Goal: Task Accomplishment & Management: Use online tool/utility

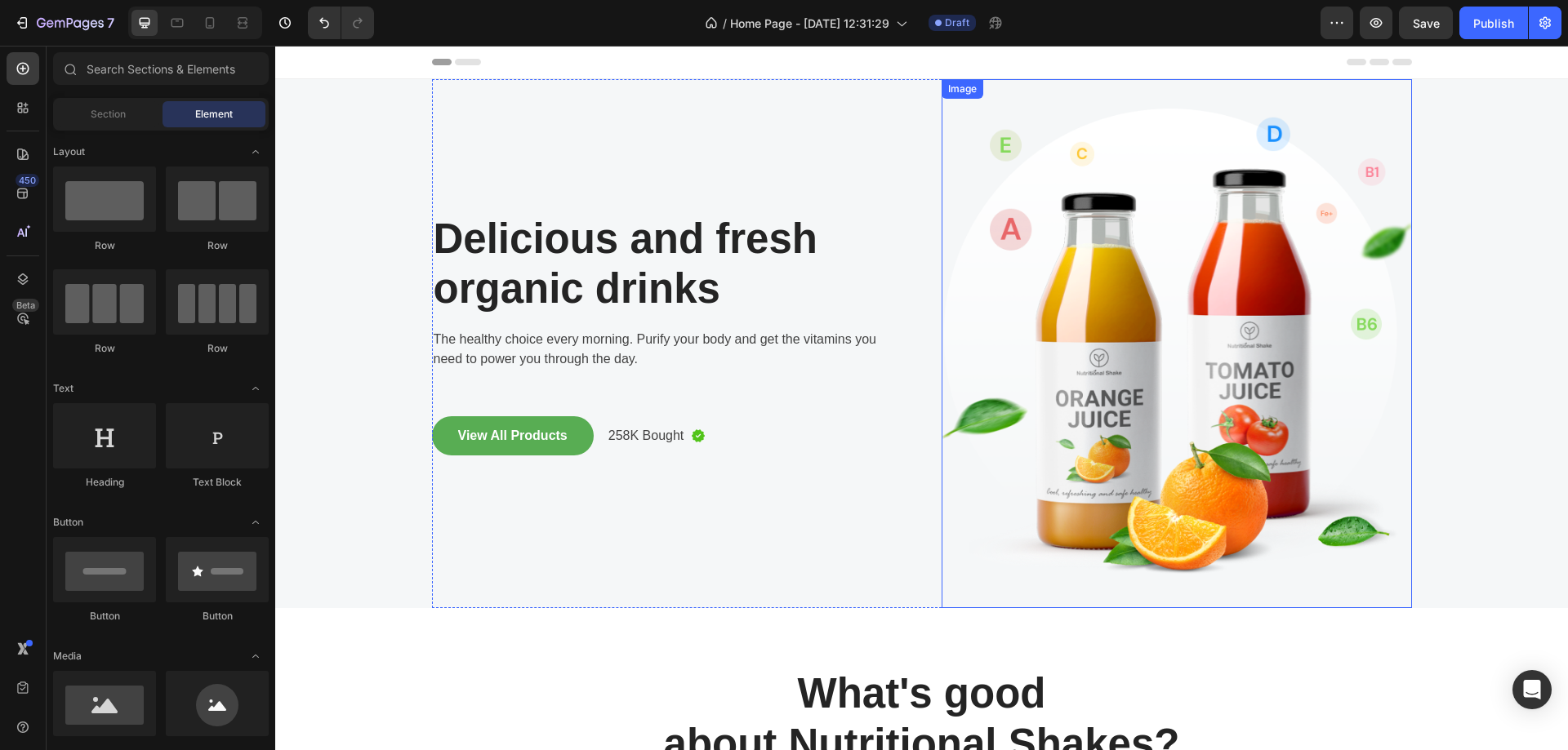
click at [1254, 386] on img at bounding box center [1178, 343] width 471 height 529
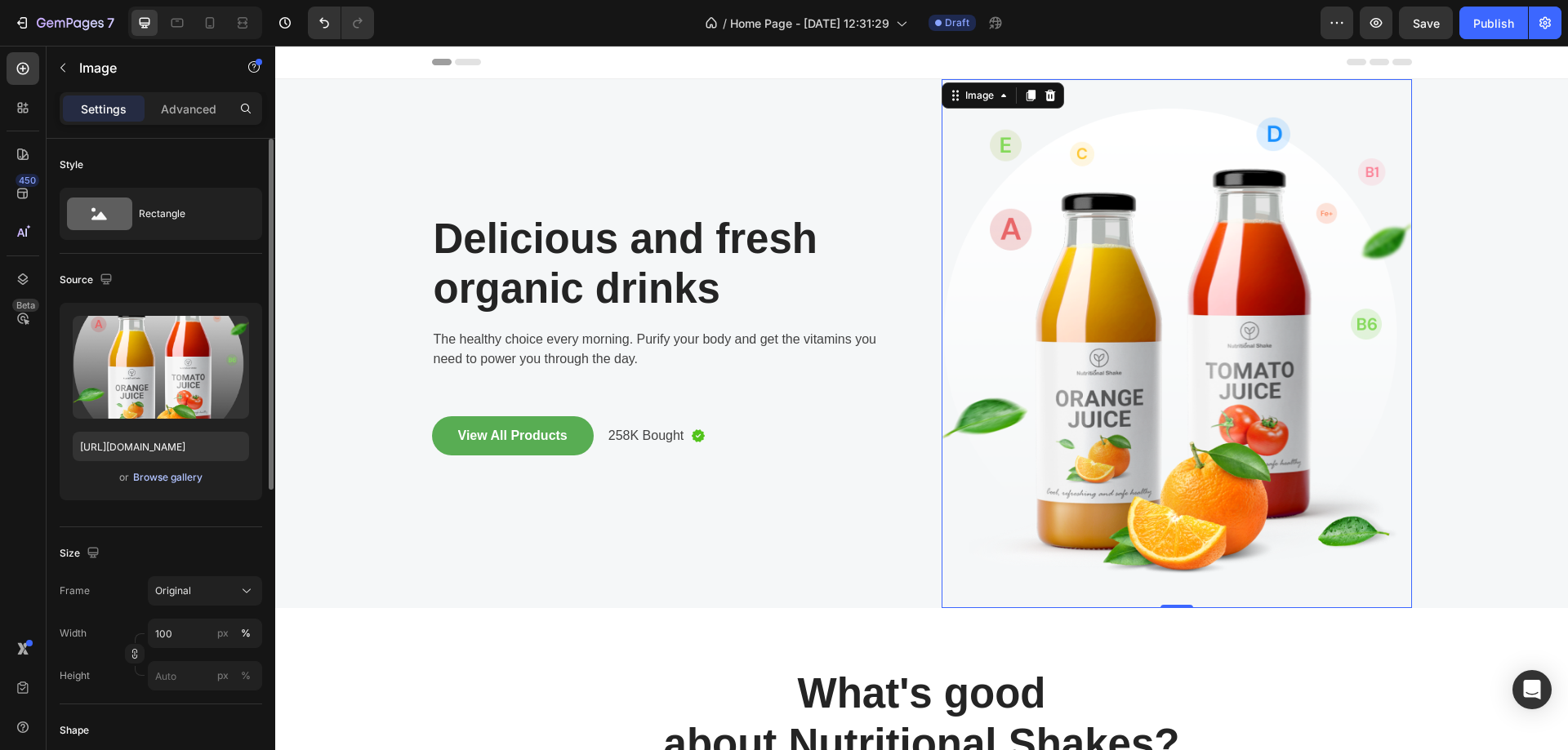
click at [165, 473] on div "Browse gallery" at bounding box center [168, 477] width 70 height 15
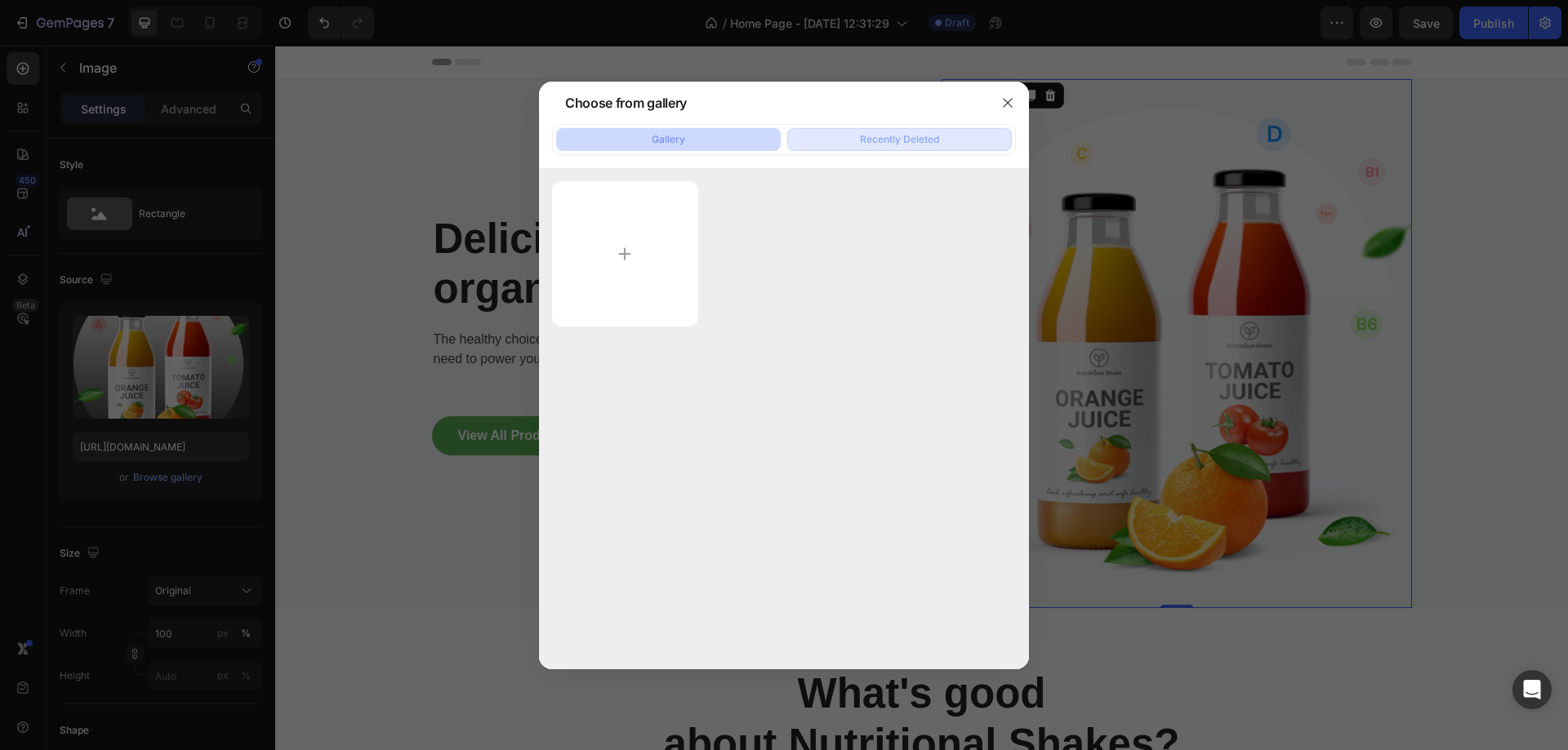
click at [874, 136] on div "Recently Deleted" at bounding box center [899, 139] width 79 height 15
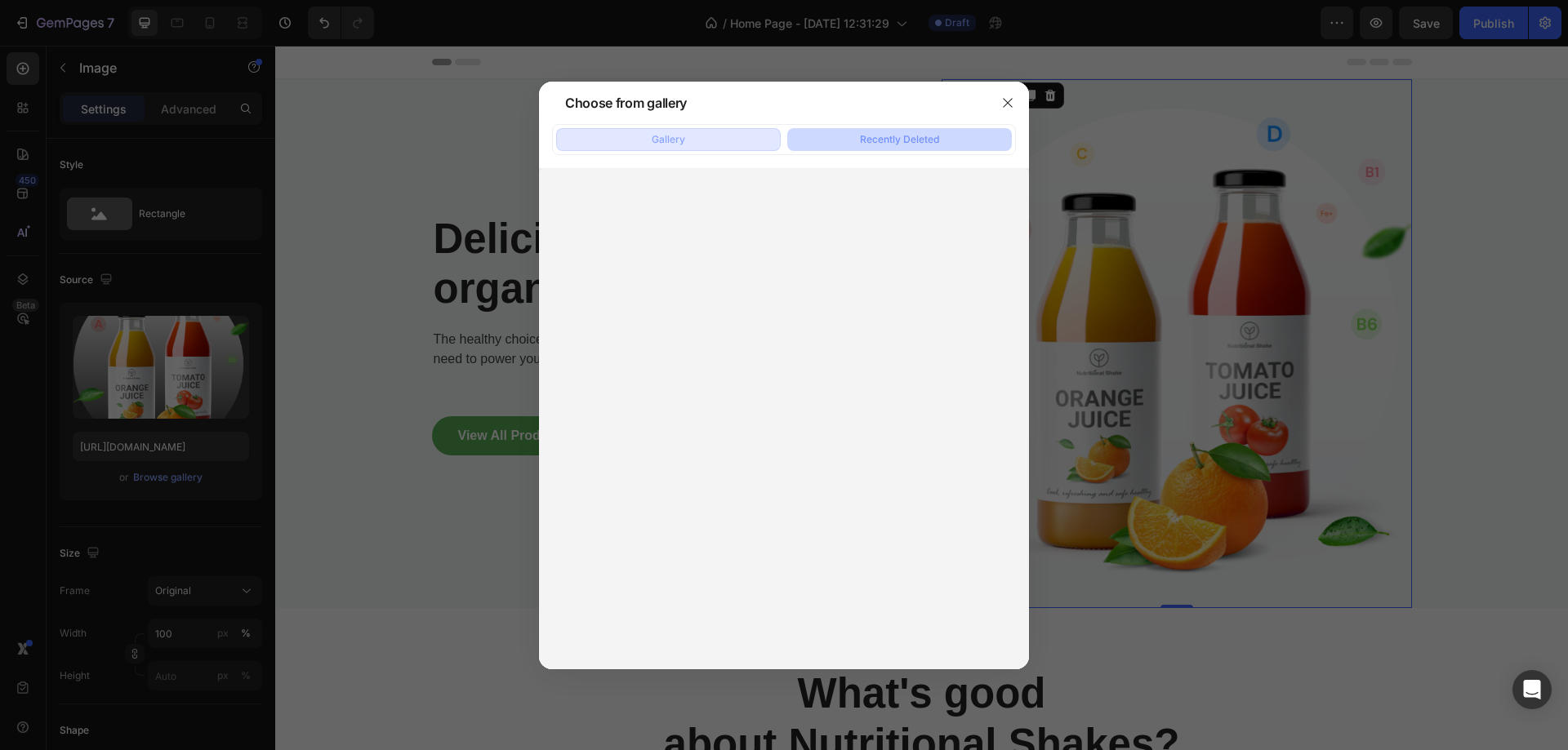
click at [759, 131] on button "Gallery" at bounding box center [669, 139] width 225 height 23
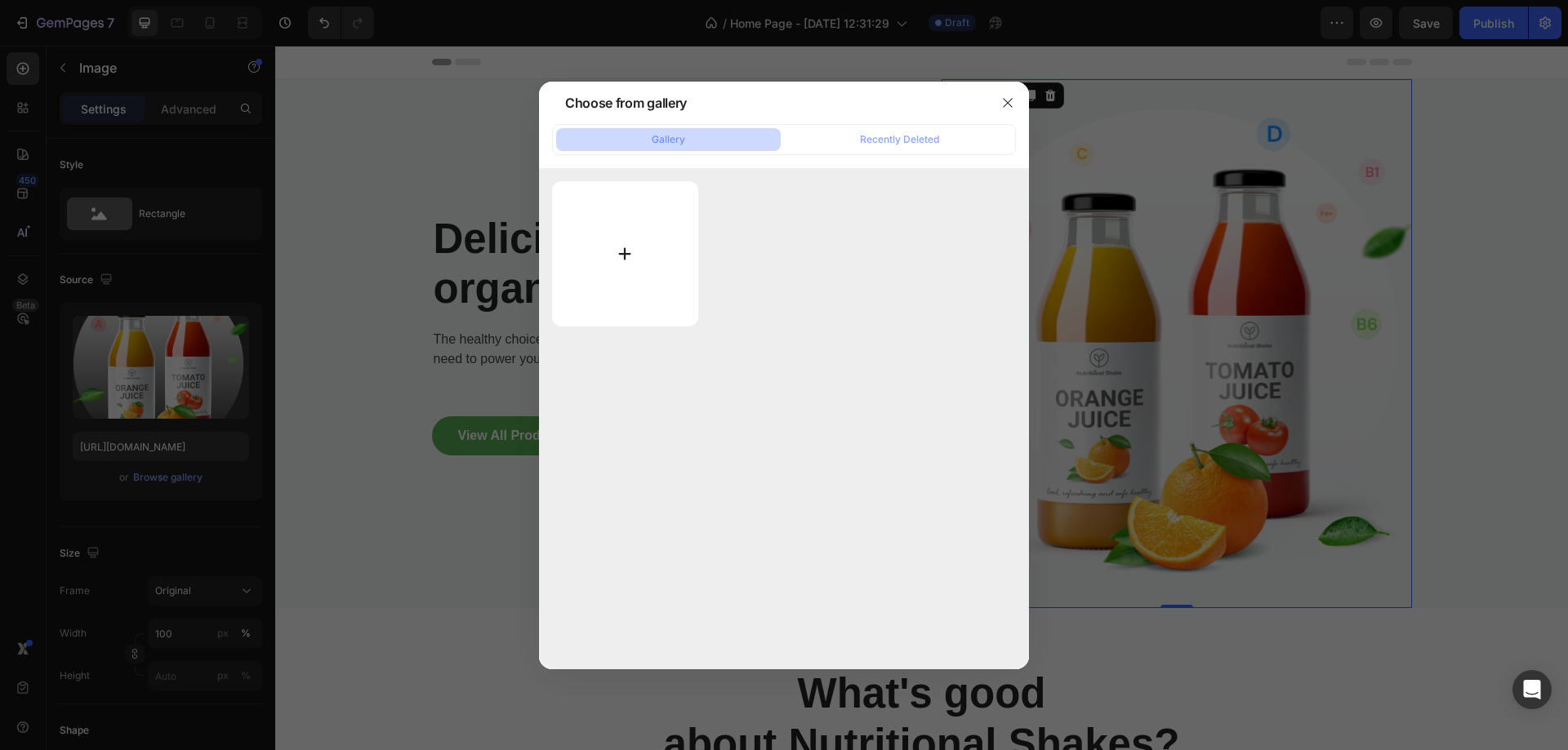
click at [609, 286] on input "file" at bounding box center [626, 253] width 146 height 145
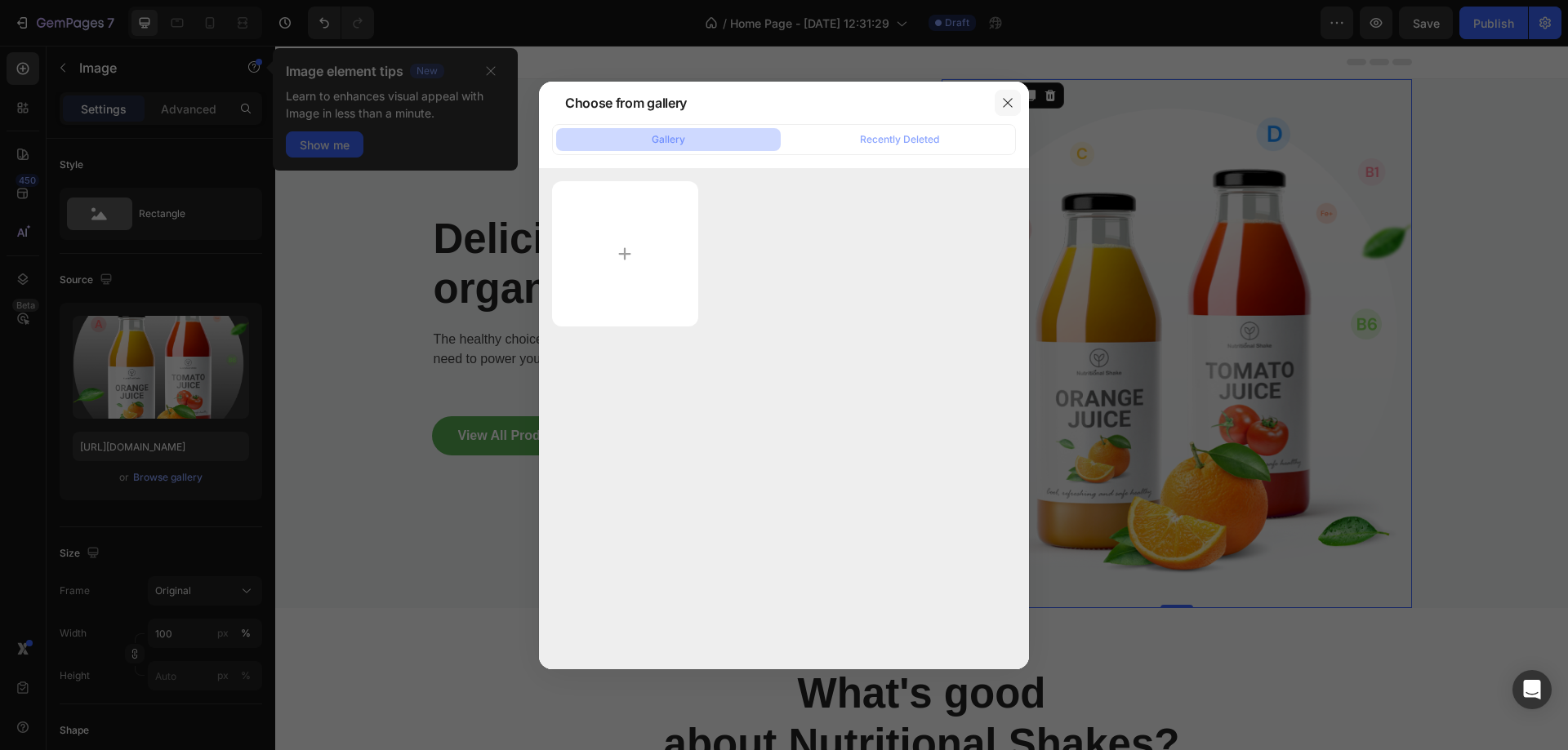
click at [999, 106] on button "button" at bounding box center [1008, 103] width 26 height 26
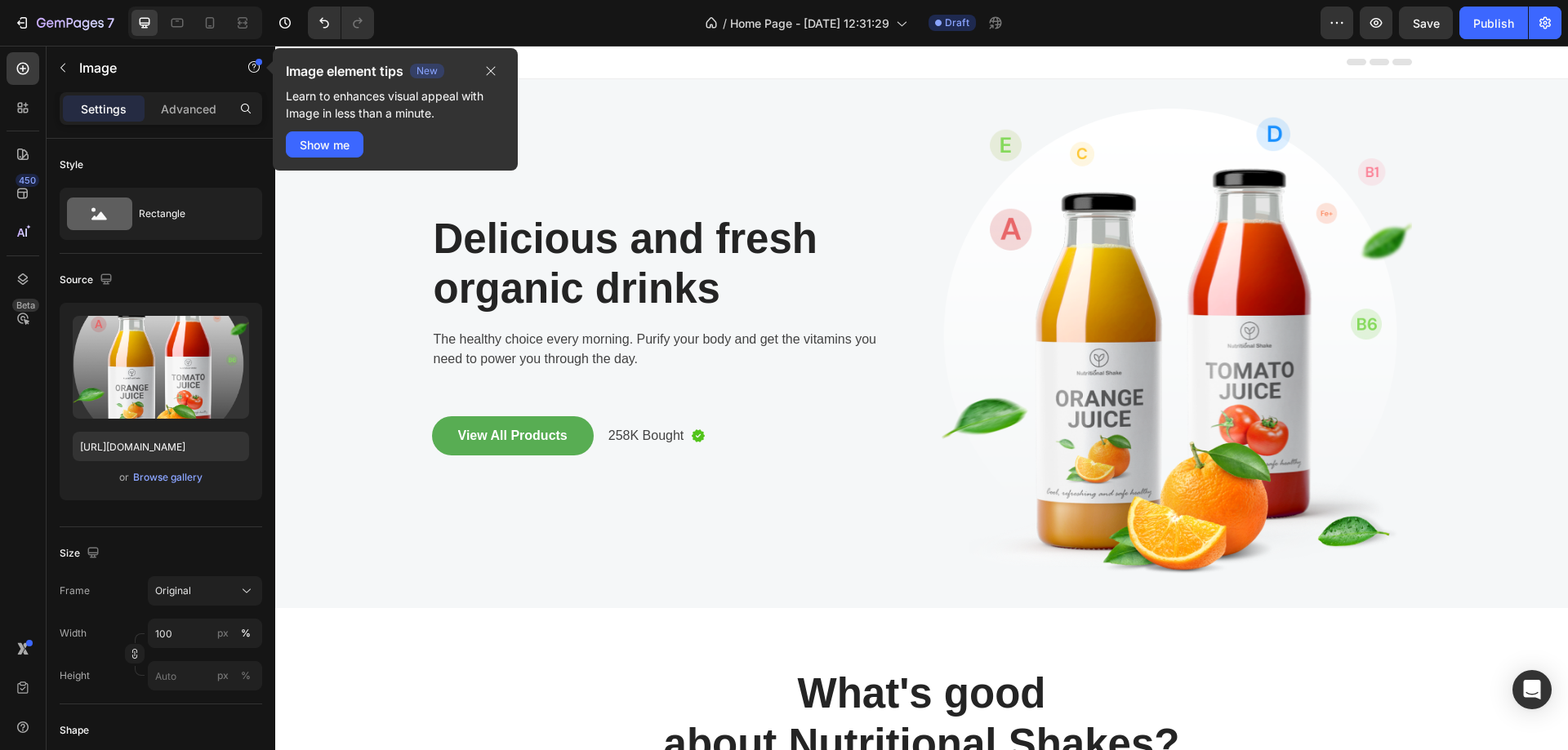
click at [709, 57] on div "Header" at bounding box center [922, 61] width 981 height 32
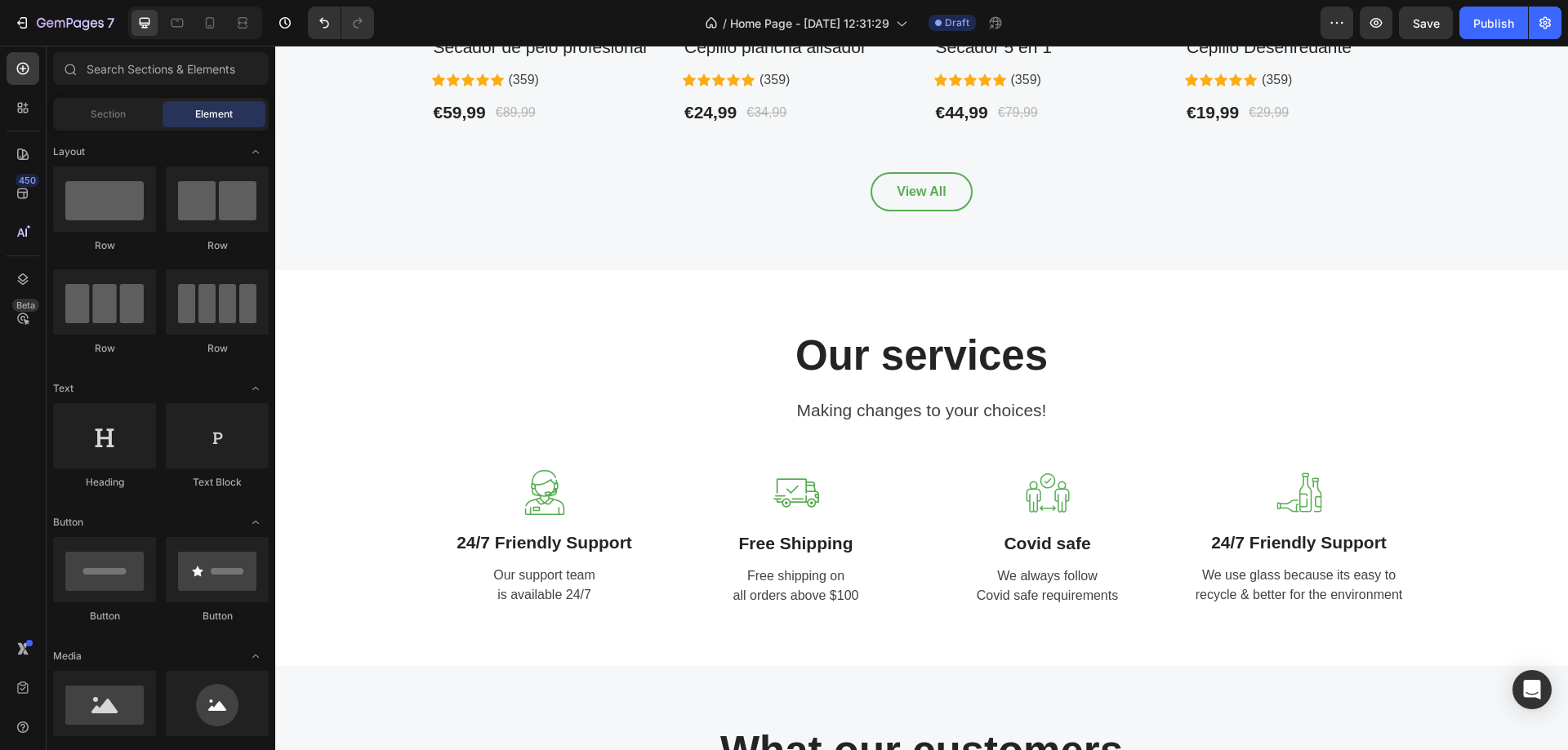
scroll to position [1333, 0]
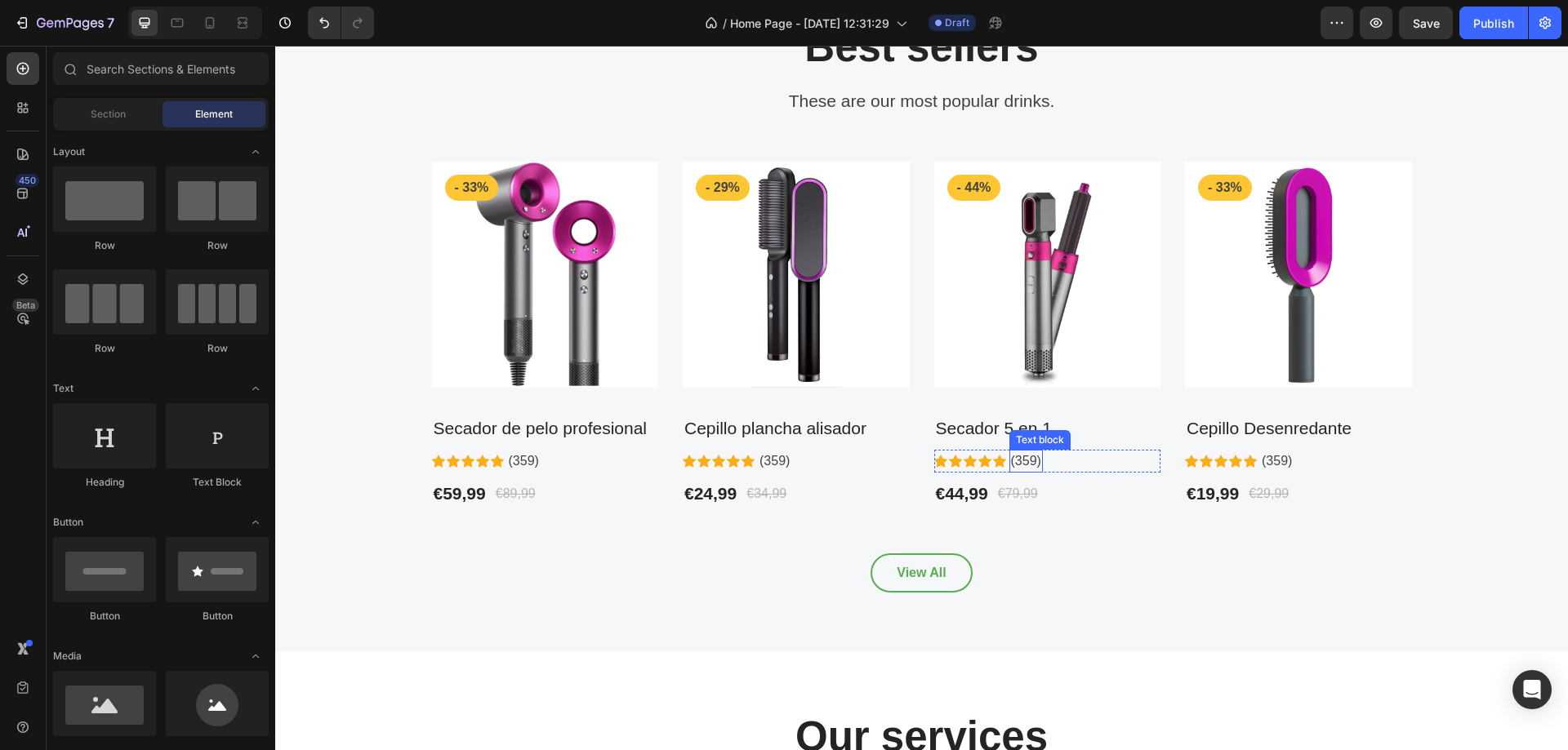
click at [540, 465] on p "(359)" at bounding box center [524, 461] width 31 height 19
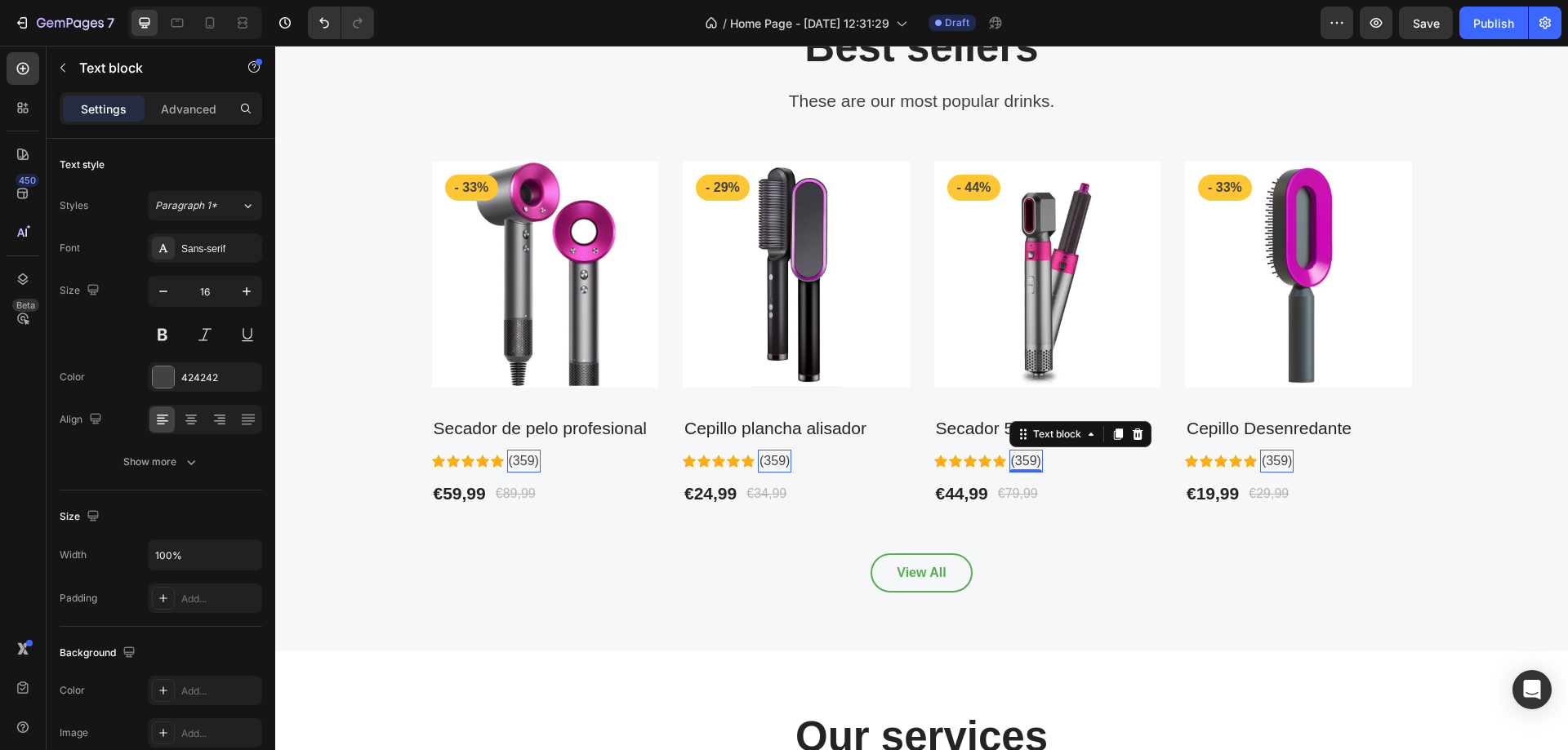
click at [540, 462] on p "(359)" at bounding box center [524, 461] width 31 height 19
click at [1014, 462] on p "(359)" at bounding box center [1026, 461] width 31 height 19
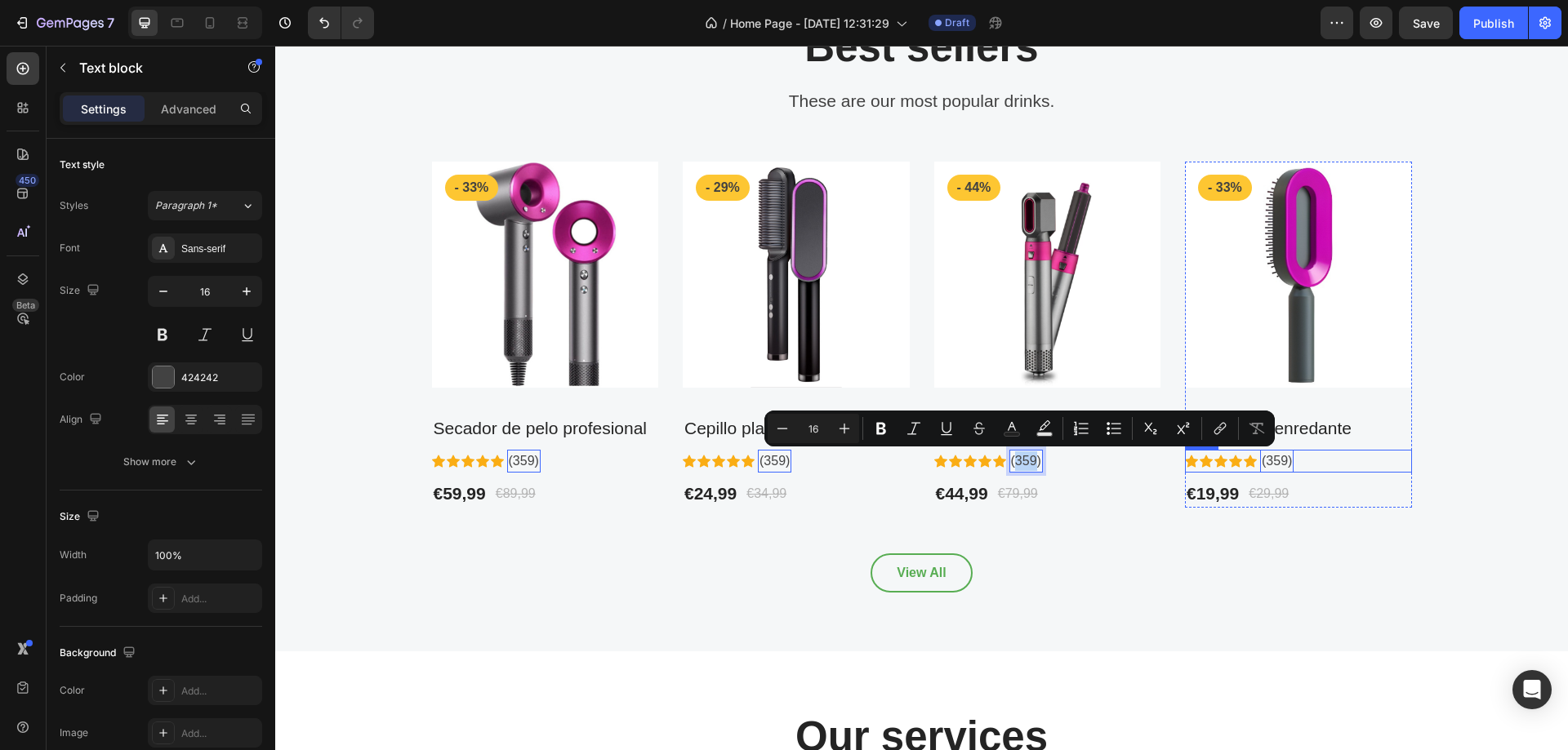
click at [504, 461] on icon at bounding box center [497, 461] width 13 height 12
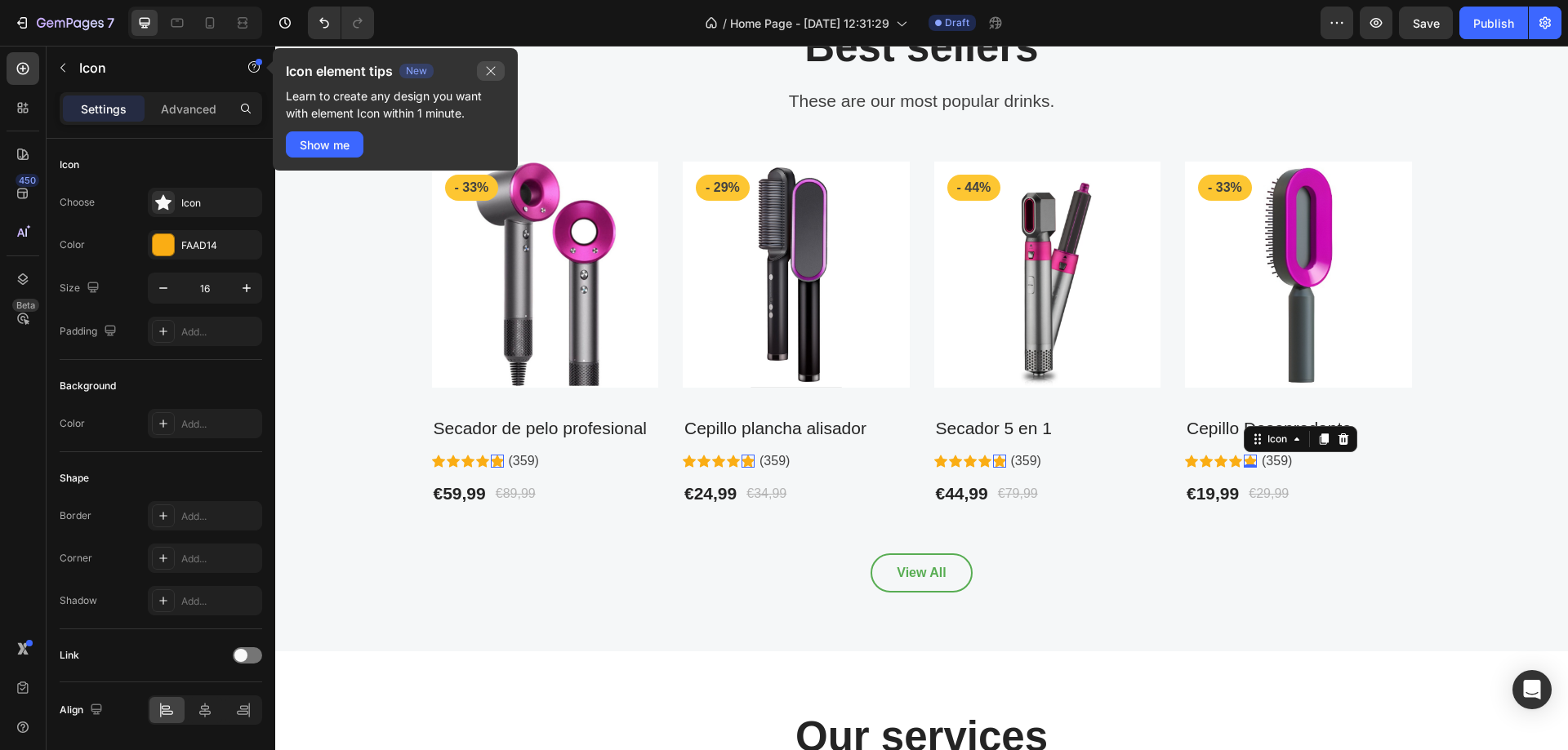
click at [495, 71] on icon "button" at bounding box center [491, 71] width 13 height 13
drag, startPoint x: 492, startPoint y: 72, endPoint x: 213, endPoint y: 30, distance: 282.1
click at [492, 72] on icon "button" at bounding box center [491, 71] width 13 height 13
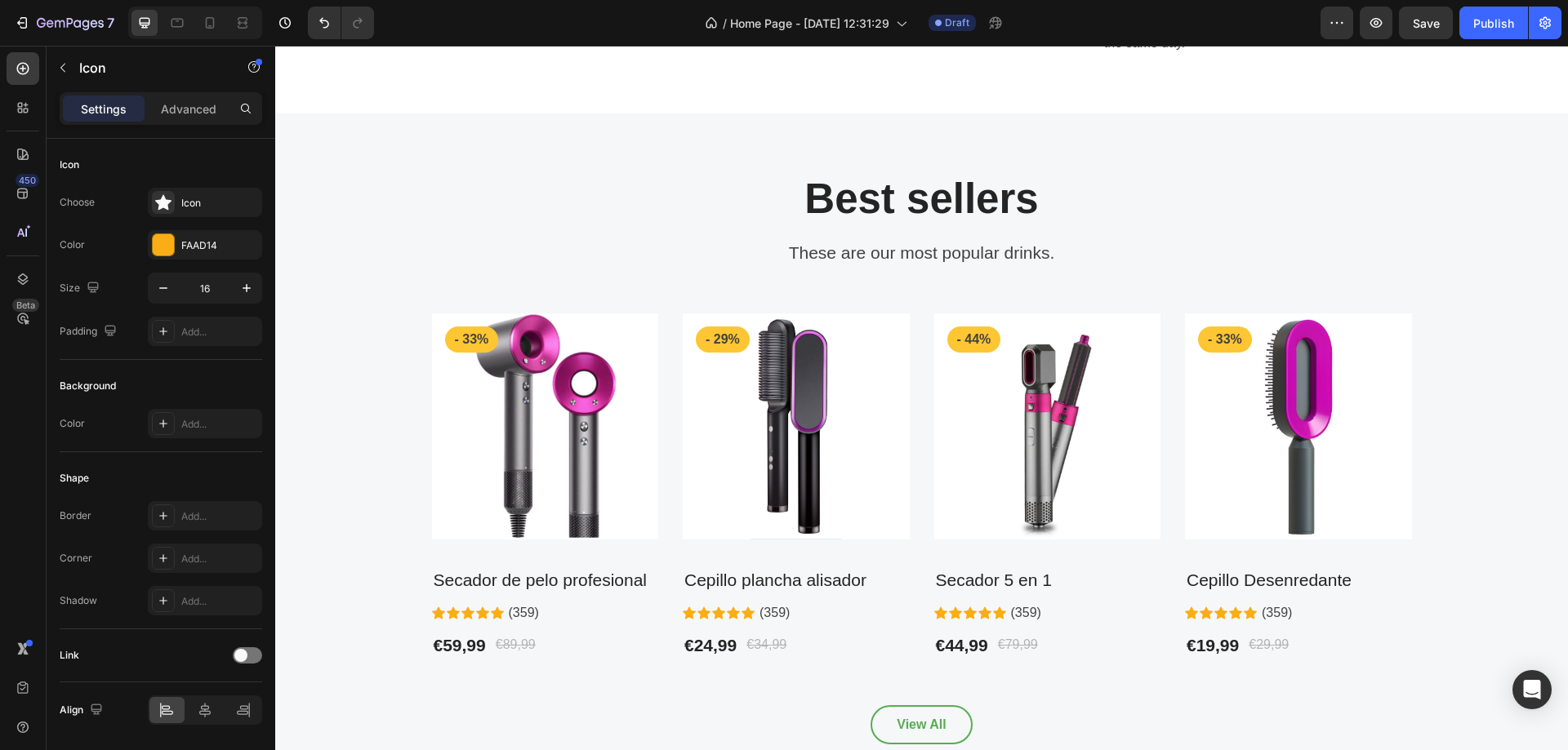
scroll to position [933, 0]
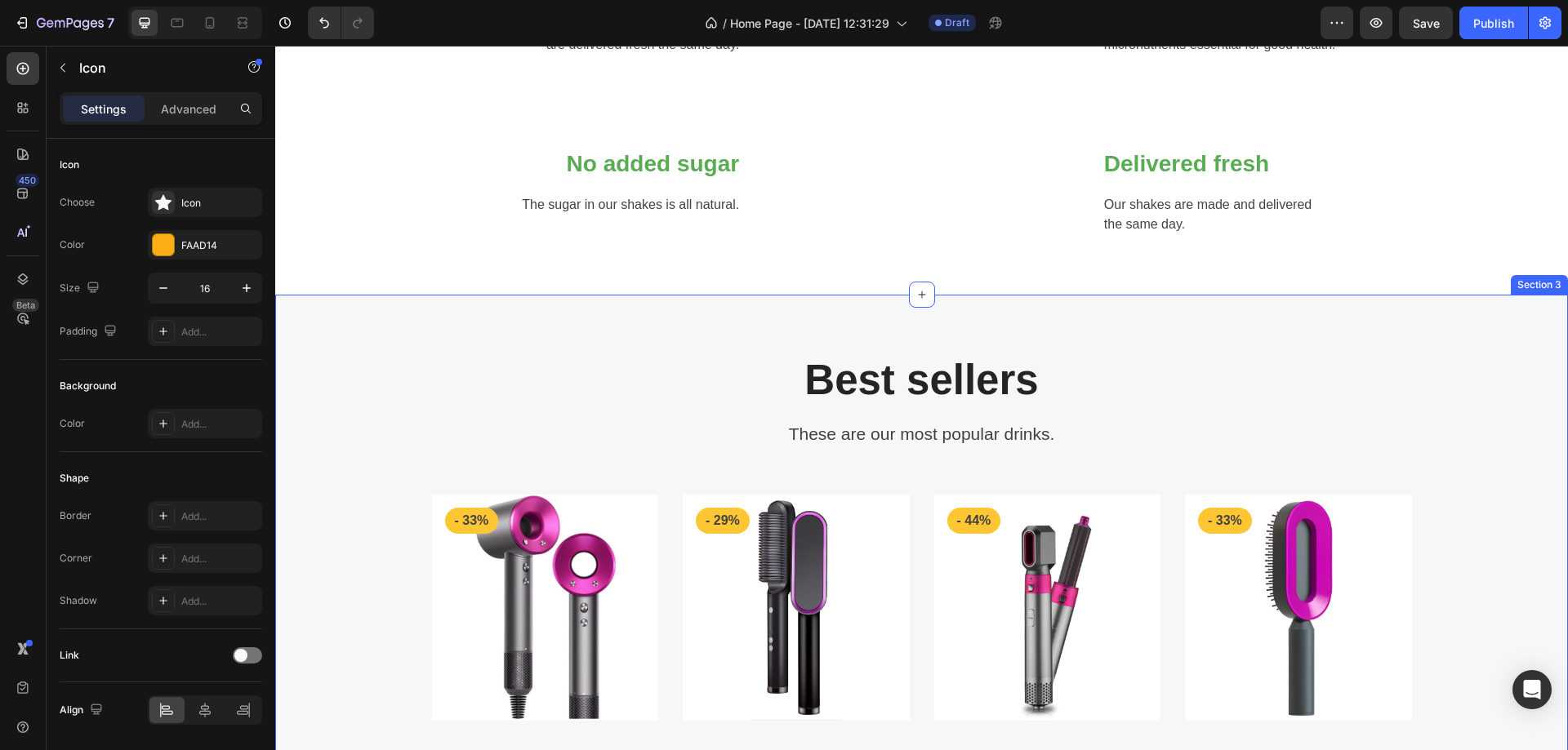
click at [765, 415] on div "Best sellers Heading These are our most popular drinks. Text block Row Product …" at bounding box center [922, 639] width 1293 height 690
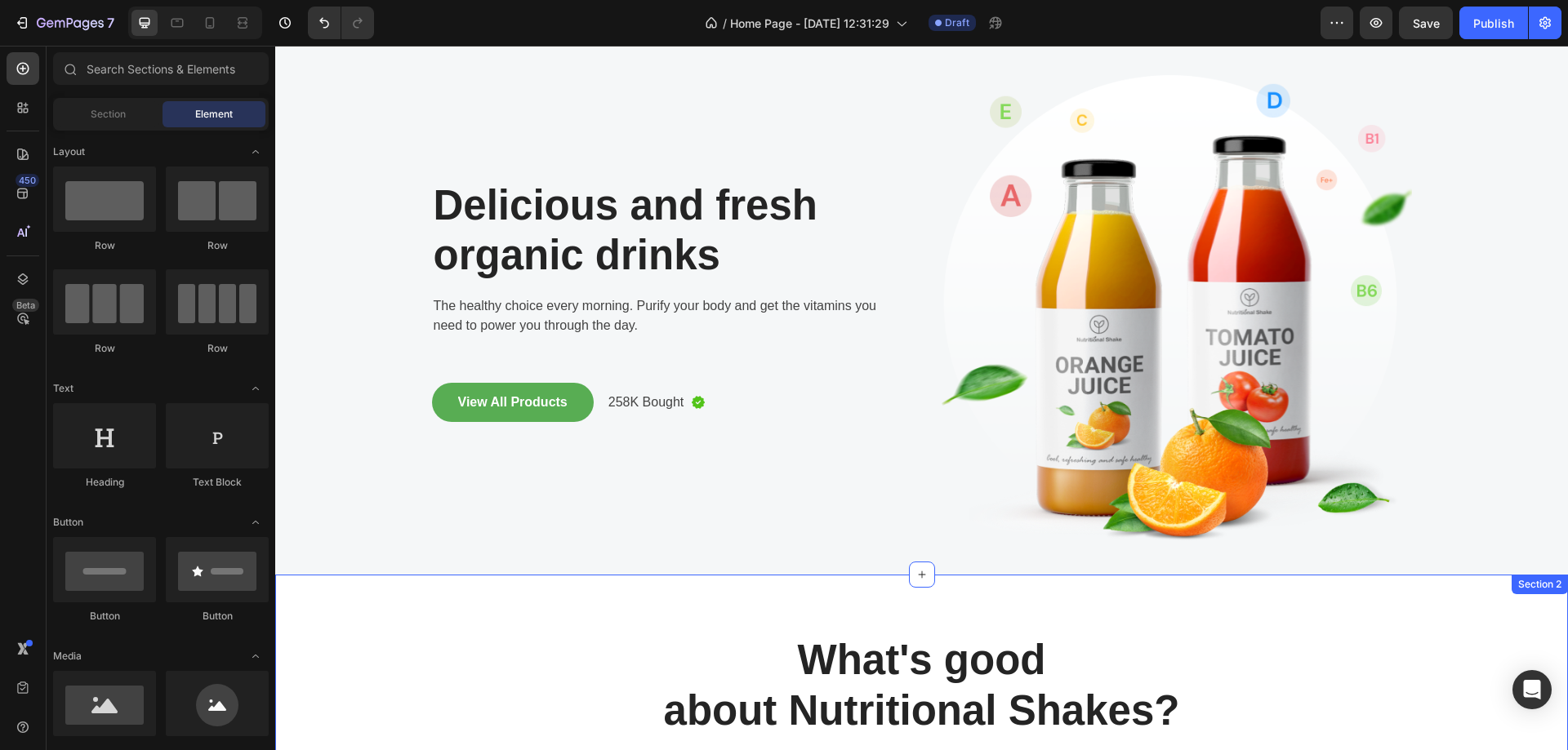
scroll to position [0, 0]
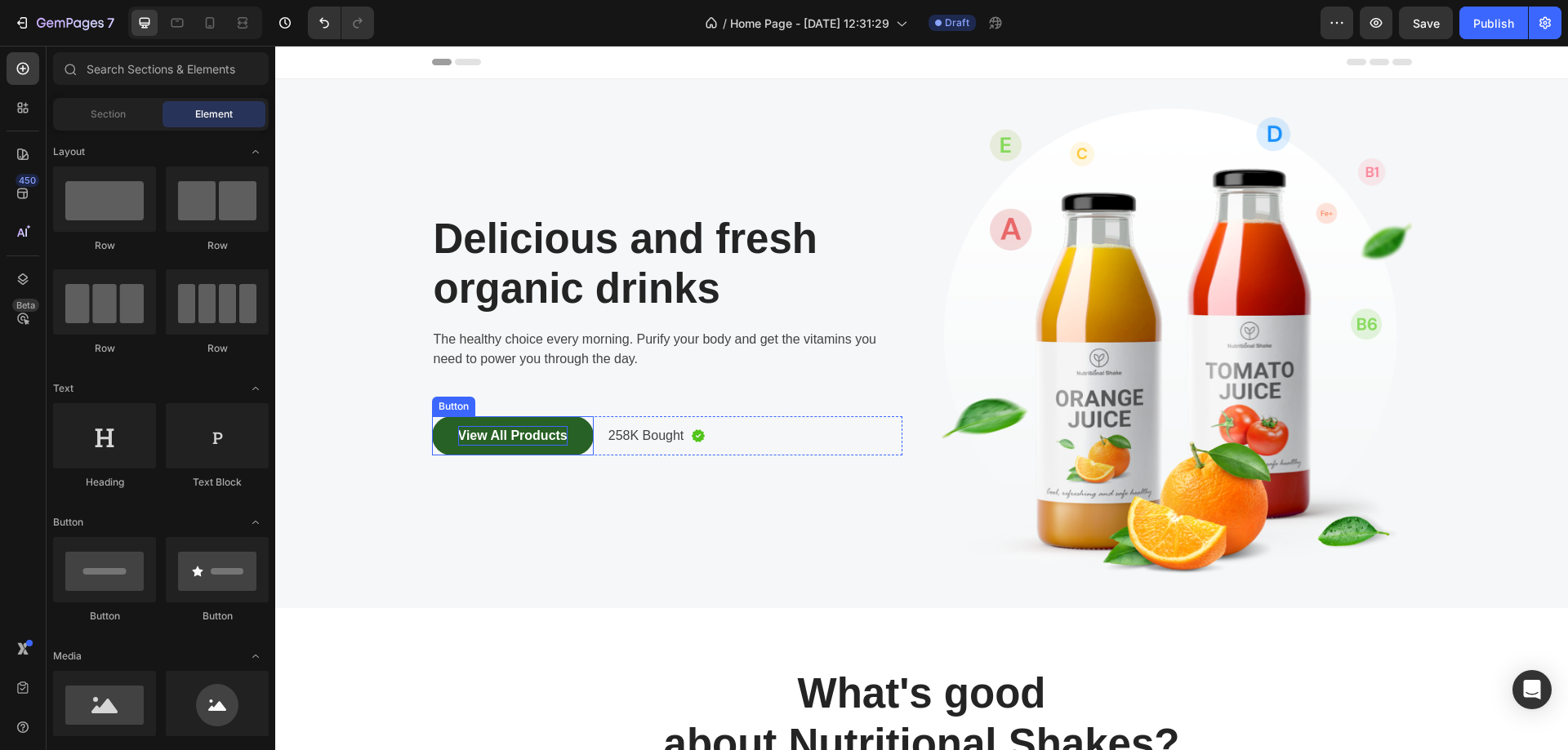
click at [544, 436] on div "View All Products" at bounding box center [513, 436] width 110 height 19
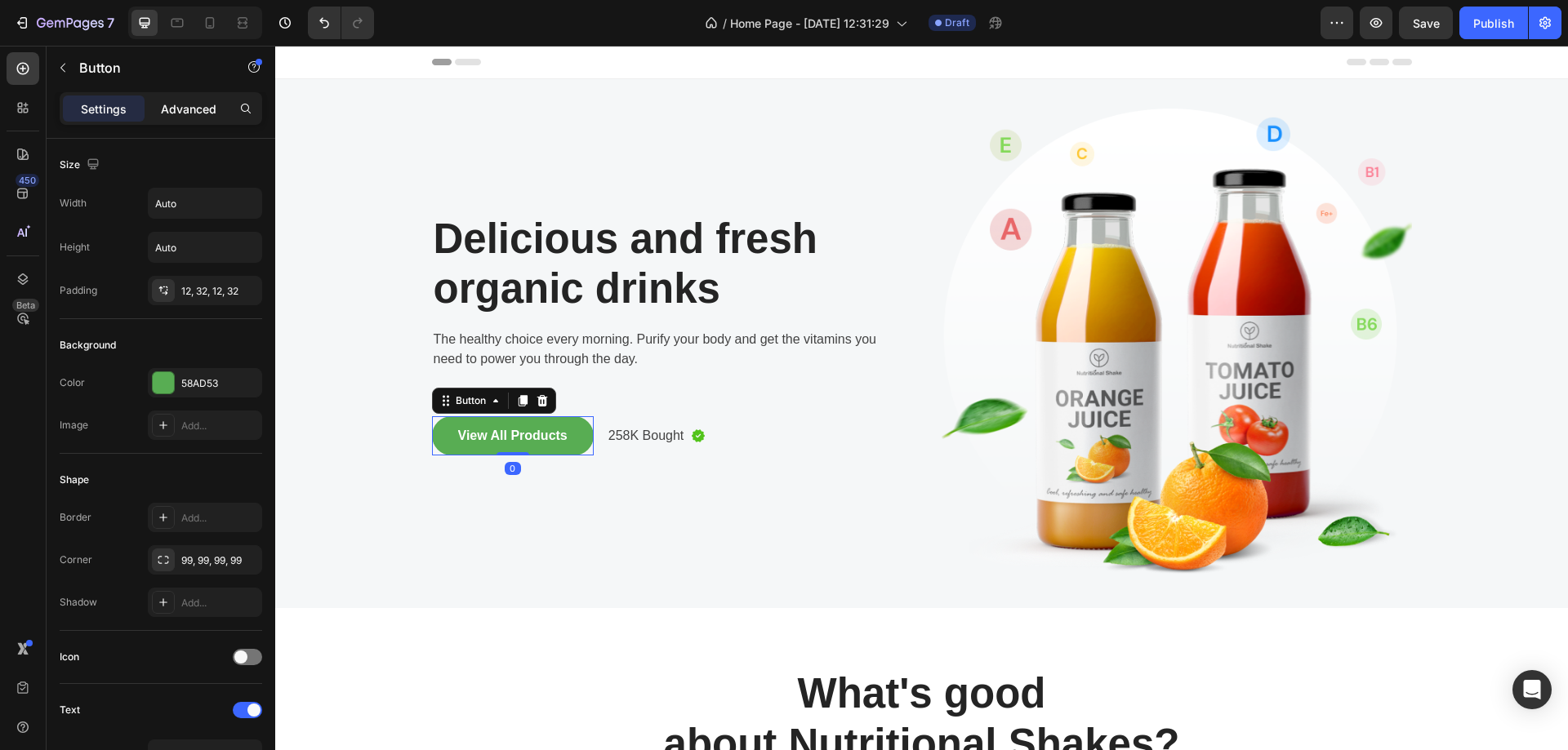
click at [201, 105] on p "Advanced" at bounding box center [189, 109] width 56 height 17
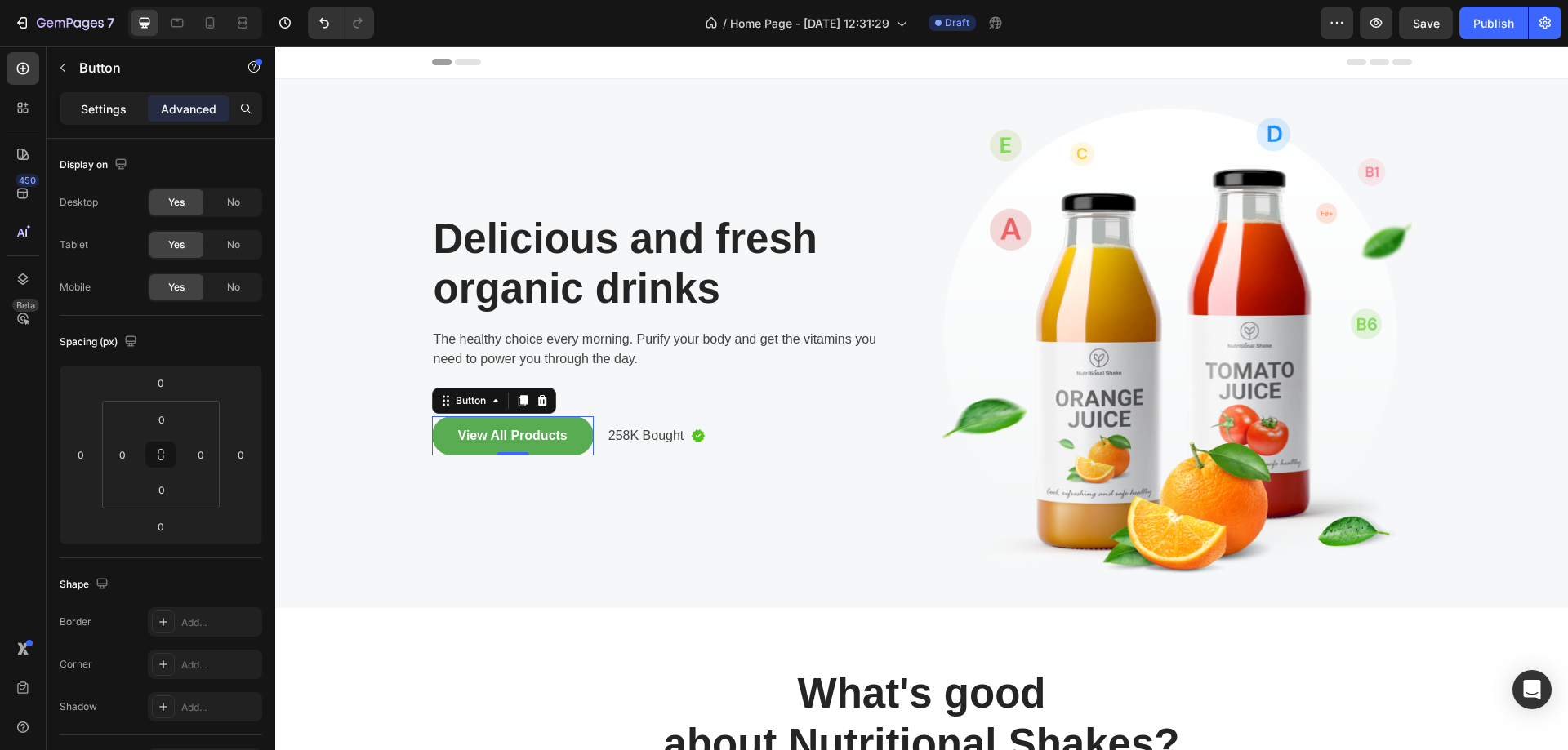
click at [92, 107] on p "Settings" at bounding box center [104, 109] width 45 height 17
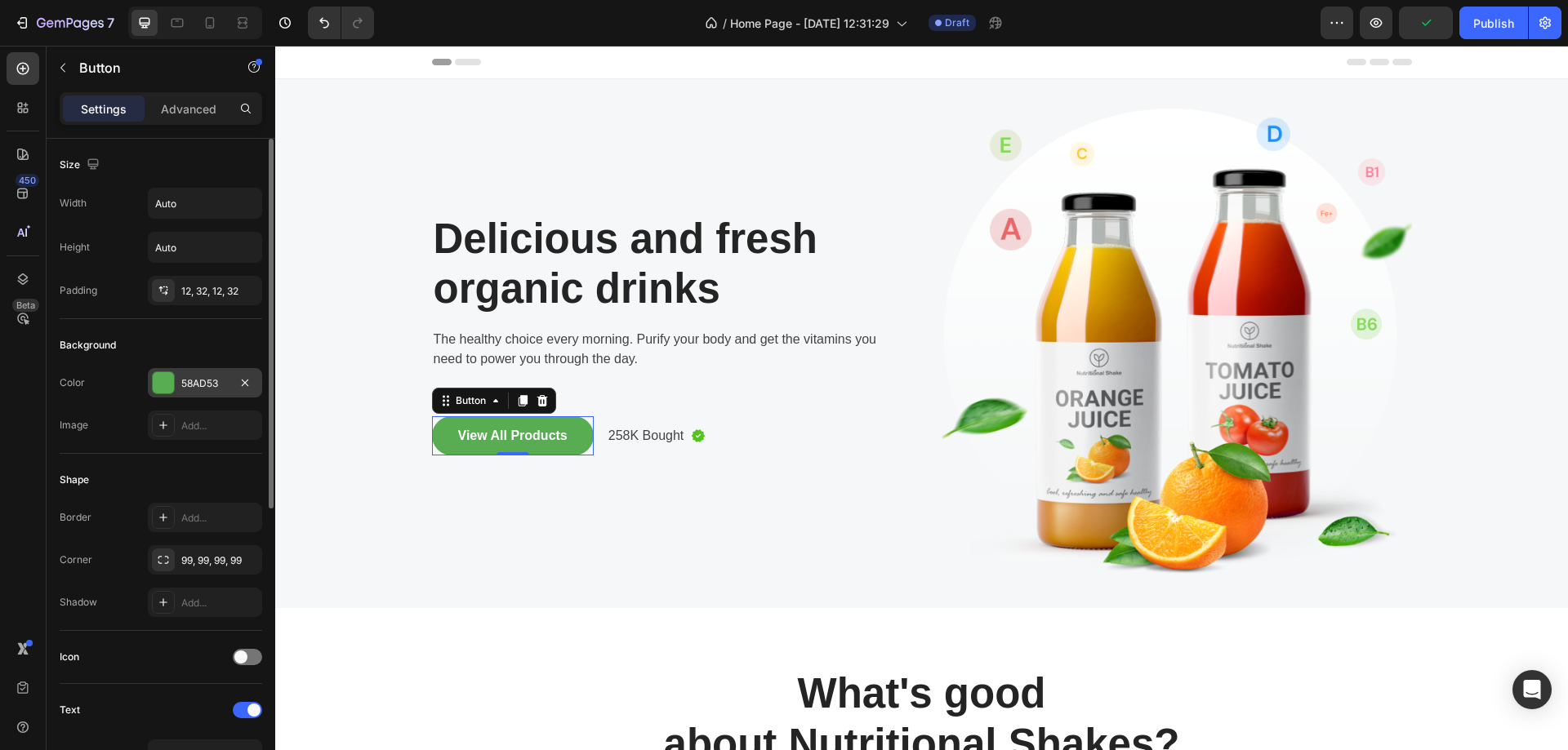
click at [164, 378] on div at bounding box center [163, 382] width 21 height 21
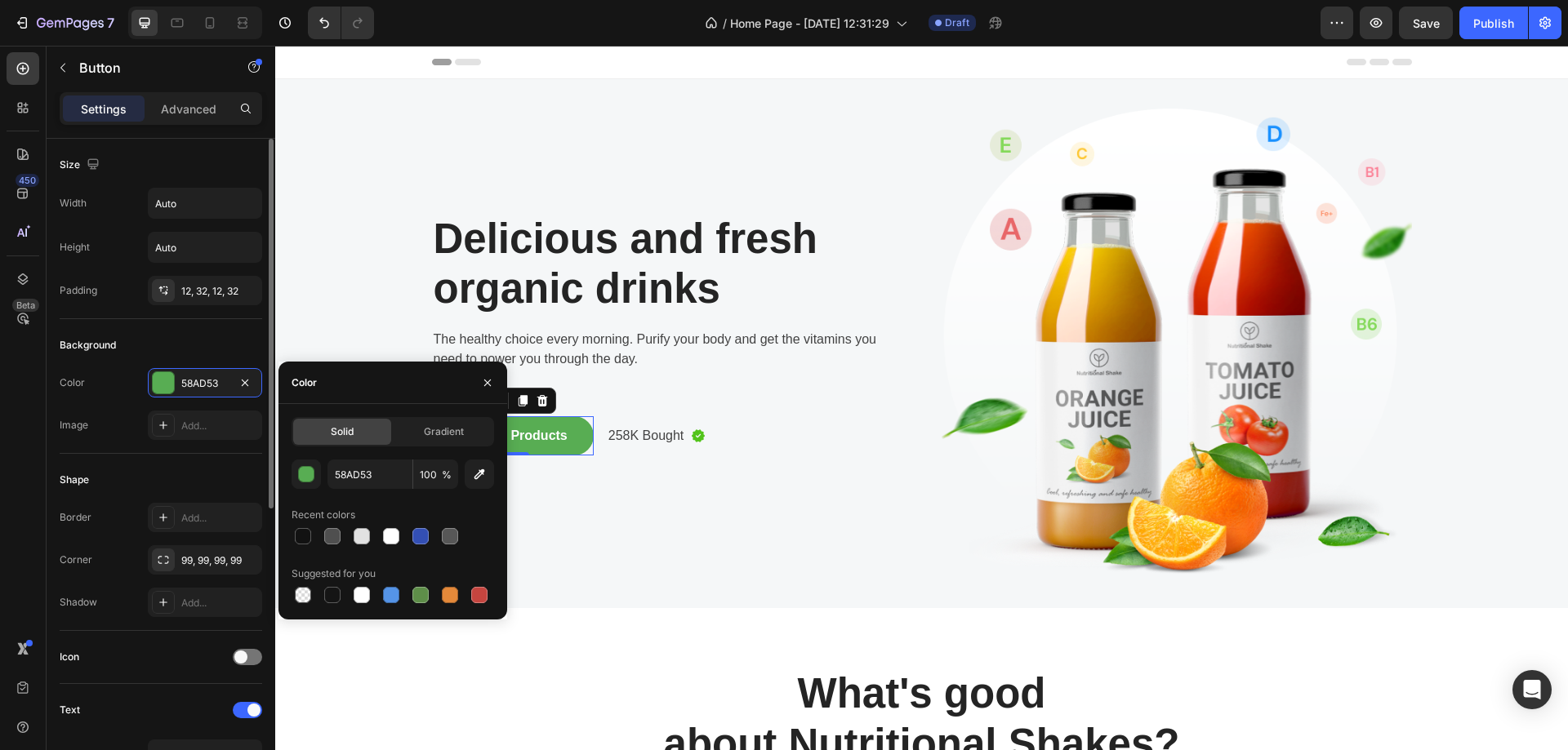
click at [102, 409] on div "Color 58AD53 Image Add..." at bounding box center [160, 404] width 202 height 71
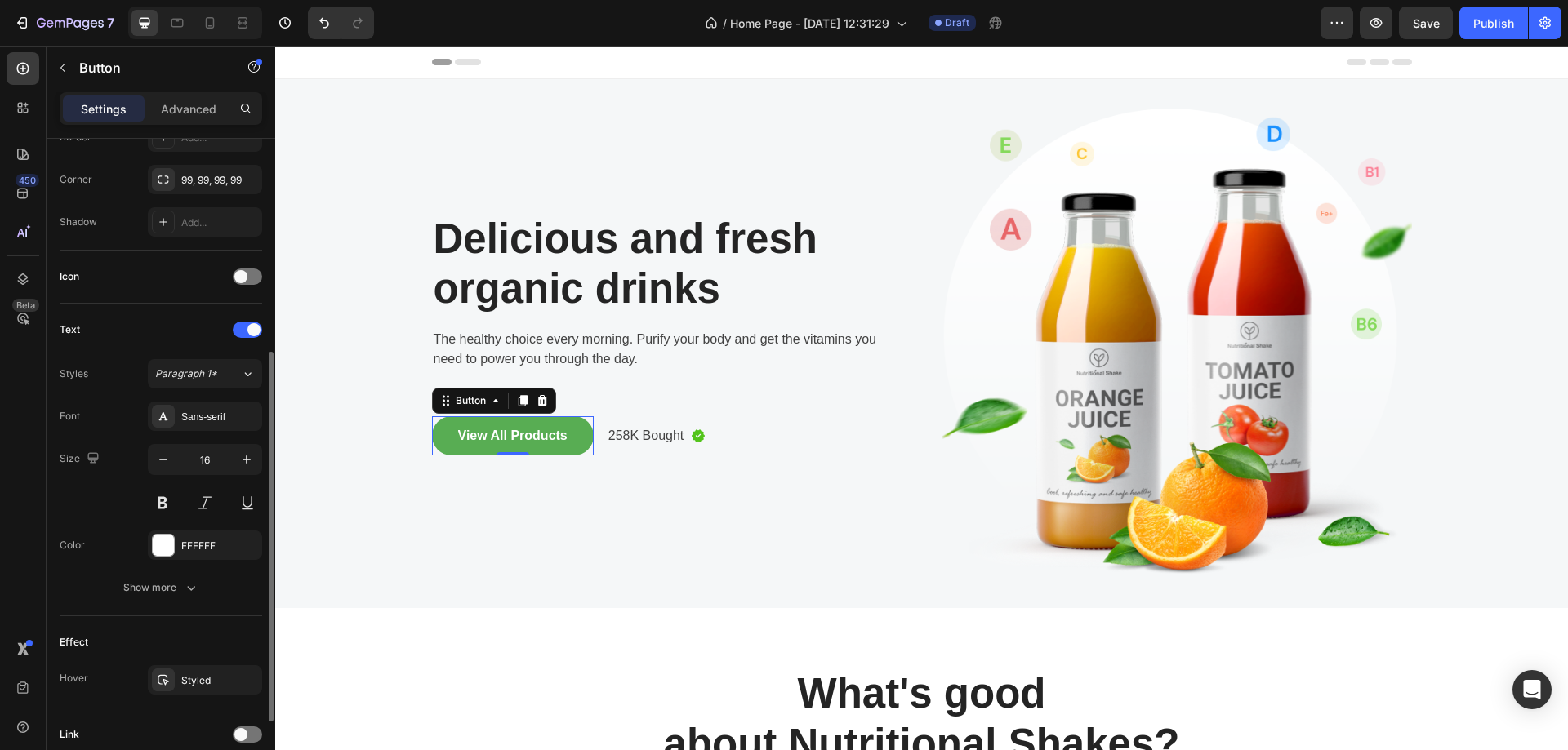
scroll to position [513, 0]
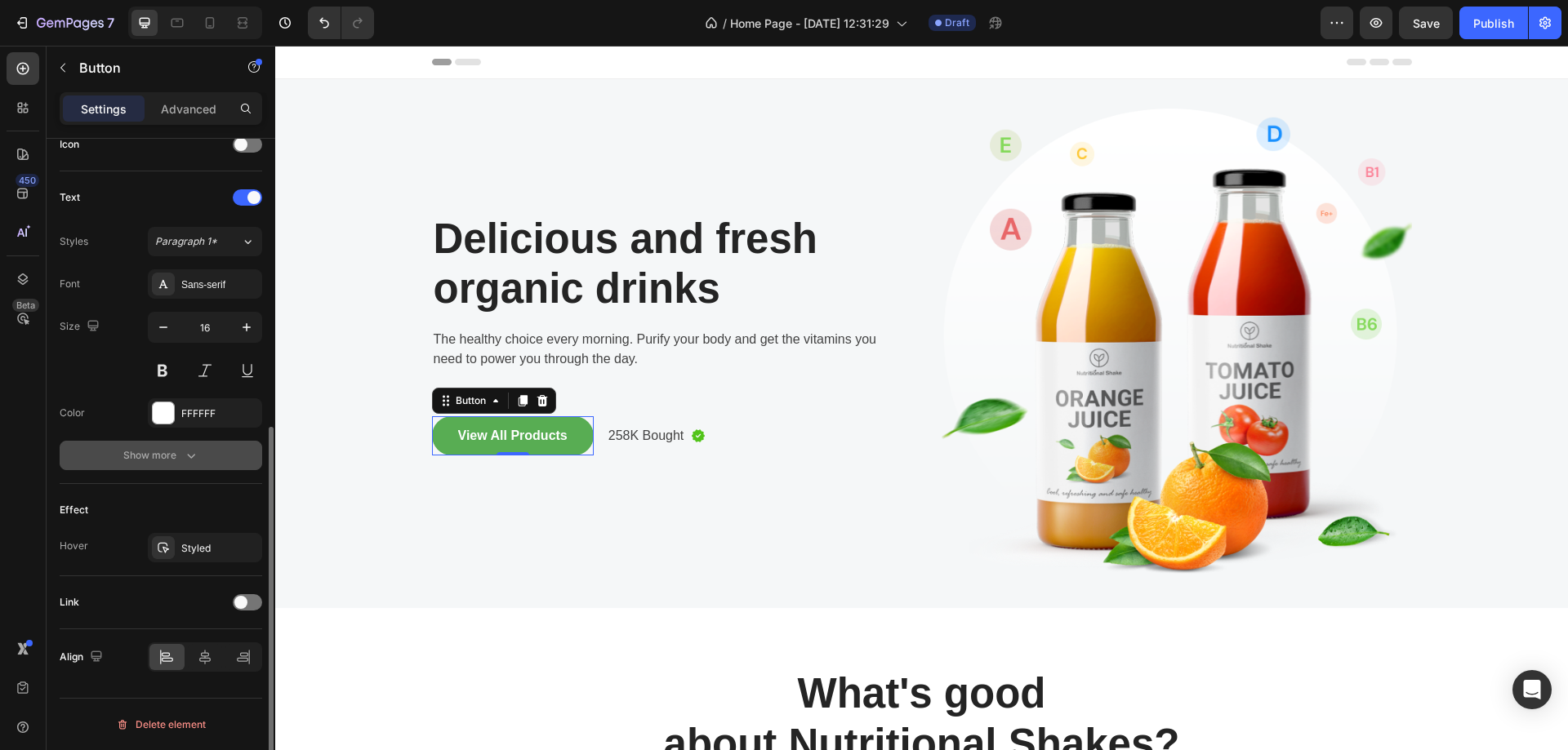
click at [176, 445] on button "Show more" at bounding box center [160, 456] width 202 height 30
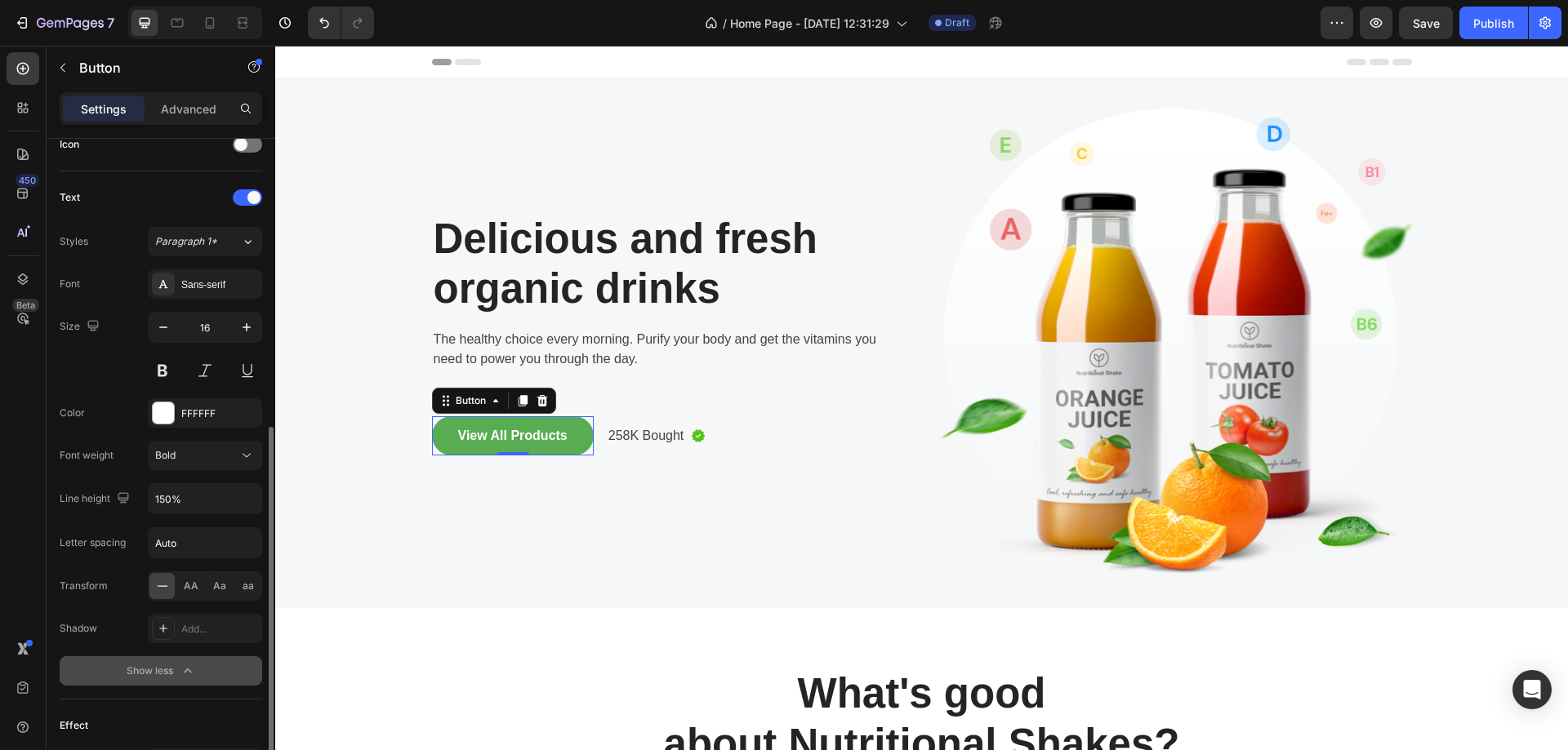
click at [159, 684] on button "Show less" at bounding box center [160, 671] width 202 height 30
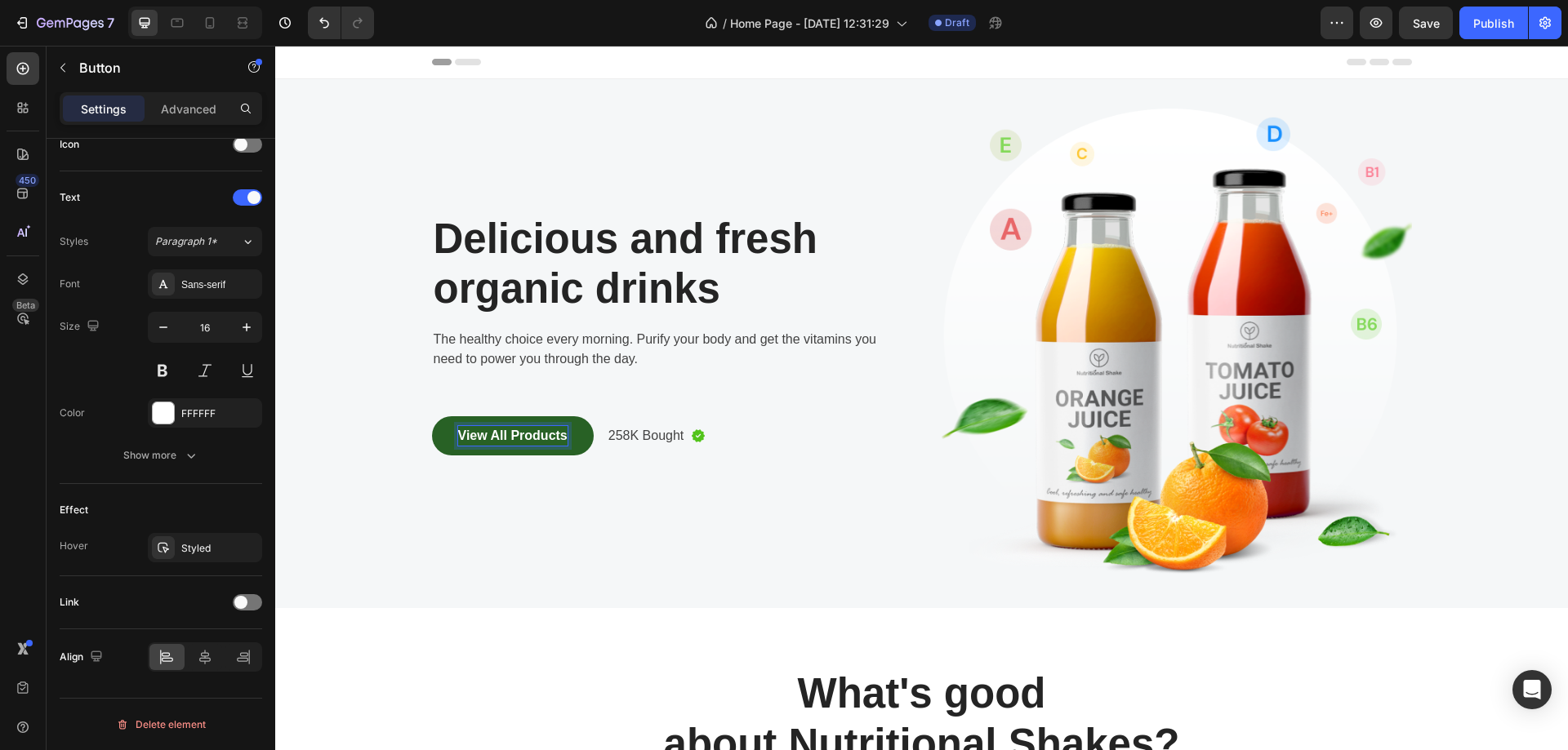
click at [472, 437] on div "View All Products" at bounding box center [513, 436] width 110 height 19
click at [472, 437] on p "View All Products" at bounding box center [513, 436] width 110 height 19
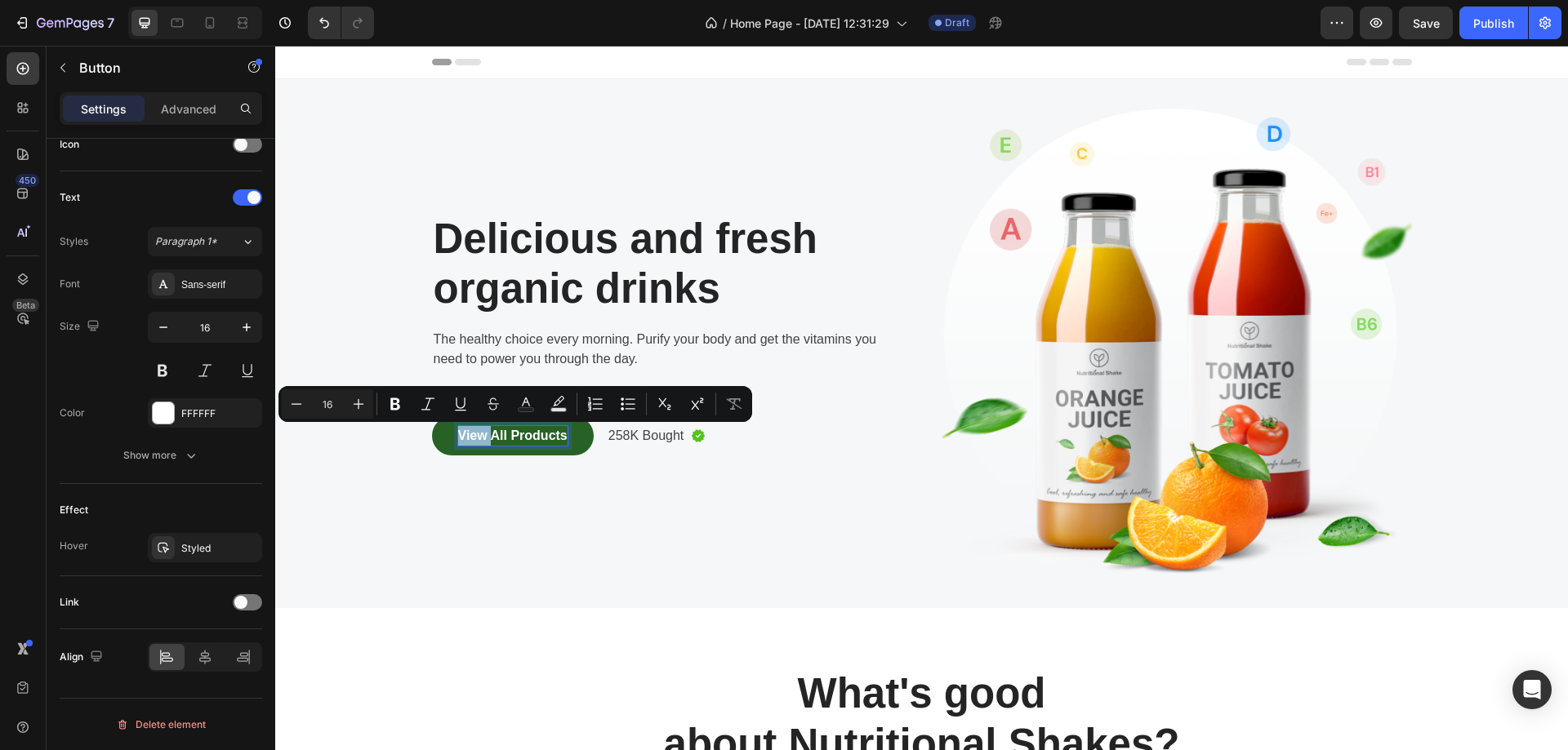
click at [488, 435] on p "View All Products" at bounding box center [513, 436] width 110 height 19
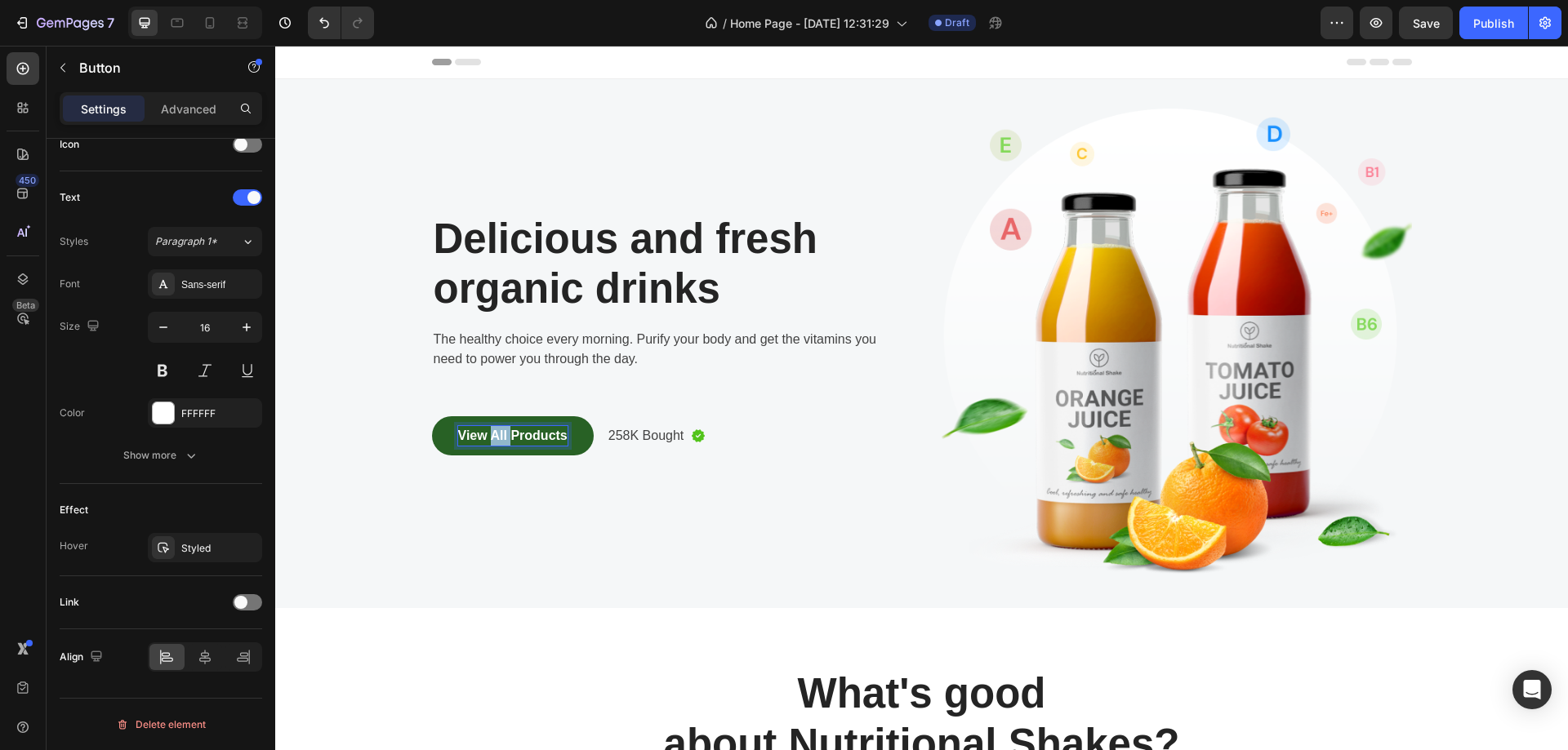
click at [488, 435] on p "View All Products" at bounding box center [513, 436] width 110 height 19
click at [432, 416] on button "Comprar" at bounding box center [485, 436] width 107 height 39
click at [628, 432] on p "258K Bought" at bounding box center [629, 436] width 76 height 19
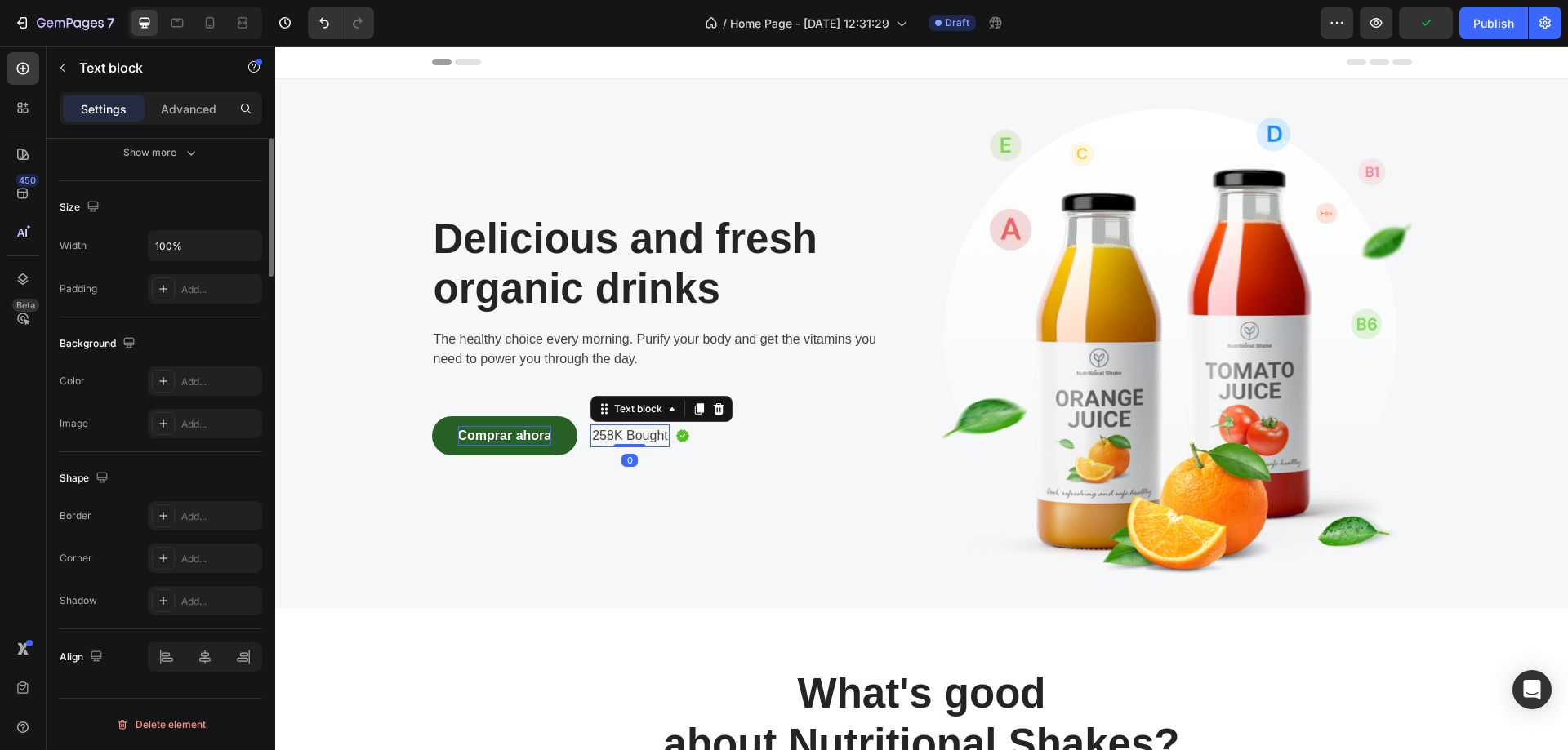
scroll to position [0, 0]
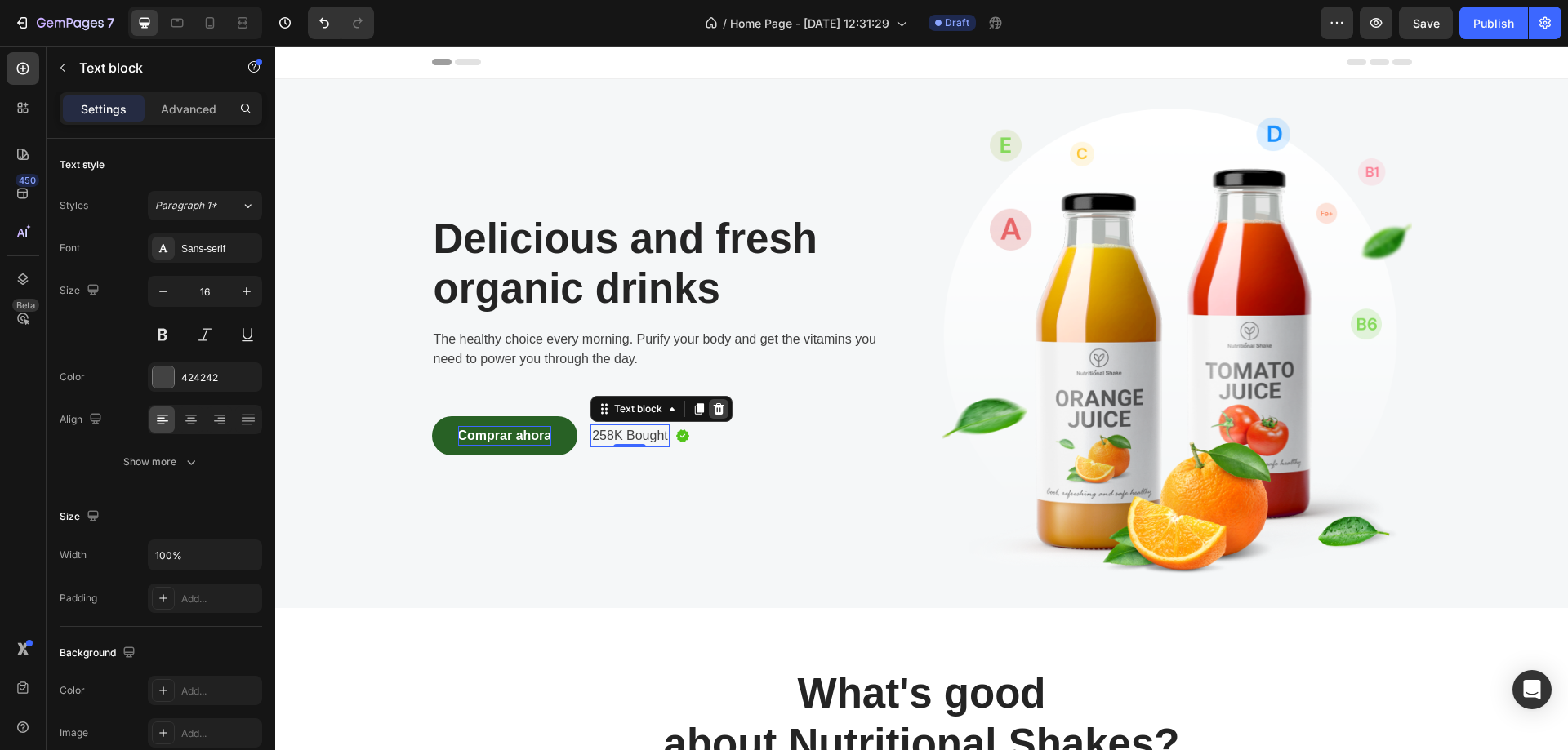
click at [715, 409] on icon at bounding box center [718, 409] width 13 height 13
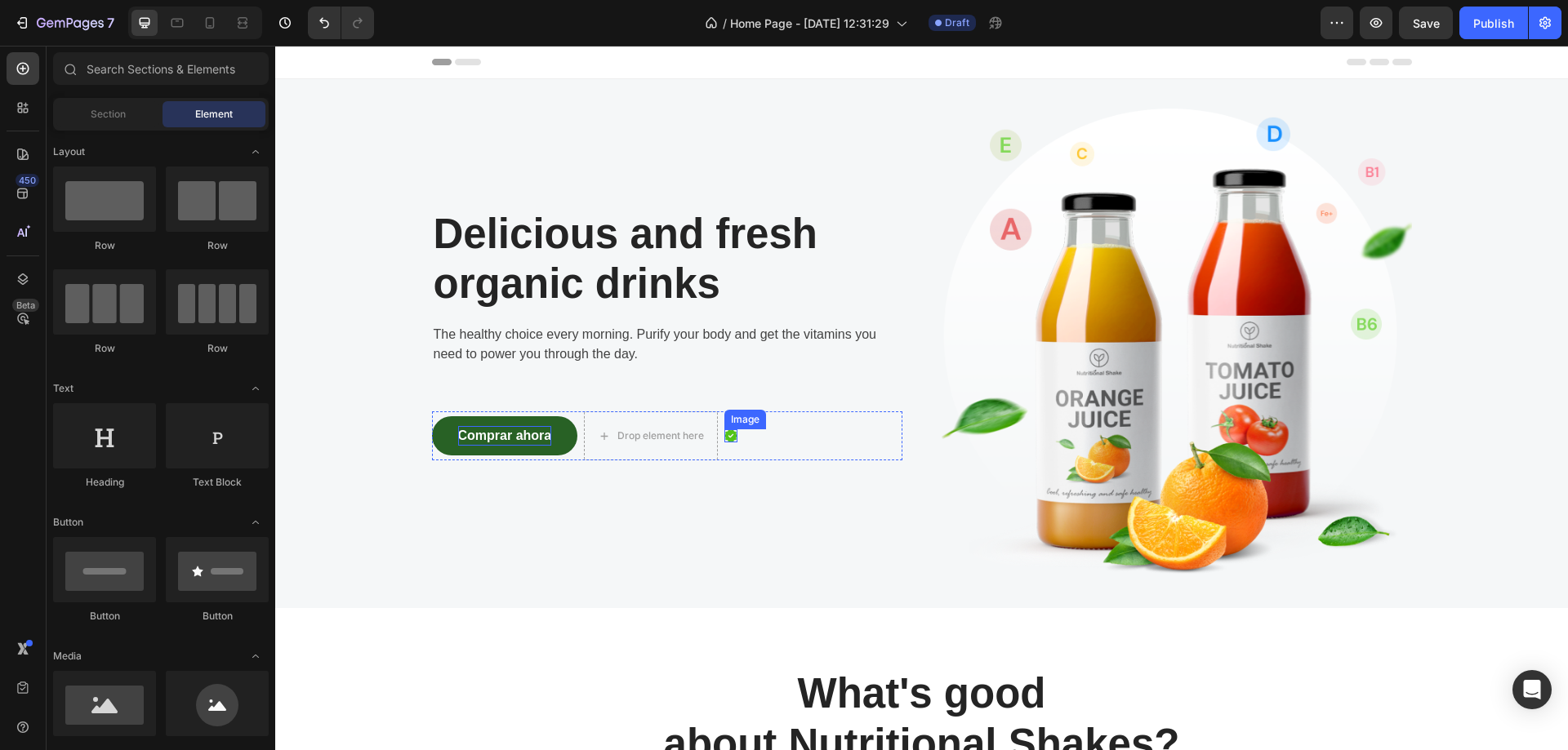
click at [727, 436] on img at bounding box center [730, 436] width 13 height 13
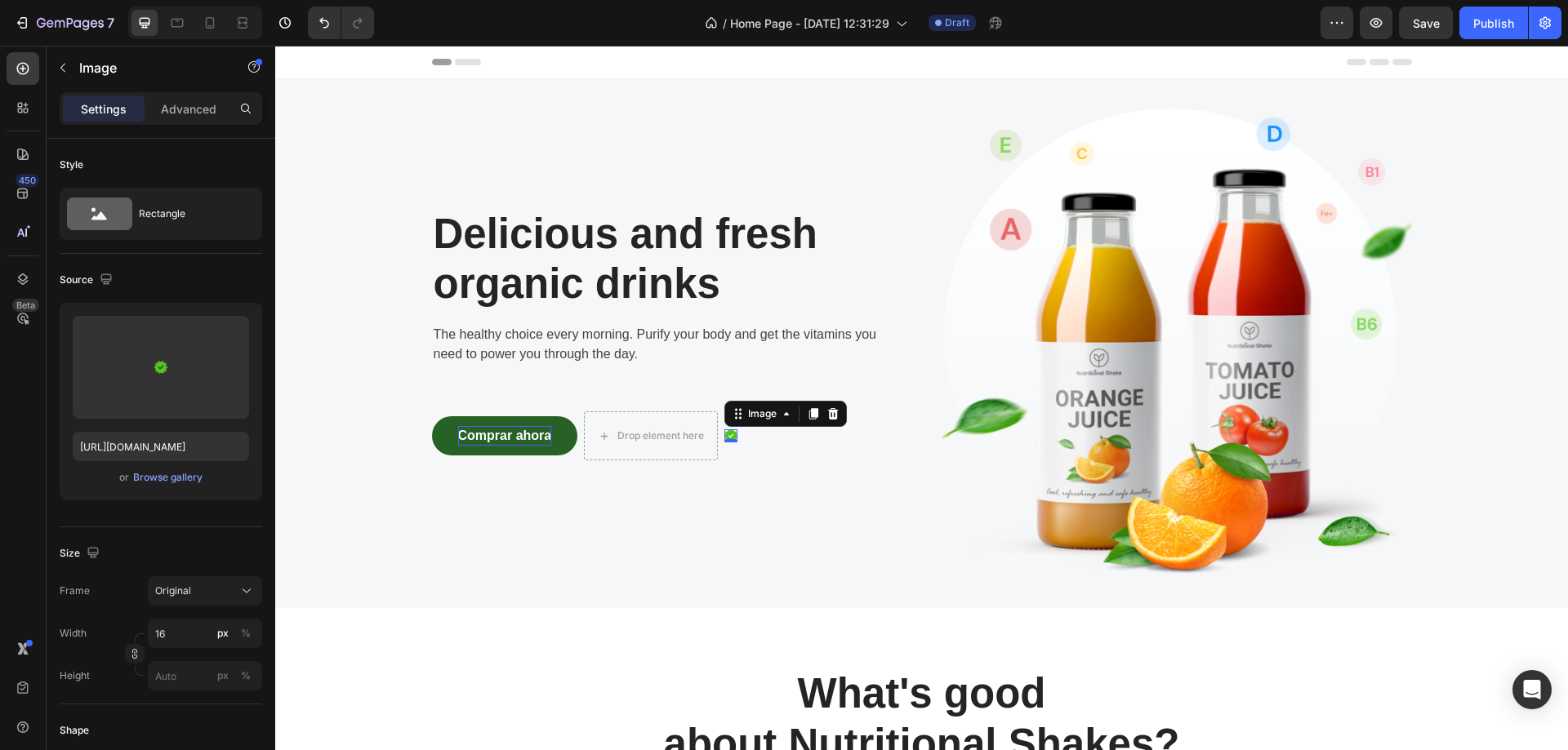
click at [838, 409] on div "Image" at bounding box center [785, 414] width 123 height 26
click at [832, 412] on icon at bounding box center [833, 414] width 10 height 11
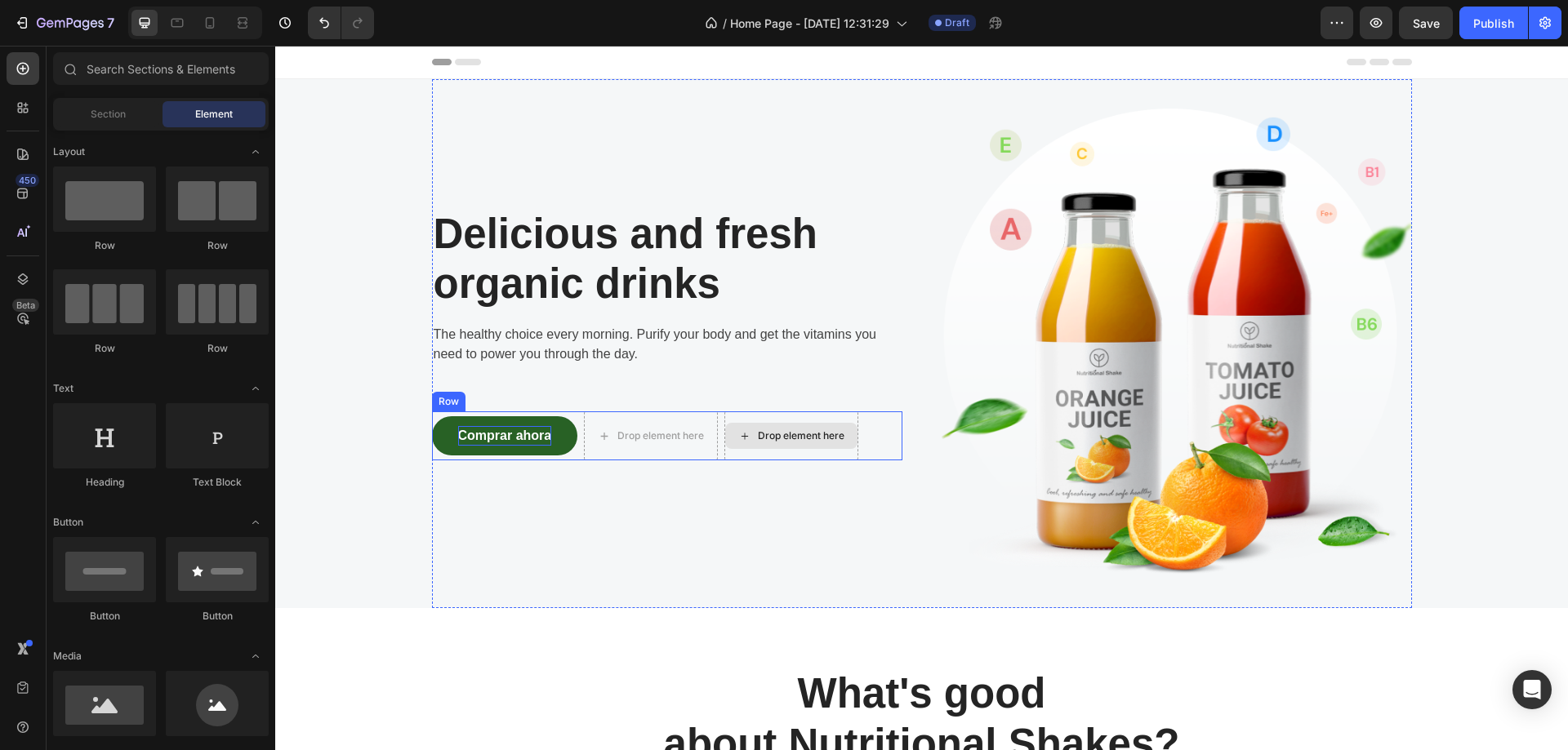
click at [793, 443] on div "Drop element here" at bounding box center [791, 436] width 132 height 26
click at [678, 452] on div "Drop element here" at bounding box center [651, 436] width 134 height 49
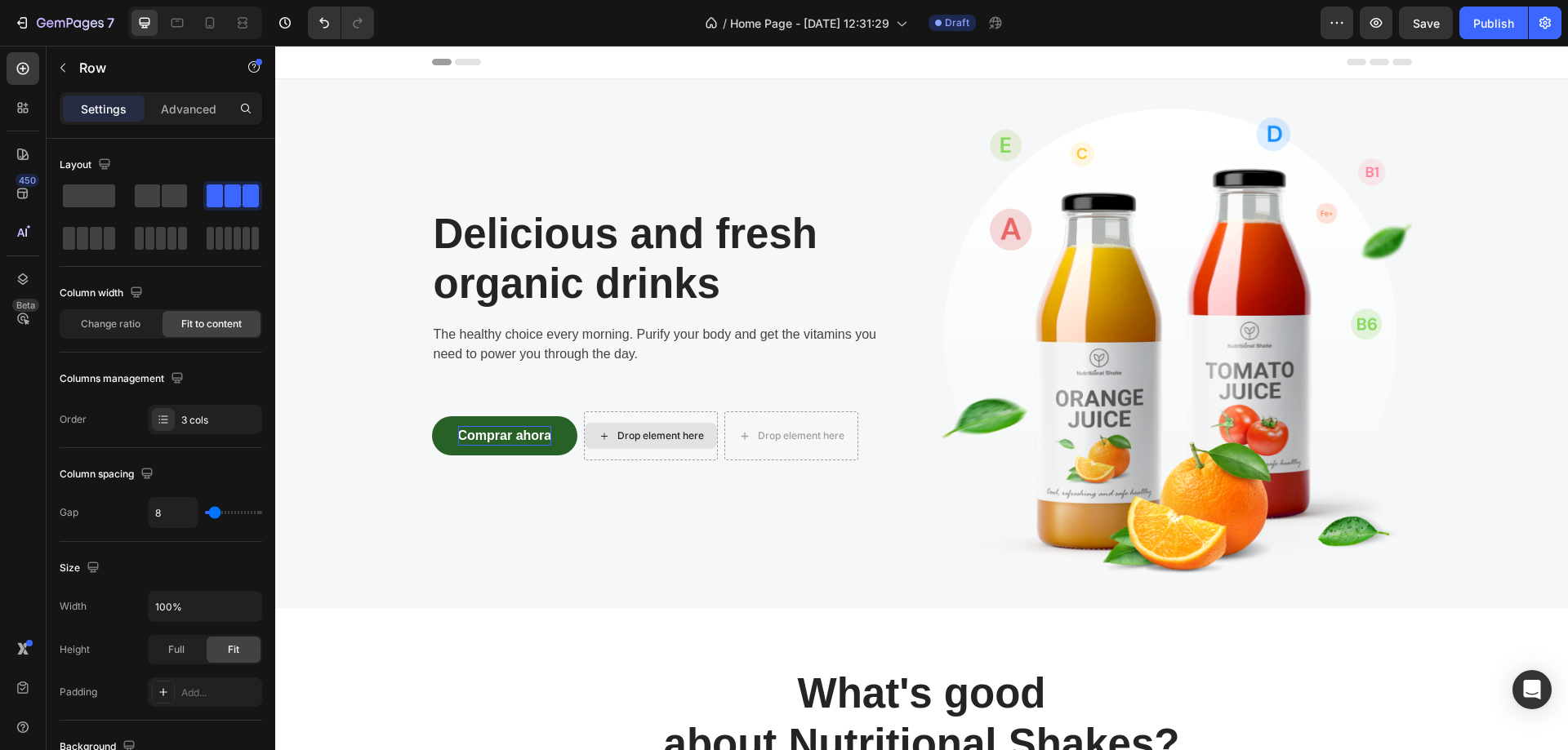
click at [702, 426] on div "Drop element here" at bounding box center [651, 436] width 132 height 26
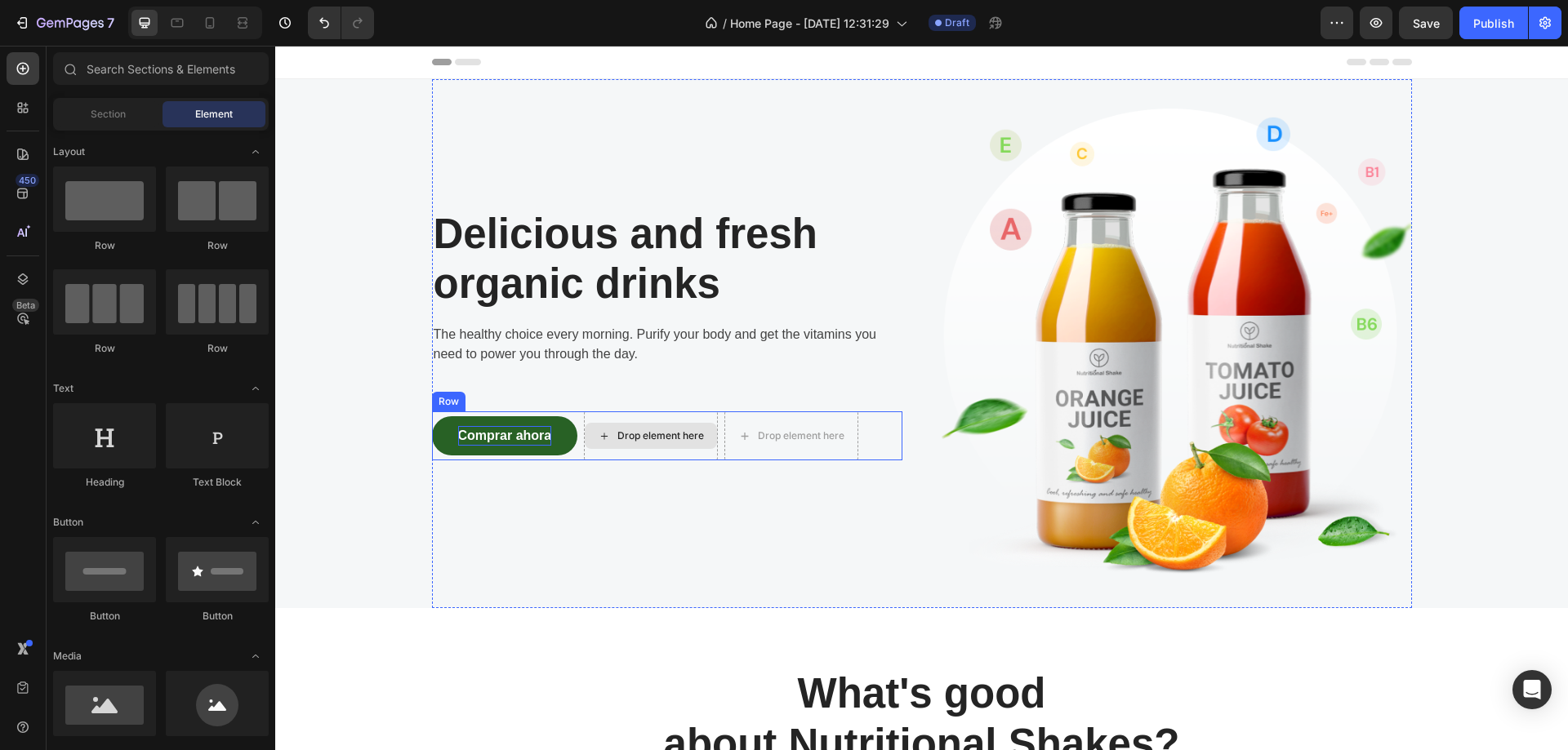
click at [701, 416] on div "Drop element here" at bounding box center [651, 436] width 134 height 49
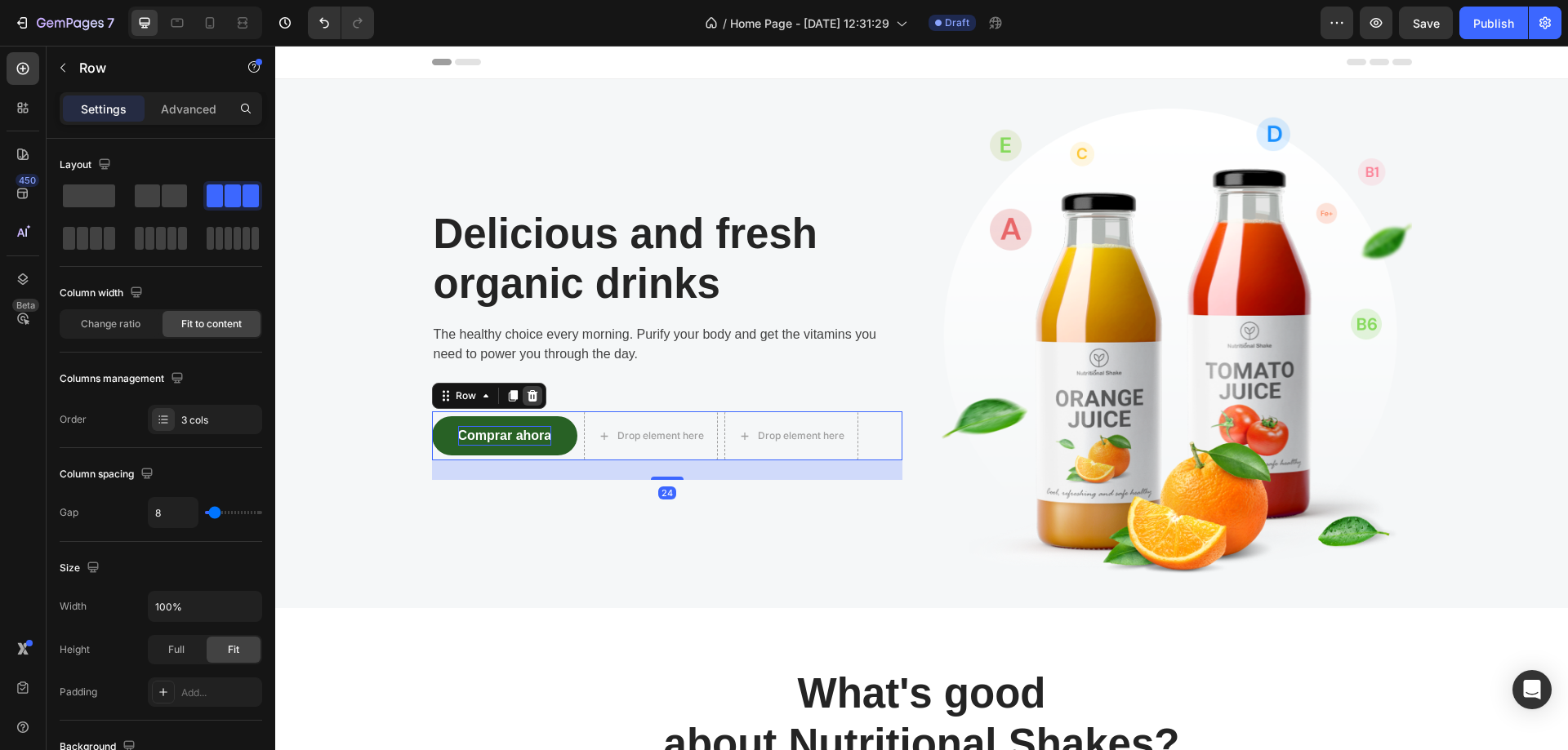
click at [526, 401] on icon at bounding box center [532, 395] width 10 height 11
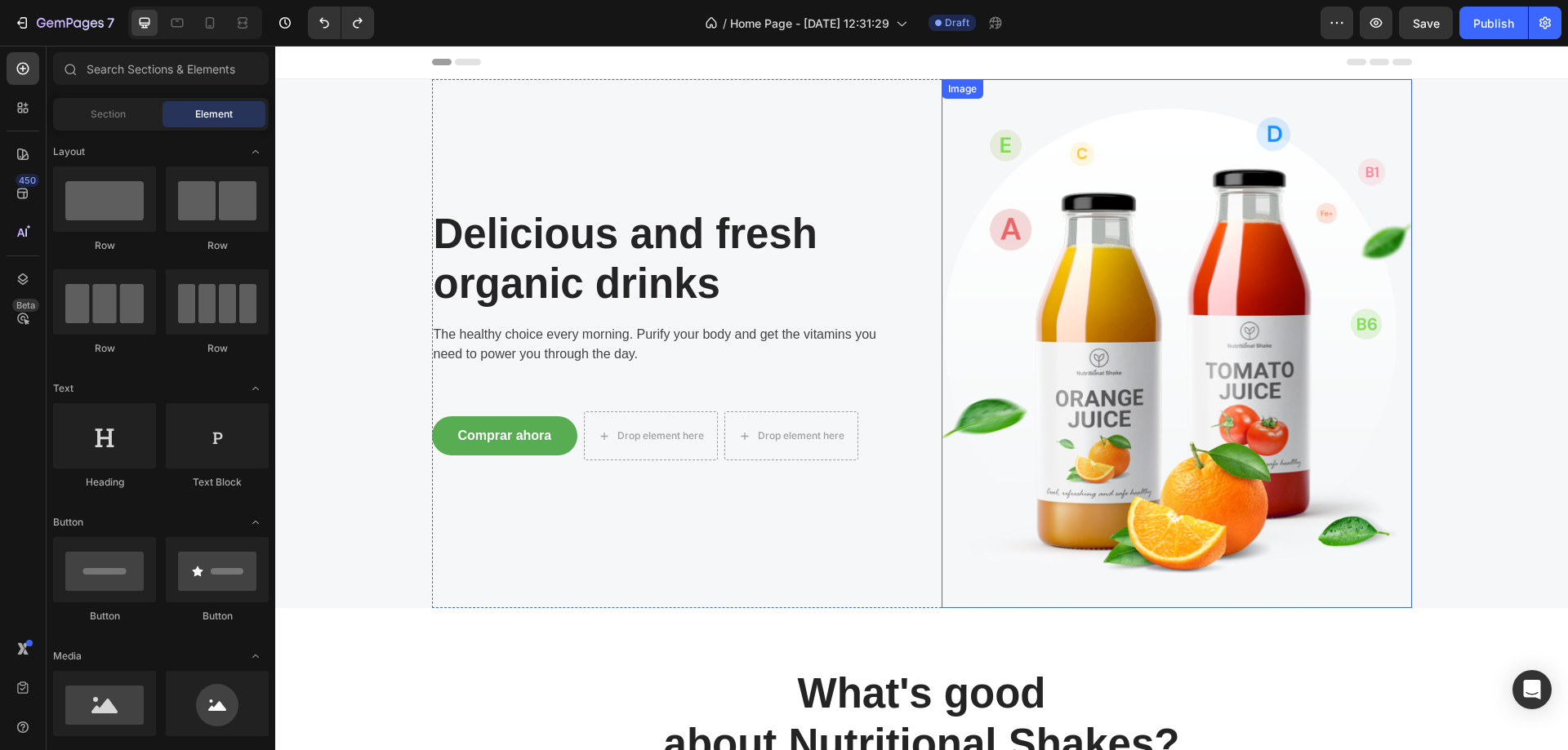
click at [1236, 344] on img at bounding box center [1178, 343] width 471 height 529
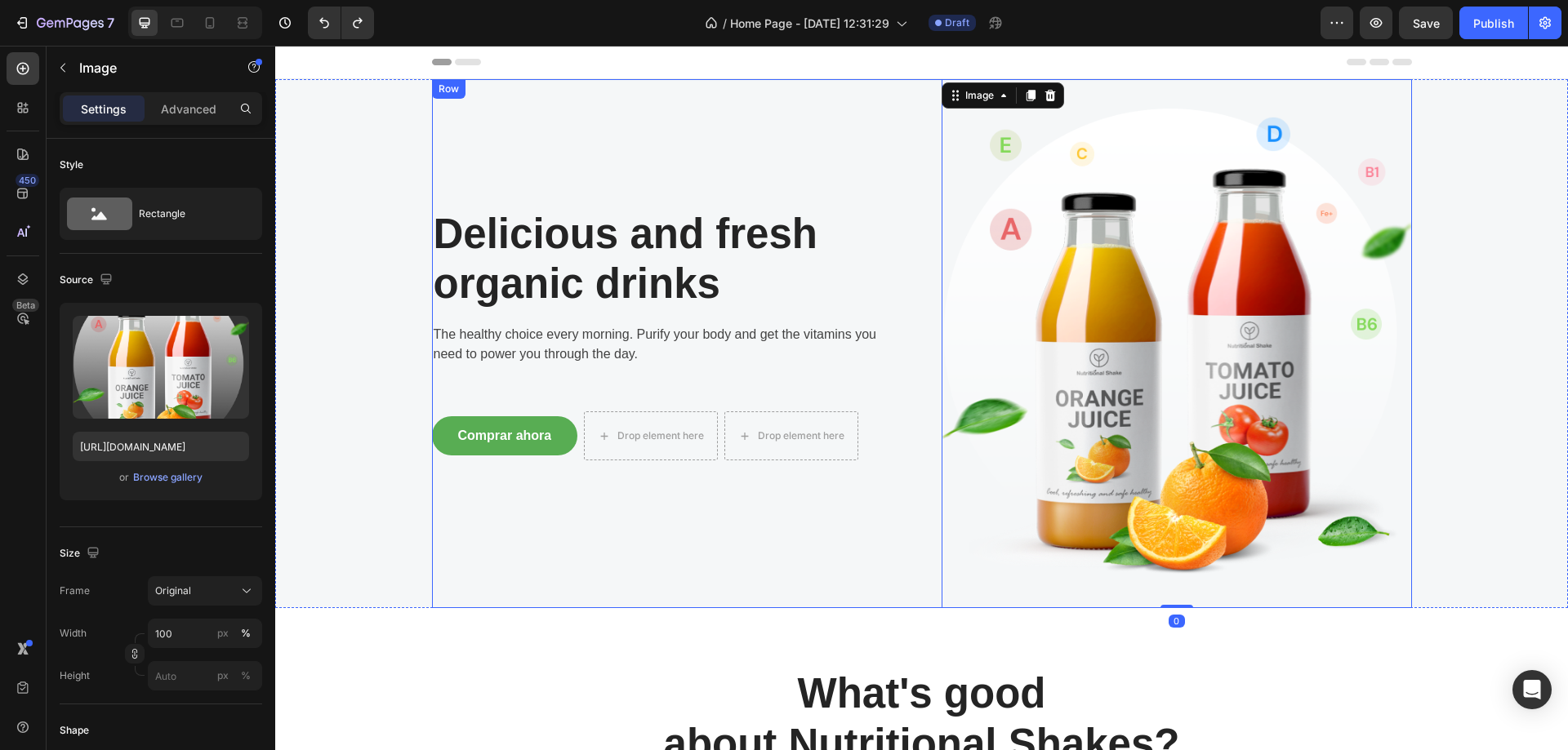
click at [804, 84] on div "Delicious and fresh organic drinks Heading The healthy choice every morning. Pu…" at bounding box center [668, 343] width 471 height 529
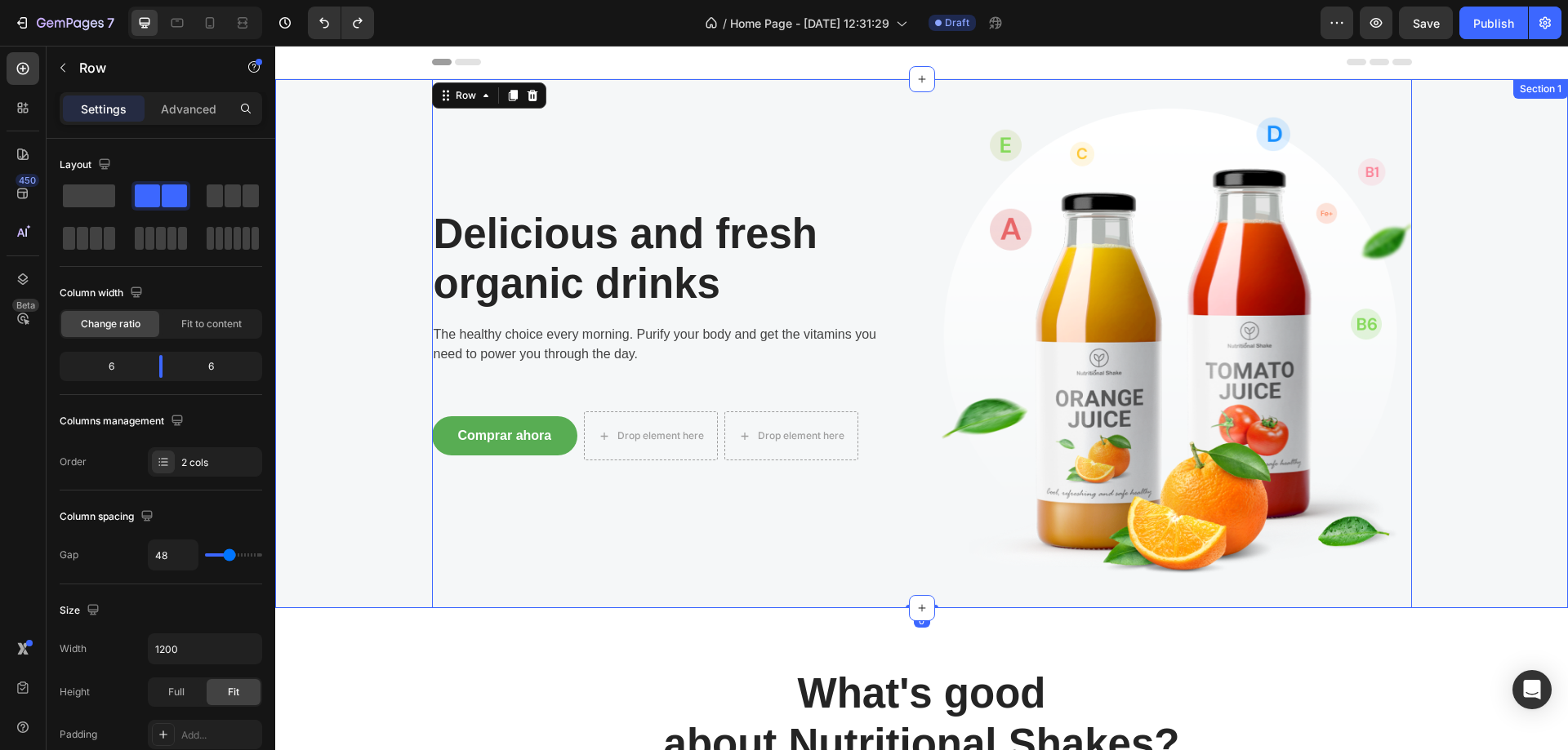
click at [339, 127] on div "Delicious and fresh organic drinks Heading The healthy choice every morning. Pu…" at bounding box center [921, 343] width 1268 height 529
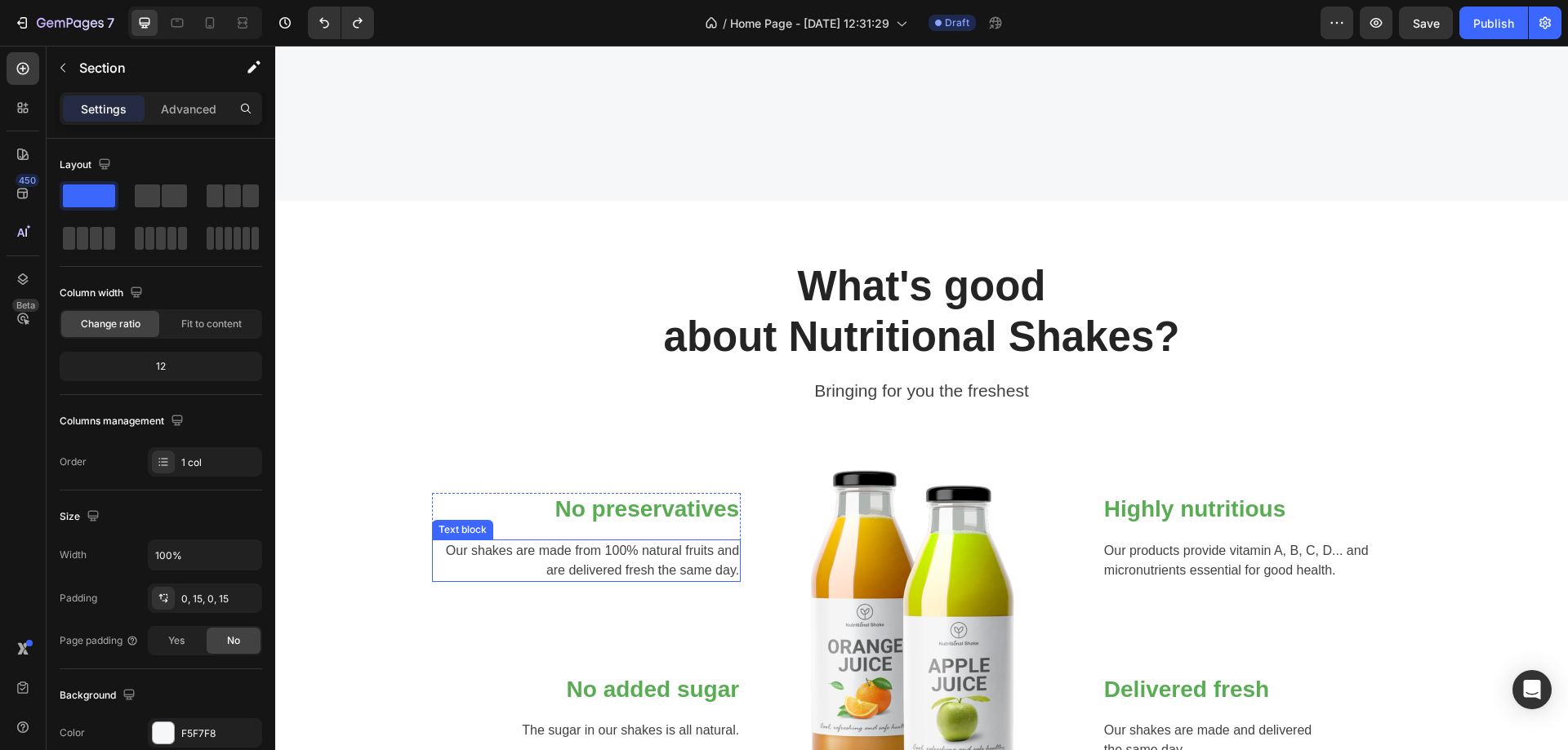
scroll to position [571, 0]
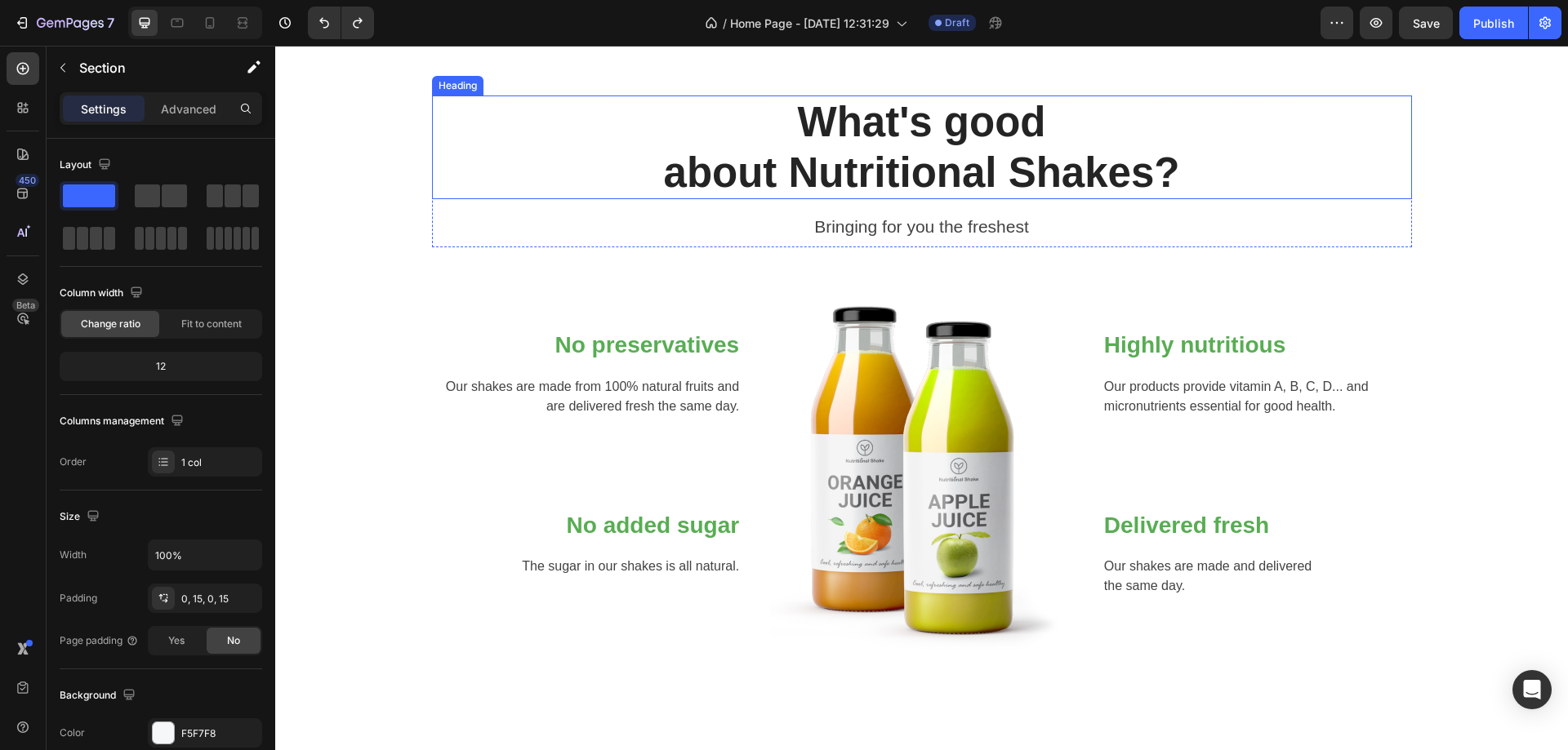
click at [856, 132] on p "What's good about Nutritional Shakes?" at bounding box center [922, 147] width 977 height 99
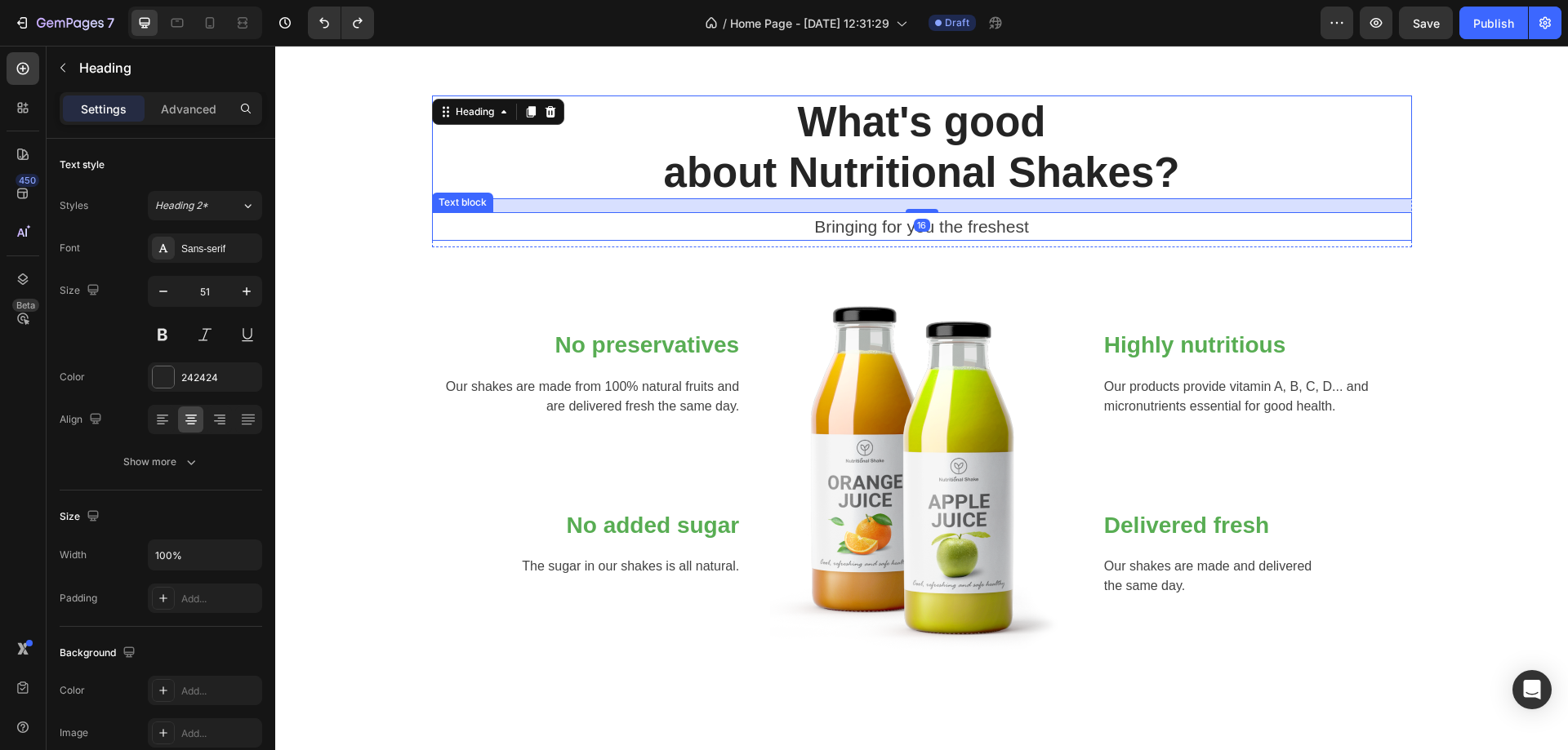
click at [862, 223] on p "Bringing for you the freshest" at bounding box center [922, 227] width 977 height 26
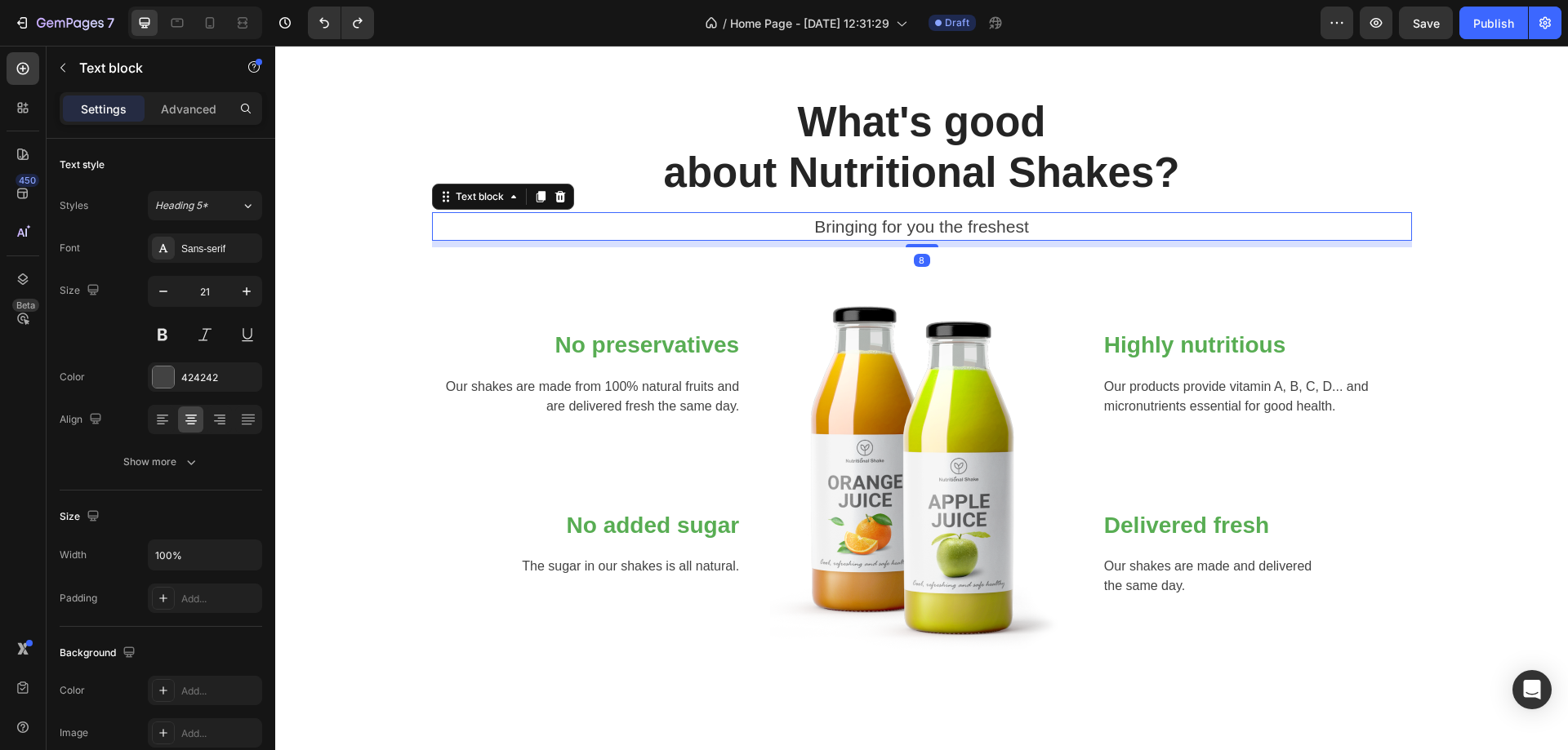
click at [857, 224] on p "Bringing for you the freshest" at bounding box center [922, 227] width 977 height 26
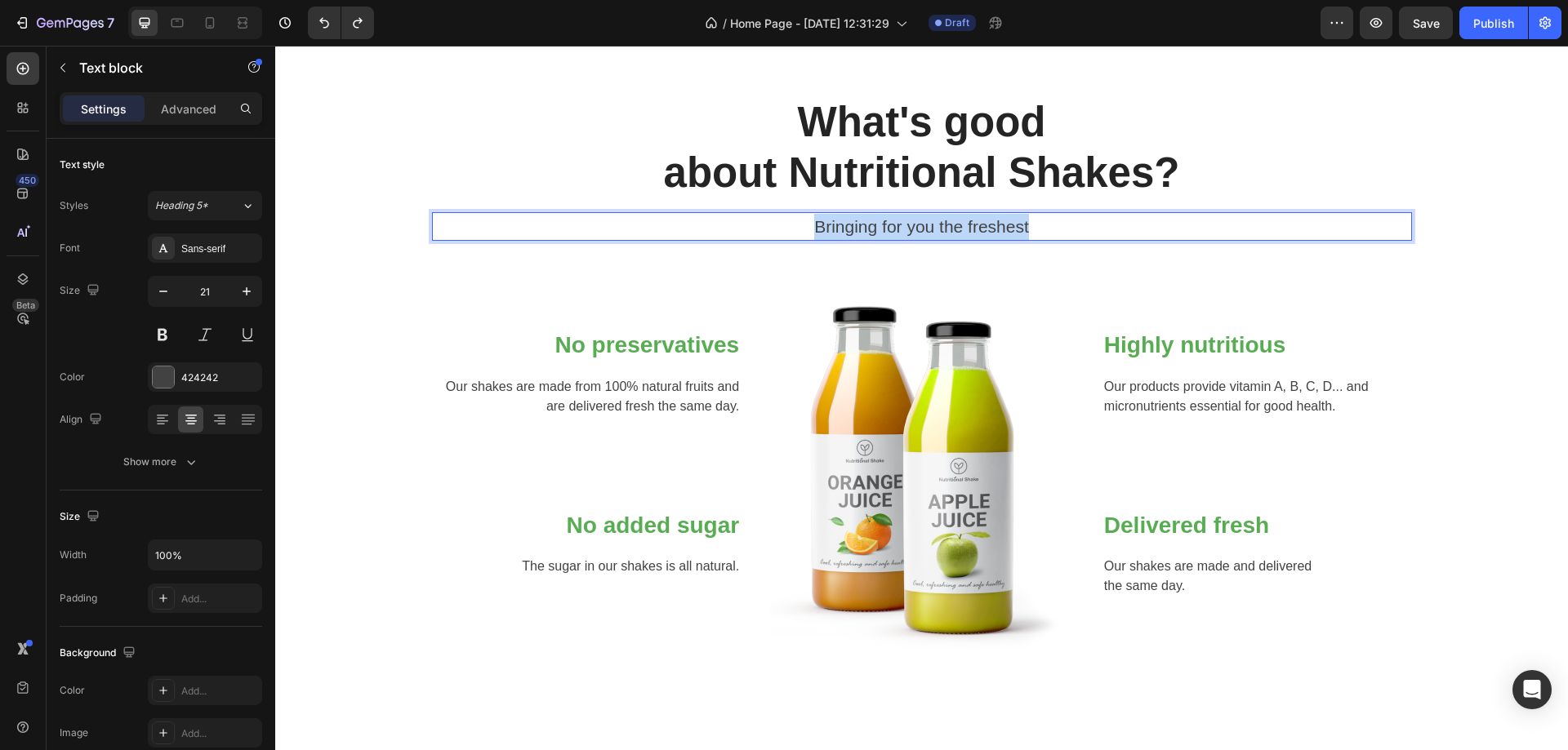
click at [857, 224] on p "Bringing for you the freshest" at bounding box center [922, 227] width 977 height 26
click at [784, 220] on p "El mejor cuidado de tu cabello!" at bounding box center [922, 227] width 977 height 26
drag, startPoint x: 1018, startPoint y: 70, endPoint x: 1035, endPoint y: 68, distance: 17.1
click at [1022, 70] on div "What's good about Nutritional Shakes? Heading ¡El mejor cuidado de tu cabello! …" at bounding box center [922, 380] width 1293 height 686
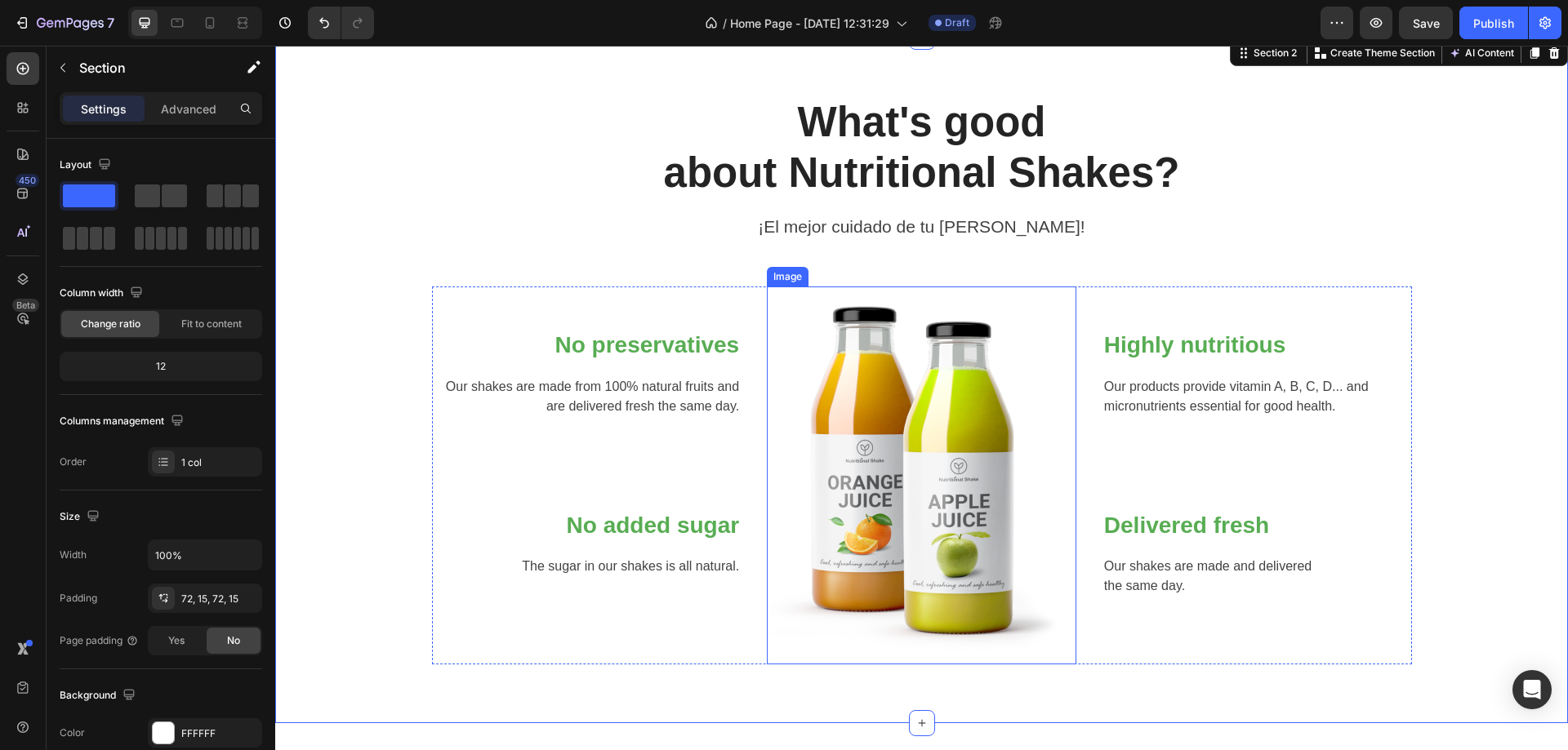
click at [958, 401] on img at bounding box center [921, 476] width 302 height 378
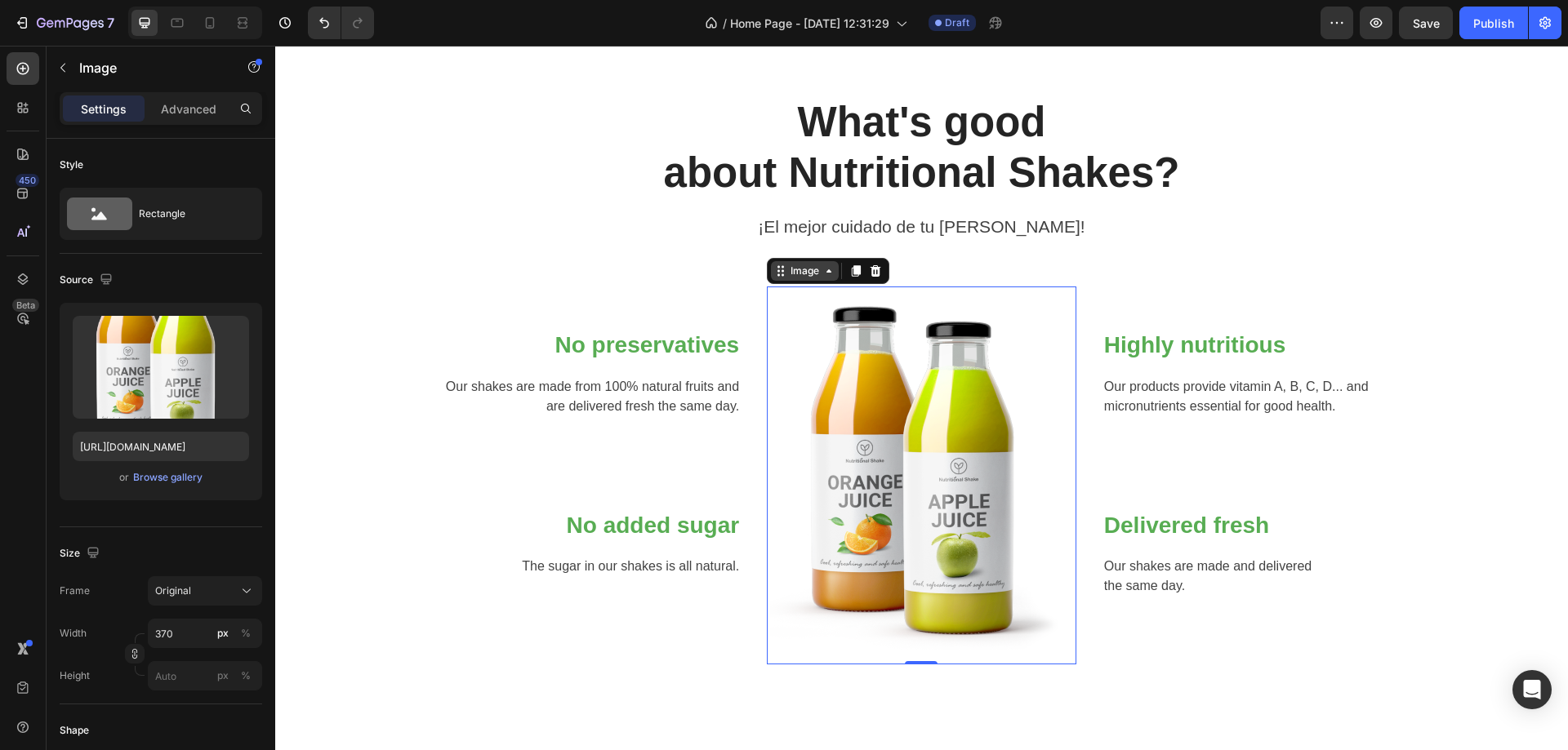
click at [811, 266] on div "Image" at bounding box center [804, 271] width 35 height 15
click at [173, 478] on div "Browse gallery" at bounding box center [168, 477] width 70 height 15
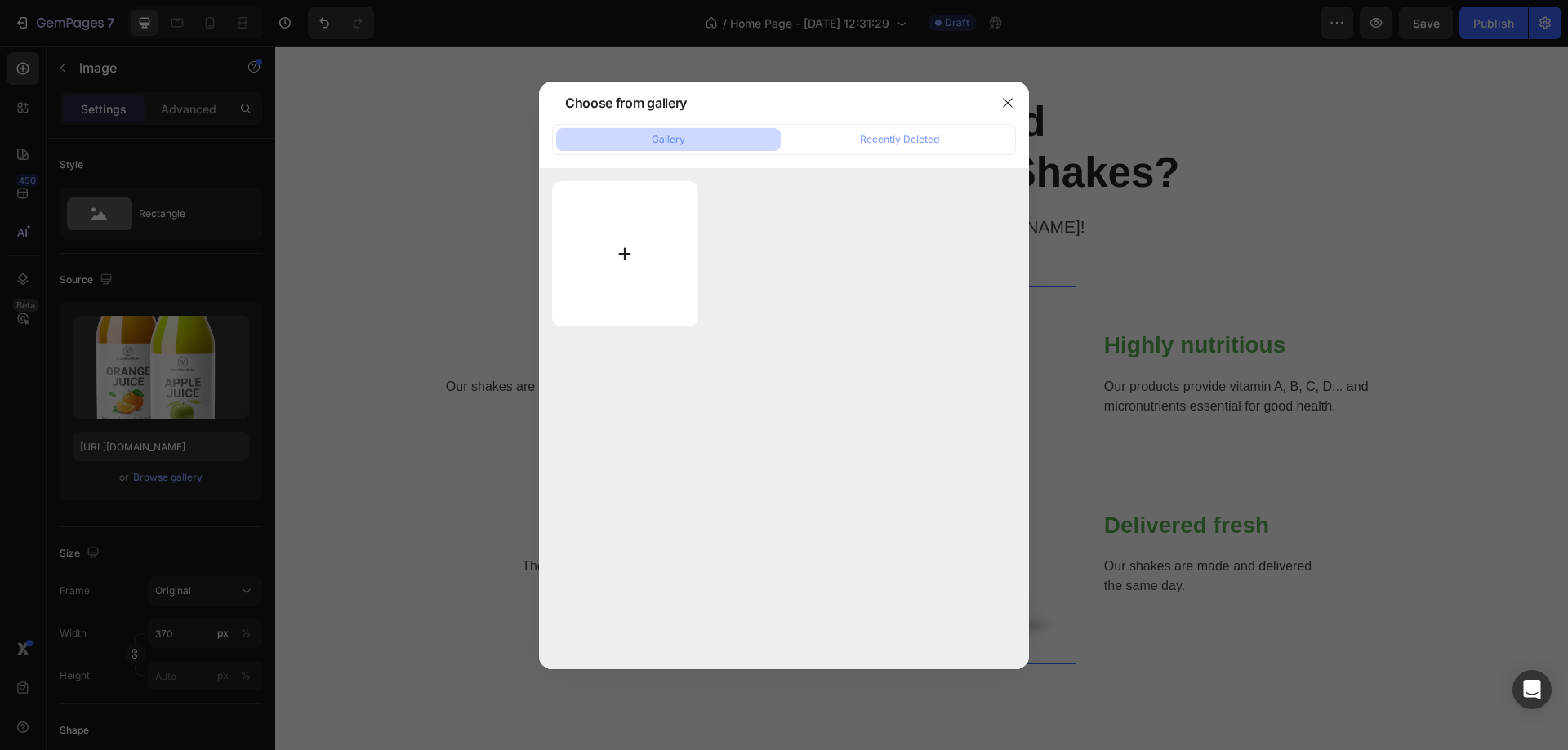
click at [623, 216] on input "file" at bounding box center [626, 253] width 146 height 145
type input "C:\fakepath\Diseño sin título (35).png"
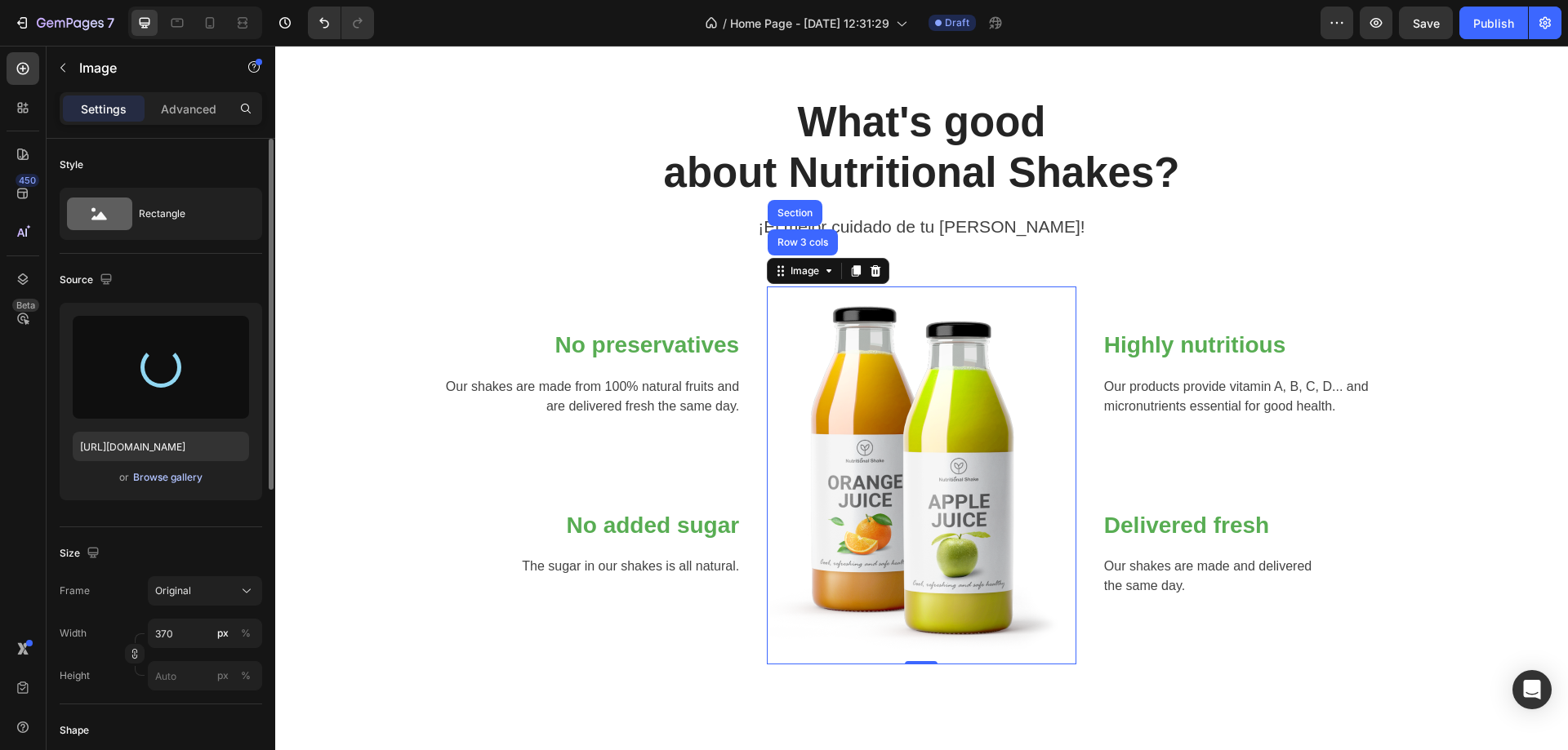
click at [150, 471] on div "Browse gallery" at bounding box center [168, 477] width 70 height 15
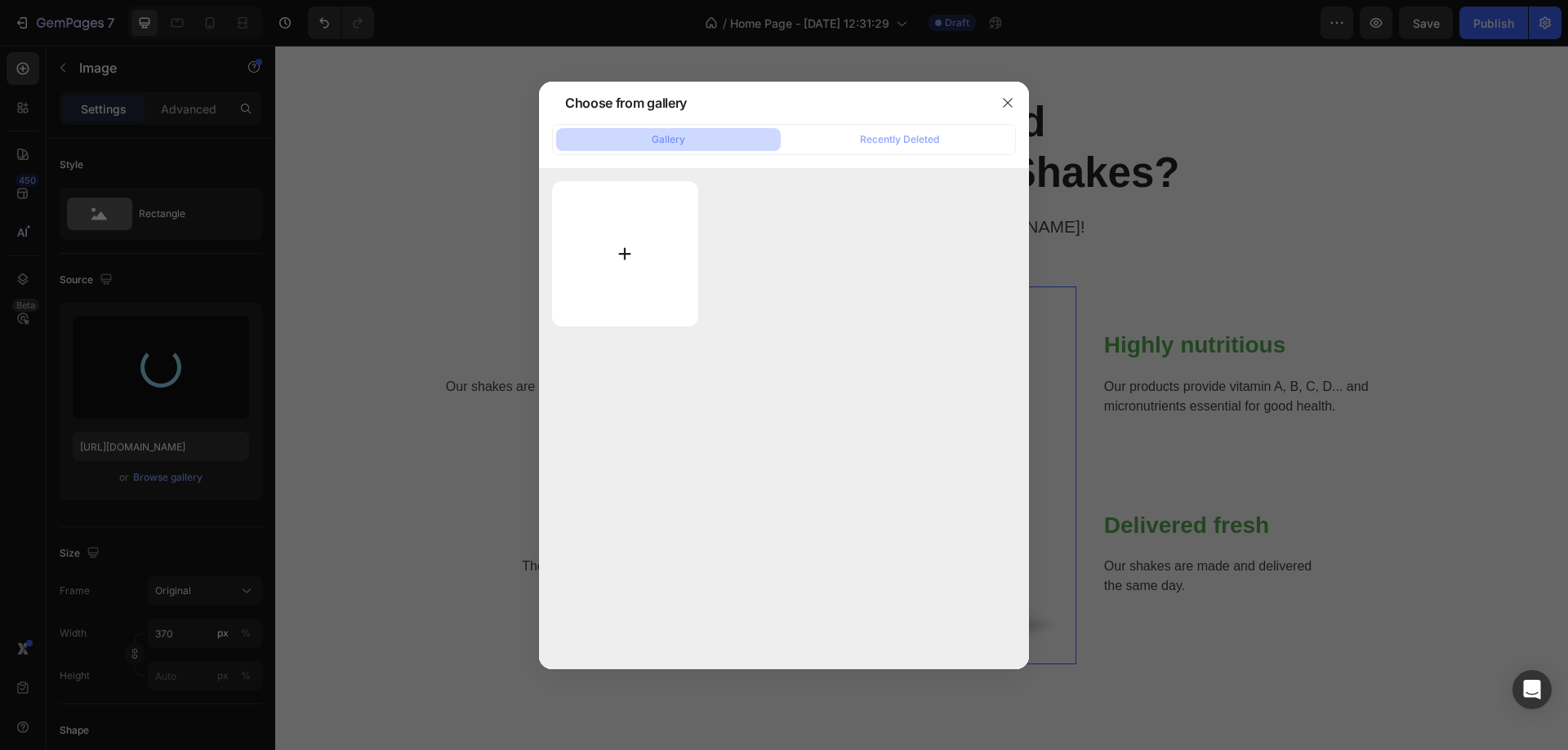
type input "https://cdn.shopify.com/s/files/1/0906/6492/7605/files/gempages_581768058020823…"
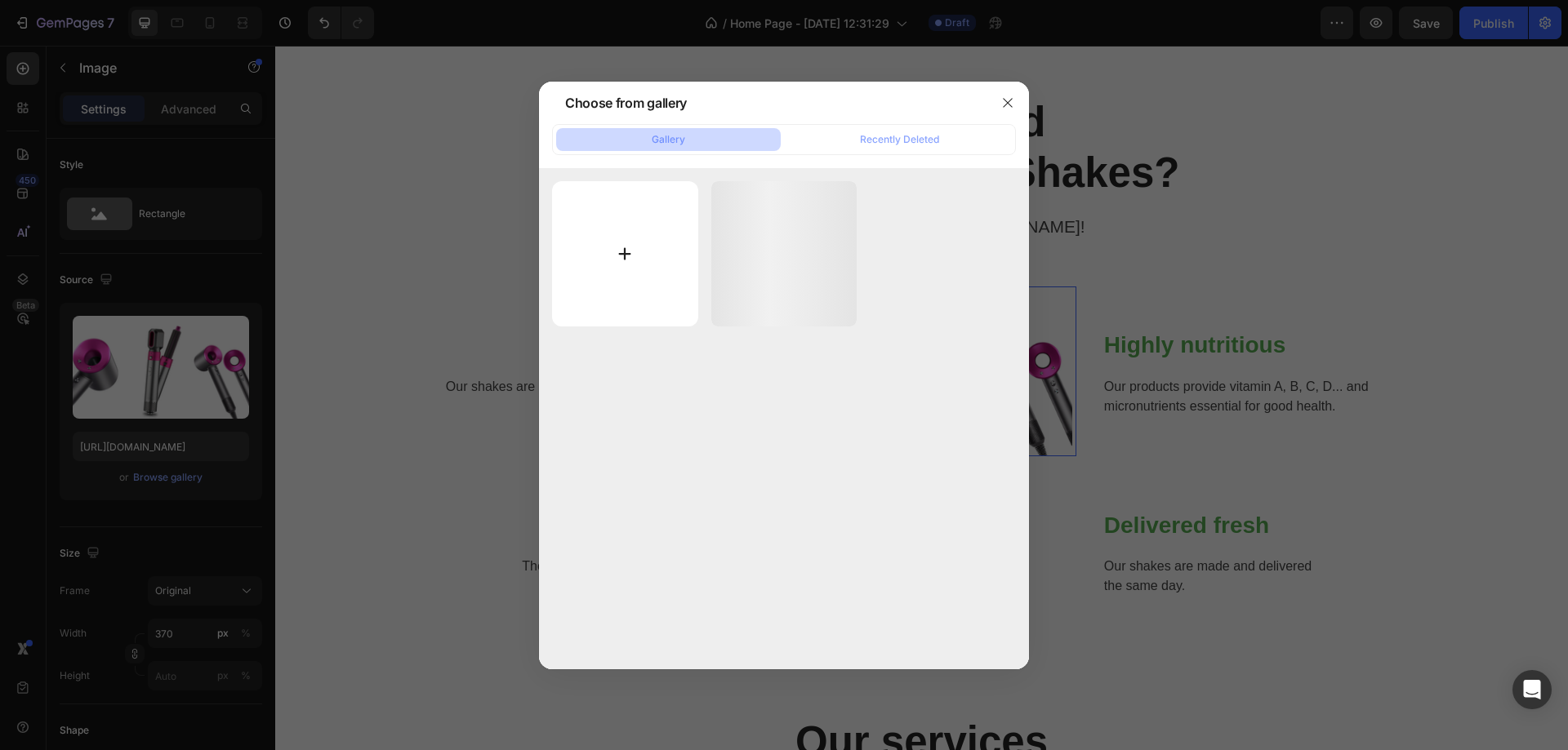
click at [586, 267] on input "file" at bounding box center [626, 254] width 146 height 146
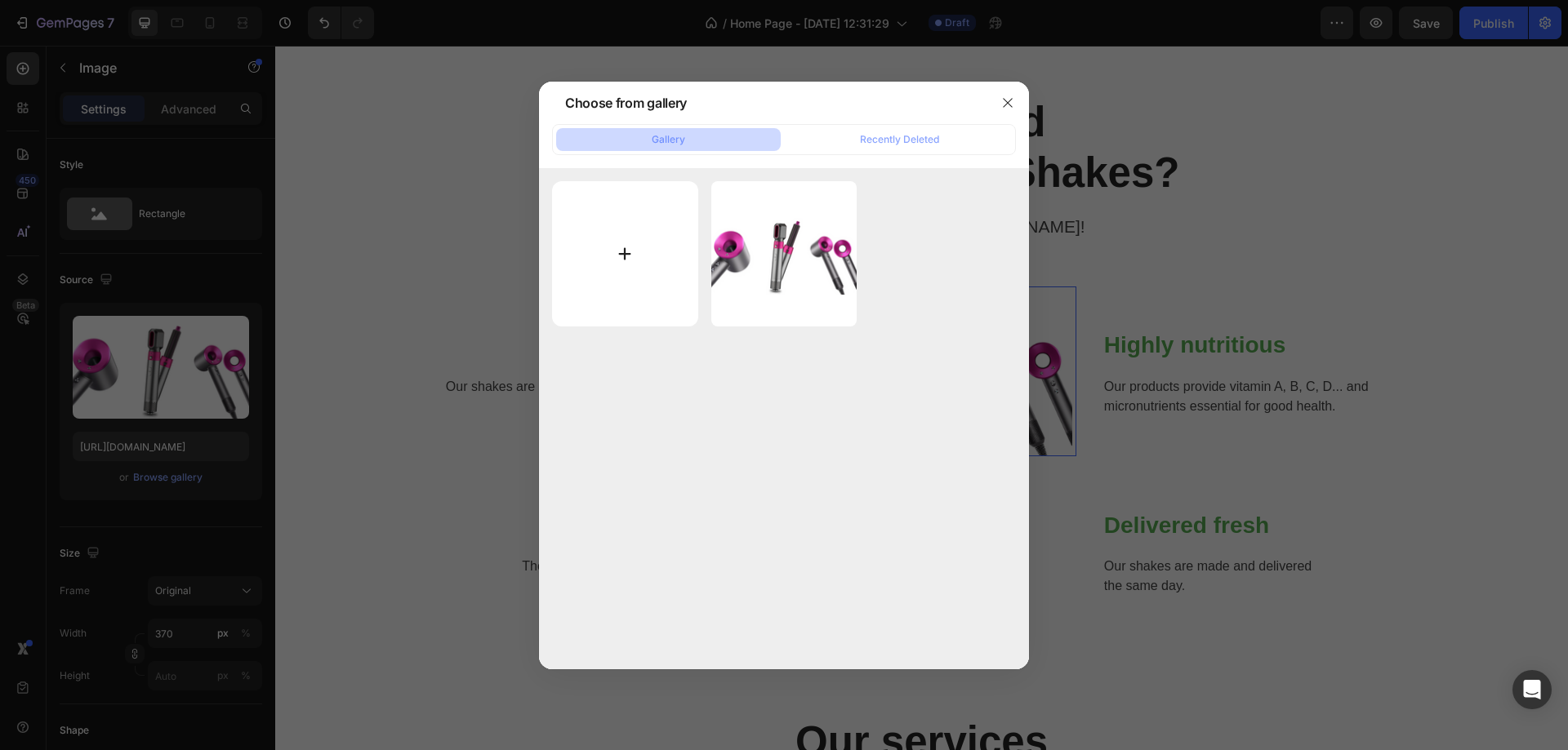
type input "C:\fakepath\Disenosintitulo_31__Nero_AI_Image_Upscaler_Photo_Face.png"
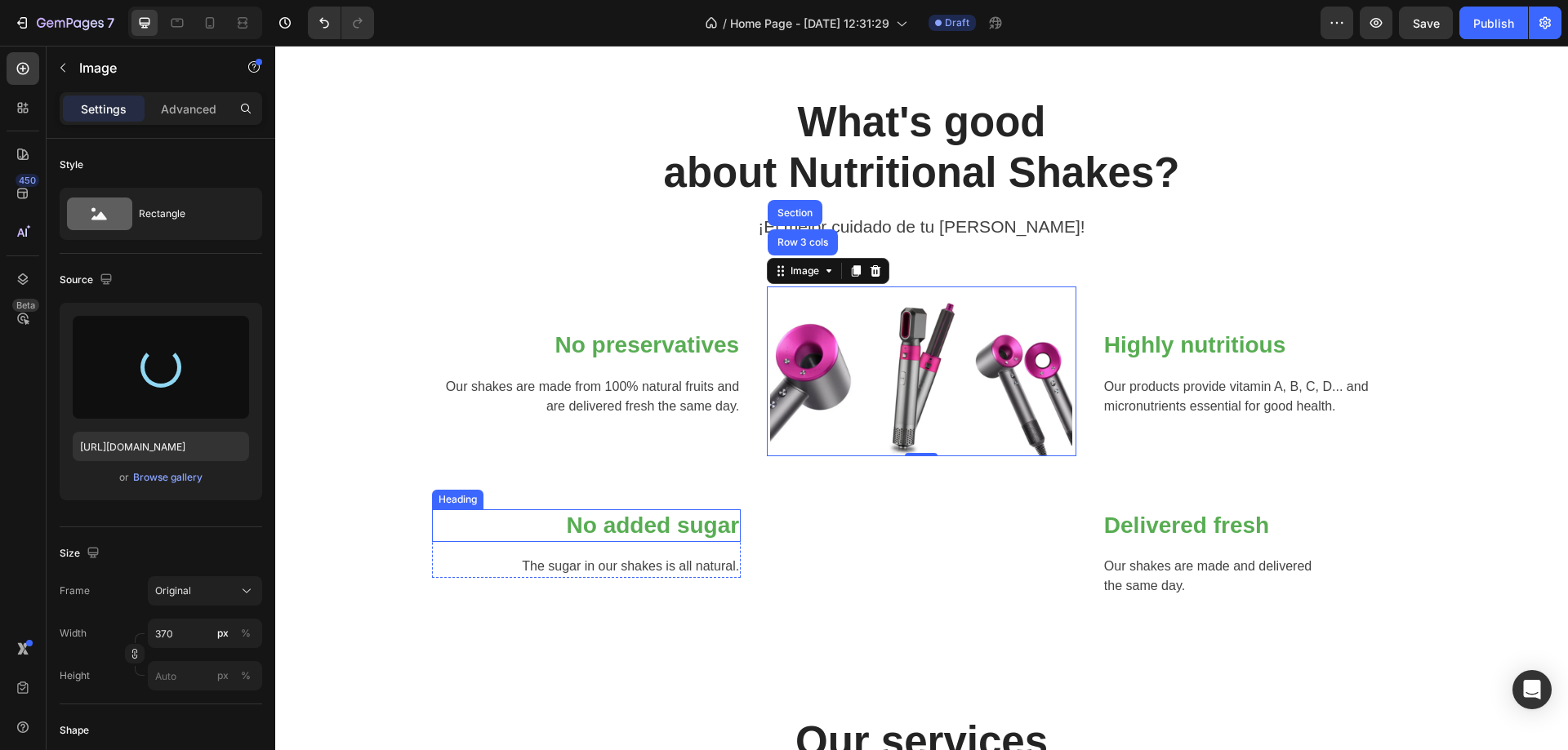
type input "https://cdn.shopify.com/s/files/1/0906/6492/7605/files/gempages_581768058020823…"
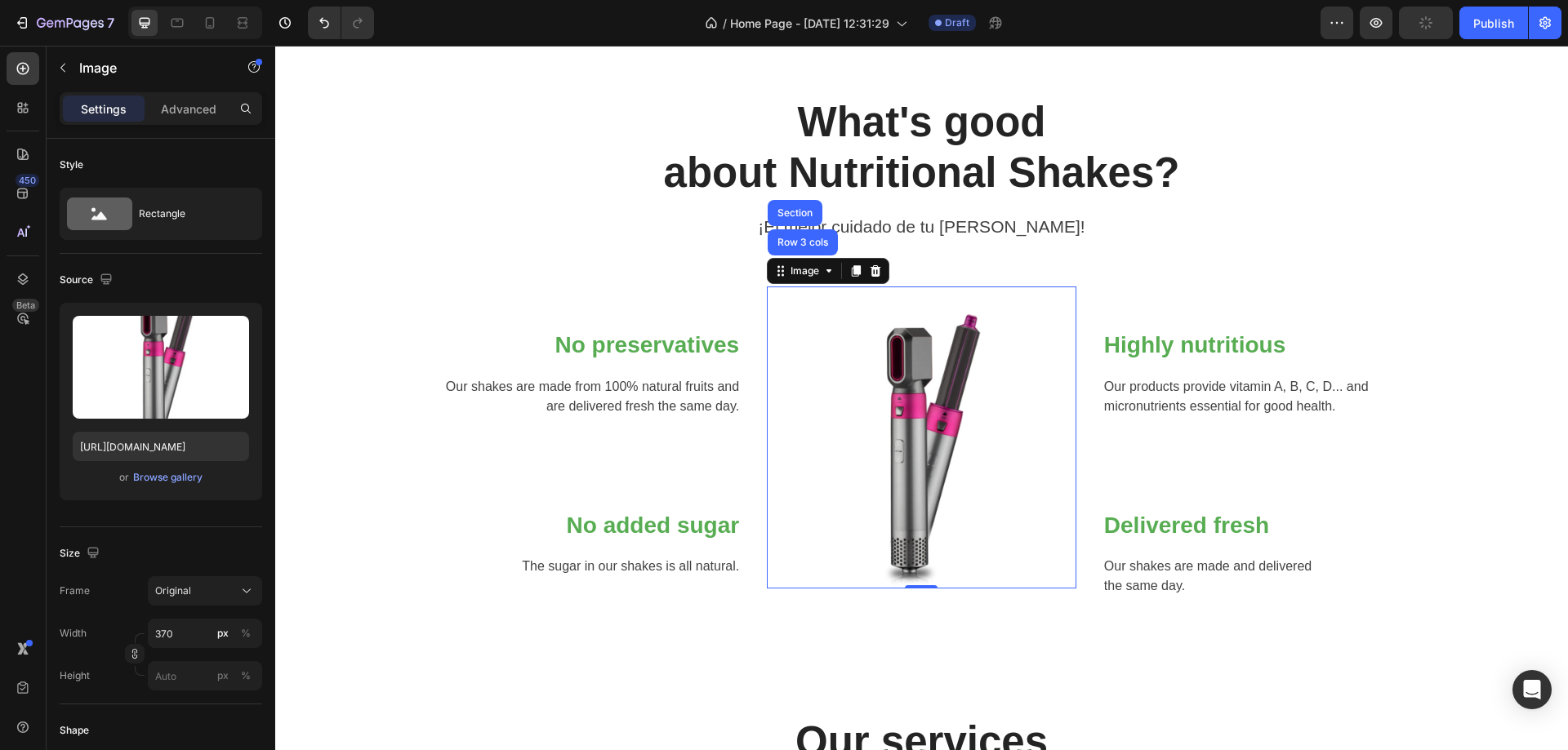
click at [968, 562] on img at bounding box center [921, 437] width 302 height 302
click at [917, 441] on img at bounding box center [921, 437] width 302 height 302
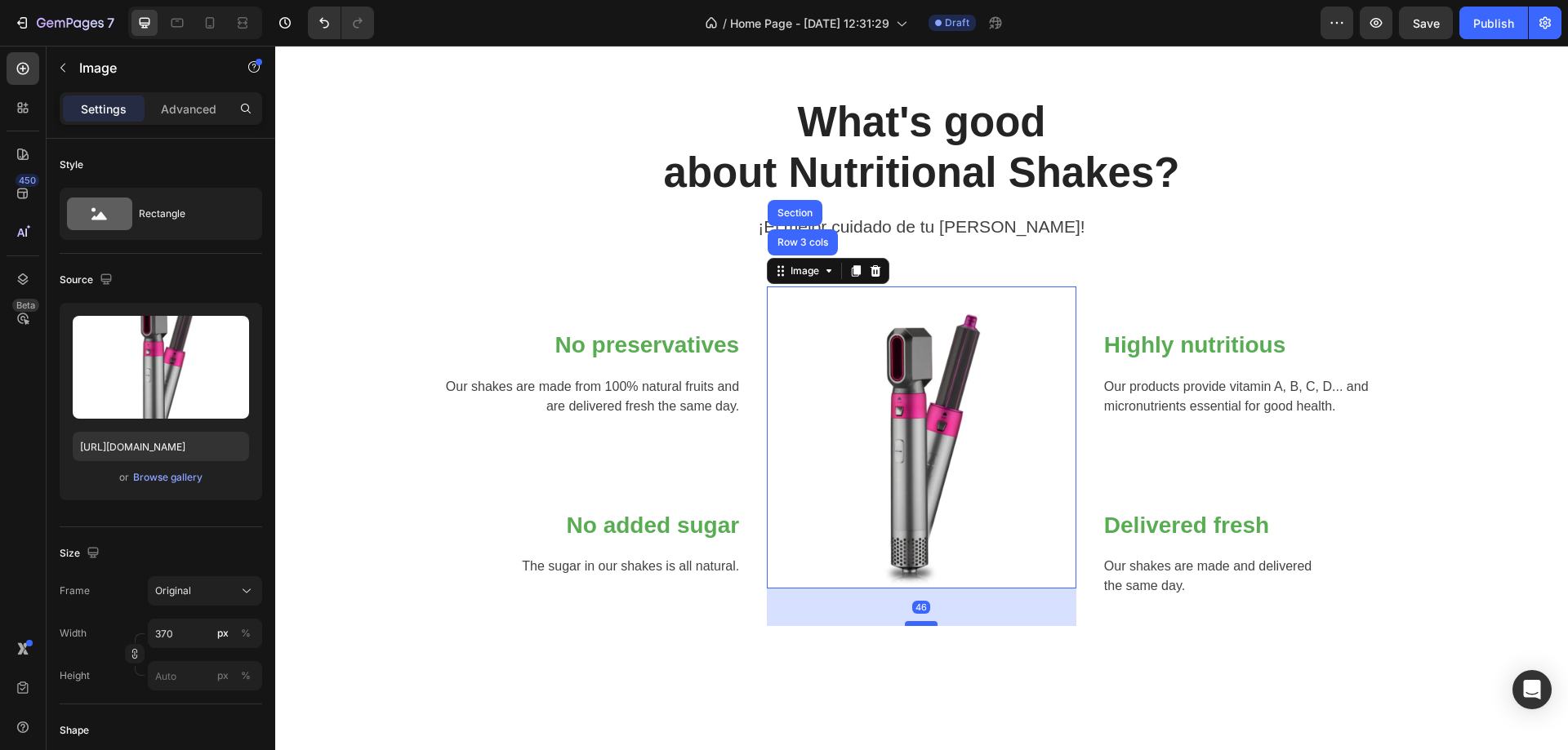
drag, startPoint x: 912, startPoint y: 585, endPoint x: 906, endPoint y: 623, distance: 38.5
click at [906, 623] on div at bounding box center [920, 624] width 32 height 5
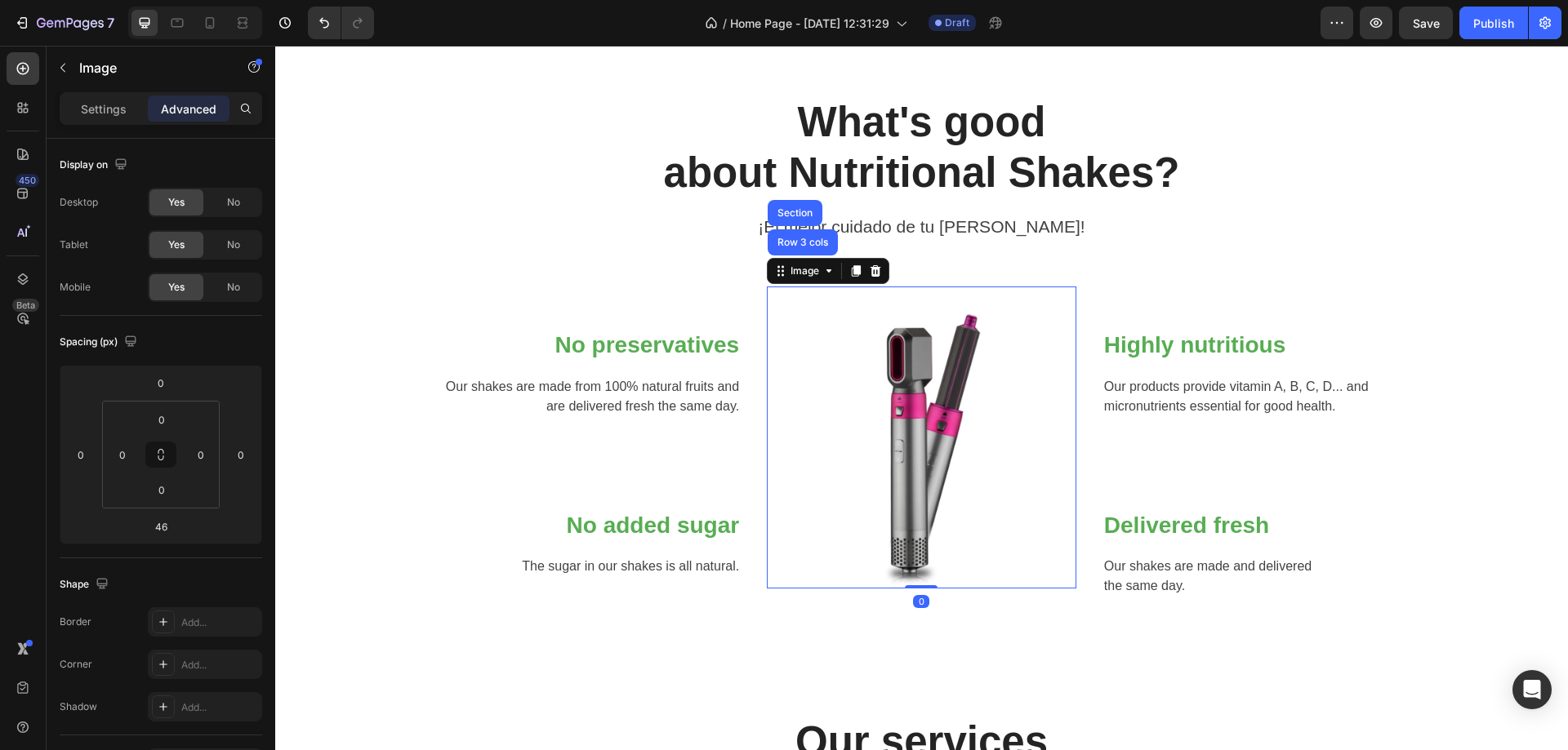
drag, startPoint x: 909, startPoint y: 623, endPoint x: 913, endPoint y: 569, distance: 54.1
click at [913, 569] on div "Image Row 3 cols Section 0" at bounding box center [921, 437] width 309 height 302
type input "0"
click at [952, 429] on img at bounding box center [921, 437] width 302 height 302
click at [825, 277] on icon at bounding box center [829, 271] width 13 height 13
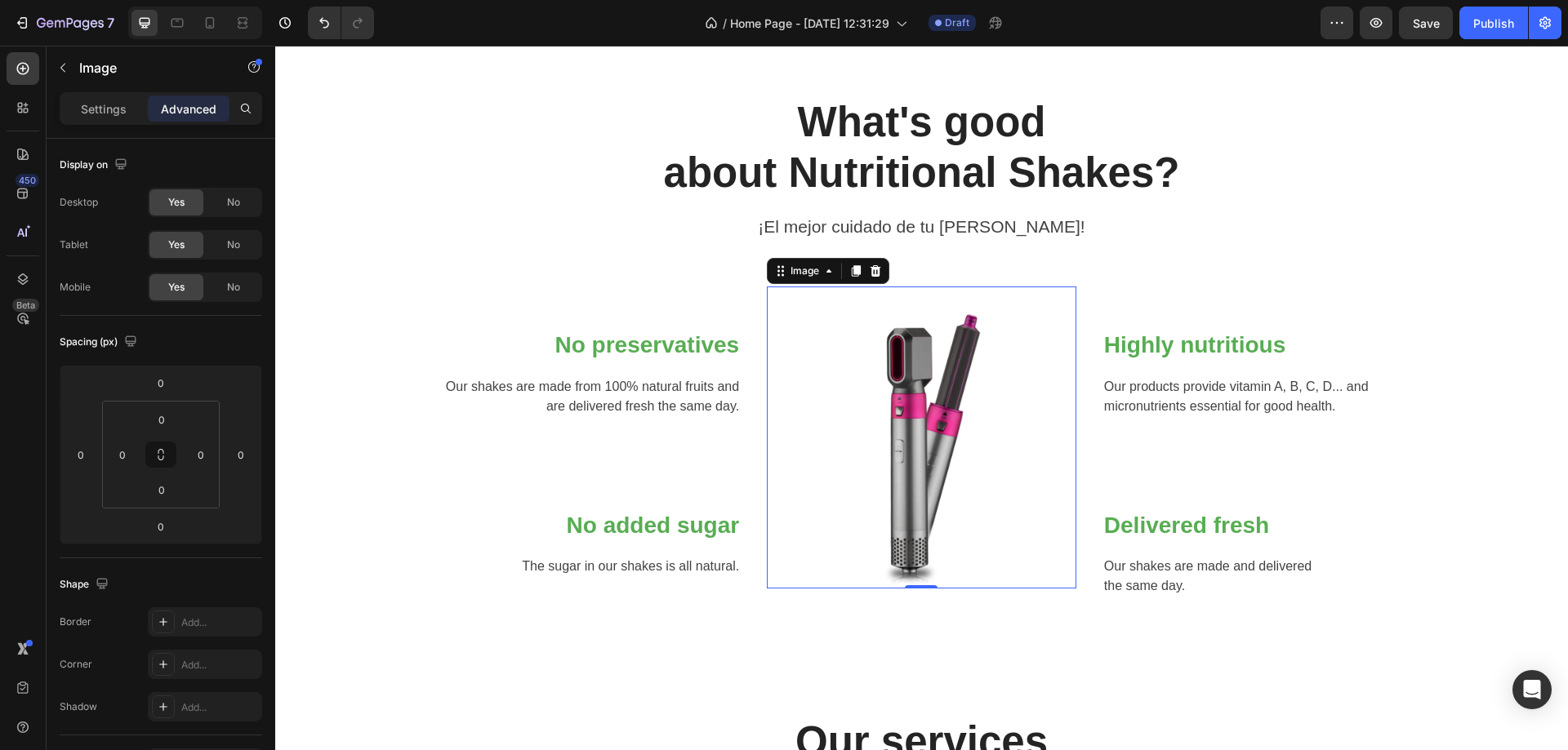
click at [879, 408] on img at bounding box center [921, 437] width 302 height 302
click at [911, 403] on img at bounding box center [921, 437] width 302 height 302
click at [791, 278] on div "Image" at bounding box center [804, 271] width 35 height 15
click at [938, 373] on img at bounding box center [921, 437] width 302 height 302
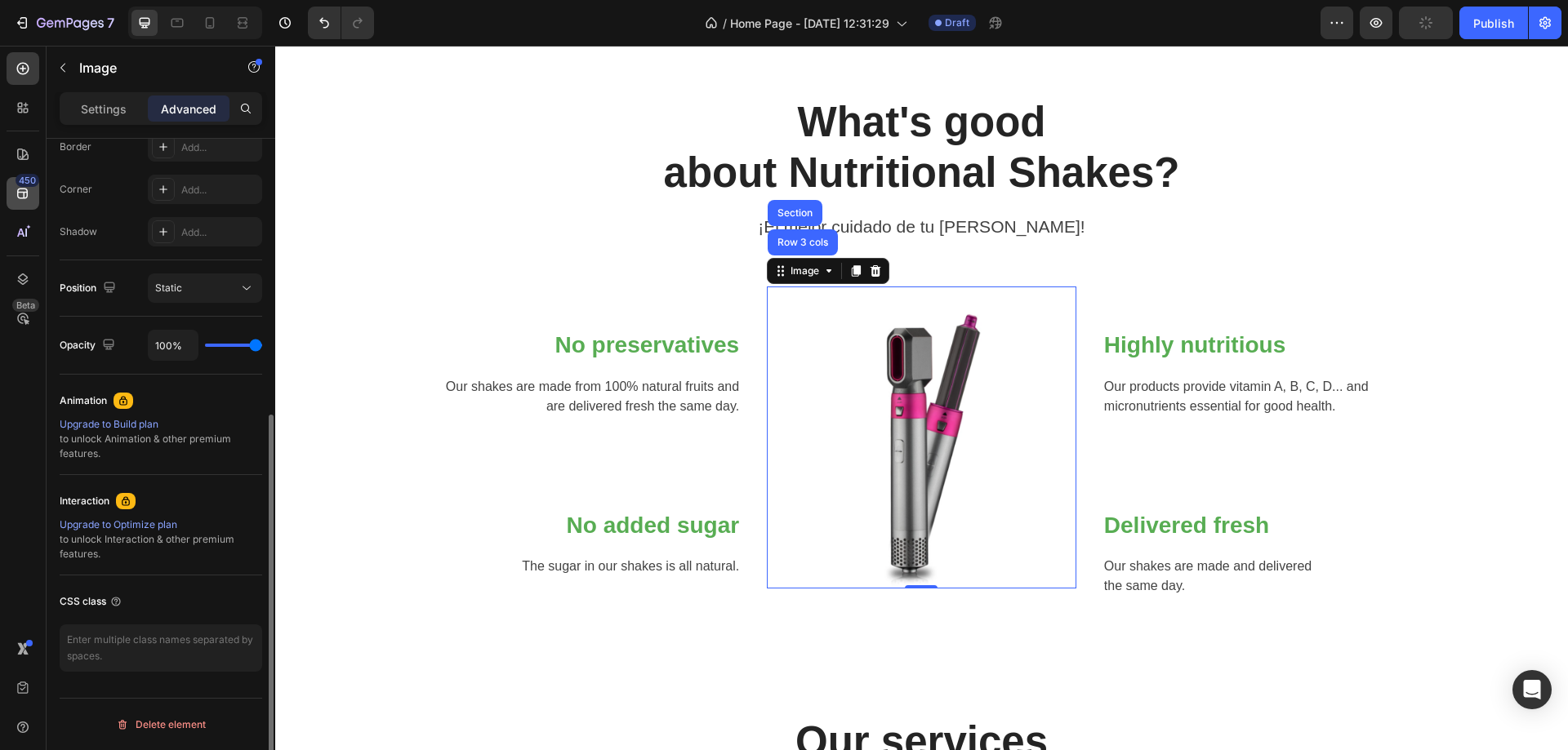
click at [23, 178] on div "450" at bounding box center [27, 180] width 24 height 13
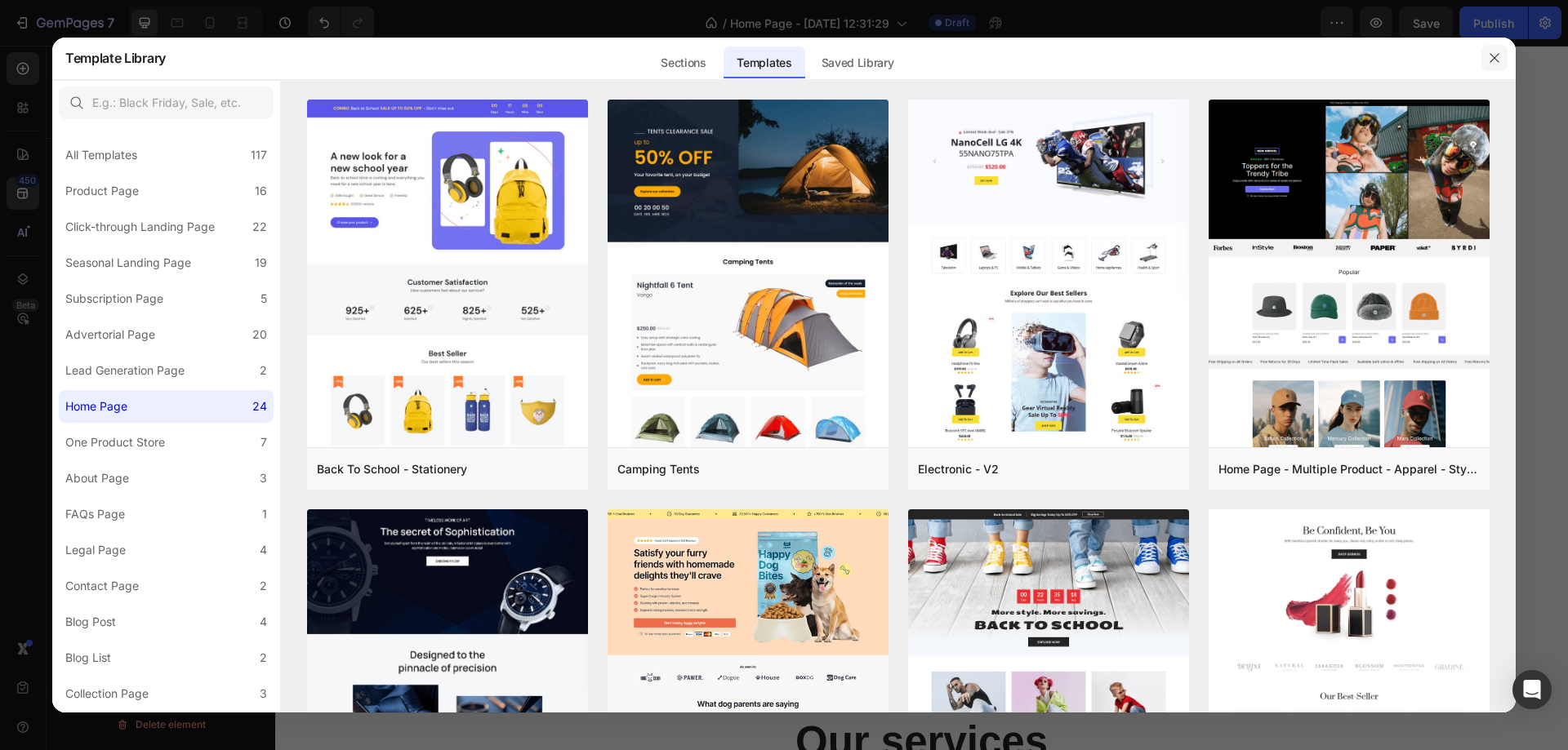
click at [1494, 53] on icon "button" at bounding box center [1495, 57] width 13 height 13
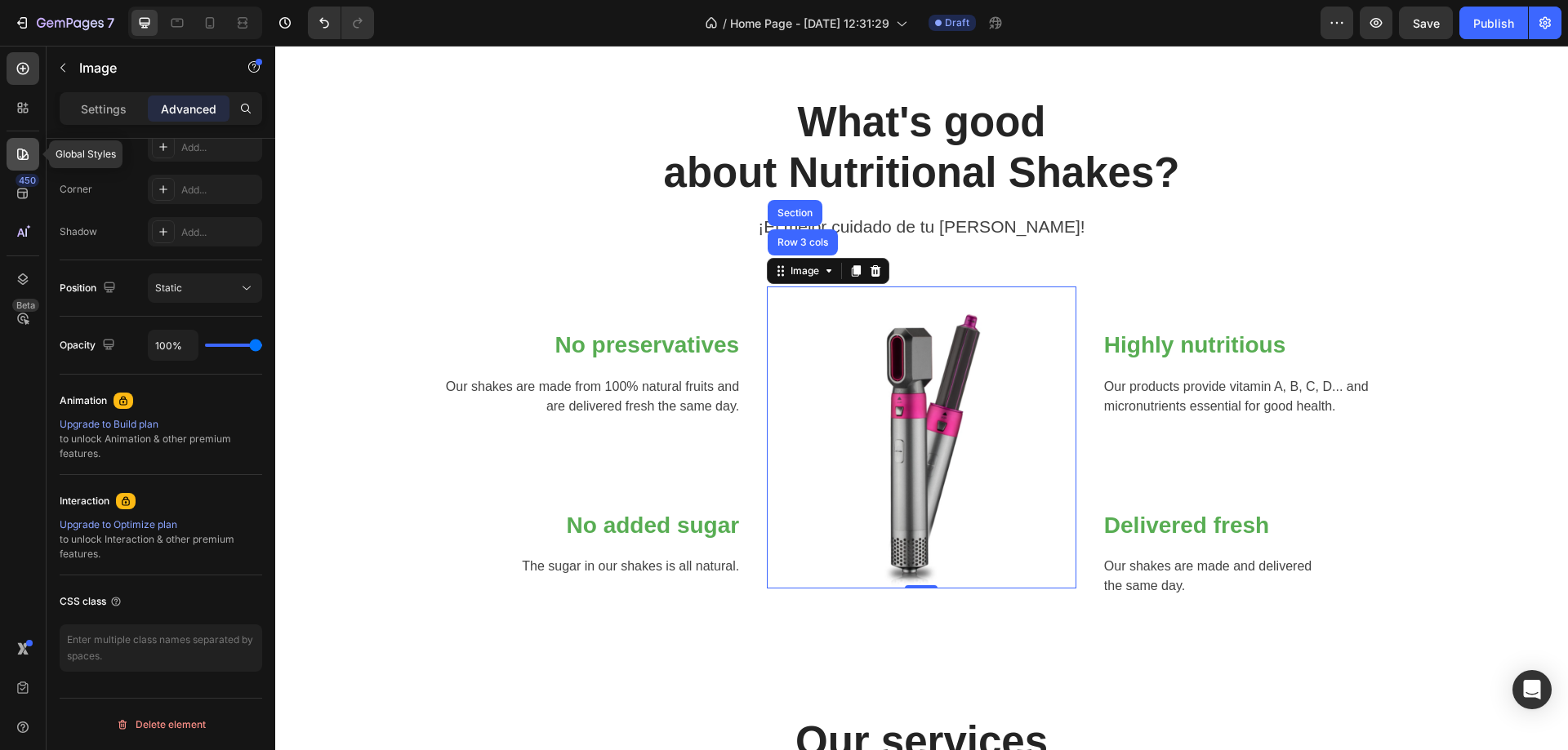
click at [22, 155] on icon at bounding box center [23, 154] width 11 height 11
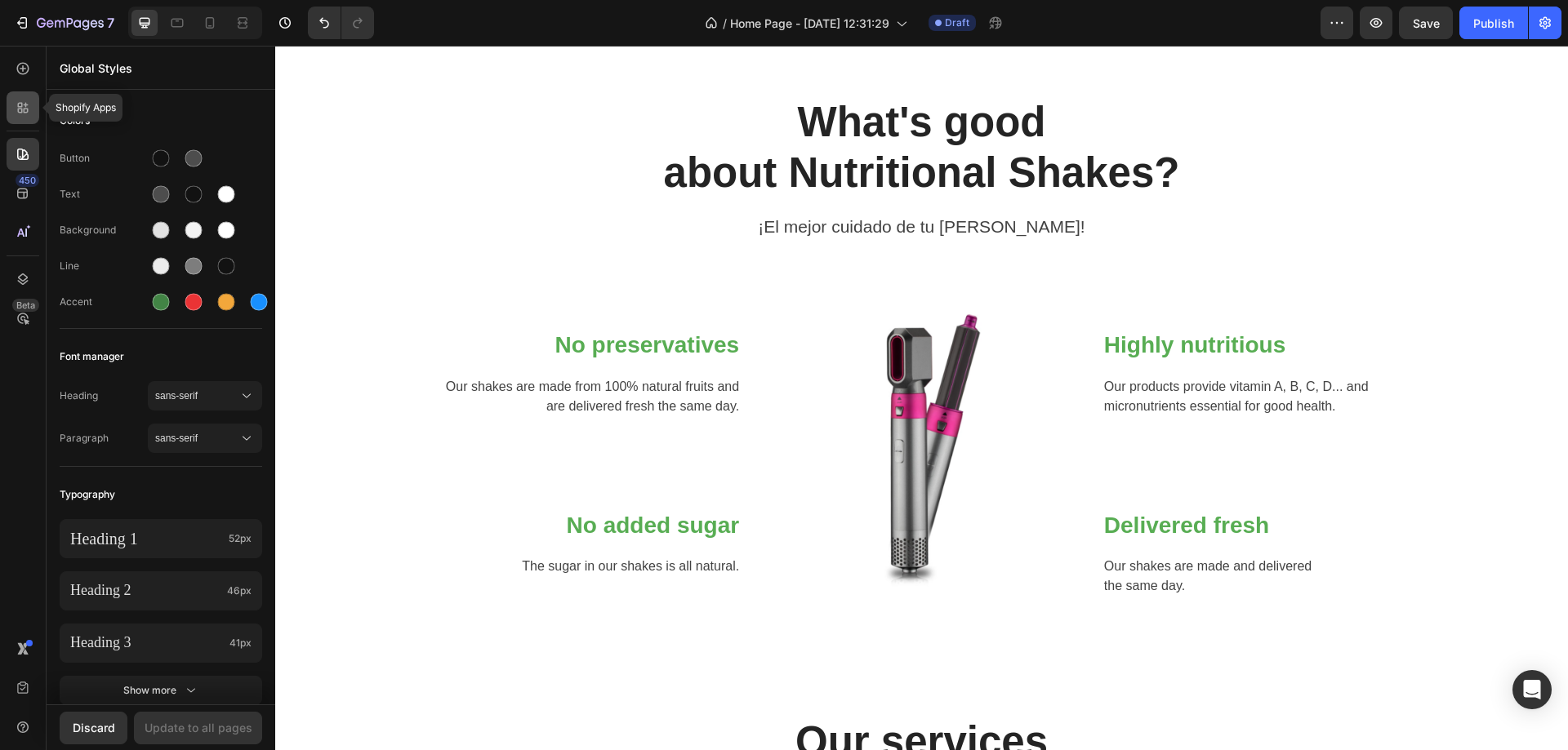
click at [23, 115] on icon at bounding box center [23, 107] width 17 height 17
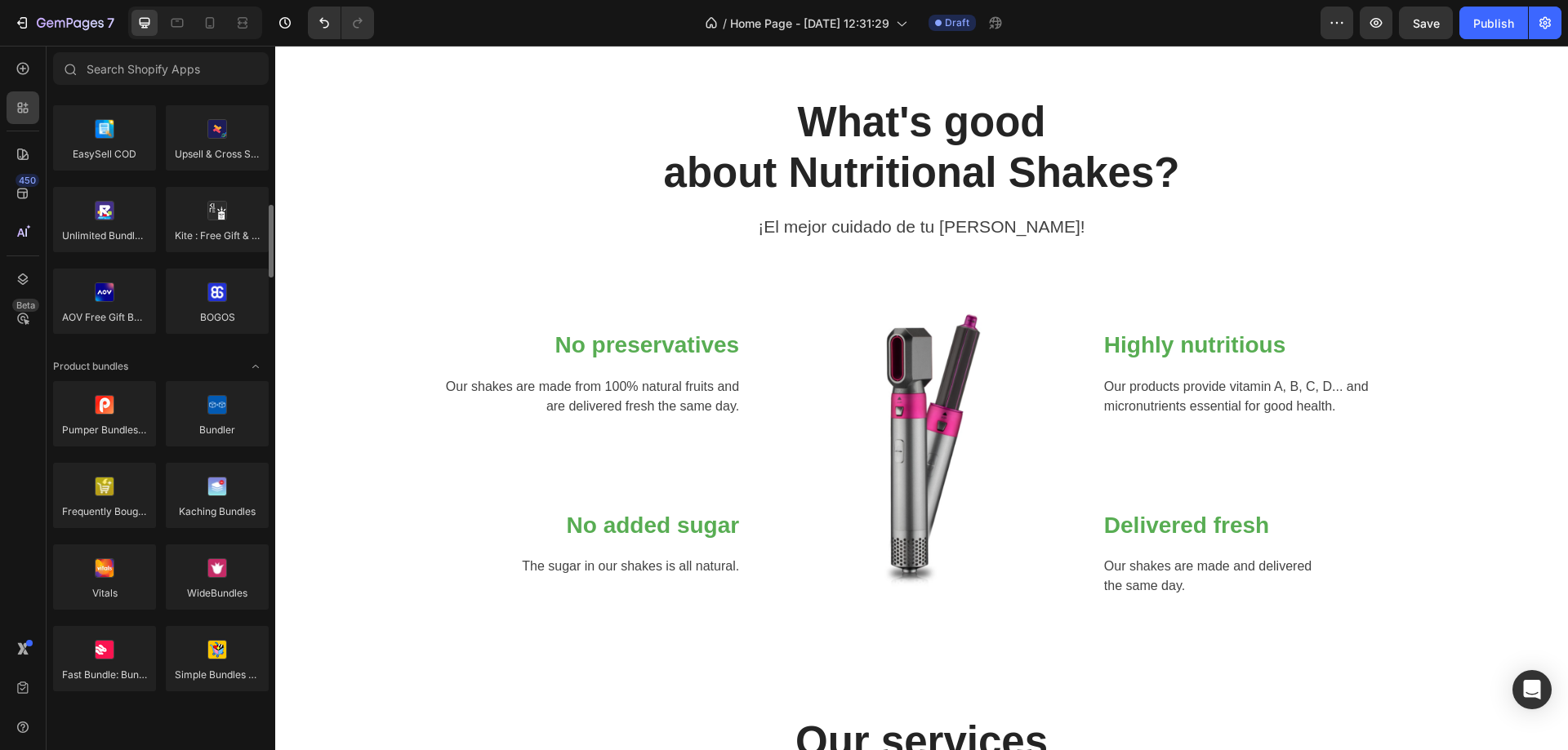
scroll to position [0, 0]
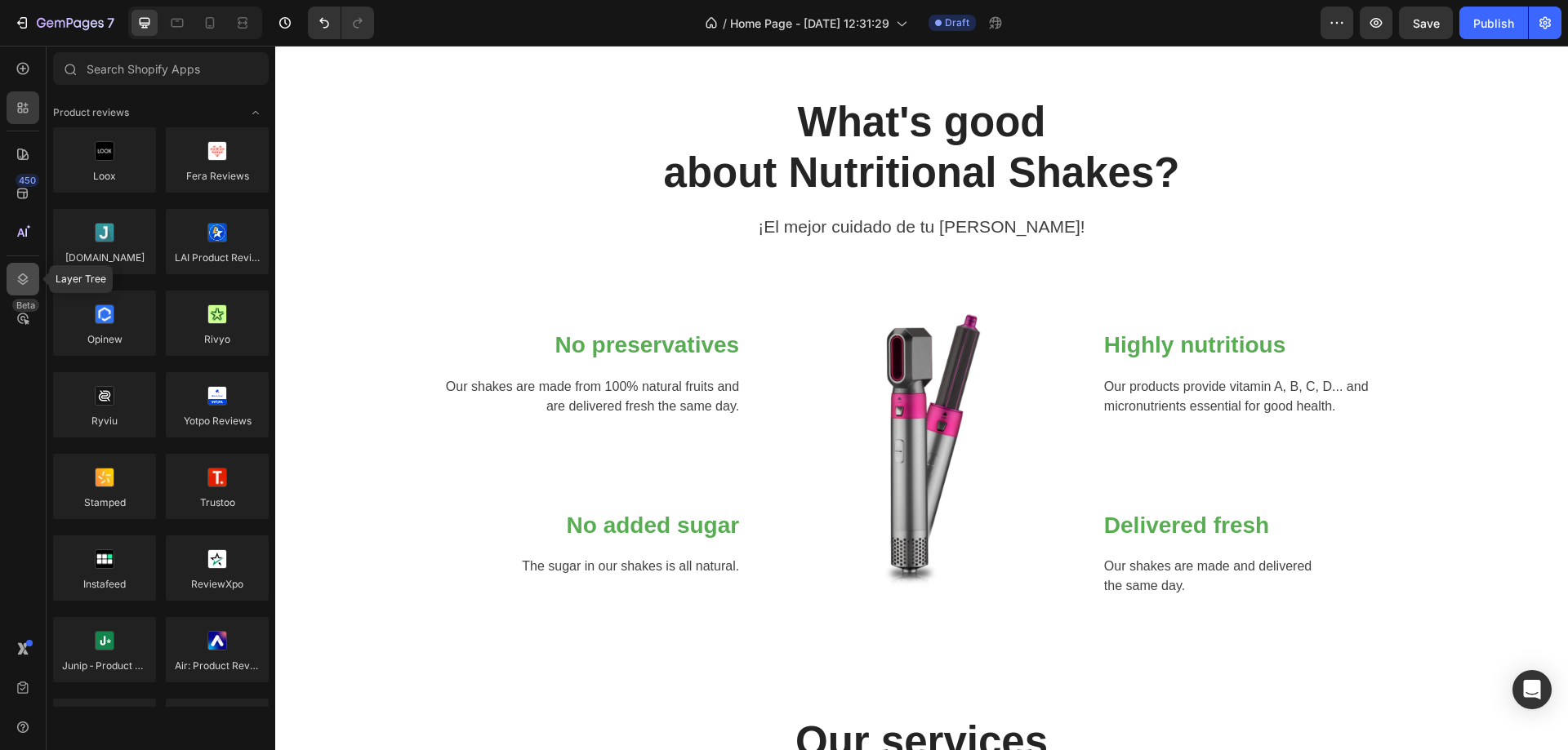
click at [18, 280] on icon at bounding box center [23, 279] width 17 height 17
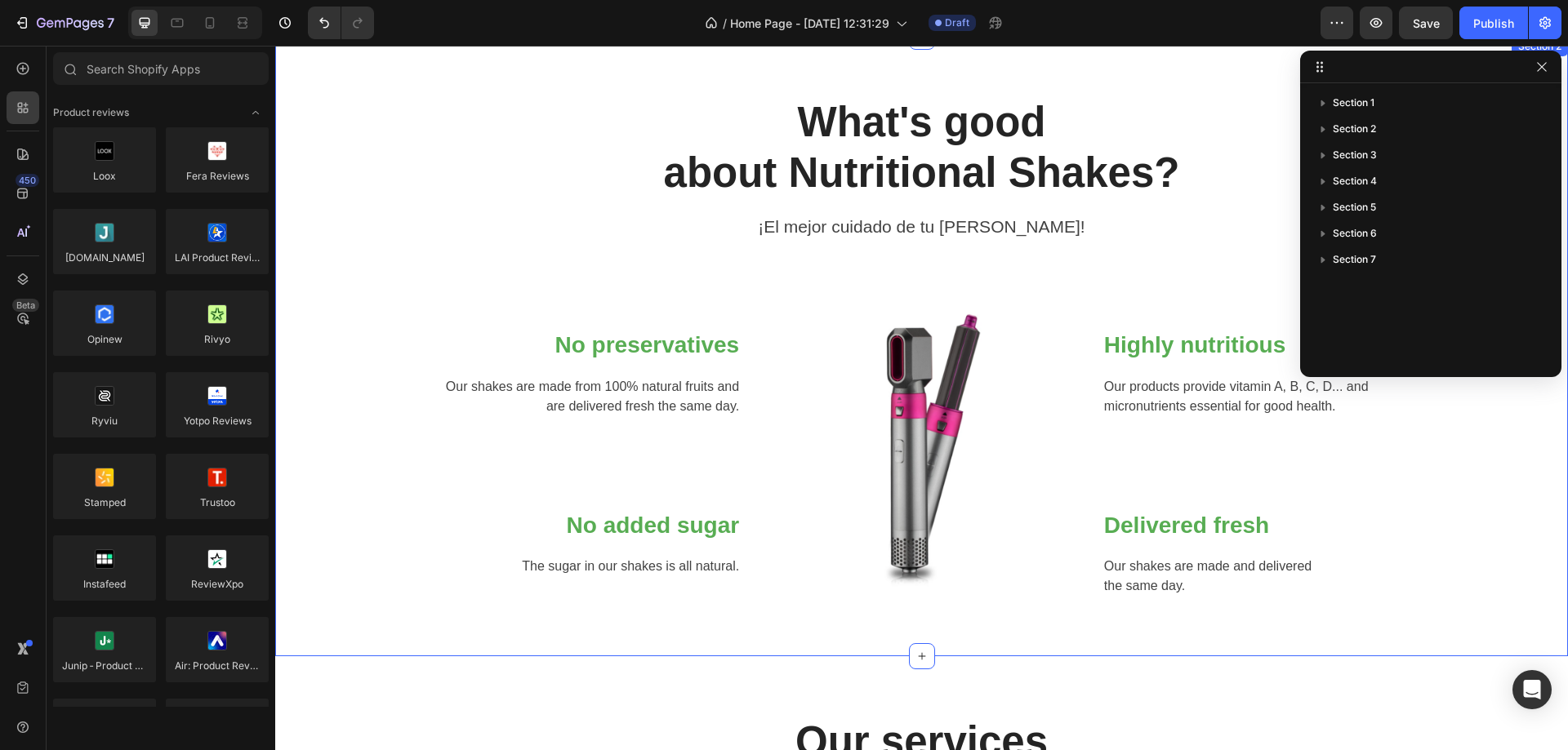
click at [810, 471] on img at bounding box center [921, 437] width 302 height 302
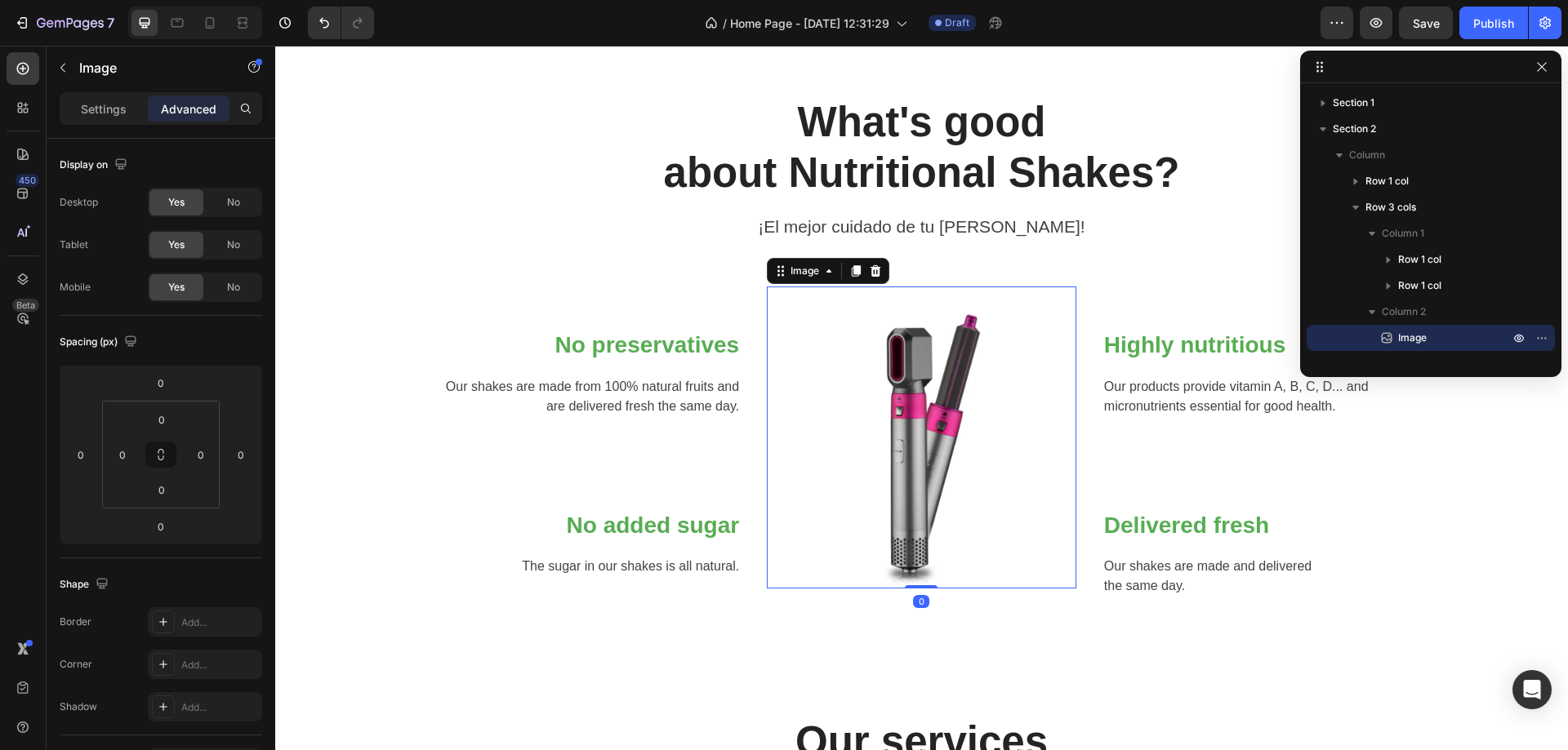
click at [881, 445] on img at bounding box center [921, 437] width 302 height 302
click at [86, 65] on p "Image" at bounding box center [148, 68] width 139 height 19
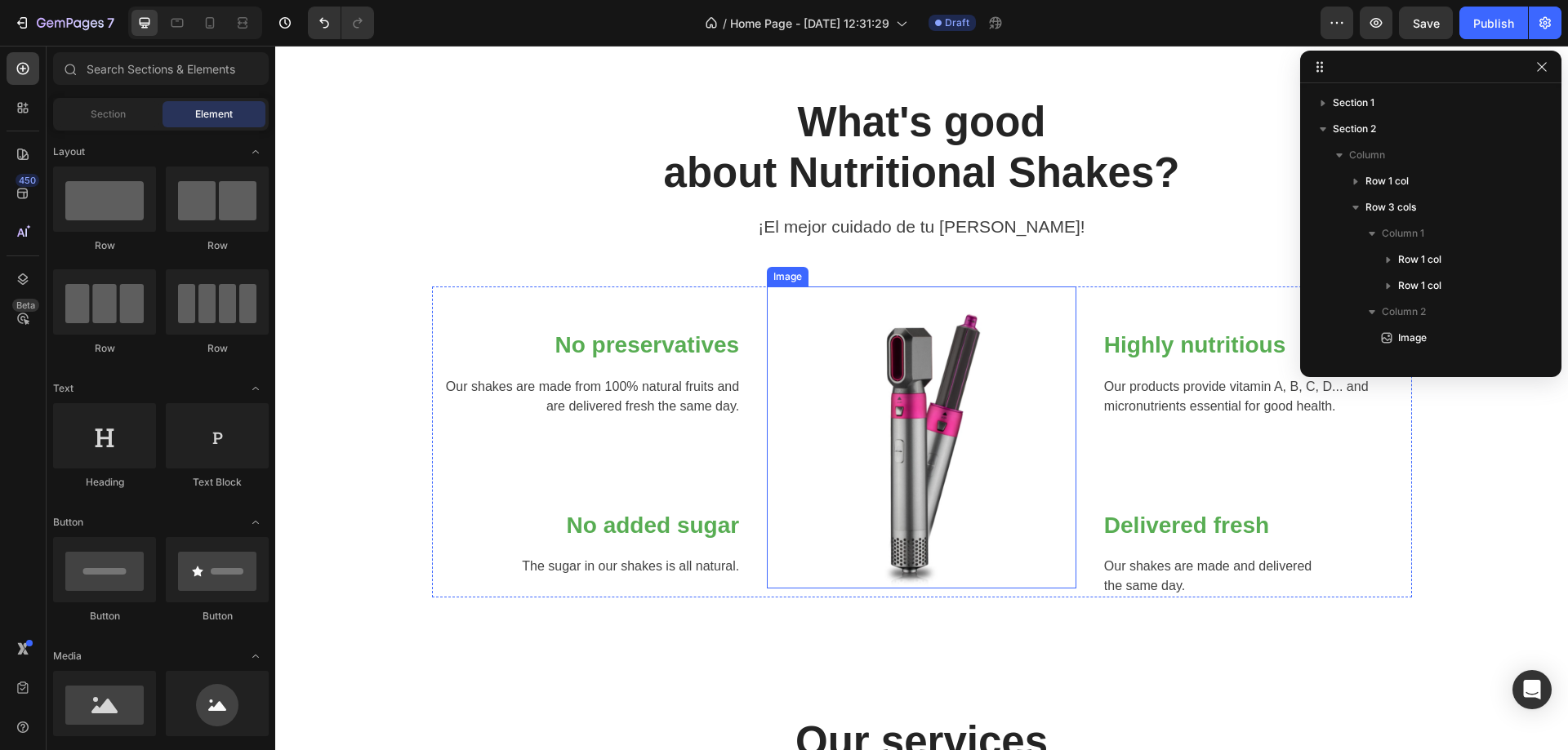
click at [957, 434] on img at bounding box center [921, 437] width 302 height 302
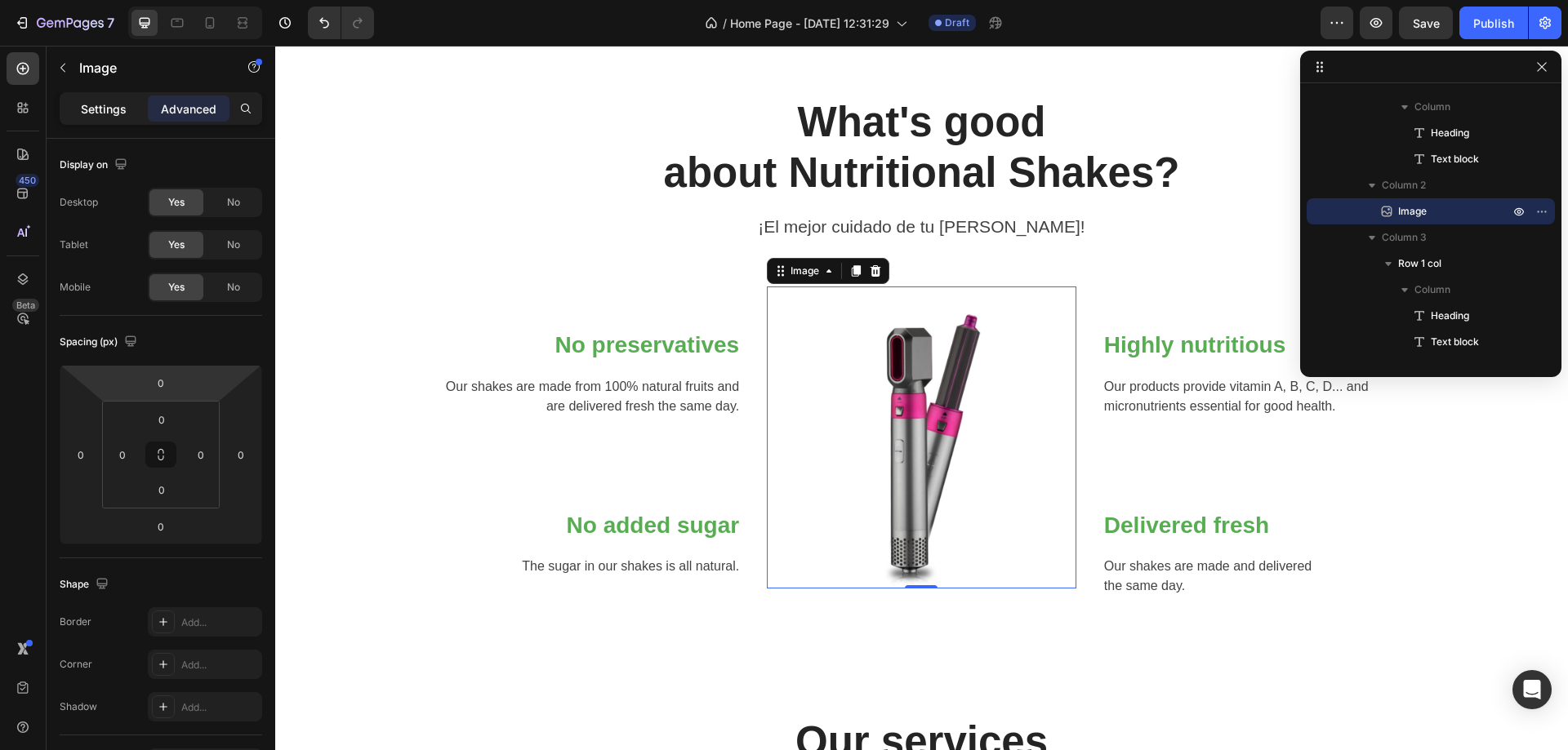
click at [94, 101] on p "Settings" at bounding box center [104, 109] width 45 height 17
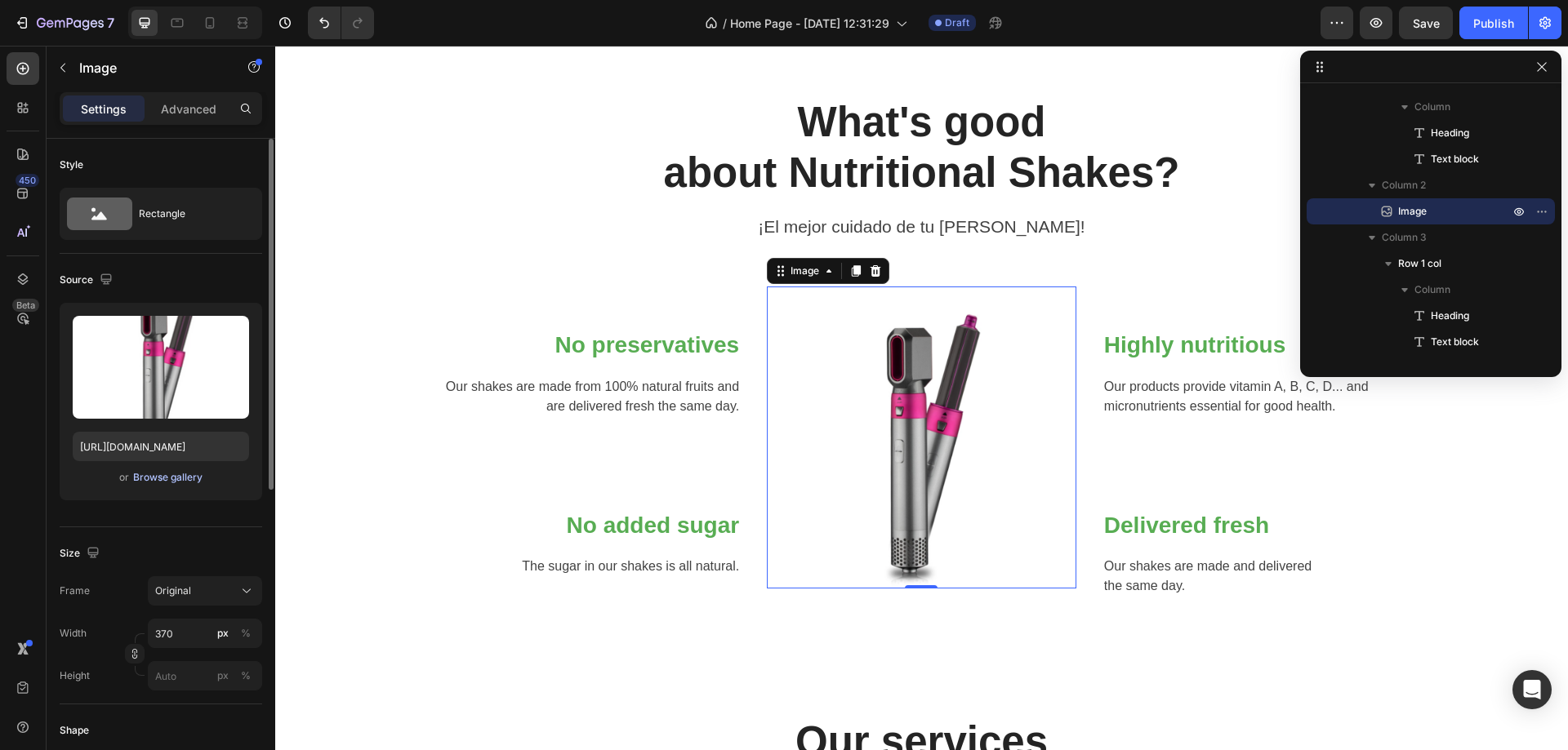
click at [173, 477] on div "Browse gallery" at bounding box center [168, 477] width 70 height 15
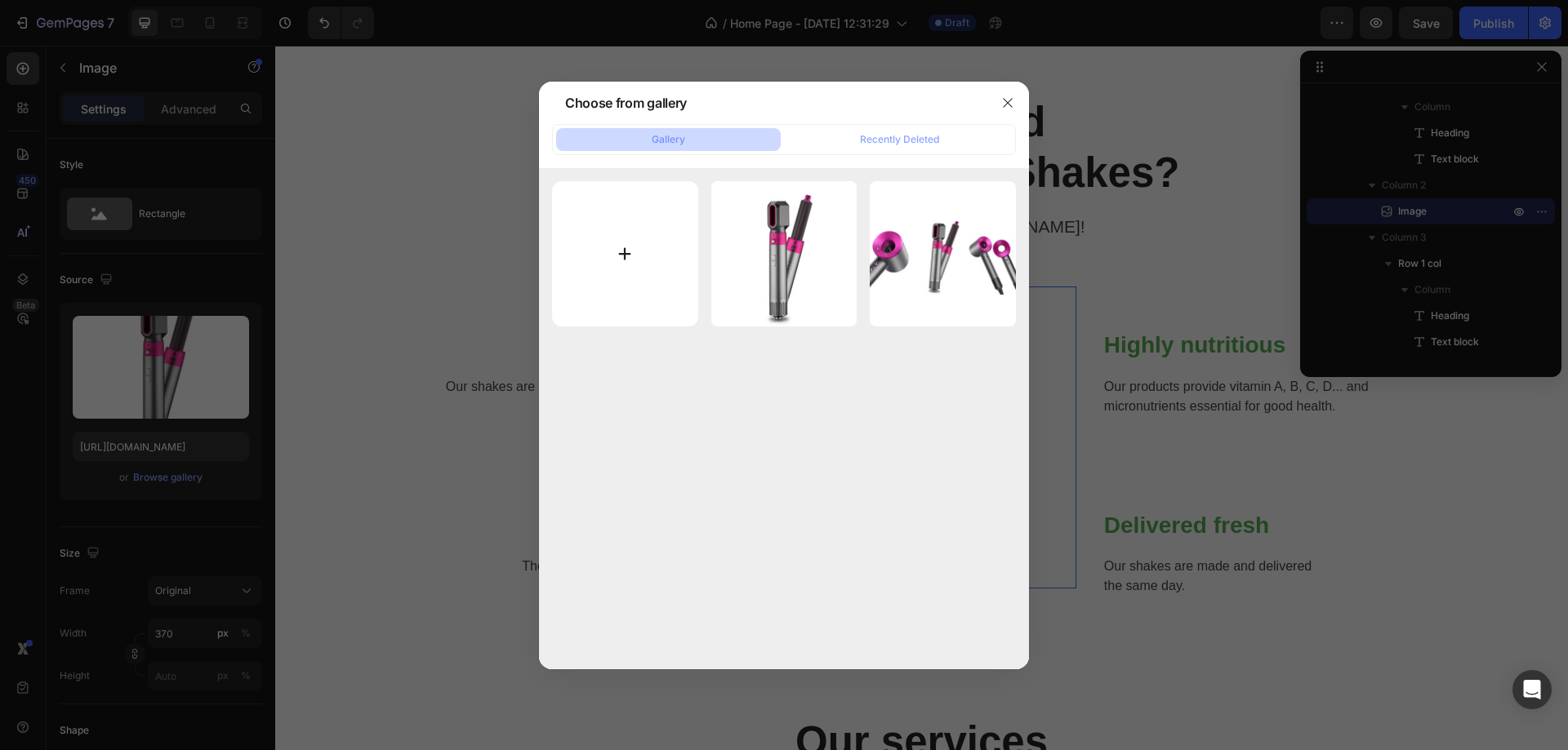
click at [604, 220] on input "file" at bounding box center [626, 254] width 146 height 146
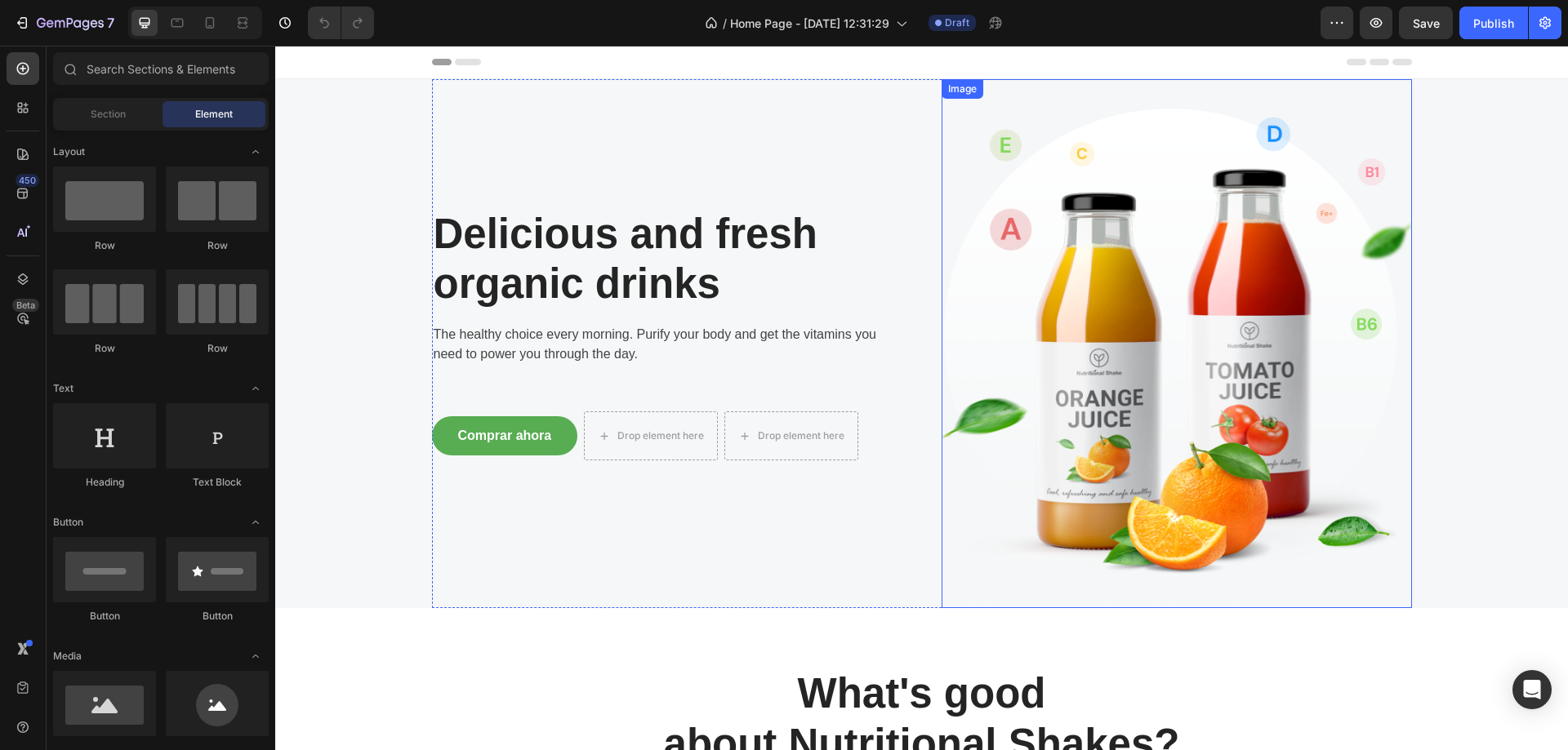
click at [1251, 344] on img at bounding box center [1178, 343] width 471 height 529
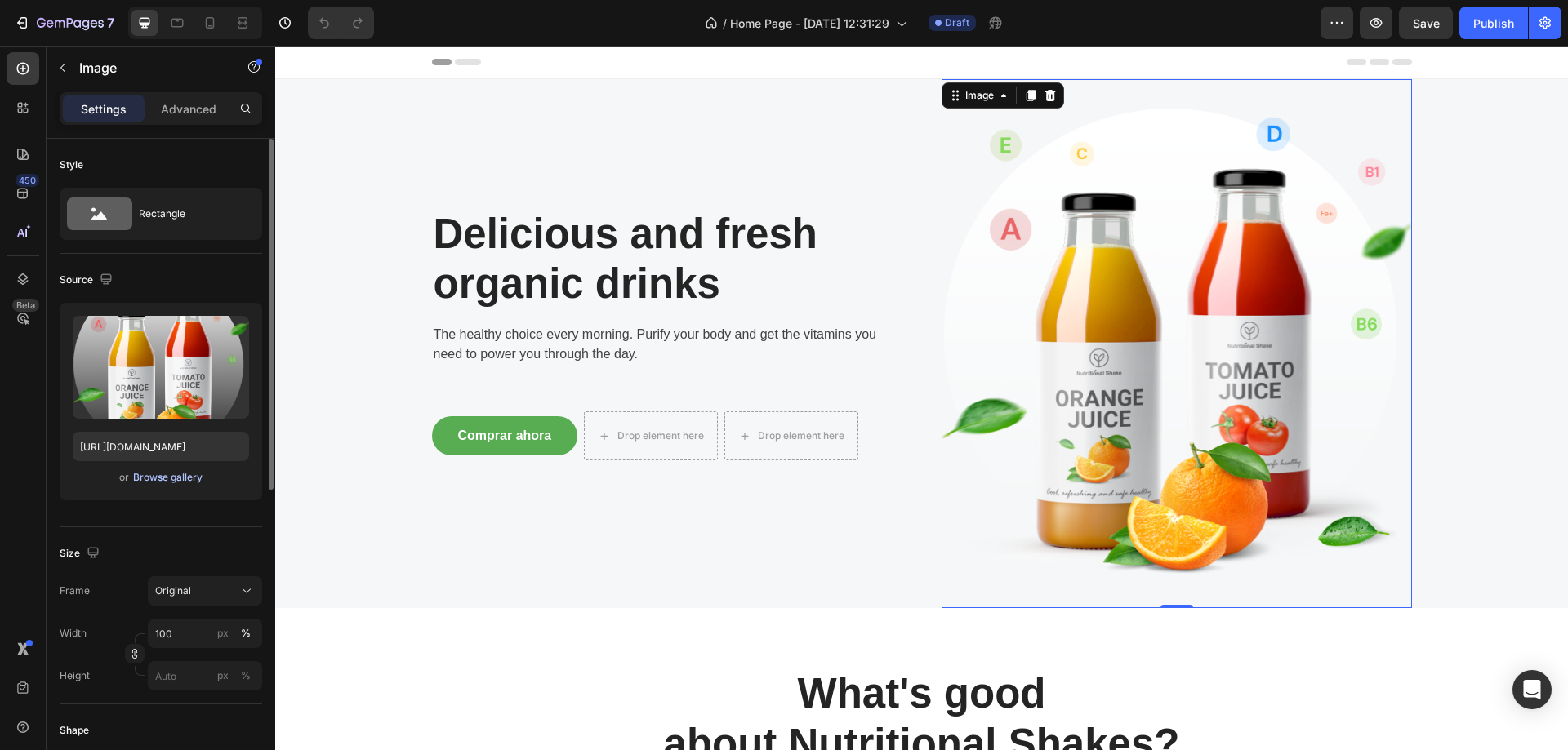
click at [191, 479] on div "Browse gallery" at bounding box center [168, 477] width 70 height 15
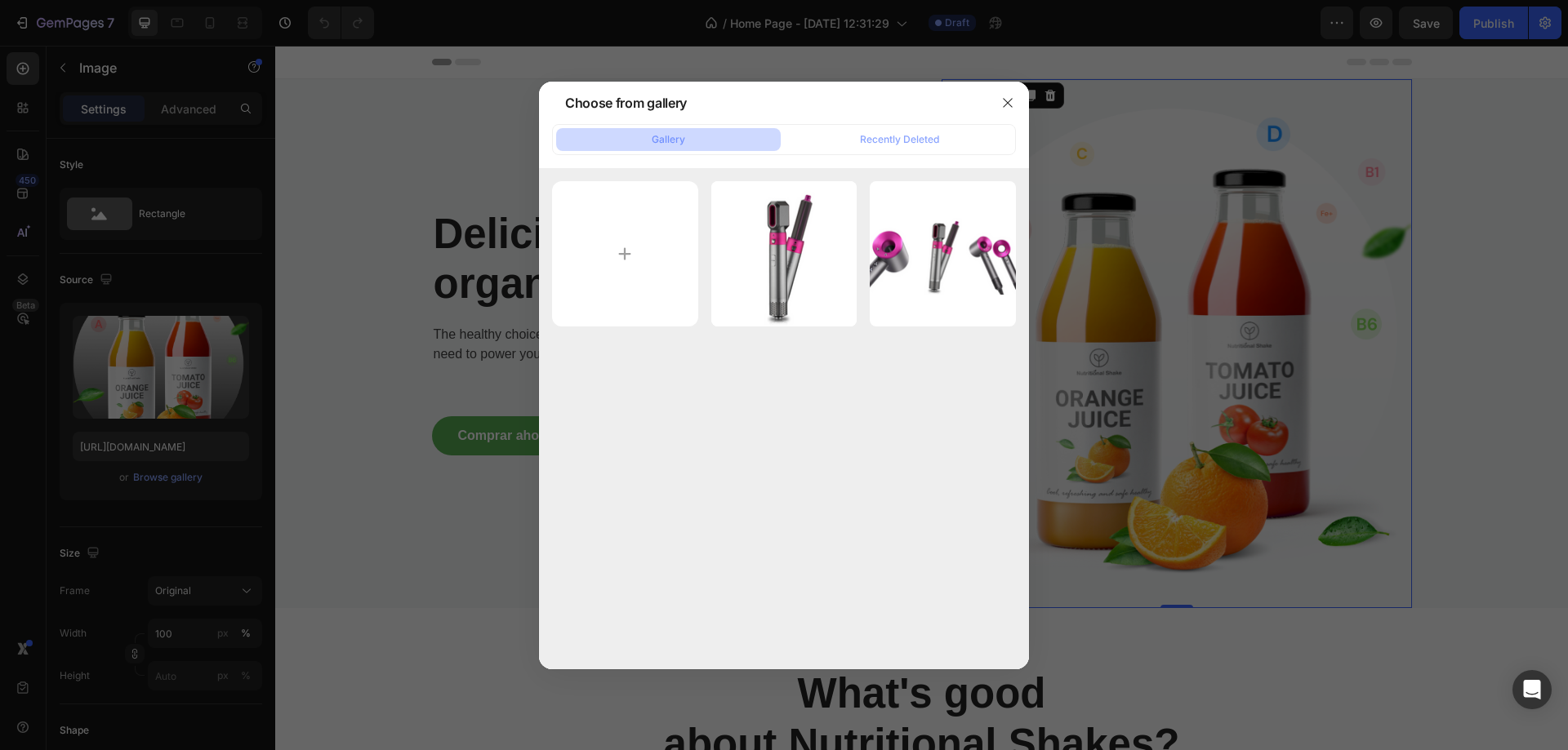
type input "C:\fakepath\Disenosintitulo_21.png"
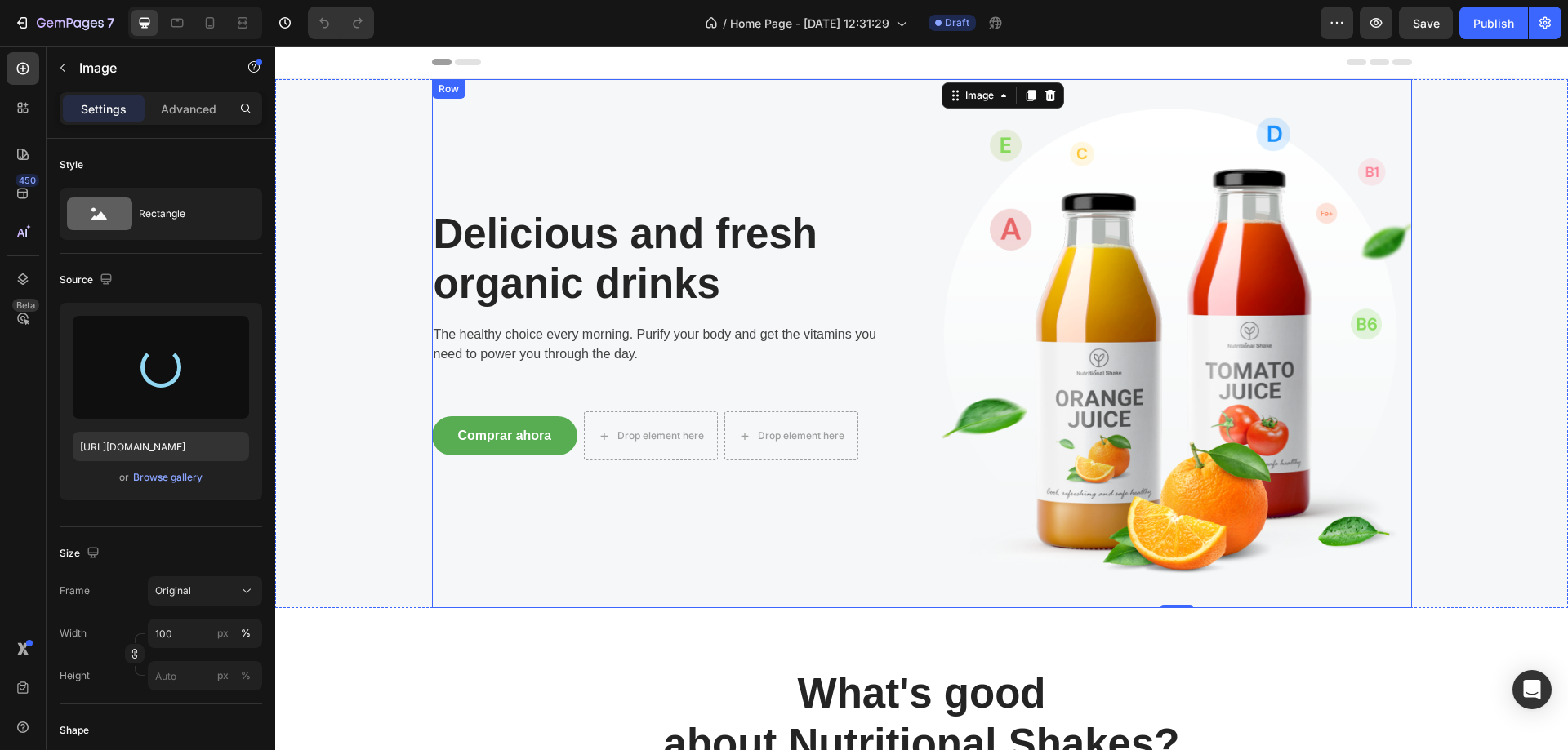
type input "[URL][DOMAIN_NAME]"
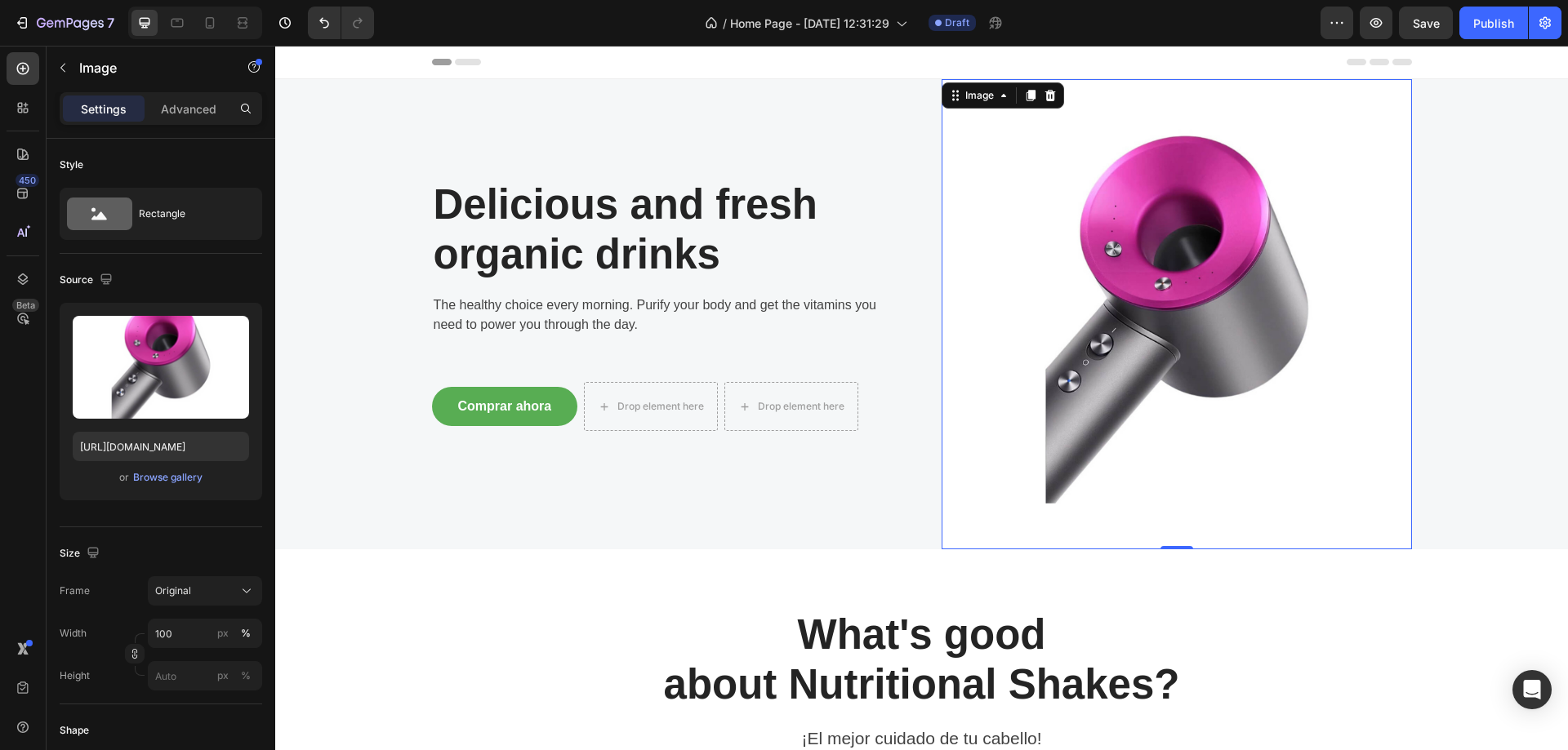
click at [1013, 506] on img at bounding box center [1178, 314] width 471 height 470
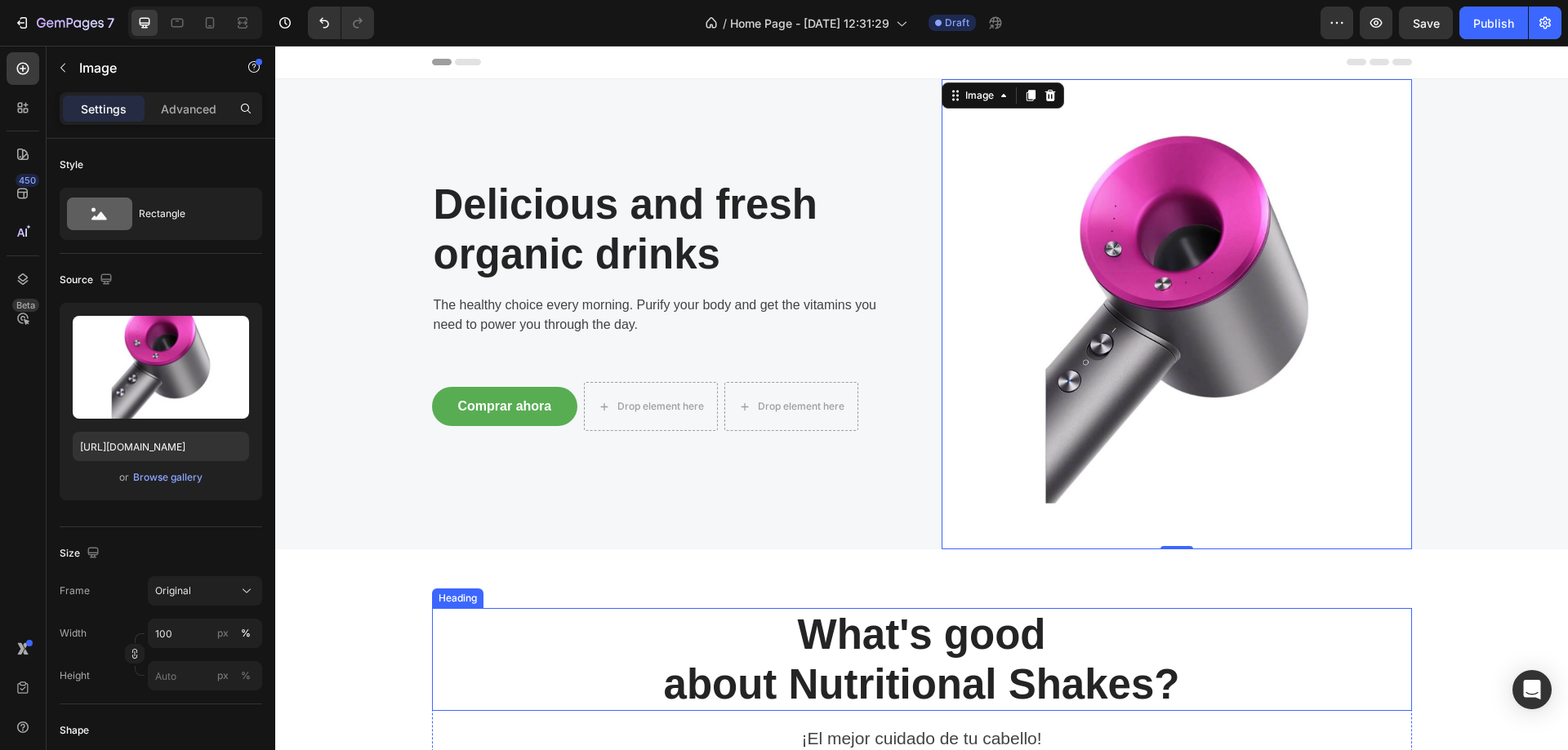
click at [1286, 652] on p "What's good about Nutritional Shakes?" at bounding box center [922, 659] width 977 height 99
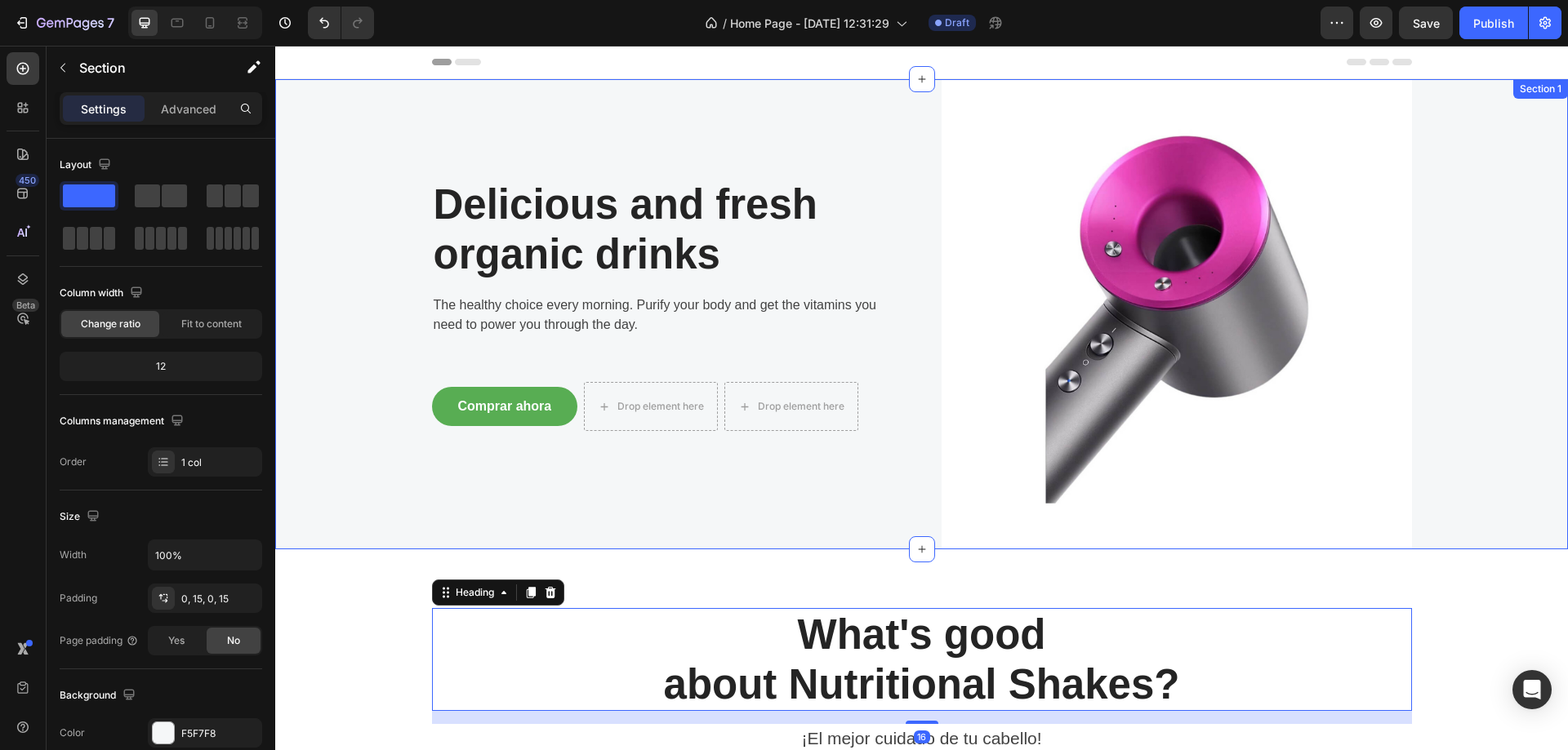
click at [1499, 518] on div "Delicious and fresh organic drinks Heading The healthy choice every morning. Pu…" at bounding box center [921, 314] width 1268 height 470
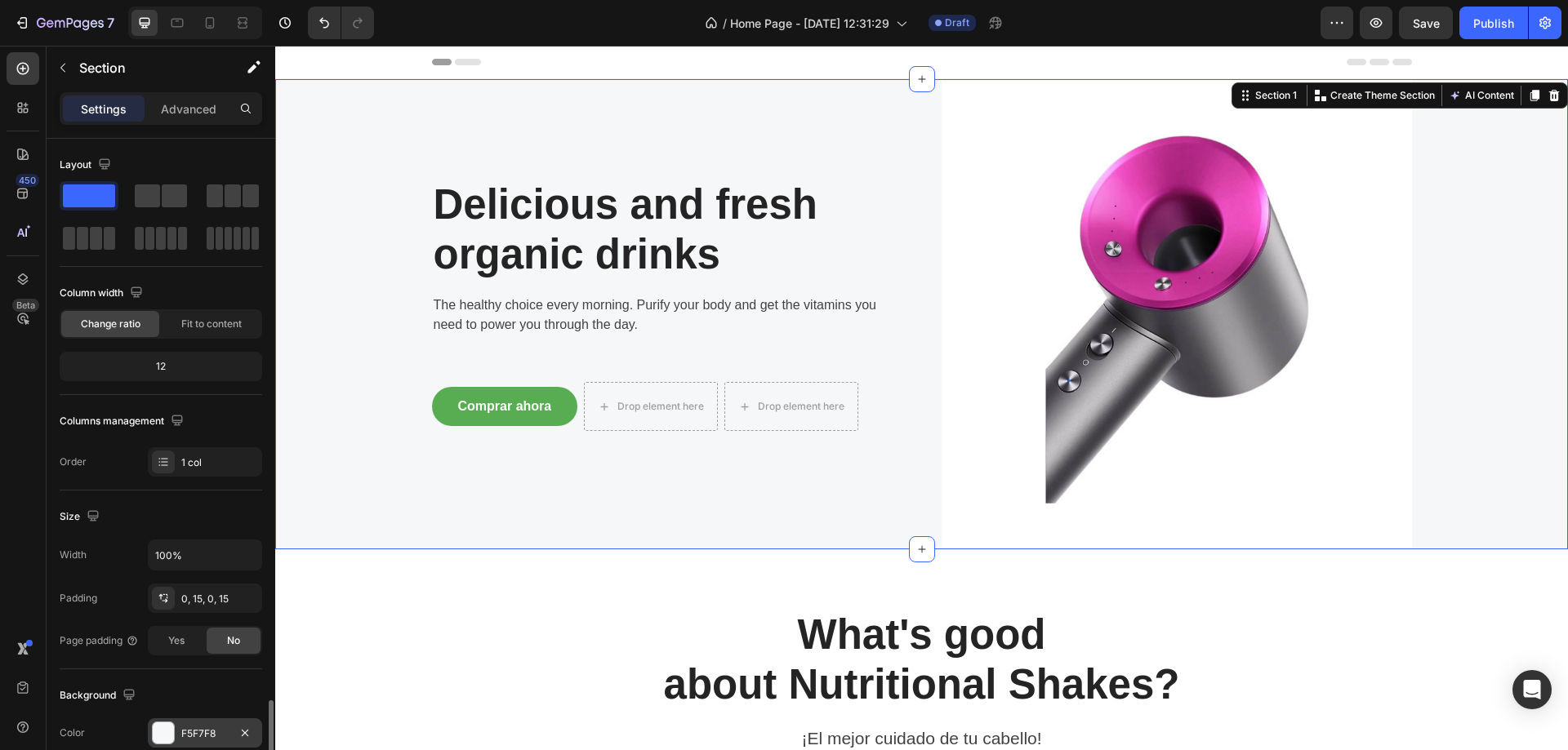
scroll to position [338, 0]
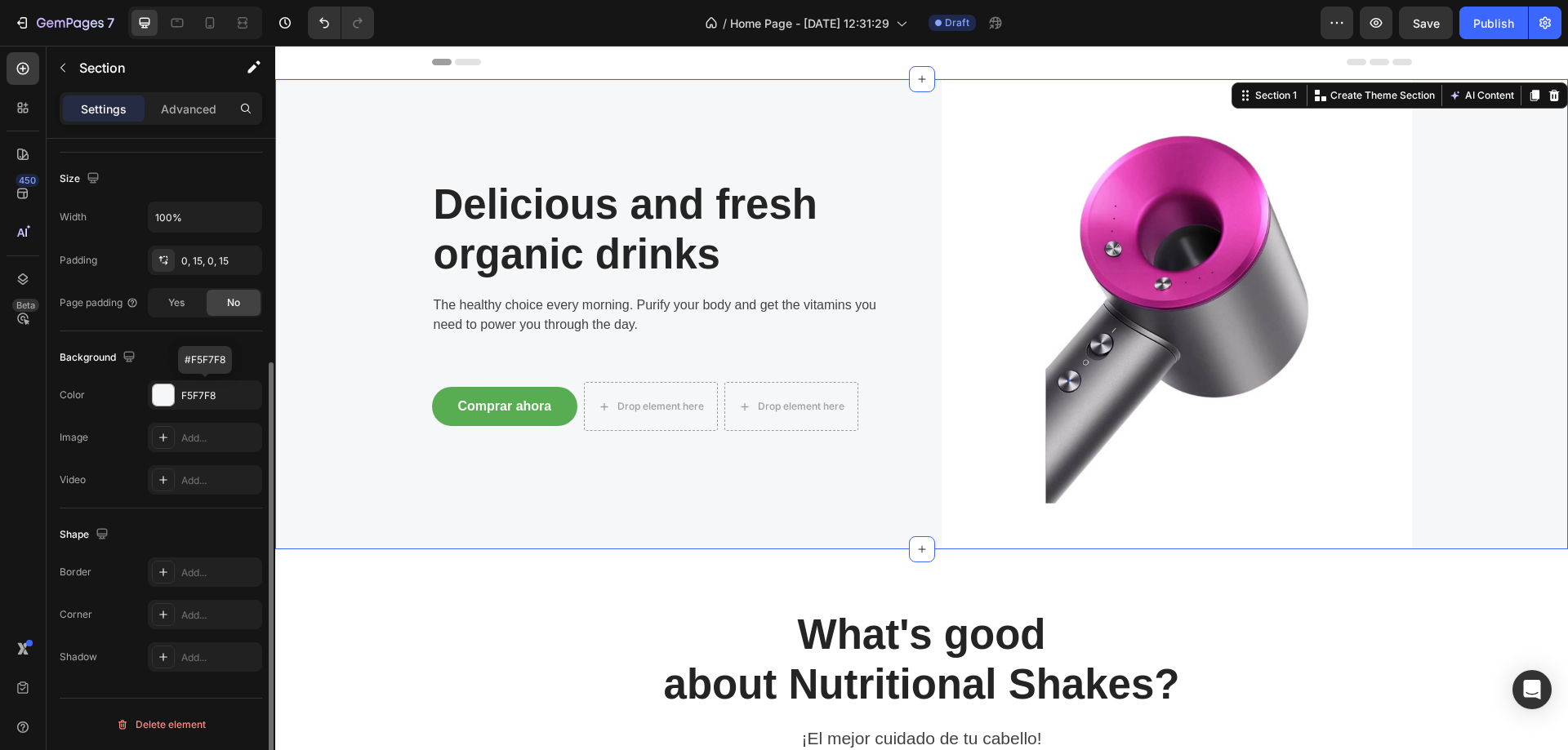
click at [239, 375] on div "Background The changes might be hidden by the video. Color F5F7F8 #F5F7F8 Image…" at bounding box center [160, 419] width 202 height 177
click at [221, 392] on div "F5F7F8" at bounding box center [205, 395] width 47 height 15
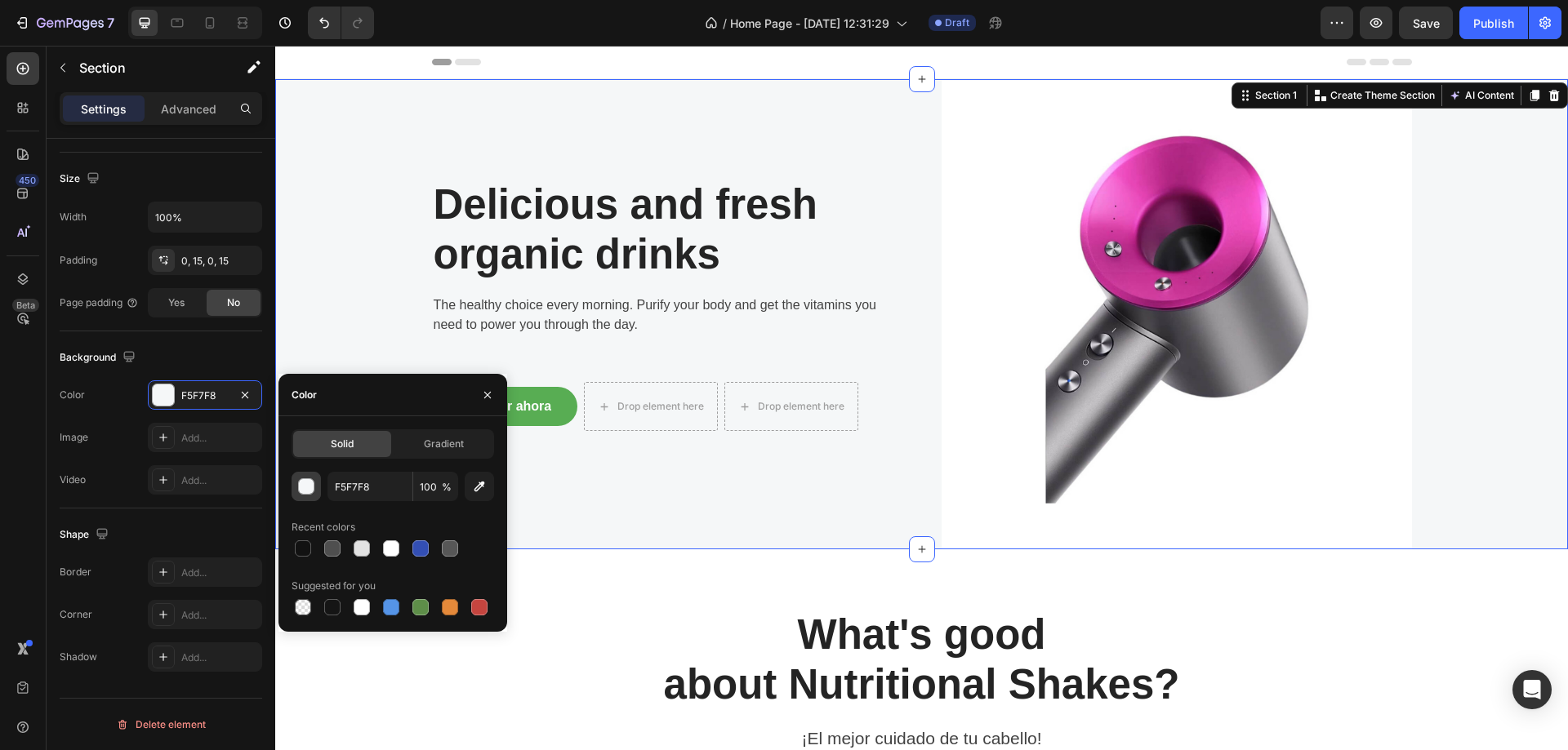
click at [306, 480] on div "button" at bounding box center [307, 487] width 17 height 17
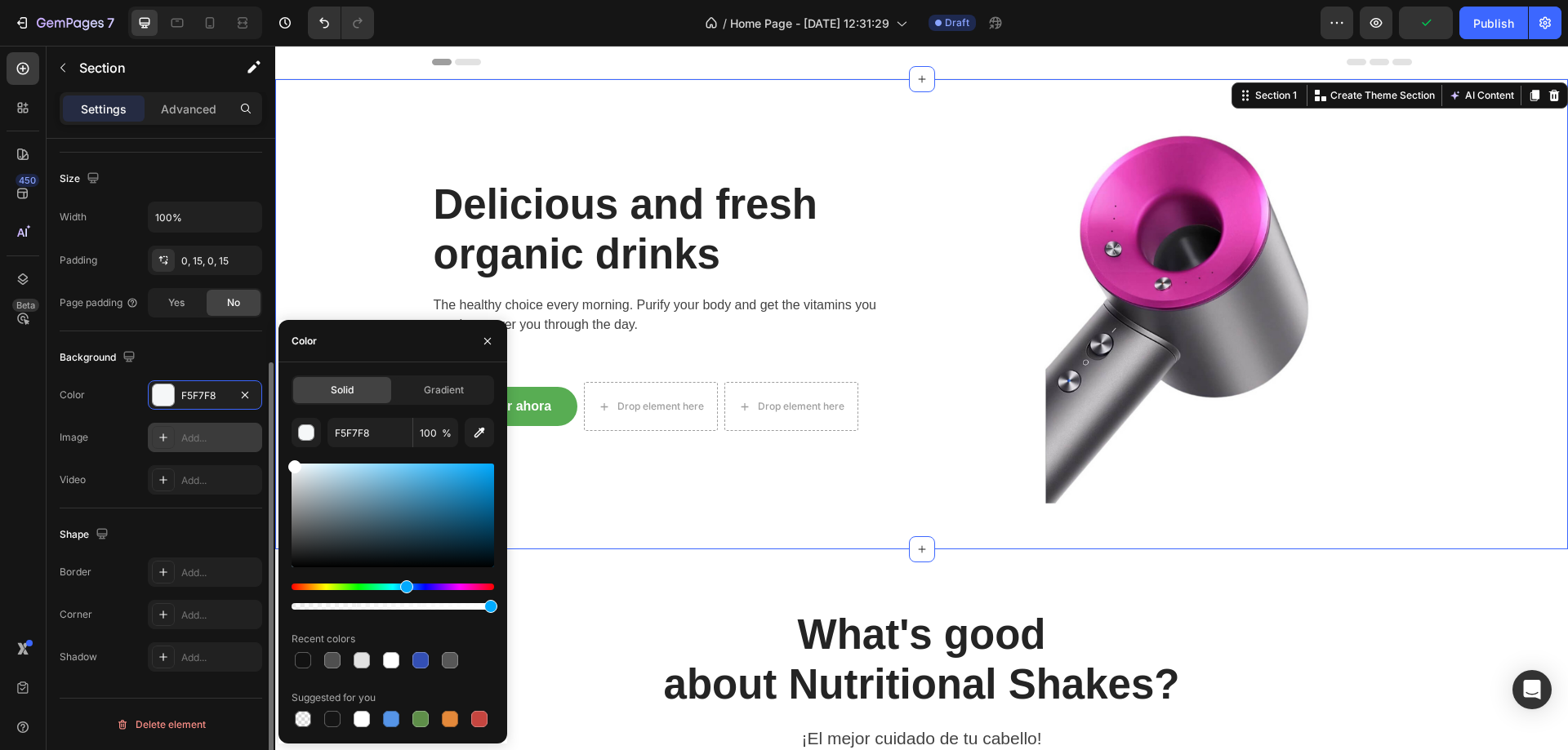
drag, startPoint x: 316, startPoint y: 485, endPoint x: 258, endPoint y: 448, distance: 68.8
click at [258, 448] on div "450 Beta Sections(18) Elements(83) Section Element Hero Section Product Detail …" at bounding box center [138, 397] width 275 height 705
type input "FFFFFF"
click at [322, 208] on div "Delicious and fresh organic drinks Heading The healthy choice every morning. Pu…" at bounding box center [921, 314] width 1268 height 470
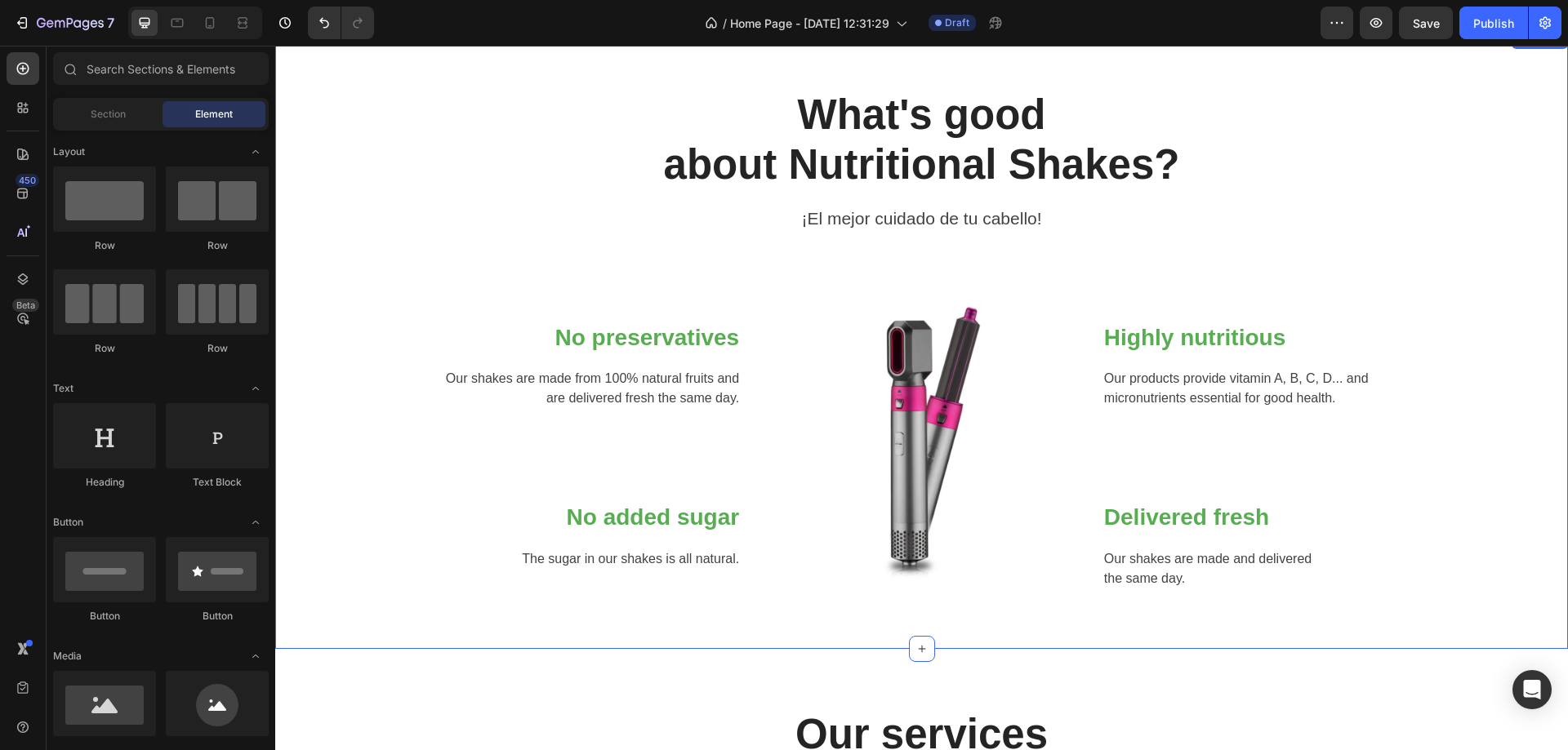
scroll to position [0, 0]
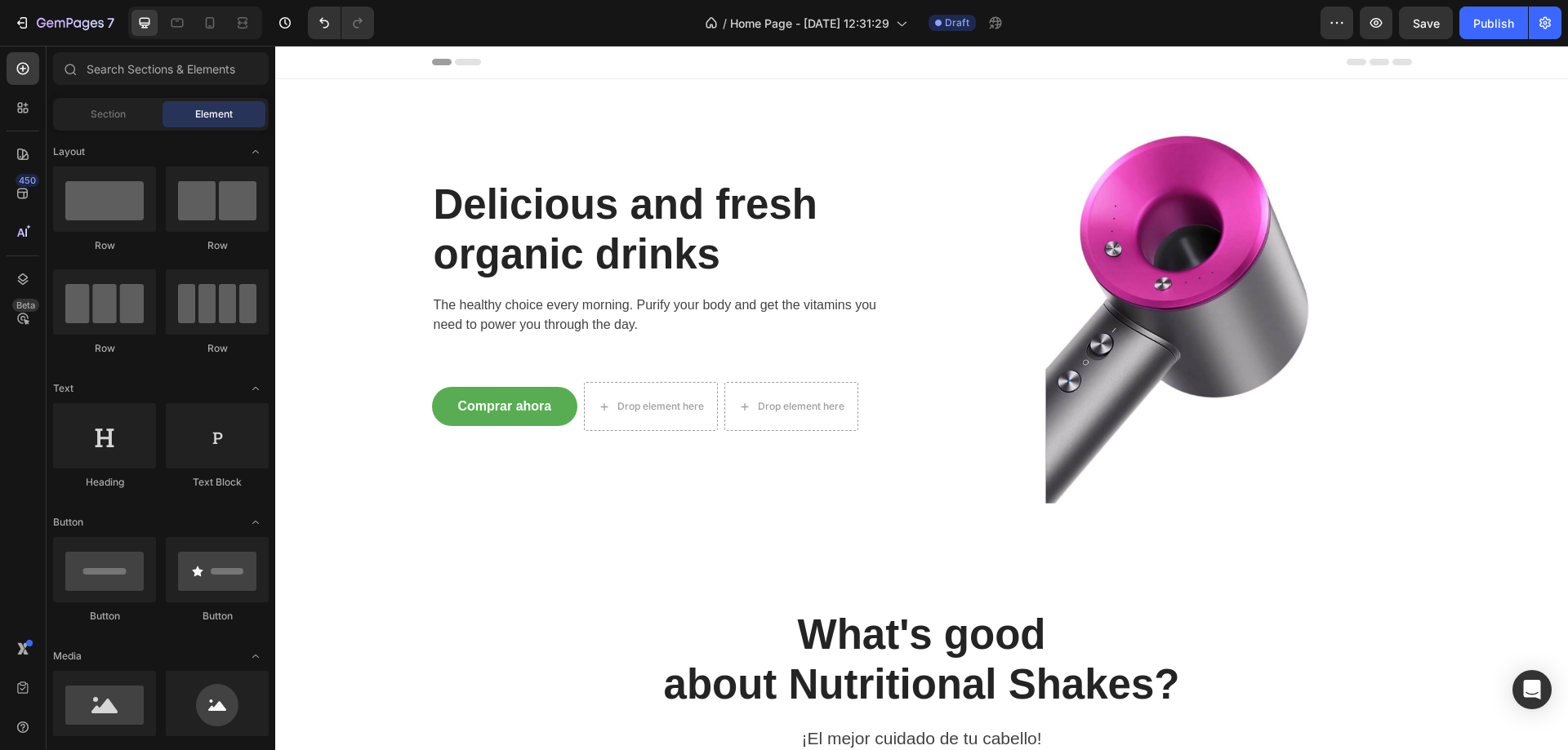
click at [1464, 57] on div "Header" at bounding box center [922, 62] width 1293 height 33
click at [1391, 56] on div "Header" at bounding box center [922, 61] width 981 height 32
click at [307, 63] on span "Header" at bounding box center [323, 62] width 36 height 17
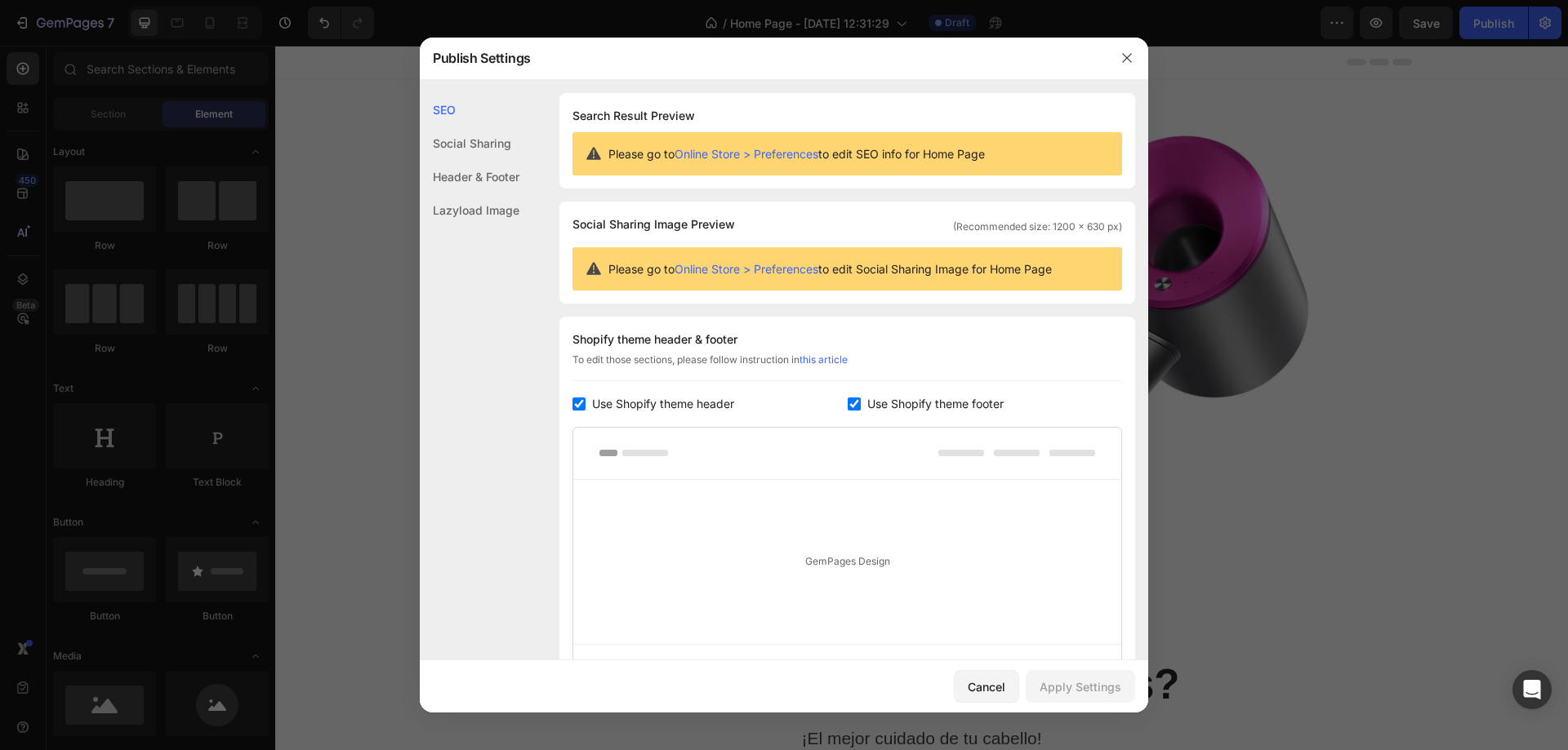
click at [458, 160] on div "Social Sharing" at bounding box center [470, 177] width 99 height 33
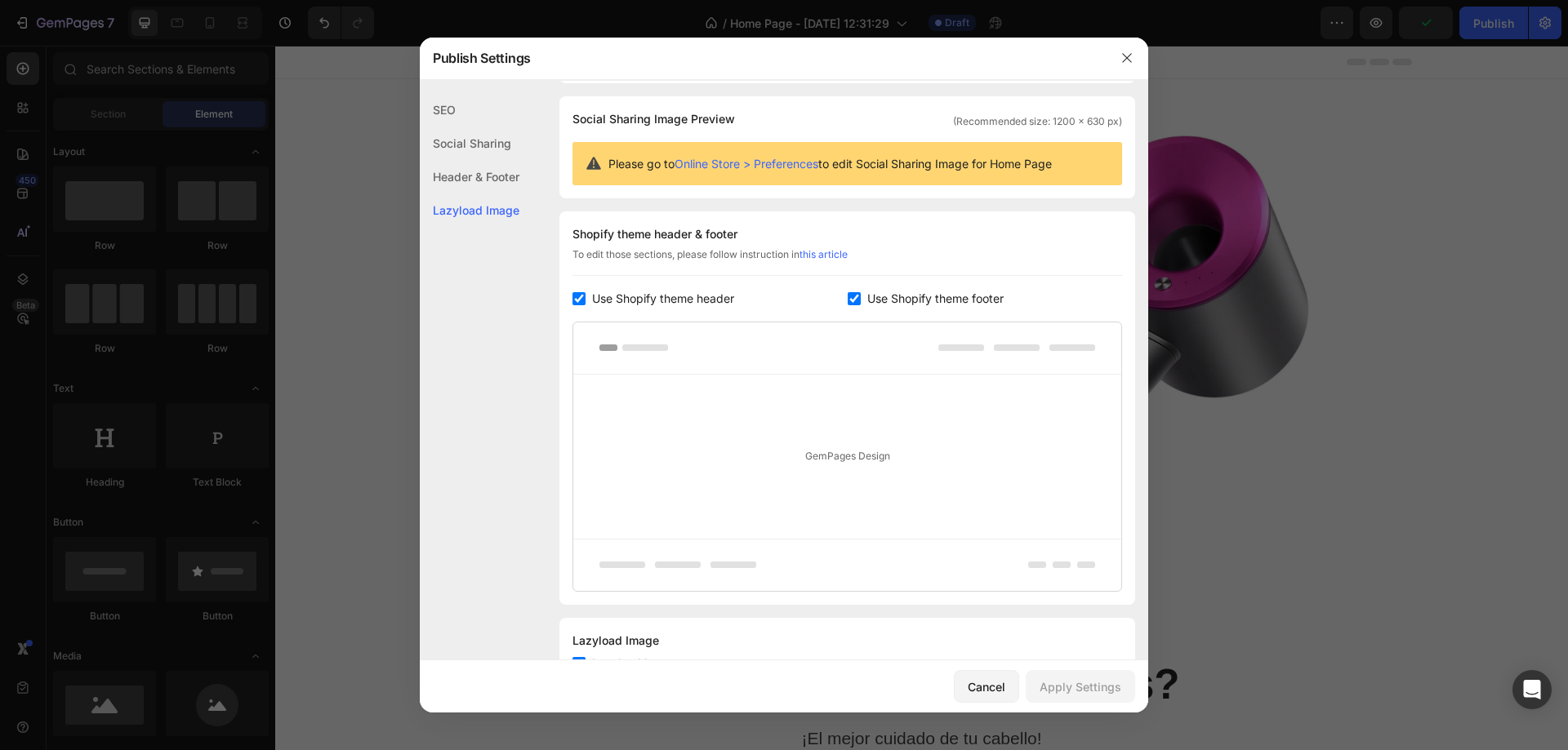
scroll to position [171, 0]
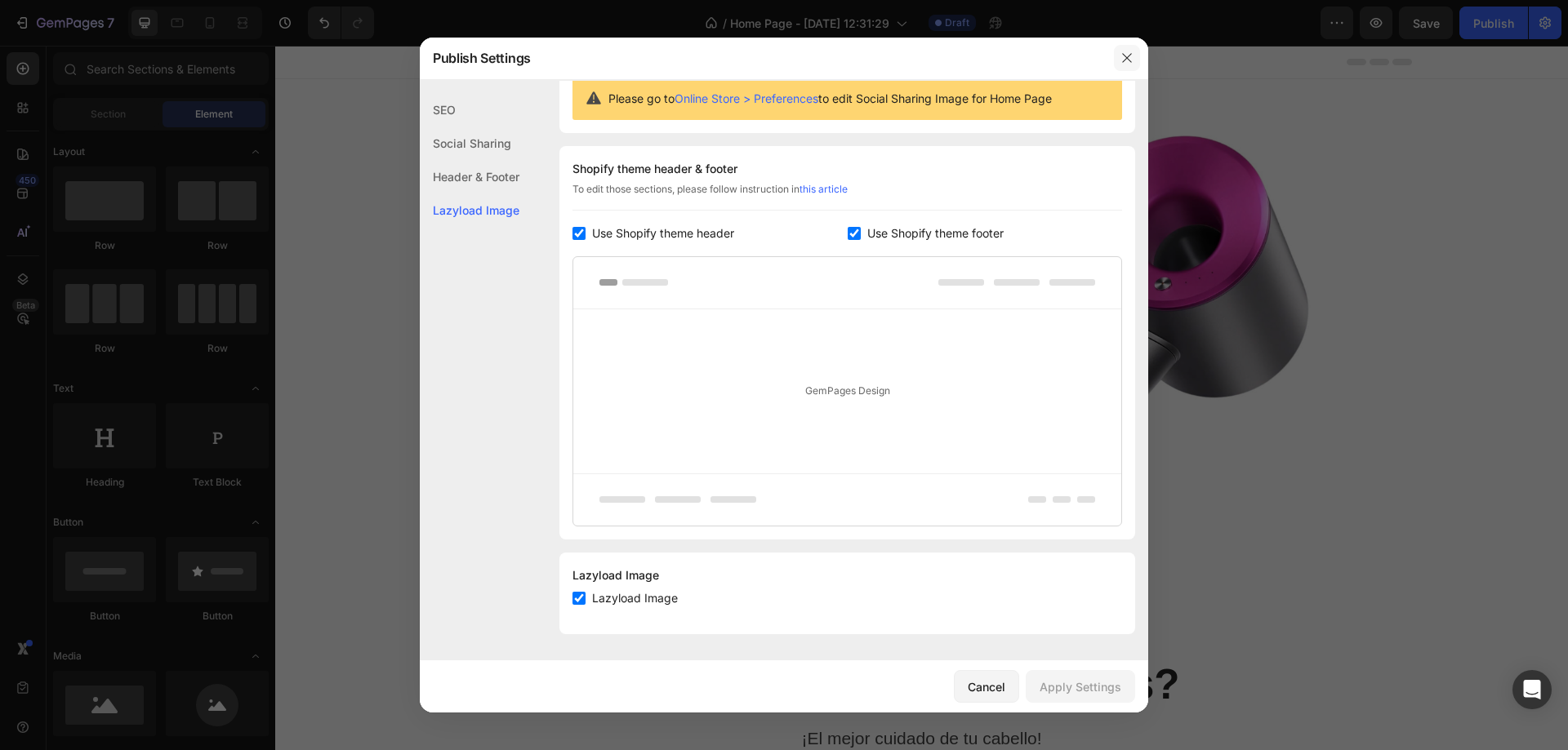
click at [1115, 61] on button "button" at bounding box center [1127, 58] width 26 height 26
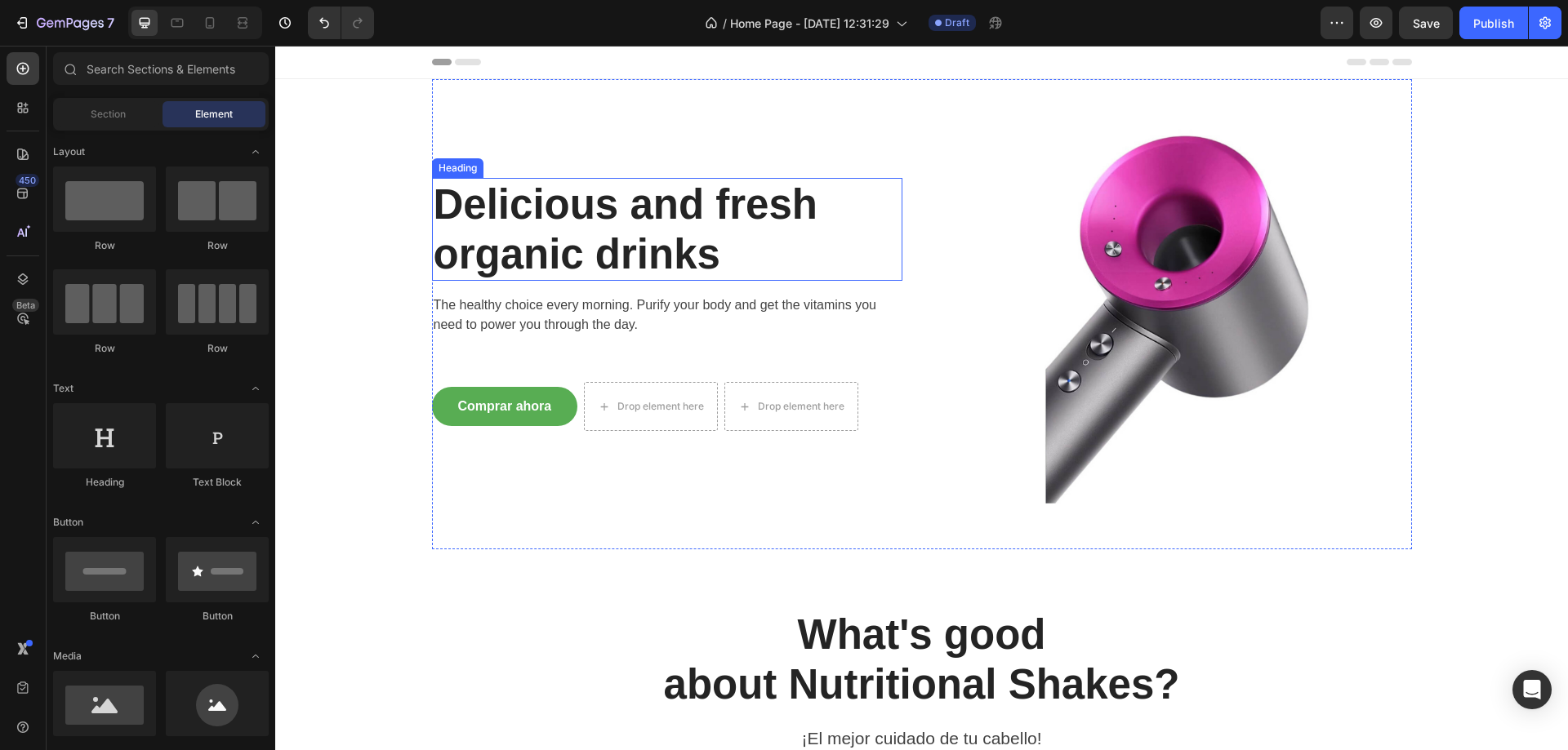
click at [648, 226] on p "Delicious and fresh organic drinks" at bounding box center [668, 229] width 467 height 99
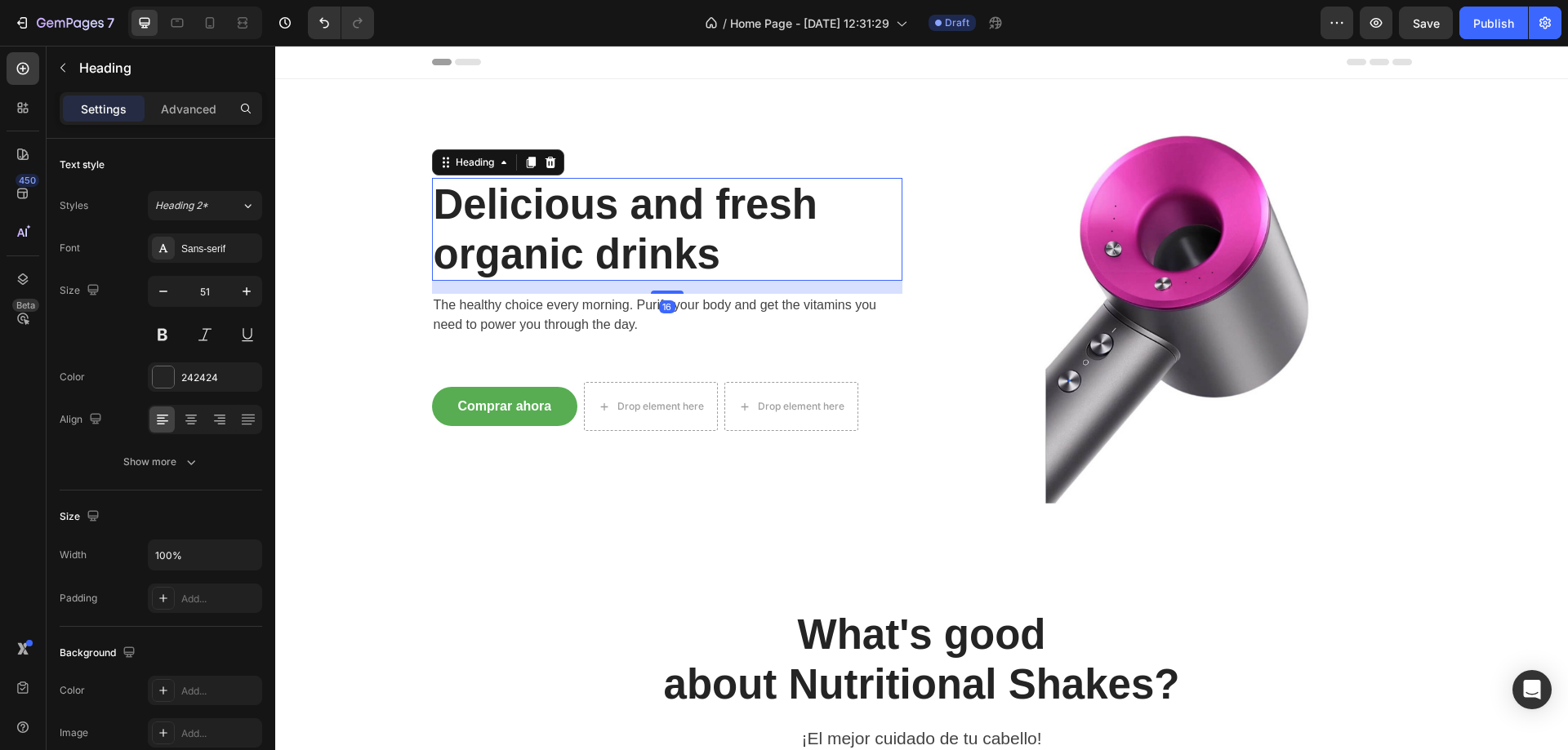
click at [648, 226] on p "Delicious and fresh organic drinks" at bounding box center [668, 229] width 467 height 99
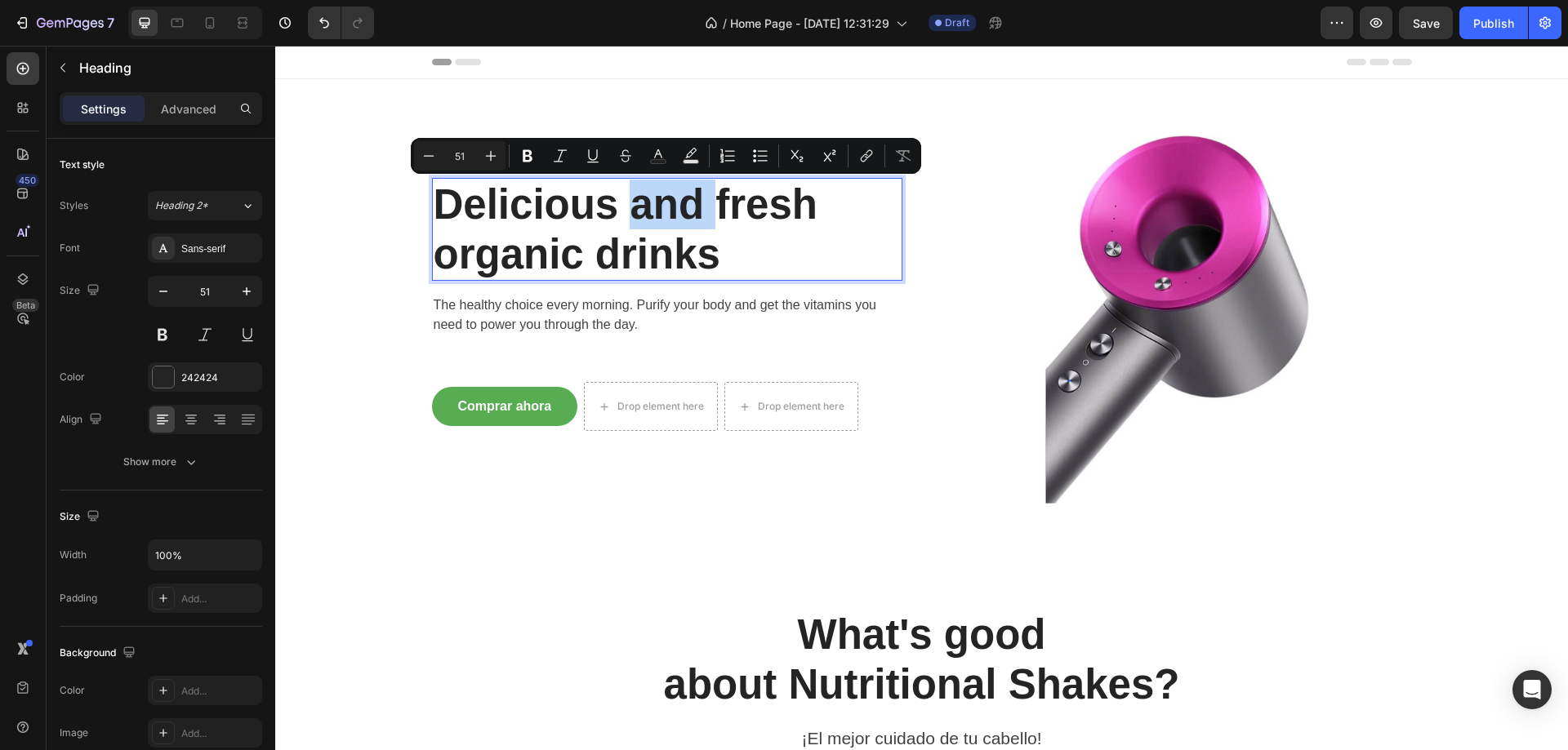
click at [648, 226] on p "Delicious and fresh organic drinks" at bounding box center [668, 229] width 467 height 99
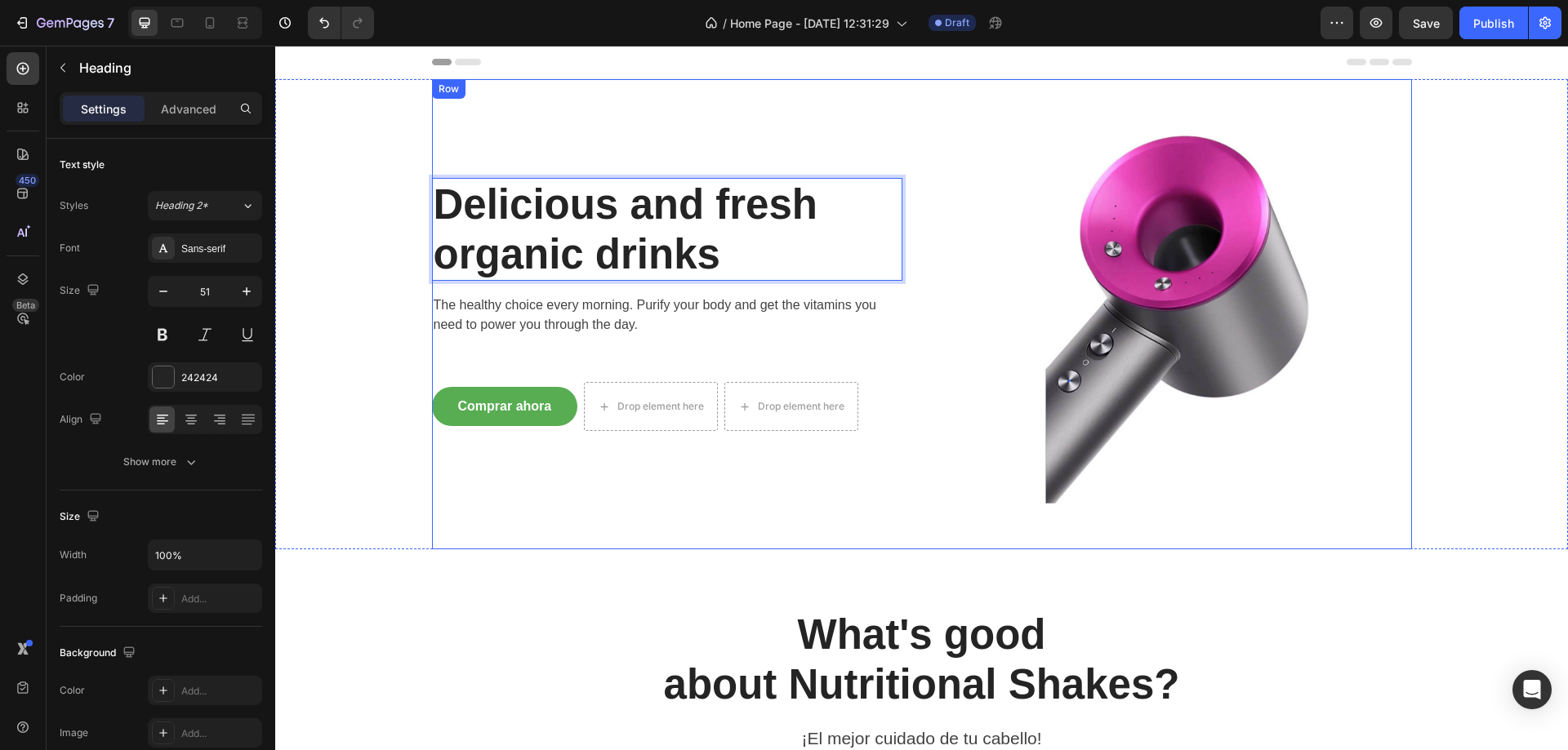
click at [641, 247] on p "Delicious and fresh organic drinks" at bounding box center [668, 229] width 467 height 99
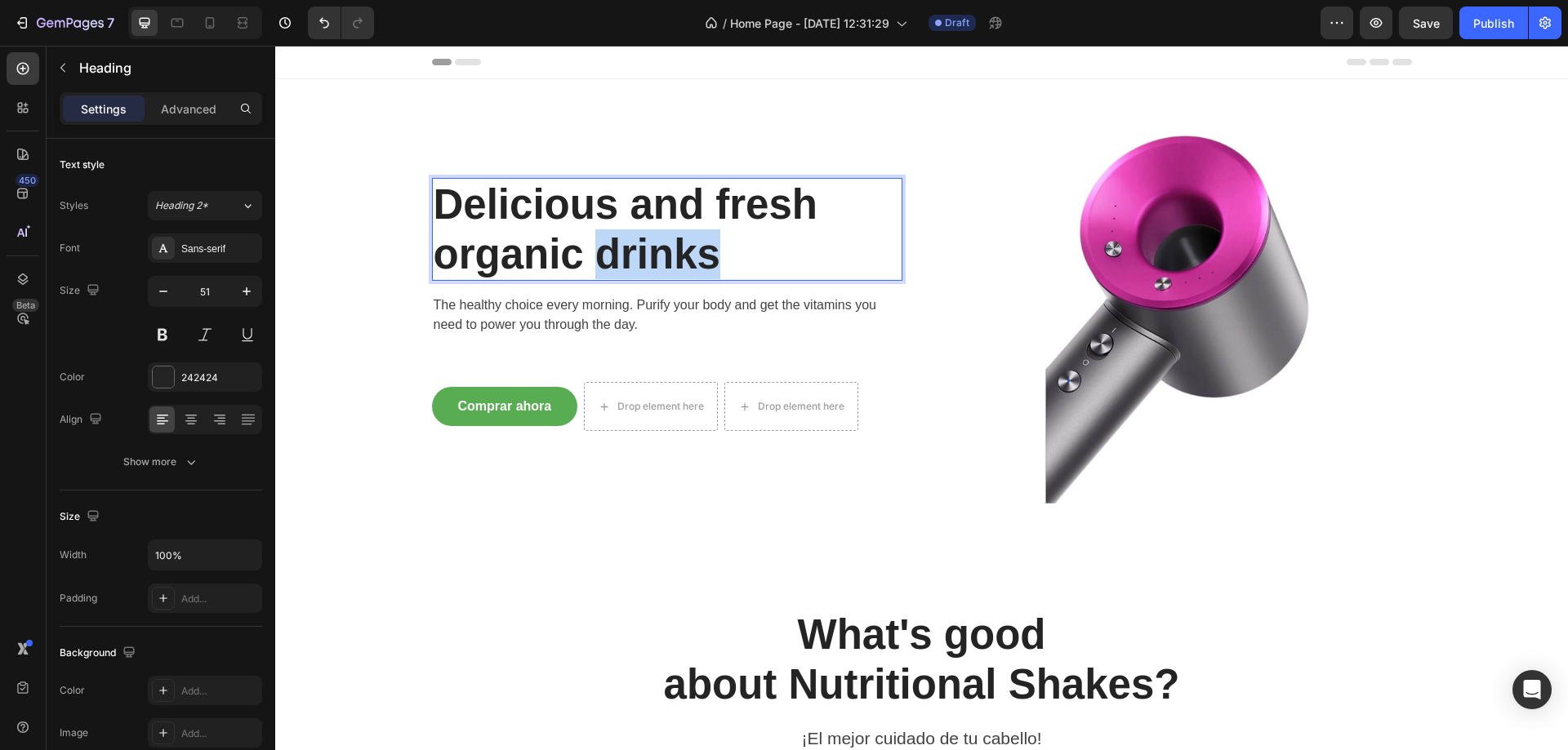
click at [641, 247] on p "Delicious and fresh organic drinks" at bounding box center [668, 229] width 467 height 99
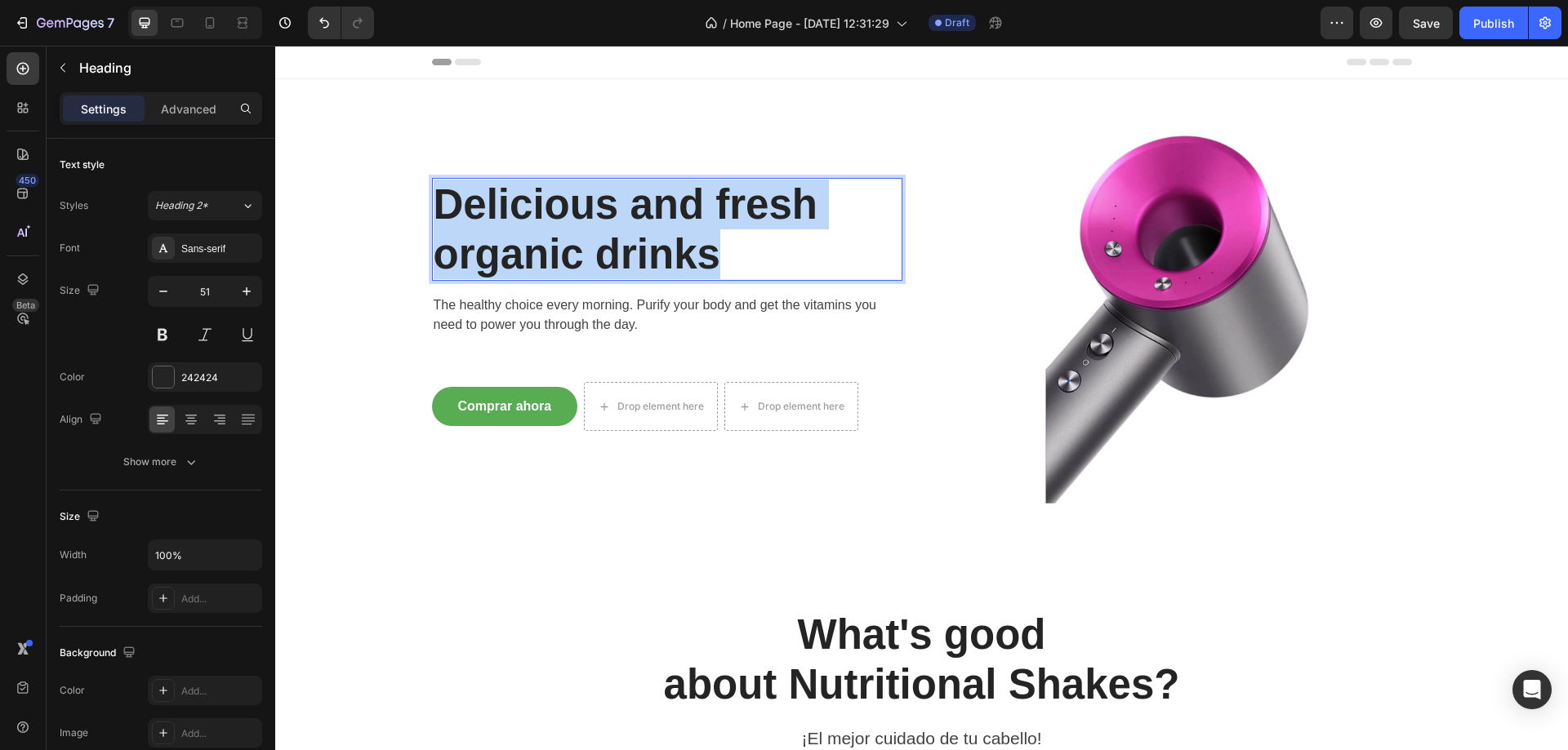
click at [641, 247] on p "Delicious and fresh organic drinks" at bounding box center [668, 229] width 467 height 99
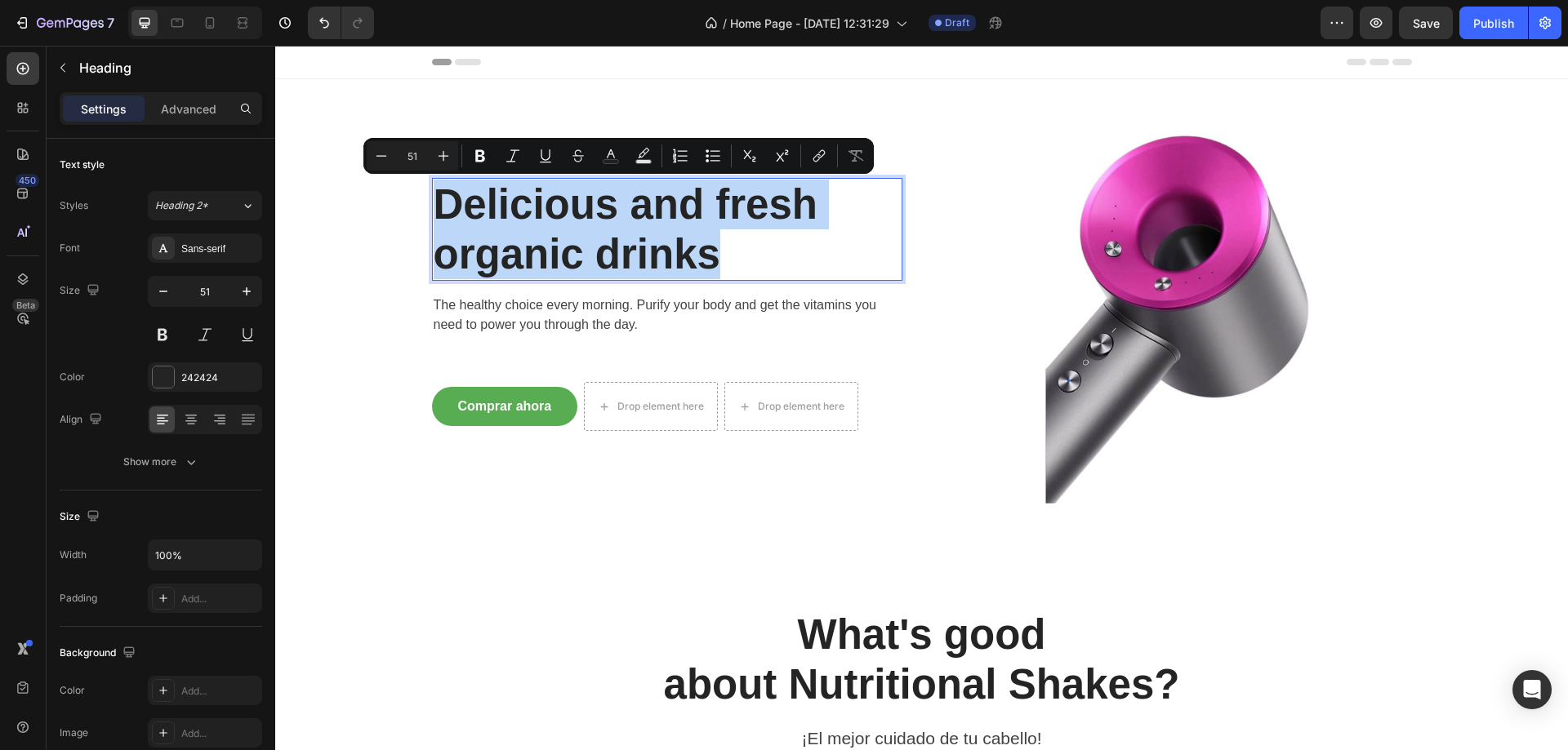
type input "18"
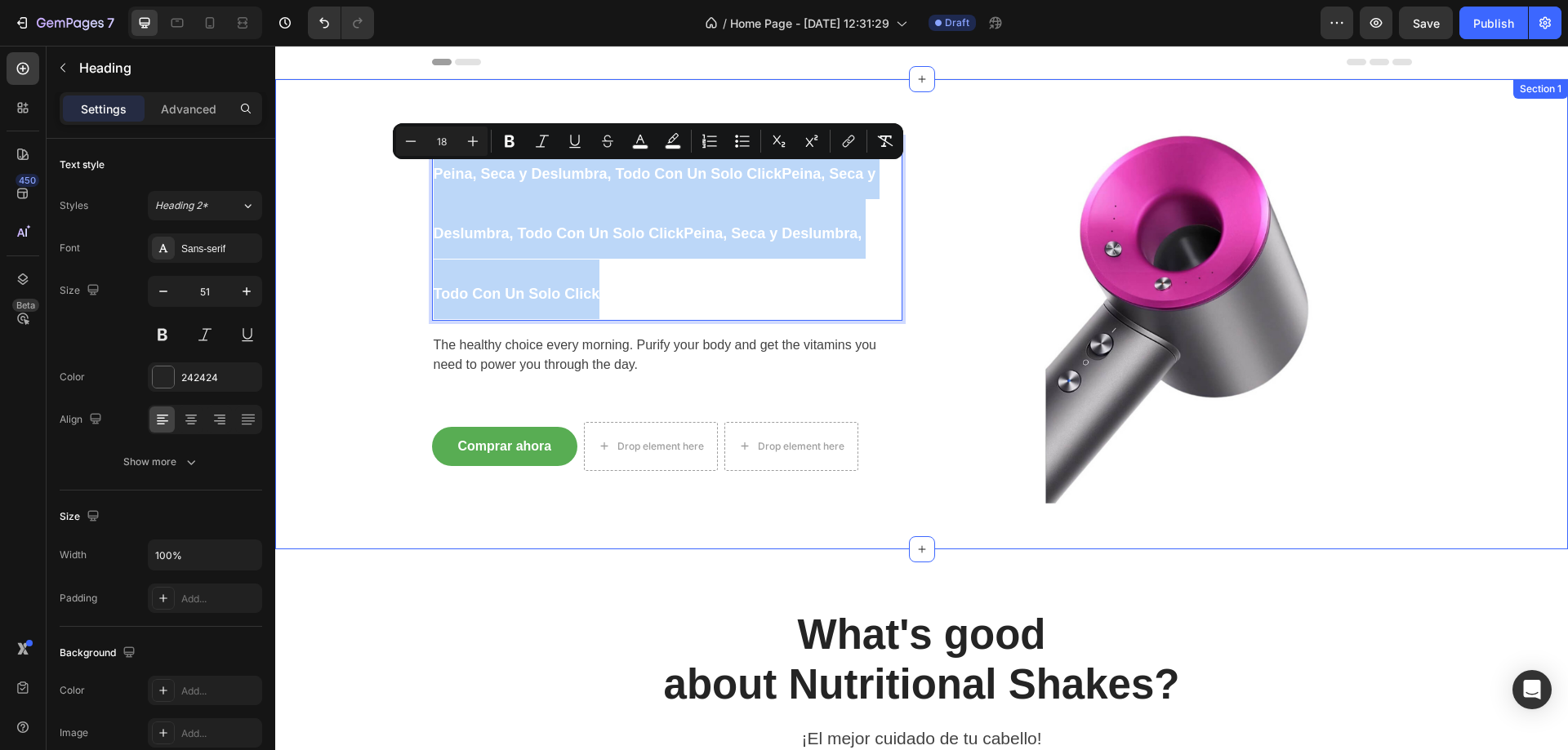
drag, startPoint x: 722, startPoint y: 284, endPoint x: 386, endPoint y: 150, distance: 361.7
click at [385, 150] on div "Peina, Seca y Deslumbra, Todo Con Un Solo ClickPeina, Seca y Deslumbra, Todo Co…" at bounding box center [921, 314] width 1268 height 470
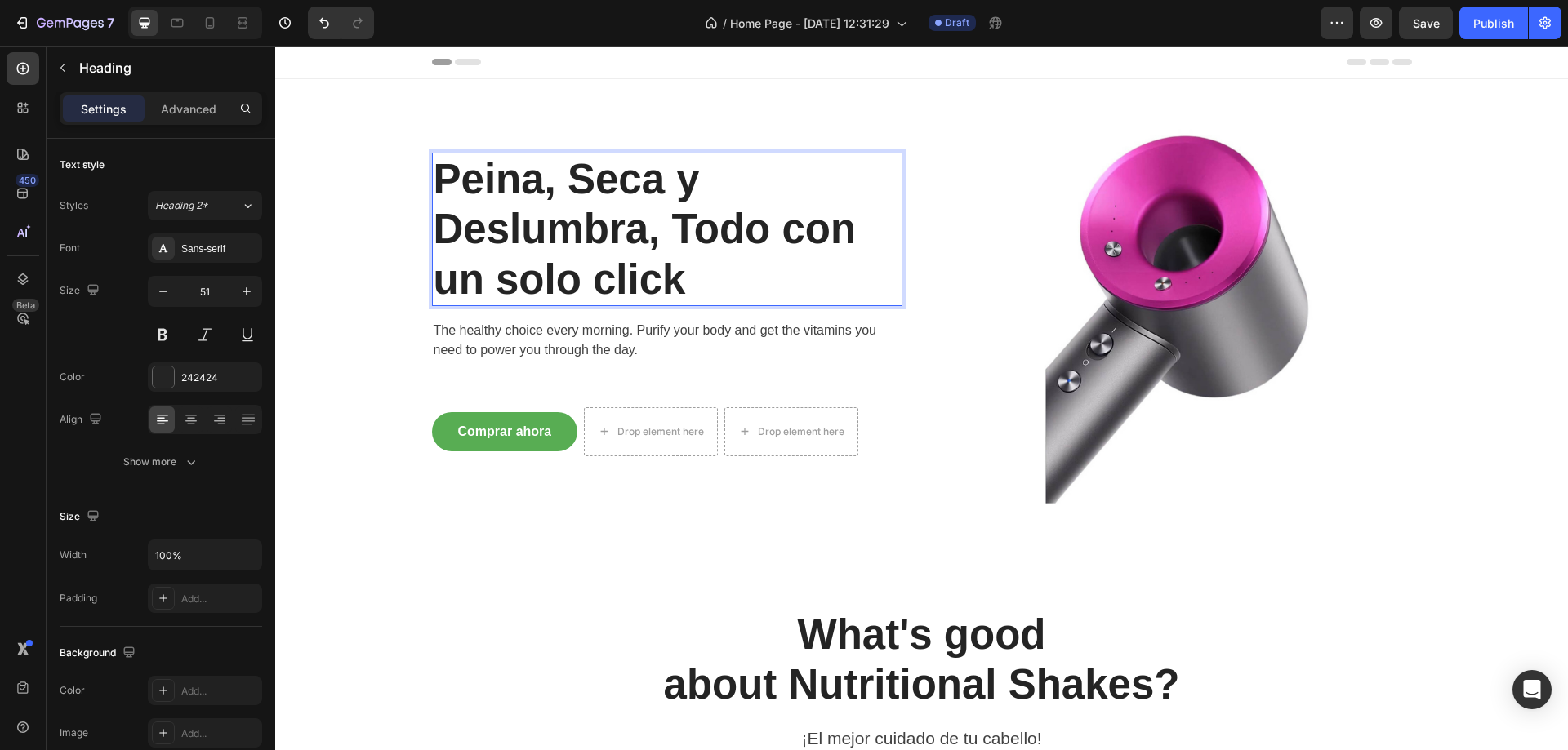
click at [788, 232] on p "Peina, Seca y Deslumbra, Todo con un solo click" at bounding box center [668, 229] width 467 height 150
click at [449, 281] on p "Peina, Seca y Deslumbra, Todo con un solo click" at bounding box center [668, 229] width 467 height 150
click at [515, 280] on p "Peina, Seca y Deslumbra, Todo con Un solo click" at bounding box center [668, 229] width 467 height 150
click at [609, 284] on p "Peina, Seca y Deslumbra, Todo con Un Solo click" at bounding box center [668, 229] width 467 height 150
click at [789, 227] on p "Peina, Seca y Deslumbra, Todo con Un Solo Click" at bounding box center [668, 229] width 467 height 150
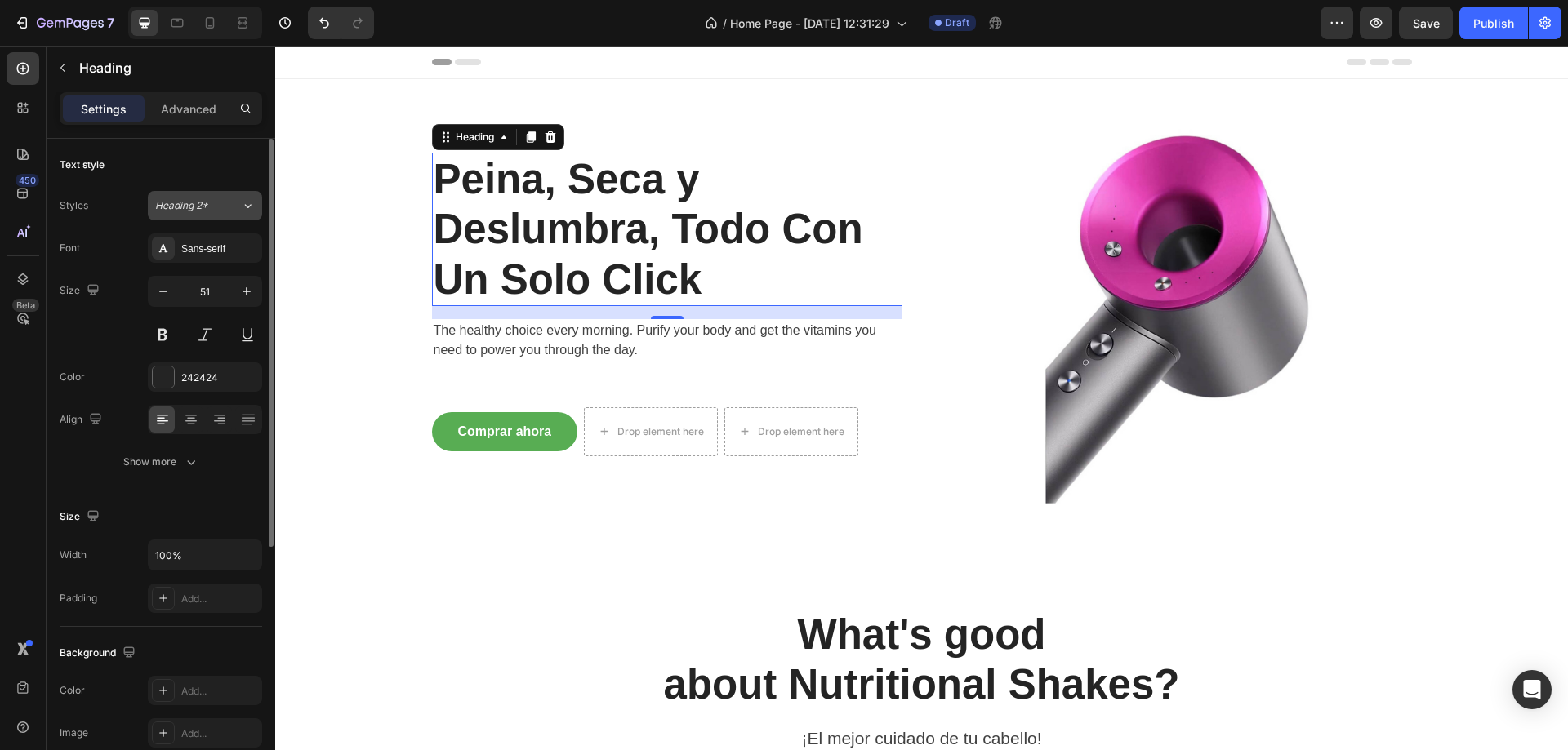
click at [208, 207] on span "Heading 2*" at bounding box center [181, 206] width 53 height 15
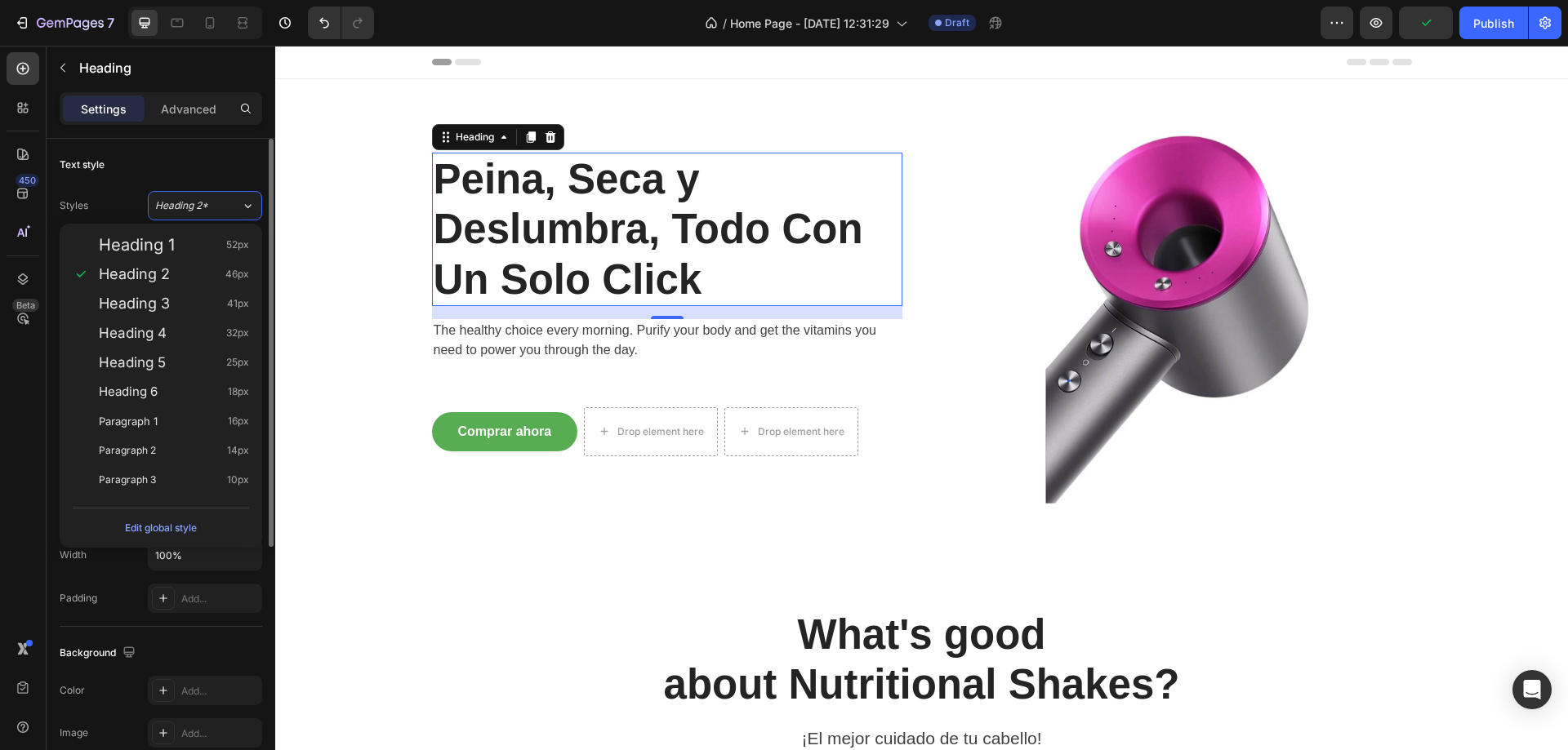
click at [132, 172] on div "Text style" at bounding box center [160, 165] width 202 height 26
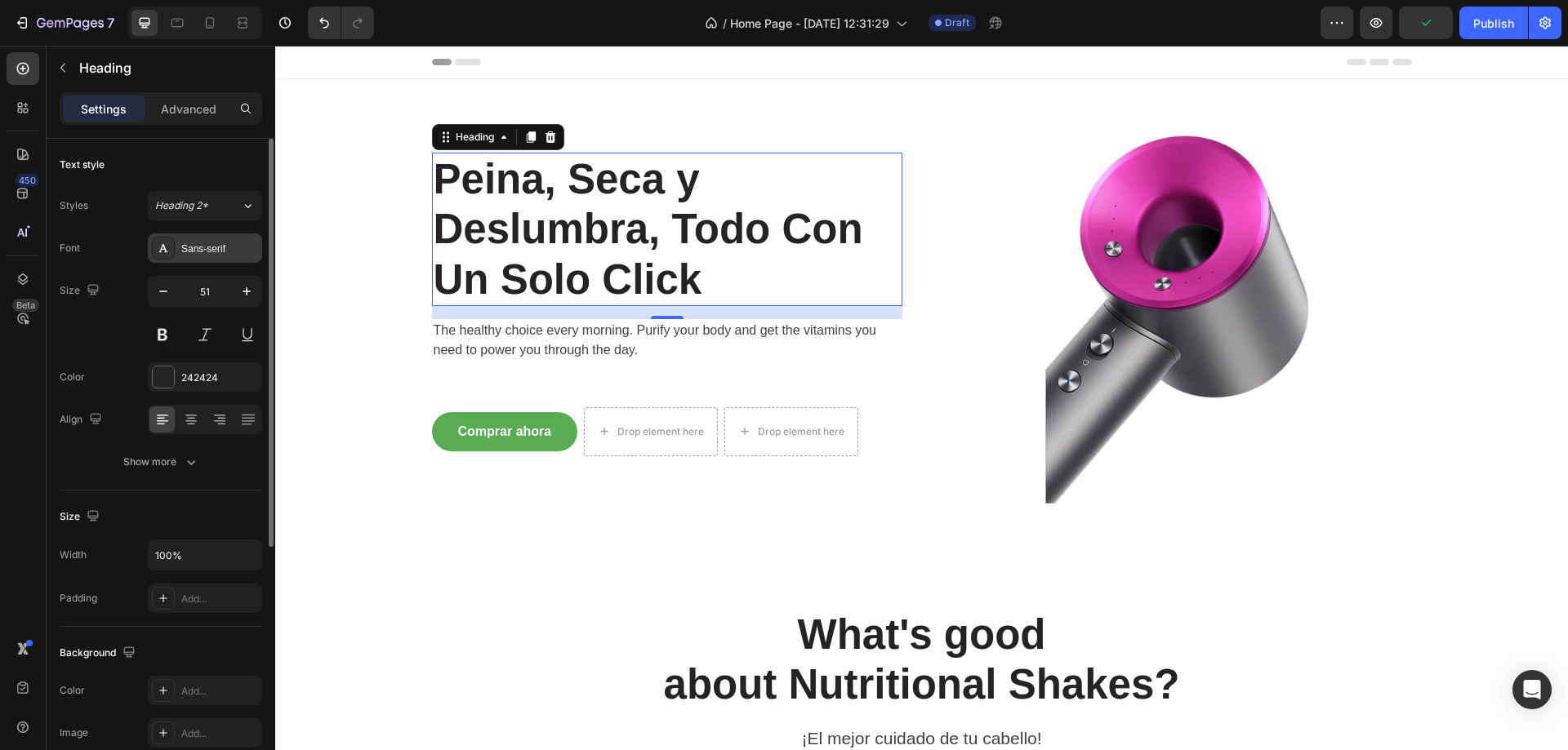
click at [175, 253] on div "Sans-serif" at bounding box center [205, 248] width 114 height 30
click at [189, 210] on span "Heading 2*" at bounding box center [181, 206] width 53 height 15
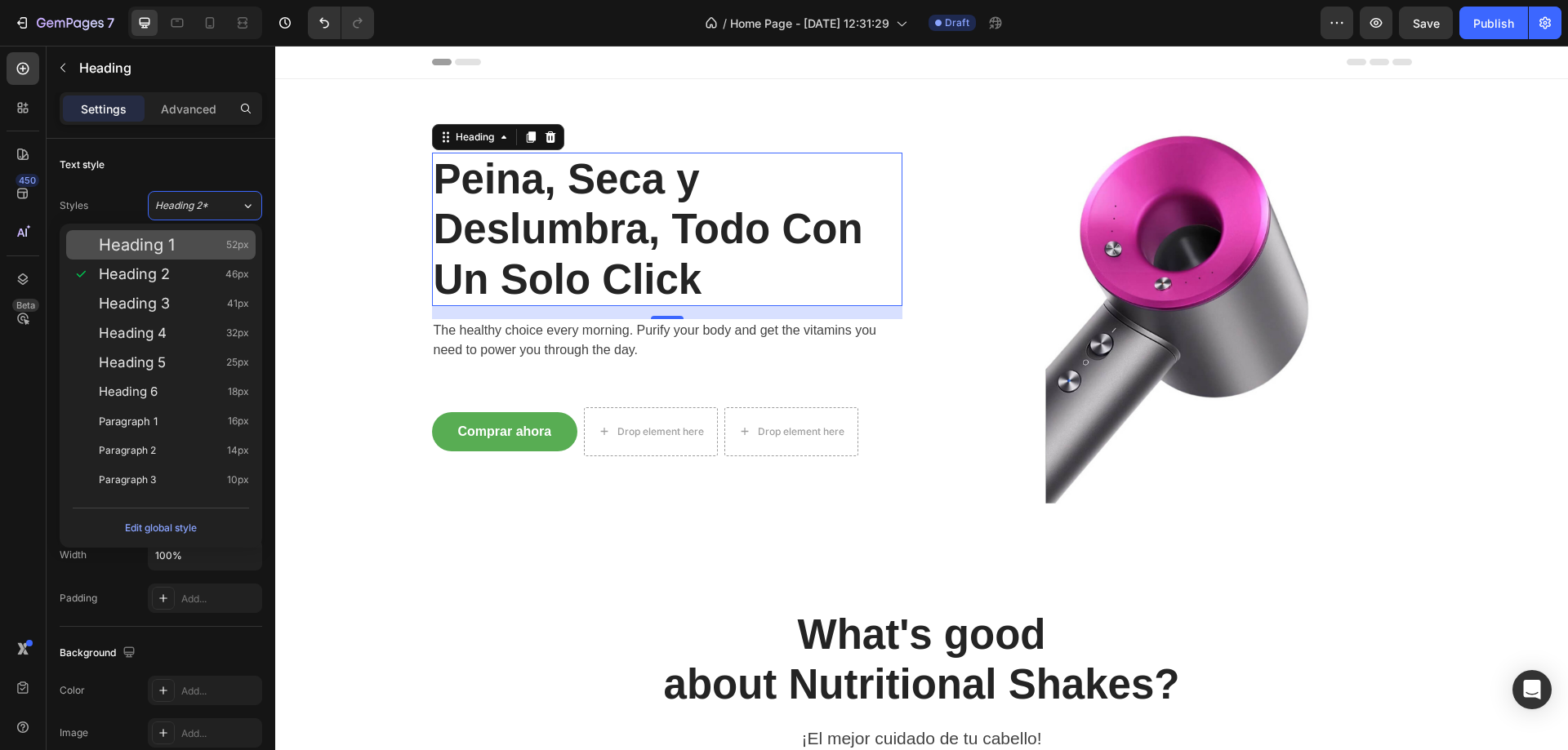
click at [186, 248] on div "Heading 1 52px" at bounding box center [173, 245] width 150 height 17
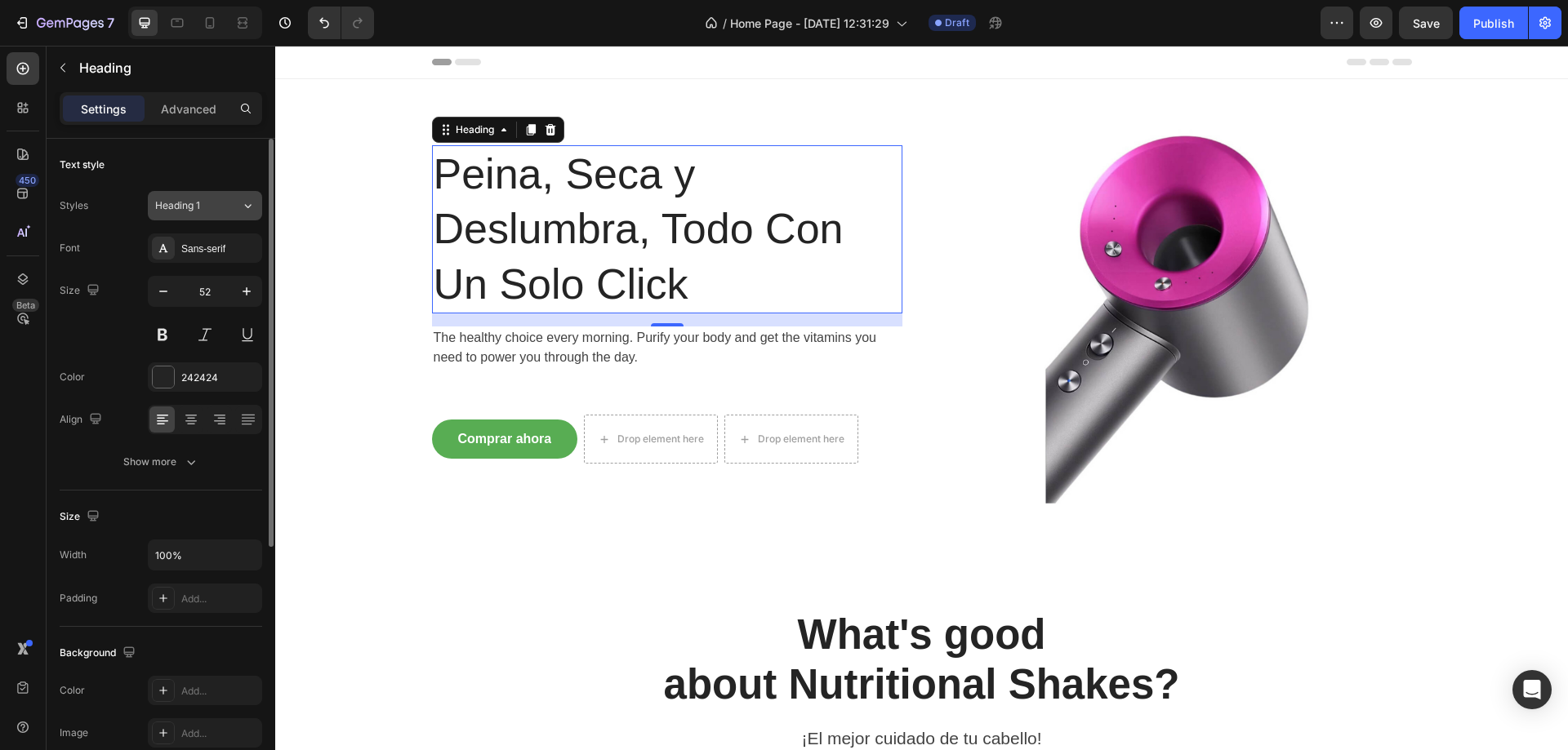
click at [207, 207] on div "Heading 1" at bounding box center [188, 206] width 66 height 15
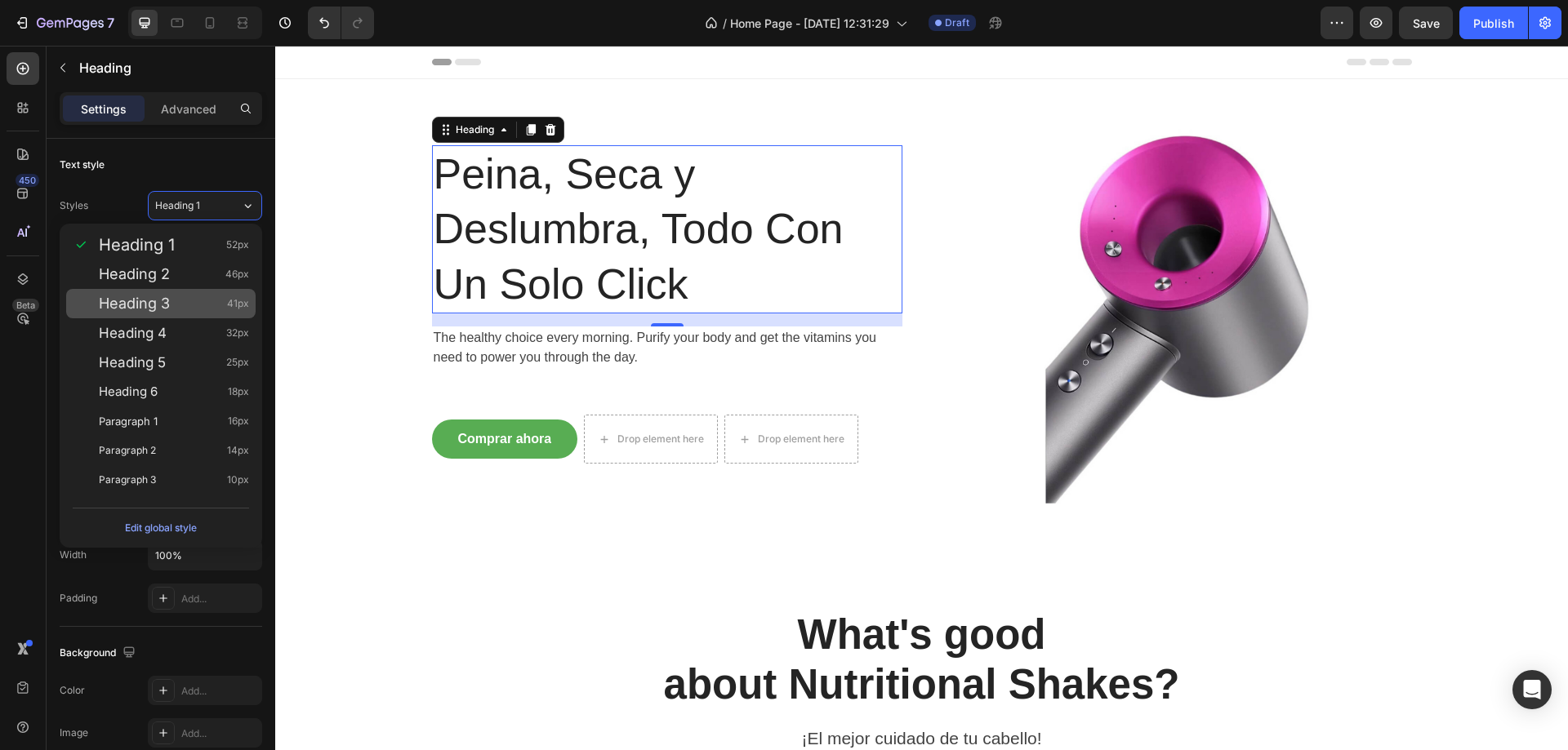
click at [188, 294] on div "Heading 3 41px" at bounding box center [160, 304] width 189 height 30
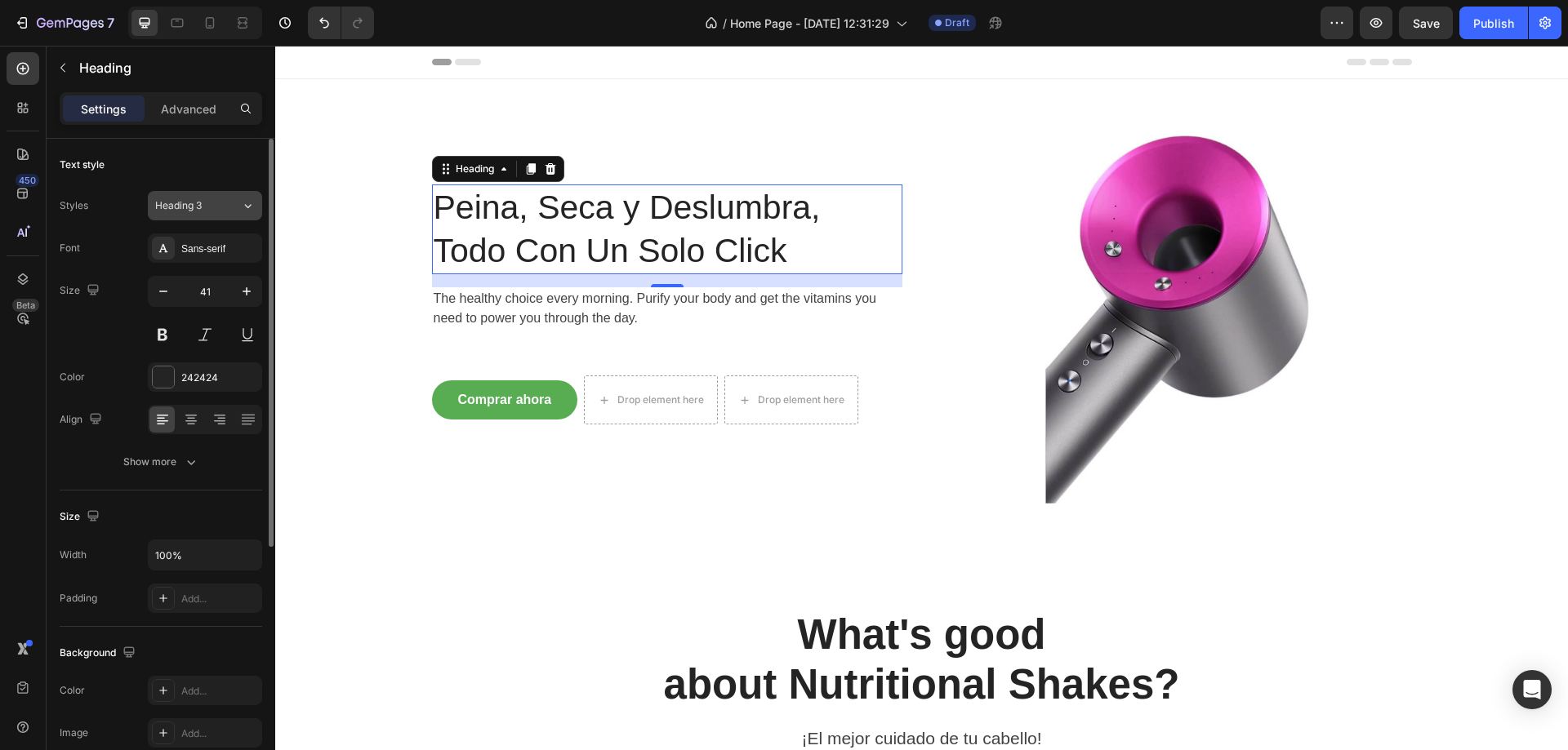
click at [218, 202] on div "Heading 3" at bounding box center [188, 206] width 66 height 15
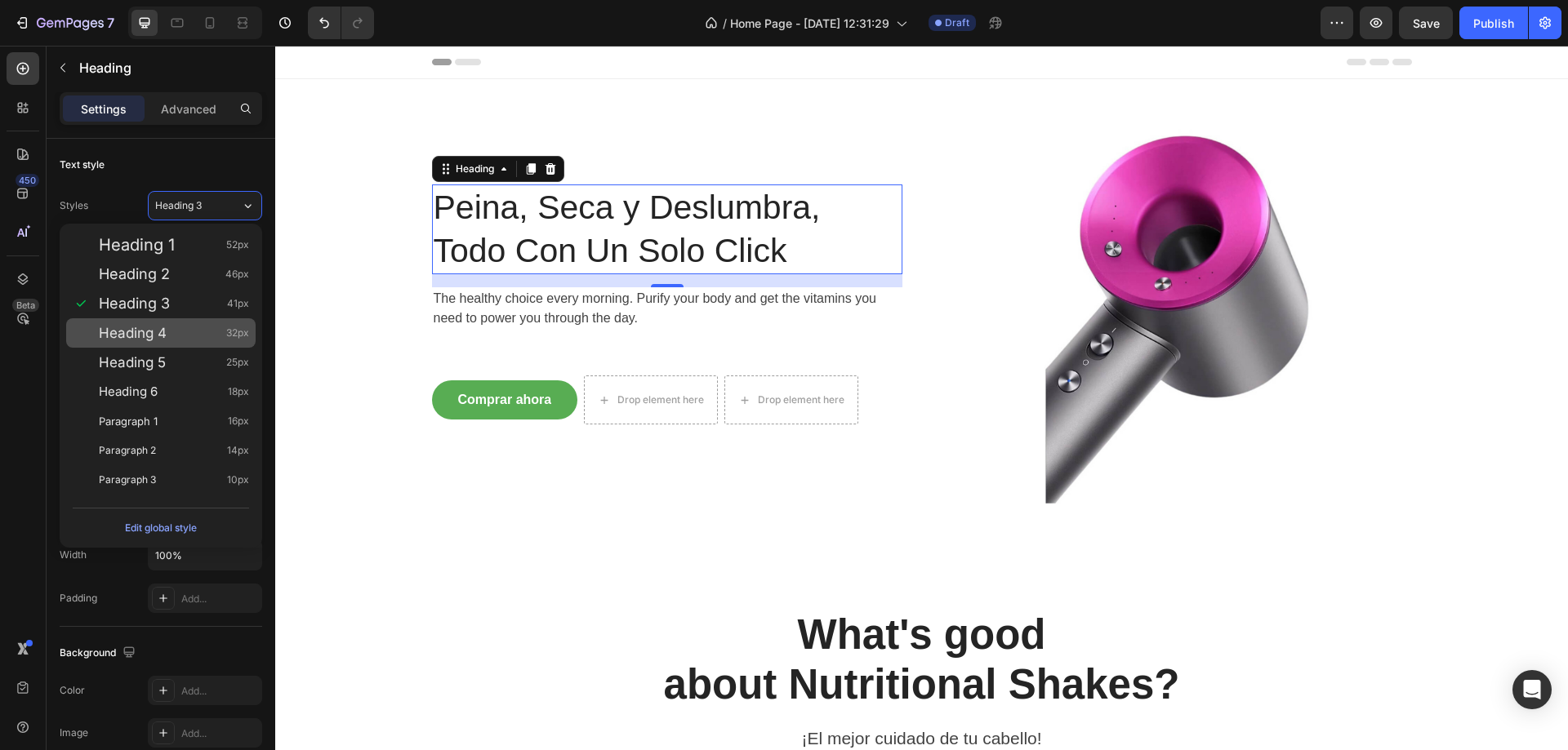
click at [182, 328] on div "Heading 4 32px" at bounding box center [173, 333] width 150 height 17
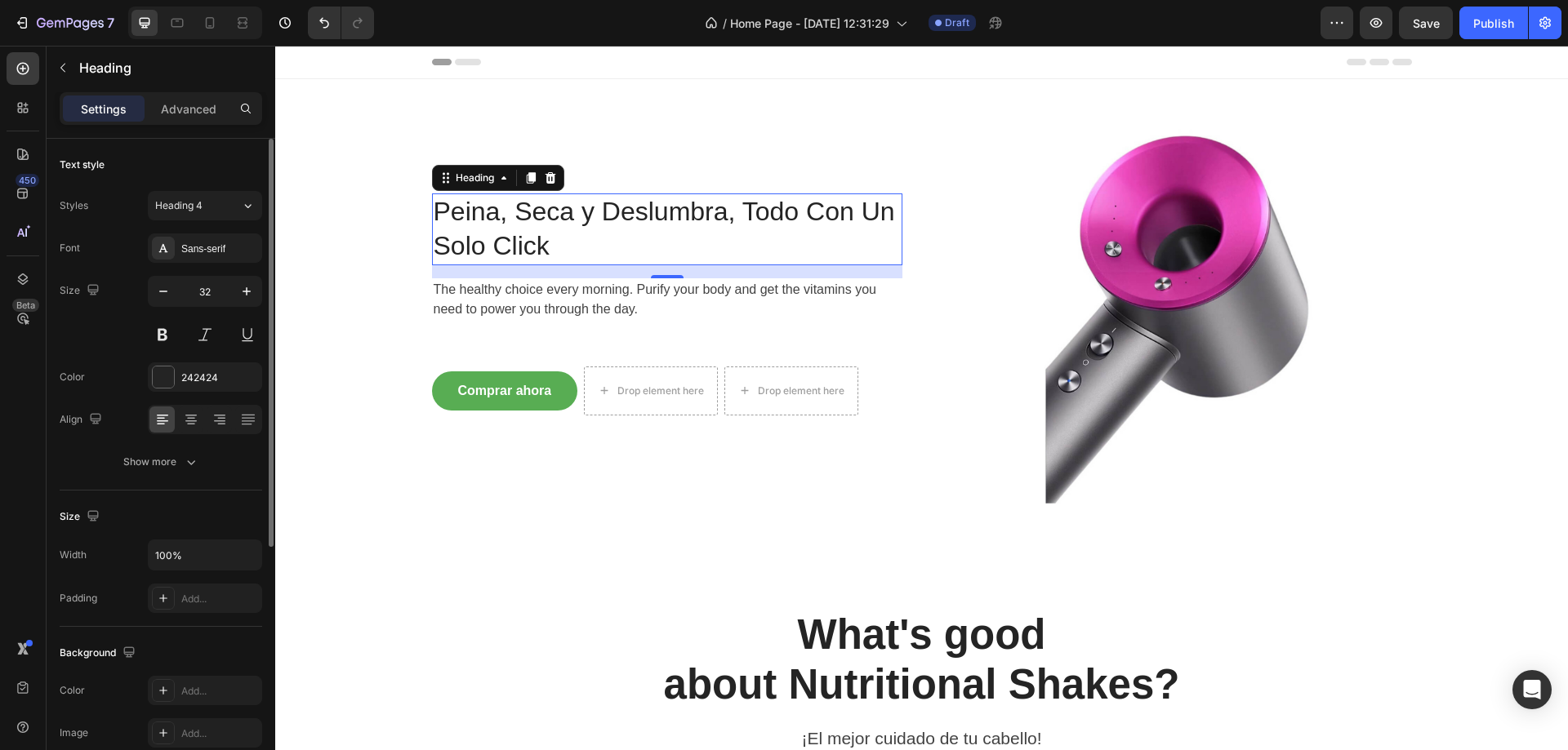
click at [224, 229] on div "Styles Heading 4 Font Sans-serif Size 32 Color 242424 Align Show more" at bounding box center [160, 334] width 202 height 286
click at [225, 214] on button "Heading 4" at bounding box center [205, 206] width 114 height 30
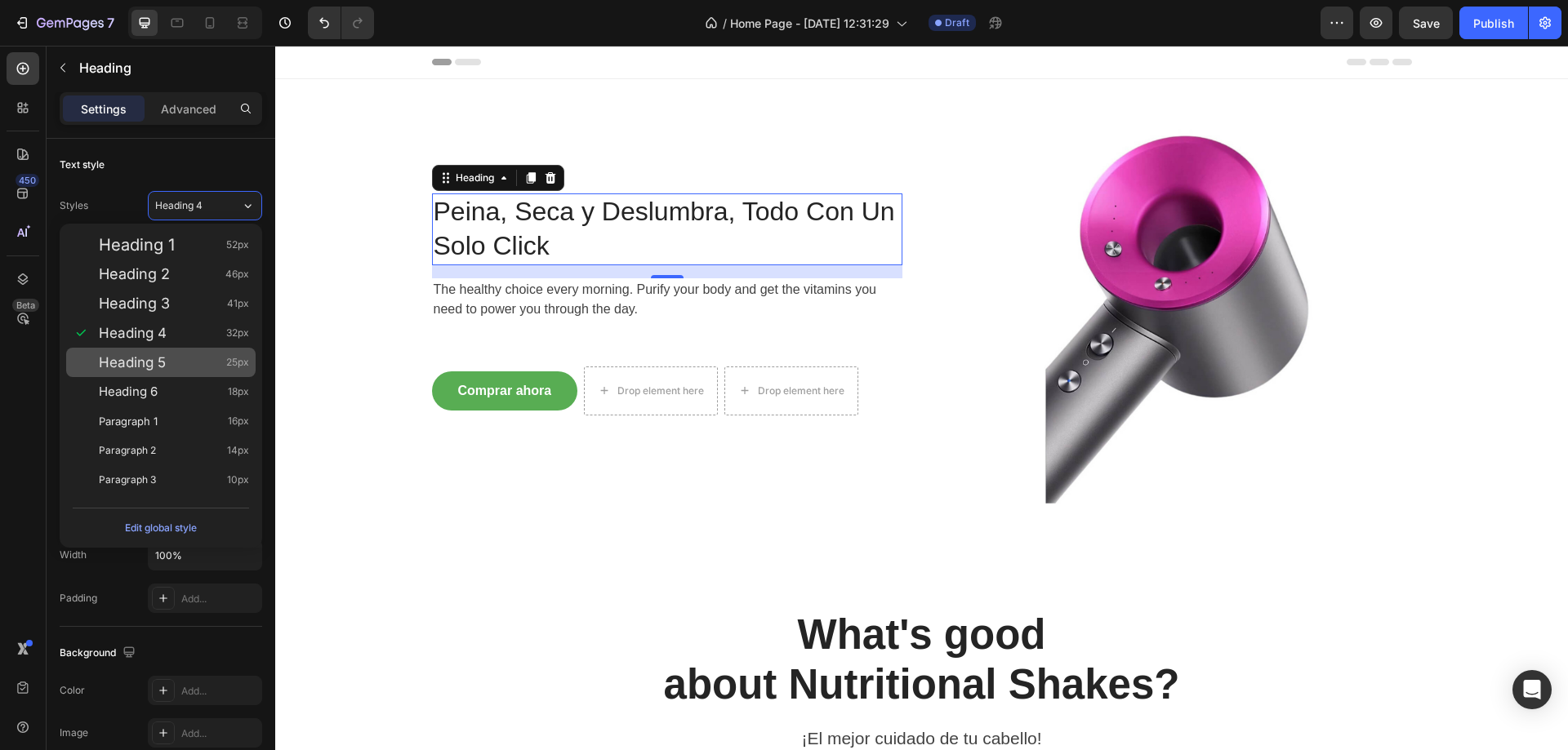
click at [183, 358] on div "Heading 5 25px" at bounding box center [173, 362] width 150 height 17
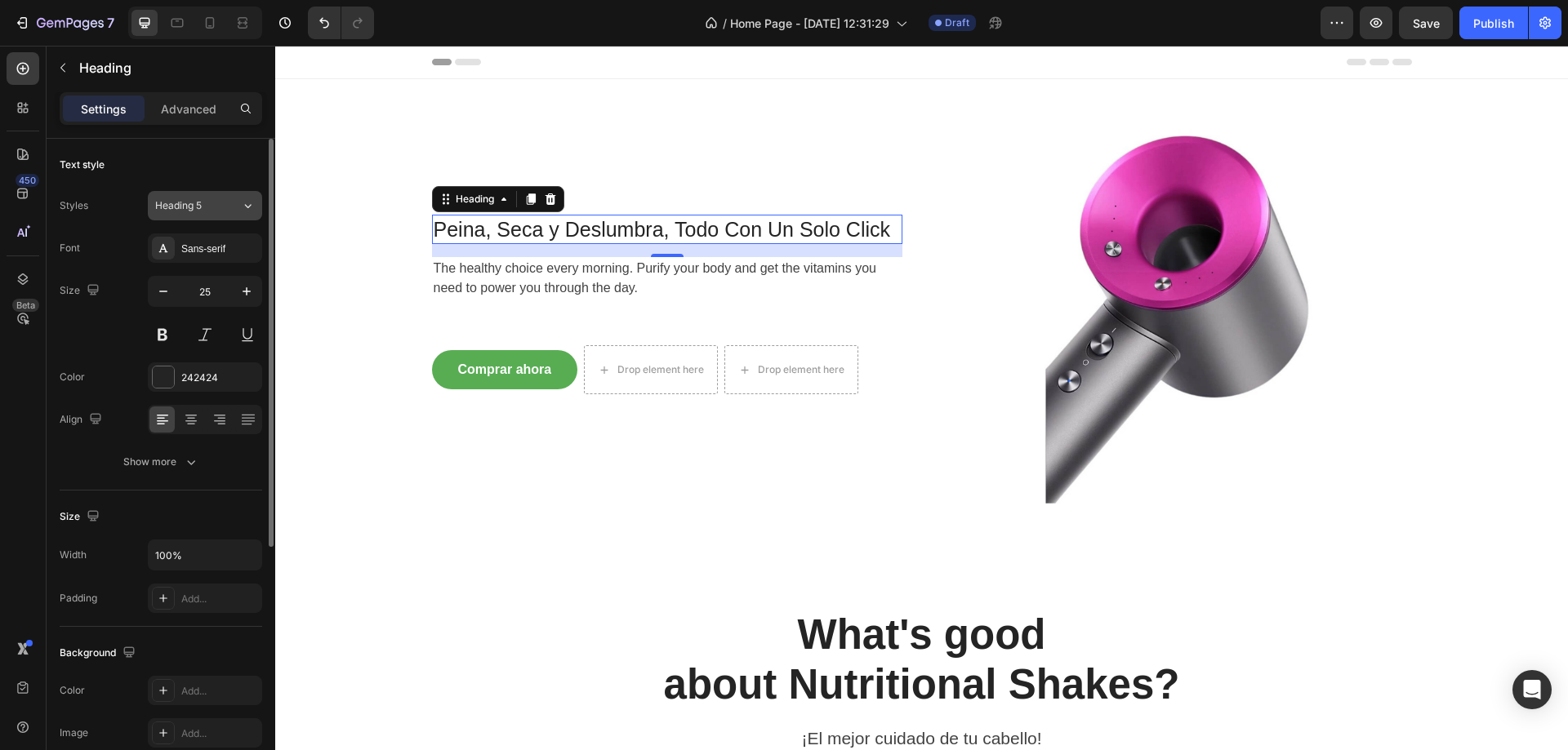
click at [227, 201] on div "Heading 5" at bounding box center [198, 206] width 85 height 15
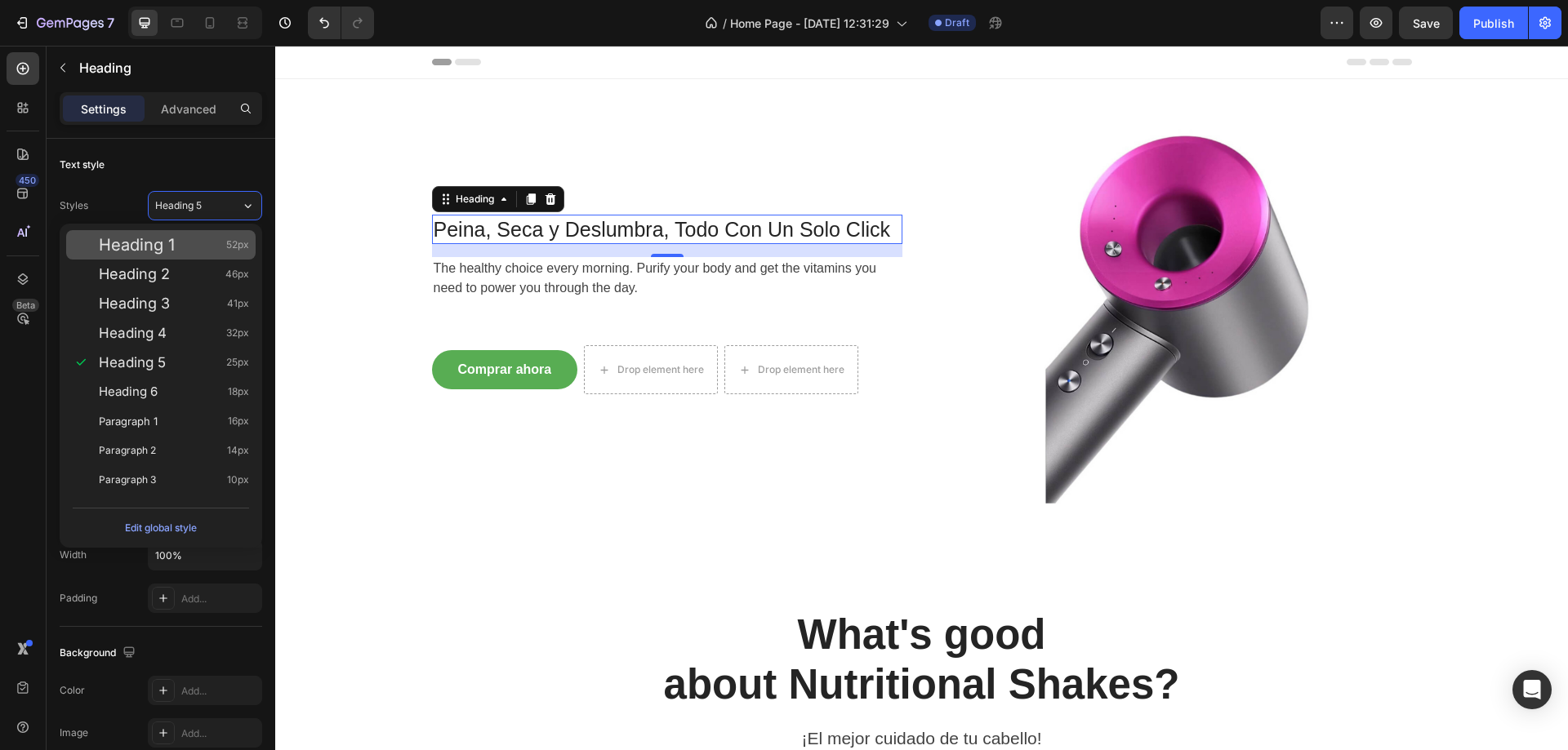
click at [193, 237] on div "Heading 1 52px" at bounding box center [173, 245] width 150 height 17
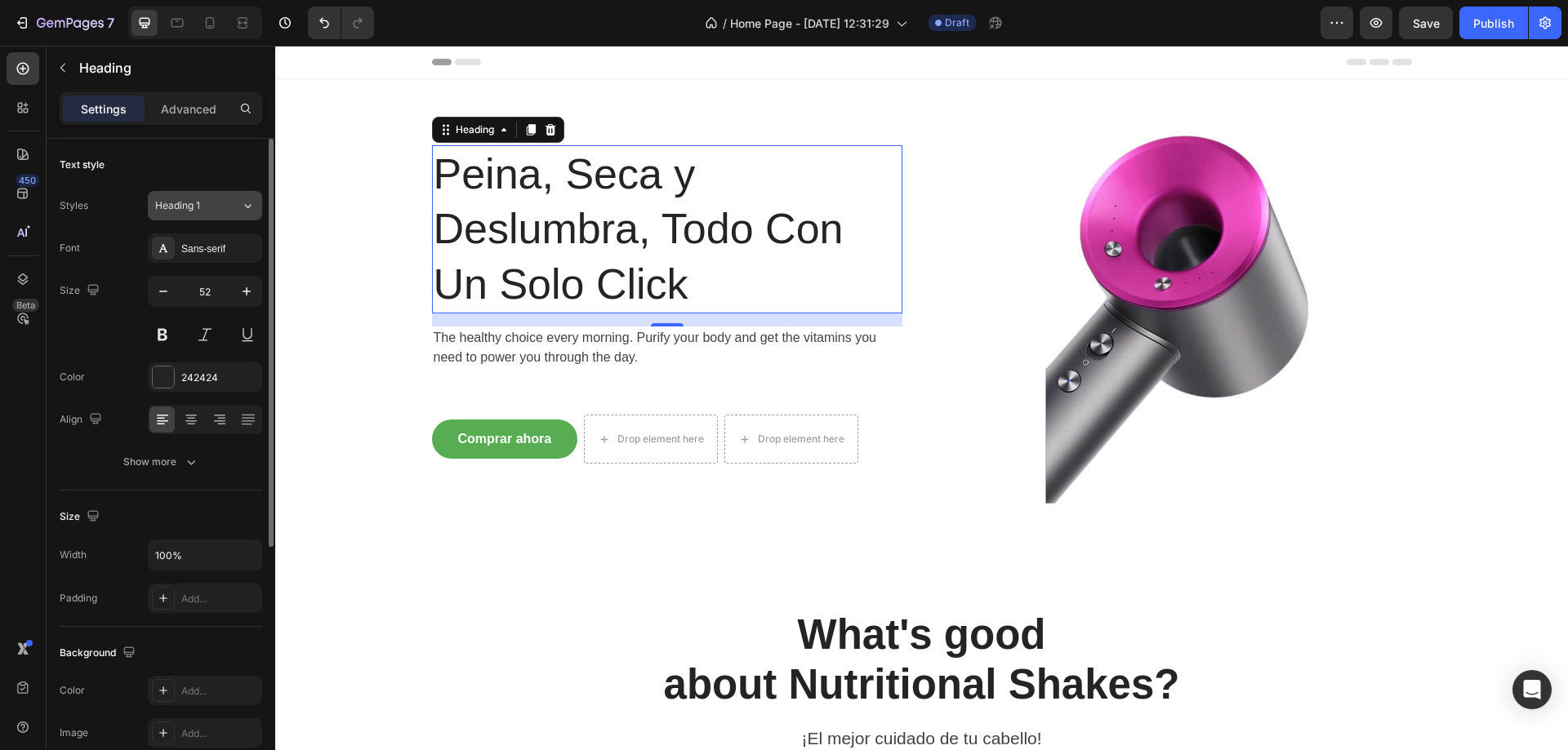
click at [211, 203] on div "Heading 1" at bounding box center [188, 206] width 66 height 15
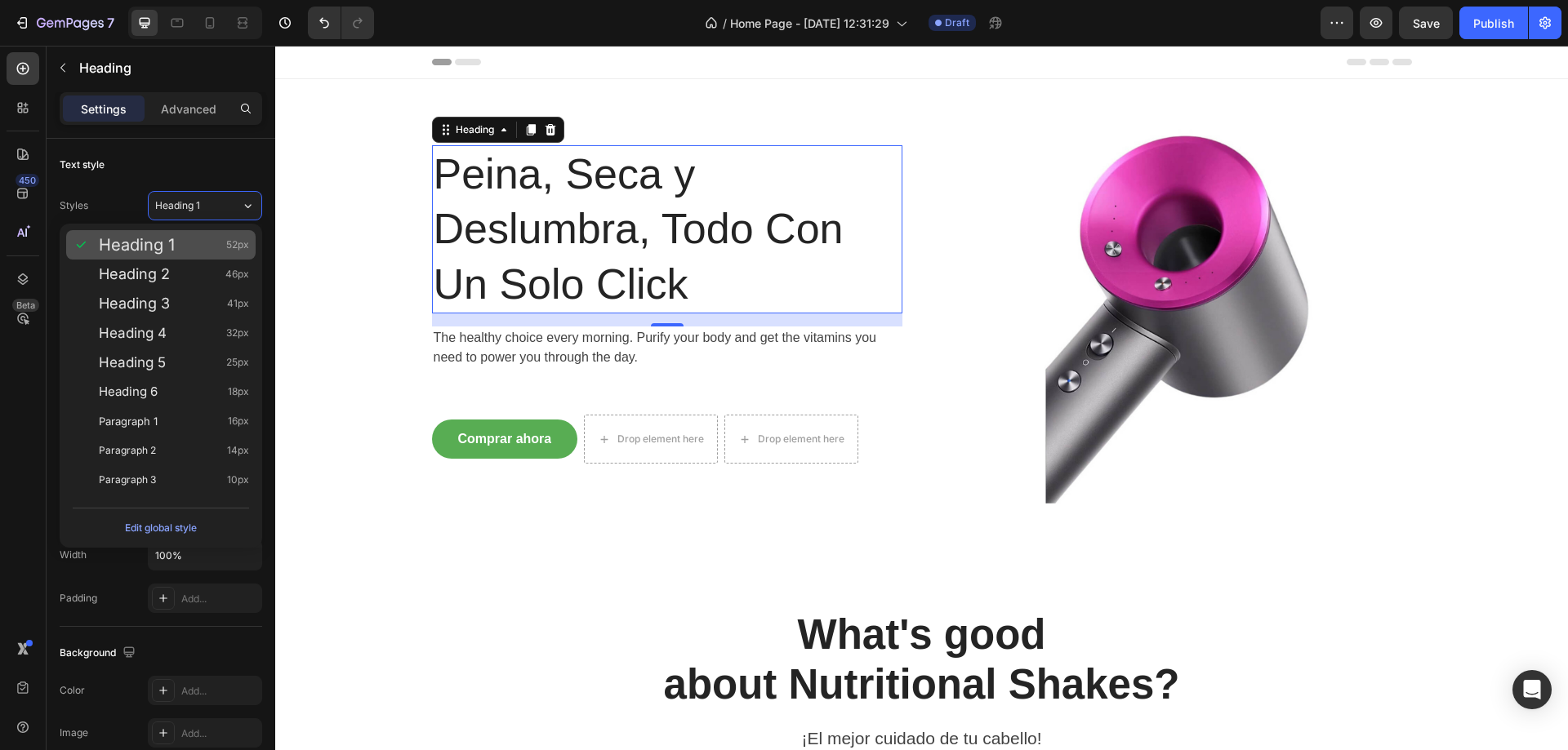
click at [202, 252] on div "Heading 1 52px" at bounding box center [173, 245] width 150 height 17
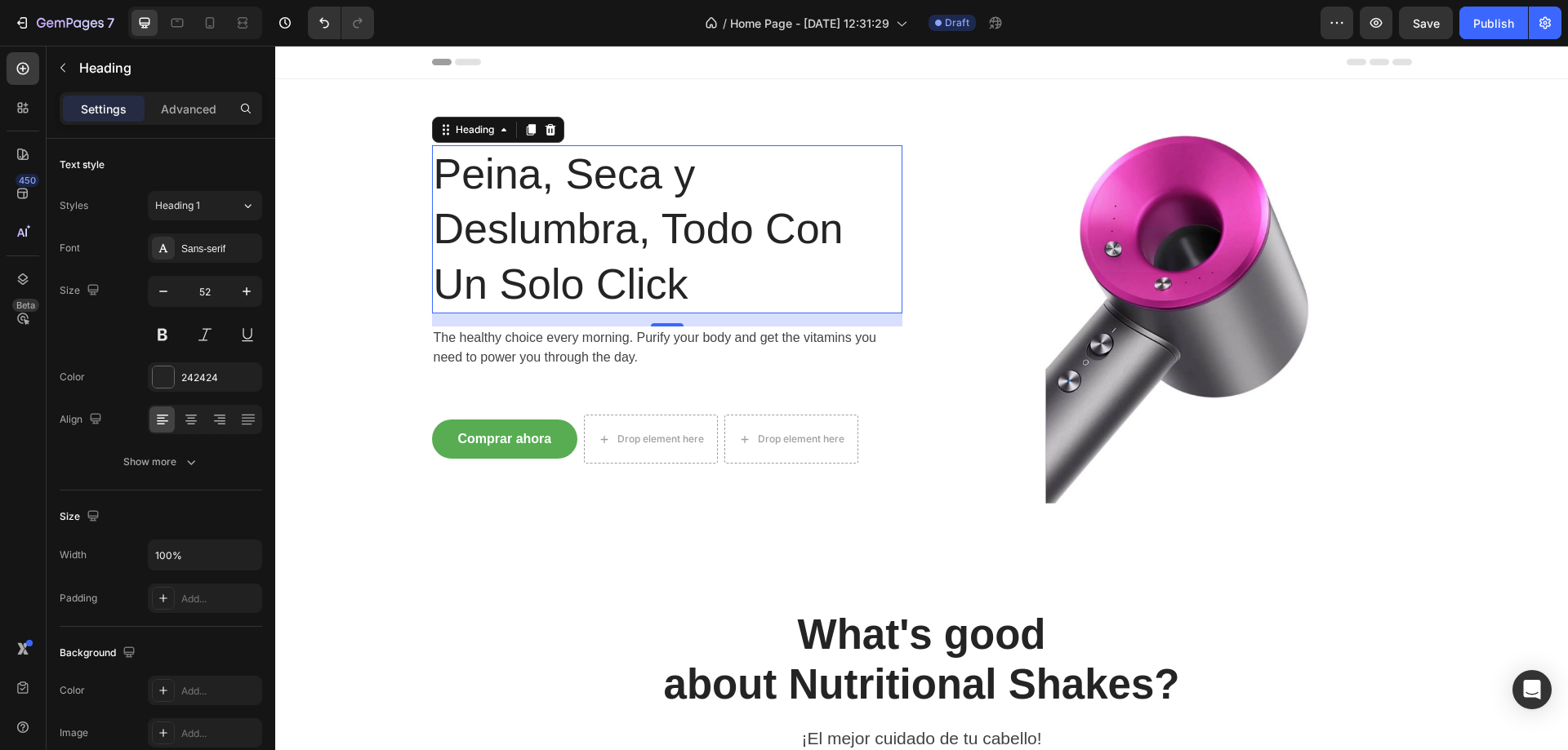
click at [201, 273] on div "Font Sans-serif Size 52 Color 242424 Align Show more" at bounding box center [160, 355] width 202 height 243
click at [215, 204] on div "Heading 1" at bounding box center [188, 206] width 66 height 15
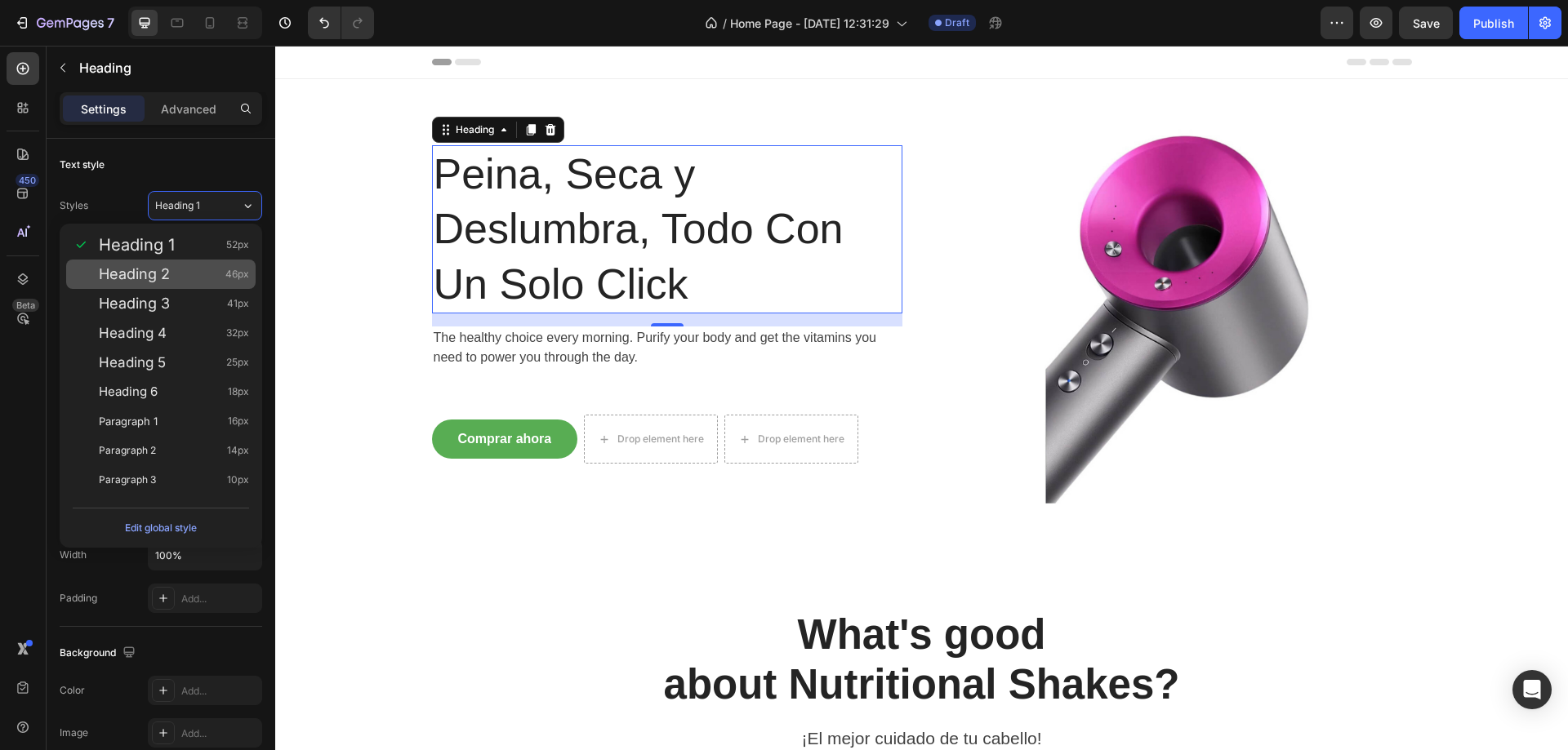
click at [194, 284] on div "Heading 2 46px" at bounding box center [160, 274] width 189 height 30
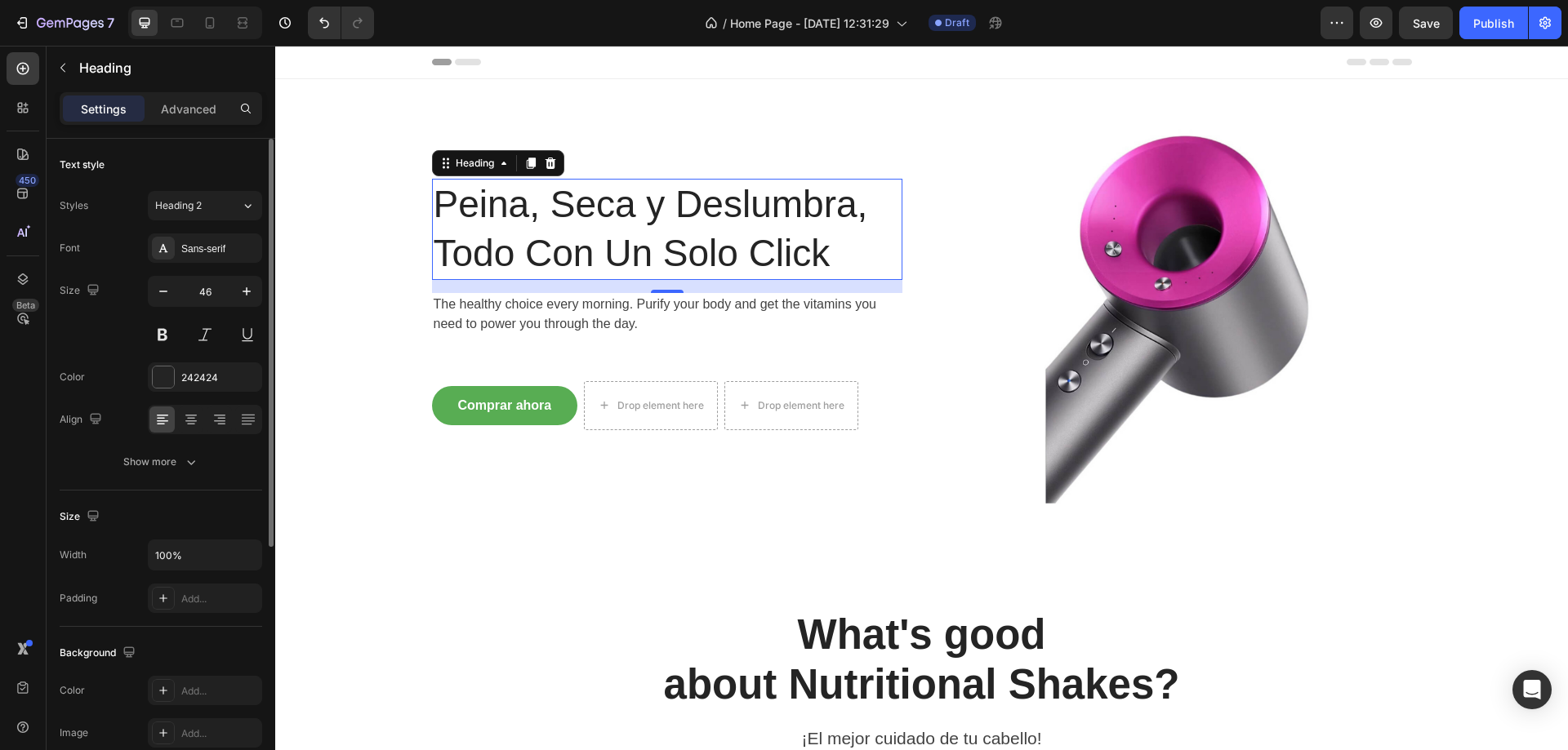
click at [219, 221] on div "Styles Heading 2 Font Sans-serif Size 46 Color 242424 Align Show more" at bounding box center [160, 334] width 202 height 286
click at [220, 213] on div "Heading 2" at bounding box center [188, 206] width 66 height 15
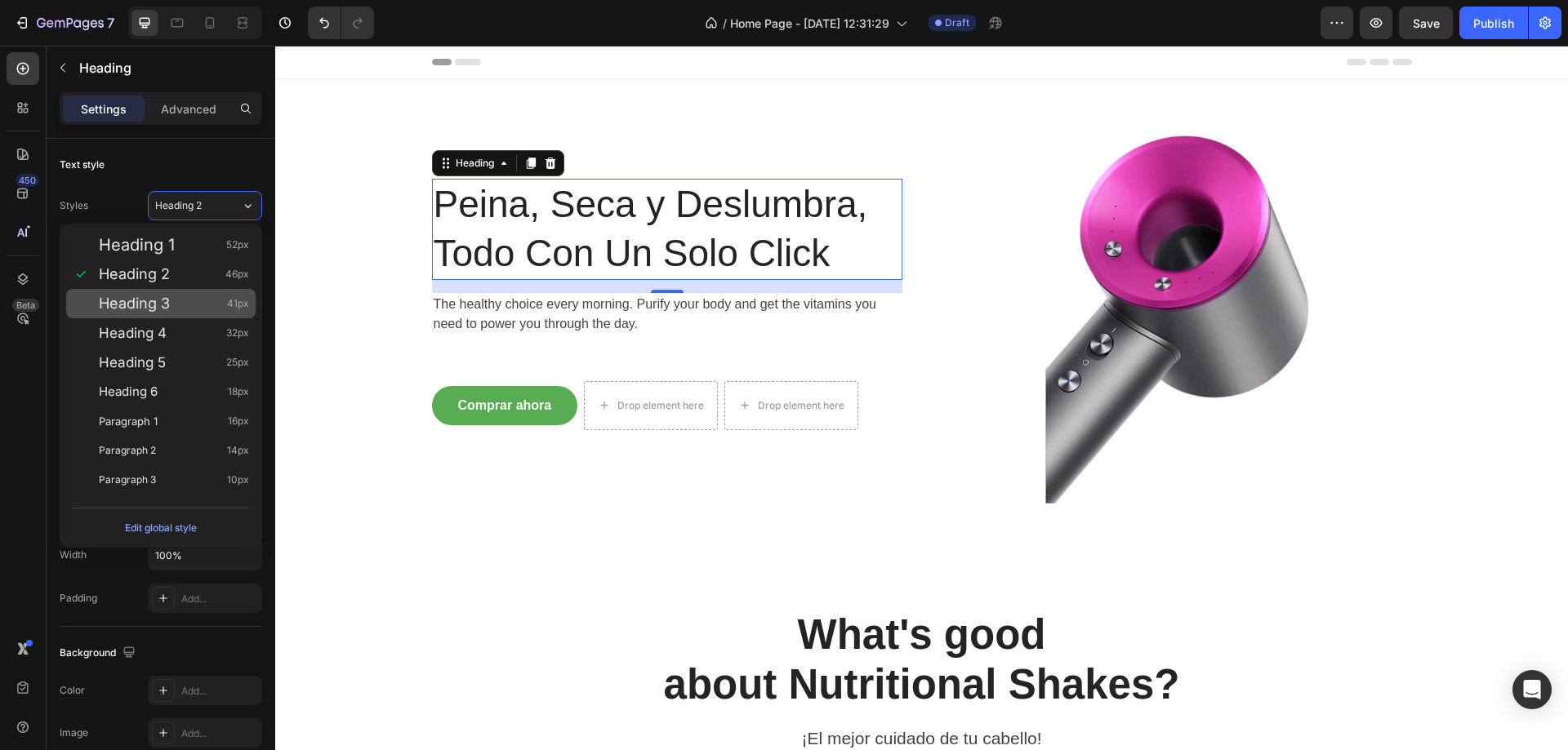
click at [196, 300] on div "Heading 3 41px" at bounding box center [173, 303] width 150 height 17
type input "41"
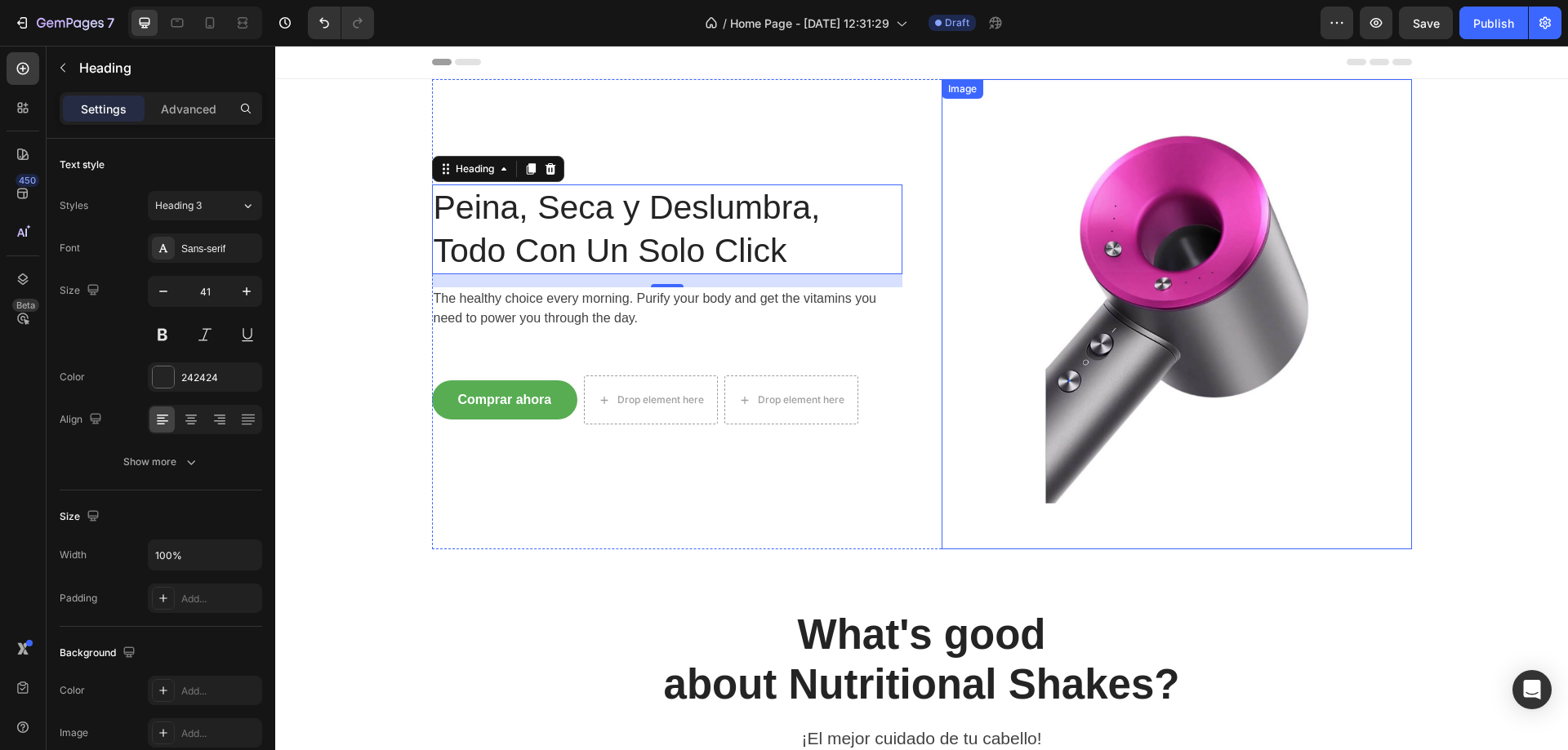
click at [1085, 269] on img at bounding box center [1178, 314] width 471 height 470
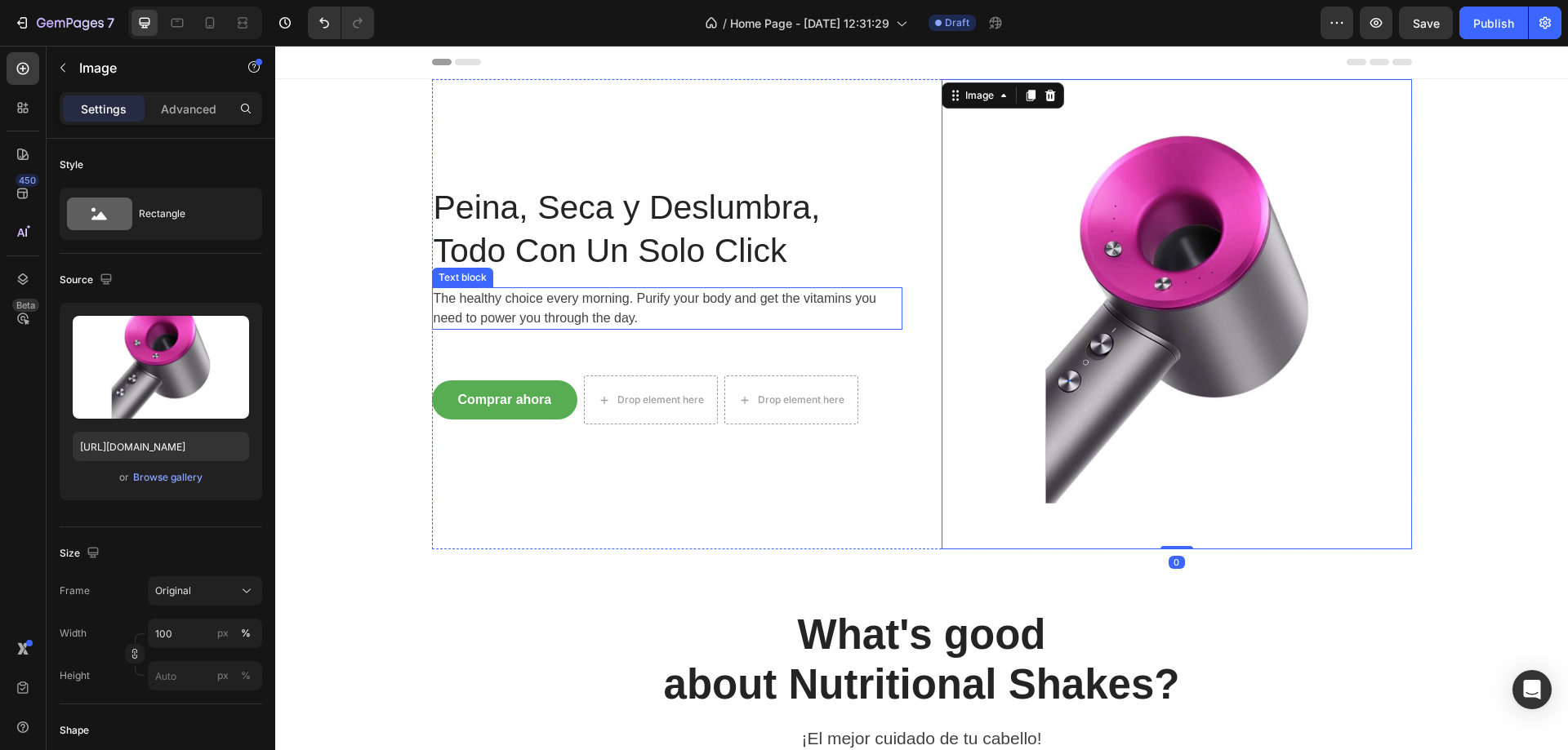
click at [639, 310] on p "The healthy choice every morning. Purify your body and get the vitamins you nee…" at bounding box center [668, 308] width 467 height 39
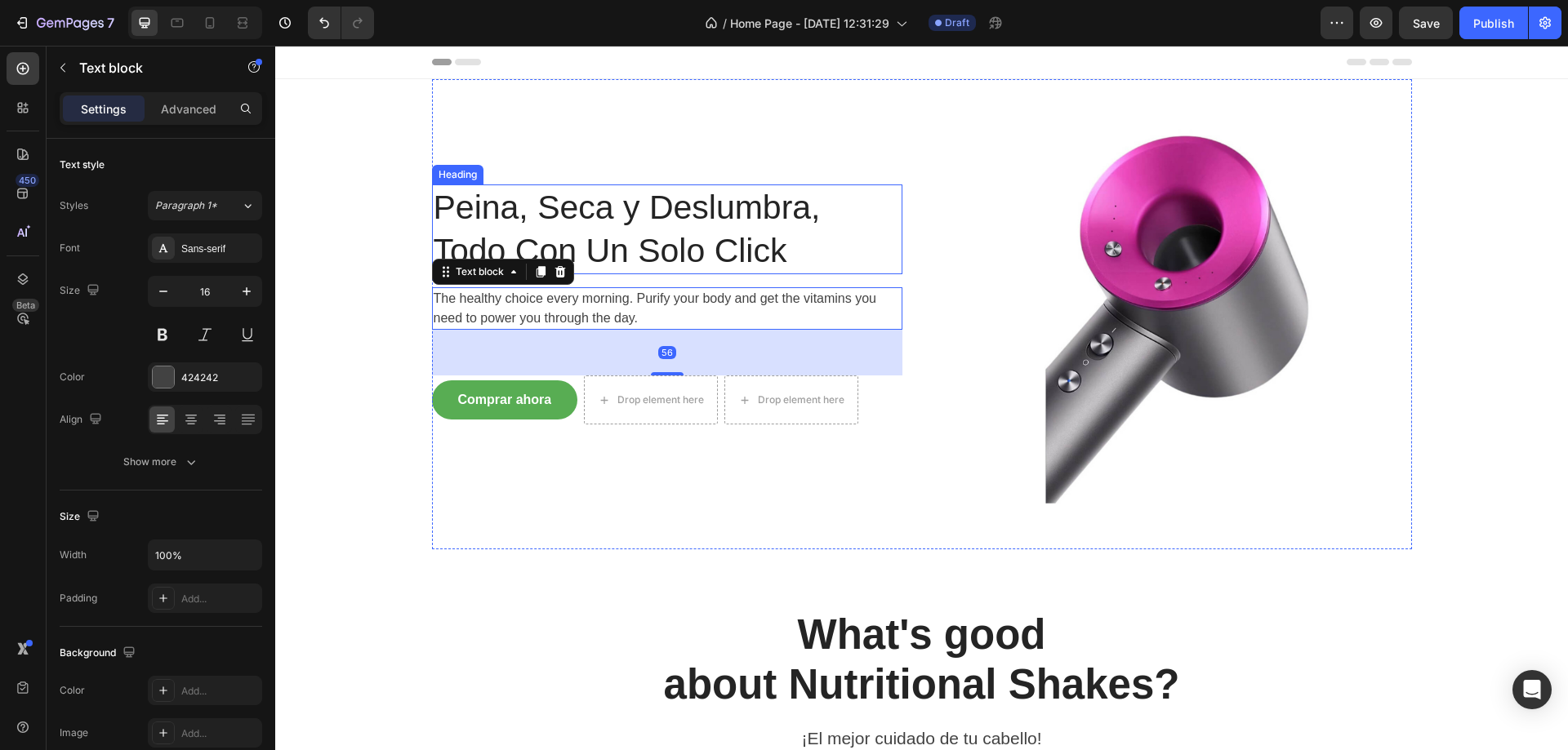
click at [699, 211] on p "Peina, Seca y Deslumbra, Todo Con Un Solo Click" at bounding box center [668, 230] width 467 height 87
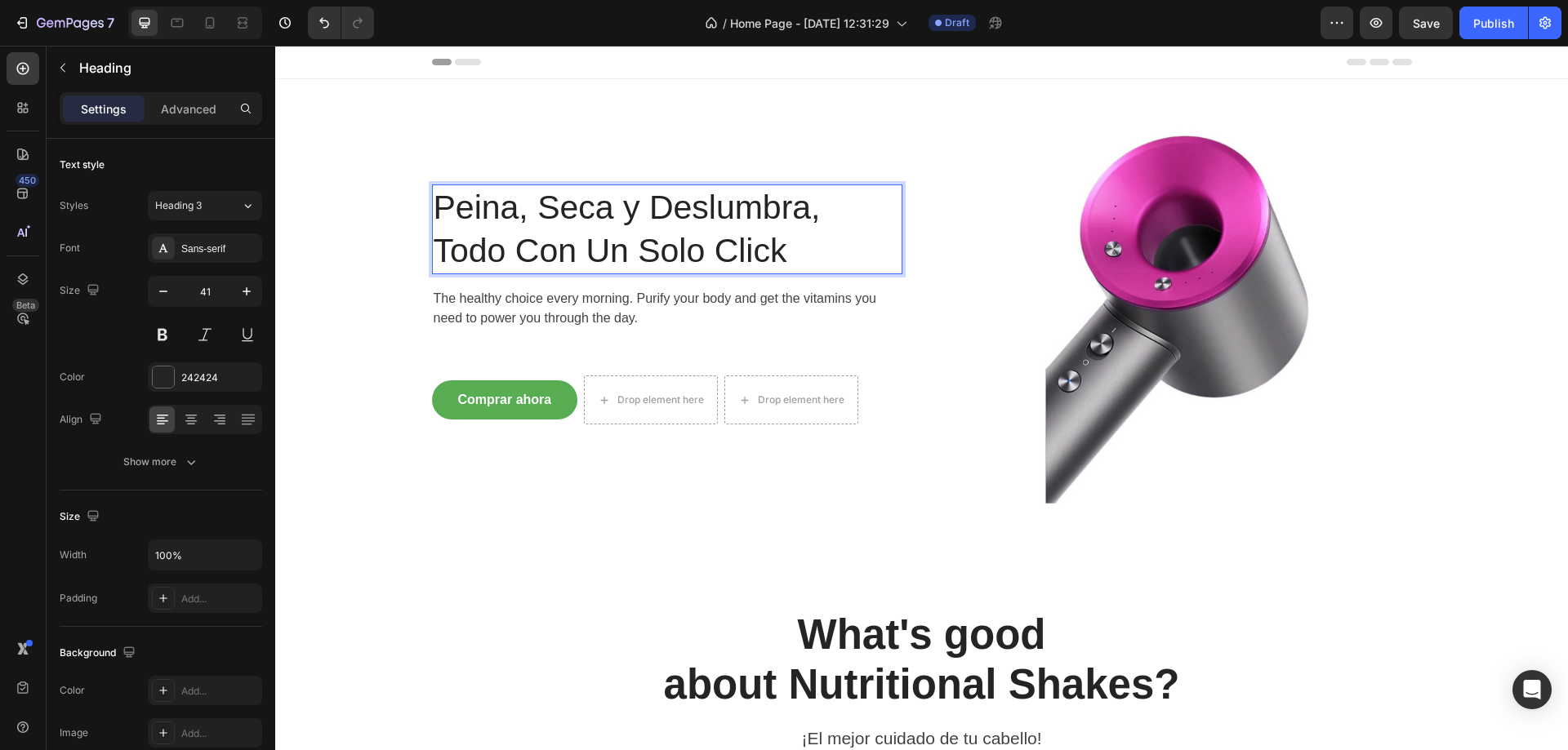
click at [1076, 253] on img at bounding box center [1178, 314] width 471 height 470
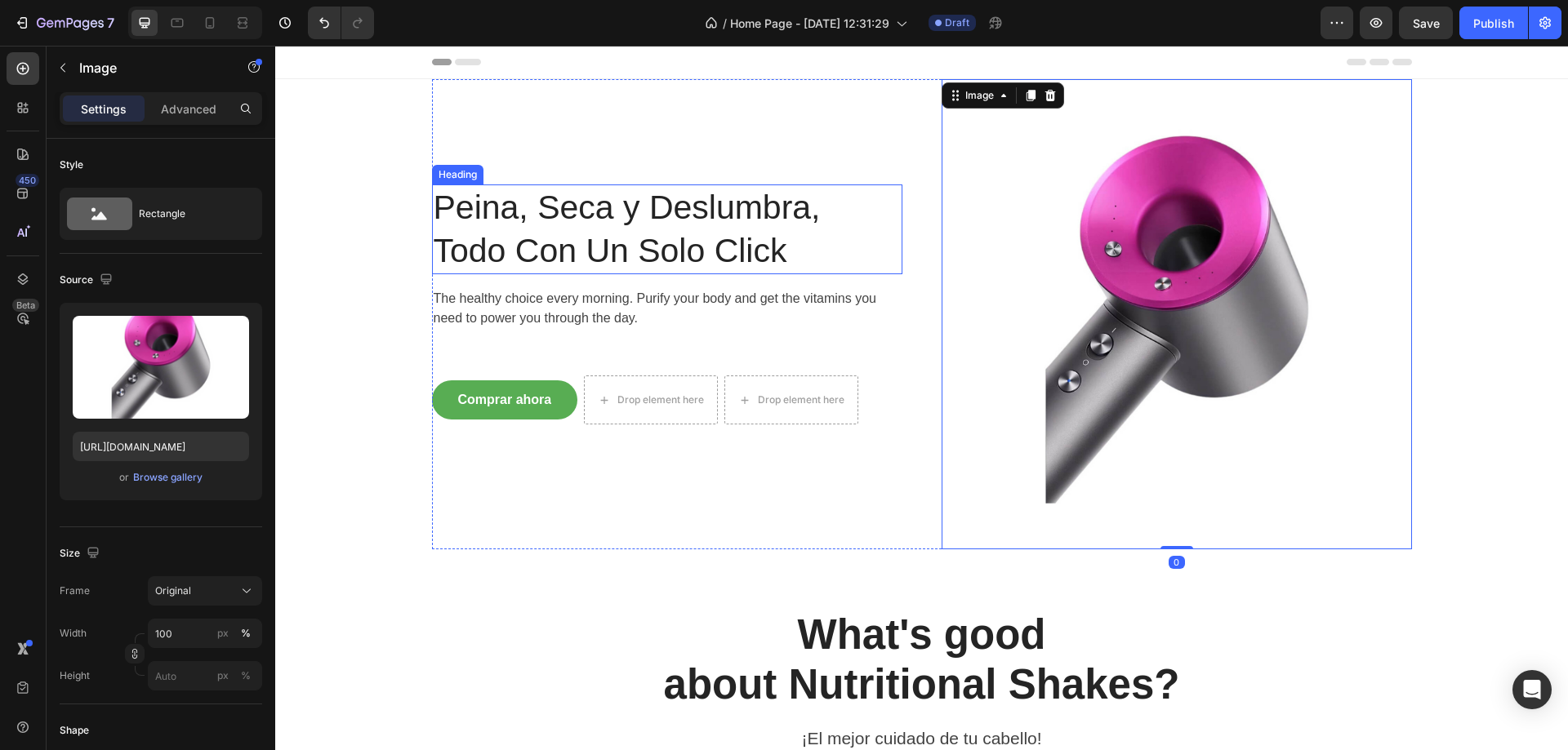
click at [673, 267] on p "Peina, Seca y Deslumbra, Todo Con Un Solo Click" at bounding box center [668, 230] width 467 height 87
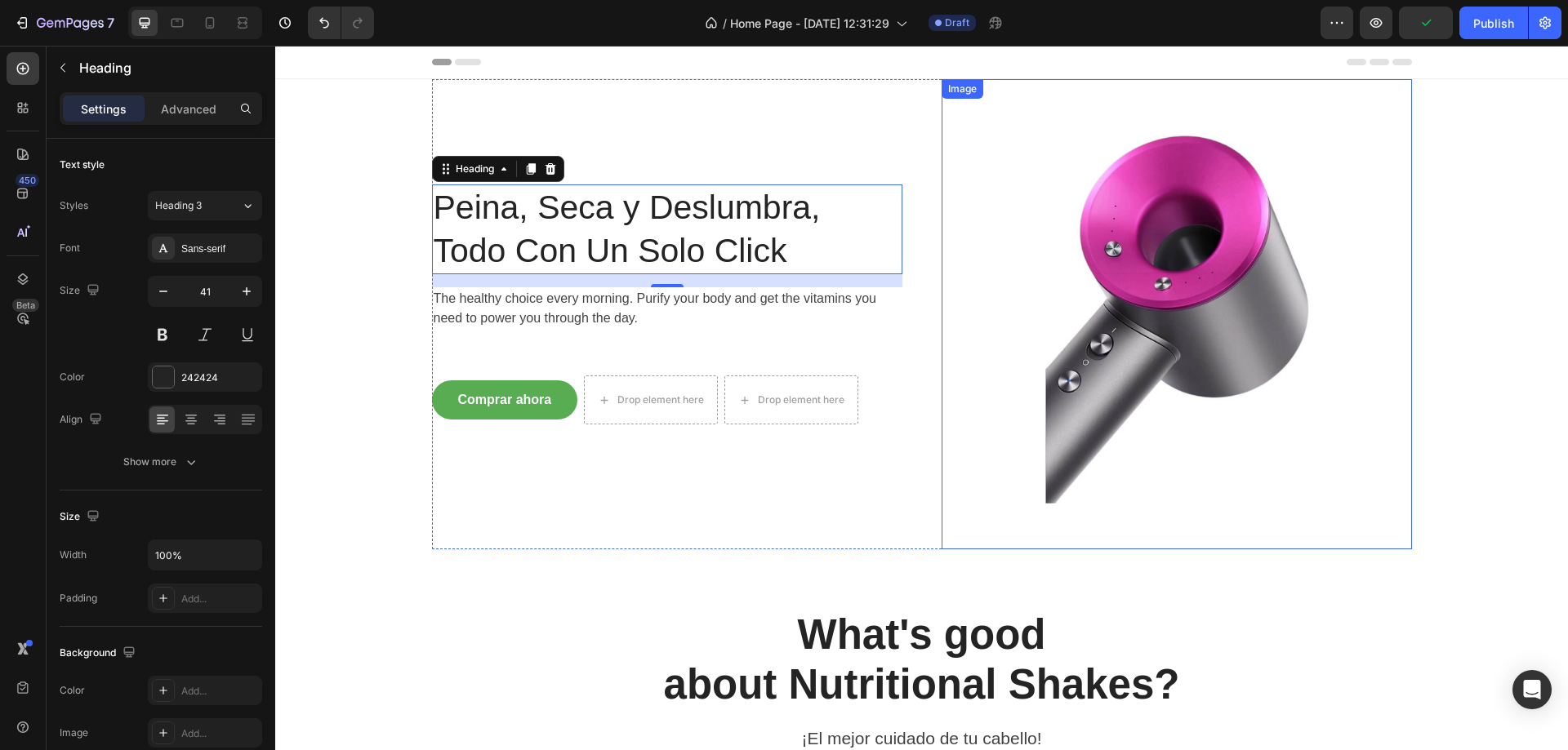
click at [1384, 273] on img at bounding box center [1178, 314] width 471 height 470
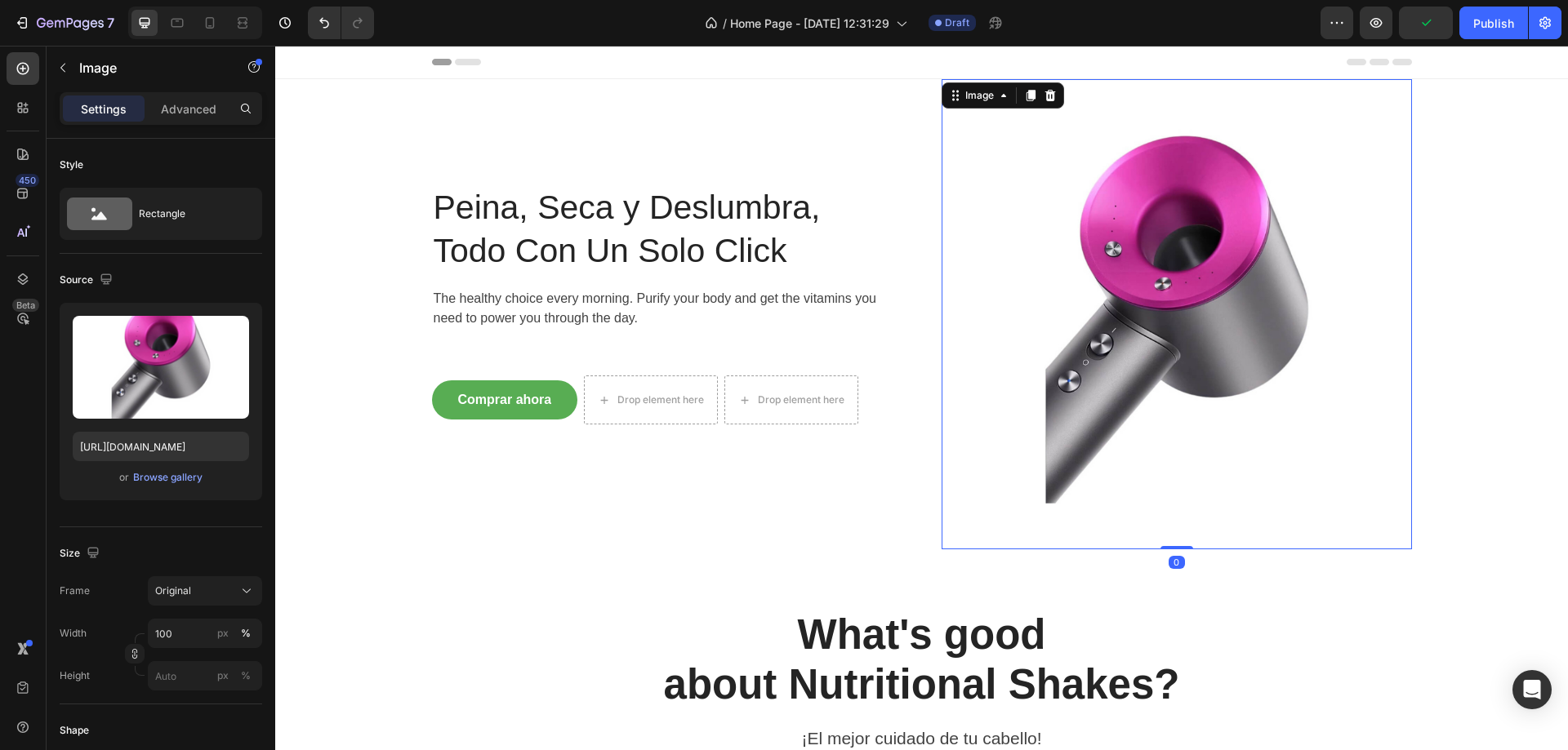
click at [1266, 262] on img at bounding box center [1178, 314] width 471 height 470
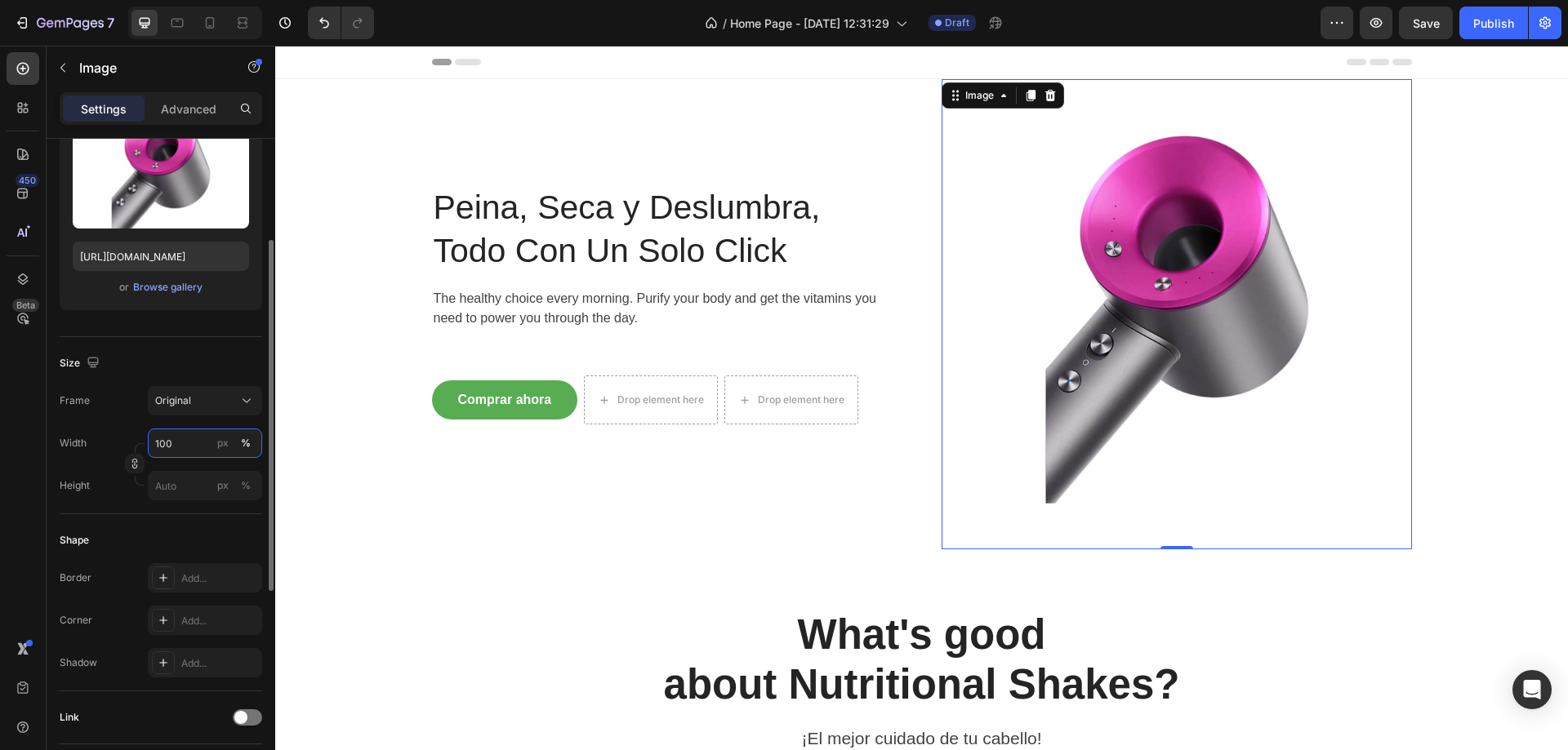
click at [186, 454] on input "100" at bounding box center [205, 443] width 114 height 30
click at [200, 447] on input "100" at bounding box center [205, 443] width 114 height 30
click at [212, 407] on div "Original" at bounding box center [195, 401] width 80 height 15
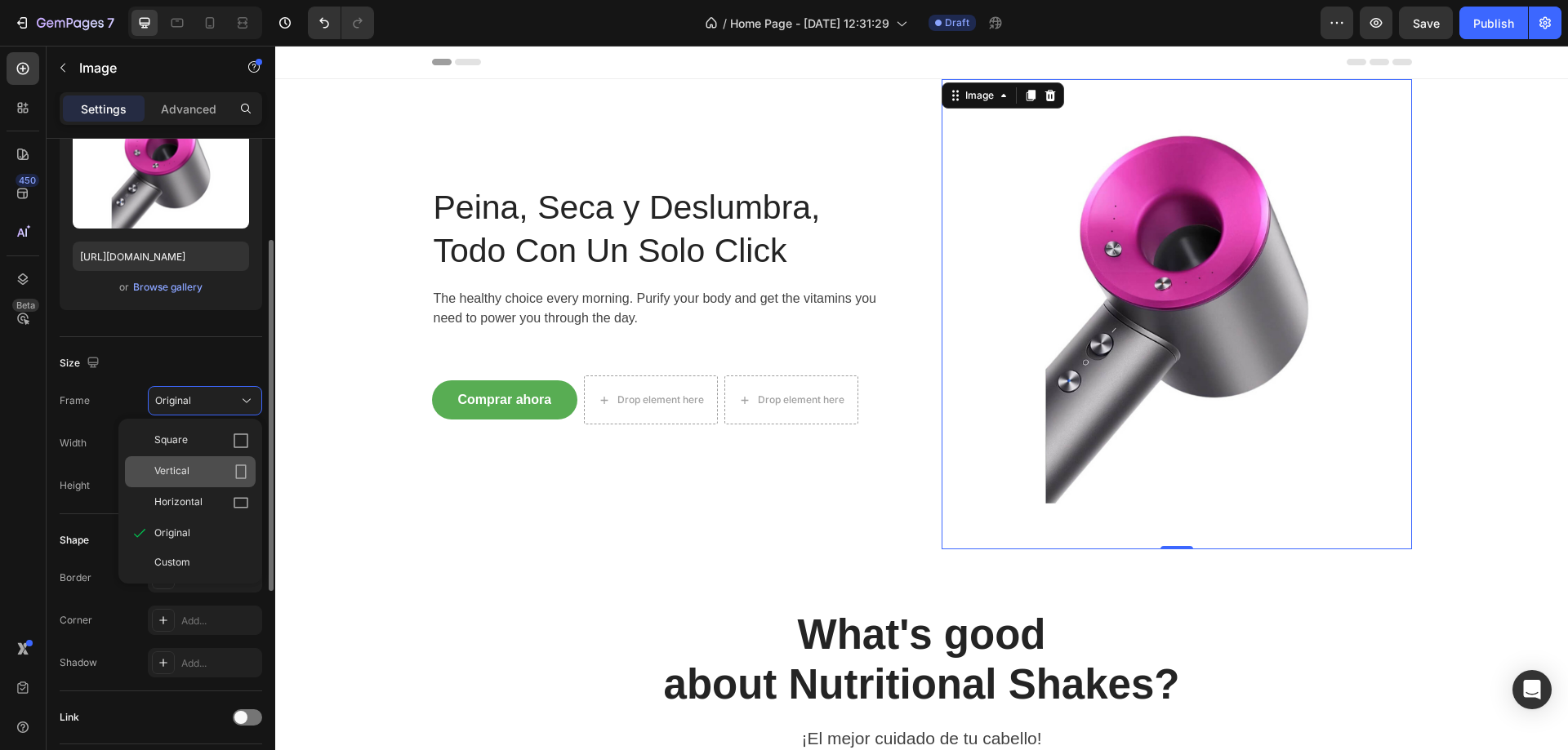
click at [203, 468] on div "Vertical" at bounding box center [201, 471] width 95 height 17
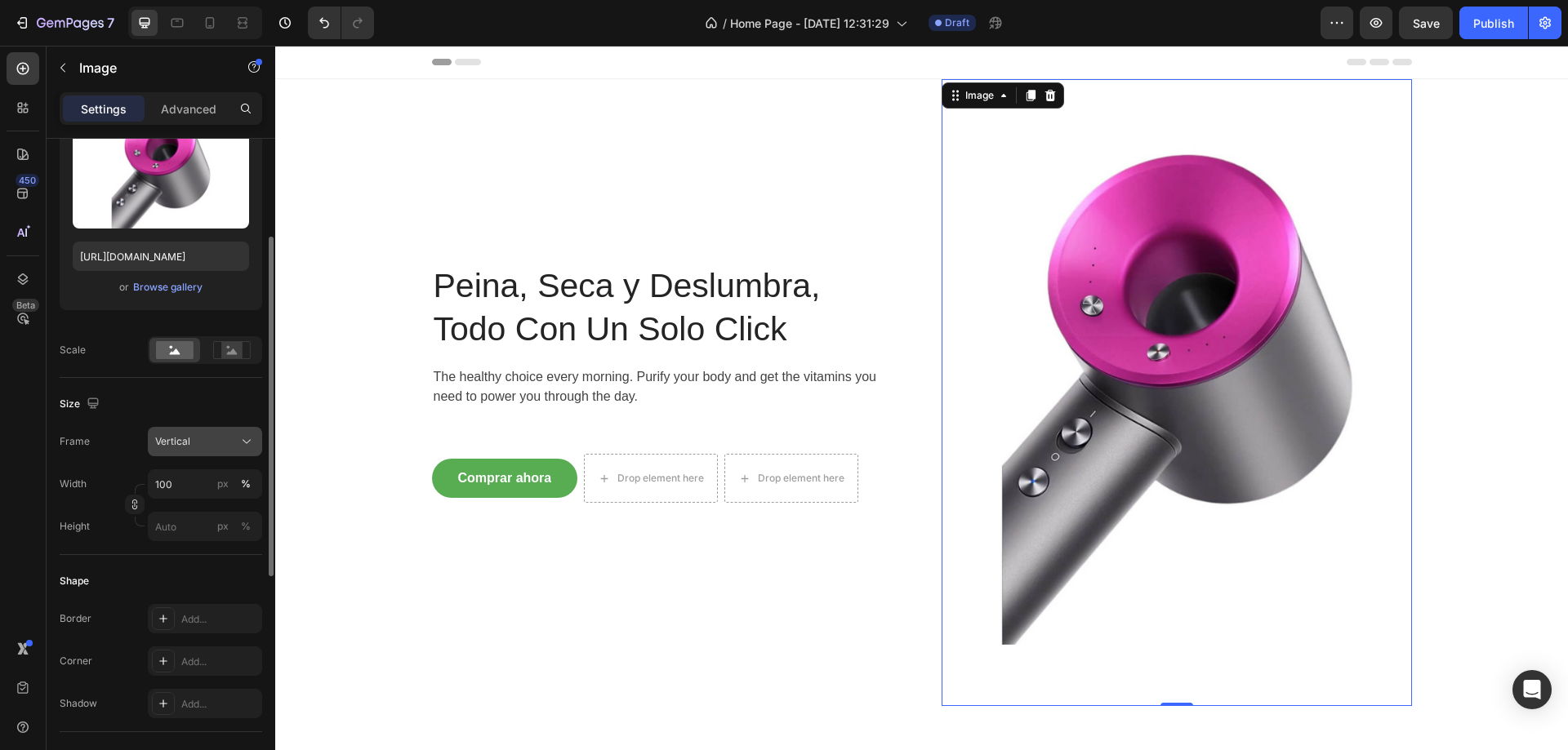
click at [208, 441] on div "Vertical" at bounding box center [195, 442] width 80 height 15
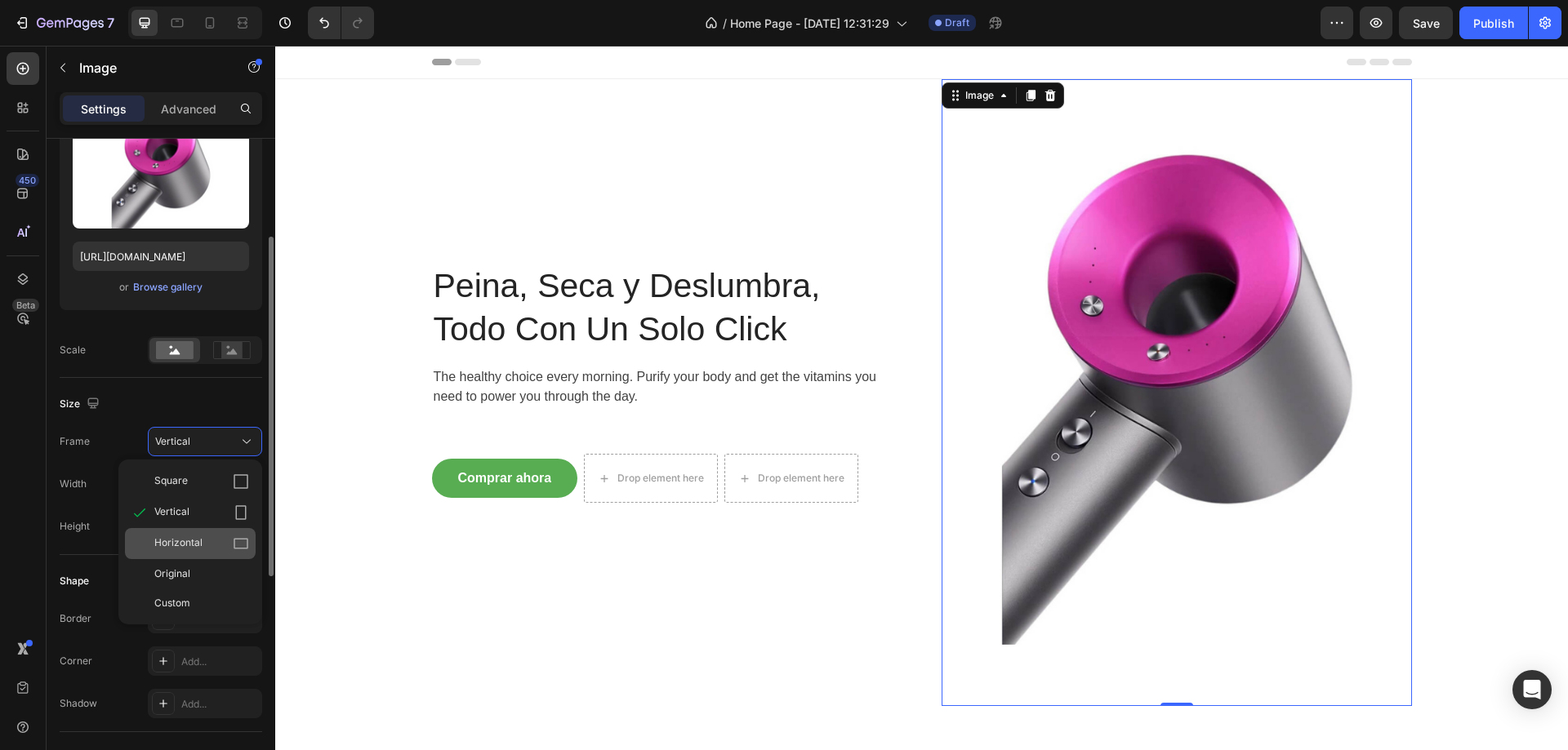
click at [213, 530] on div "Horizontal" at bounding box center [190, 544] width 131 height 31
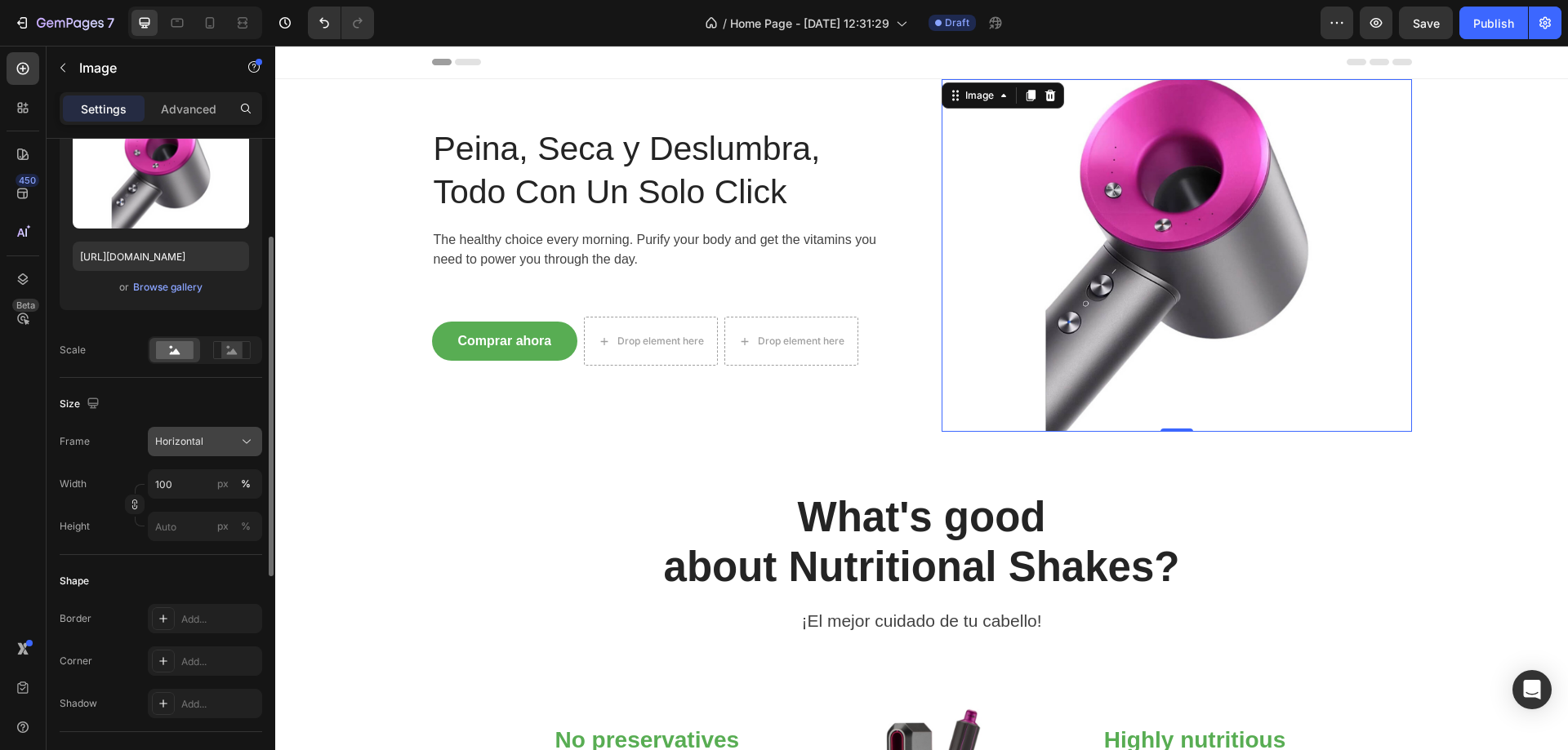
click at [219, 447] on div "Horizontal" at bounding box center [195, 442] width 80 height 15
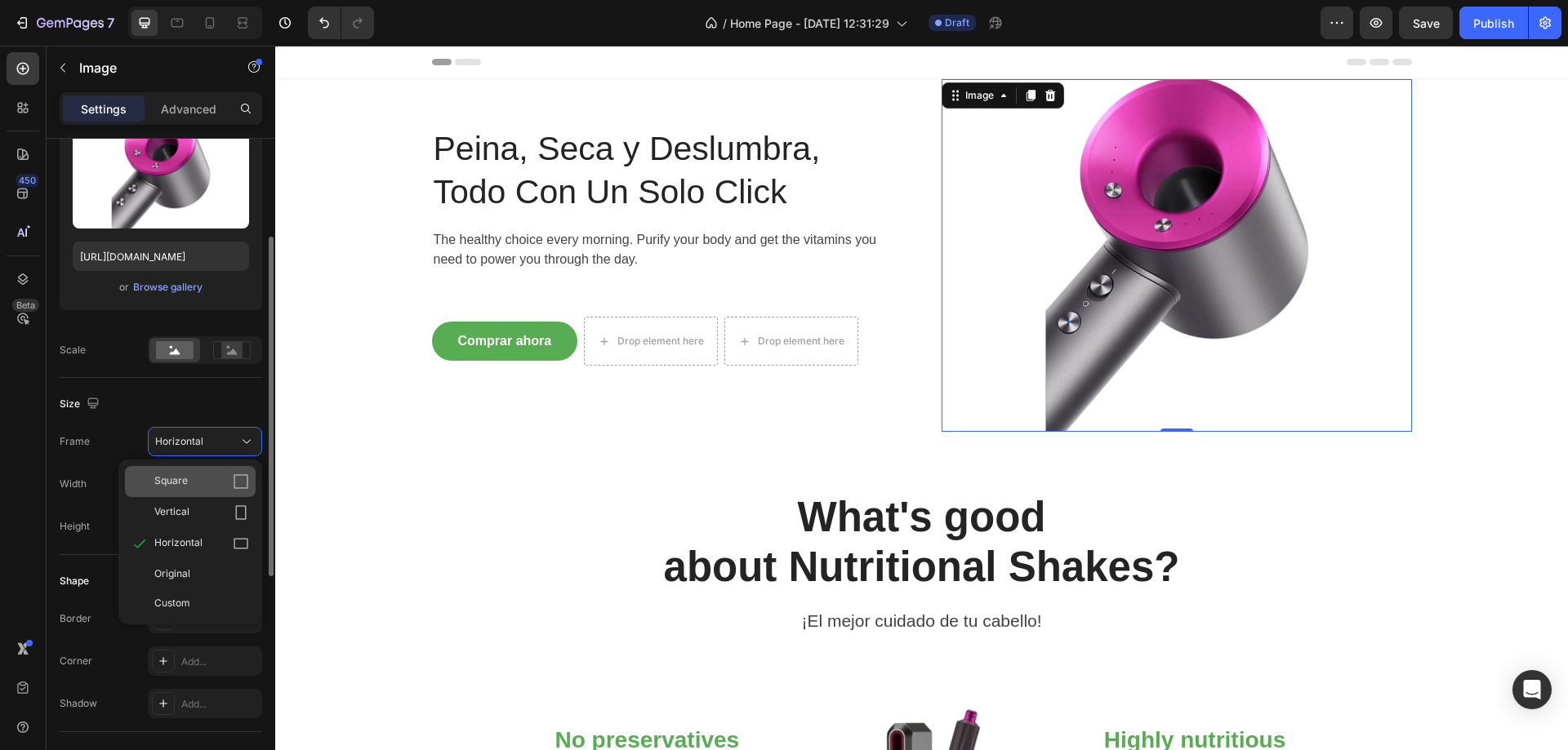
click at [218, 477] on div "Square" at bounding box center [201, 482] width 95 height 17
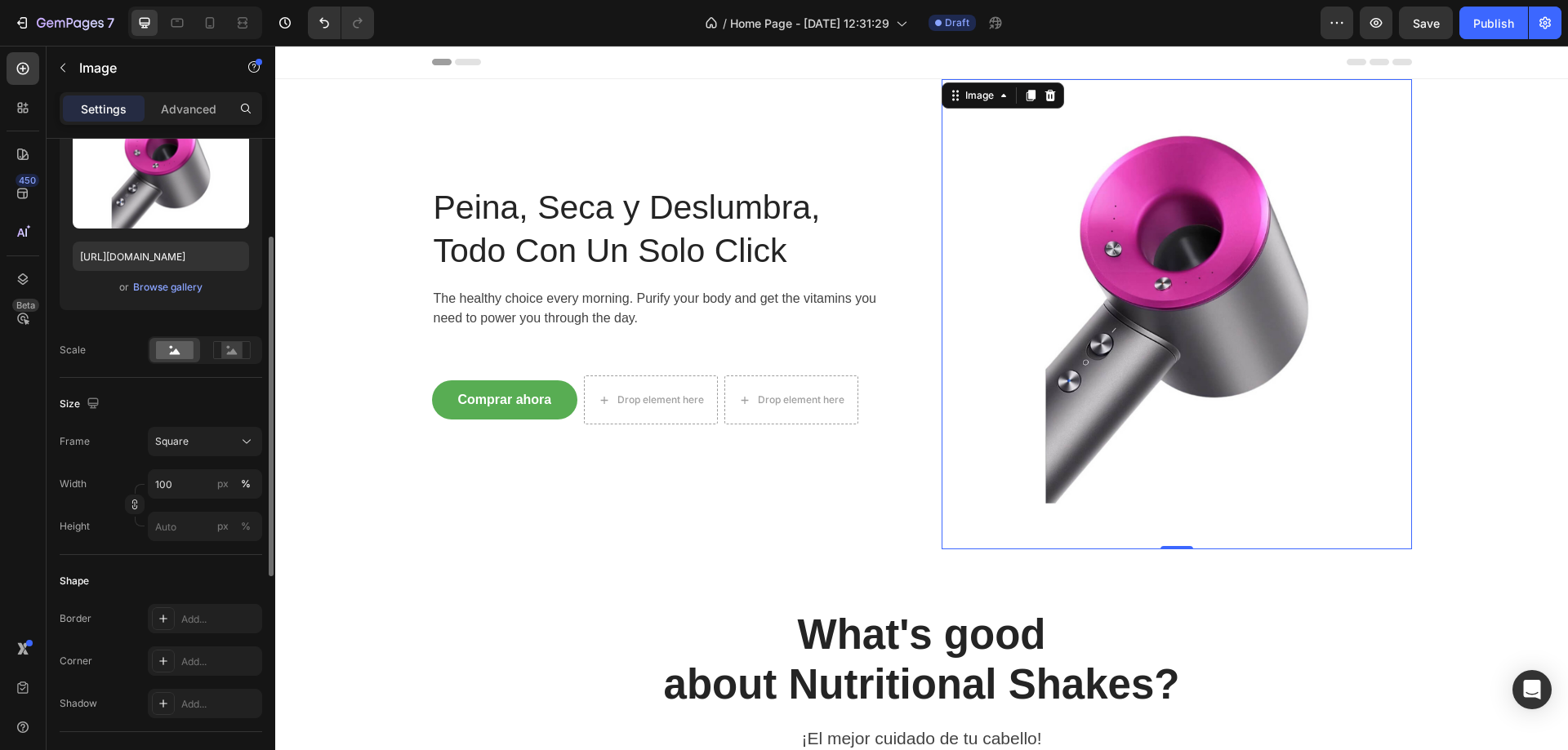
click at [147, 440] on div "[GEOGRAPHIC_DATA]" at bounding box center [160, 442] width 202 height 30
click at [223, 428] on button "Square" at bounding box center [205, 442] width 114 height 30
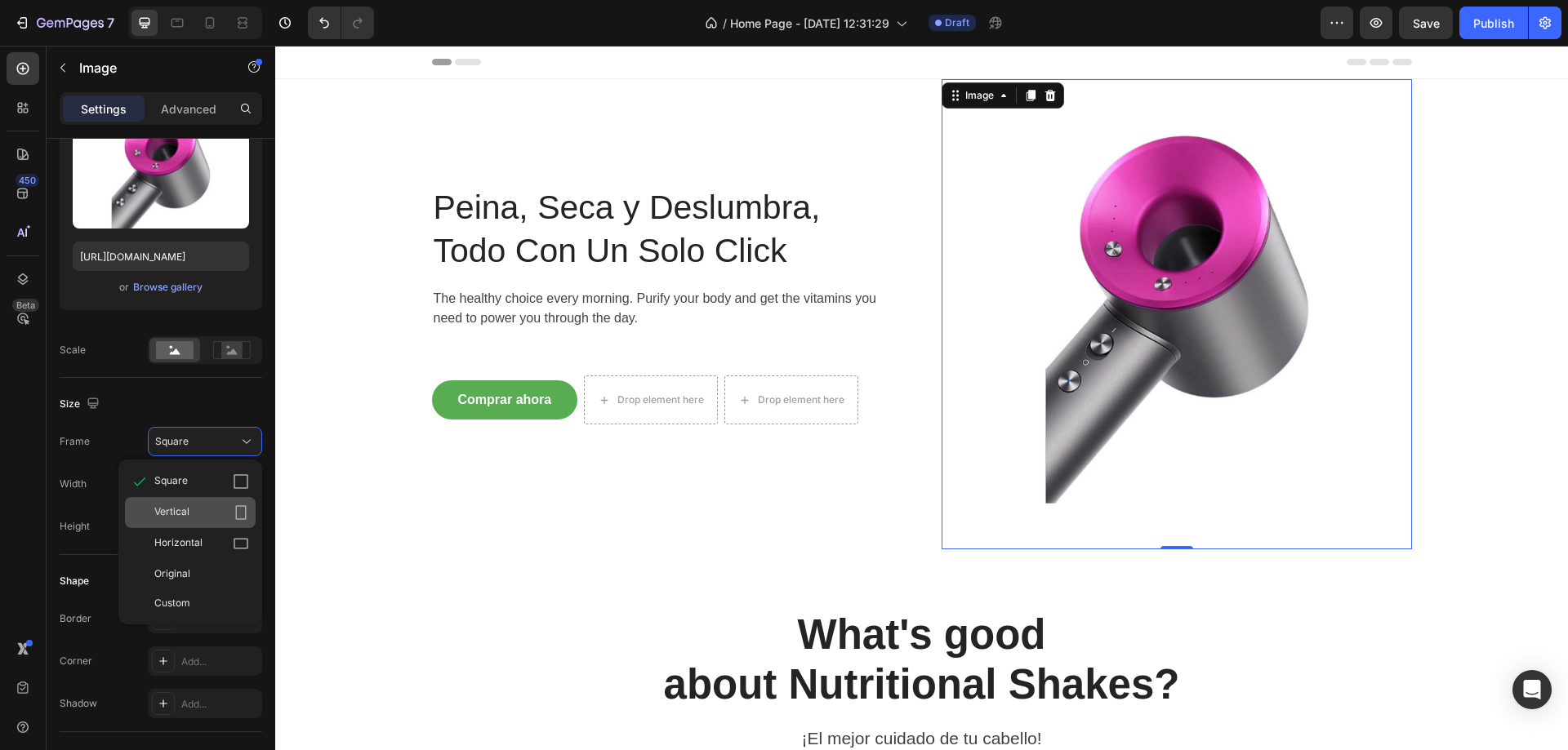
click at [208, 517] on div "Vertical" at bounding box center [201, 512] width 95 height 17
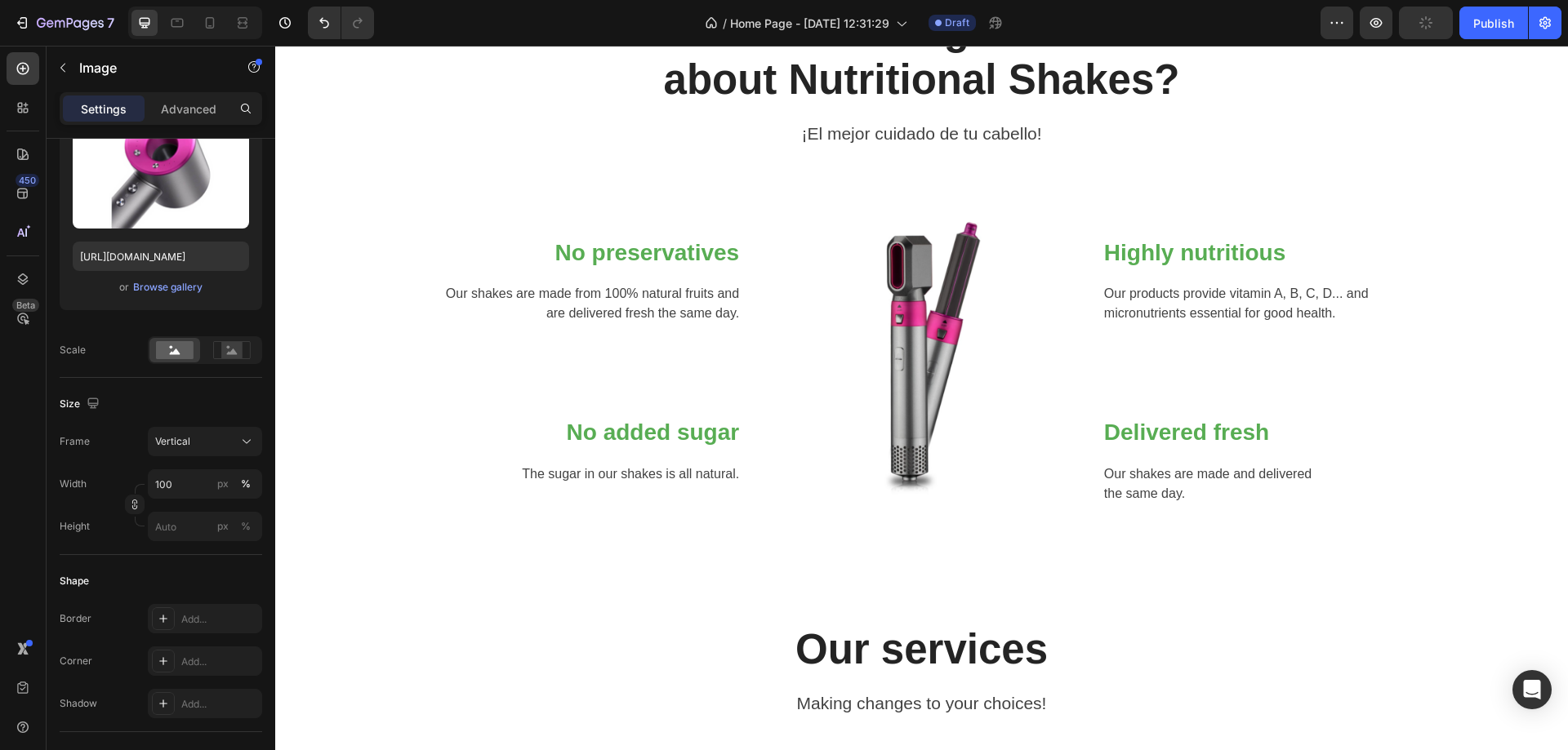
scroll to position [0, 0]
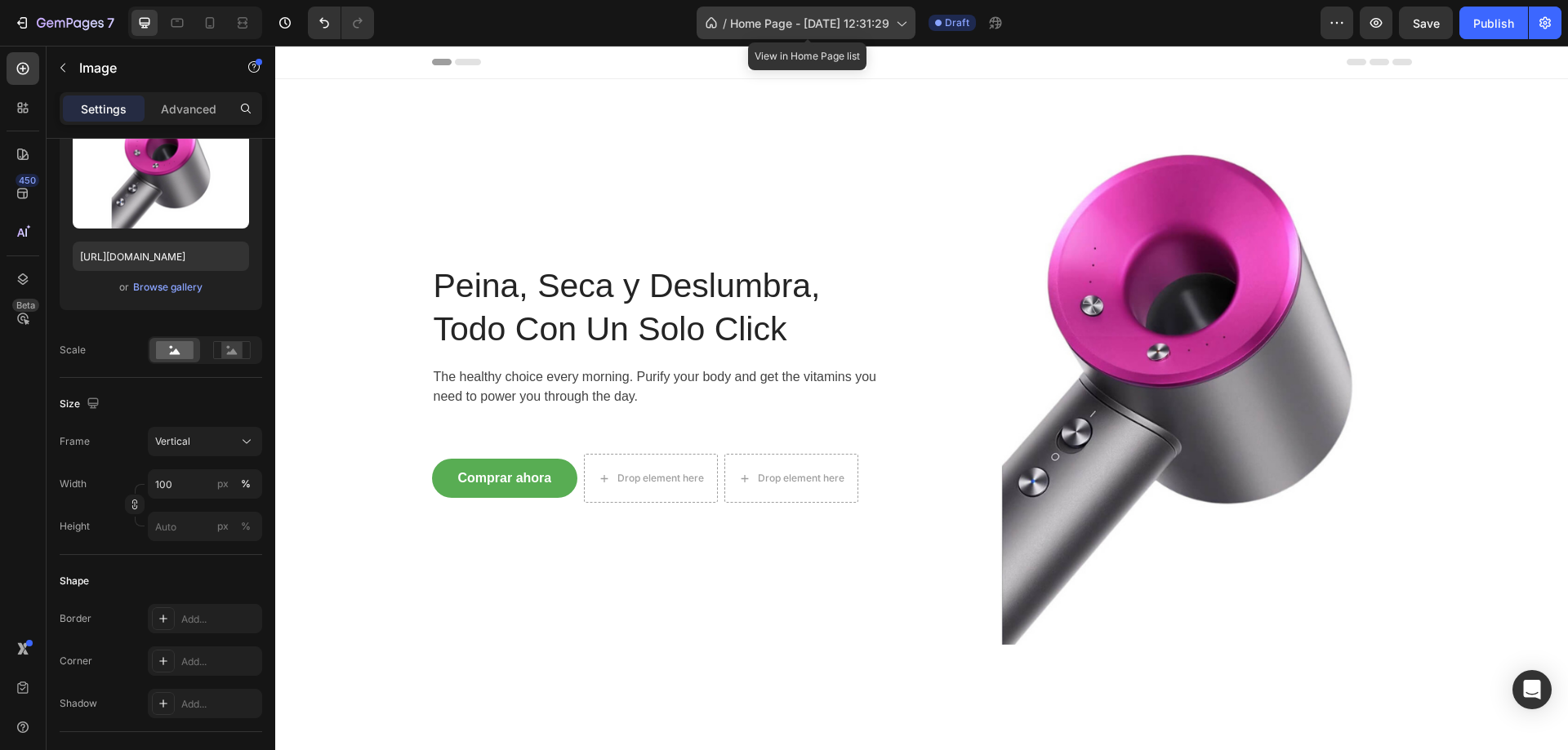
click at [854, 17] on span "Home Page - [DATE] 12:31:29" at bounding box center [810, 24] width 160 height 17
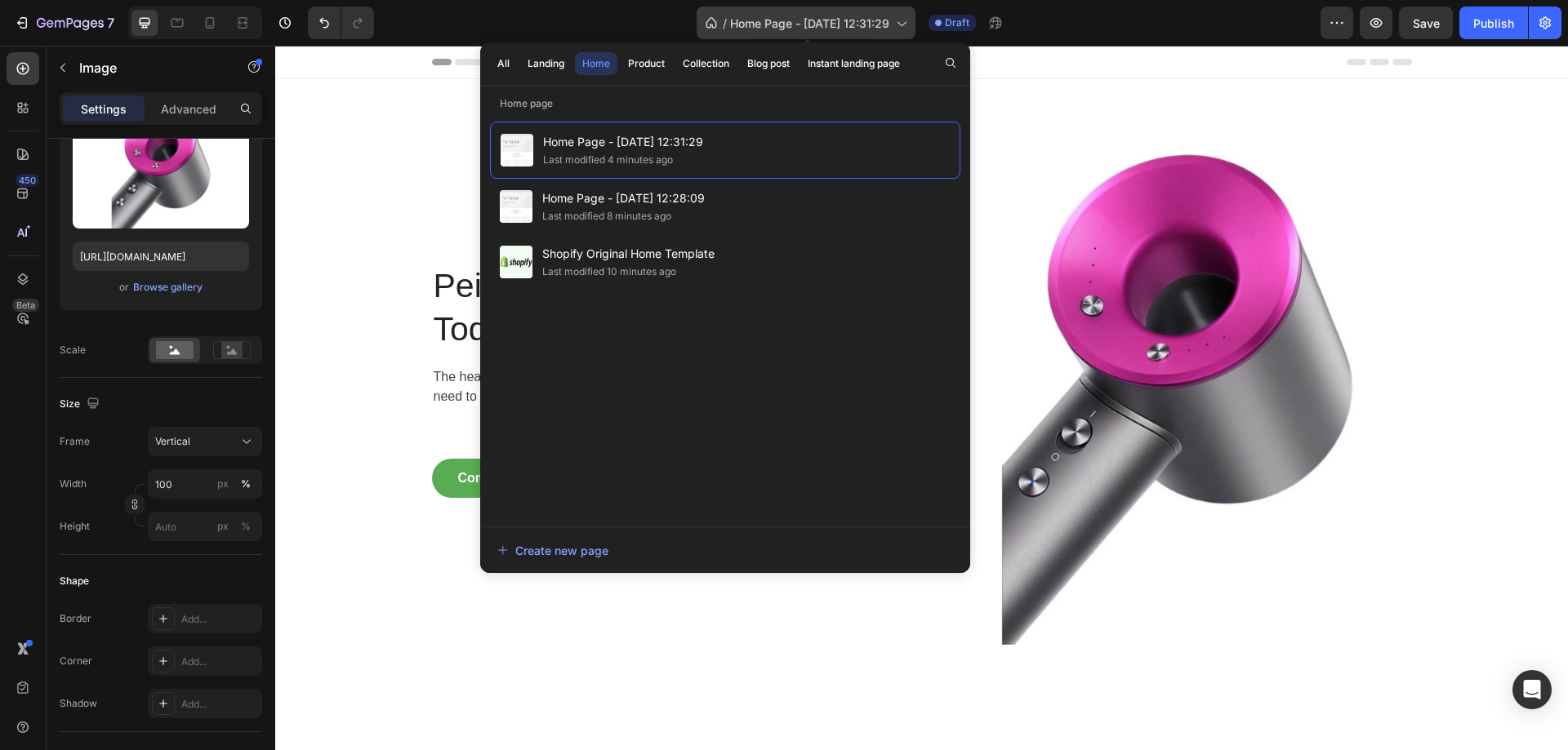
click at [833, 18] on span "Home Page - [DATE] 12:31:29" at bounding box center [810, 24] width 160 height 17
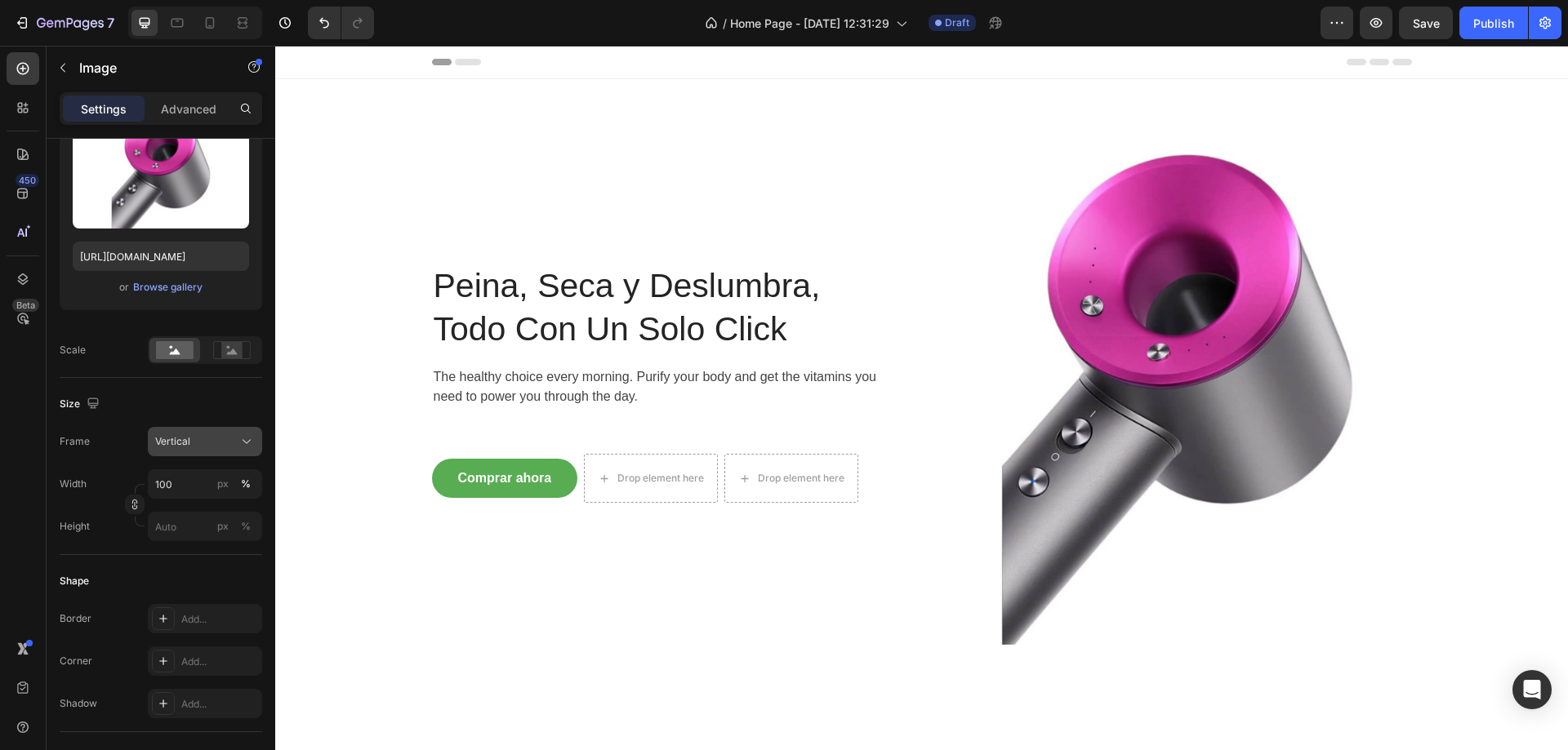
click at [192, 443] on div "Vertical" at bounding box center [195, 442] width 80 height 15
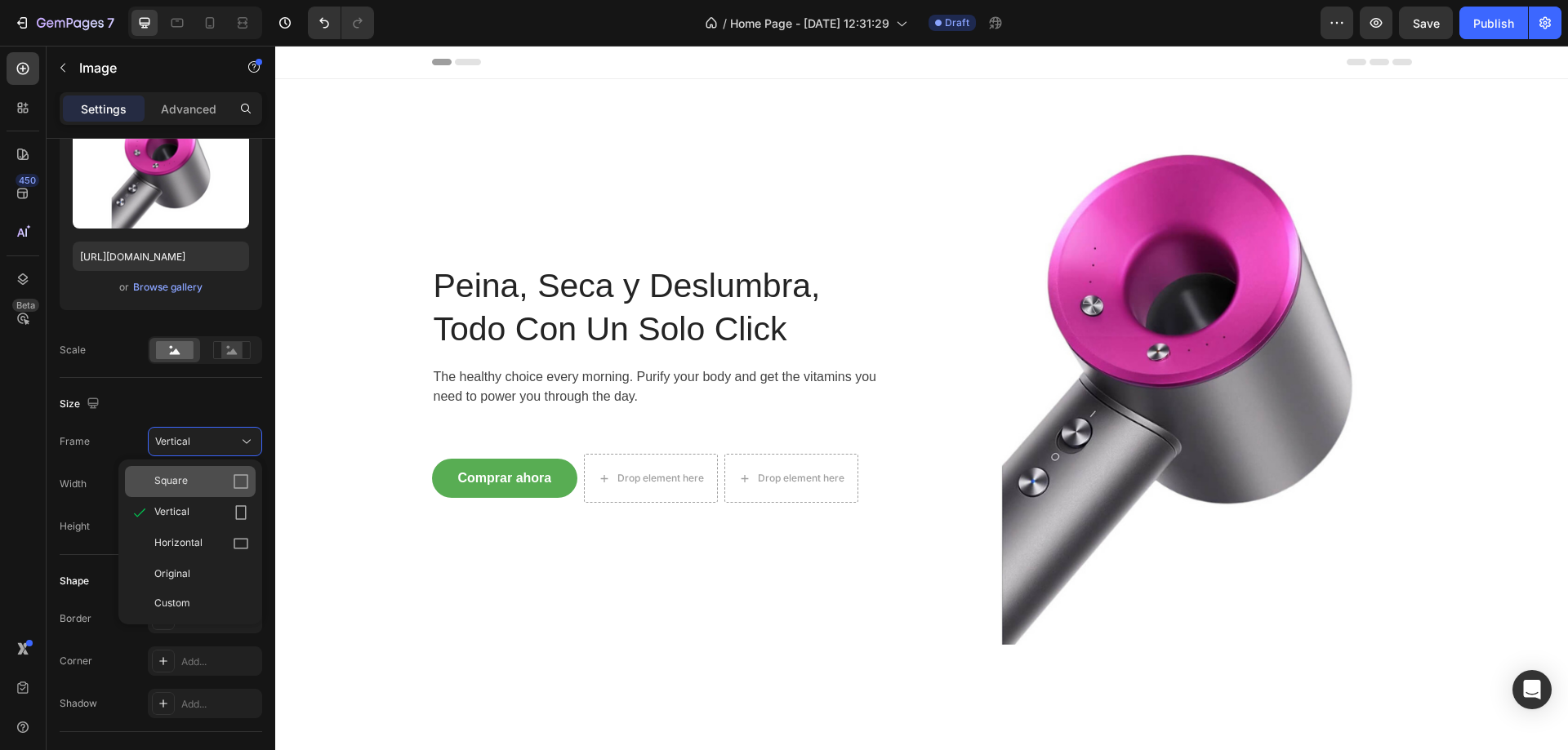
click at [189, 483] on div "Square" at bounding box center [201, 482] width 95 height 17
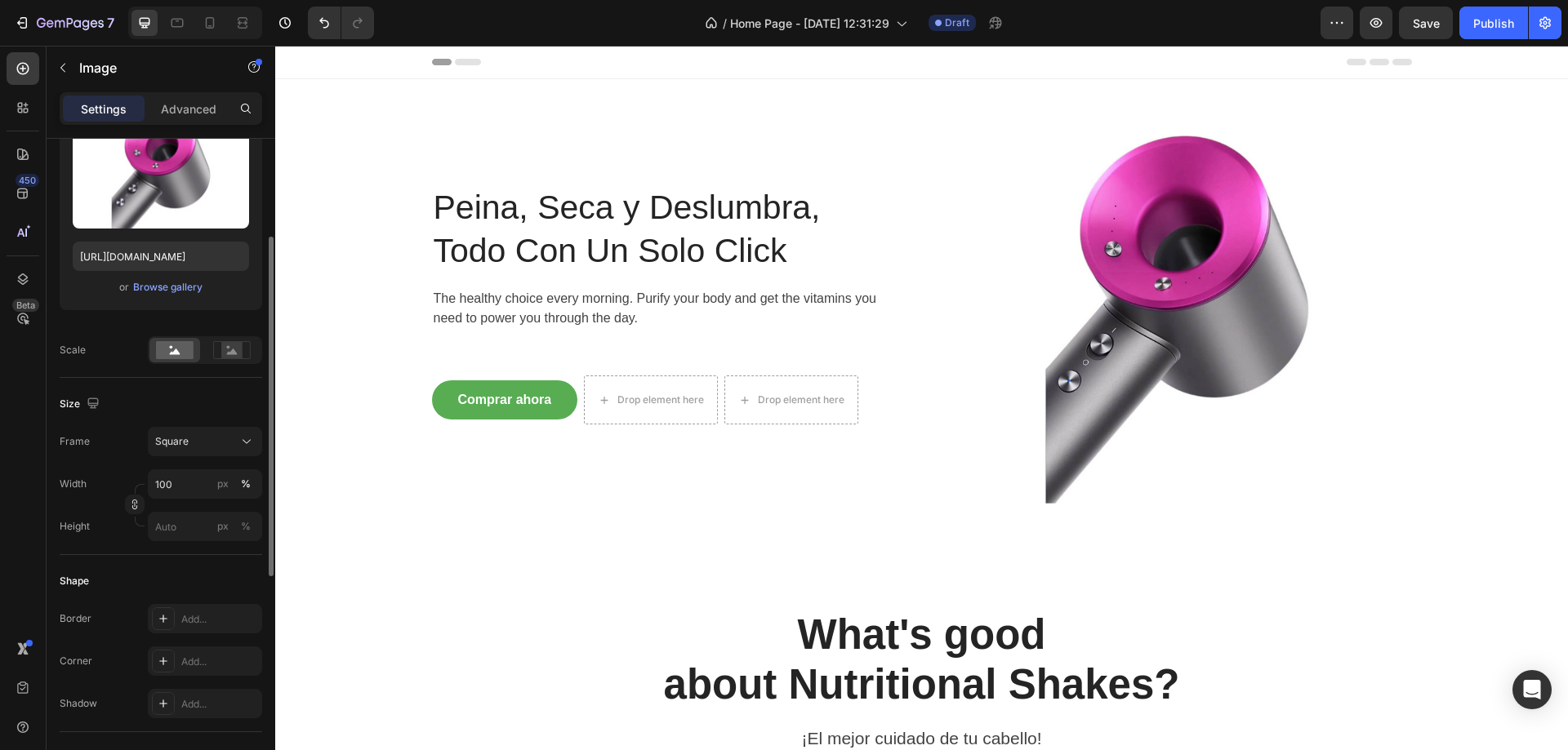
click at [120, 532] on div "Height px %" at bounding box center [160, 527] width 202 height 30
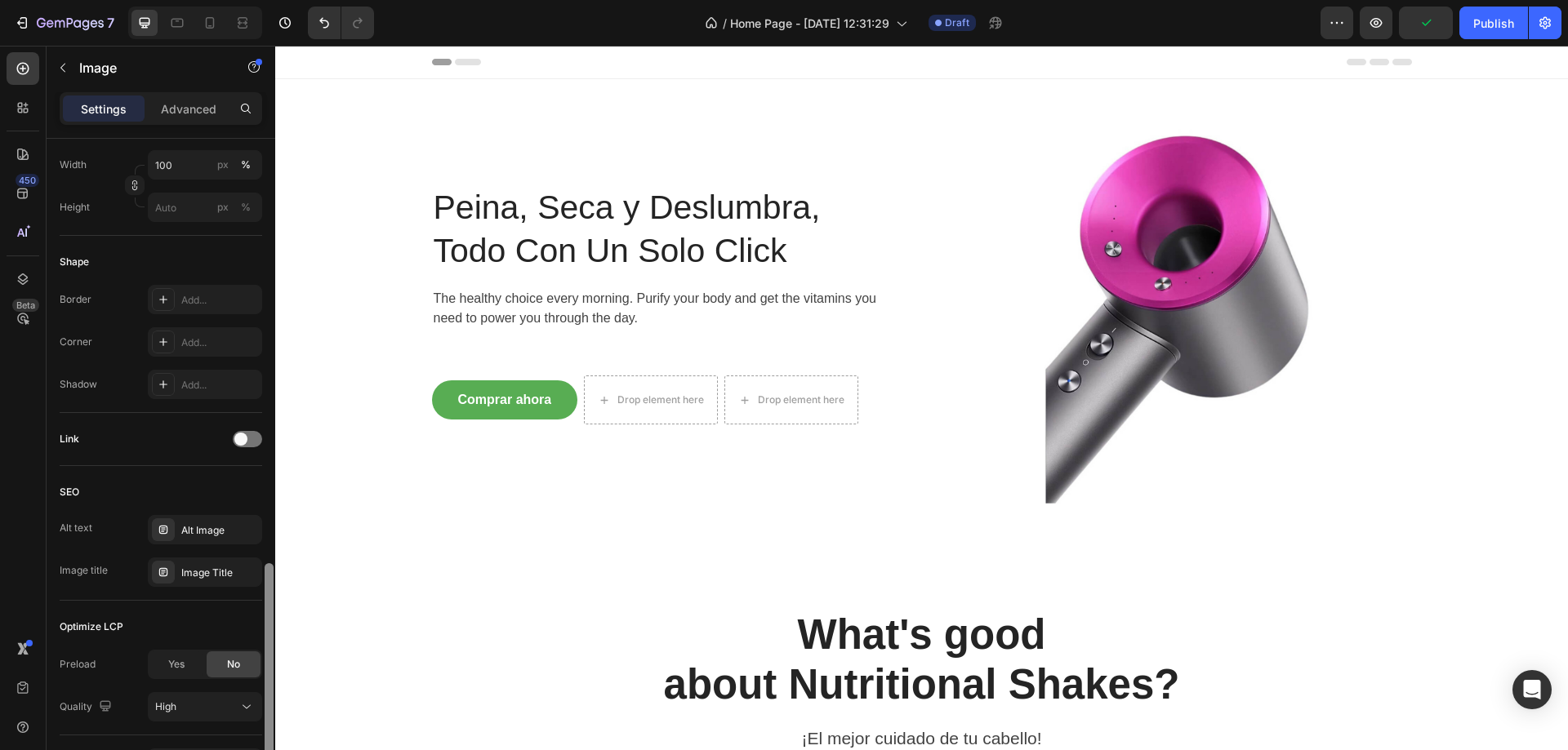
scroll to position [616, 0]
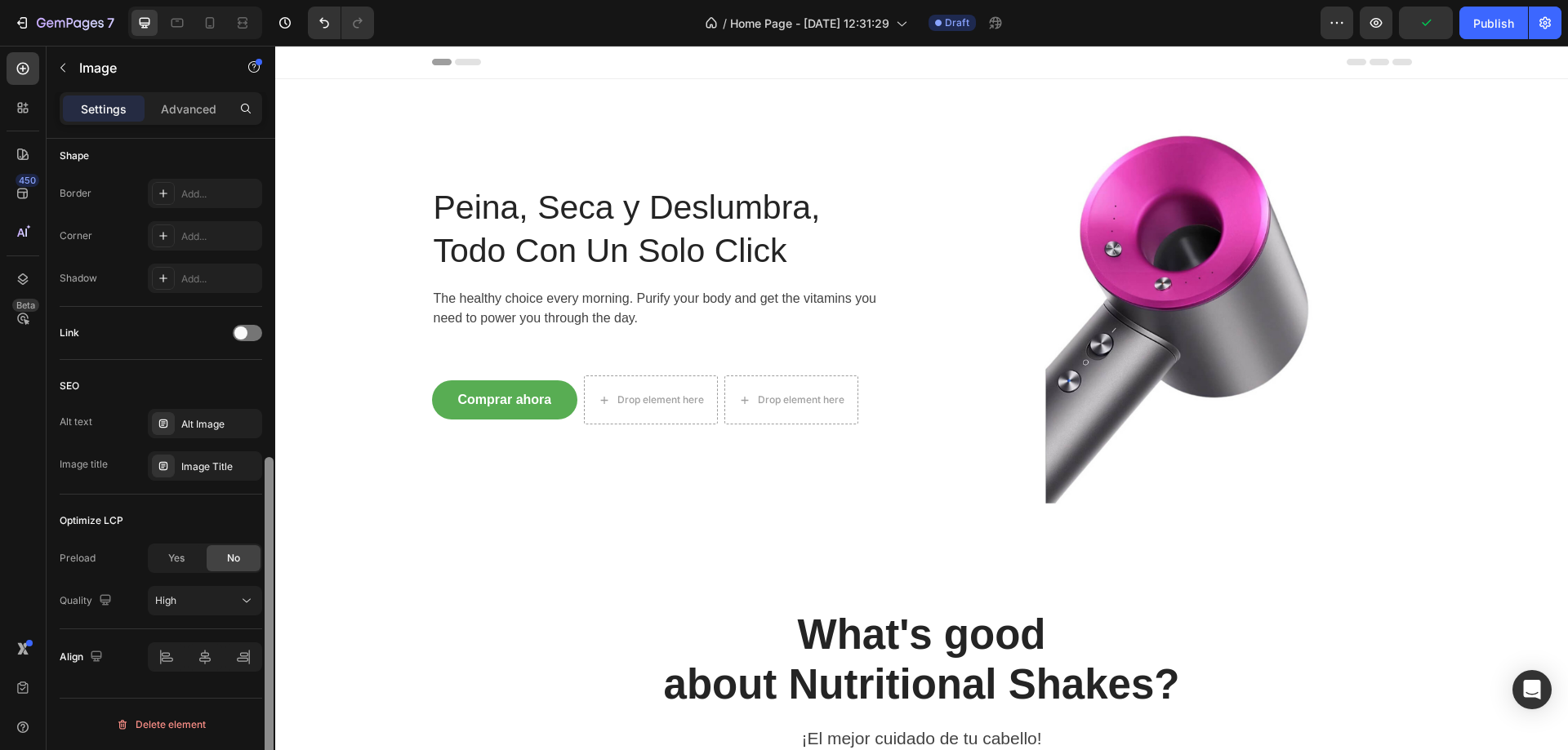
drag, startPoint x: 272, startPoint y: 517, endPoint x: 263, endPoint y: 703, distance: 186.2
click at [263, 703] on div at bounding box center [269, 467] width 12 height 658
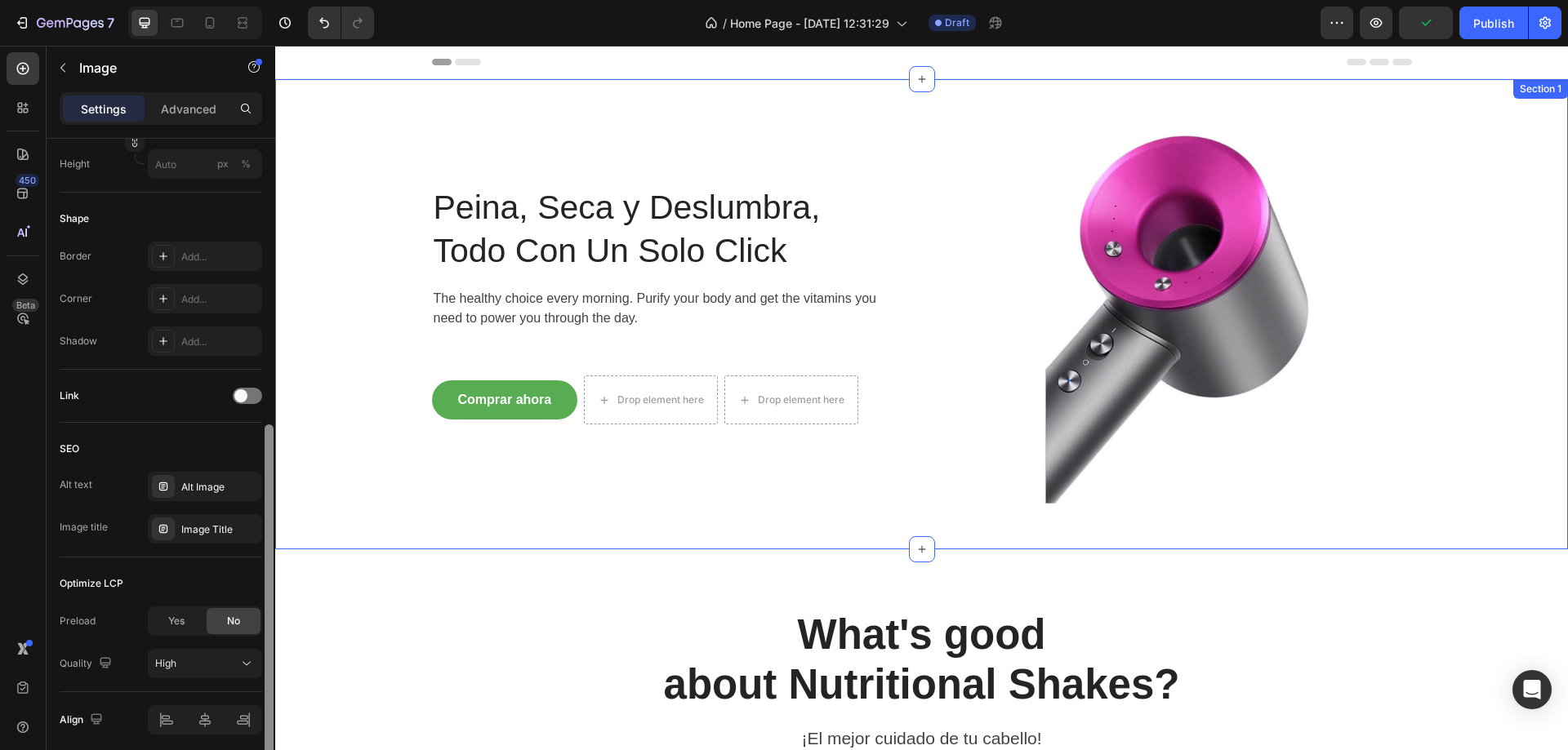
drag, startPoint x: 547, startPoint y: 618, endPoint x: 403, endPoint y: 267, distance: 379.4
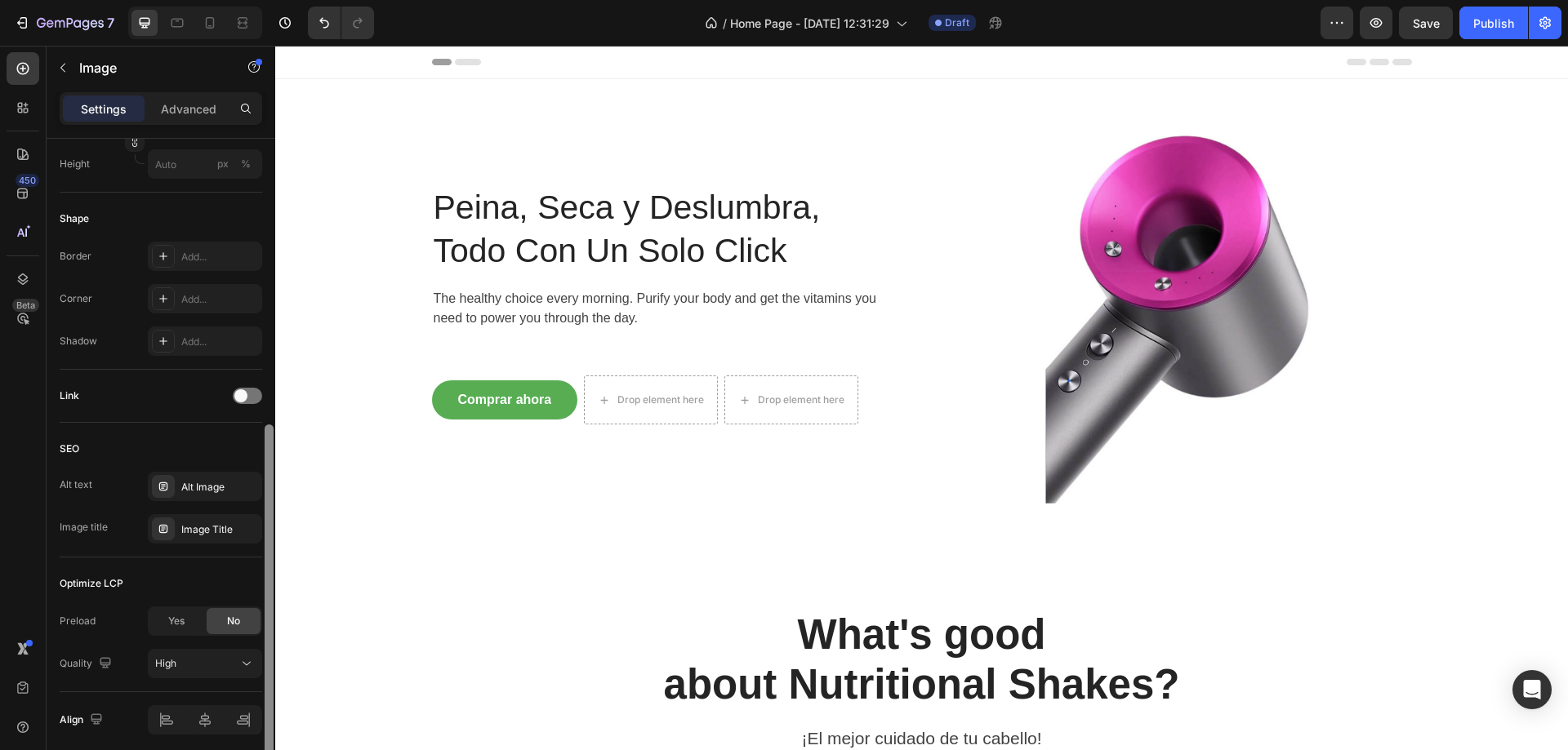
click at [1154, 260] on img at bounding box center [1178, 314] width 471 height 470
click at [1325, 294] on img at bounding box center [1178, 314] width 471 height 470
click at [1221, 319] on img at bounding box center [1178, 314] width 471 height 470
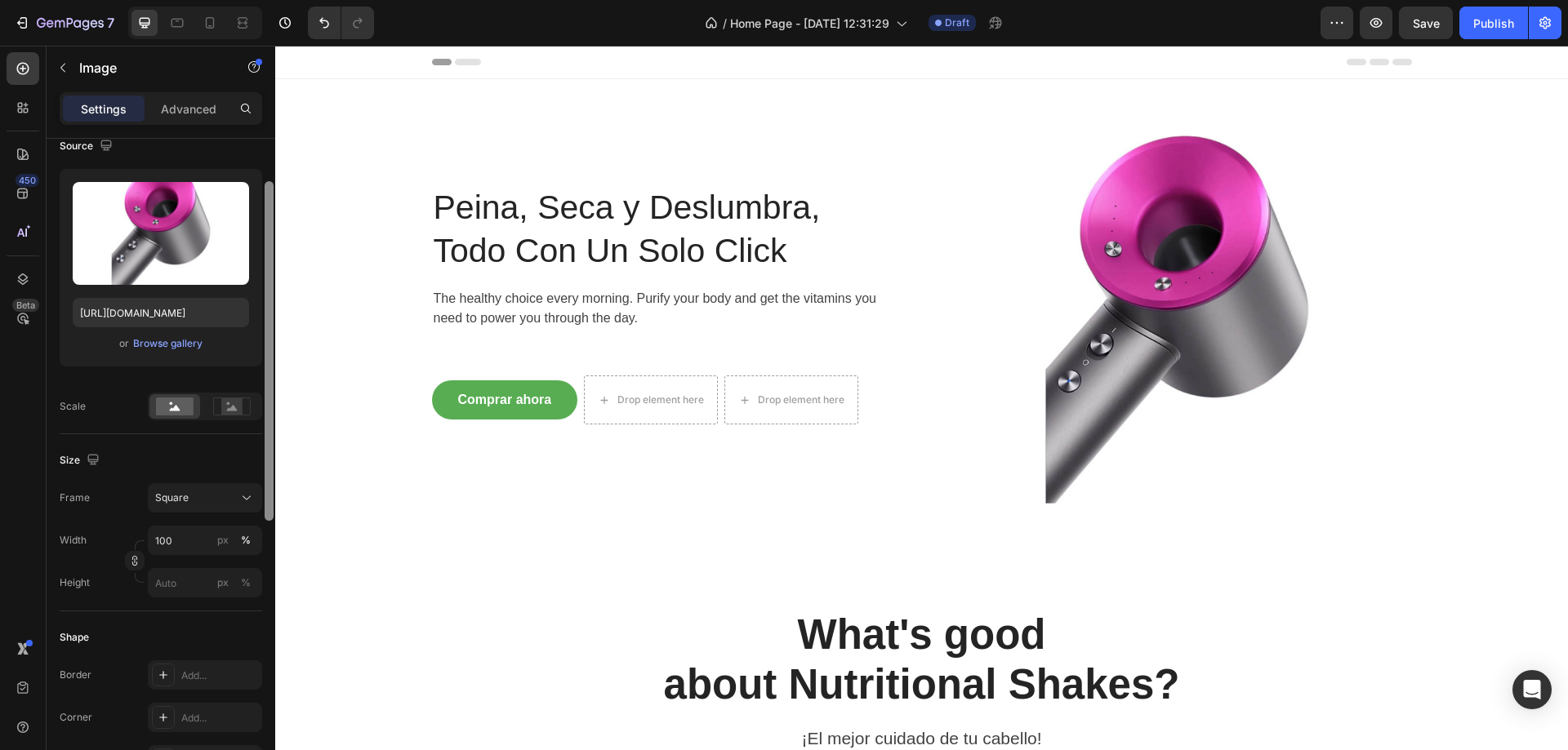
scroll to position [0, 0]
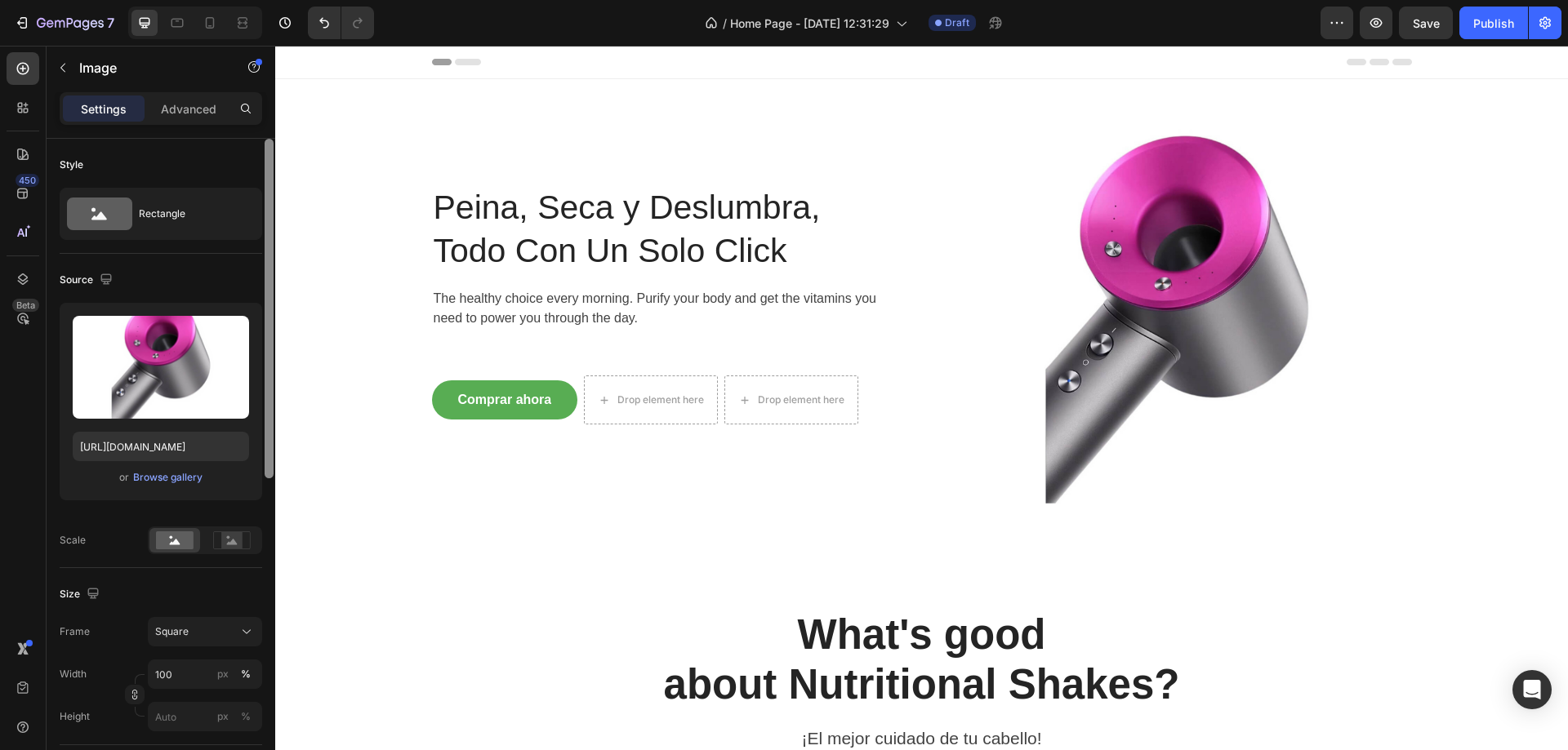
click at [240, 158] on div "Style" at bounding box center [160, 165] width 202 height 26
click at [214, 205] on div "Rectangle" at bounding box center [188, 213] width 99 height 37
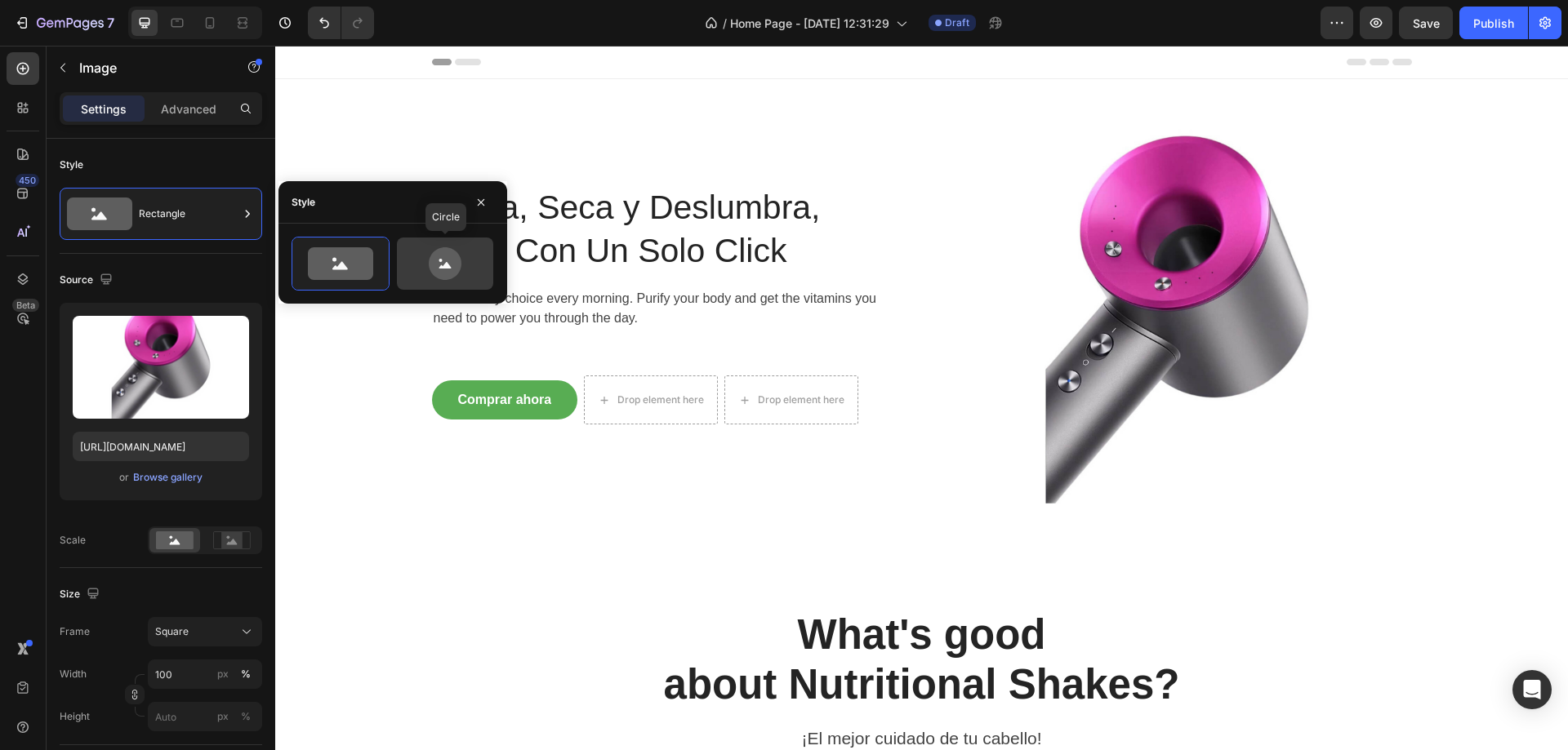
click at [446, 247] on div at bounding box center [445, 264] width 97 height 52
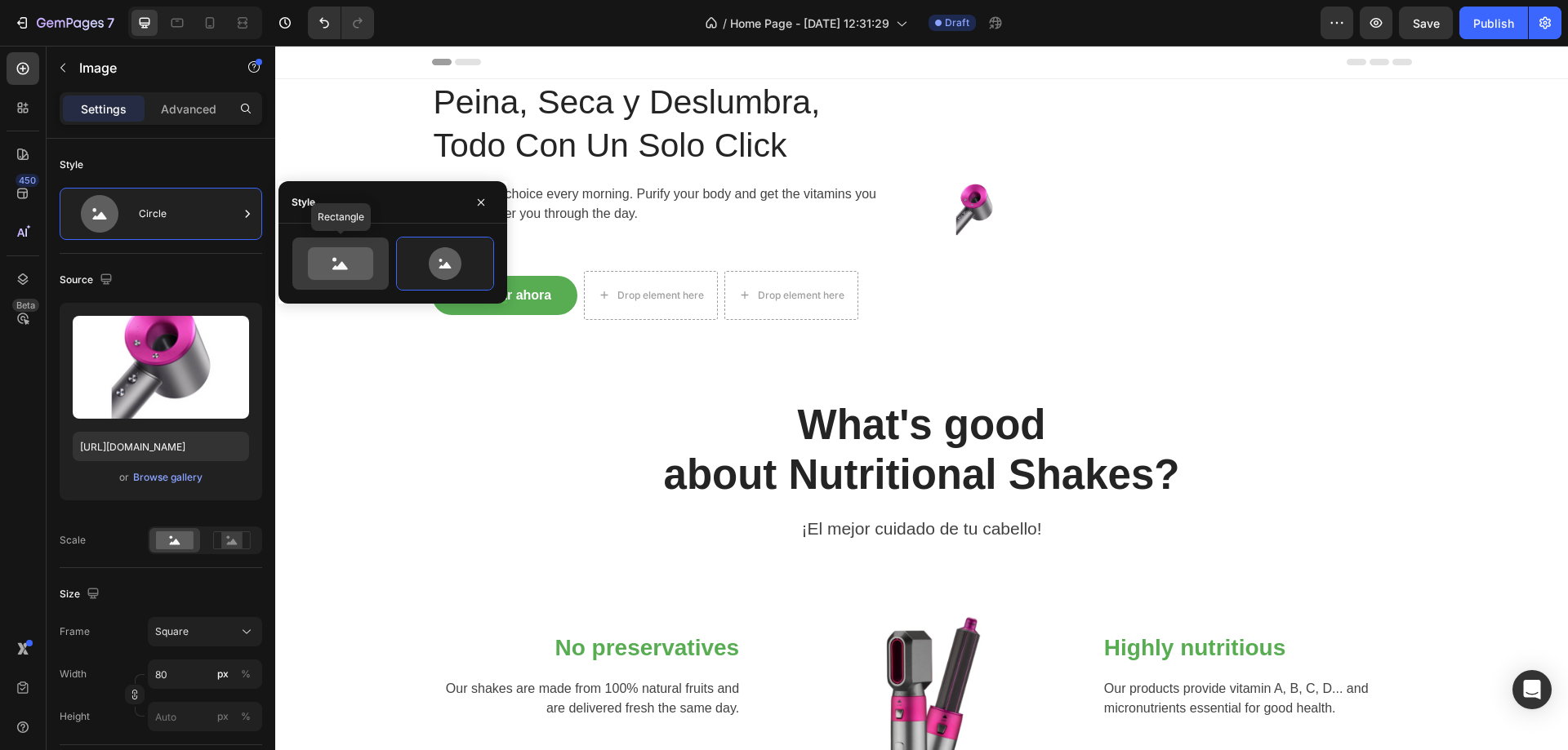
click at [361, 262] on icon at bounding box center [340, 263] width 65 height 32
type input "100"
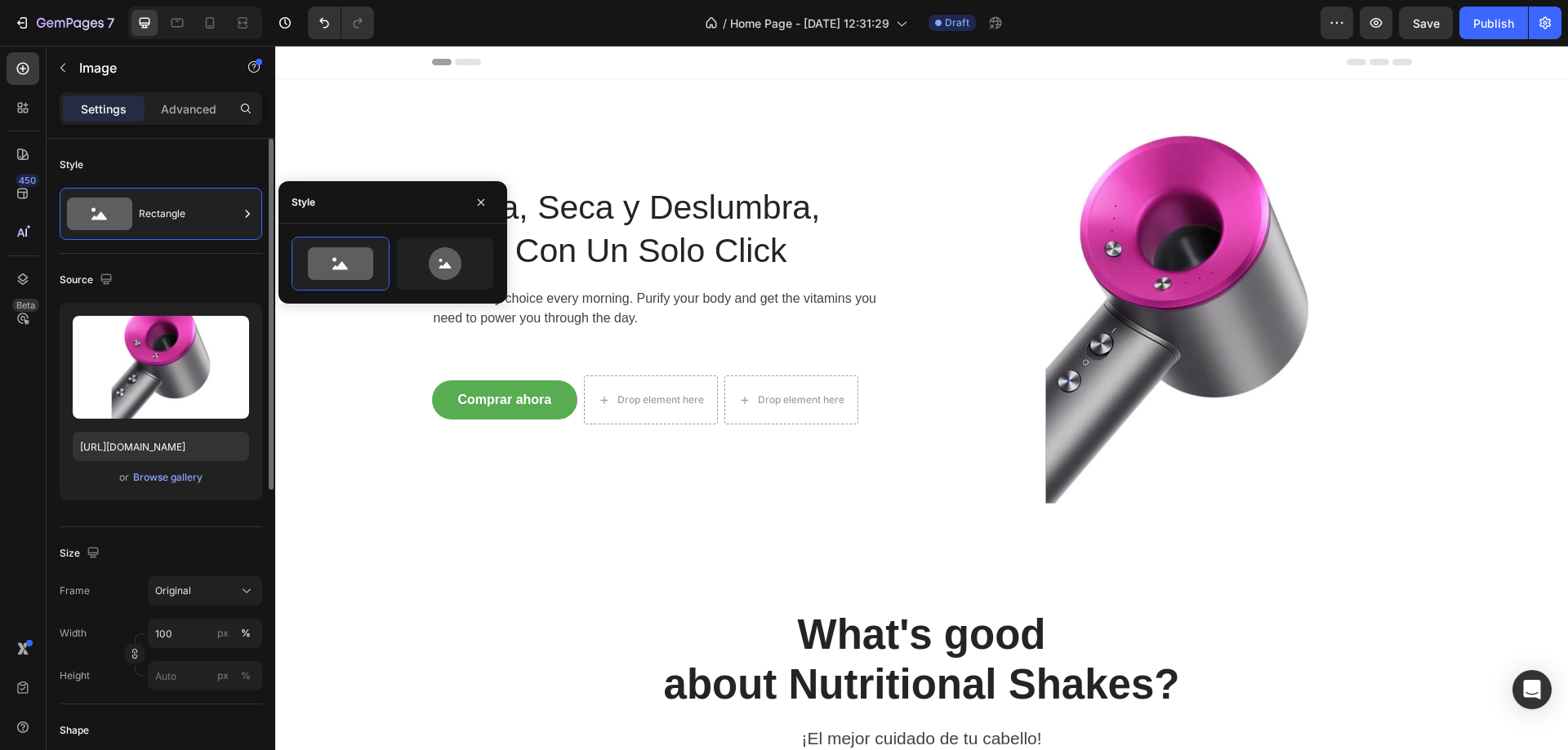
click at [175, 161] on div "Style" at bounding box center [160, 165] width 202 height 26
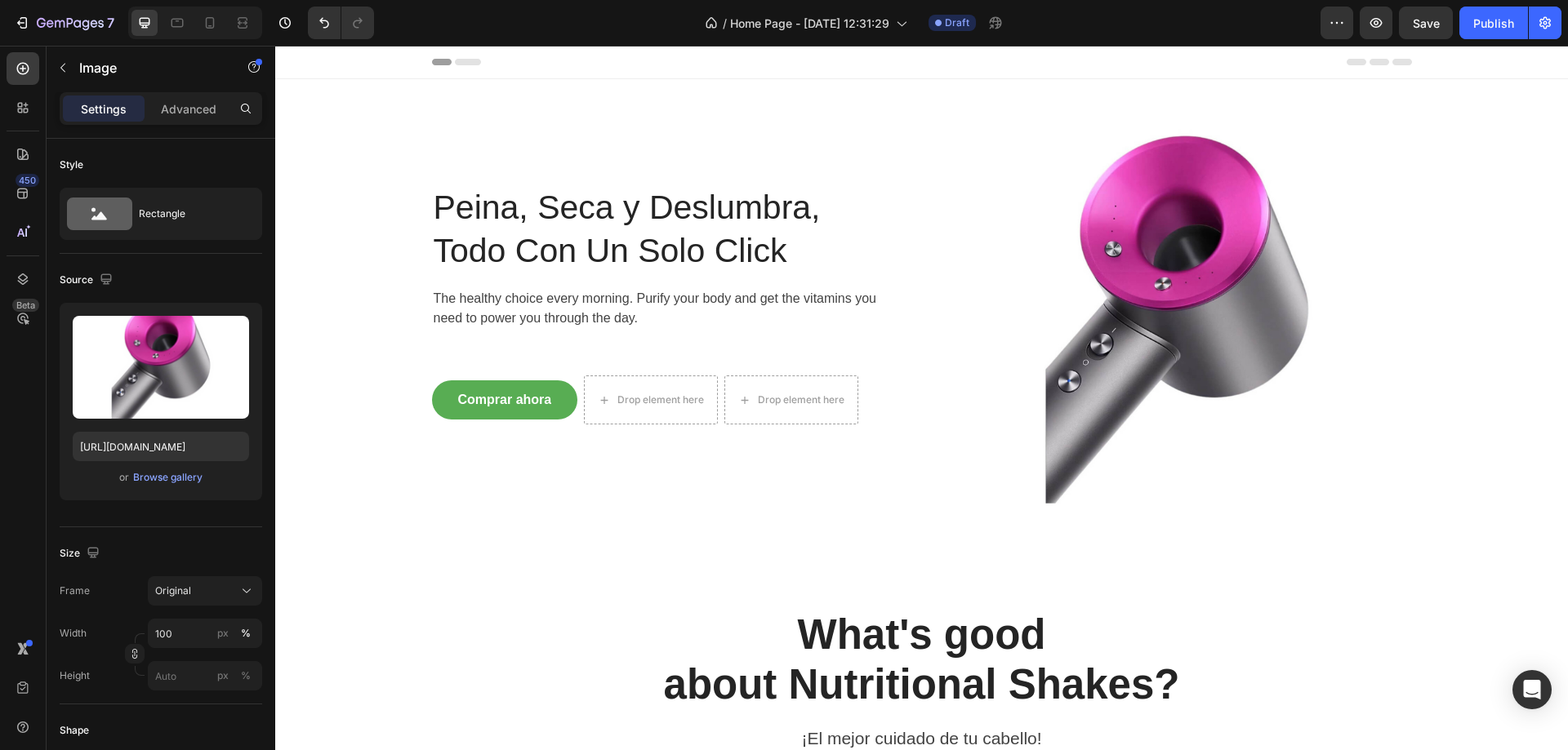
click at [1252, 218] on img at bounding box center [1178, 314] width 471 height 470
click at [1209, 253] on img at bounding box center [1178, 314] width 471 height 470
click at [175, 586] on span "Original" at bounding box center [173, 591] width 36 height 15
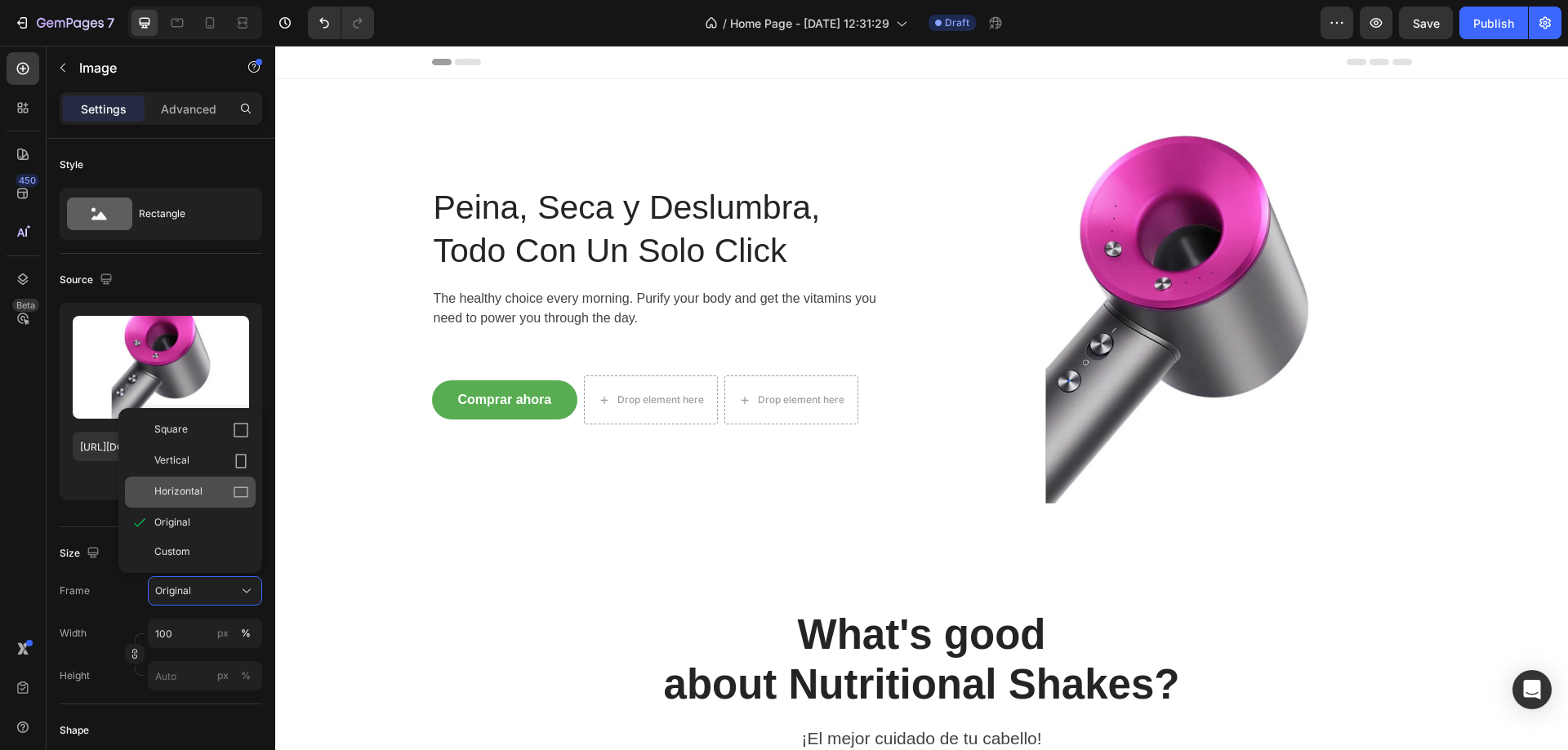
click at [207, 490] on div "Horizontal" at bounding box center [201, 492] width 95 height 17
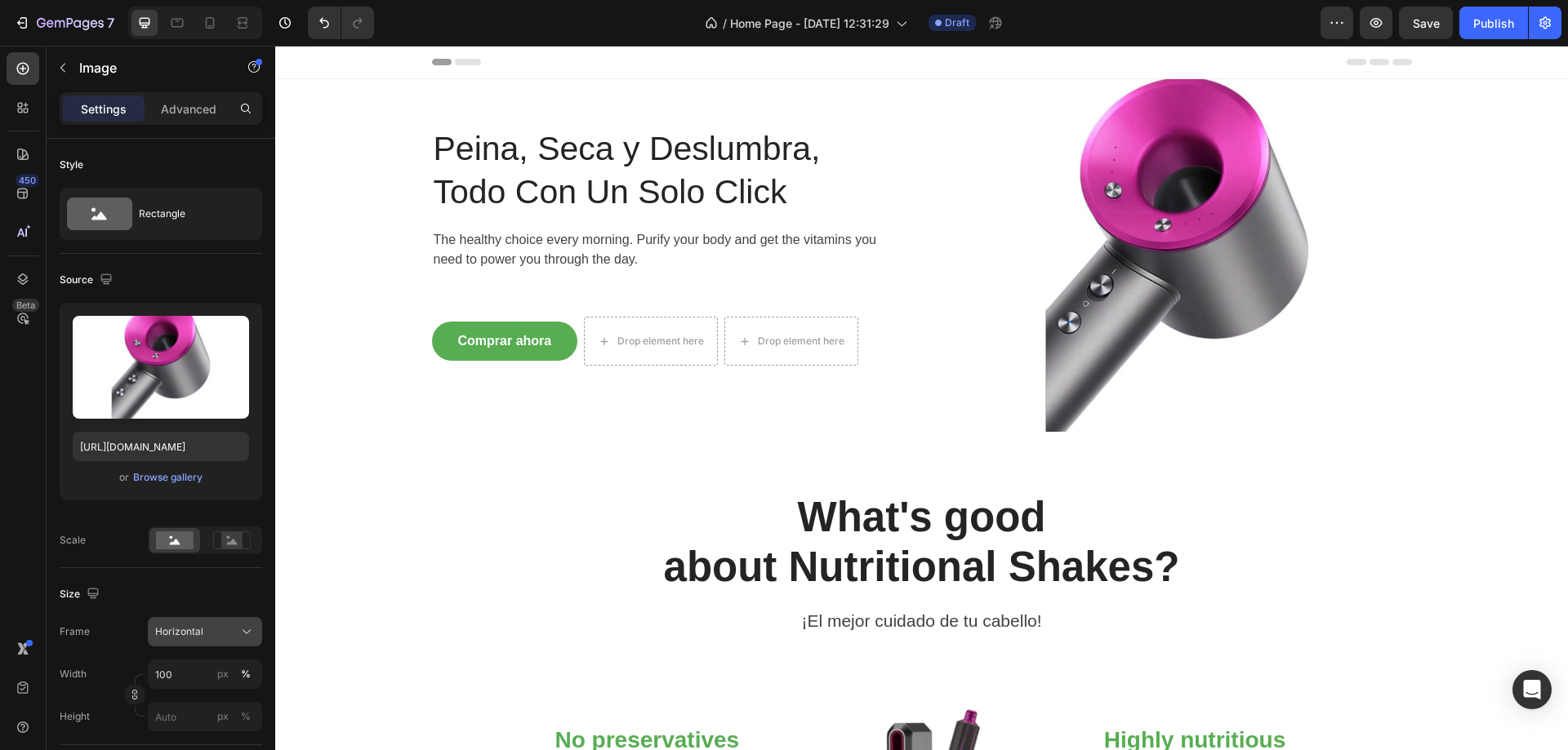
click at [197, 639] on span "Horizontal" at bounding box center [179, 632] width 48 height 15
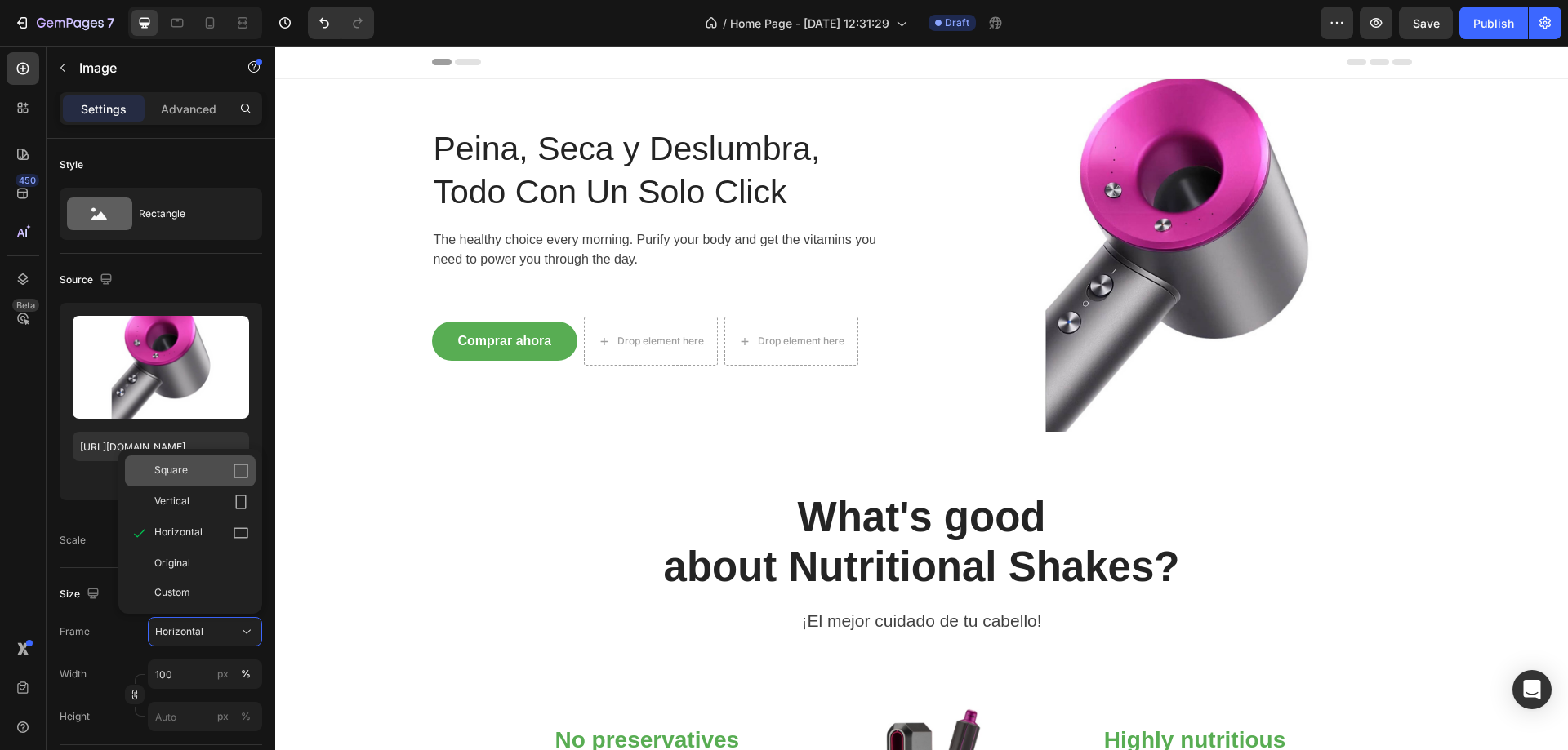
click at [206, 486] on div "Square" at bounding box center [190, 471] width 131 height 31
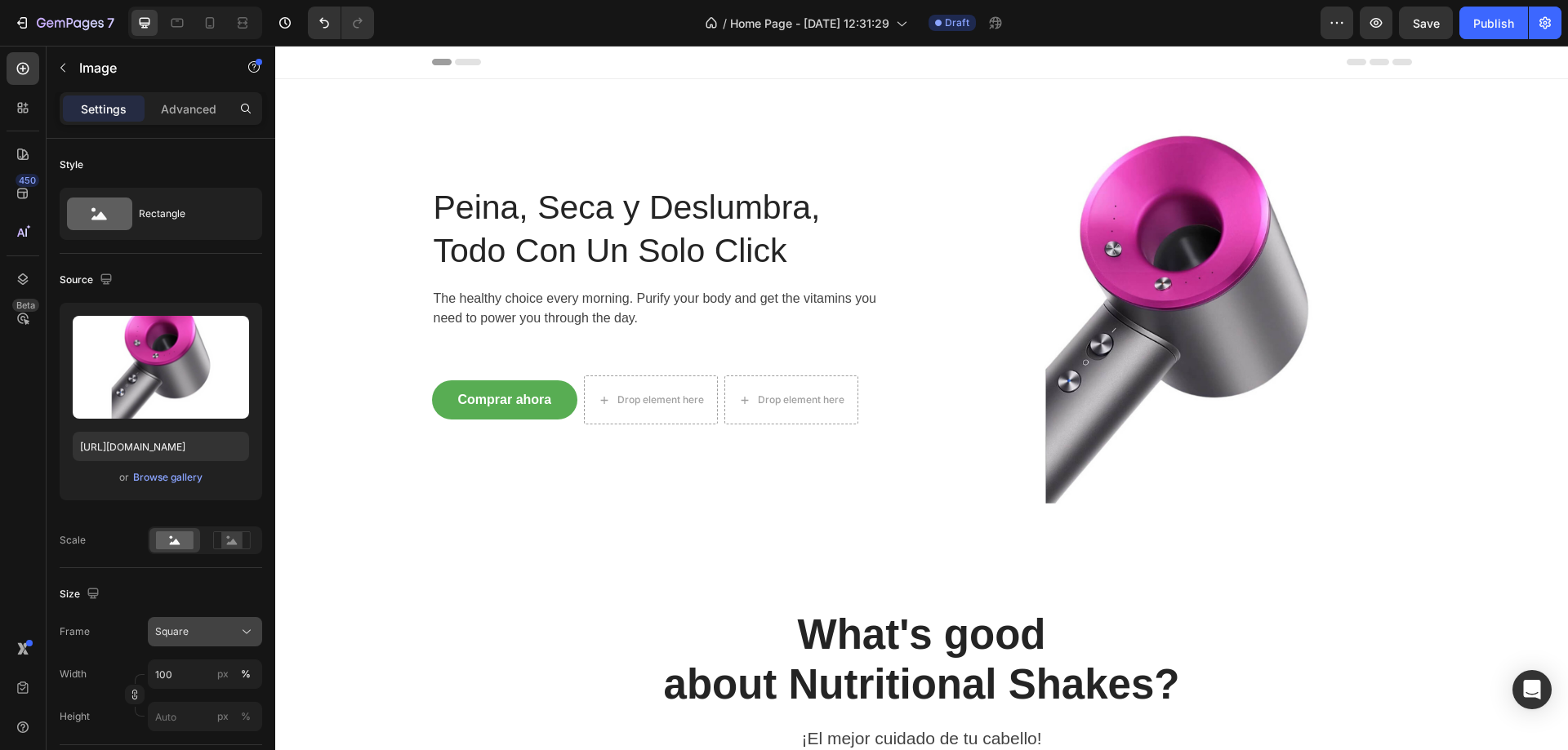
click at [218, 636] on div "Square" at bounding box center [195, 632] width 80 height 15
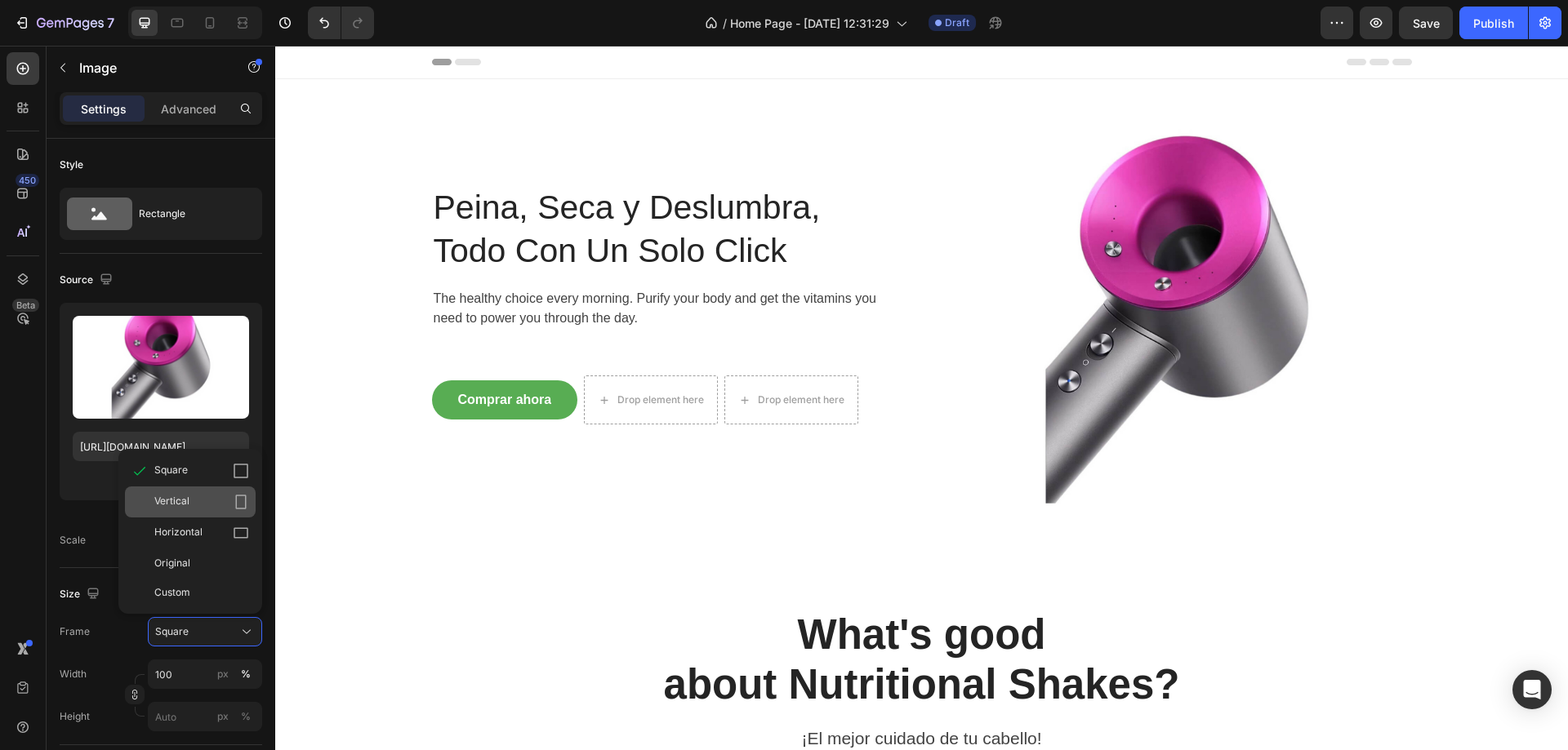
click at [221, 497] on div "Vertical" at bounding box center [201, 502] width 95 height 17
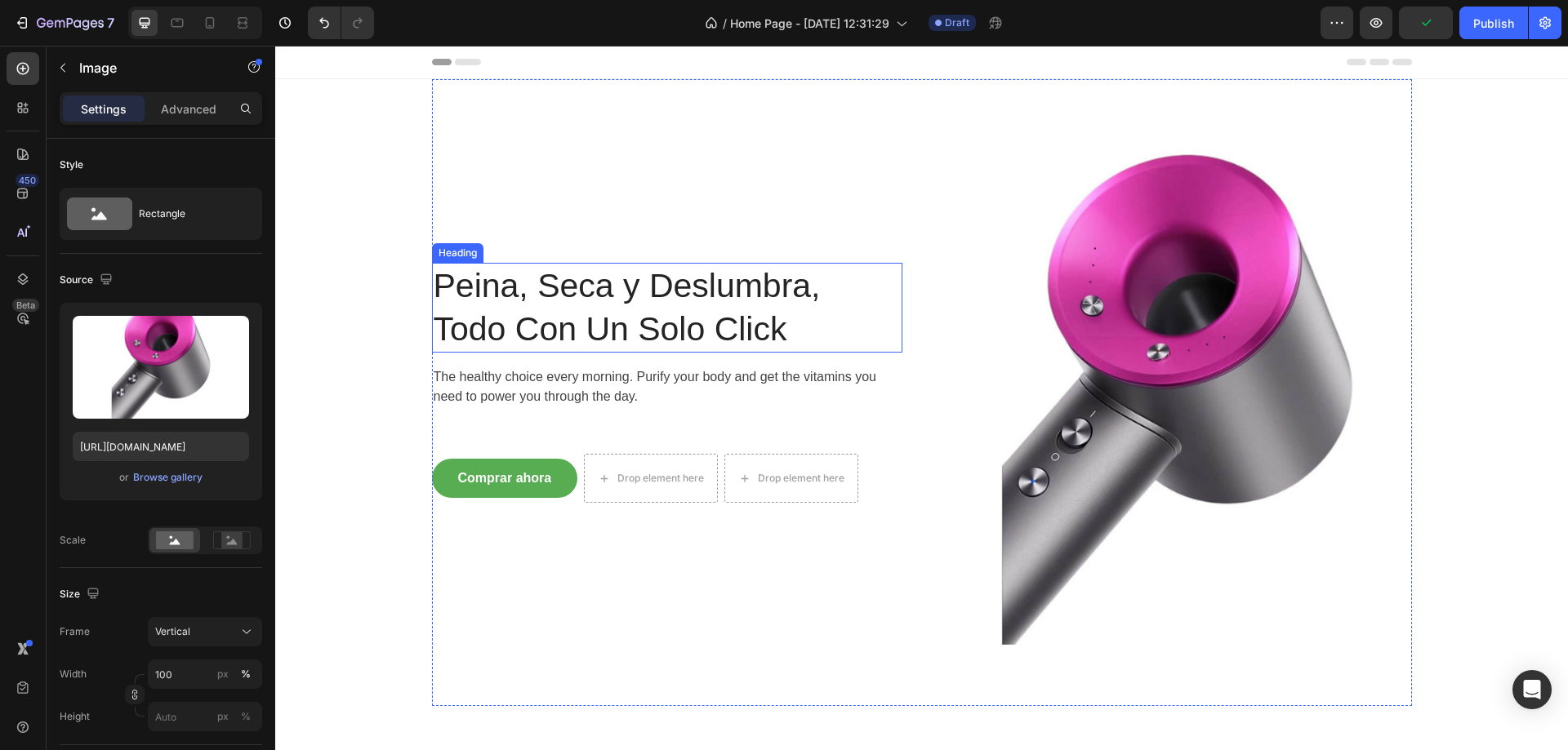
click at [696, 308] on h2 "Peina, Seca y Deslumbra, Todo Con Un Solo Click" at bounding box center [668, 308] width 471 height 91
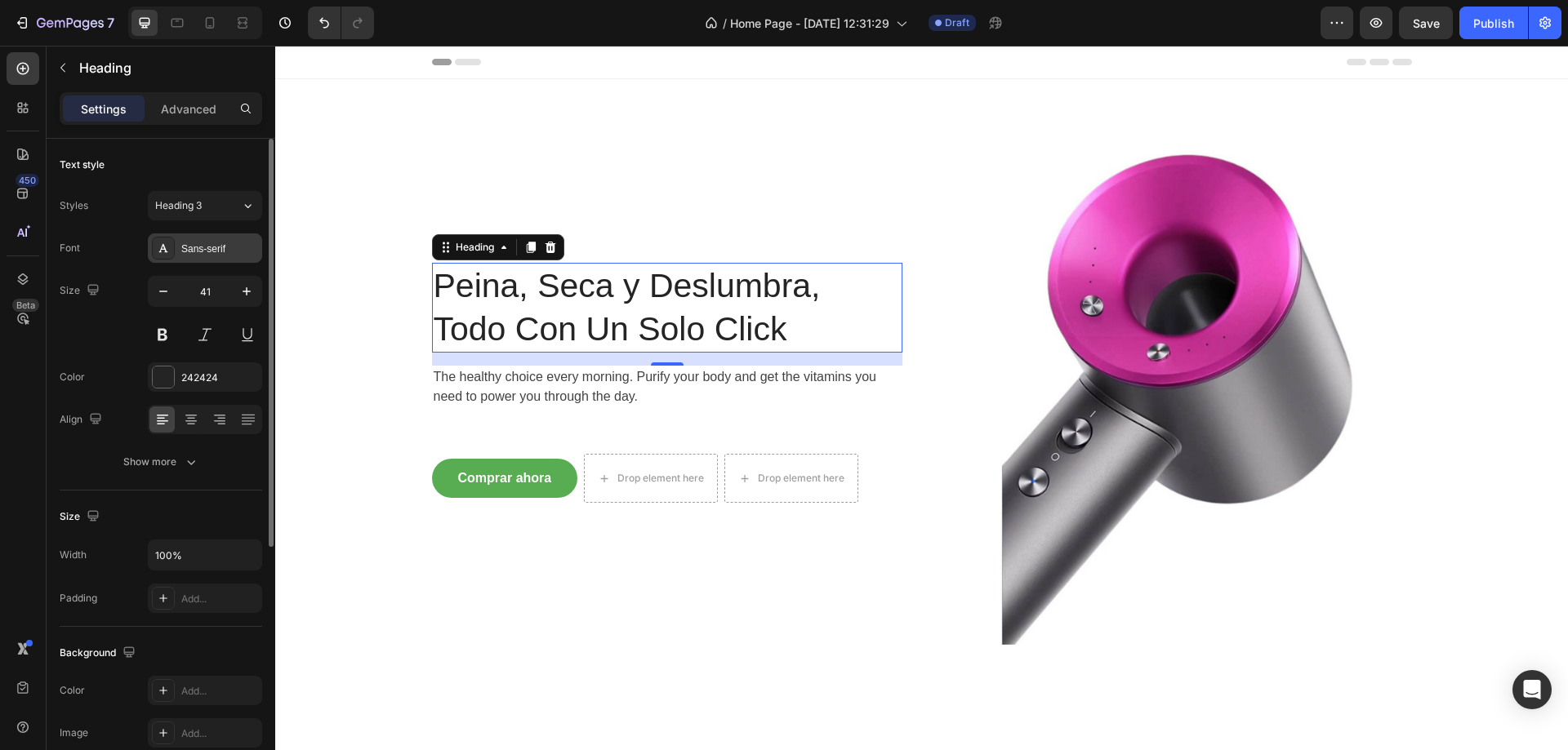
click at [200, 245] on div "Sans-serif" at bounding box center [220, 248] width 77 height 15
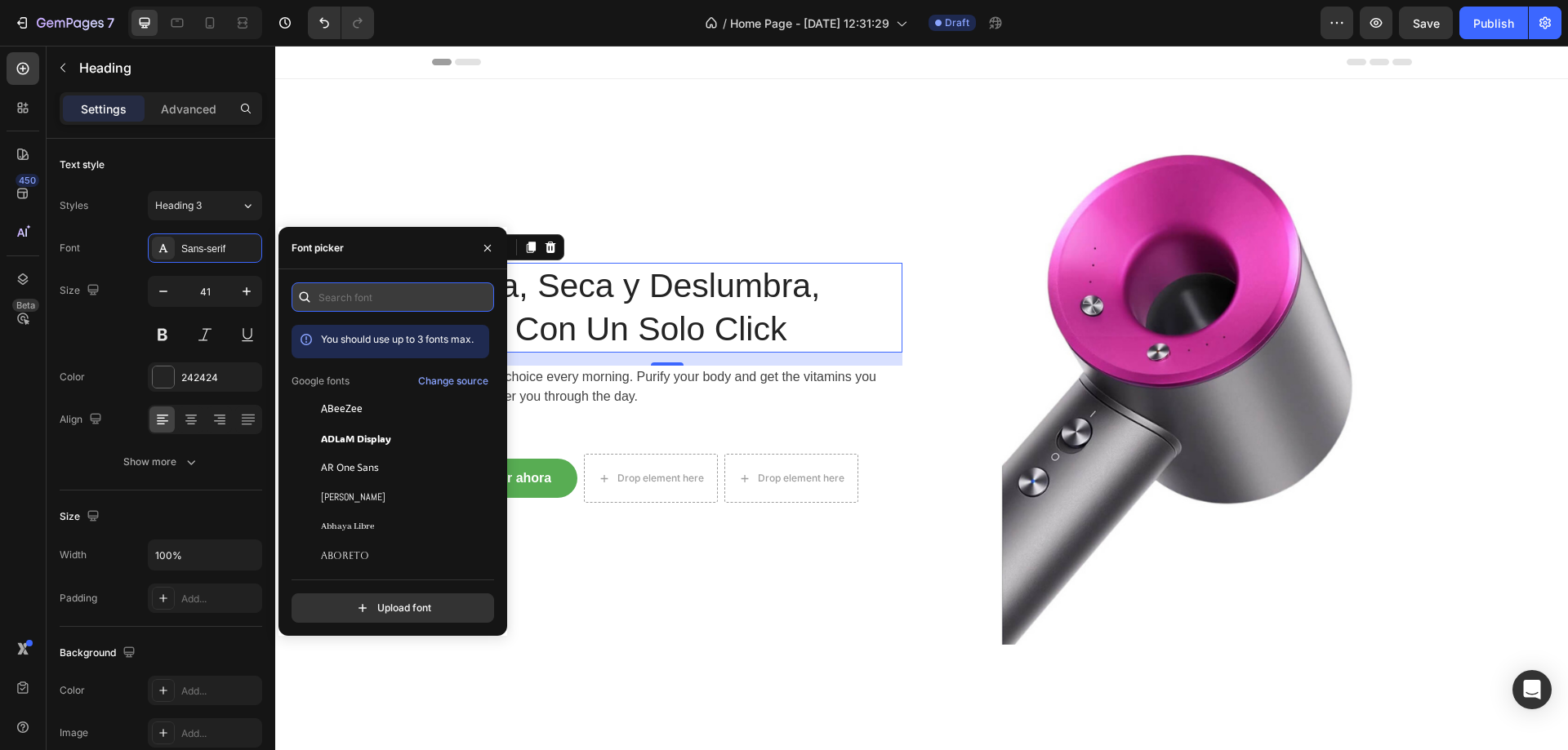
click at [357, 288] on input "text" at bounding box center [393, 297] width 202 height 30
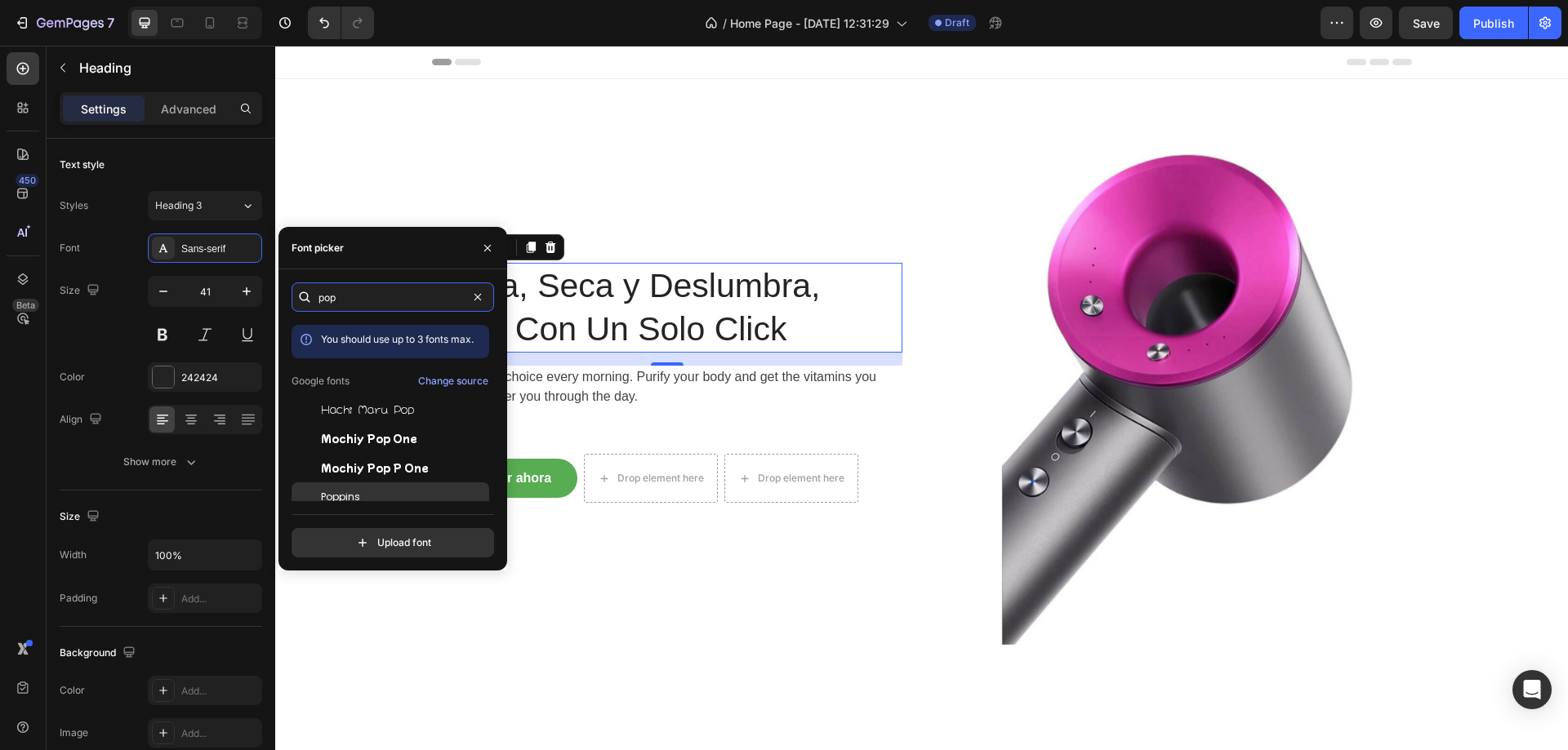
type input "pop"
click at [370, 493] on div "Poppins" at bounding box center [403, 497] width 165 height 15
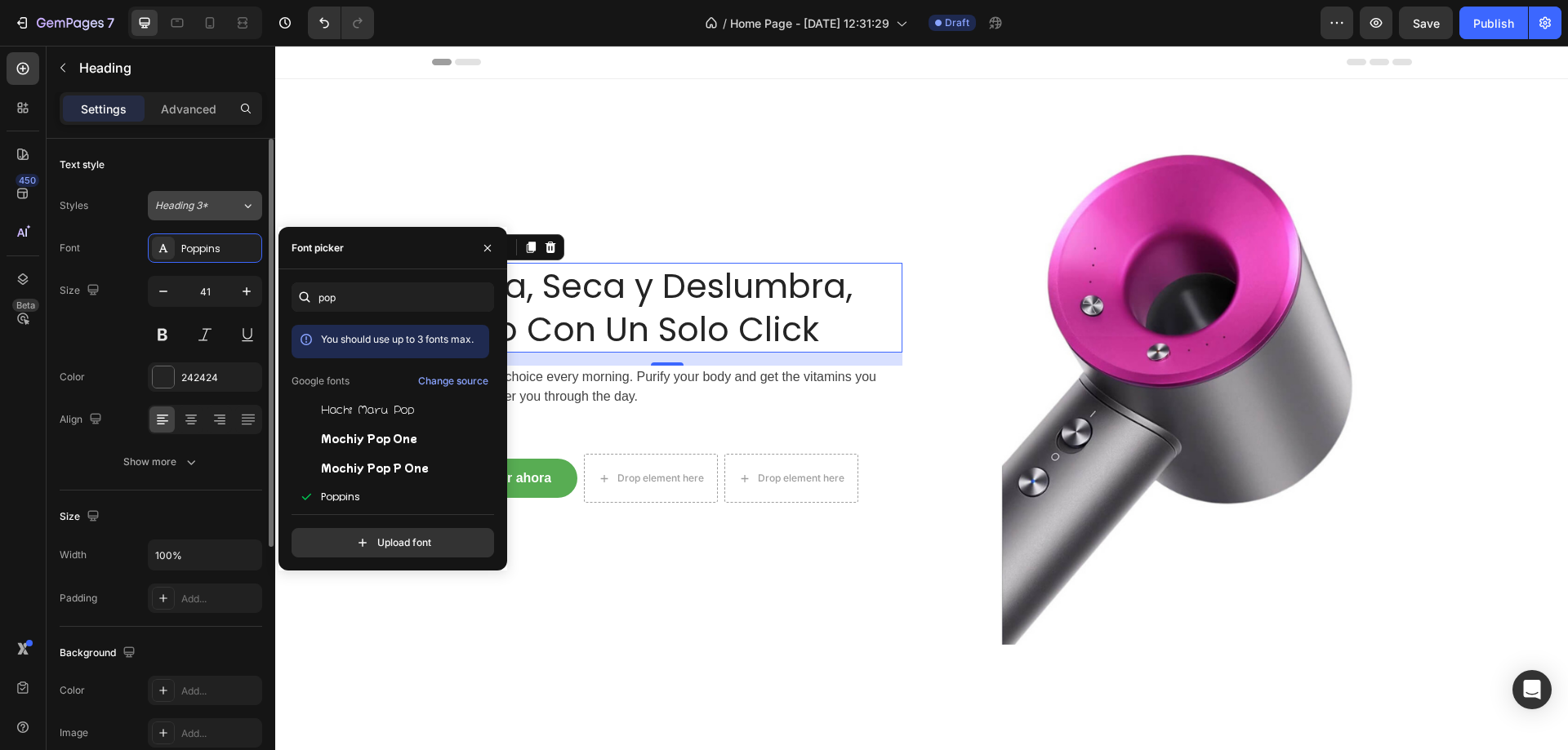
click at [198, 210] on span "Heading 3*" at bounding box center [181, 206] width 53 height 15
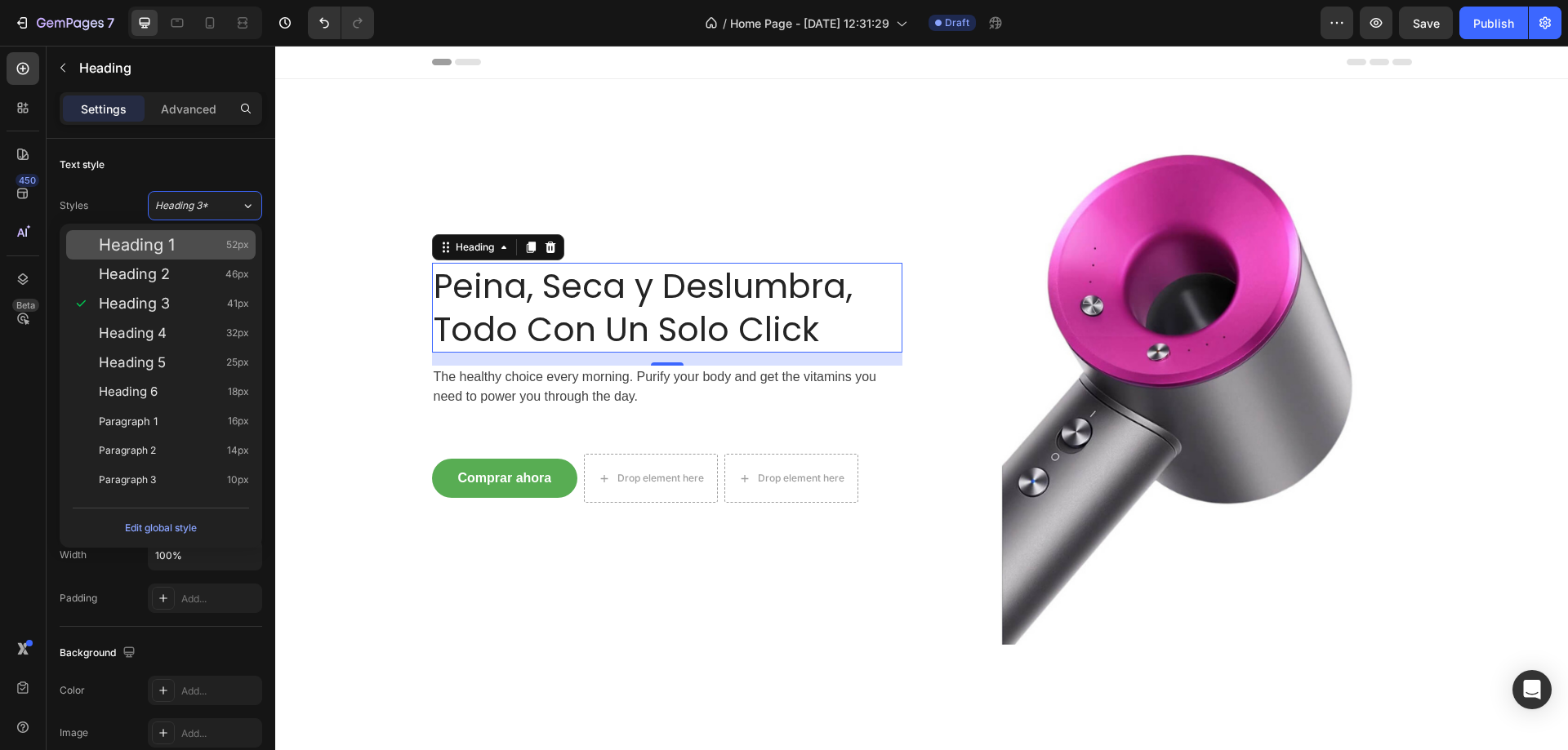
click at [214, 244] on div "Heading 1 52px" at bounding box center [173, 245] width 150 height 17
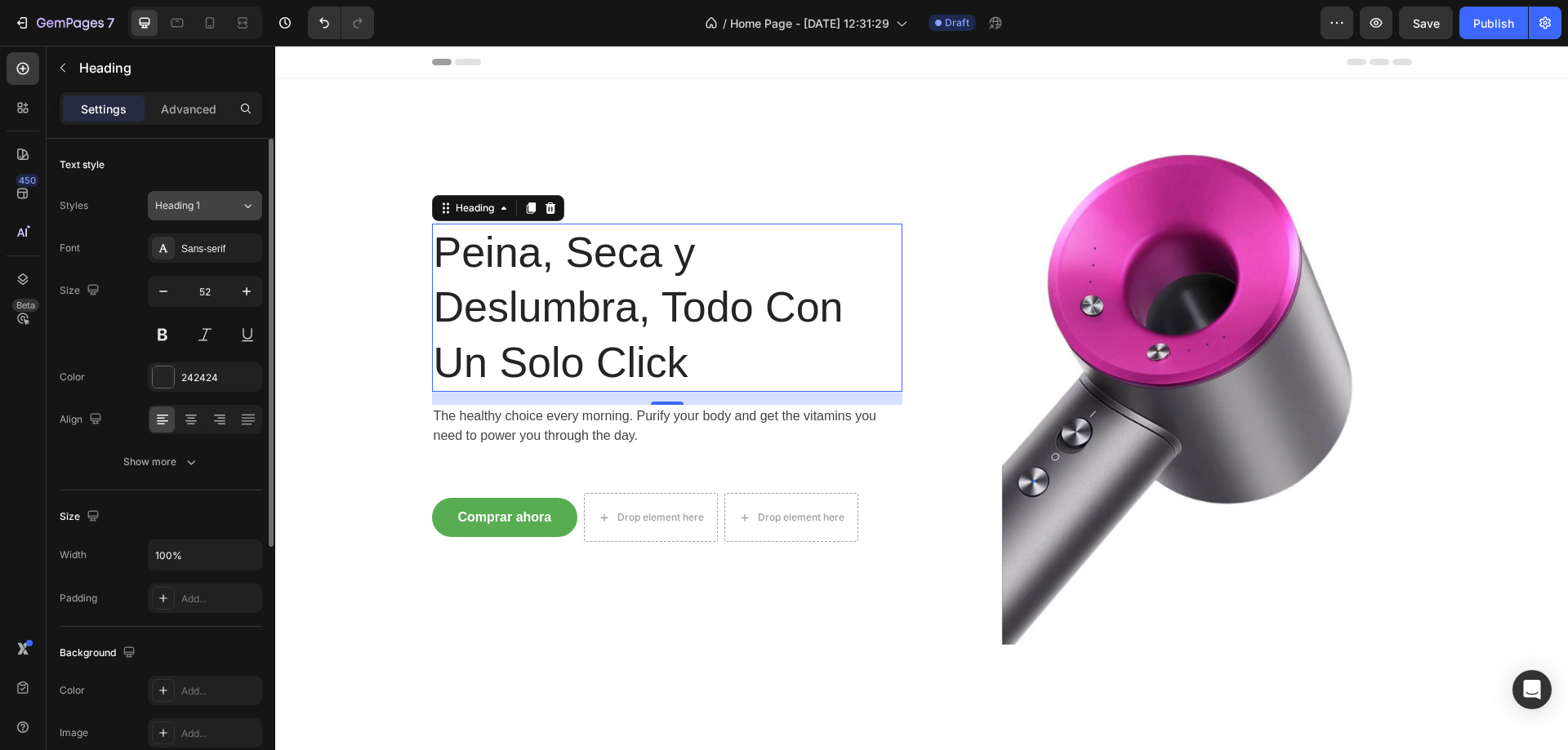
click at [220, 201] on div "Heading 1" at bounding box center [188, 206] width 66 height 15
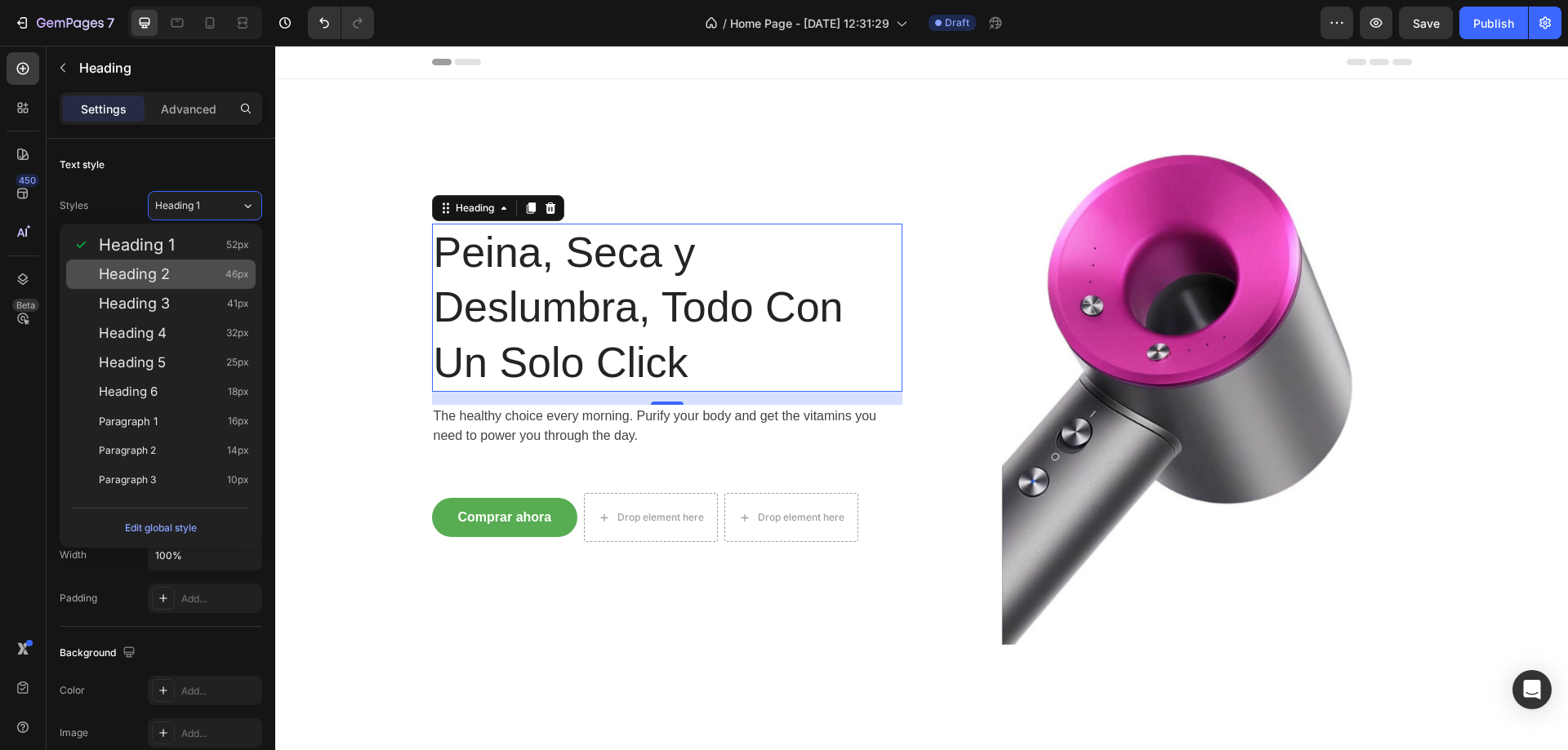
click at [205, 268] on div "Heading 2 46px" at bounding box center [173, 274] width 150 height 17
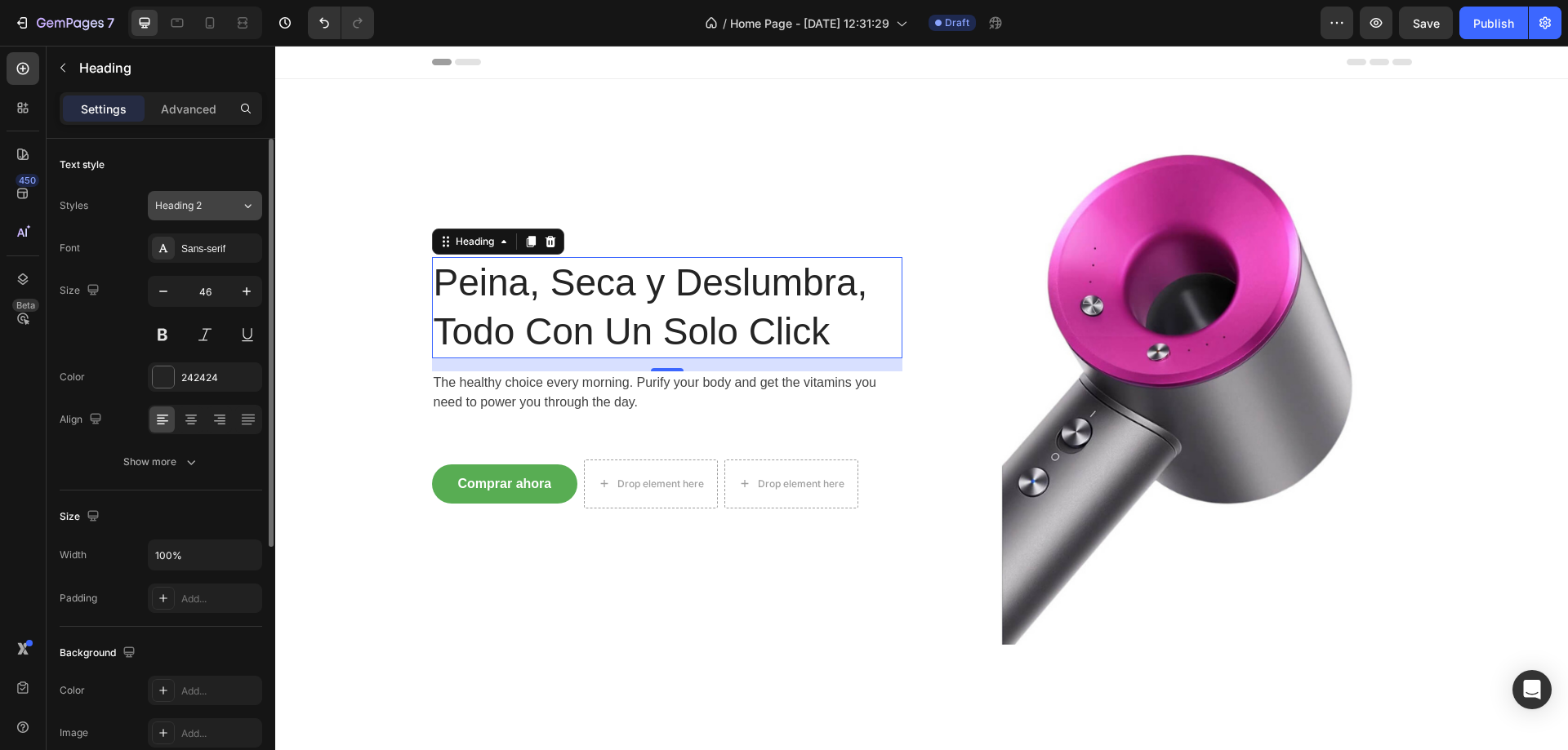
click at [200, 208] on span "Heading 2" at bounding box center [178, 206] width 46 height 15
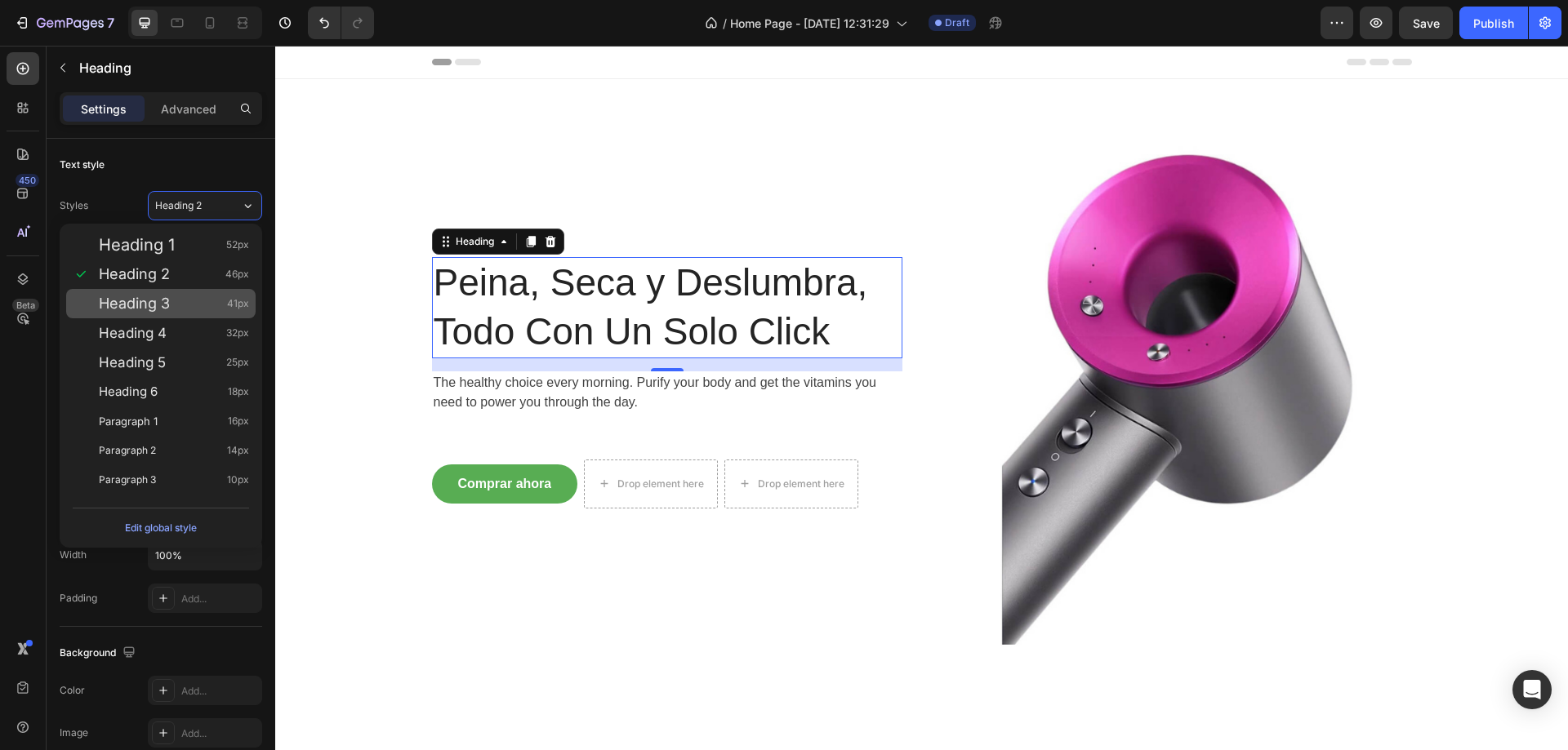
click at [176, 301] on div "Heading 3 41px" at bounding box center [173, 303] width 150 height 17
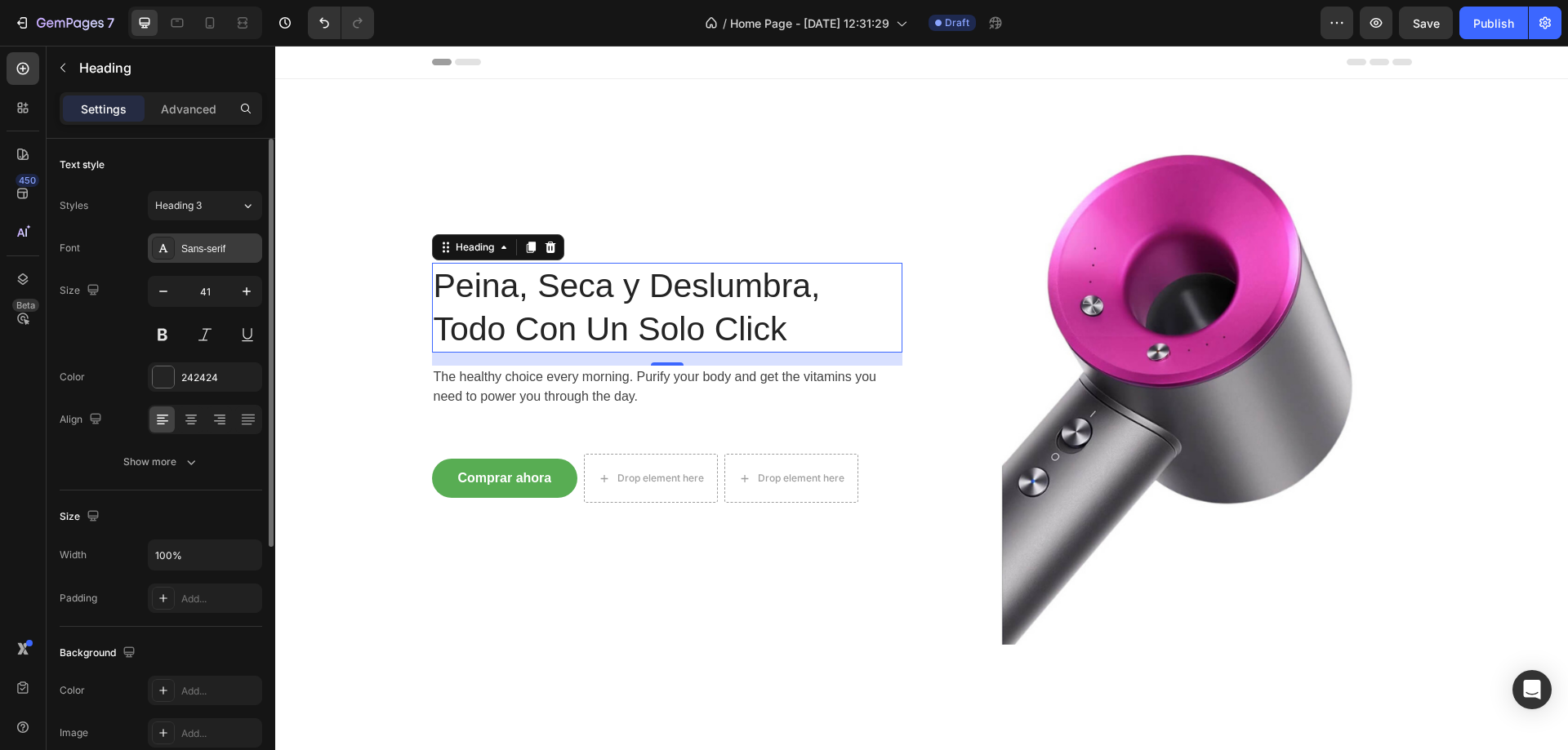
click at [219, 256] on div "Sans-serif" at bounding box center [205, 248] width 114 height 30
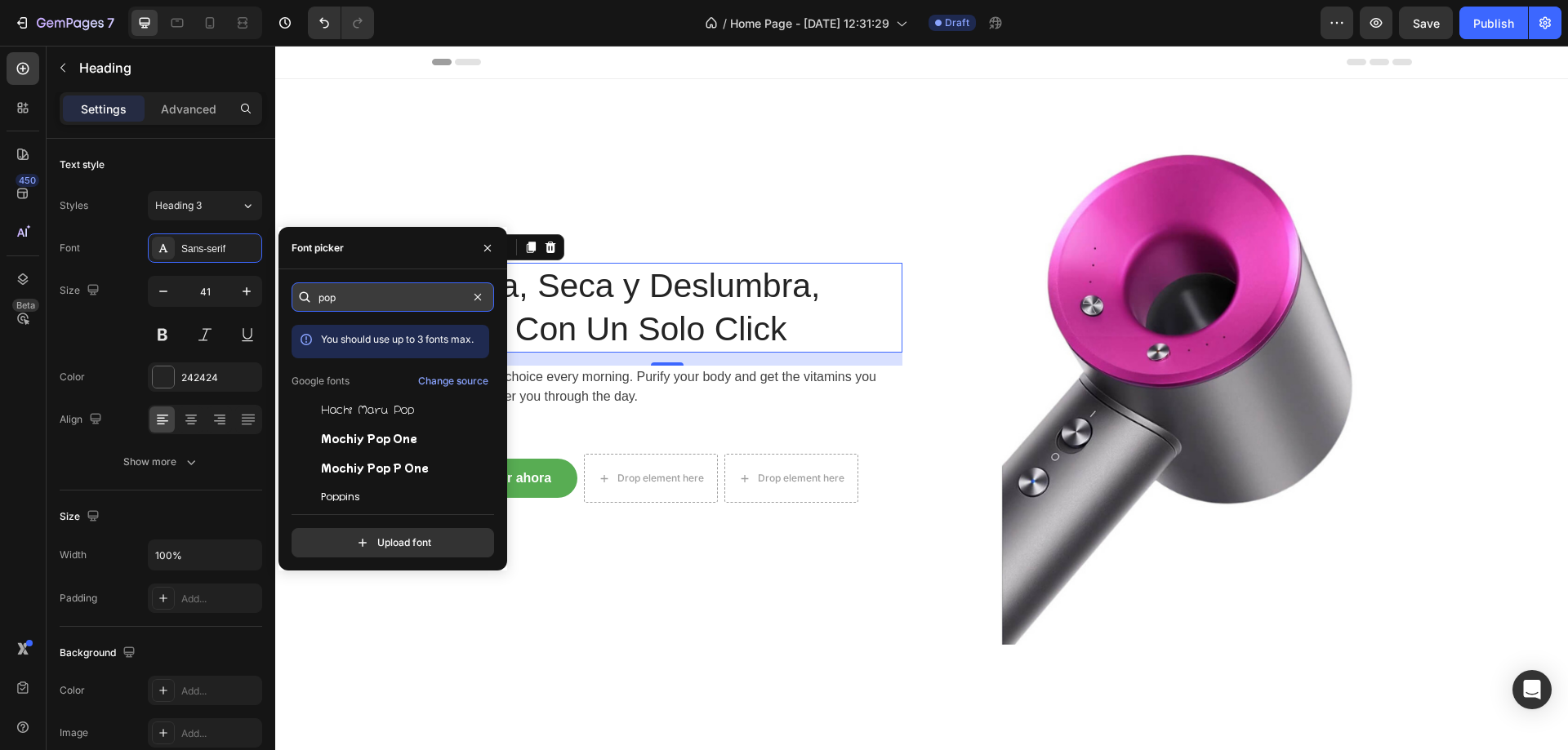
click at [352, 287] on input "pop" at bounding box center [393, 297] width 202 height 30
click at [356, 495] on span "Poppins" at bounding box center [340, 497] width 39 height 15
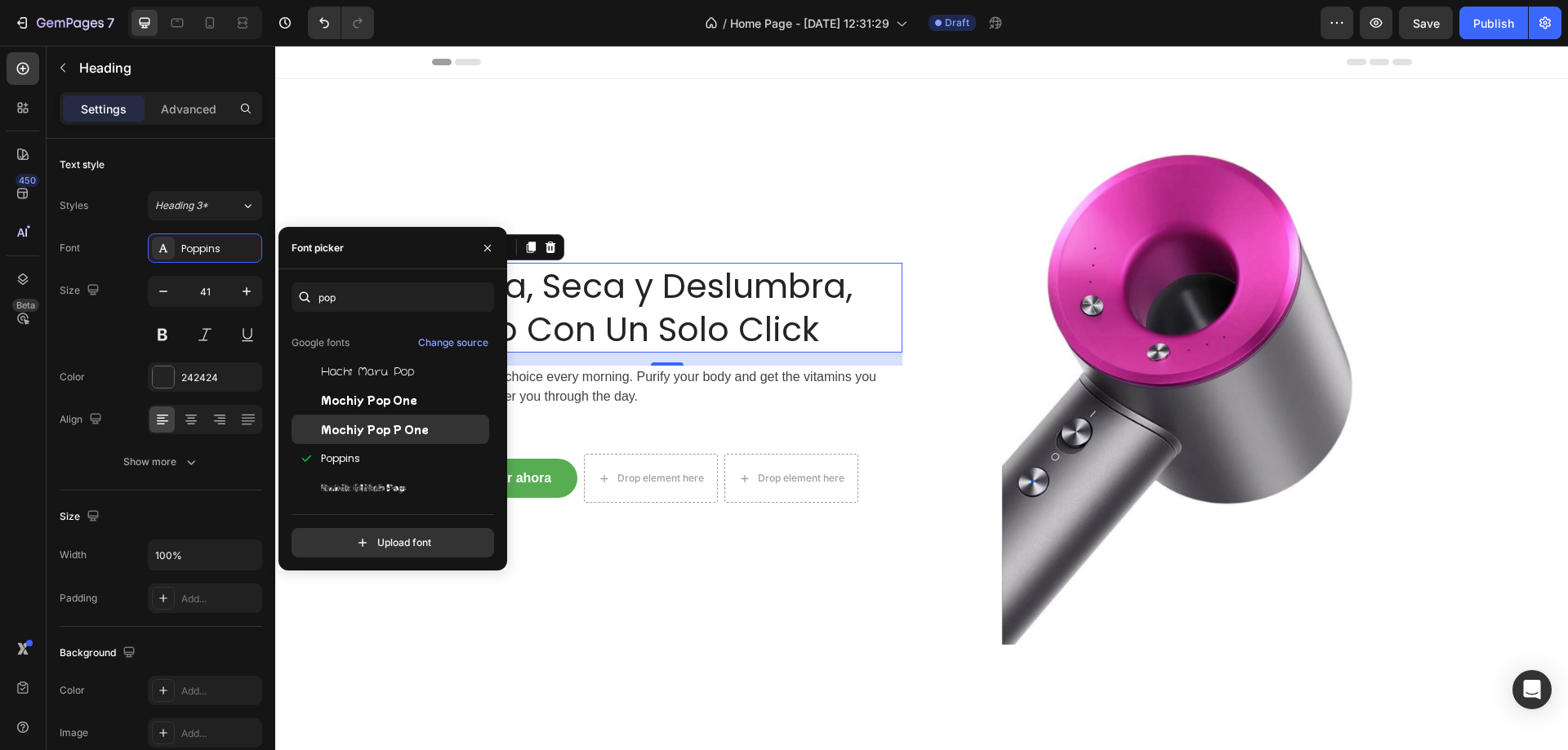
scroll to position [40, 0]
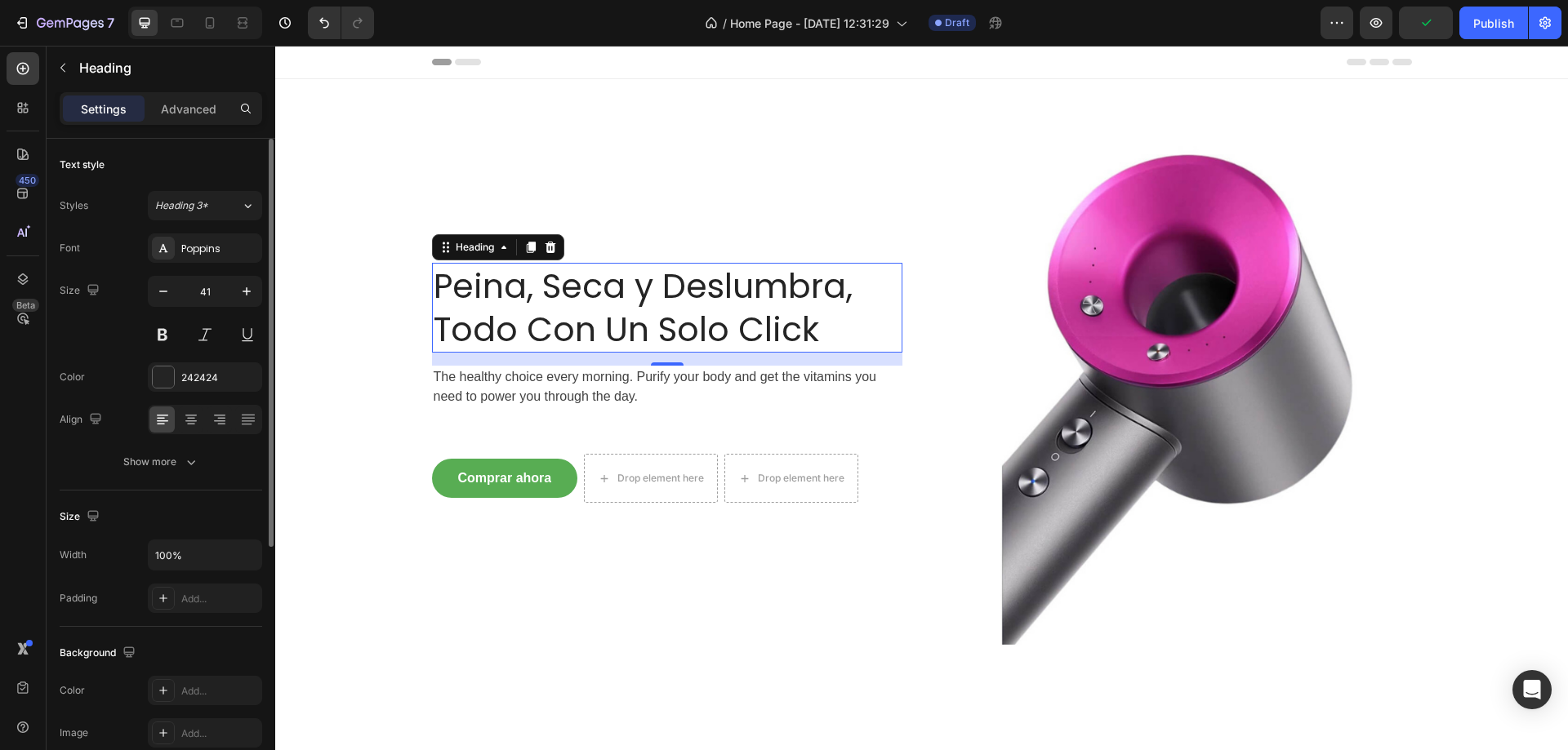
click at [120, 268] on div "Font Poppins Size 41 Color 242424 Align Show more" at bounding box center [160, 355] width 202 height 243
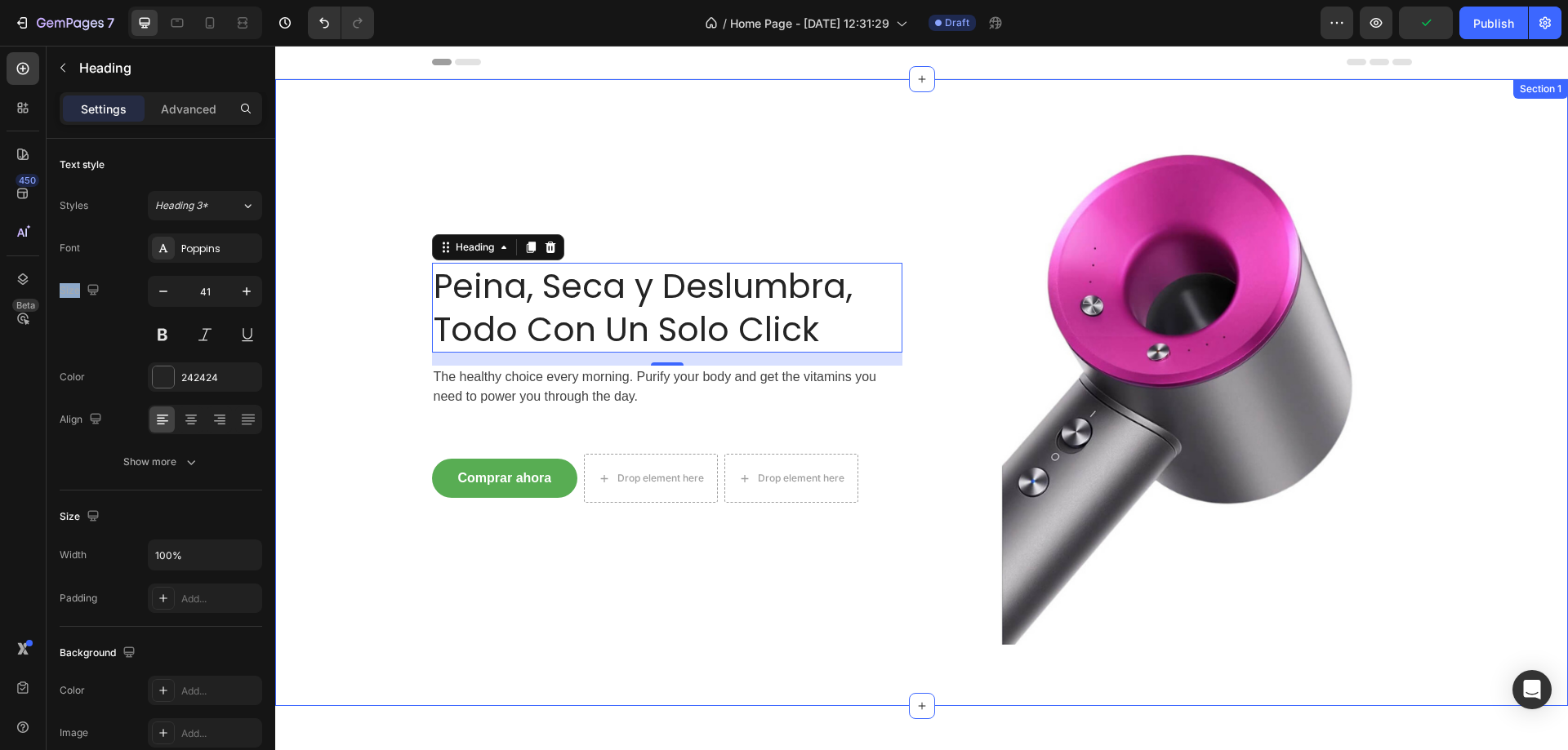
click at [639, 323] on h2 "Peina, Seca y Deslumbra, Todo Con Un Solo Click" at bounding box center [668, 308] width 471 height 91
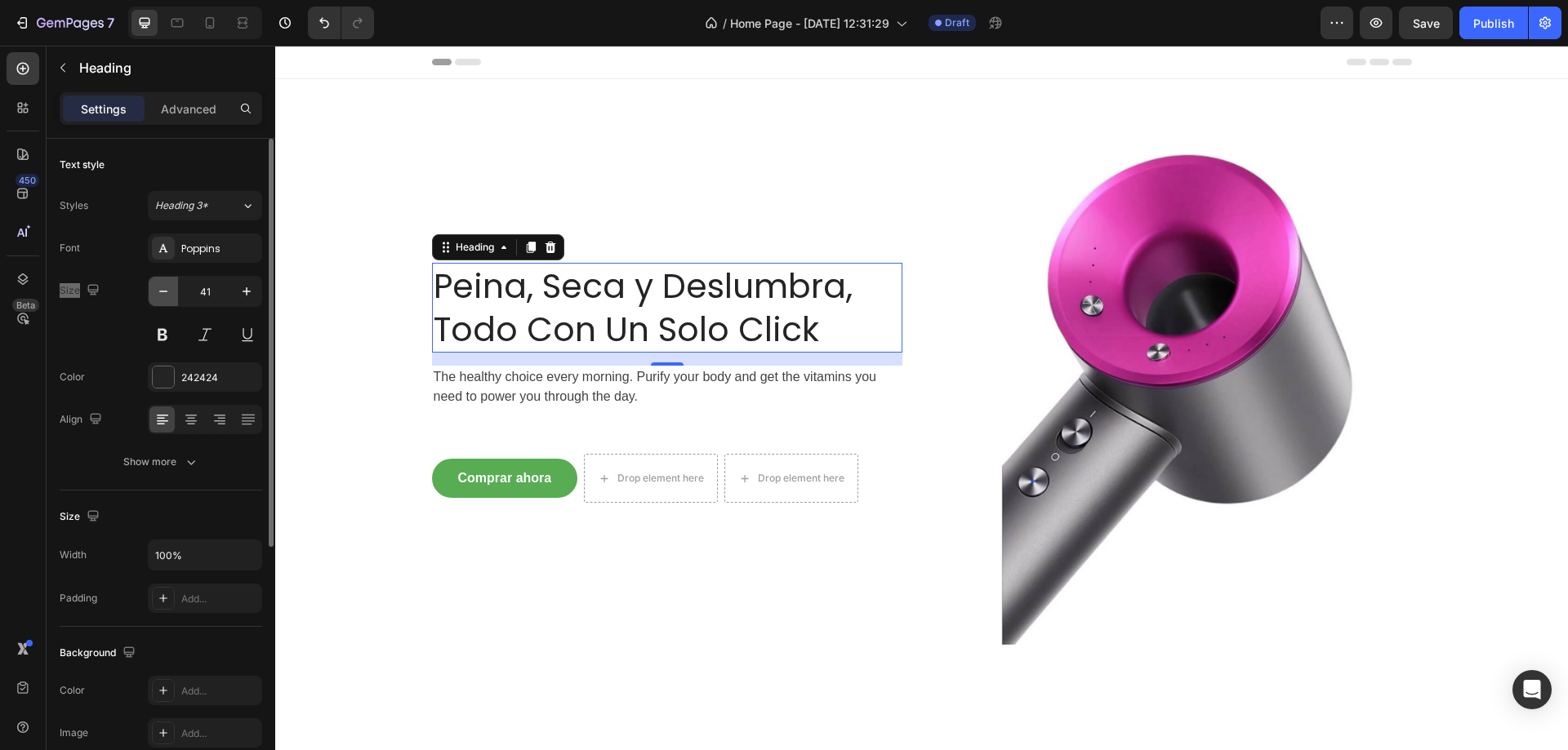
click at [160, 300] on button "button" at bounding box center [164, 292] width 30 height 30
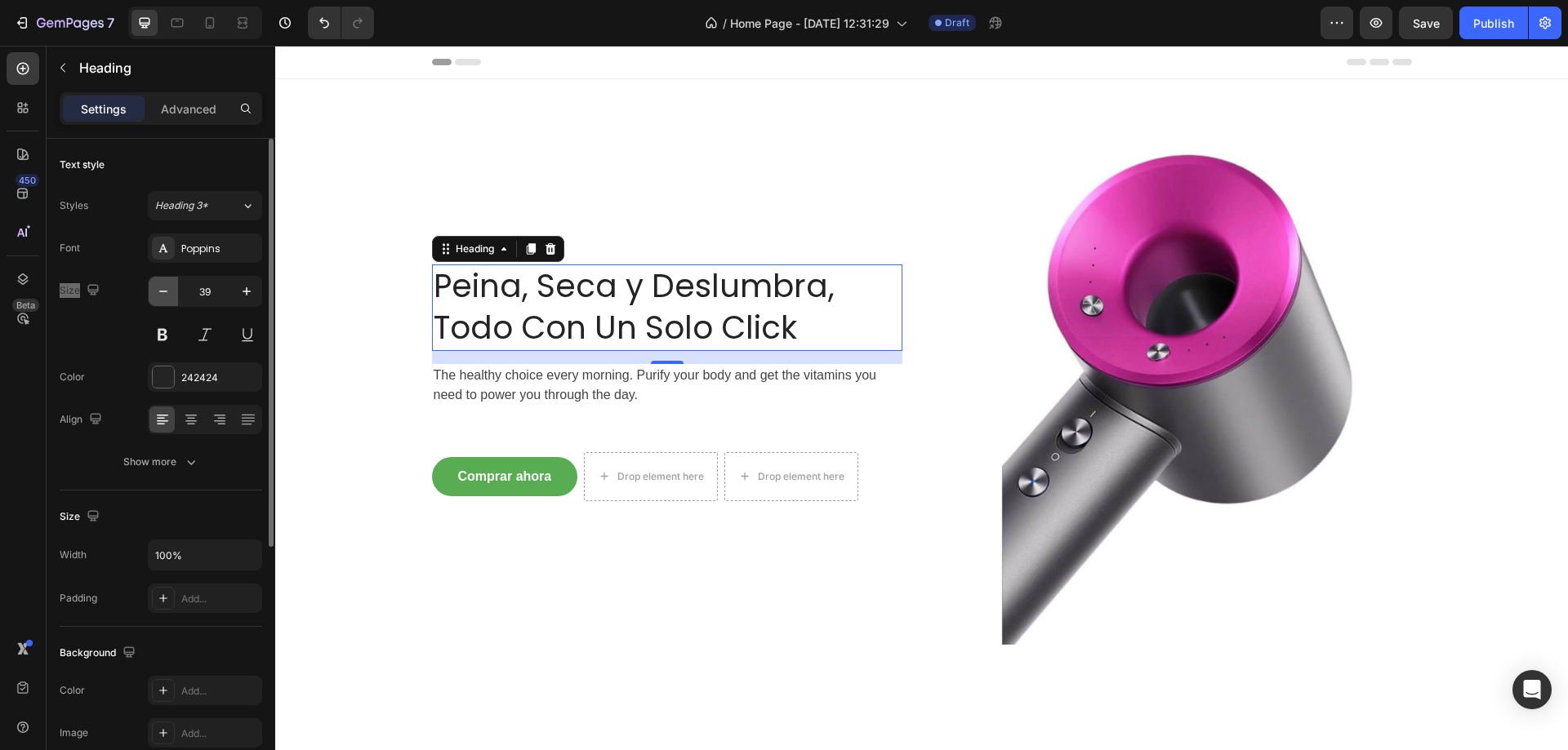
click at [160, 300] on button "button" at bounding box center [164, 292] width 30 height 30
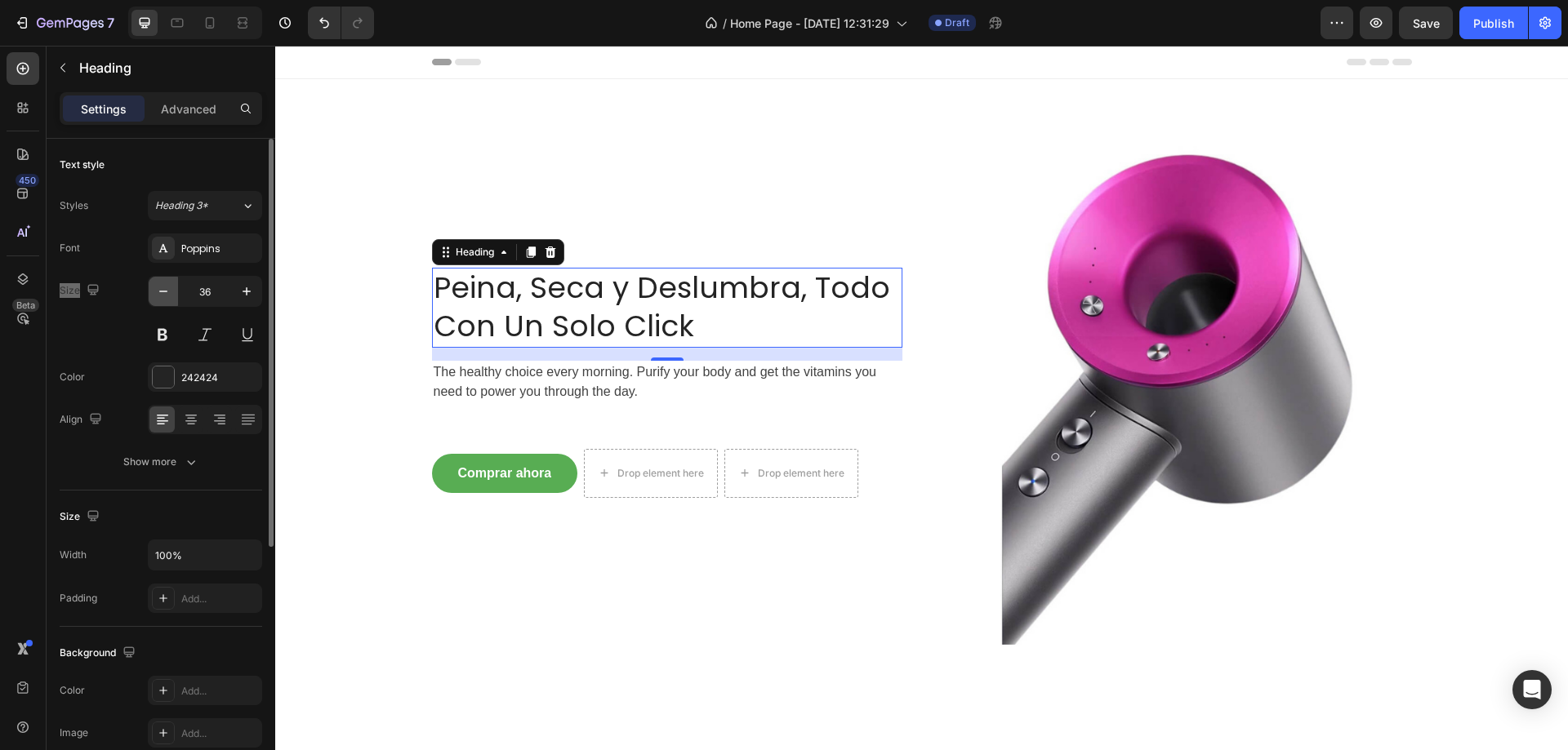
click at [160, 300] on button "button" at bounding box center [164, 292] width 30 height 30
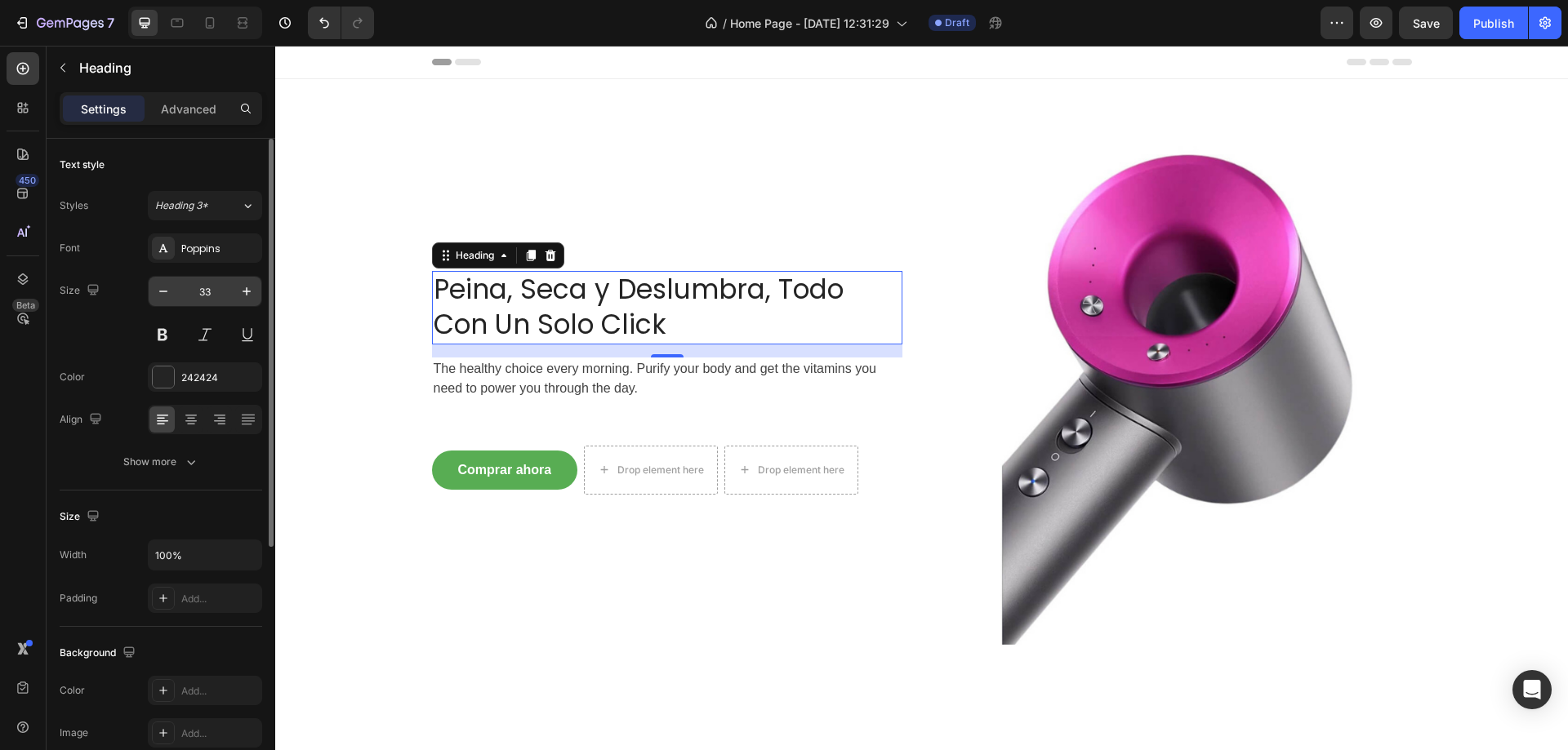
click at [230, 287] on input "33" at bounding box center [205, 292] width 54 height 30
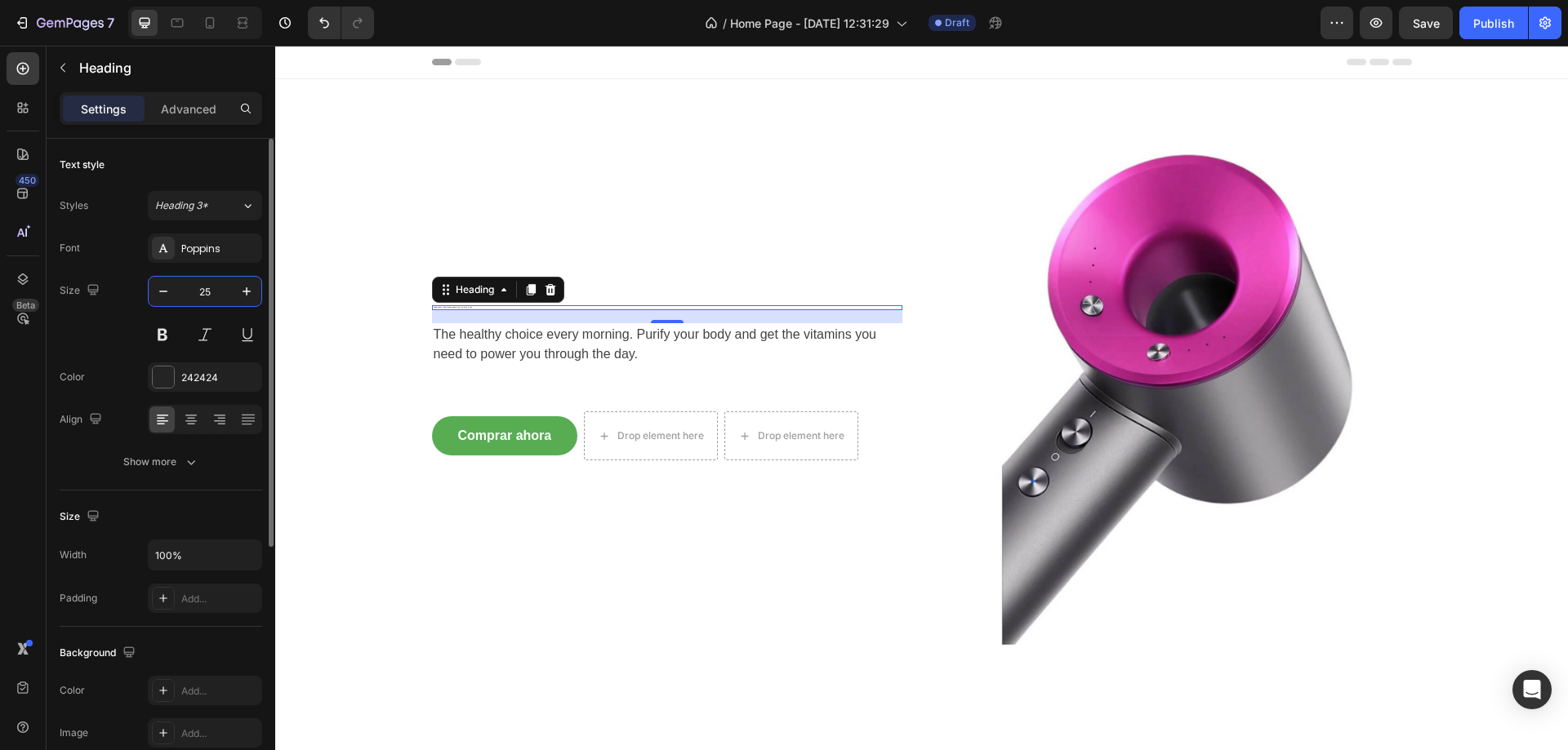
type input "25"
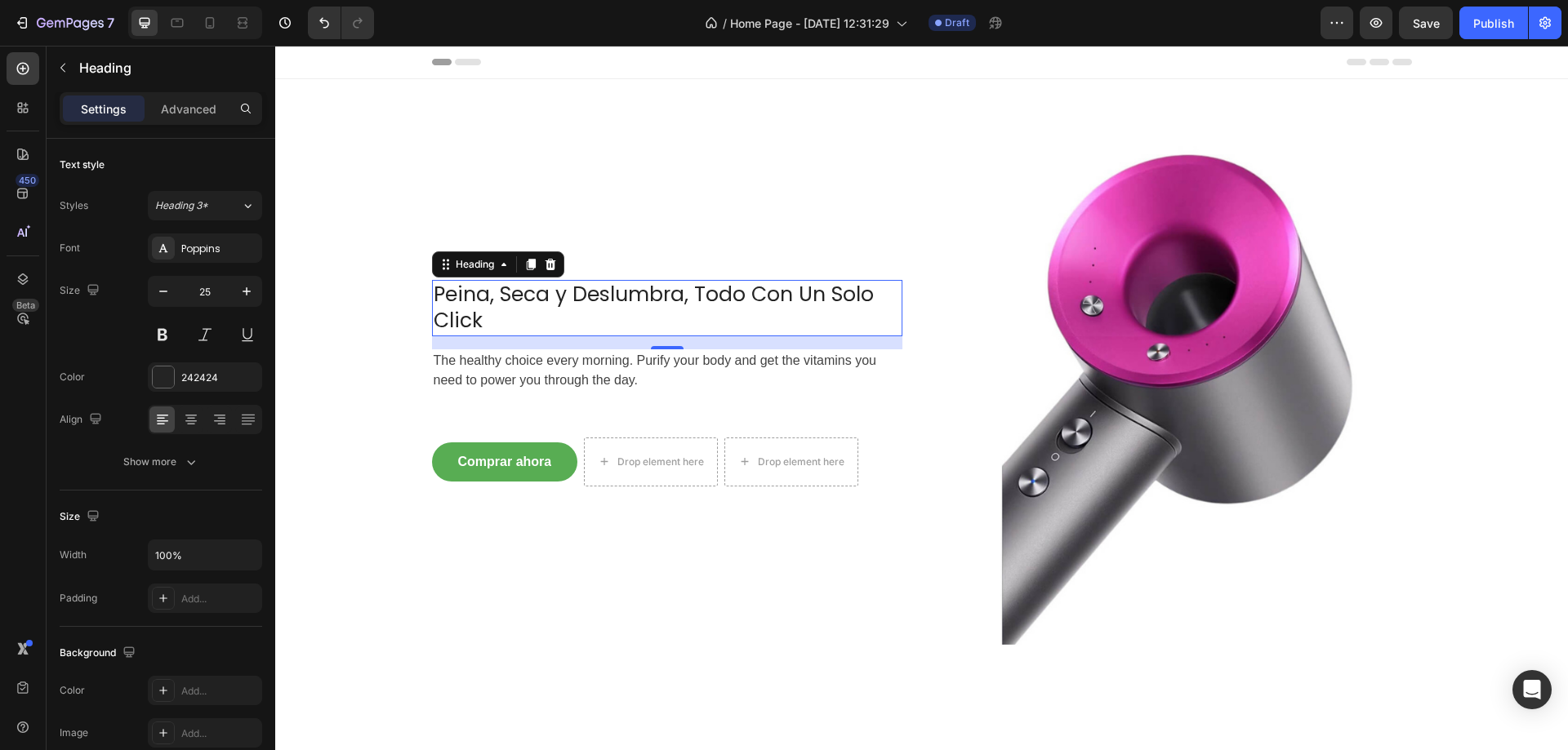
click at [894, 307] on h2 "Peina, Seca y Deslumbra, Todo Con Un Solo Click" at bounding box center [668, 307] width 471 height 57
click at [896, 310] on div "Peina, Seca y Deslumbra, Todo Con Un Solo Click Heading 16 The healthy choice e…" at bounding box center [922, 393] width 981 height 627
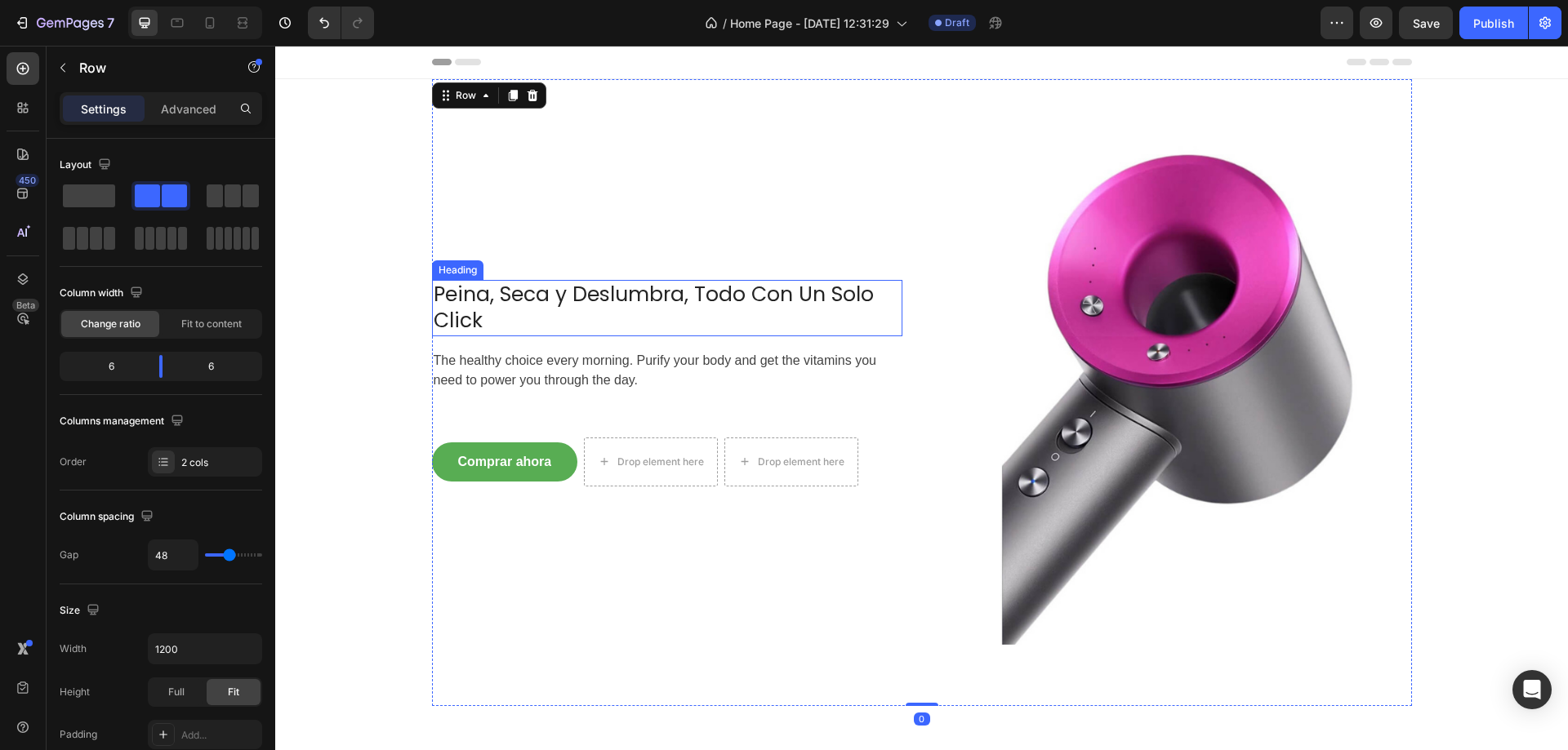
click at [894, 310] on h2 "Peina, Seca y Deslumbra, Todo Con Un Solo Click" at bounding box center [668, 307] width 471 height 57
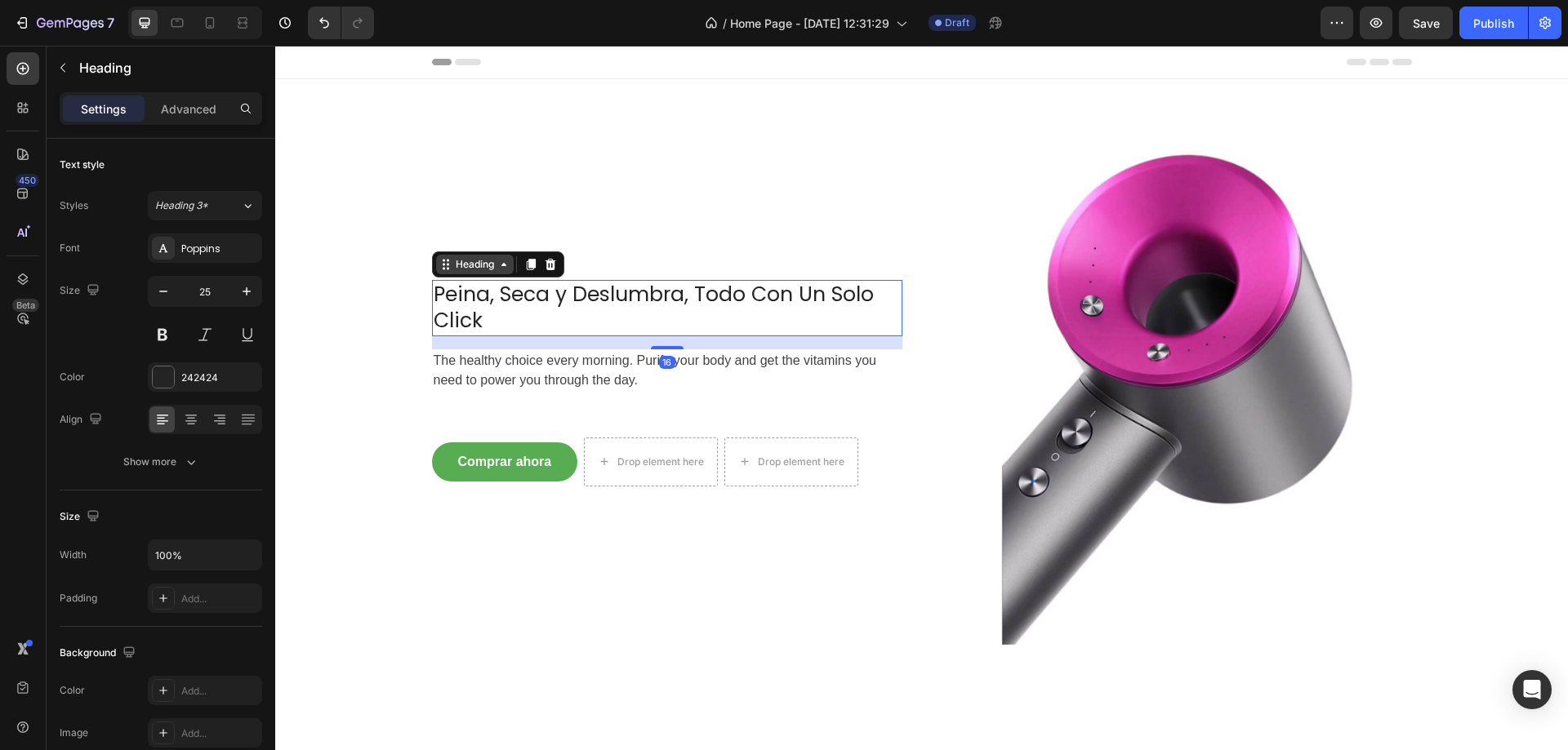
click at [498, 266] on icon at bounding box center [504, 264] width 13 height 13
click at [195, 419] on icon at bounding box center [191, 419] width 17 height 17
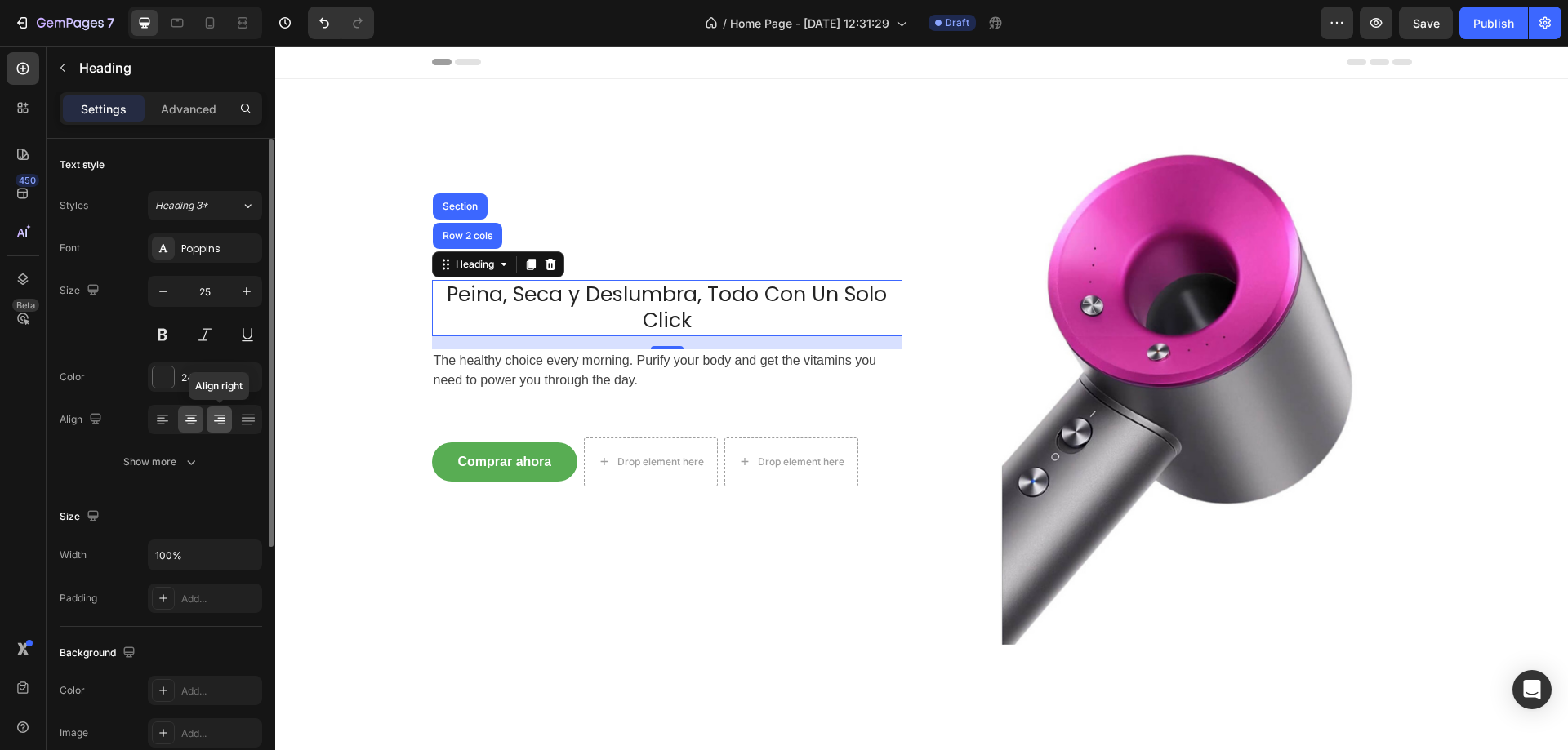
click at [215, 419] on icon at bounding box center [220, 419] width 17 height 17
click at [188, 421] on icon at bounding box center [191, 422] width 11 height 2
click at [181, 462] on div "Show more" at bounding box center [161, 462] width 76 height 17
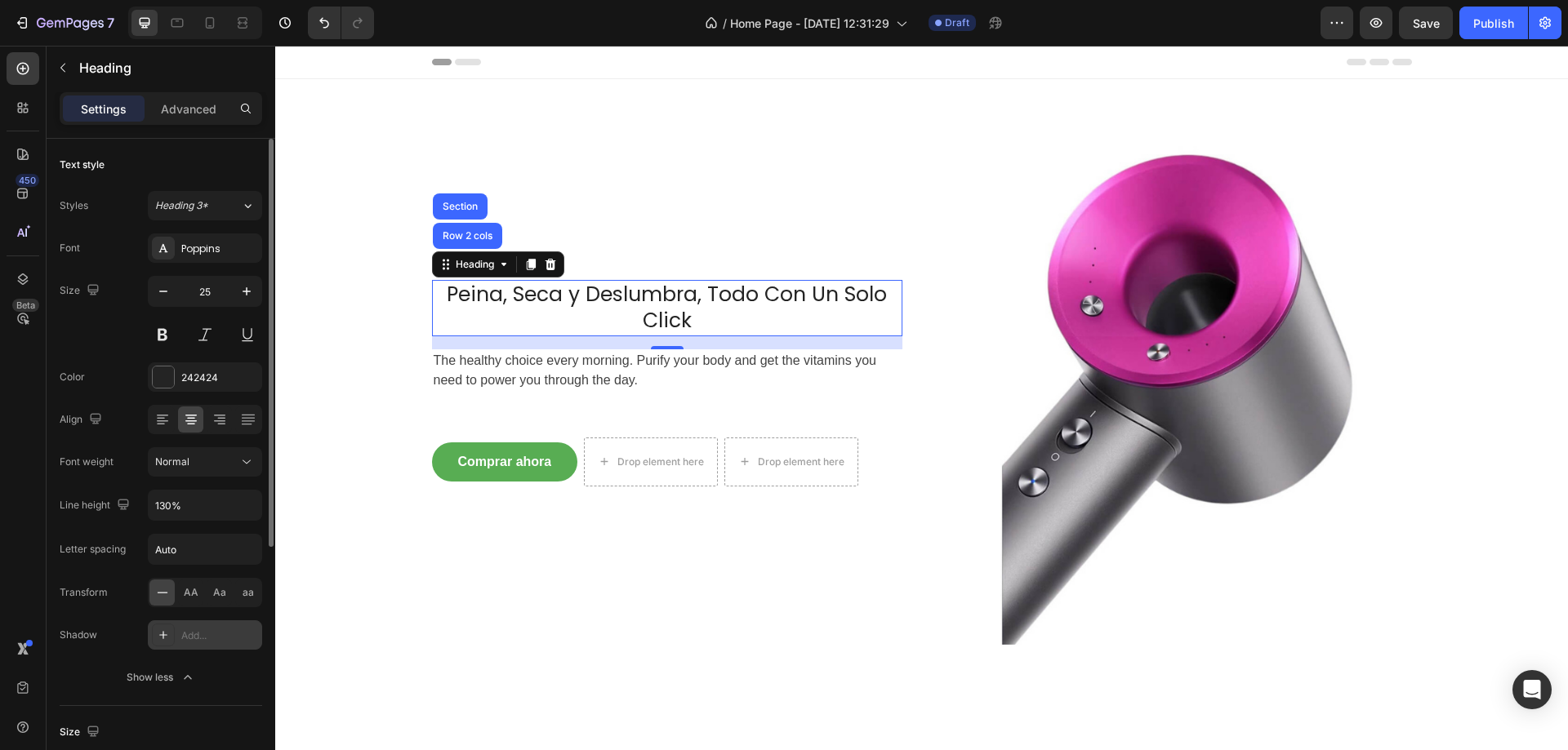
click at [186, 632] on div "Add..." at bounding box center [220, 636] width 77 height 15
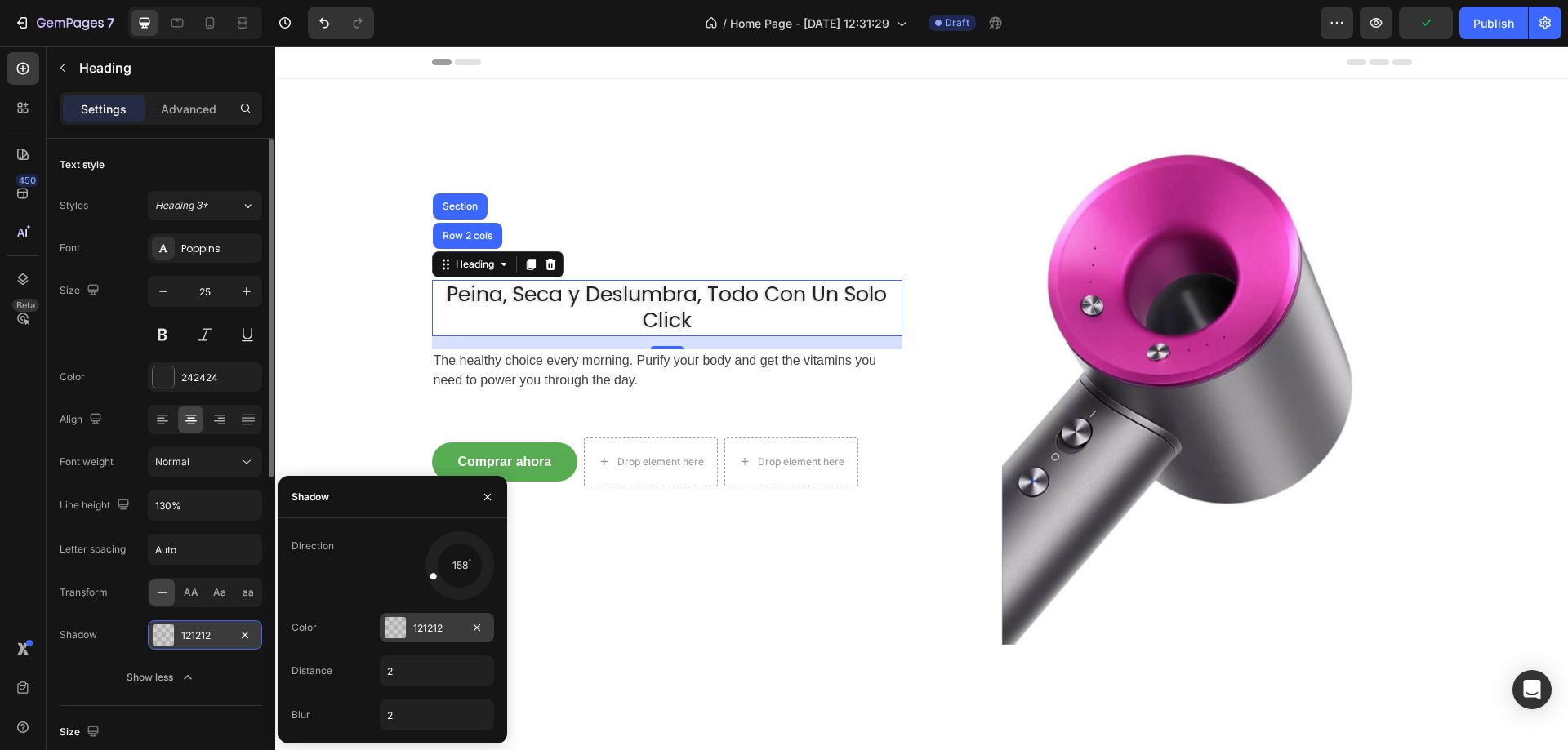
drag, startPoint x: 449, startPoint y: 589, endPoint x: 418, endPoint y: 635, distance: 55.5
click at [393, 590] on div "158" at bounding box center [437, 565] width 114 height 69
drag, startPoint x: 446, startPoint y: 565, endPoint x: 447, endPoint y: 524, distance: 41.0
click at [447, 524] on div "Direction 256 Color 121212 Distance 2 Blur 2" at bounding box center [393, 631] width 228 height 226
click at [241, 633] on icon "button" at bounding box center [245, 635] width 13 height 13
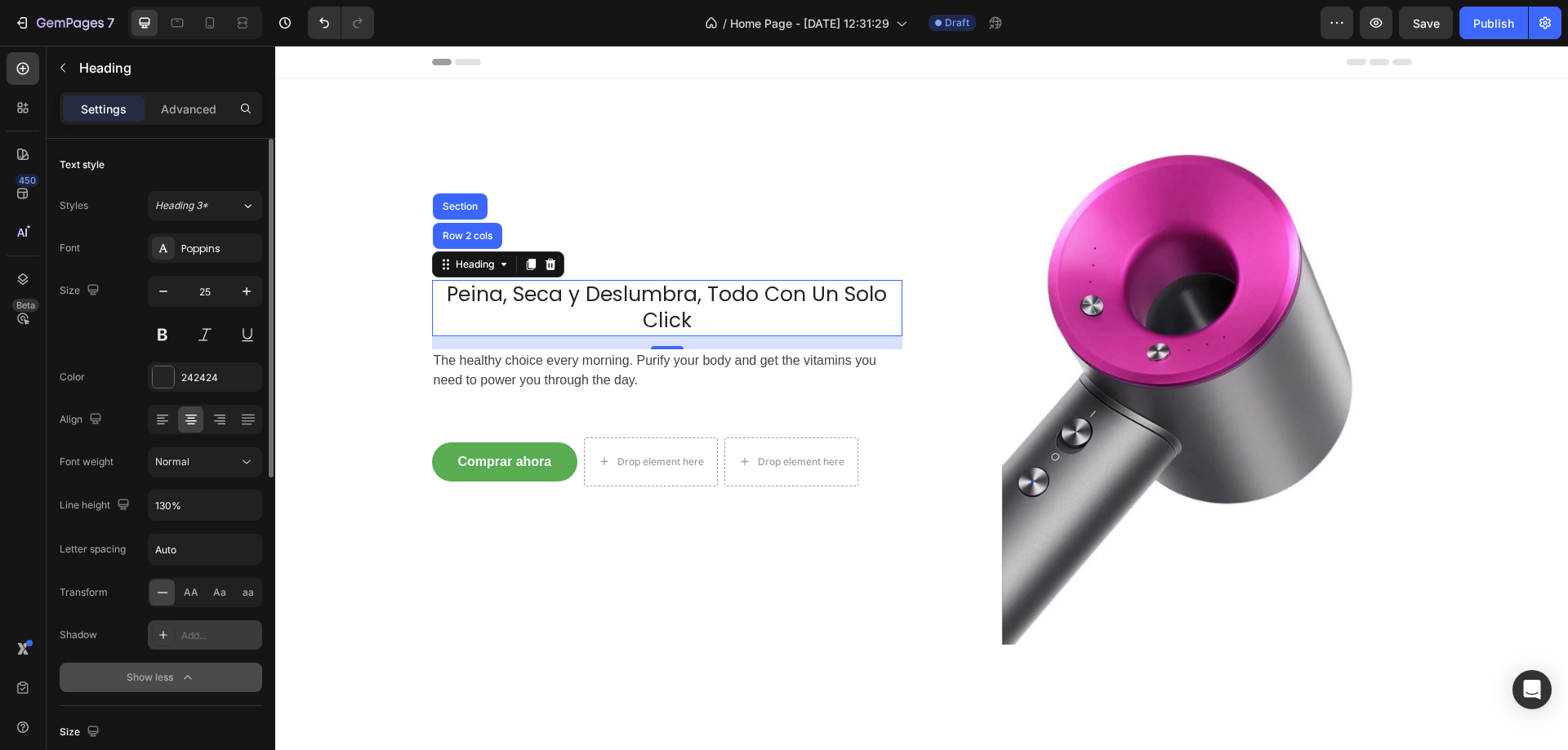
click at [149, 676] on div "Show less" at bounding box center [161, 677] width 70 height 17
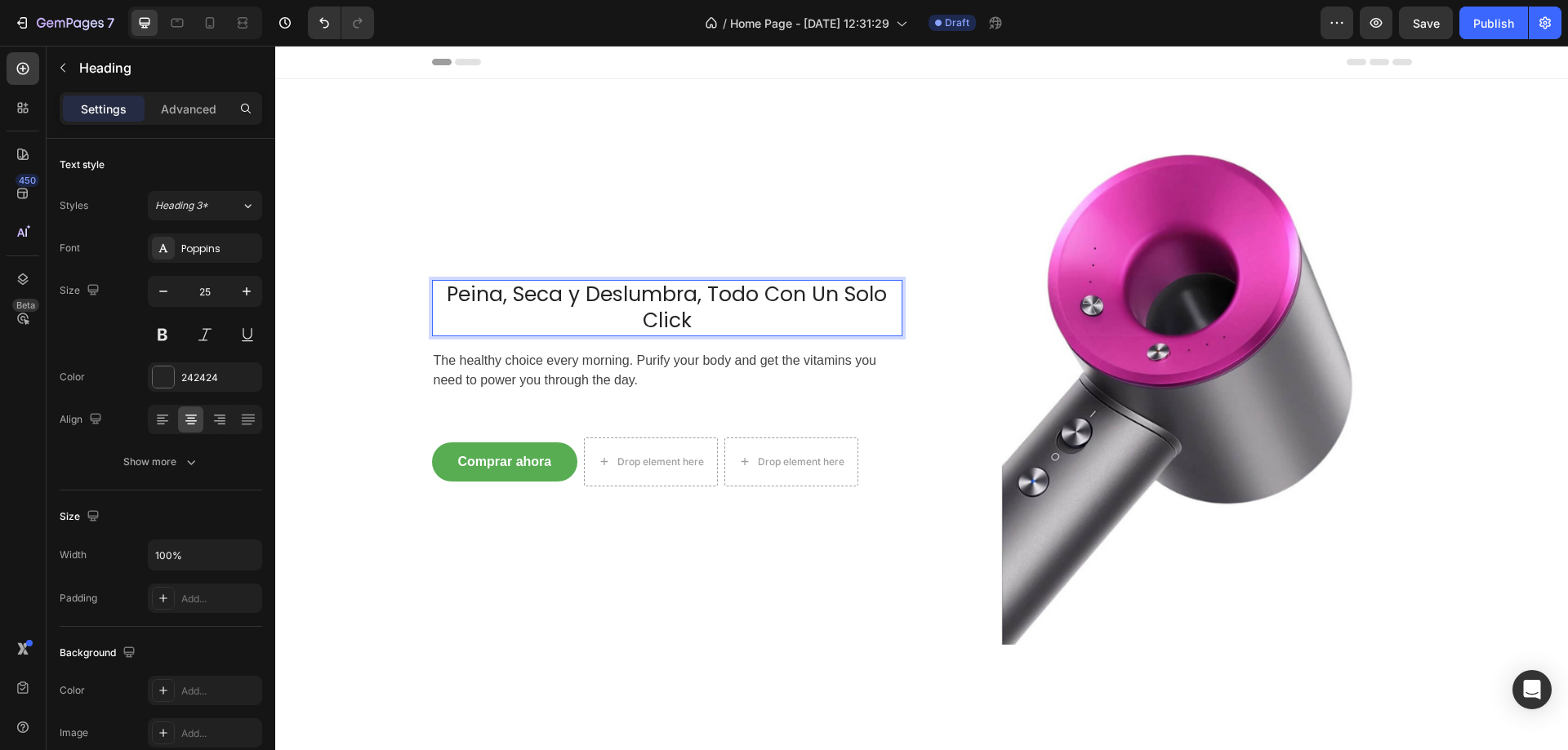
click at [899, 301] on div "Peina, Seca y Deslumbra, Todo Con Un Solo Click Heading Row 2 cols Section 16 T…" at bounding box center [922, 393] width 981 height 627
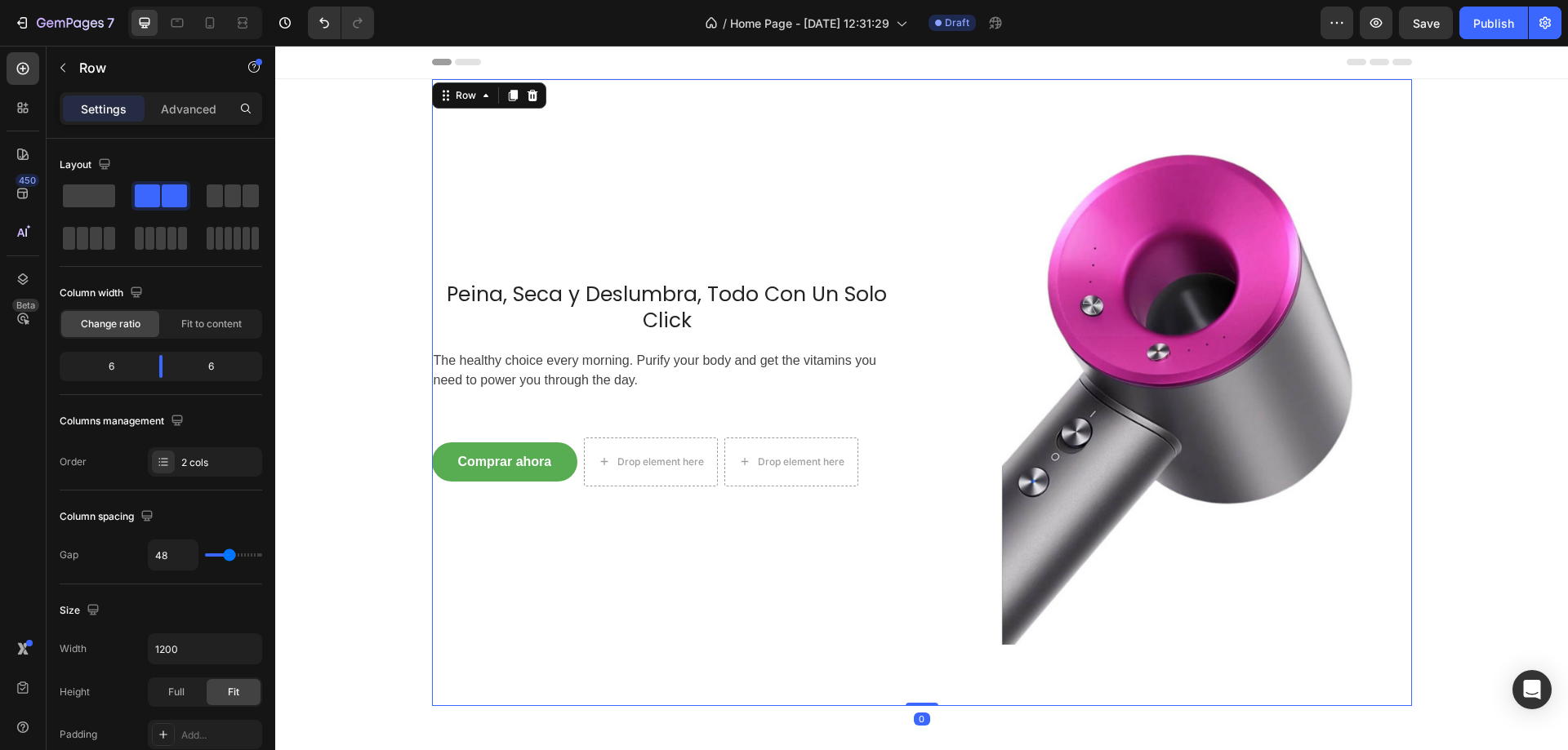
click at [1112, 303] on img at bounding box center [1178, 393] width 471 height 627
click at [1167, 297] on img at bounding box center [1178, 393] width 471 height 627
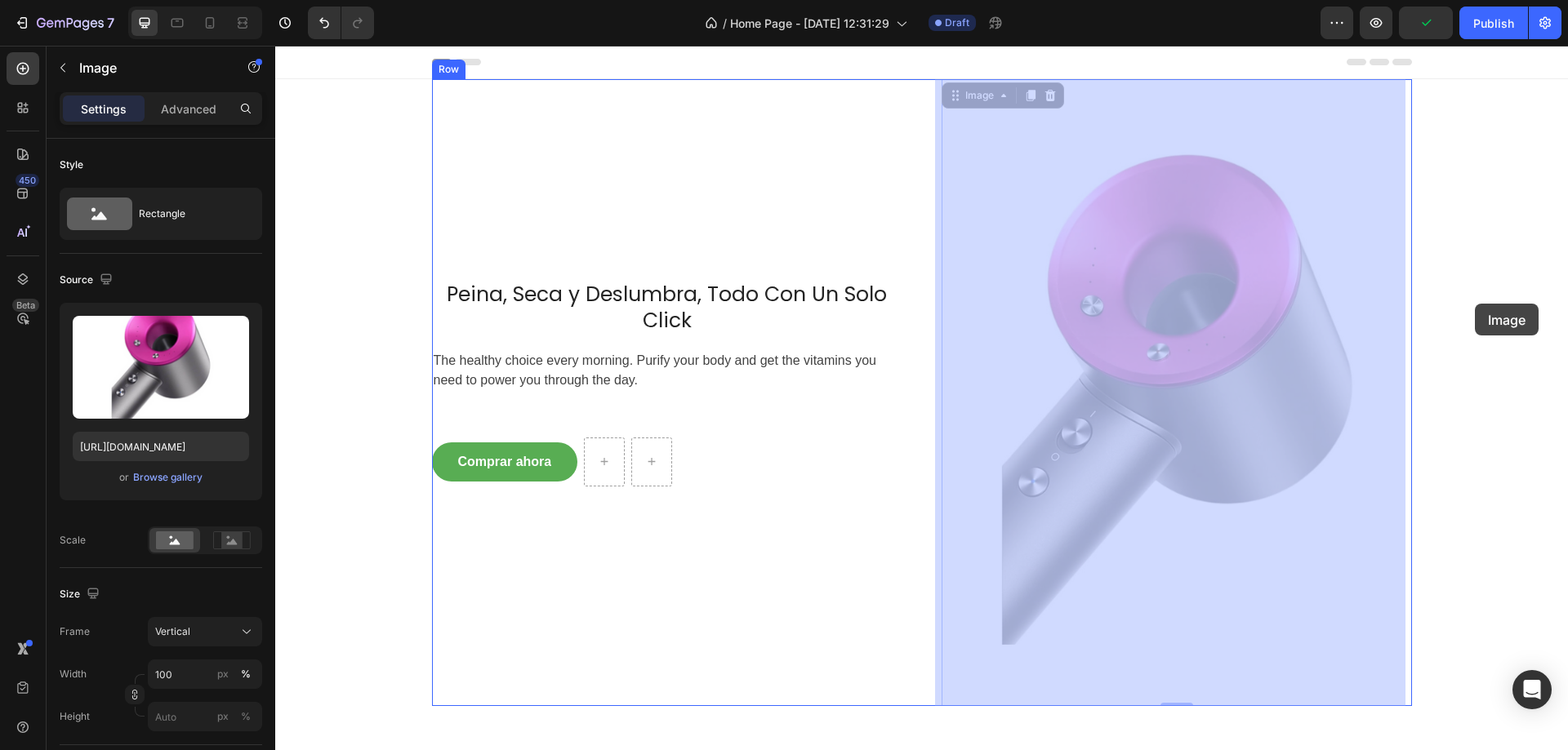
drag, startPoint x: 1169, startPoint y: 301, endPoint x: 1476, endPoint y: 304, distance: 307.0
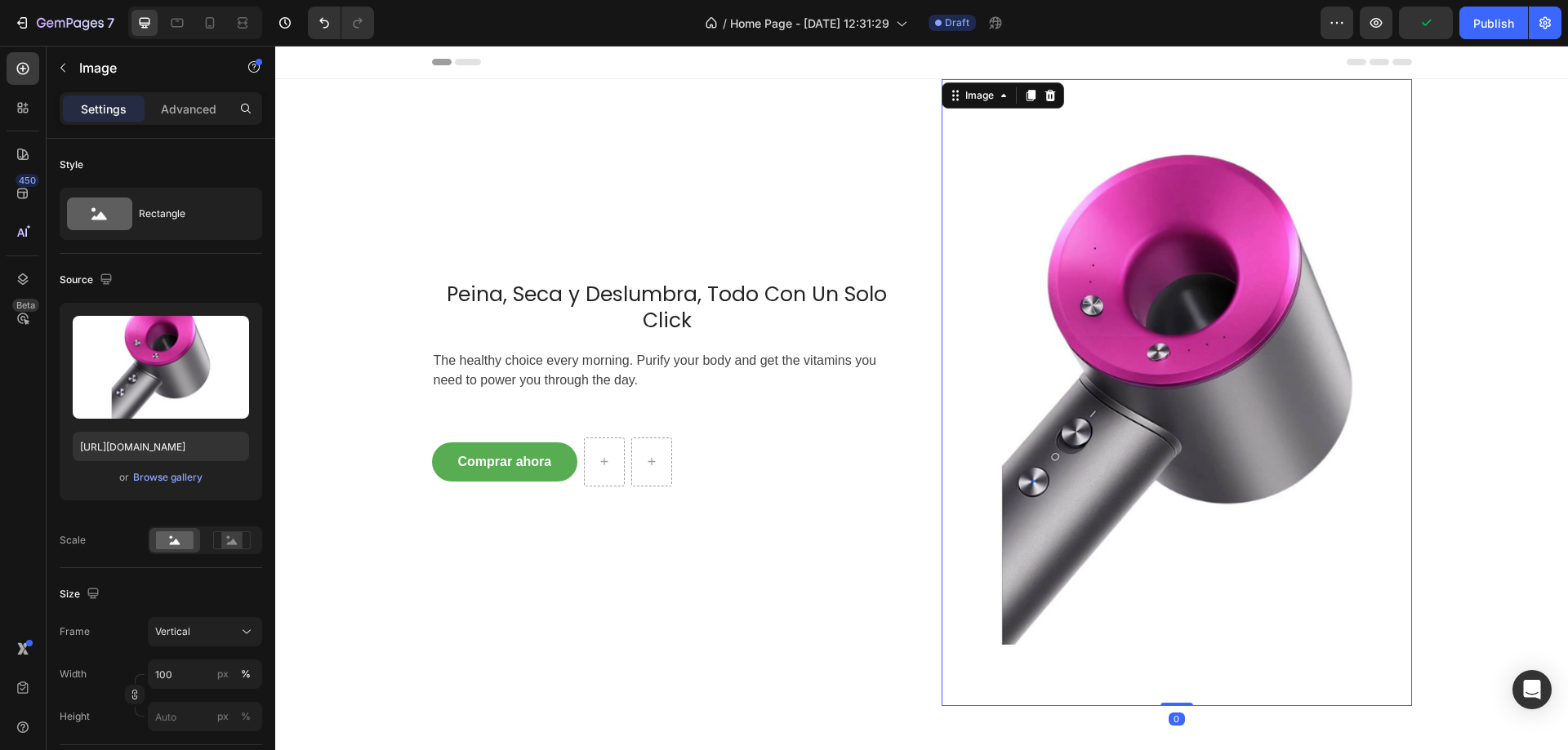
click at [1408, 125] on div "Peina, Seca y Deslumbra, Todo Con Un Solo Click Heading The healthy choice ever…" at bounding box center [921, 393] width 1268 height 627
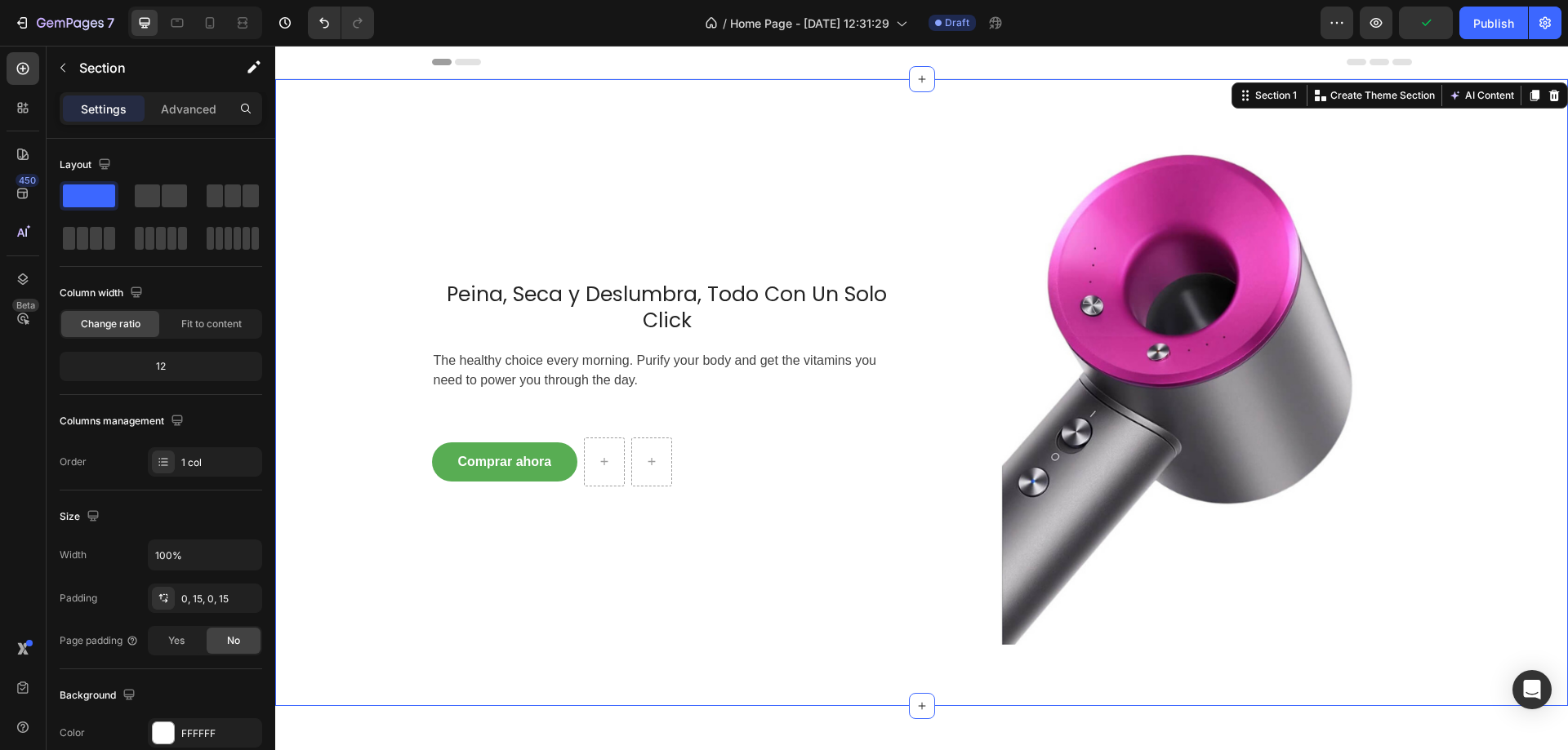
click at [1467, 139] on div "Peina, Seca y Deslumbra, Todo Con Un Solo Click Heading The healthy choice ever…" at bounding box center [921, 393] width 1268 height 627
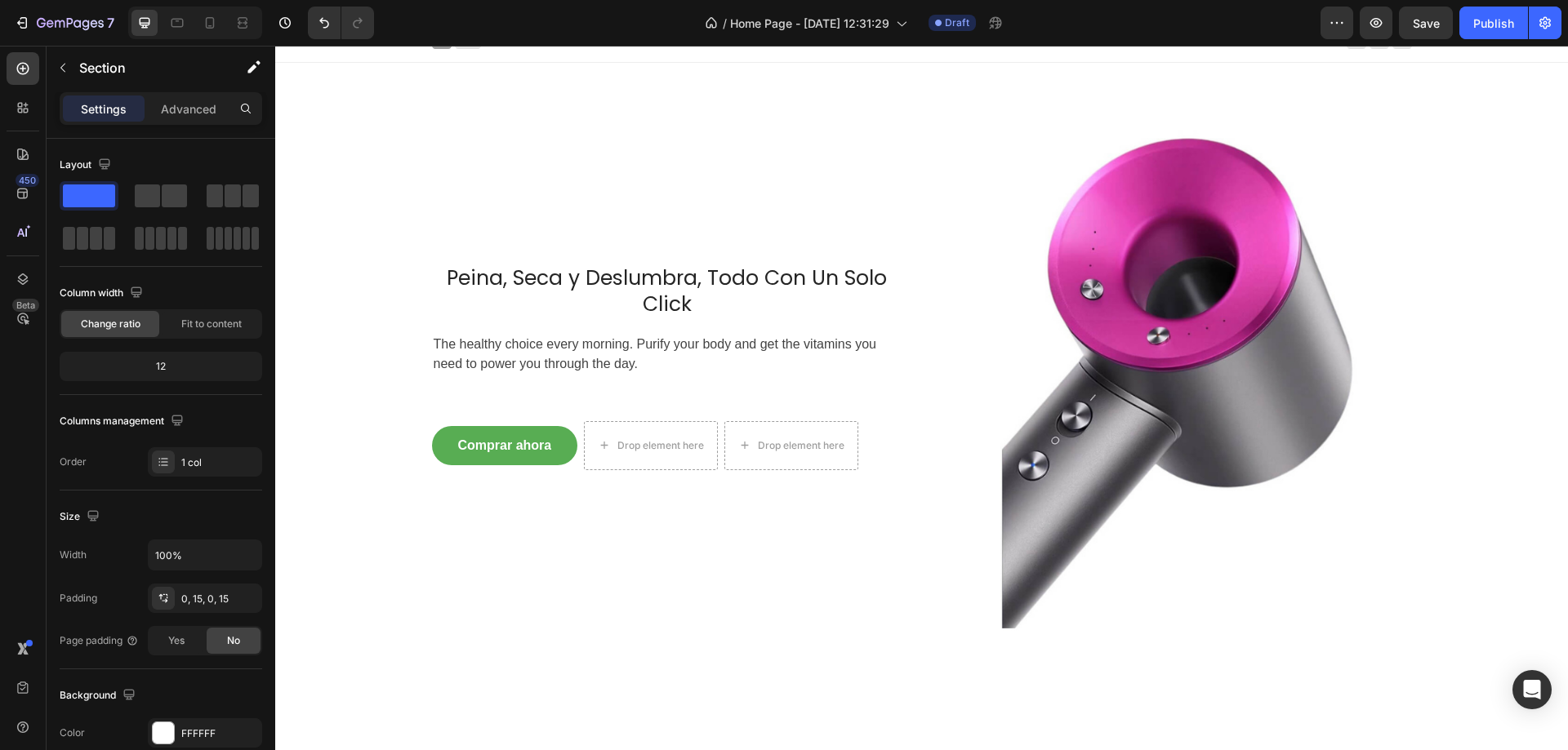
scroll to position [0, 0]
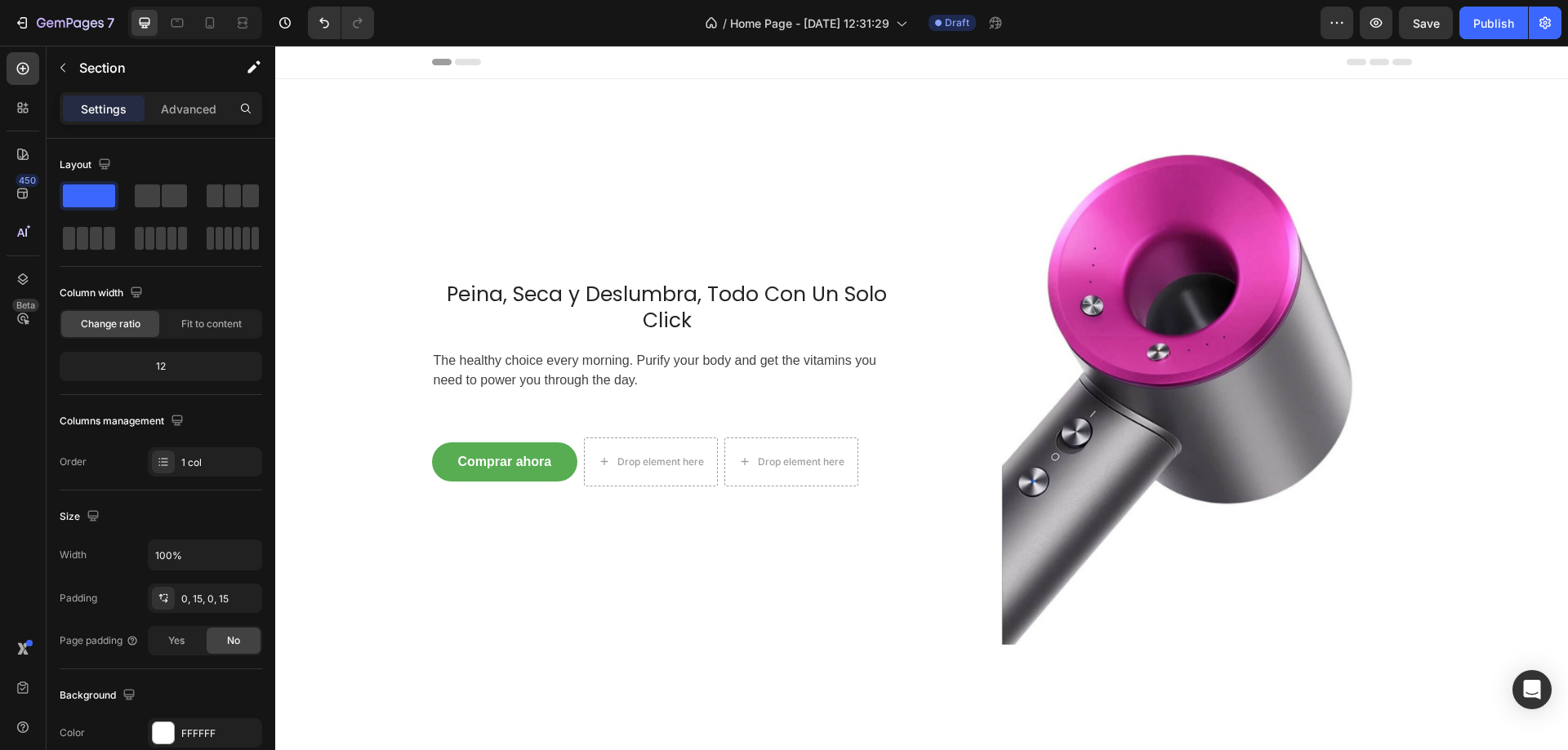
click at [1497, 257] on div "Peina, Seca y Deslumbra, Todo Con Un Solo Click Heading The healthy choice ever…" at bounding box center [921, 393] width 1268 height 627
click at [1507, 247] on div "Peina, Seca y Deslumbra, Todo Con Un Solo Click Heading The healthy choice ever…" at bounding box center [921, 393] width 1268 height 627
drag, startPoint x: 264, startPoint y: 320, endPoint x: 209, endPoint y: 328, distance: 55.6
click at [254, 323] on div "Layout Column width Change ratio Fit to content 12 Columns management Order 1 c…" at bounding box center [160, 467] width 228 height 658
click at [212, 331] on div "Fit to content" at bounding box center [211, 324] width 98 height 26
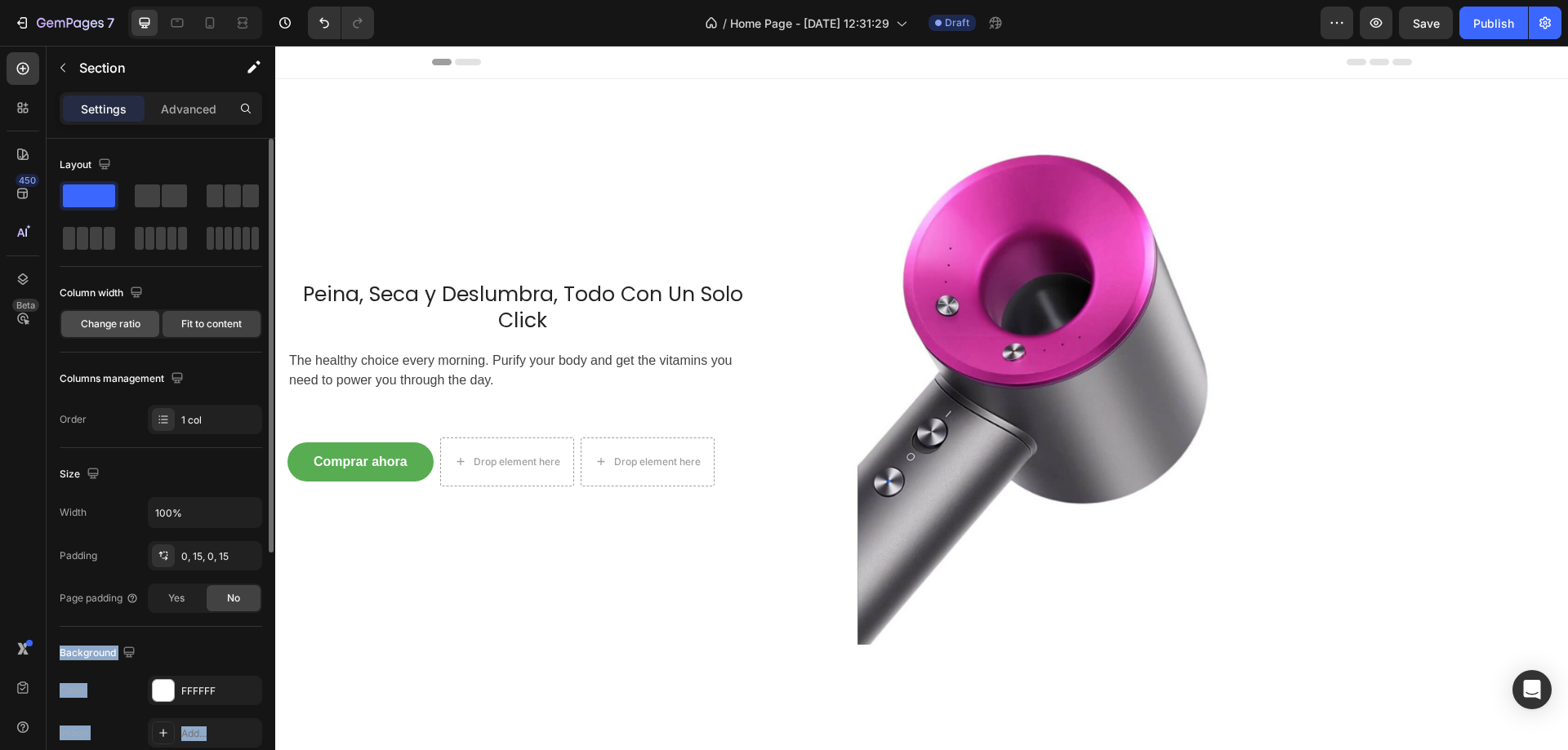
click at [79, 328] on div "Change ratio" at bounding box center [110, 324] width 98 height 26
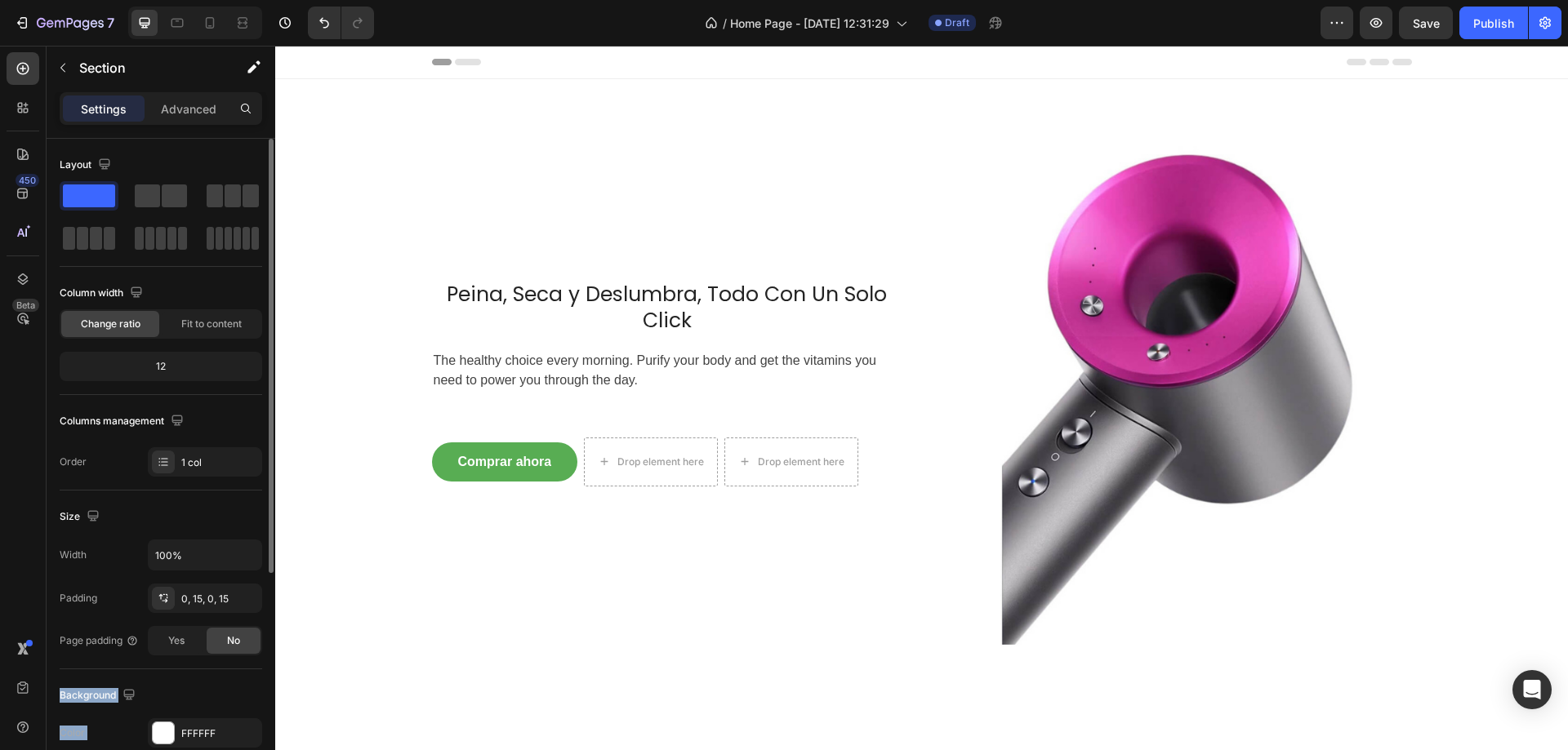
click at [186, 361] on div "12" at bounding box center [160, 367] width 196 height 23
click at [162, 368] on div "12" at bounding box center [160, 367] width 196 height 23
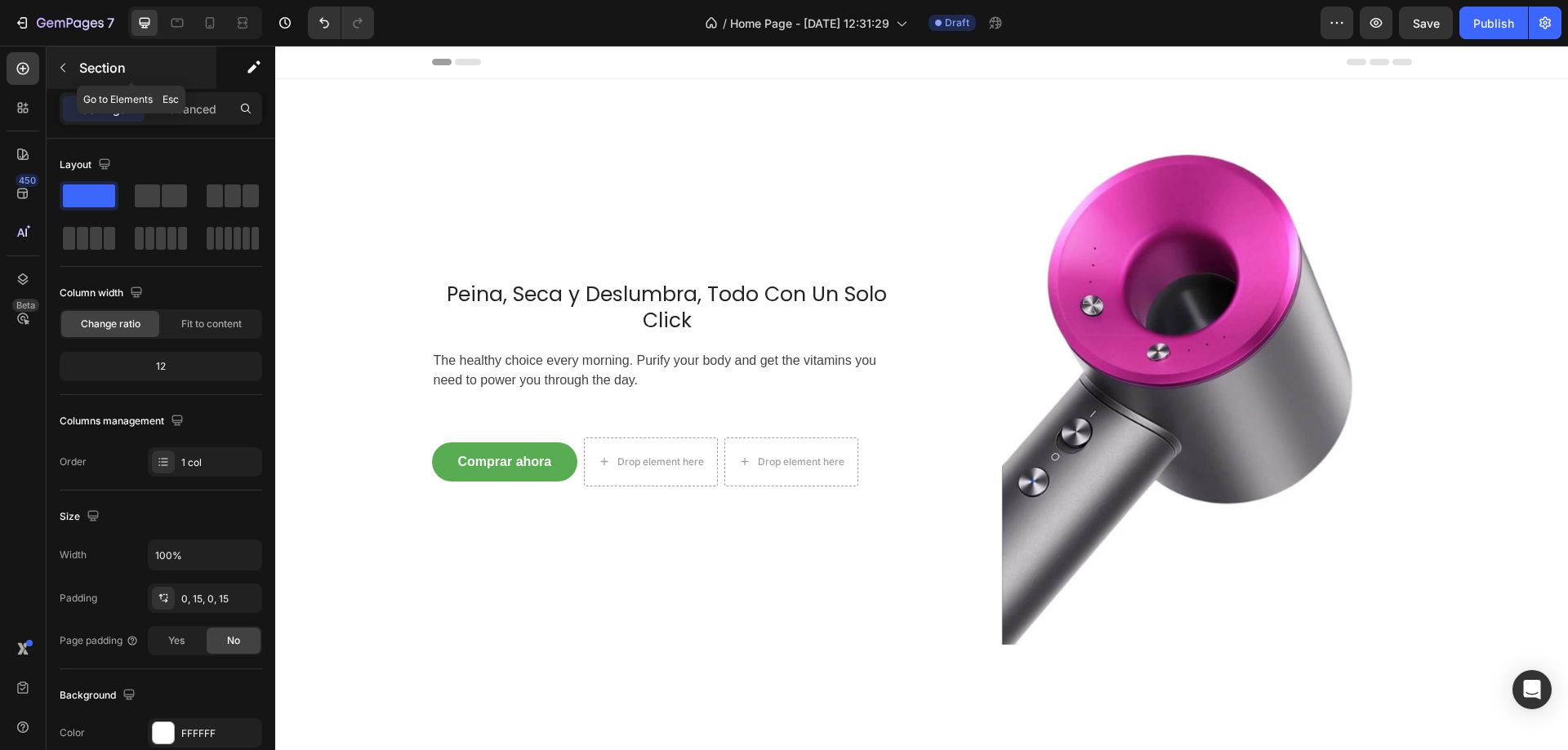
click at [202, 78] on div "Section" at bounding box center [131, 67] width 170 height 43
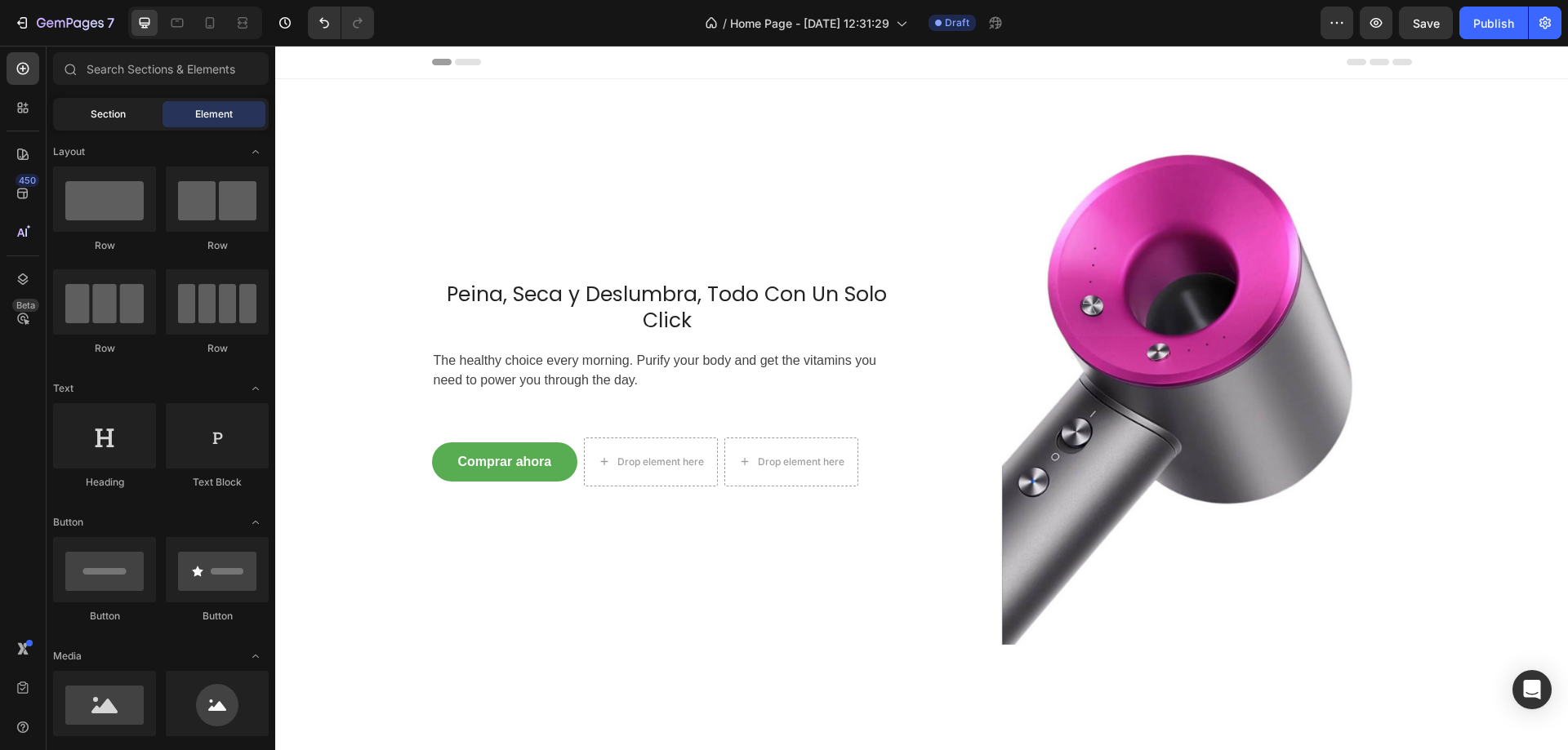
click at [89, 105] on div "Section" at bounding box center [108, 114] width 103 height 26
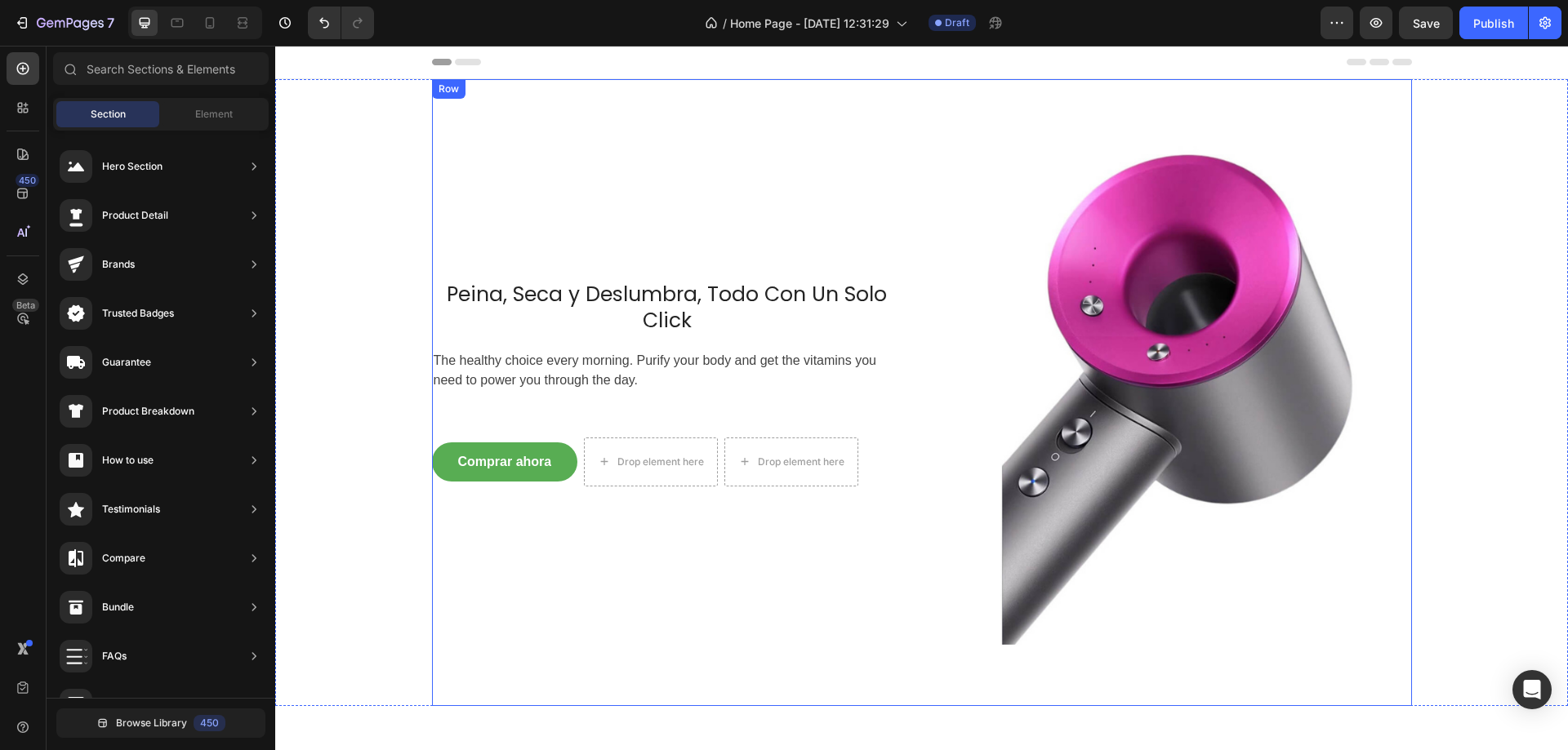
click at [652, 133] on div "Peina, Seca y Deslumbra, Todo Con Un Solo Click Heading The healthy choice ever…" at bounding box center [668, 393] width 471 height 627
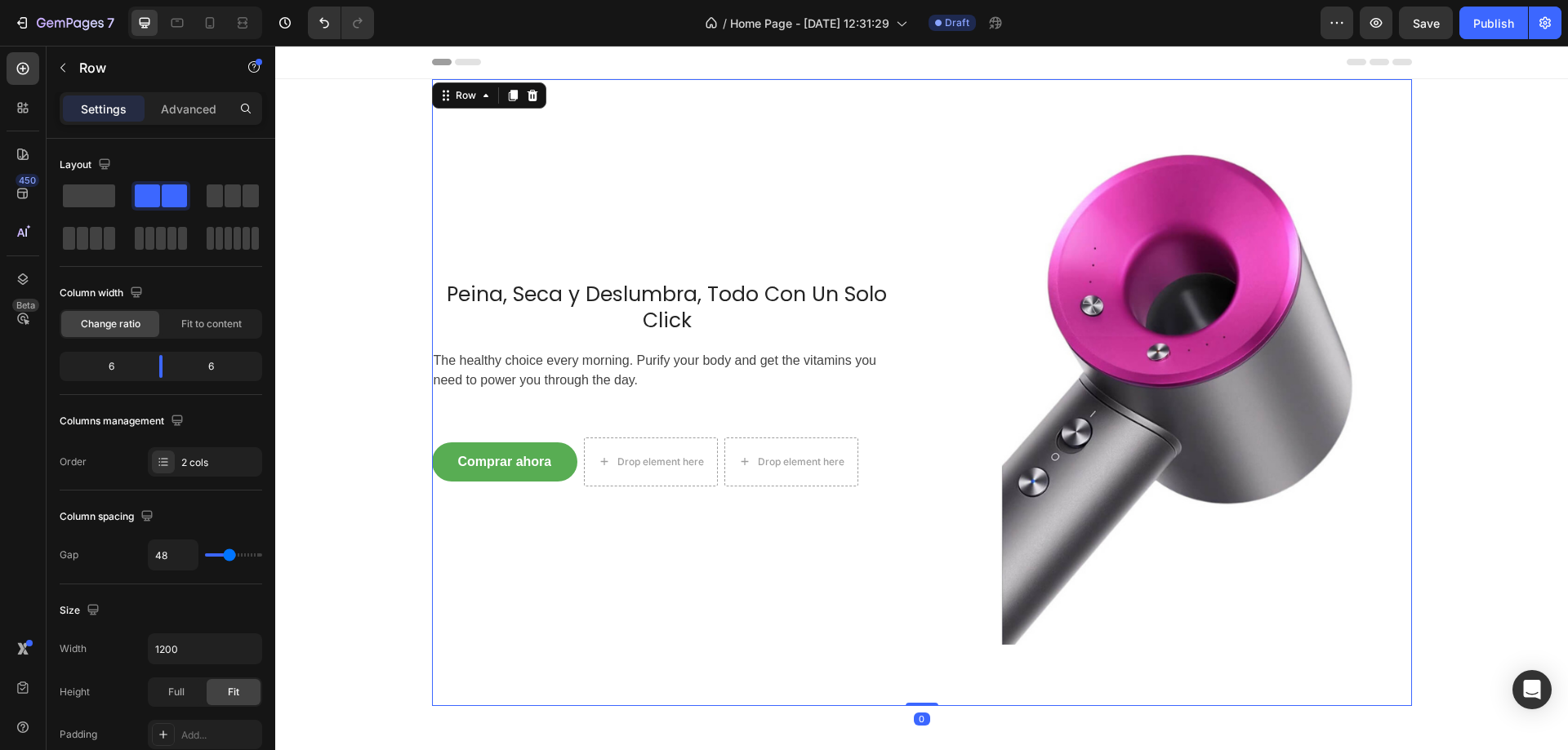
click at [680, 267] on div "Peina, Seca y Deslumbra, Todo Con Un Solo Click Heading The healthy choice ever…" at bounding box center [668, 393] width 471 height 627
click at [698, 315] on h2 "Peina, Seca y Deslumbra, Todo Con Un Solo Click" at bounding box center [668, 307] width 471 height 57
click at [898, 307] on div "Peina, Seca y Deslumbra, Todo Con Un Solo Click Heading The healthy choice ever…" at bounding box center [922, 393] width 981 height 627
click at [840, 294] on h2 "Peina, Seca y Deslumbra, Todo Con Un Solo Click" at bounding box center [668, 307] width 471 height 57
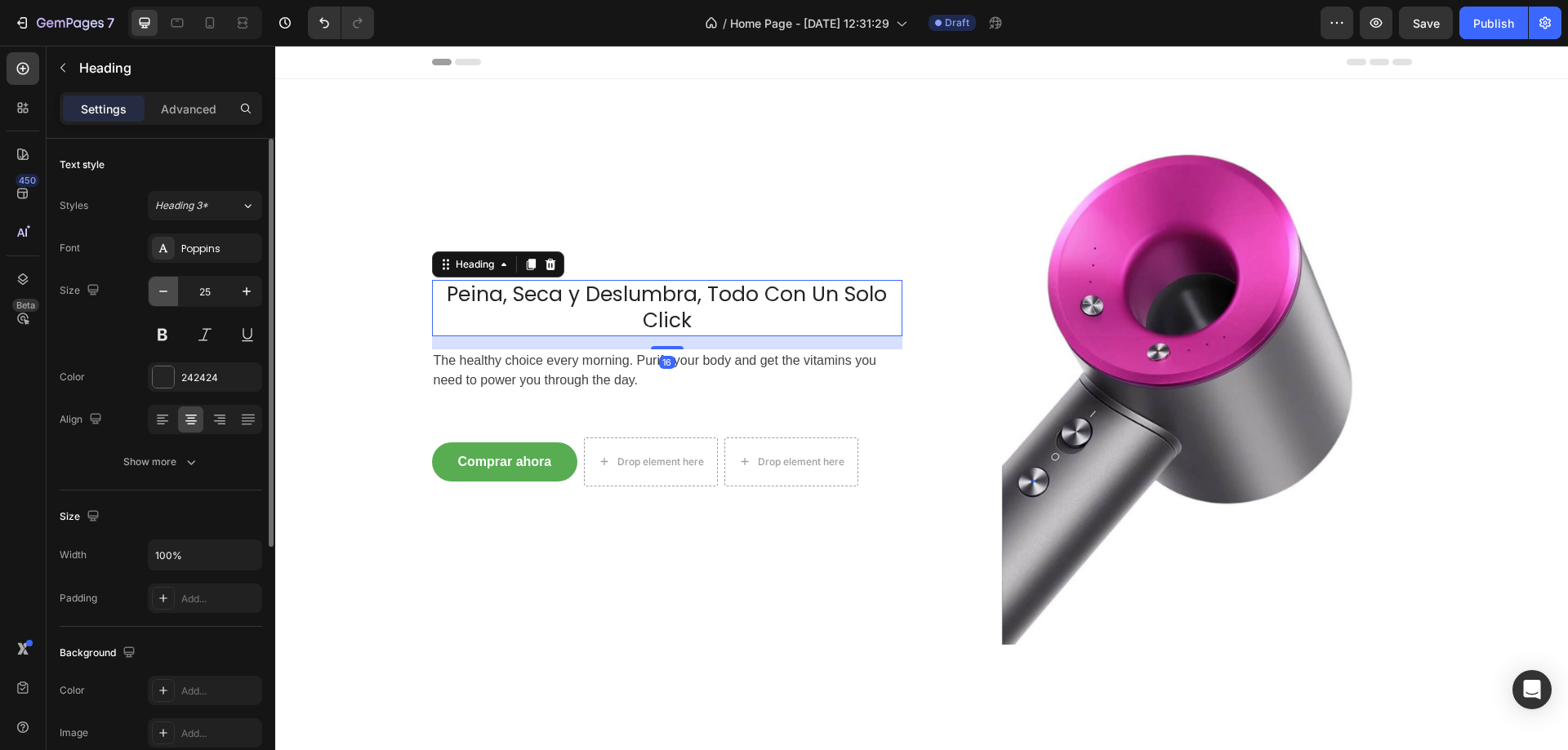
click at [160, 289] on icon "button" at bounding box center [163, 291] width 17 height 17
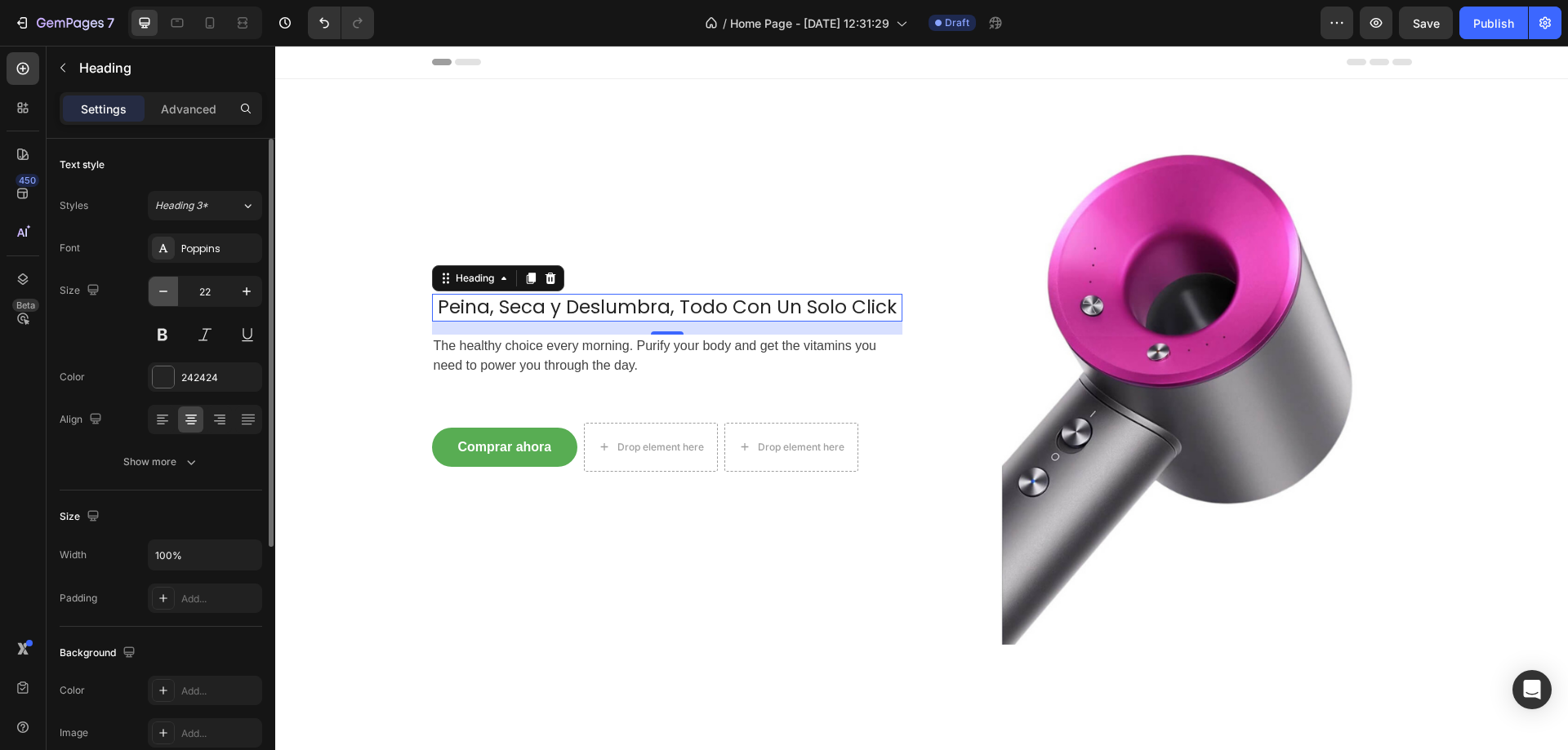
click at [160, 289] on icon "button" at bounding box center [163, 291] width 17 height 17
click at [236, 290] on button "button" at bounding box center [247, 292] width 30 height 30
click at [240, 290] on icon "button" at bounding box center [247, 291] width 17 height 17
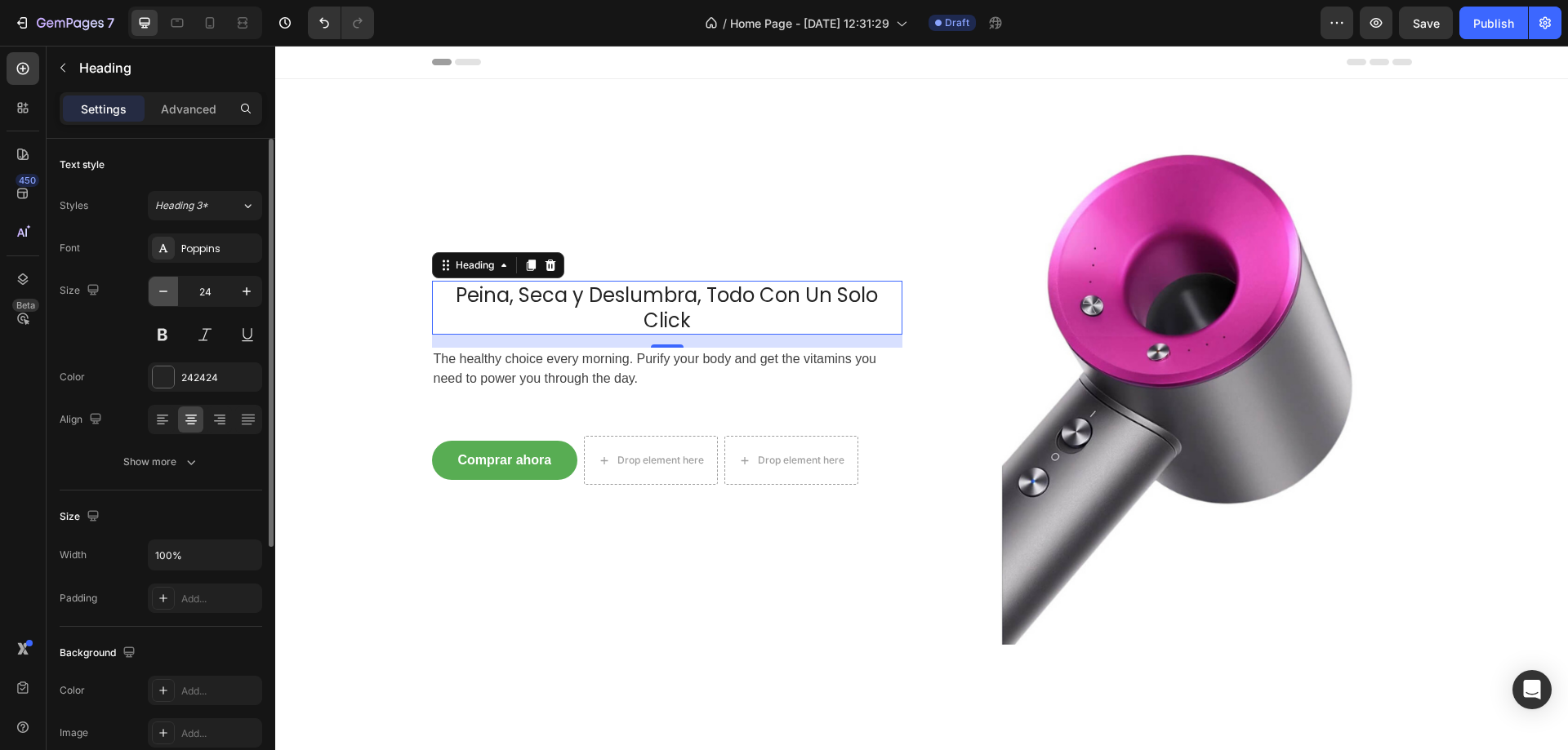
click at [170, 295] on icon "button" at bounding box center [163, 291] width 17 height 17
type input "23"
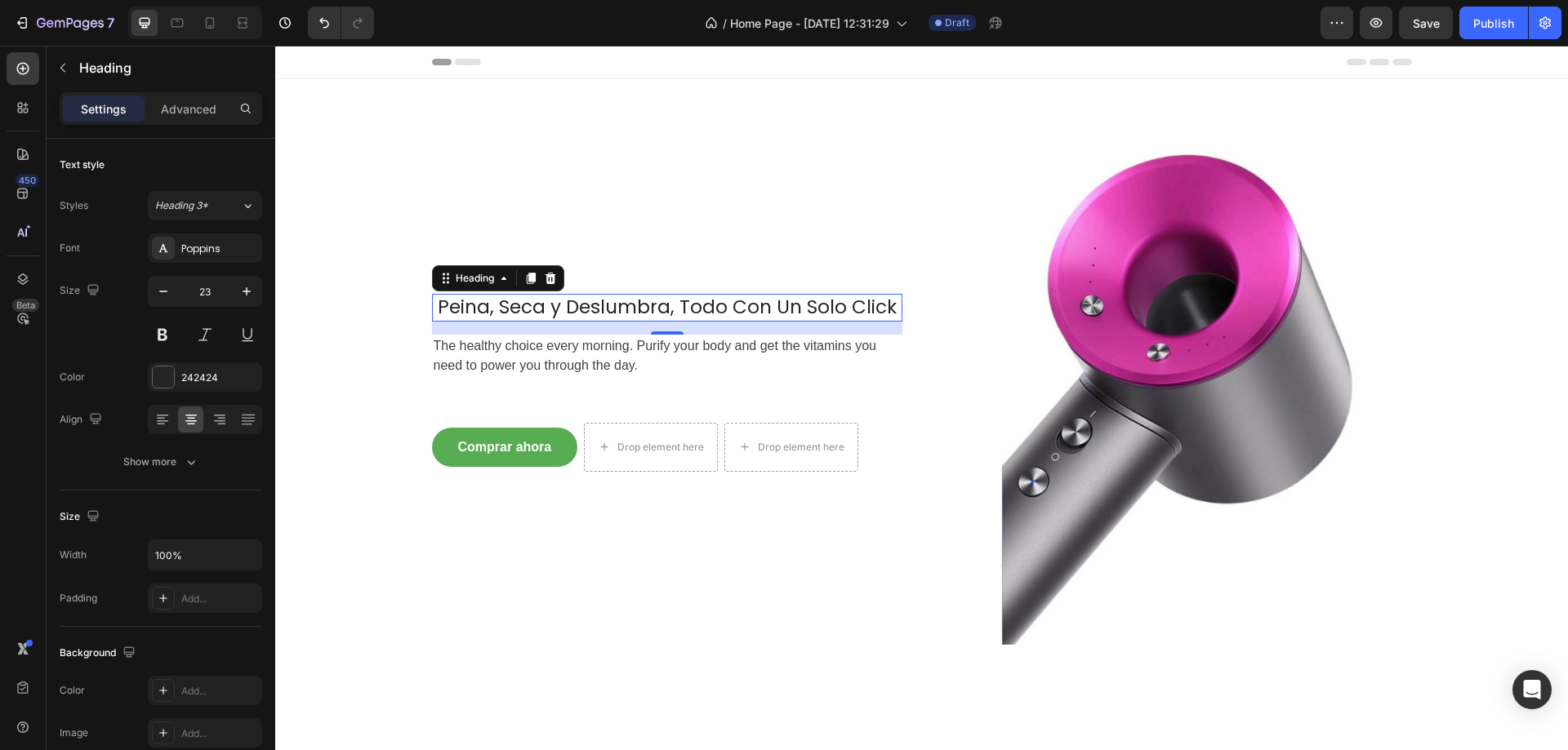
click at [546, 349] on p "The healthy choice every morning. Purify your body and get the vitamins you nee…" at bounding box center [668, 355] width 467 height 39
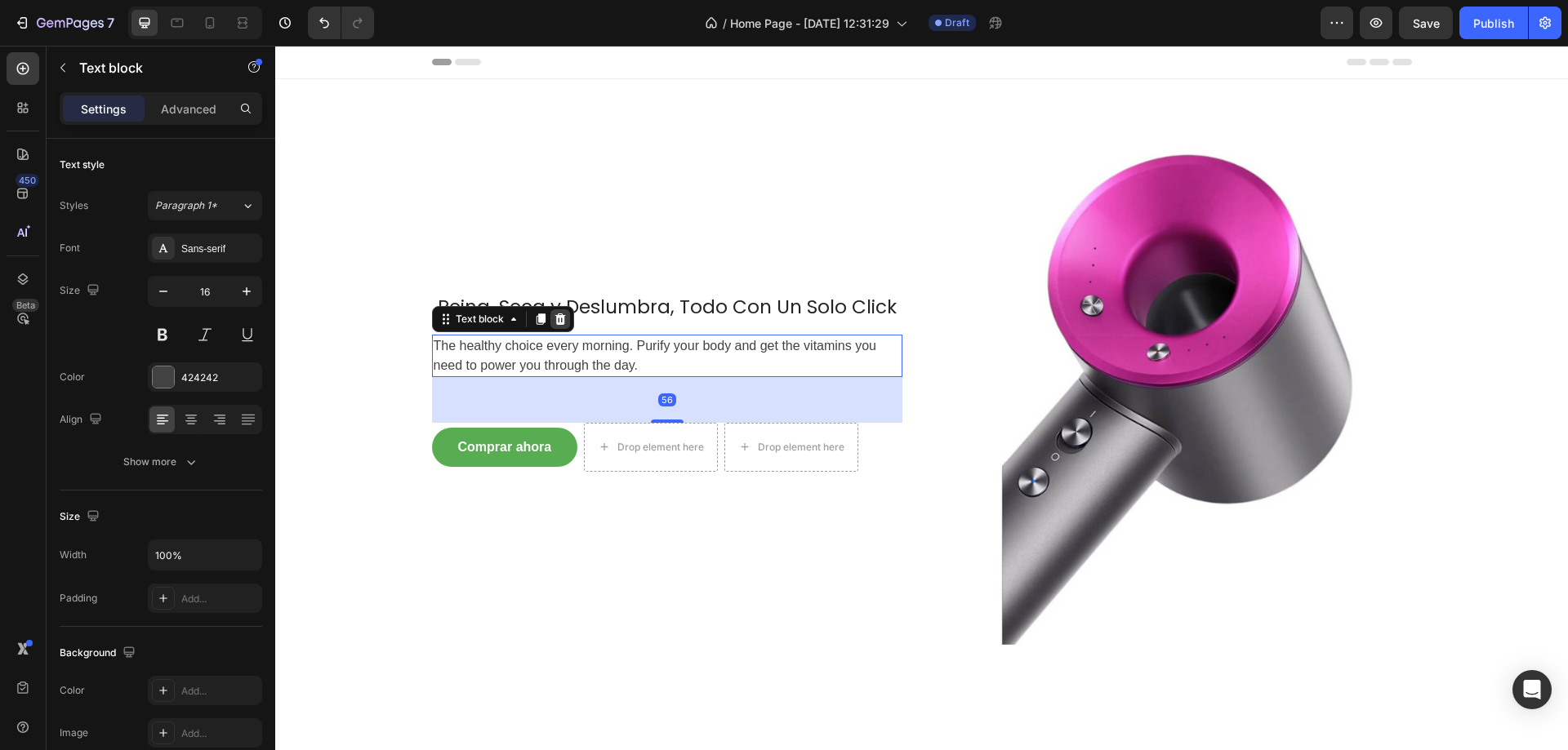
click at [553, 316] on icon at bounding box center [560, 319] width 13 height 13
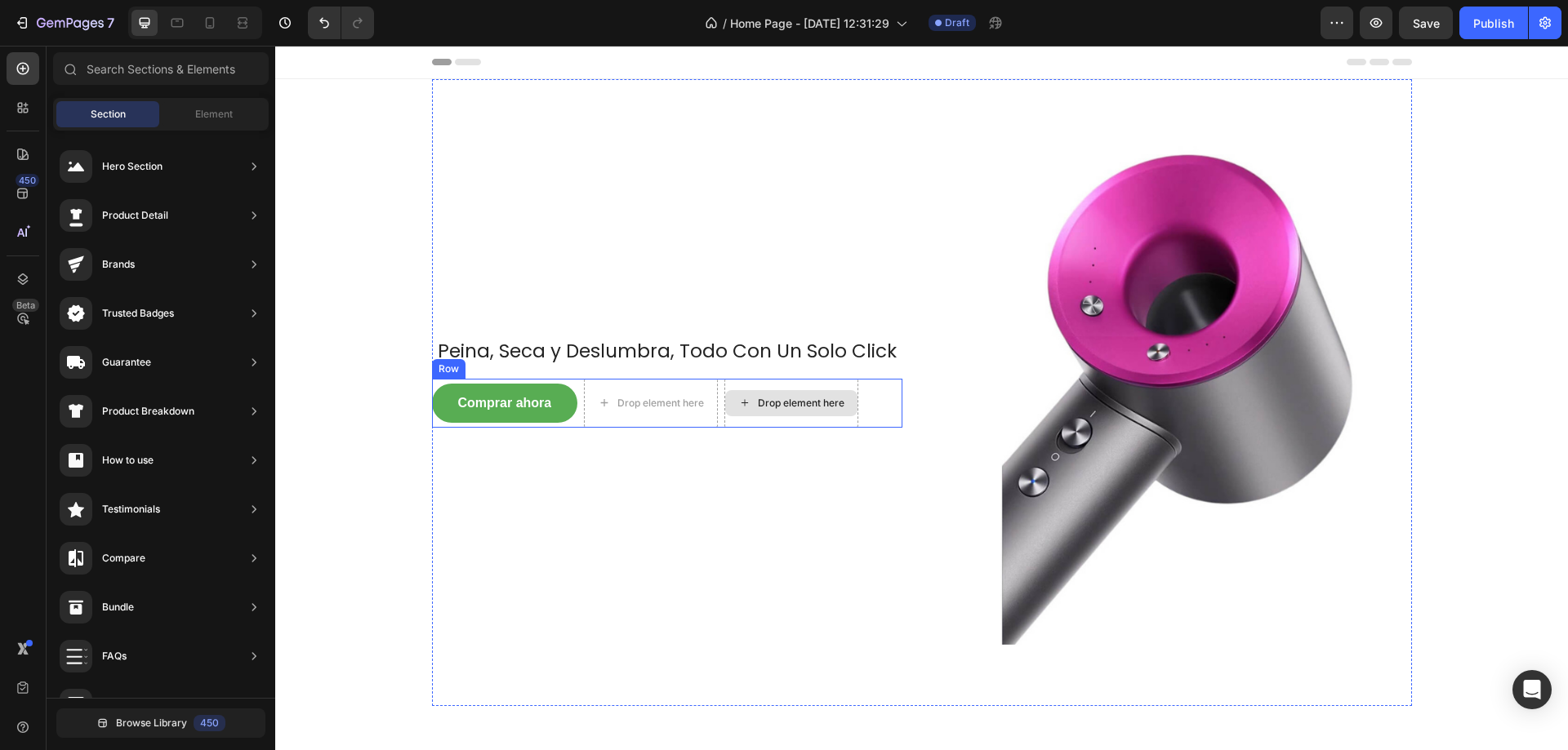
click at [726, 416] on div "Drop element here" at bounding box center [791, 403] width 132 height 26
click at [743, 404] on icon at bounding box center [744, 403] width 13 height 14
click at [743, 402] on icon at bounding box center [744, 403] width 13 height 14
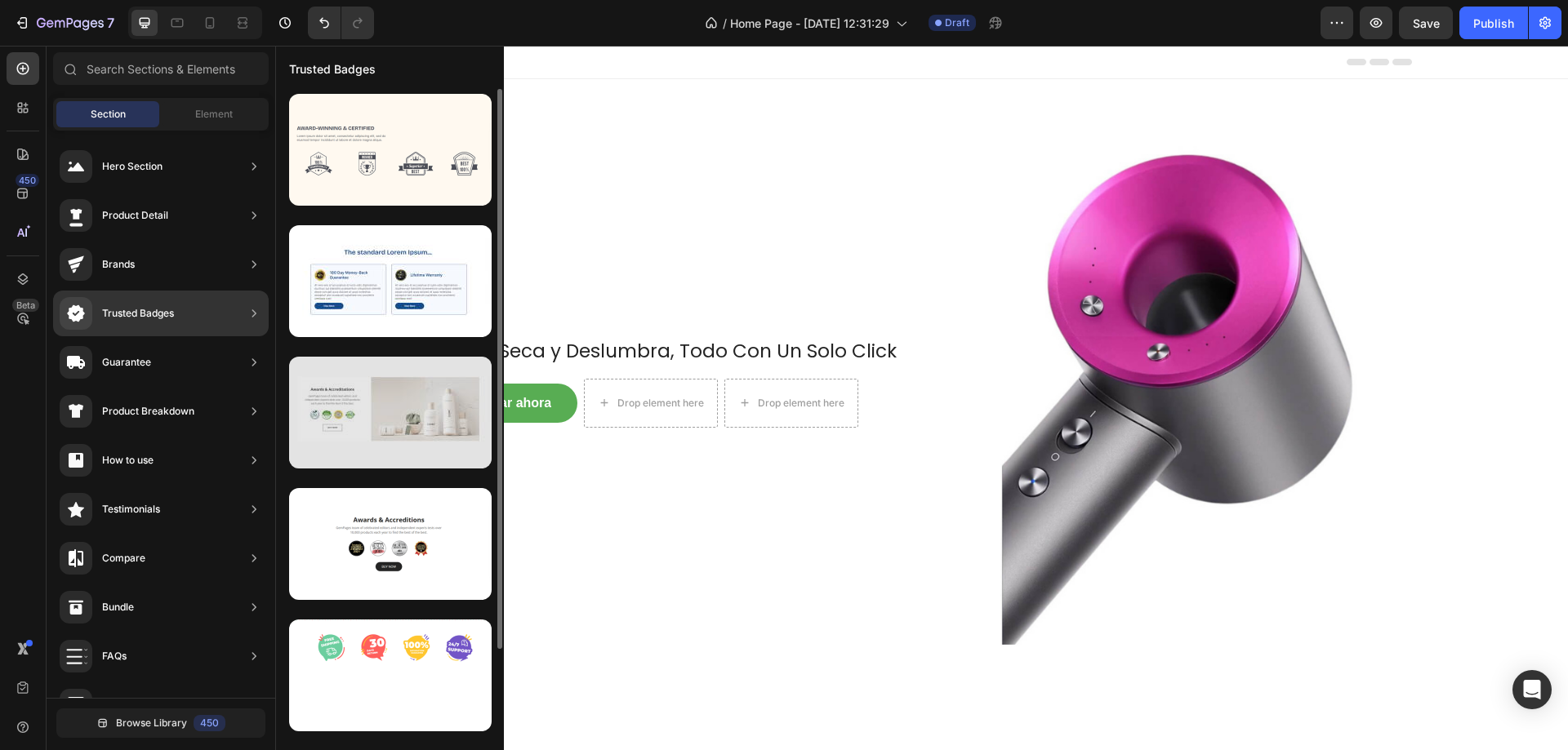
click at [424, 382] on div at bounding box center [390, 413] width 202 height 111
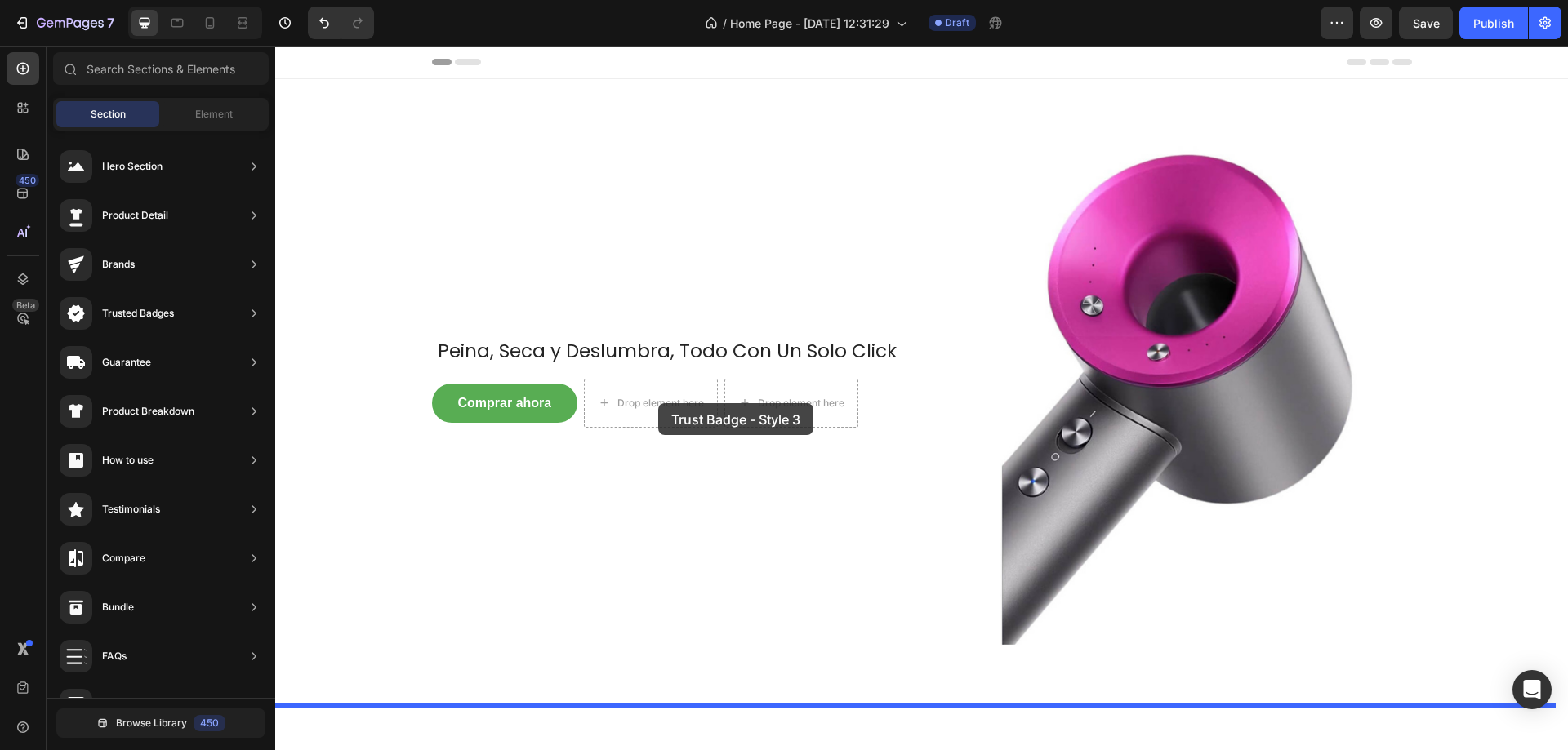
drag, startPoint x: 713, startPoint y: 476, endPoint x: 656, endPoint y: 405, distance: 91.0
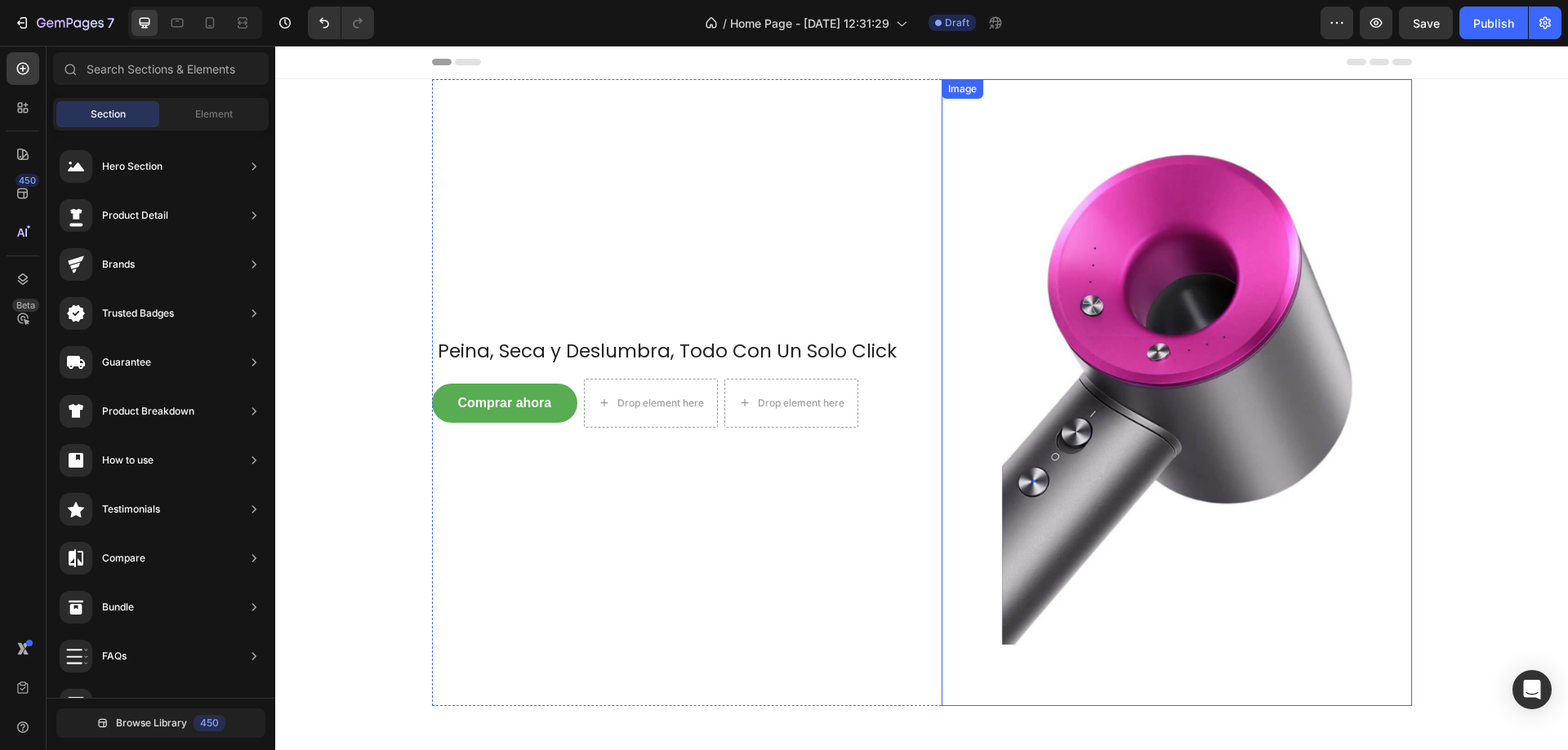
click at [981, 453] on img at bounding box center [1178, 393] width 471 height 627
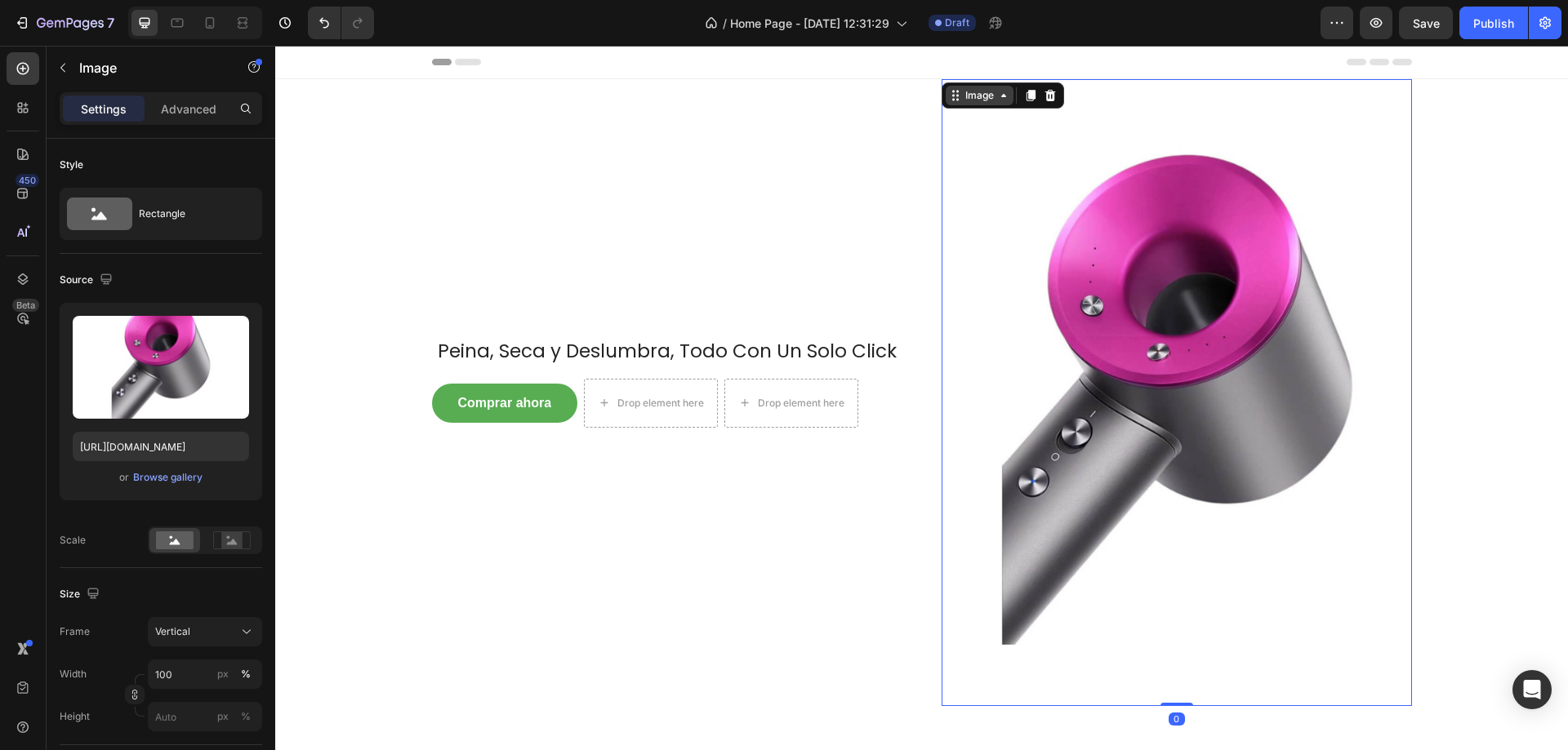
click at [998, 94] on icon at bounding box center [1003, 95] width 13 height 13
click at [769, 344] on h2 "Peina, Seca y Deslumbra, Todo Con Un Solo Click" at bounding box center [668, 352] width 471 height 28
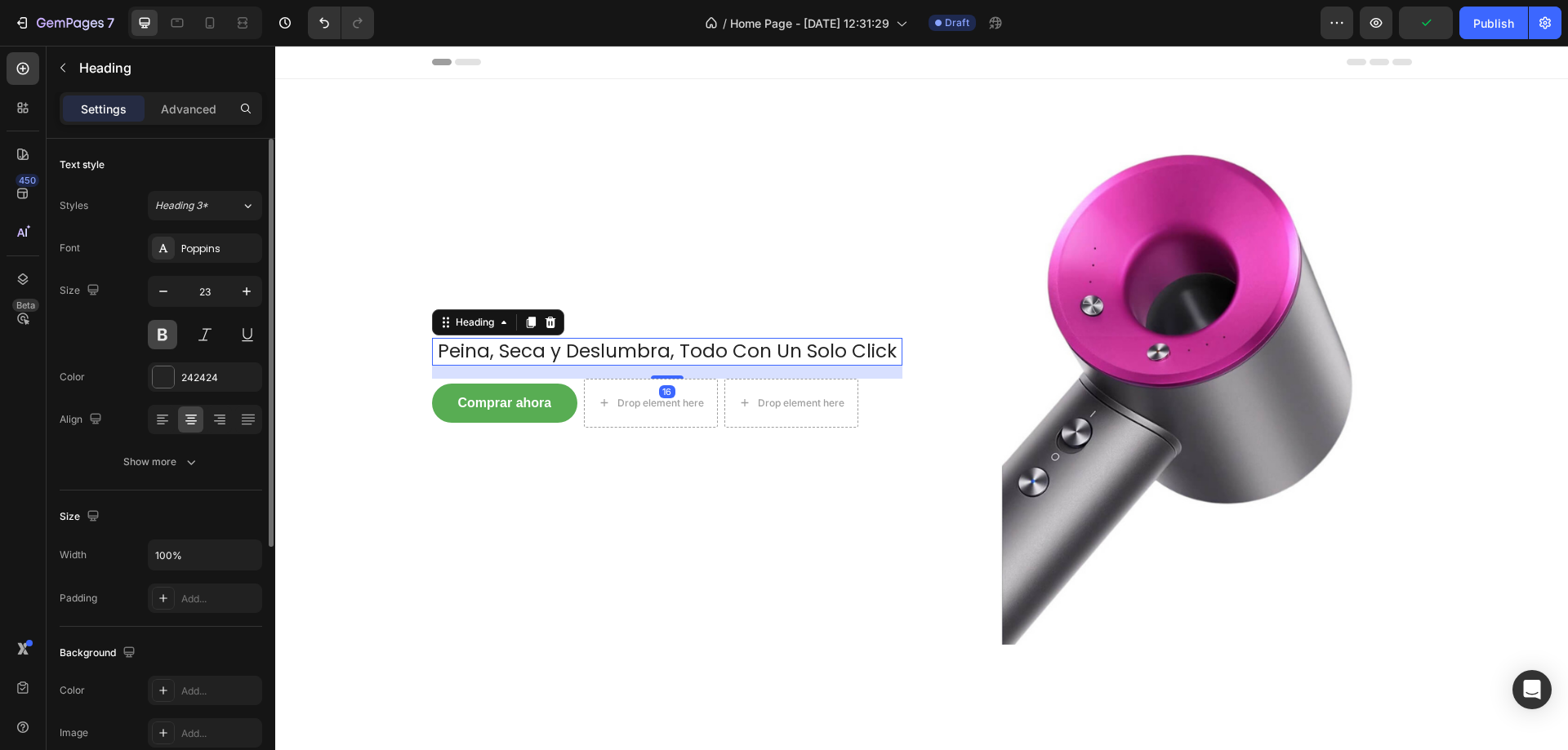
click at [150, 343] on button at bounding box center [163, 334] width 30 height 30
click at [109, 296] on div "Size 23" at bounding box center [160, 313] width 202 height 73
click at [150, 627] on div "Text style Styles Heading 3* Font Poppins Size 23 Color 242424 Align Show more" at bounding box center [160, 694] width 202 height 135
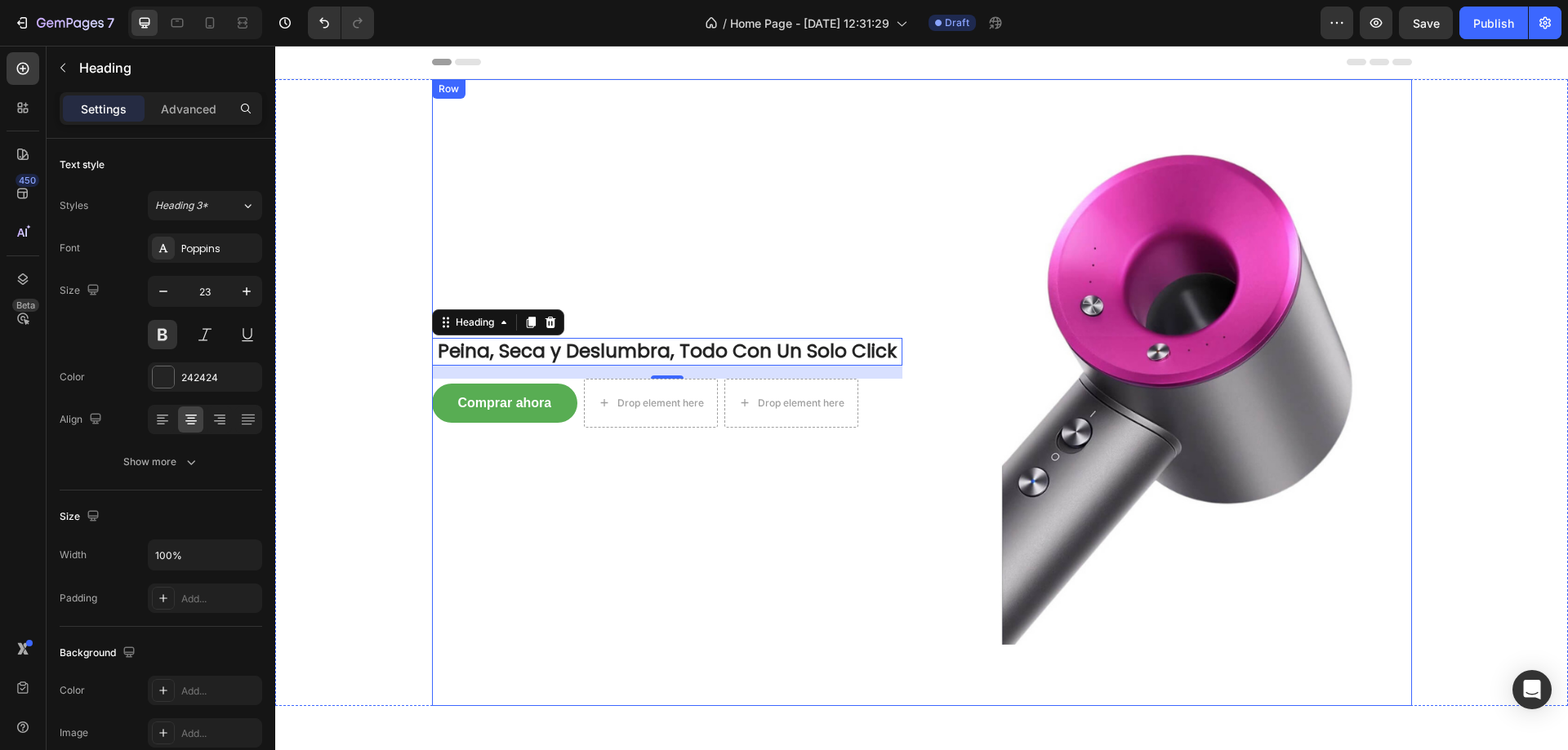
click at [513, 240] on div "Peina, Seca y Deslumbra, Todo Con Un Solo Click Heading 16 Comprar ahora Button…" at bounding box center [668, 393] width 471 height 627
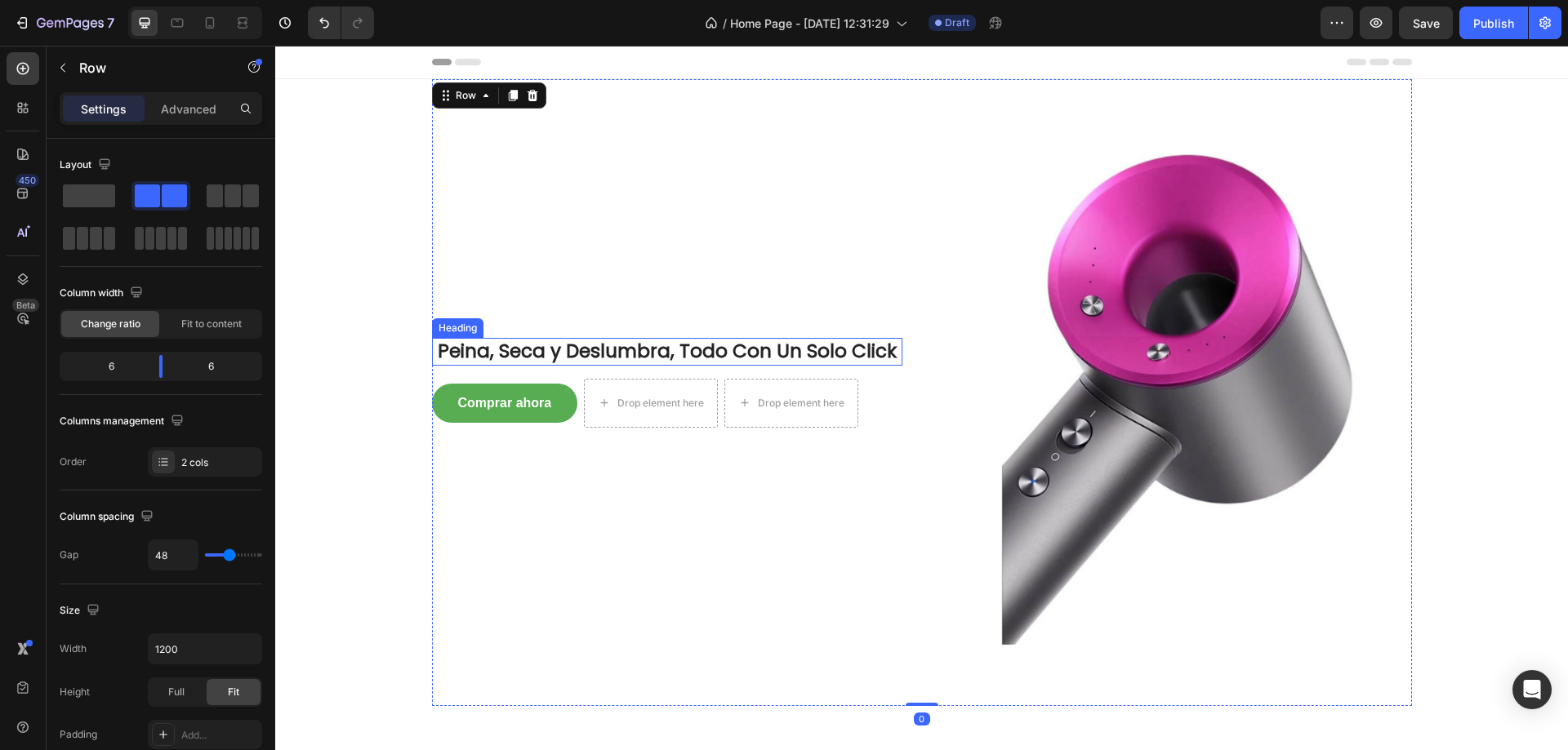
click at [638, 340] on h2 "Peina, Seca y Deslumbra, Todo Con Un Solo Click" at bounding box center [668, 352] width 471 height 28
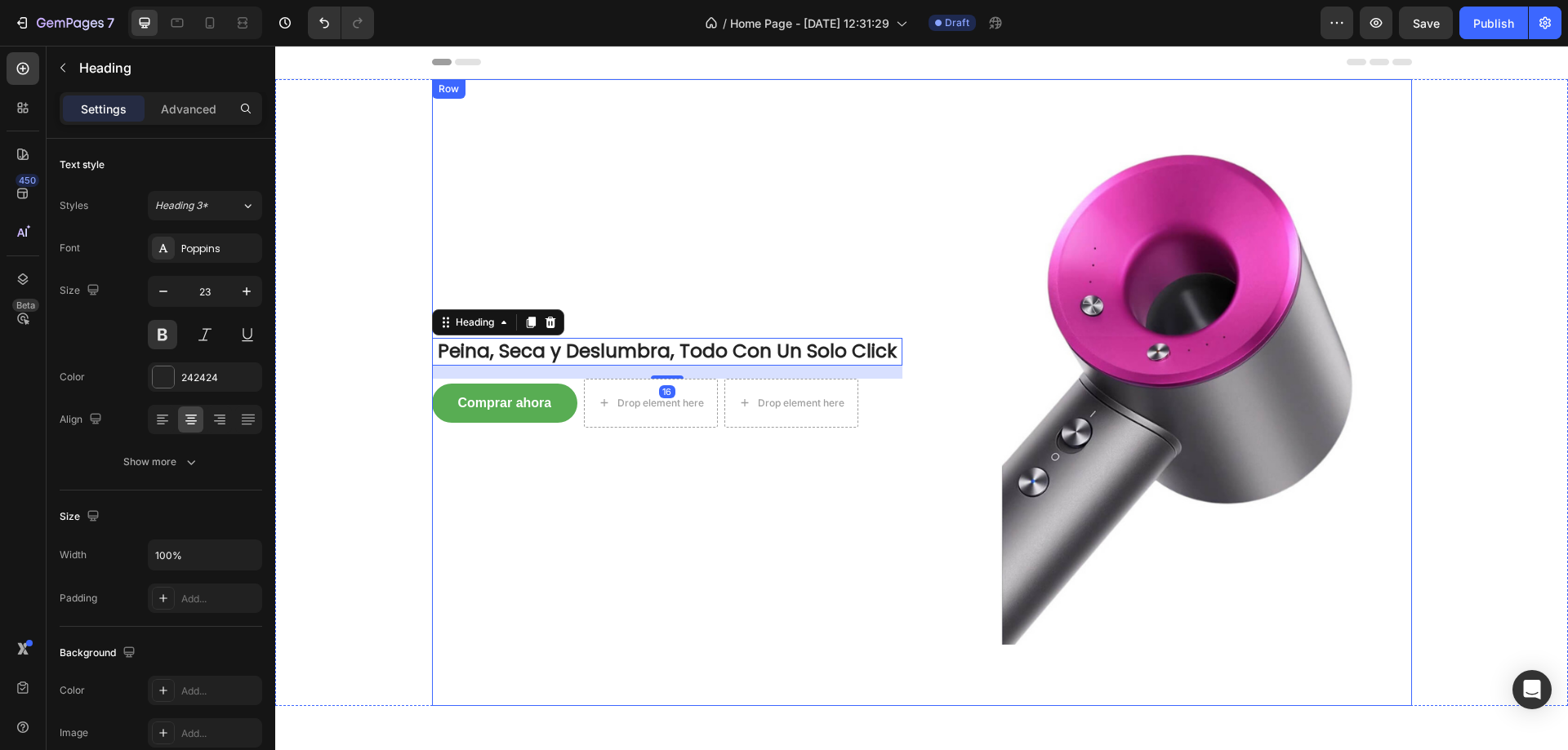
click at [838, 205] on div "Peina, Seca y Deslumbra, Todo Con Un Solo Click Heading 16 Comprar ahora Button…" at bounding box center [668, 393] width 471 height 627
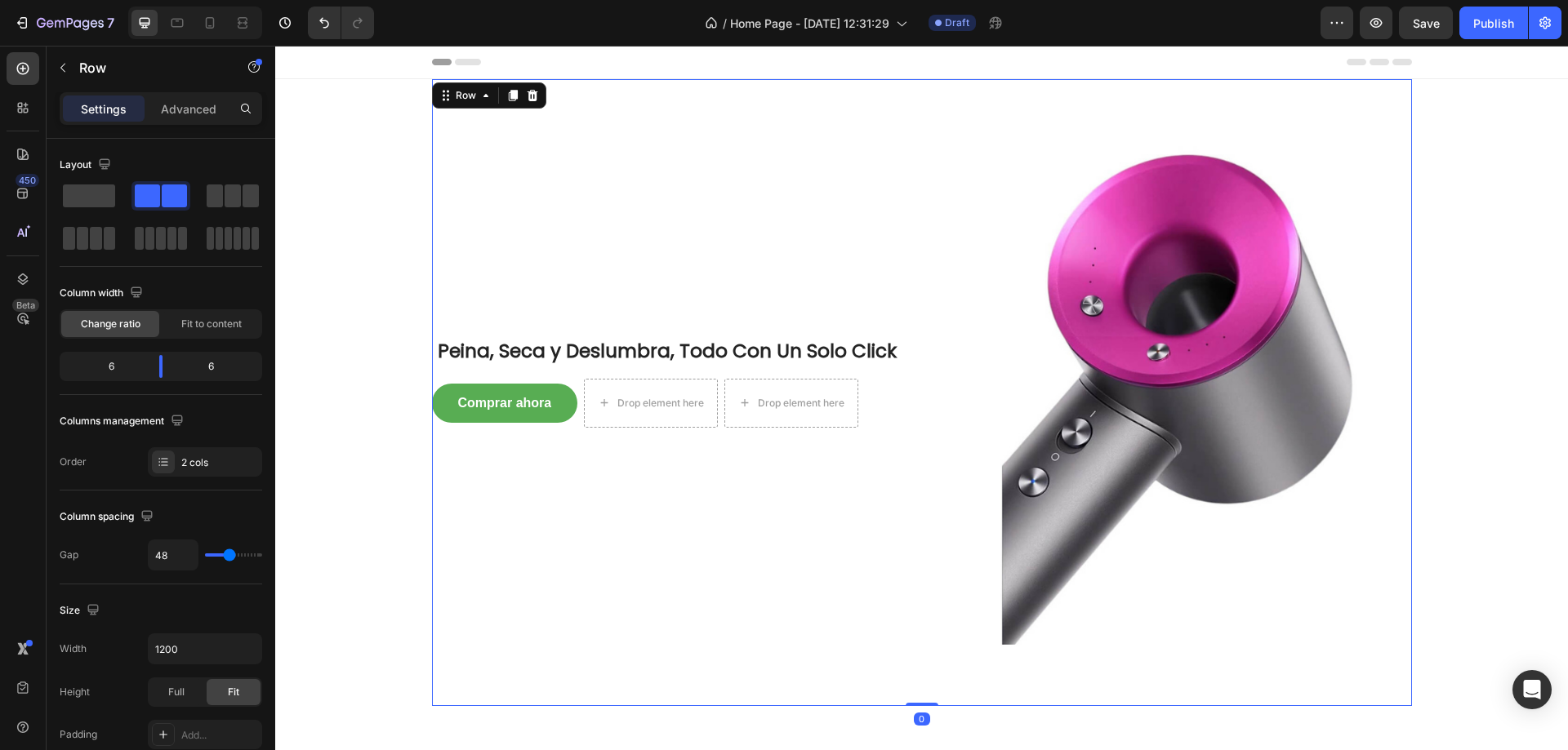
click at [327, 207] on div "Peina, Seca y Deslumbra, Todo Con Un Solo Click Heading Comprar ahora Button Dr…" at bounding box center [921, 393] width 1268 height 627
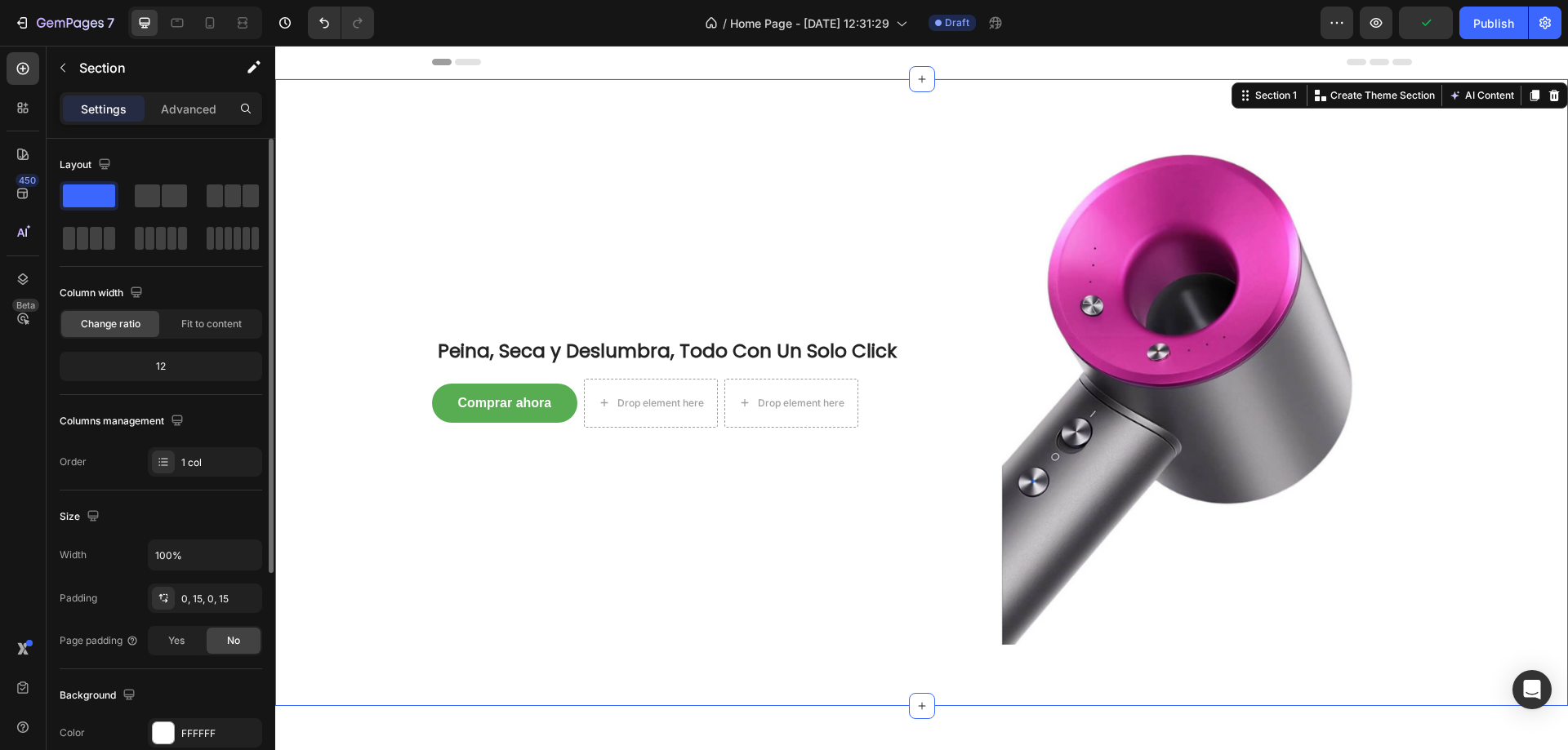
scroll to position [338, 0]
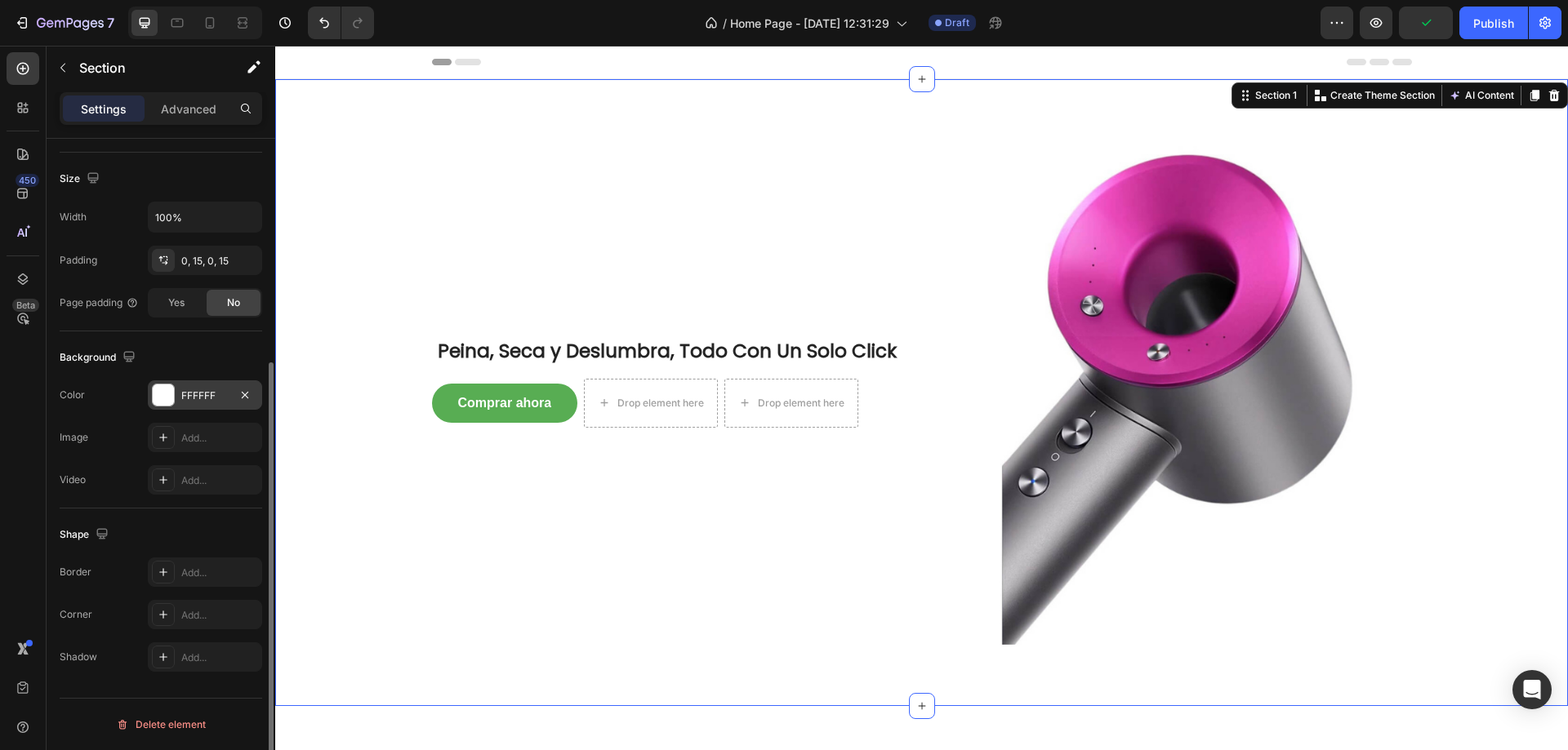
click at [189, 398] on div "FFFFFF" at bounding box center [205, 395] width 47 height 15
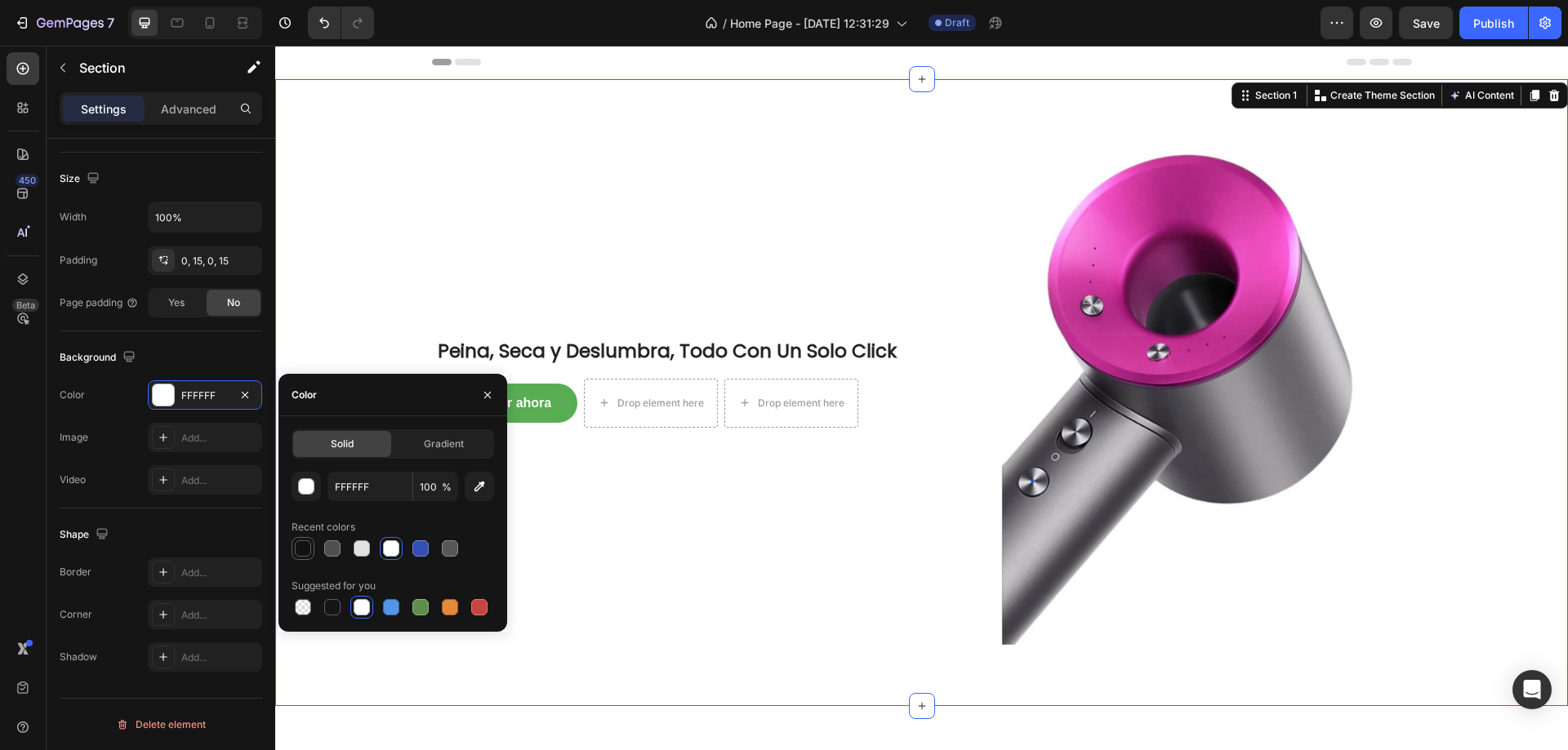
click at [304, 544] on div at bounding box center [302, 548] width 17 height 17
type input "121212"
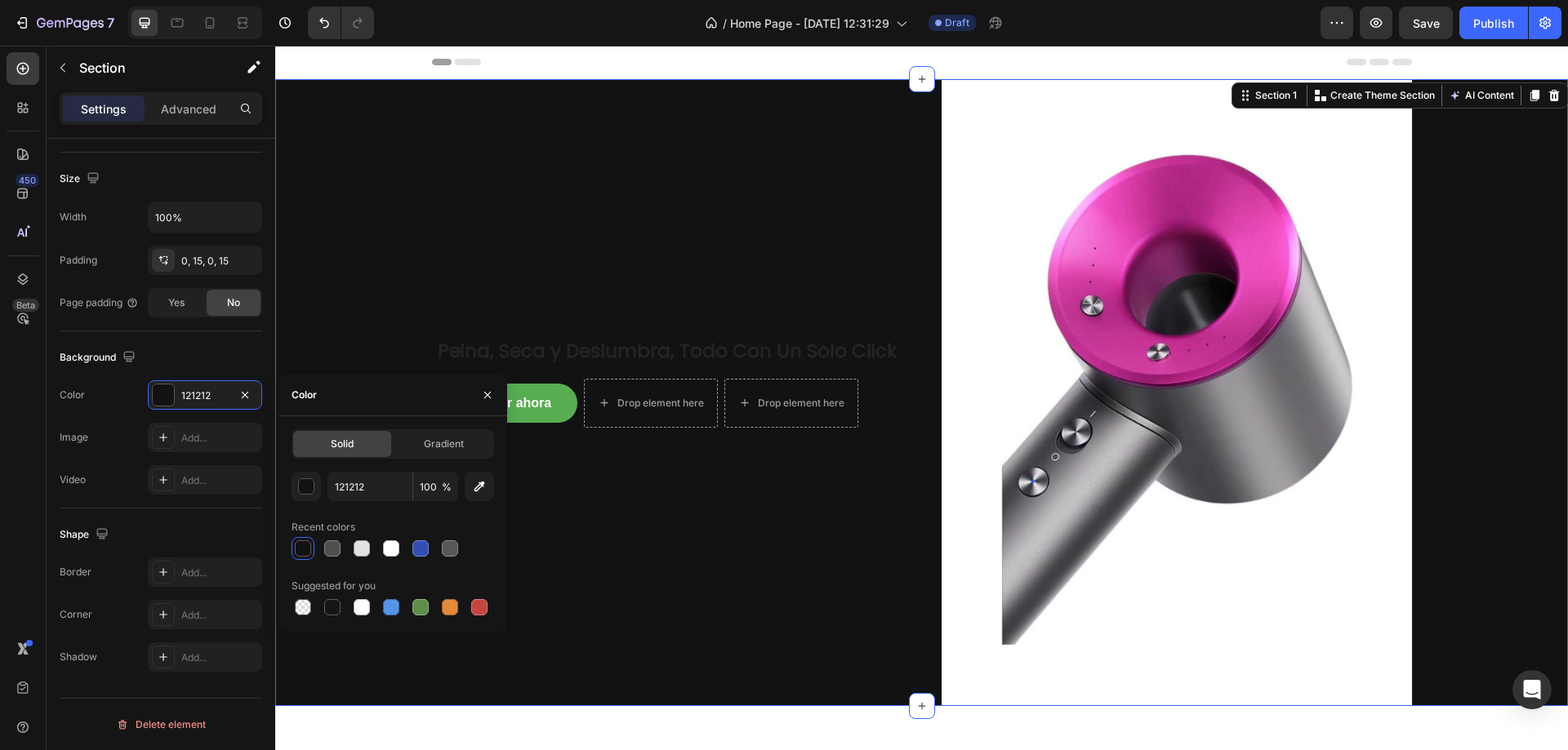
click at [441, 240] on div "Peina, Seca y Deslumbra, Todo Con Un Solo Click Heading Comprar ahora Button Dr…" at bounding box center [668, 393] width 471 height 627
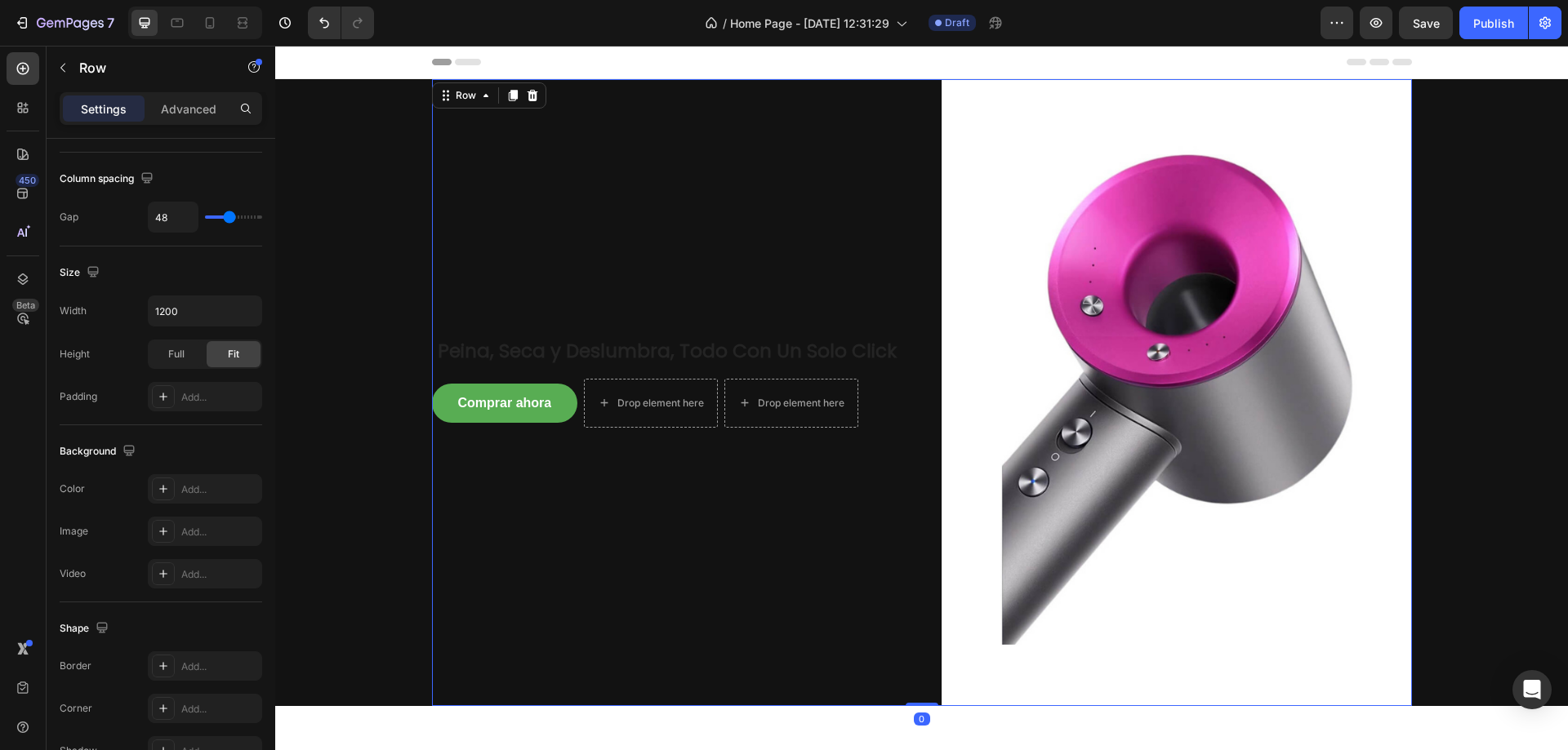
scroll to position [0, 0]
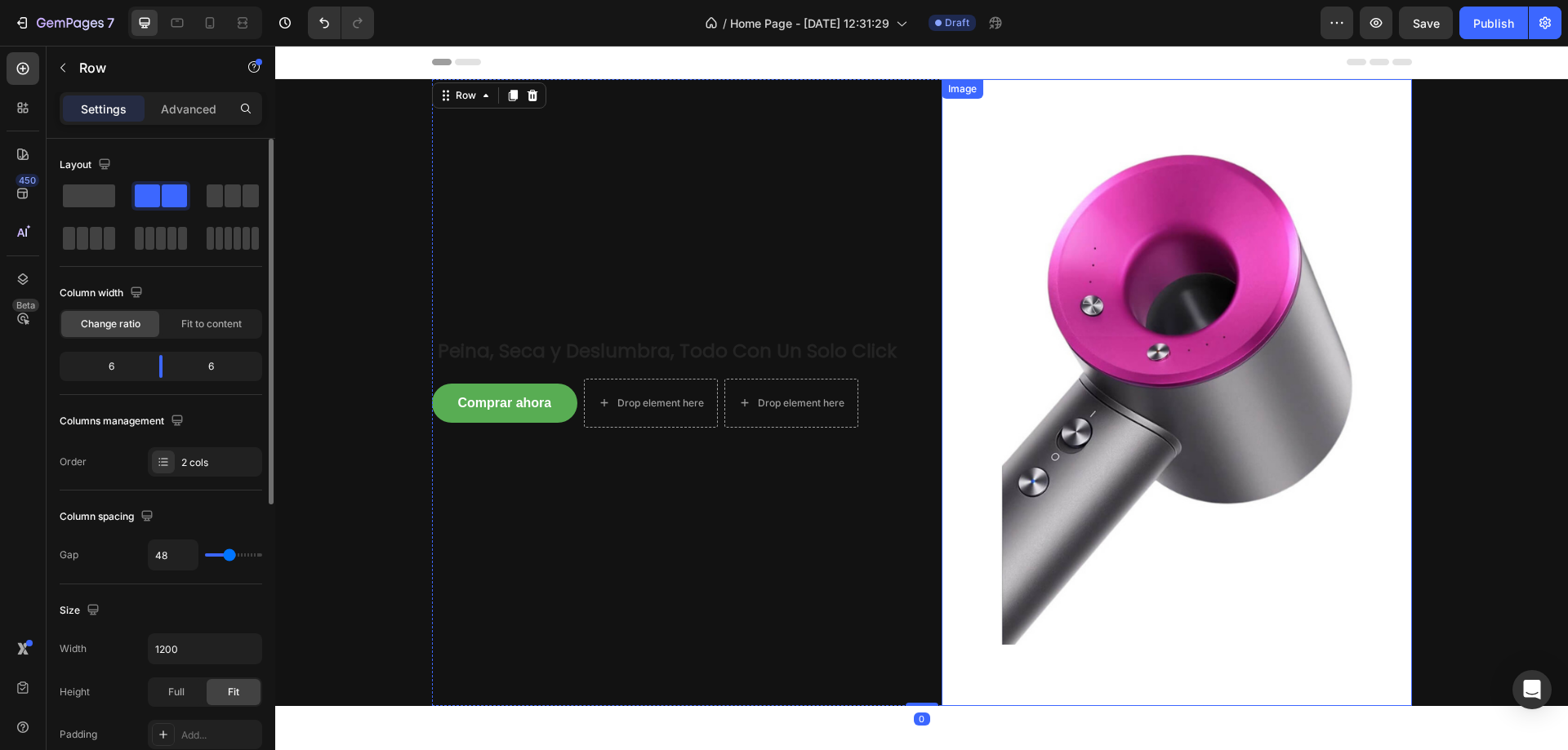
click at [1000, 224] on img at bounding box center [1178, 393] width 471 height 627
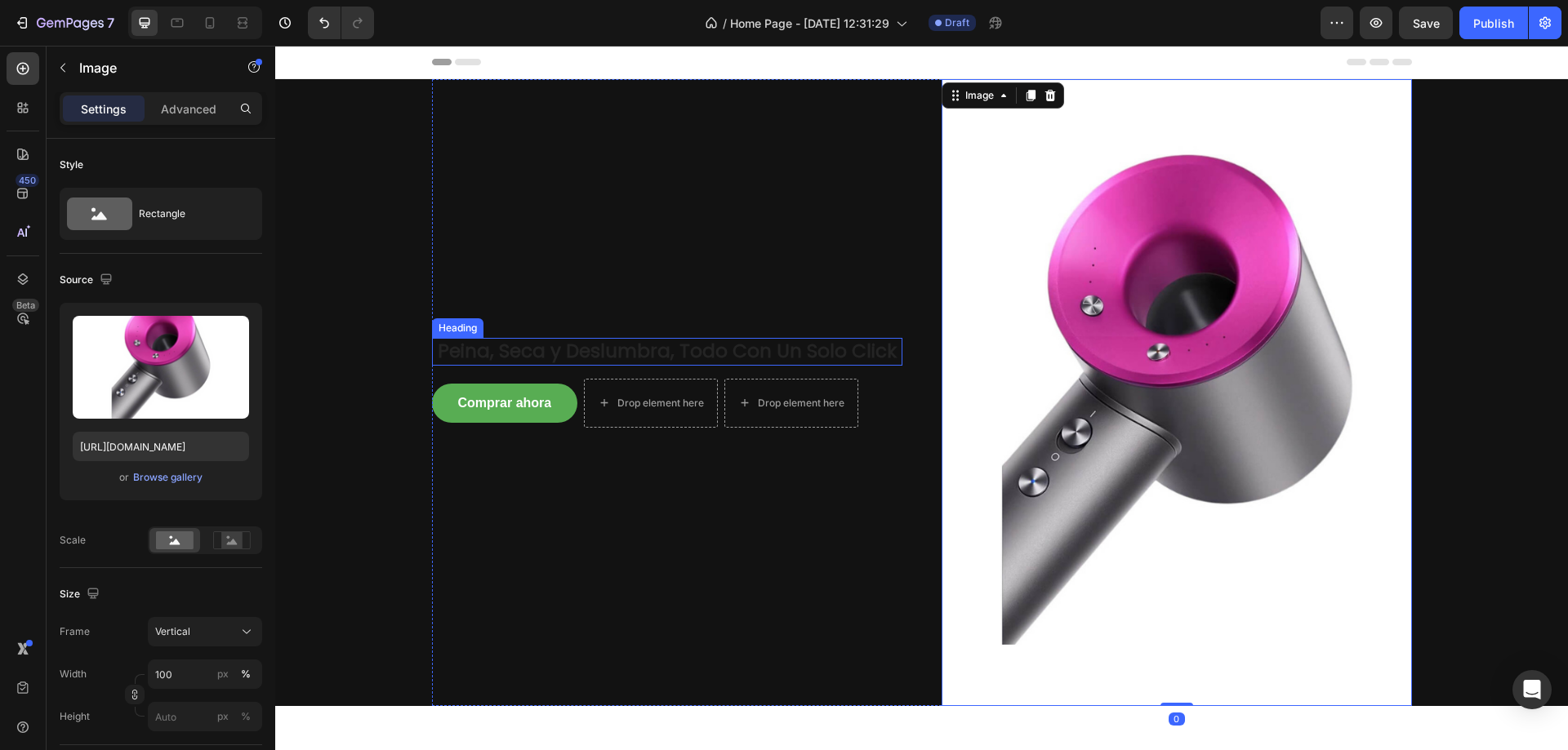
click at [751, 349] on h2 "Peina, Seca y Deslumbra, Todo Con Un Solo Click" at bounding box center [668, 352] width 471 height 28
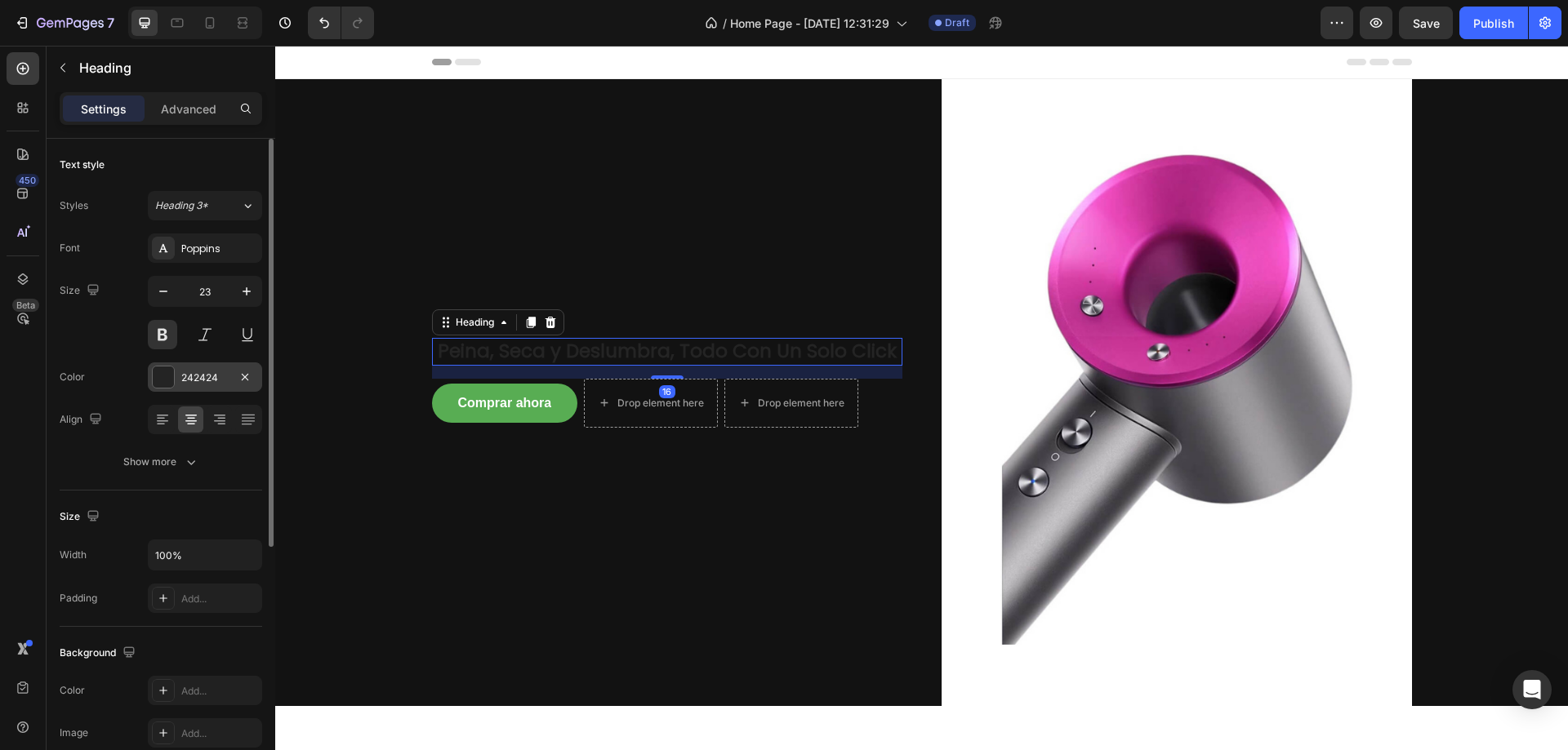
click at [205, 373] on div "242424" at bounding box center [205, 377] width 47 height 15
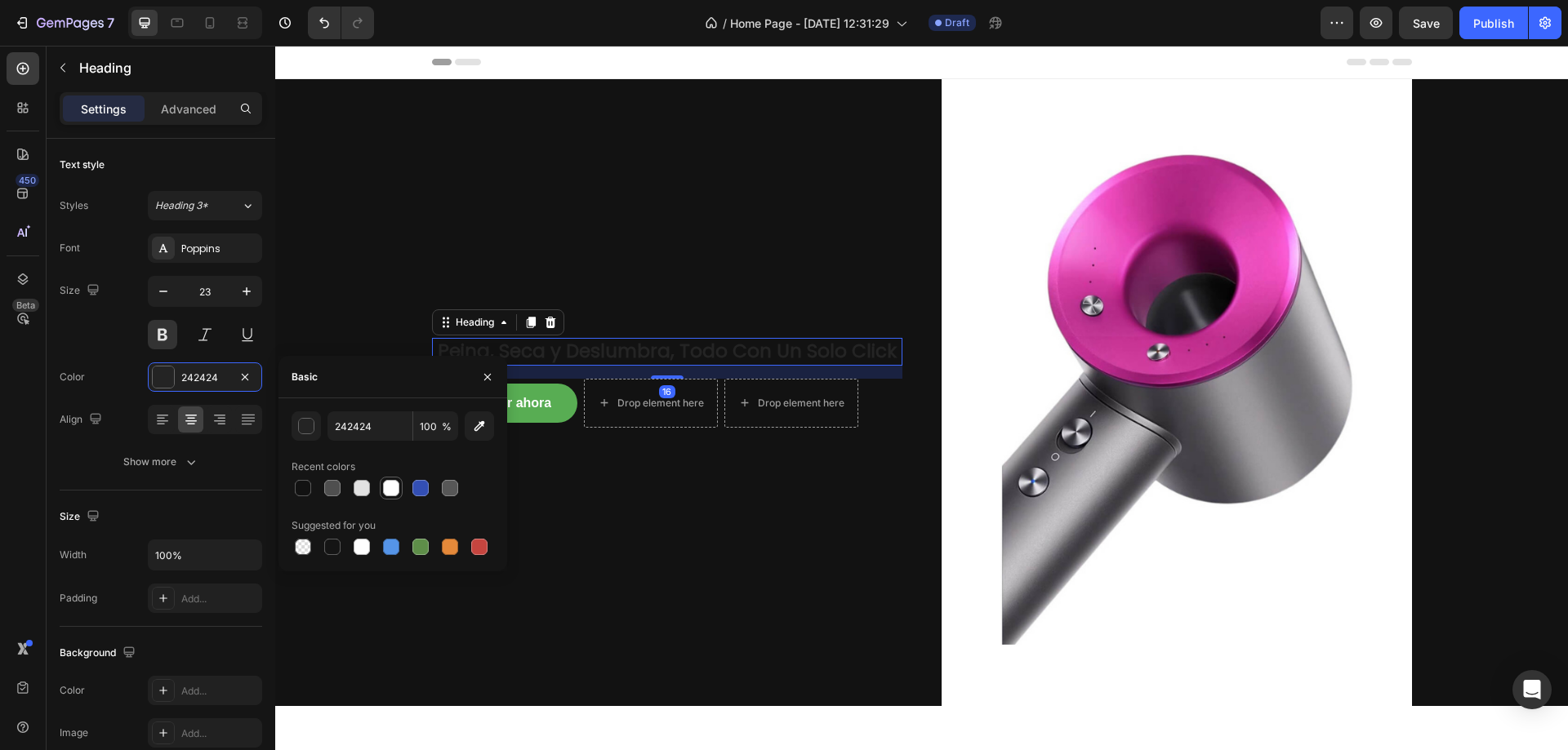
click at [386, 485] on div at bounding box center [391, 488] width 17 height 17
type input "FFFFFF"
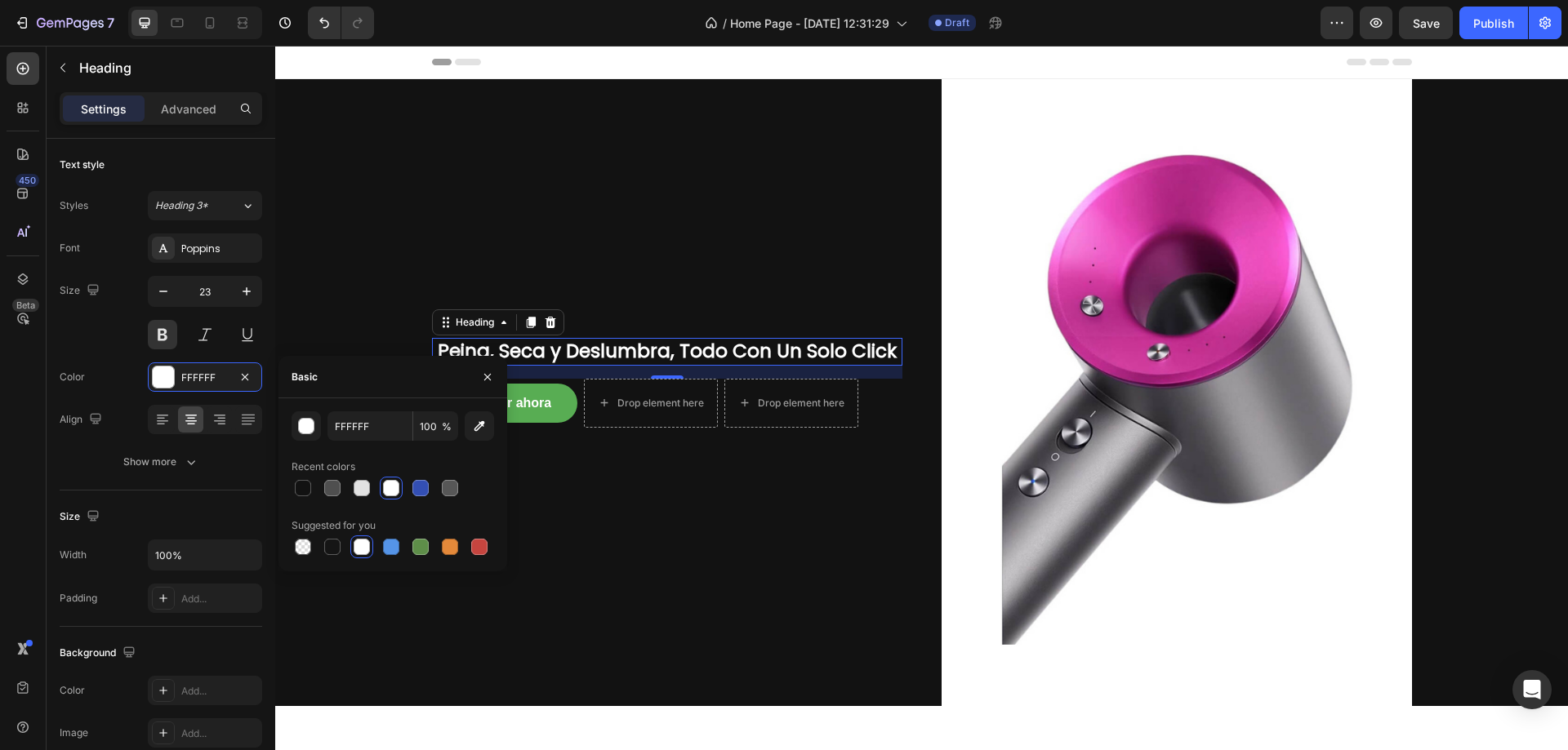
click at [361, 282] on div "Peina, Seca y Deslumbra, Todo Con Un Solo Click Heading 16 Comprar ahora Button…" at bounding box center [921, 393] width 1268 height 627
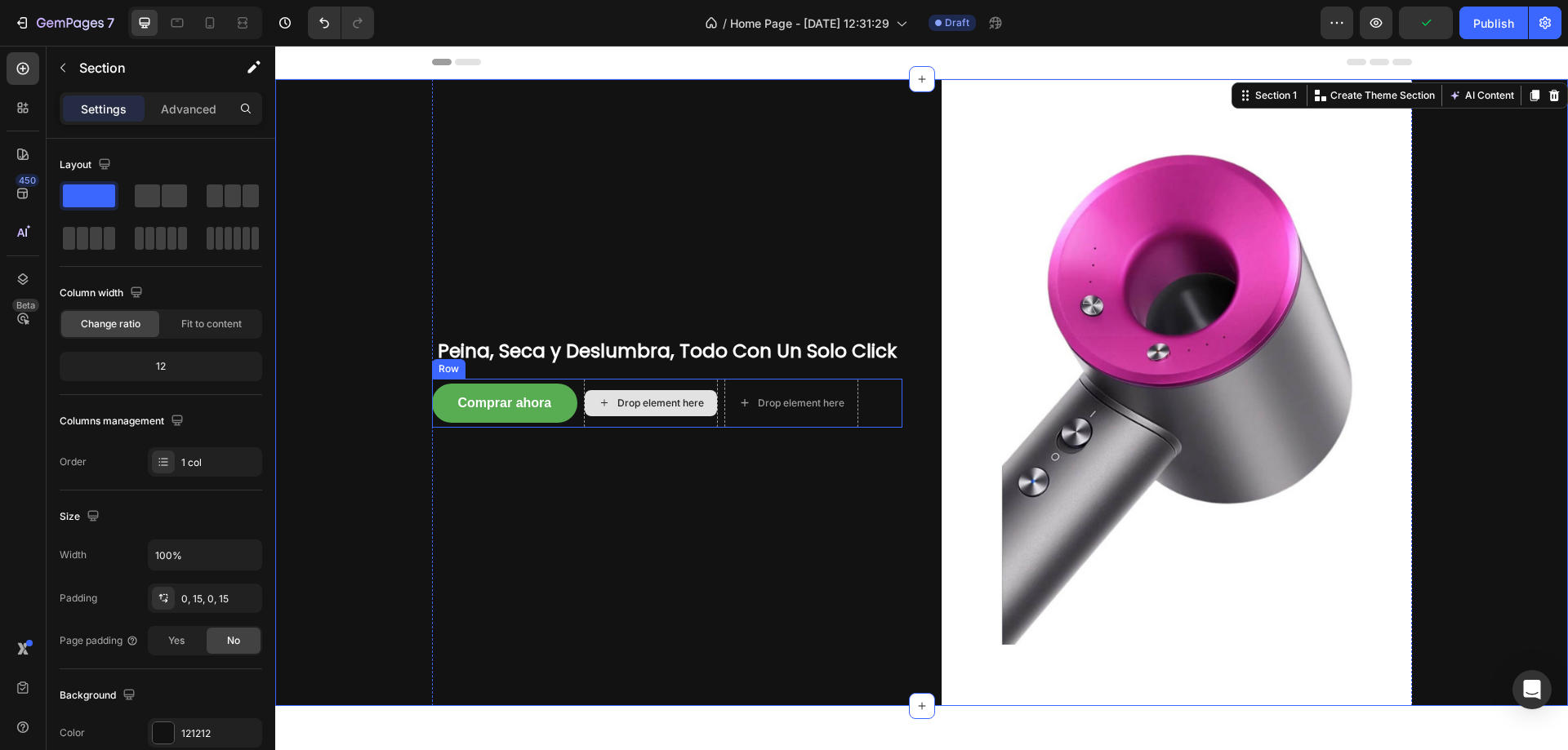
click at [700, 418] on div "Drop element here" at bounding box center [651, 403] width 134 height 49
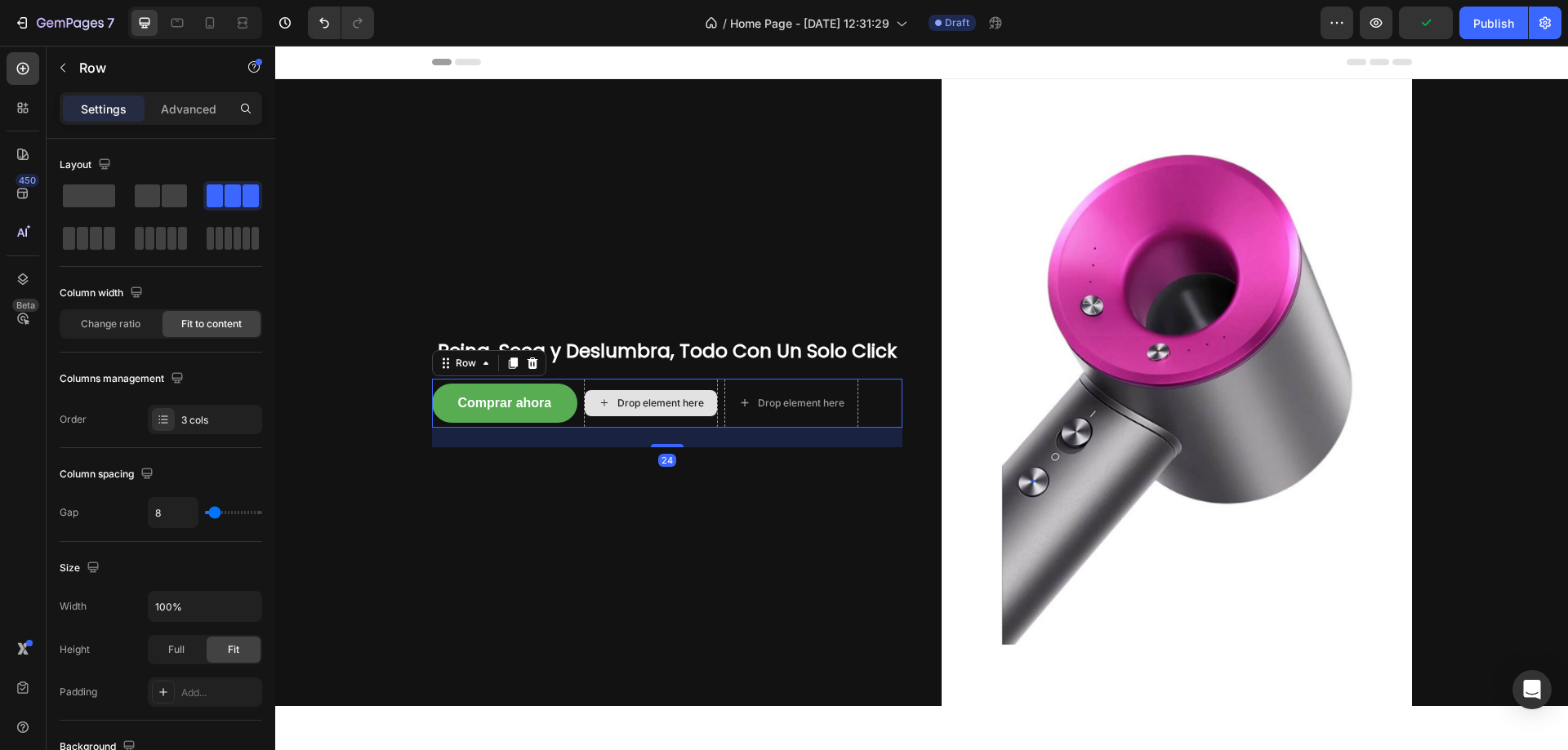
click at [665, 409] on div "Drop element here" at bounding box center [651, 403] width 132 height 26
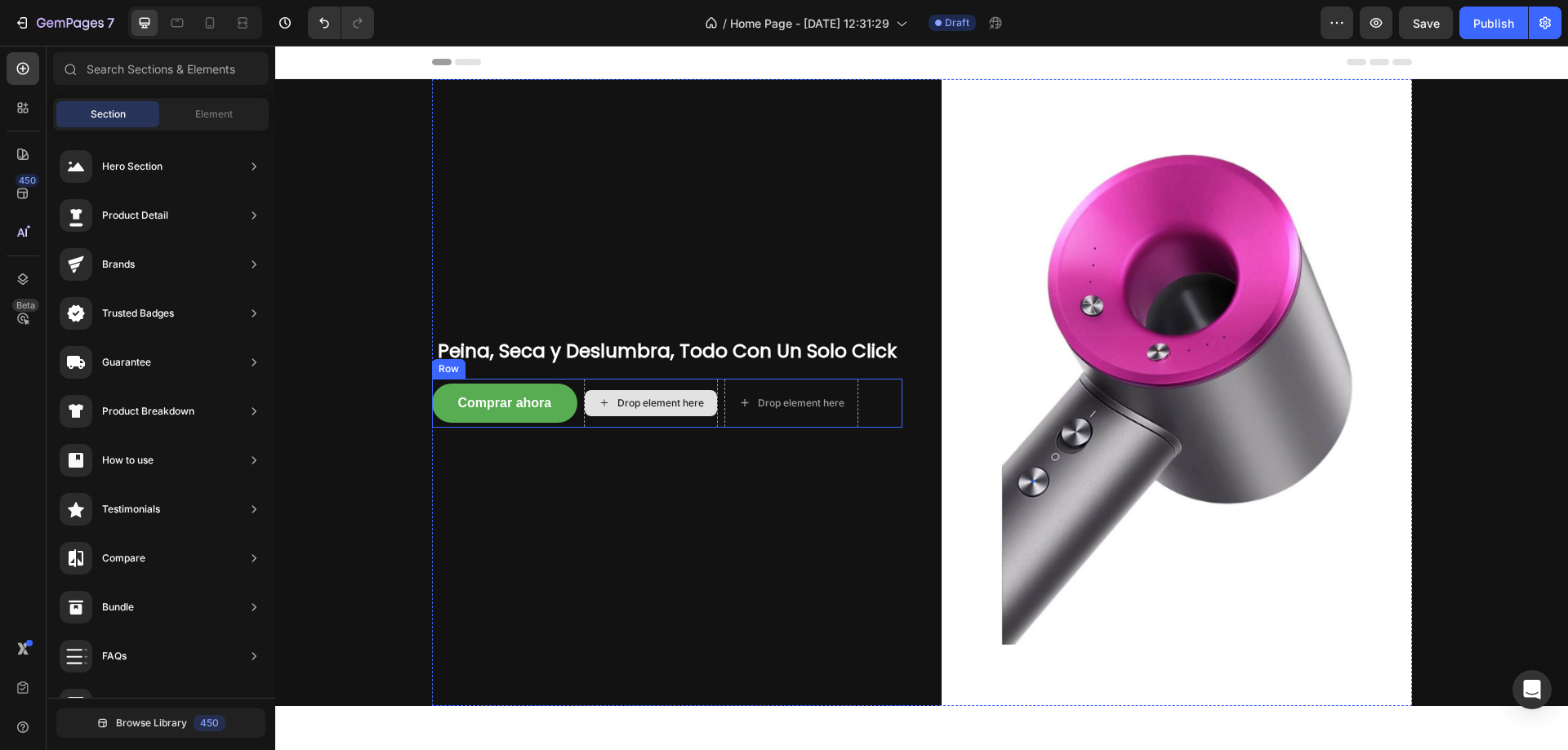
click at [711, 395] on div "Drop element here" at bounding box center [651, 403] width 134 height 49
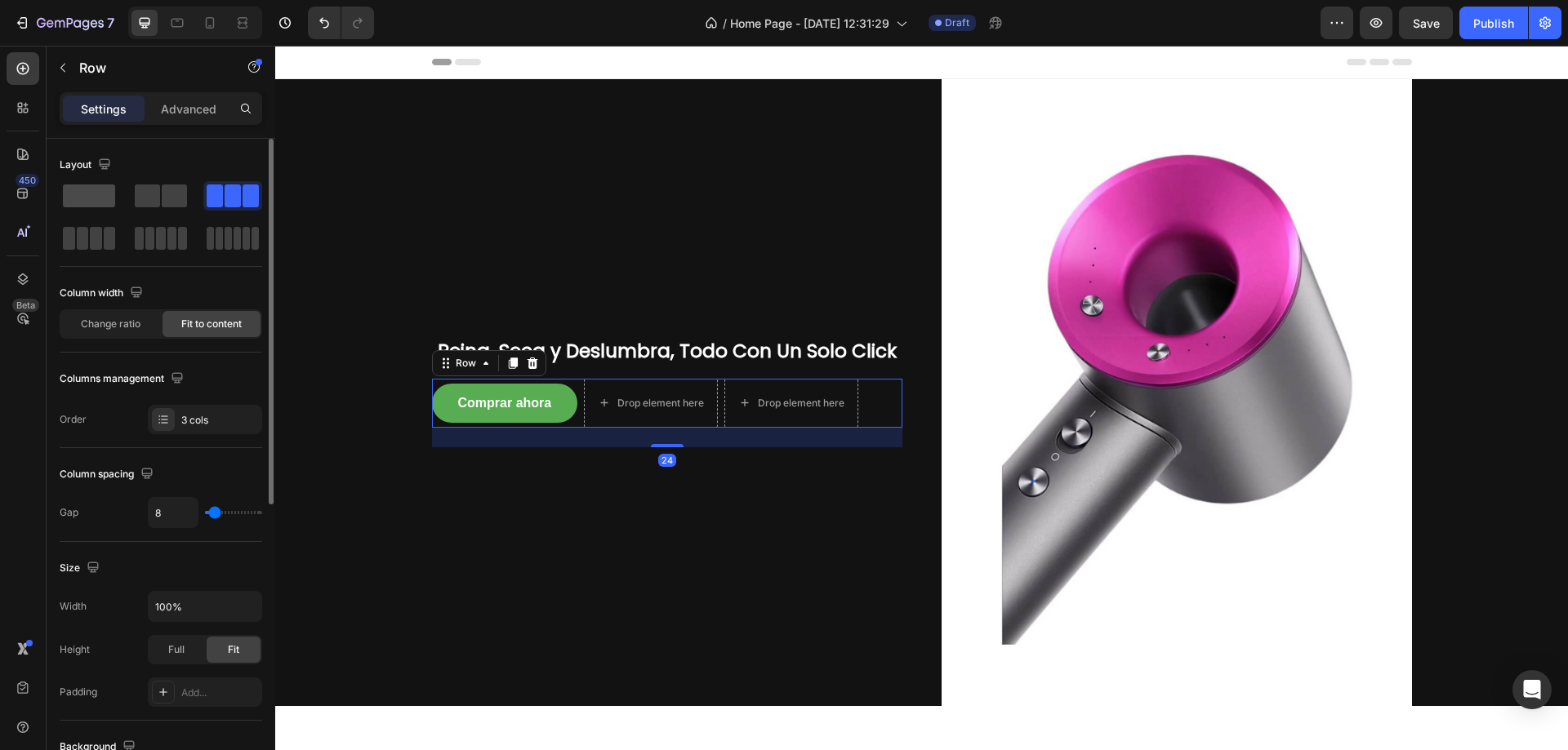
click at [114, 197] on span at bounding box center [89, 196] width 52 height 23
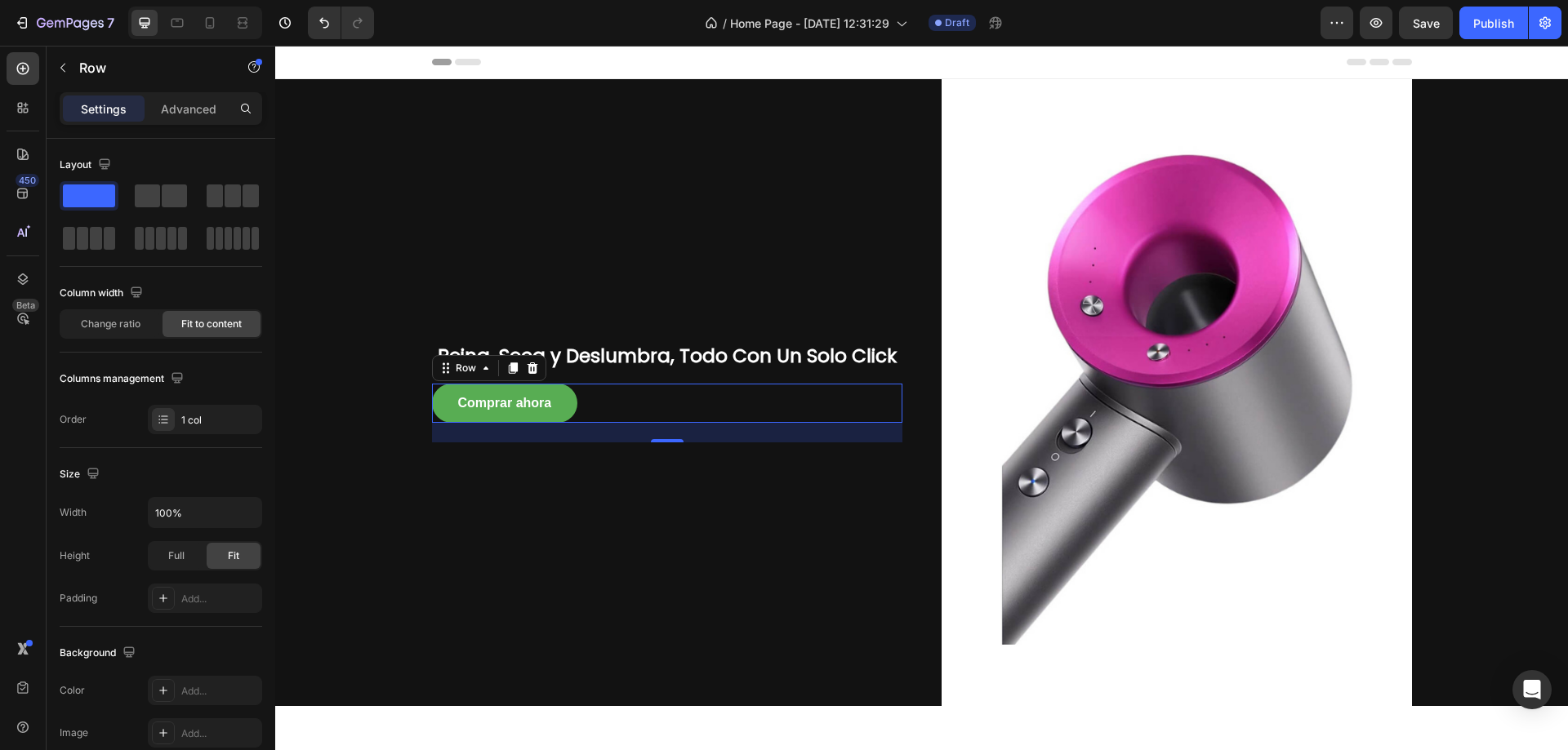
click at [892, 402] on div "Comprar ahora Button Row 24" at bounding box center [668, 402] width 471 height 39
click at [697, 422] on div "24" at bounding box center [668, 432] width 471 height 19
click at [657, 435] on div "24" at bounding box center [668, 432] width 471 height 19
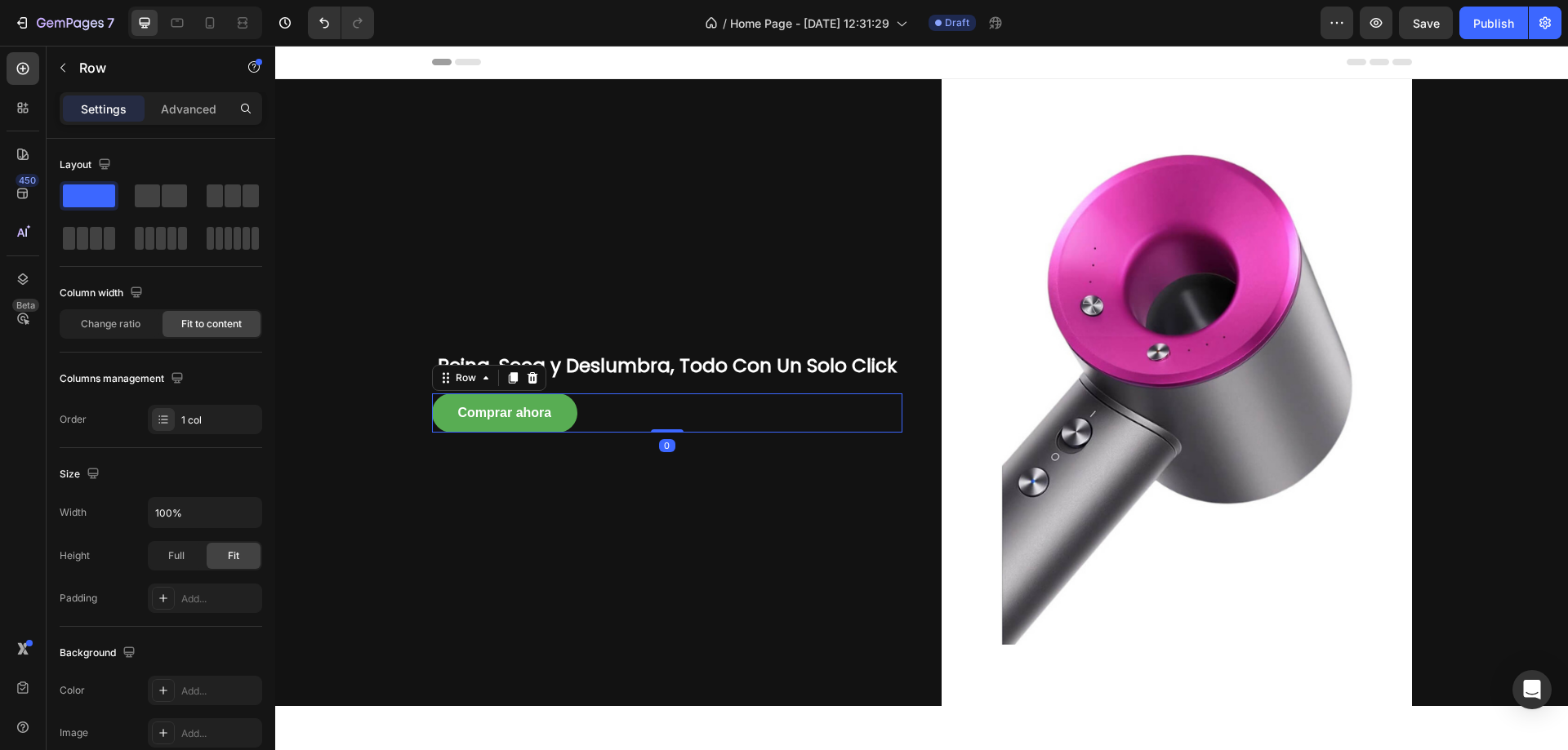
drag, startPoint x: 659, startPoint y: 442, endPoint x: 670, endPoint y: 348, distance: 94.6
click at [670, 348] on div "Peina, Seca y Deslumbra, Todo Con Un Solo Click Heading Comprar ahora Button Ro…" at bounding box center [668, 393] width 471 height 627
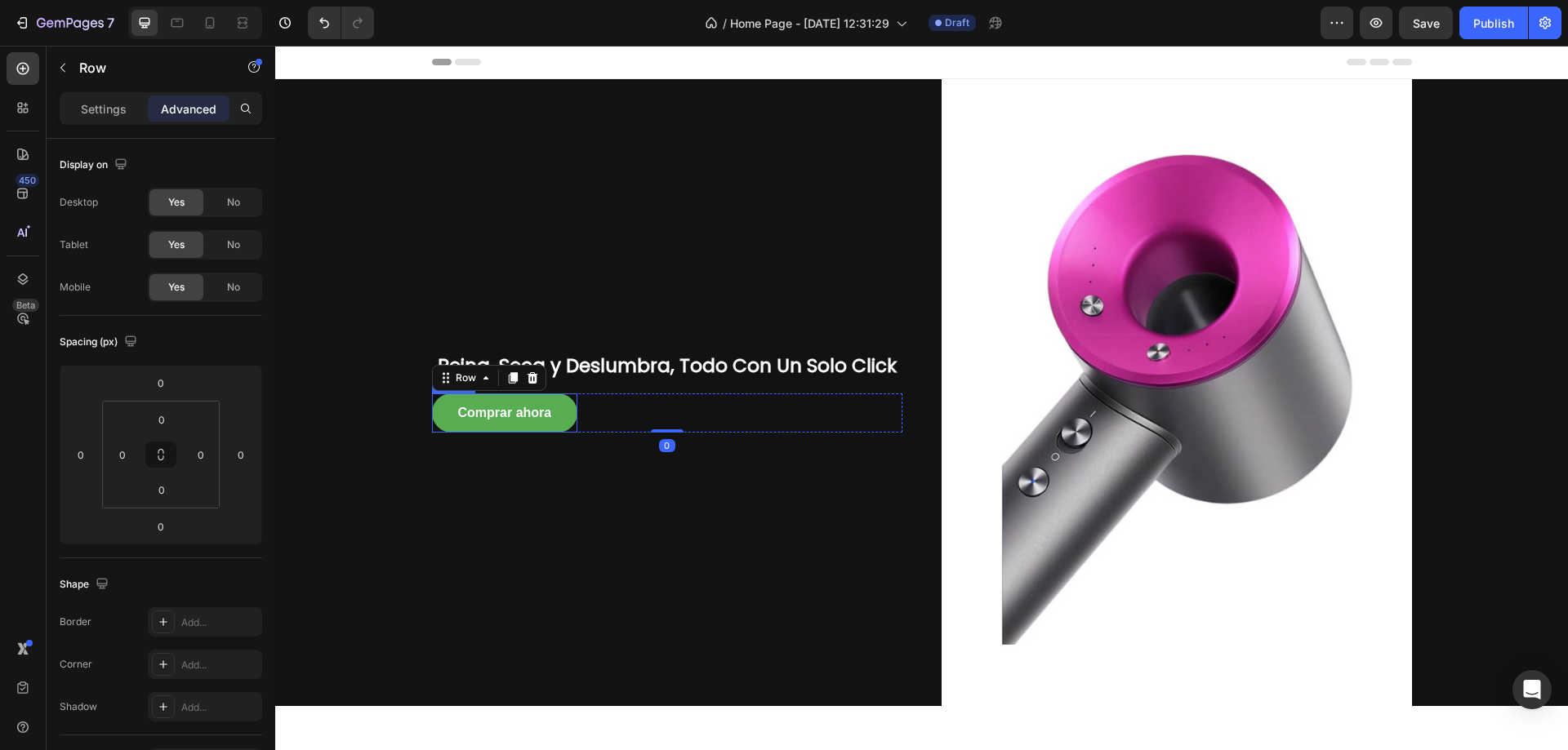
click at [432, 407] on div "Comprar ahora Button" at bounding box center [506, 413] width 146 height 39
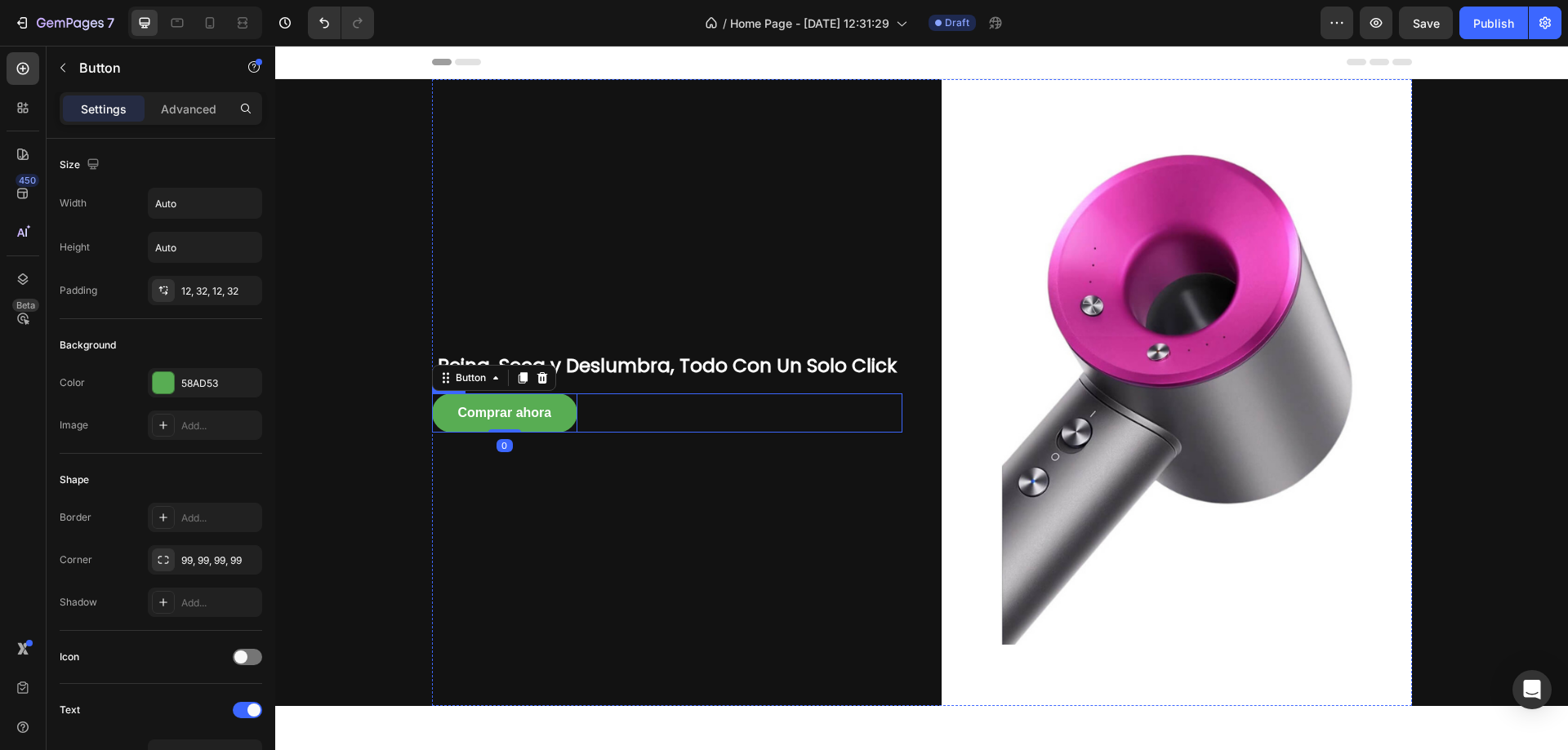
click at [593, 413] on div "Comprar ahora Button 0 Row" at bounding box center [668, 413] width 471 height 39
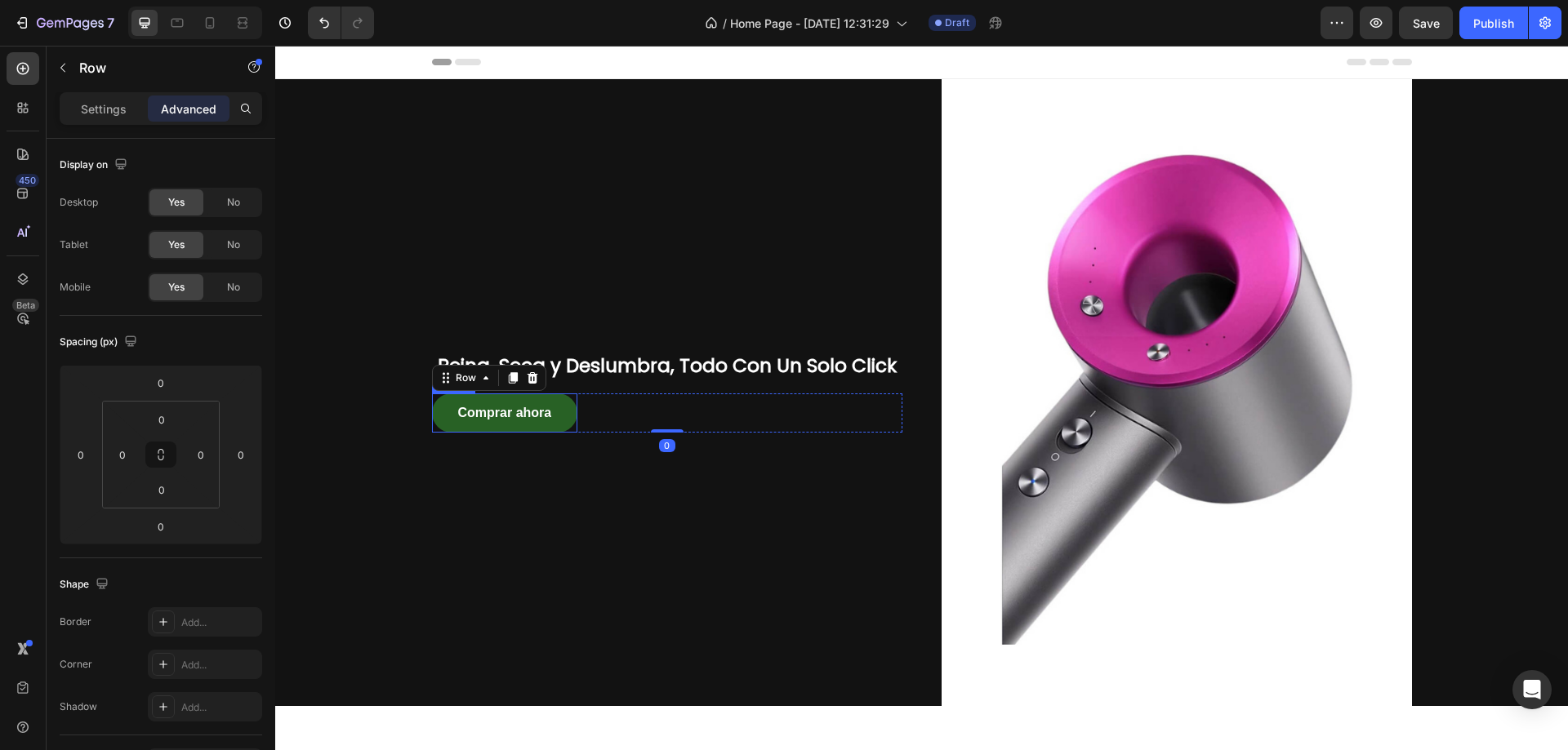
click at [553, 401] on button "Comprar ahora" at bounding box center [506, 413] width 146 height 39
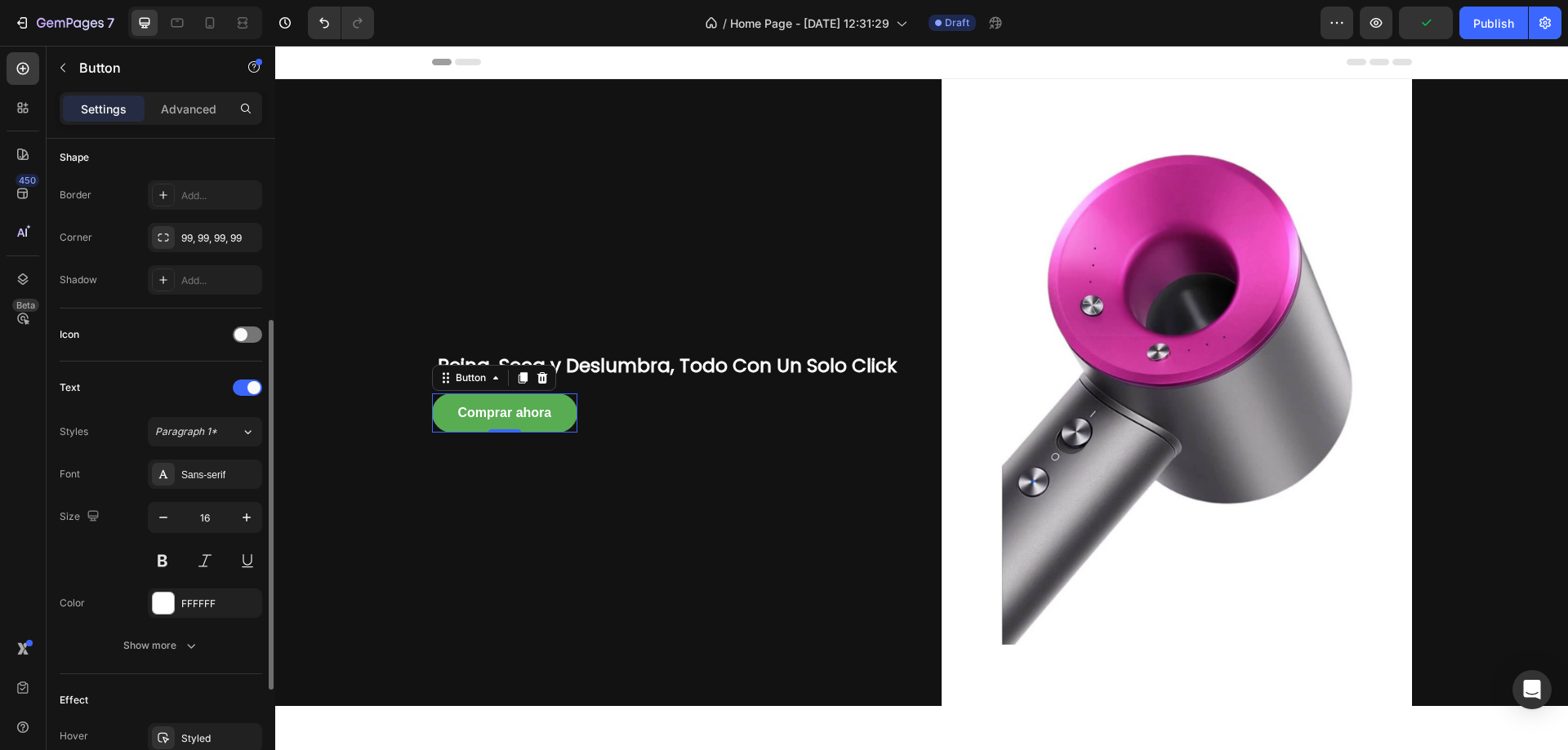
scroll to position [513, 0]
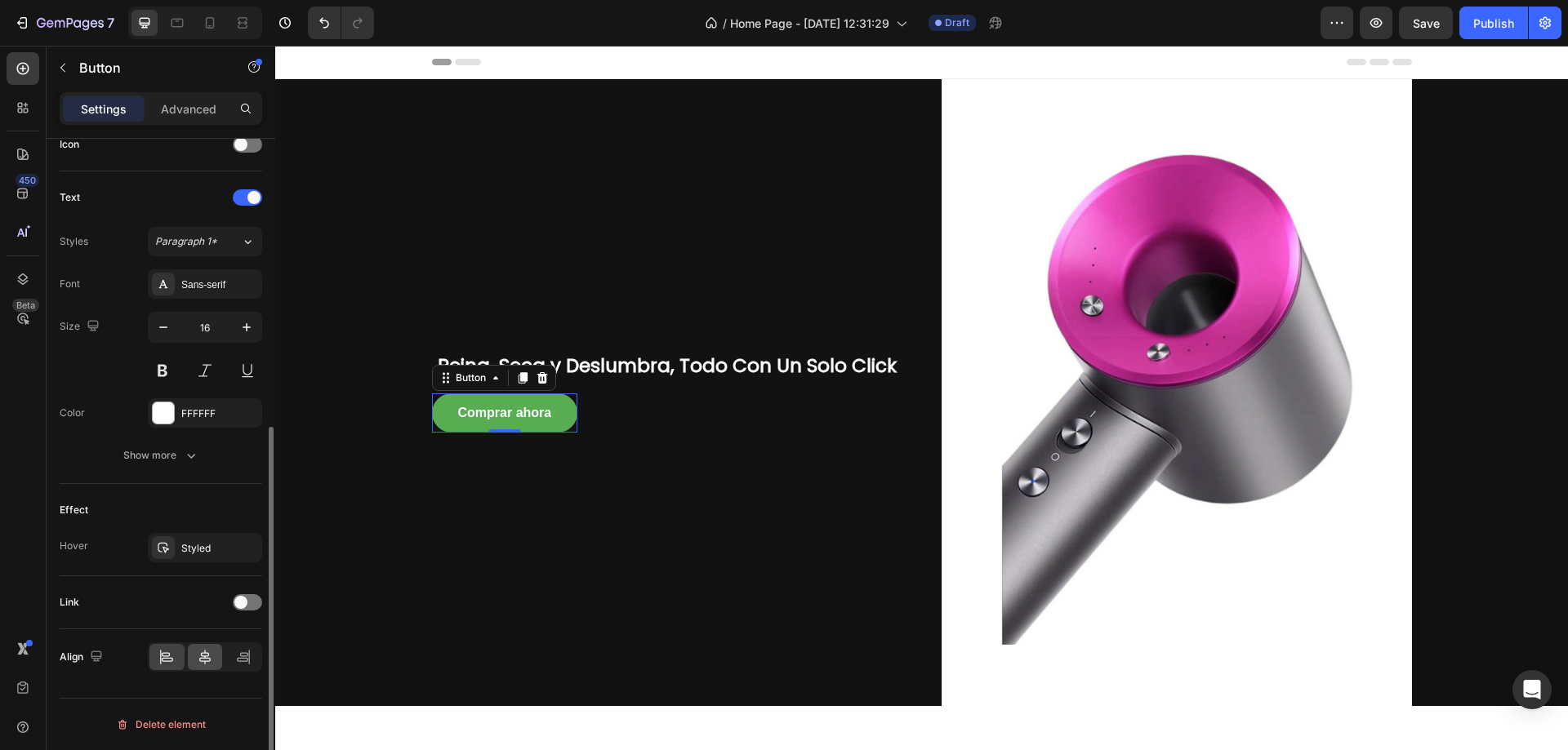
click at [207, 654] on icon at bounding box center [205, 657] width 17 height 17
click at [645, 578] on div "Peina, Seca y Deslumbra, Todo Con Un Solo Click Heading Comprar ahora Button 0 …" at bounding box center [668, 393] width 471 height 627
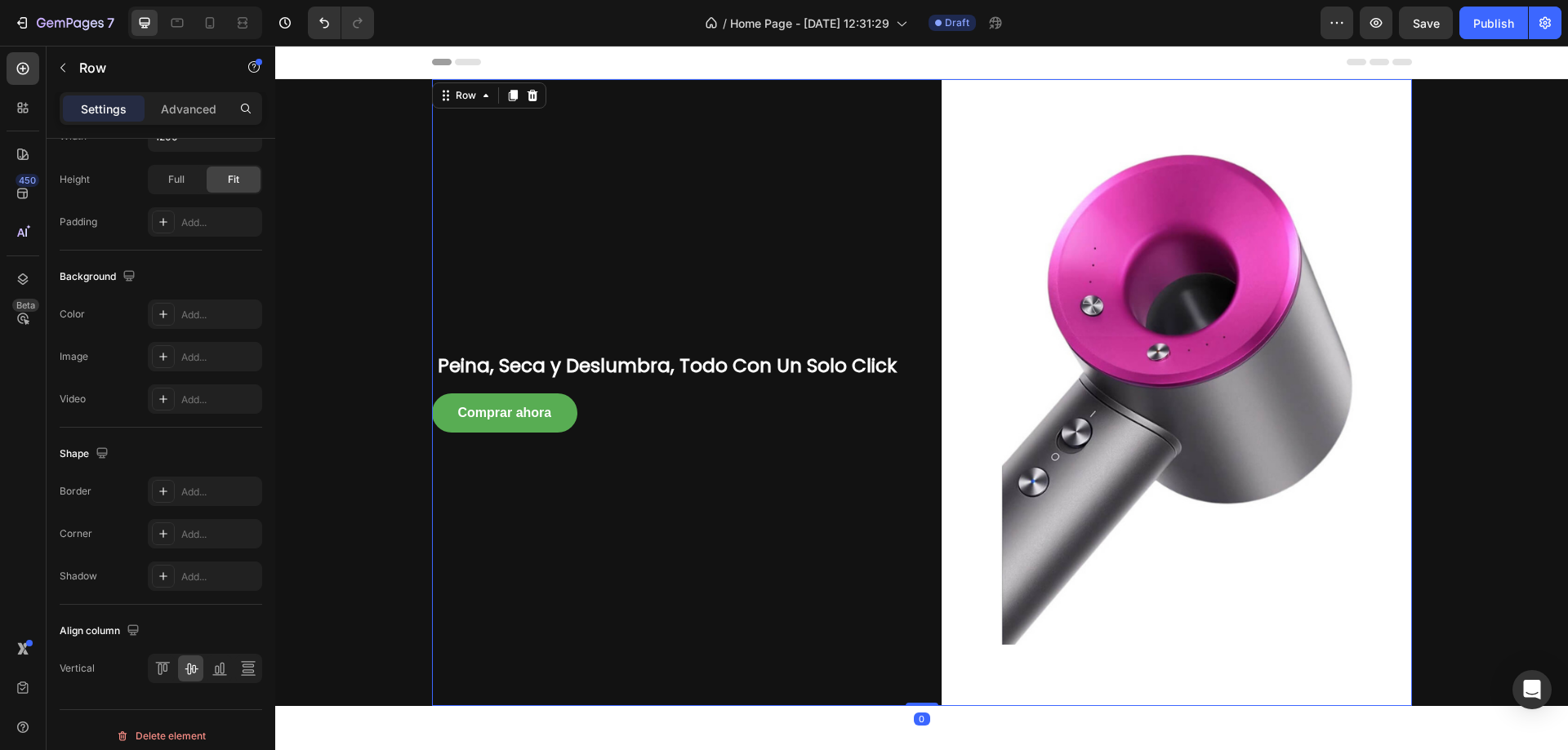
scroll to position [0, 0]
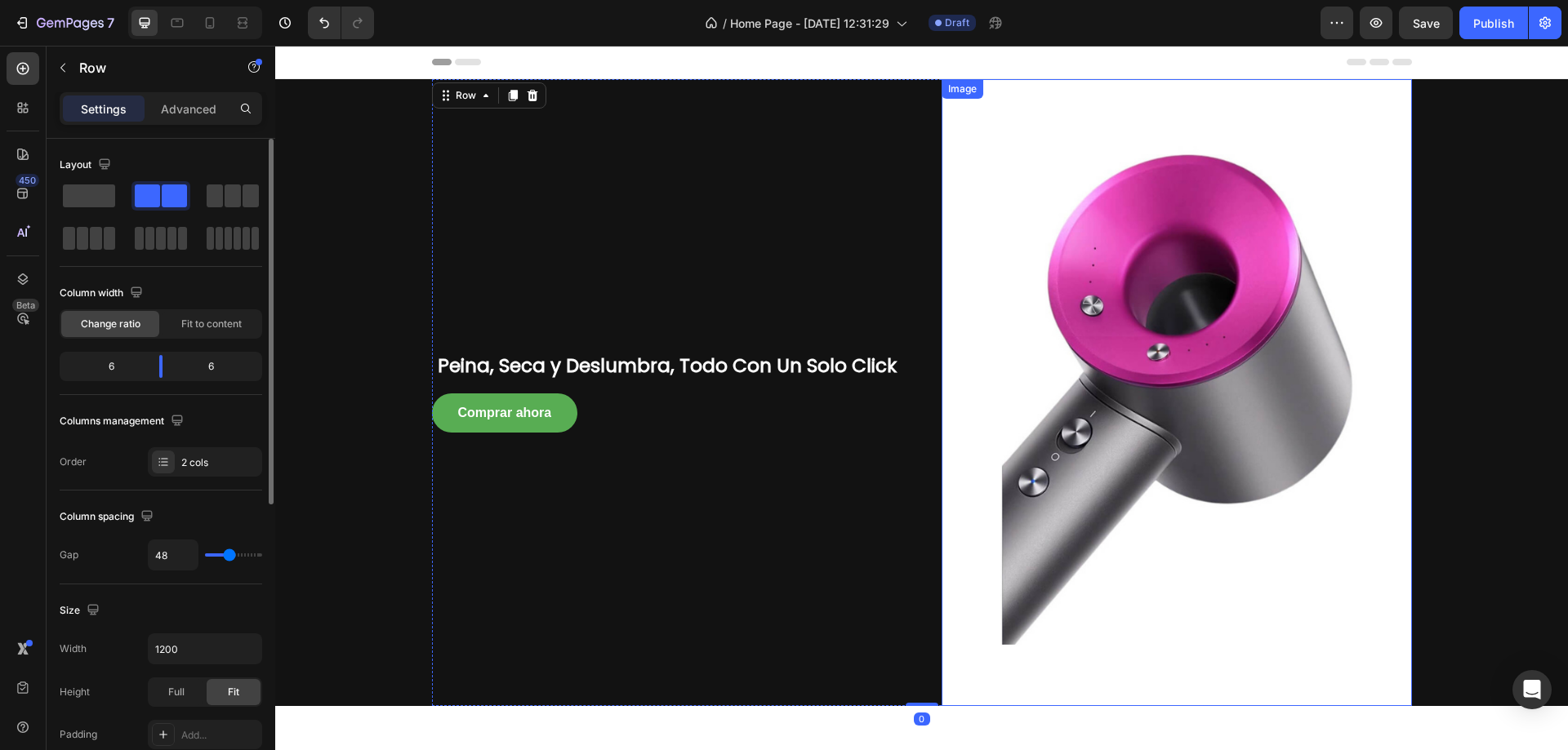
click at [1008, 175] on img at bounding box center [1178, 393] width 471 height 627
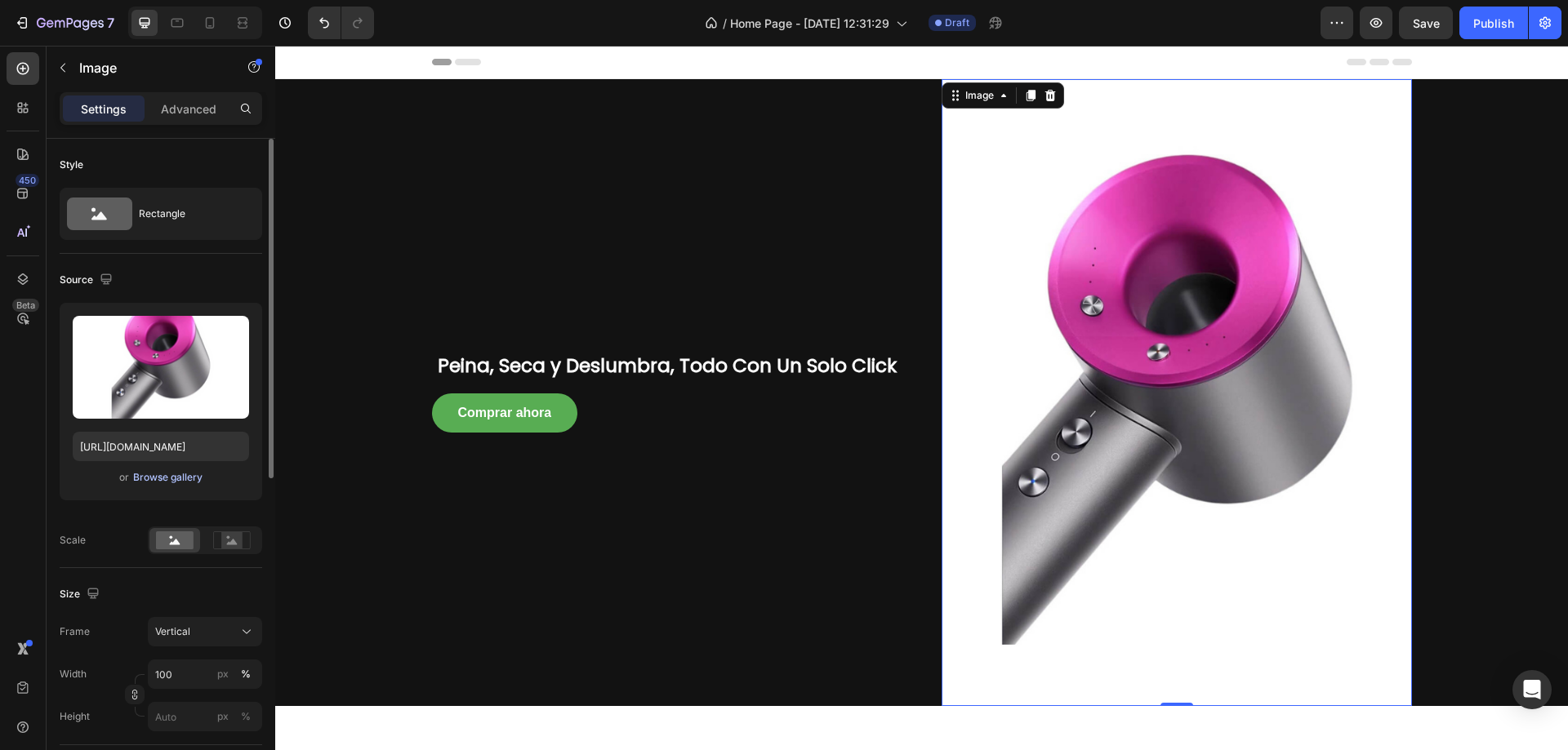
click at [162, 480] on div "Browse gallery" at bounding box center [168, 477] width 70 height 15
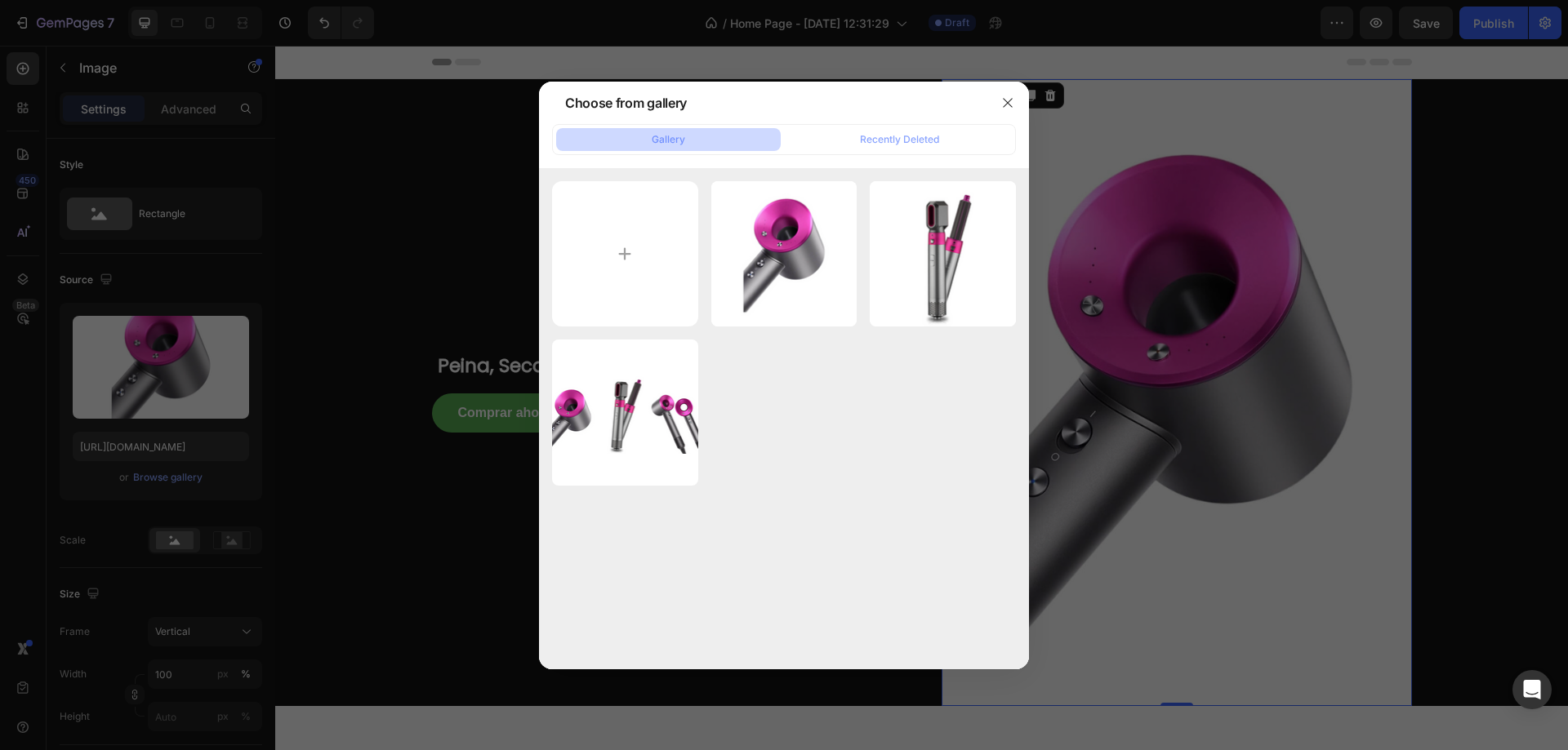
type input "C:\fakepath\Disenosintitulo_21 (1).png"
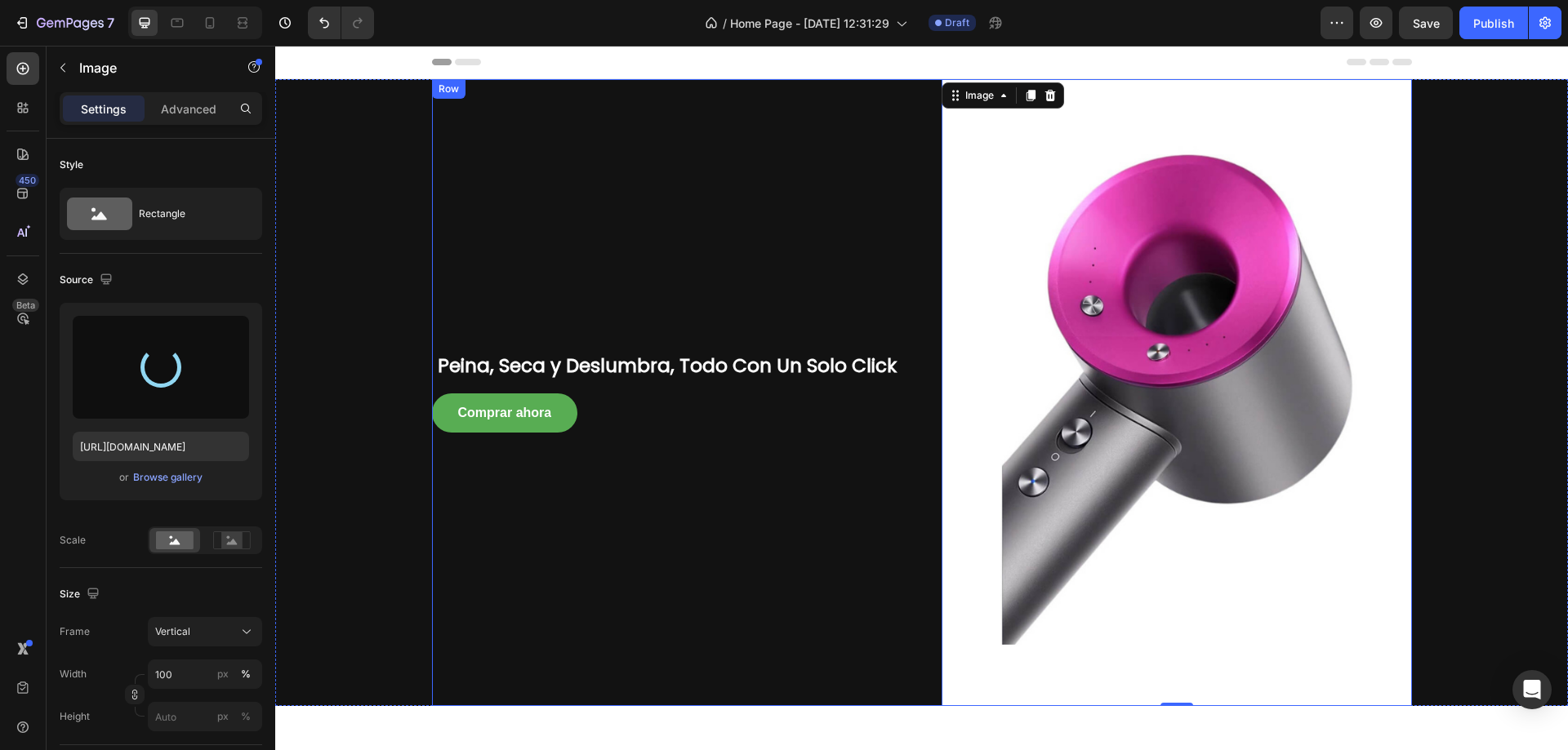
type input "[URL][DOMAIN_NAME]"
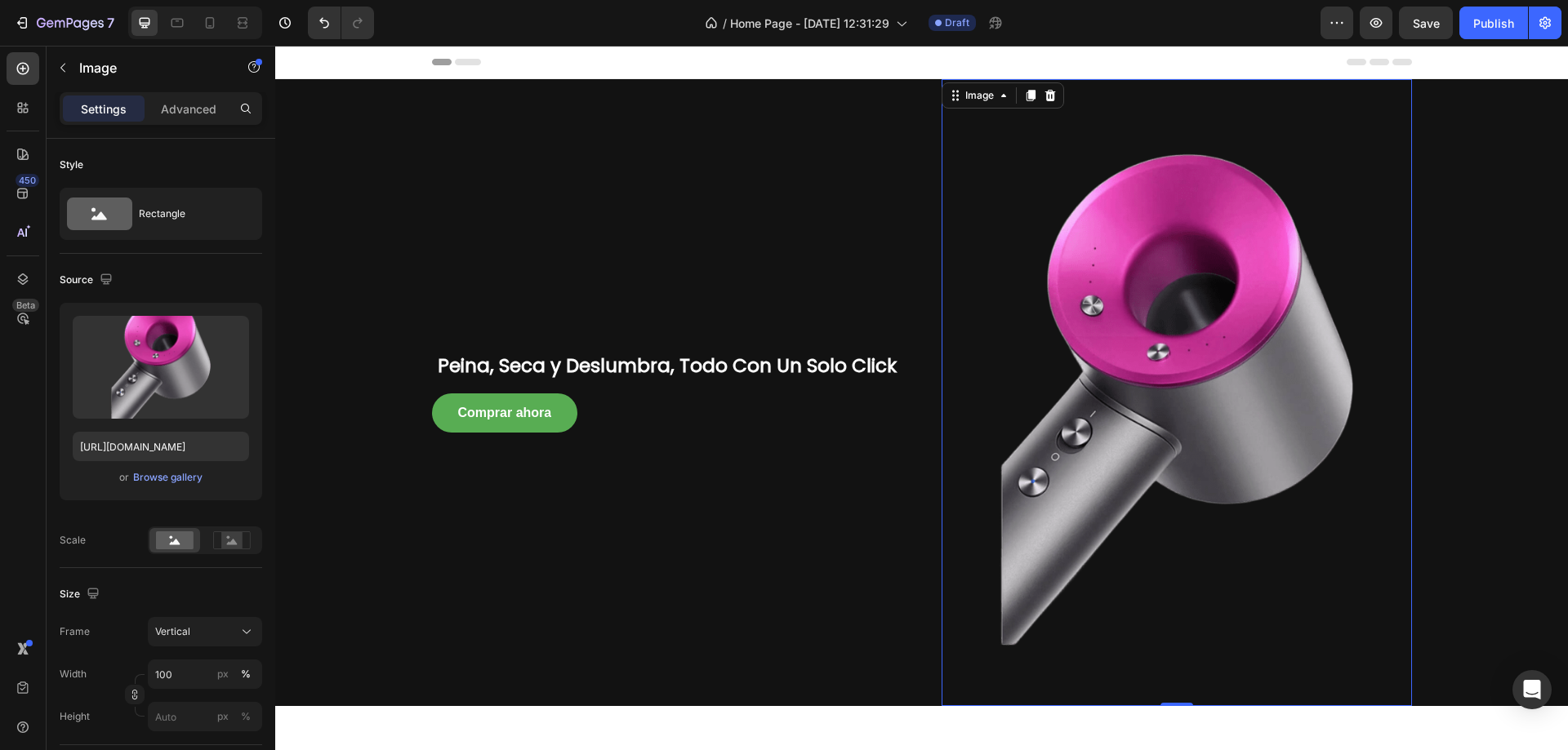
click at [1110, 61] on div "Header" at bounding box center [922, 61] width 981 height 32
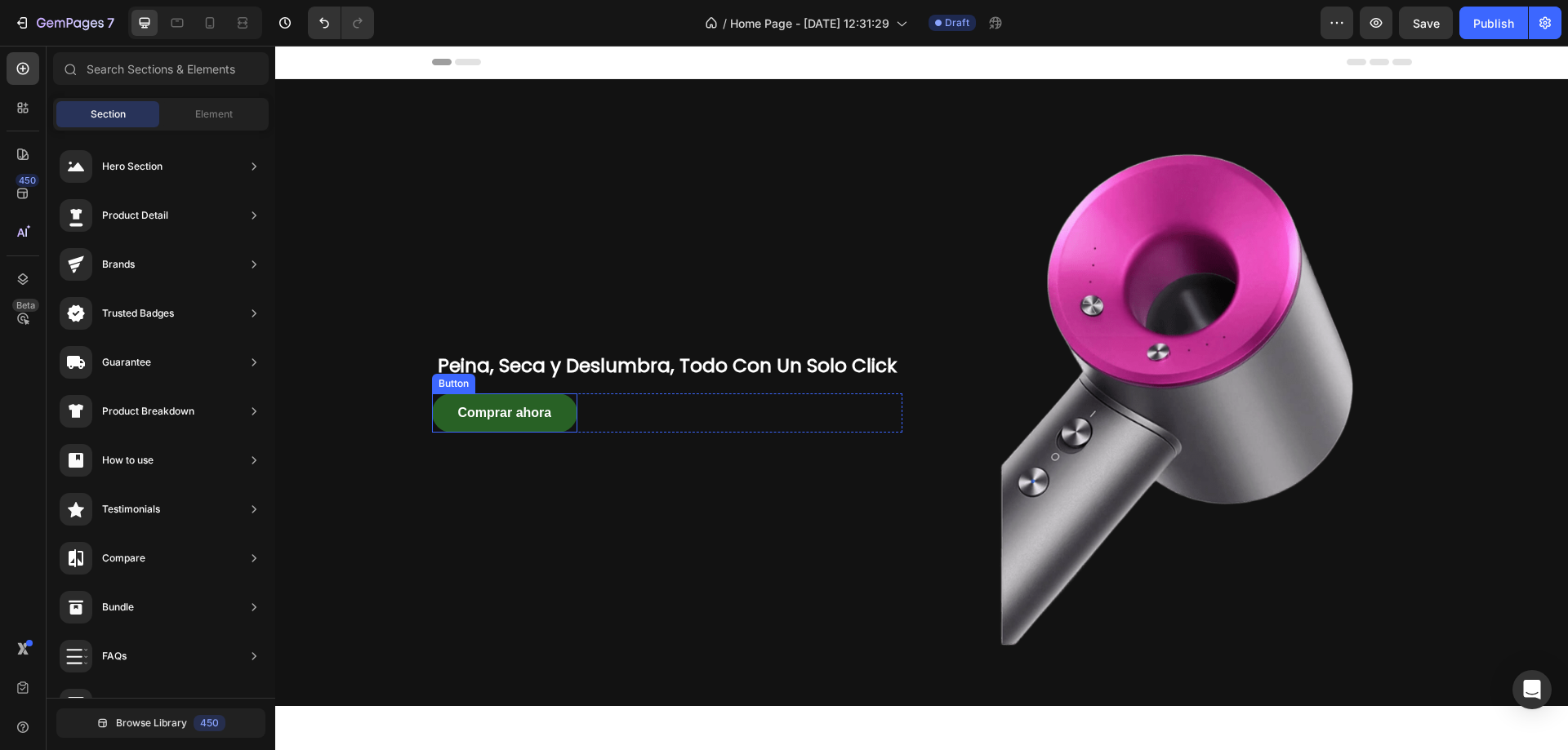
click at [565, 417] on button "Comprar ahora" at bounding box center [506, 413] width 146 height 39
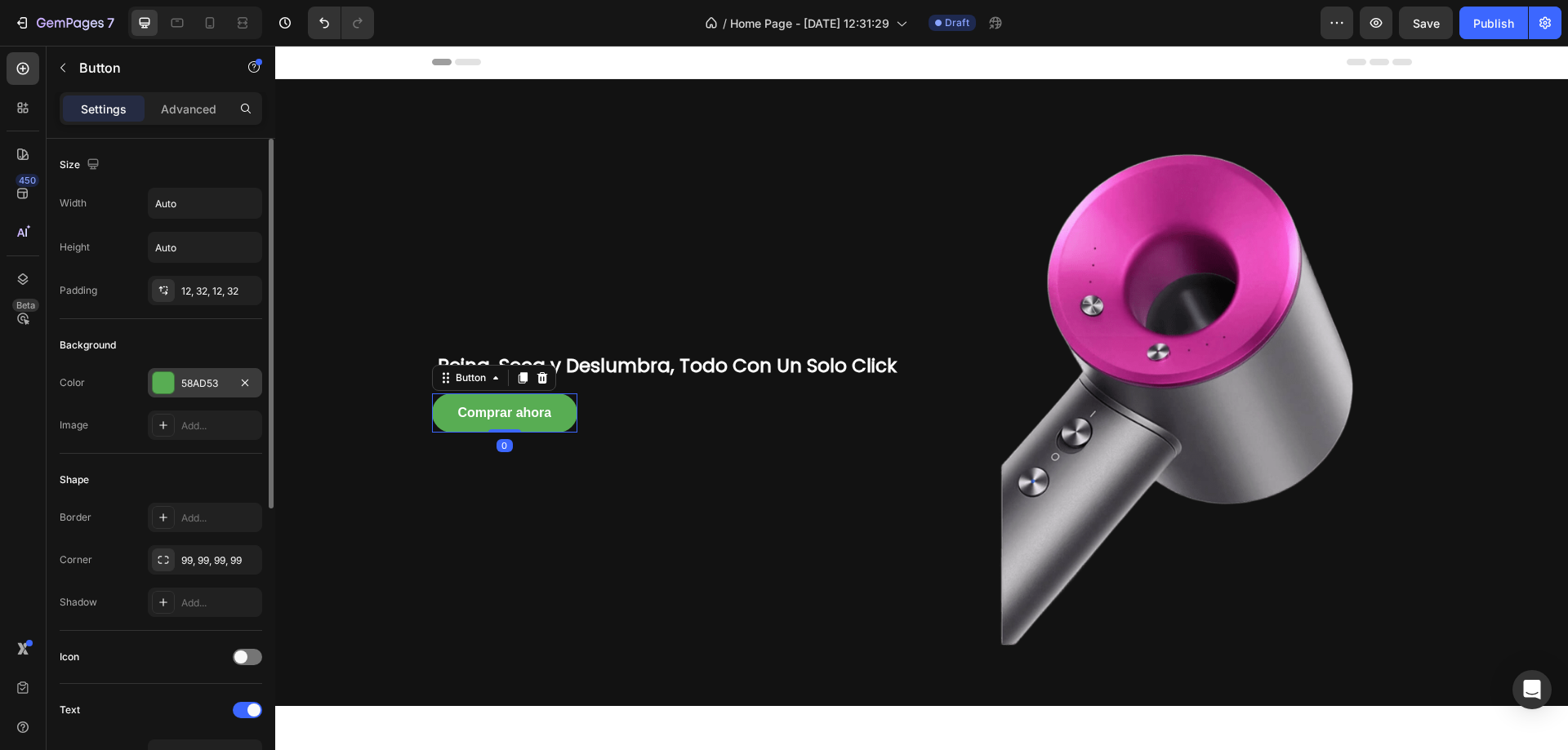
click at [225, 383] on div "58AD53" at bounding box center [205, 383] width 47 height 15
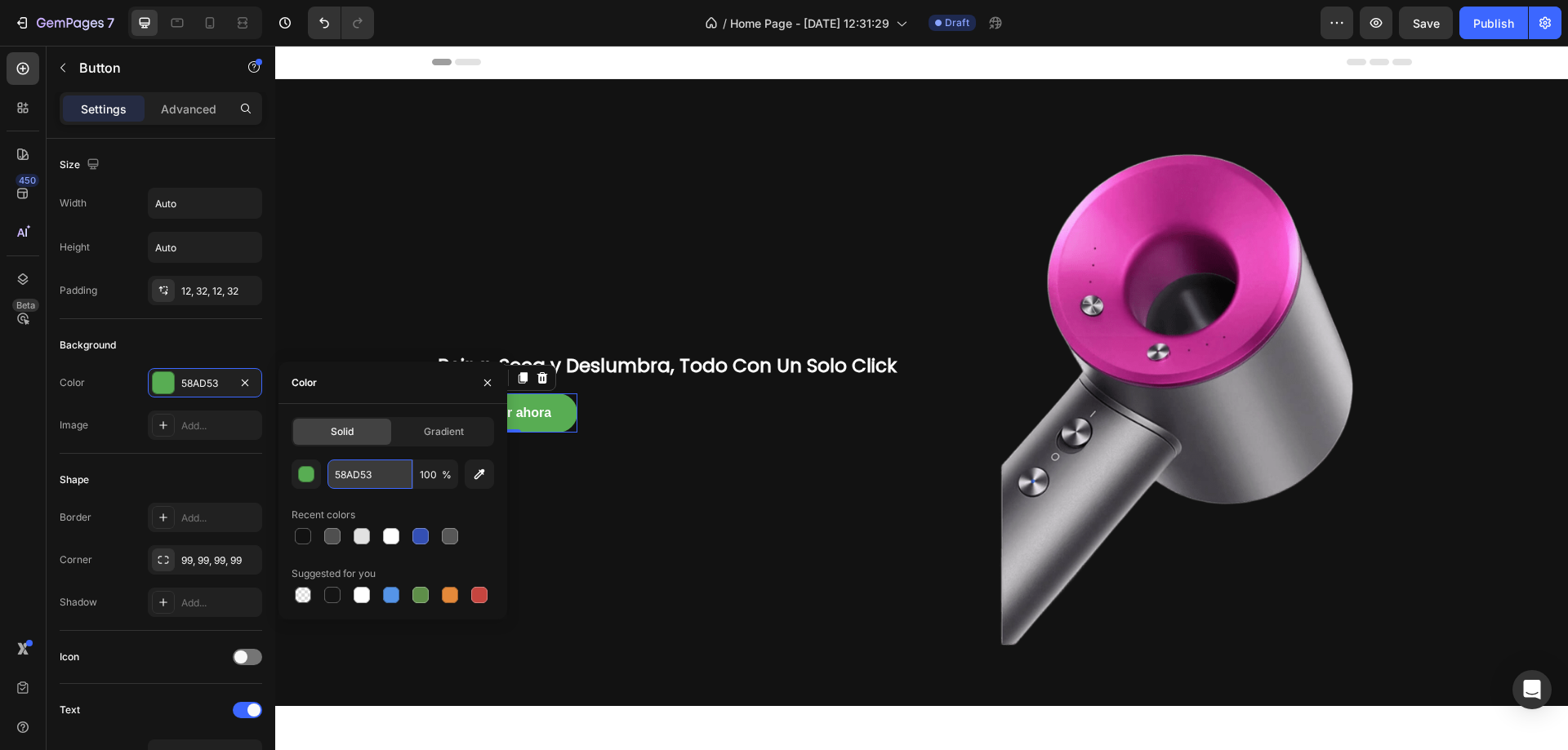
click at [348, 479] on input "58AD53" at bounding box center [370, 475] width 85 height 30
paste input "BF31FB"
type input "BF31FB"
click at [438, 260] on div "Peina, Seca y Deslumbra, Todo Con Un Solo Click Heading Comprar ahora Button 0 …" at bounding box center [668, 393] width 471 height 627
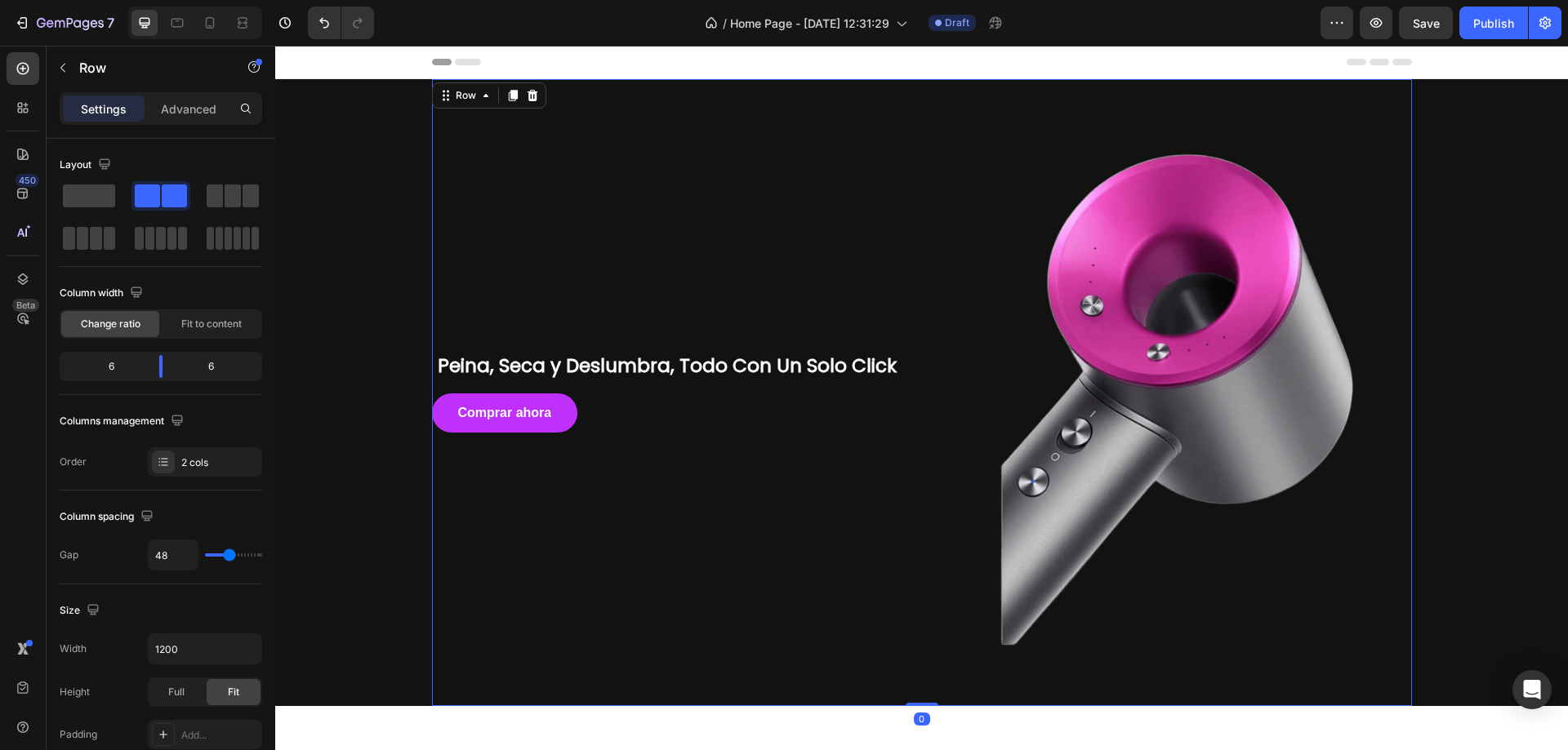
click at [432, 233] on div "Peina, Seca y Deslumbra, Todo Con Un Solo Click Heading Comprar ahora Button Row" at bounding box center [668, 393] width 471 height 627
click at [384, 208] on div "Peina, Seca y Deslumbra, Todo Con Un Solo Click Heading Comprar ahora Button Ro…" at bounding box center [921, 393] width 1268 height 627
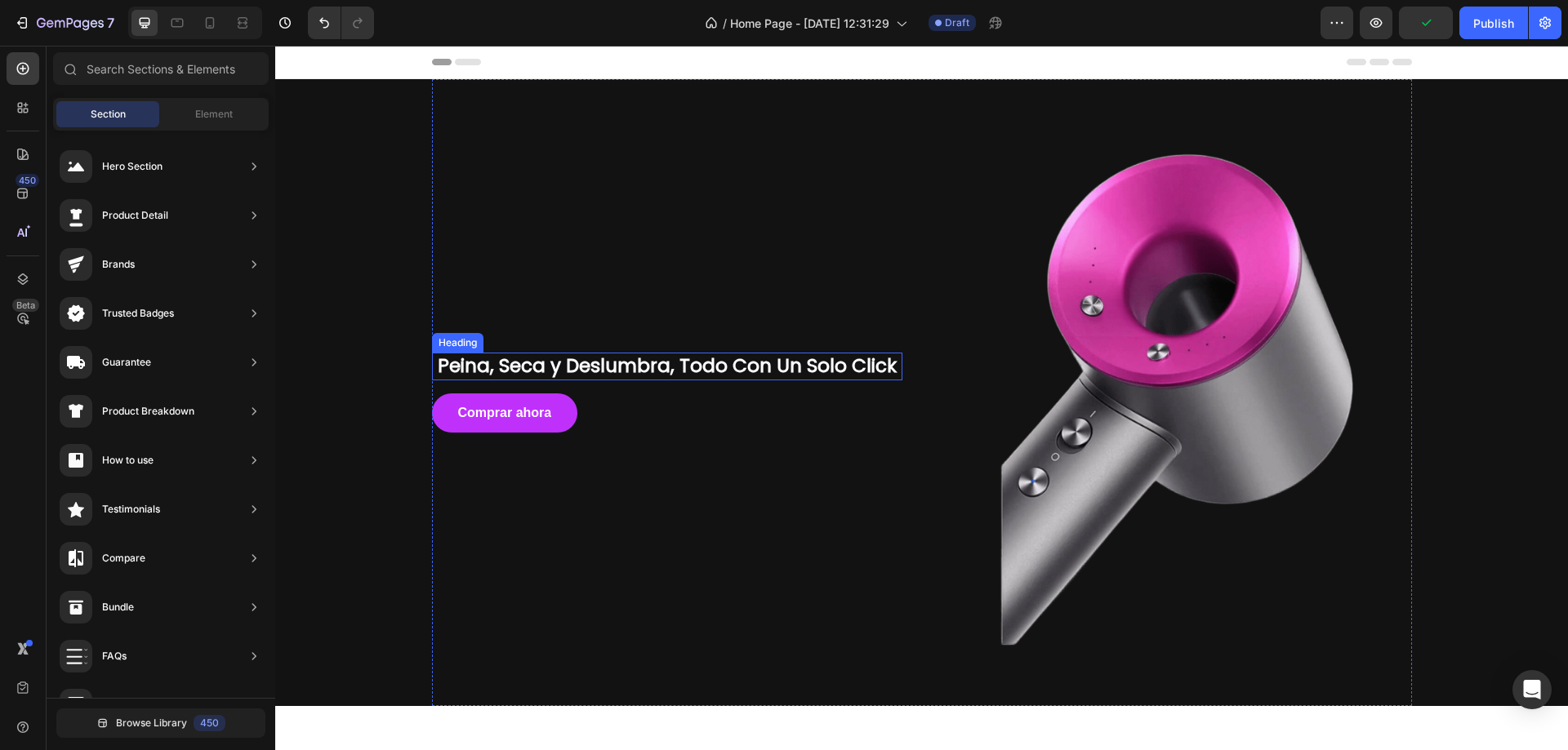
click at [728, 365] on h2 "Peina, Seca y Deslumbra, Todo Con Un Solo Click" at bounding box center [668, 367] width 471 height 28
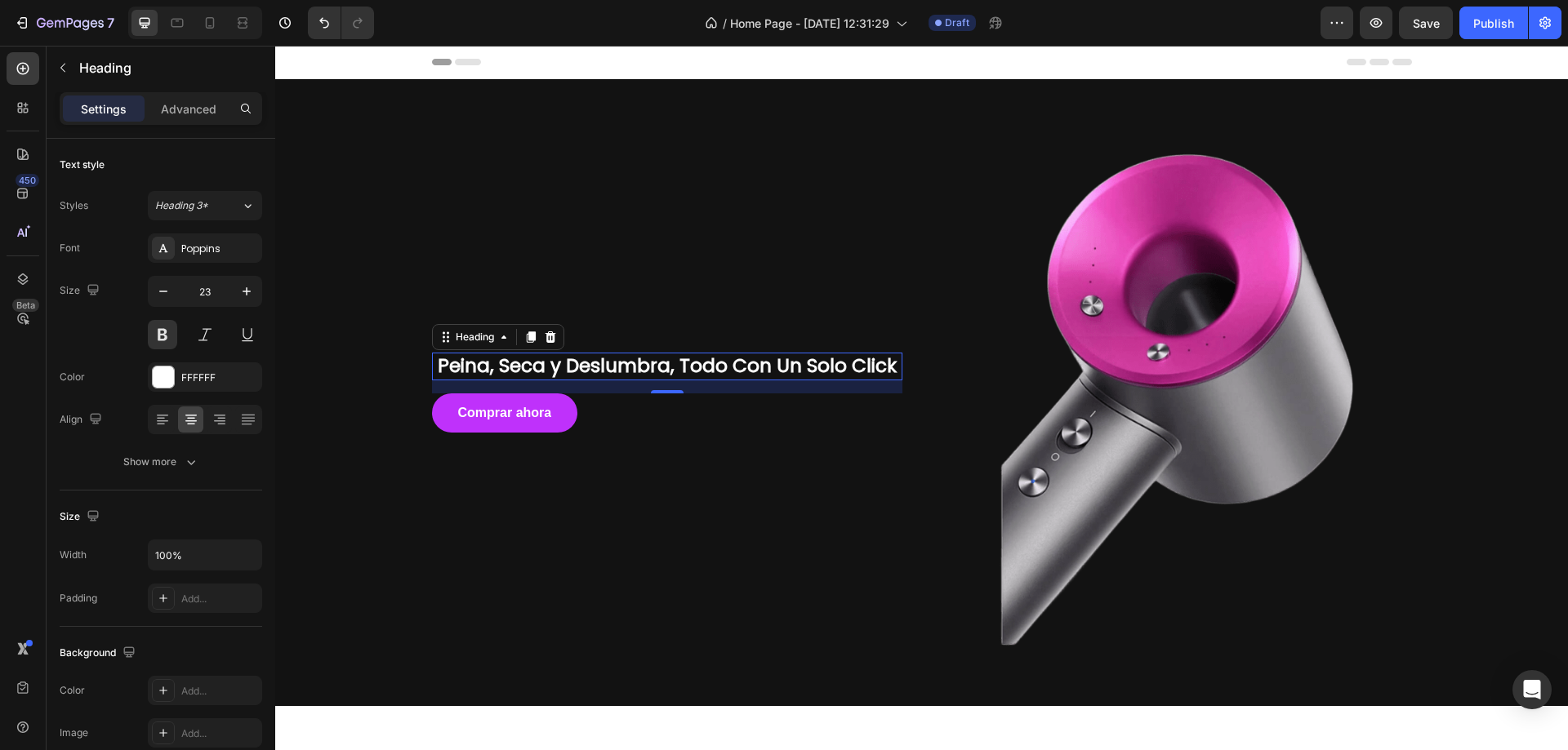
click at [663, 401] on div "16" at bounding box center [667, 406] width 17 height 13
click at [787, 412] on div "Comprar ahora Button Row" at bounding box center [668, 413] width 471 height 39
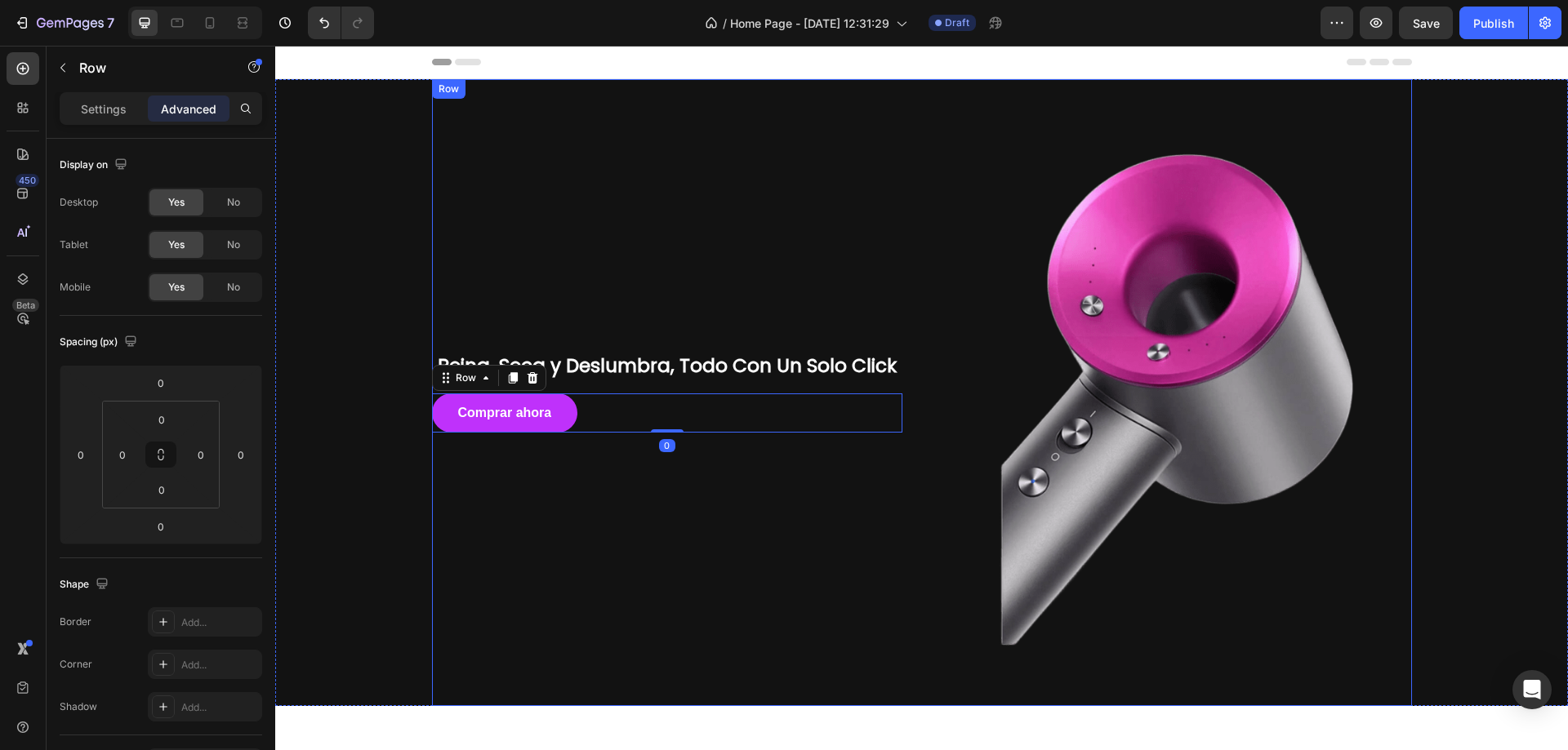
click at [873, 376] on h2 "Peina, Seca y Deslumbra, Todo Con Un Solo Click" at bounding box center [668, 367] width 471 height 28
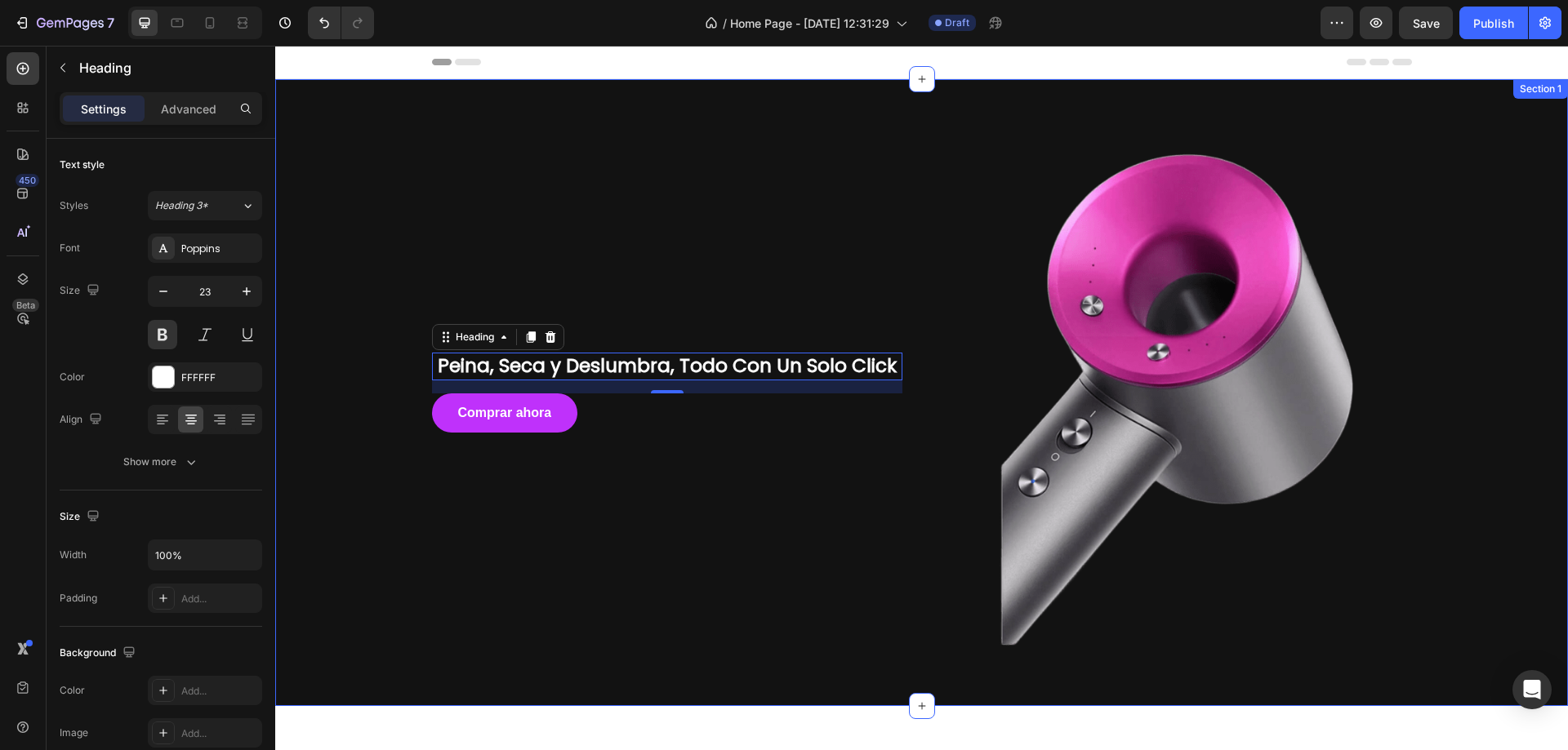
click at [1016, 224] on img at bounding box center [1178, 393] width 471 height 627
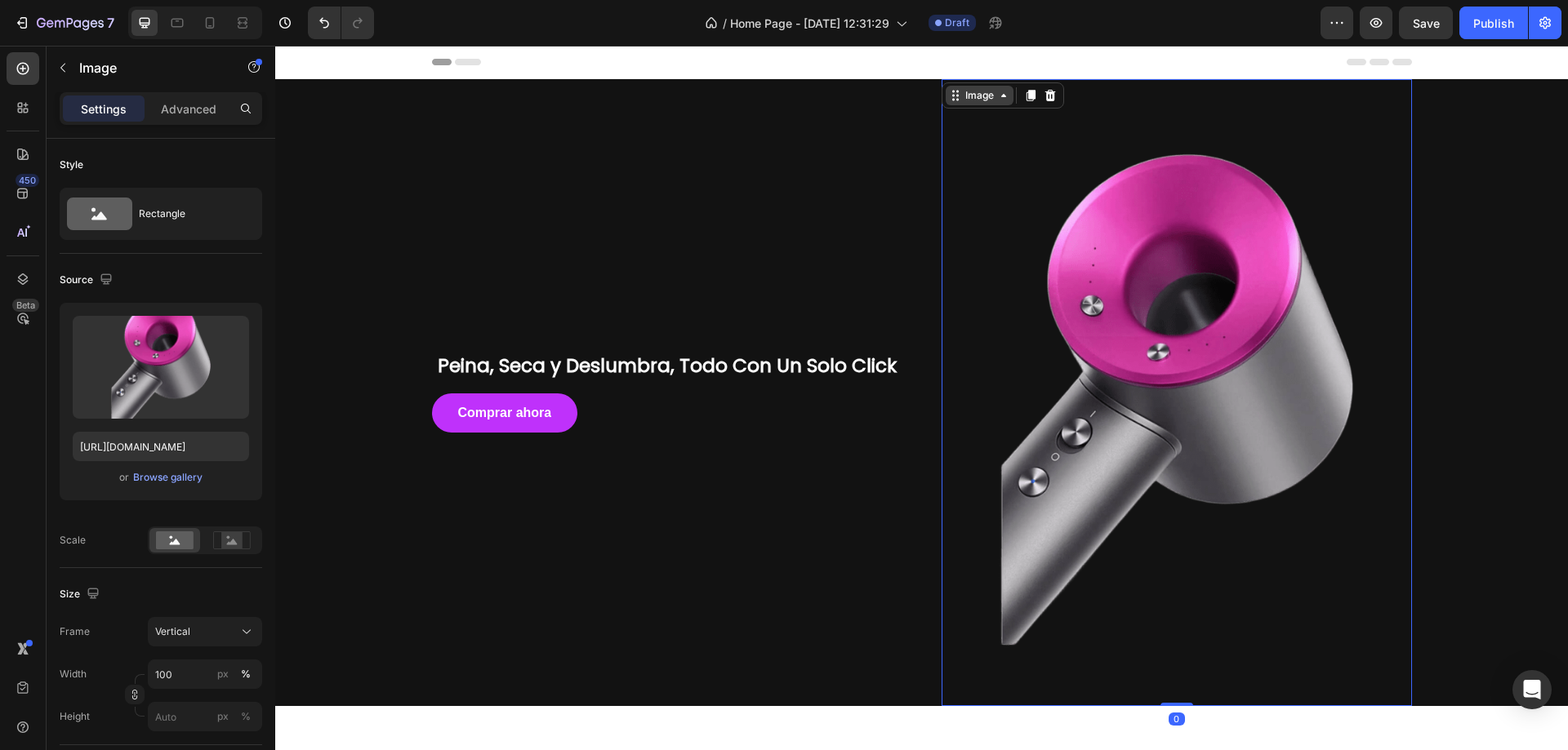
click at [985, 96] on div "Image" at bounding box center [980, 95] width 35 height 15
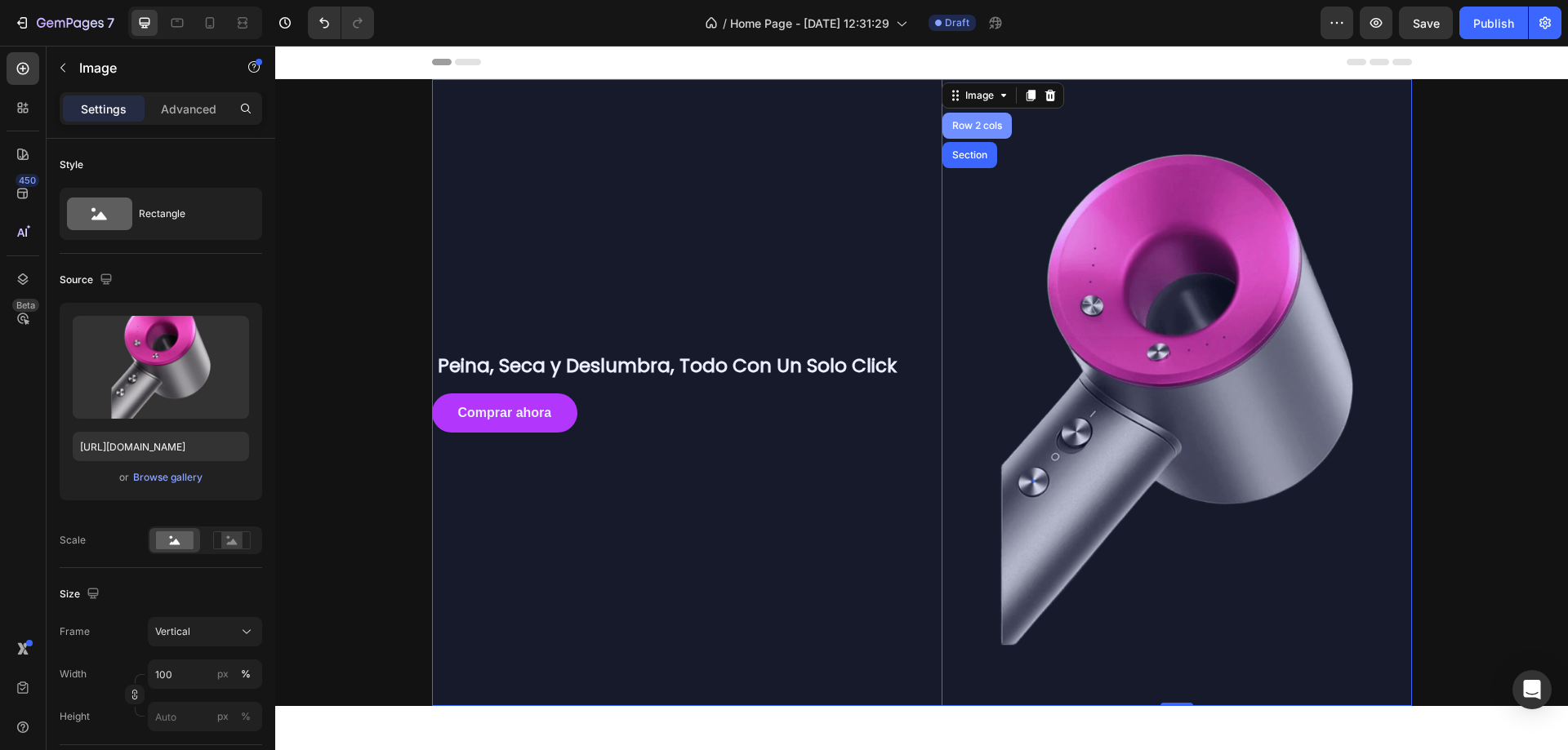
click at [988, 128] on div "Row 2 cols" at bounding box center [977, 125] width 57 height 10
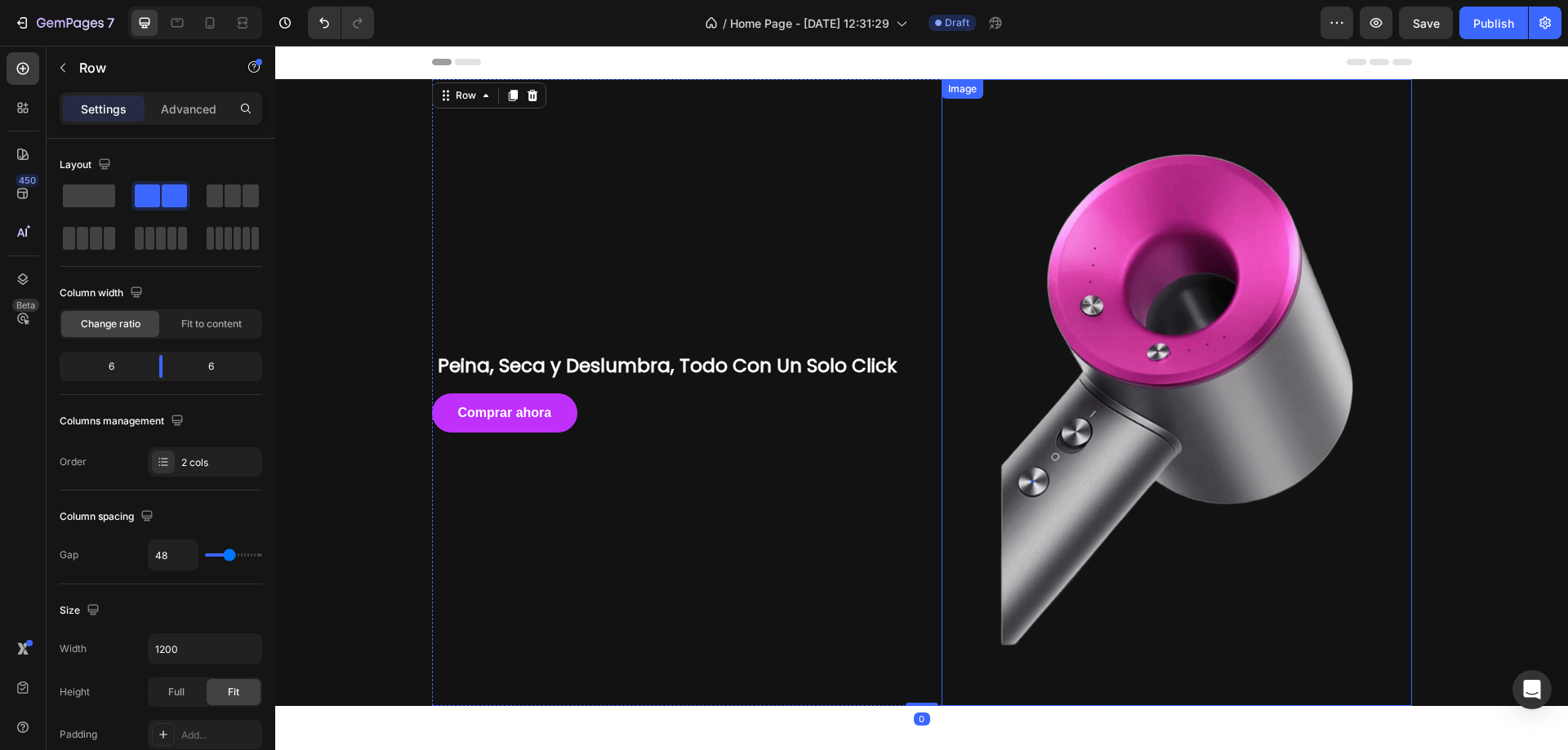
click at [983, 118] on img at bounding box center [1178, 393] width 471 height 627
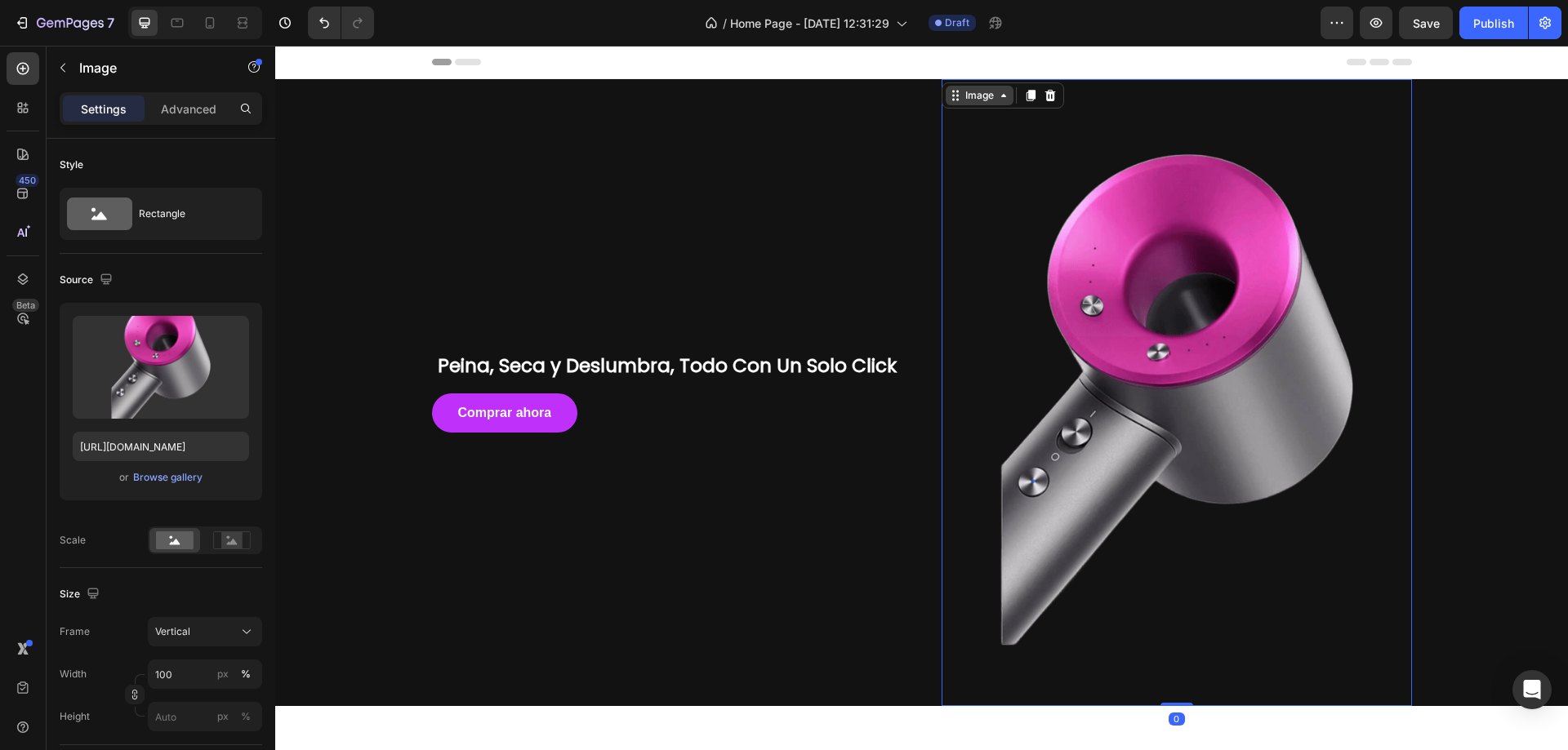
click at [967, 100] on div "Image" at bounding box center [980, 95] width 35 height 15
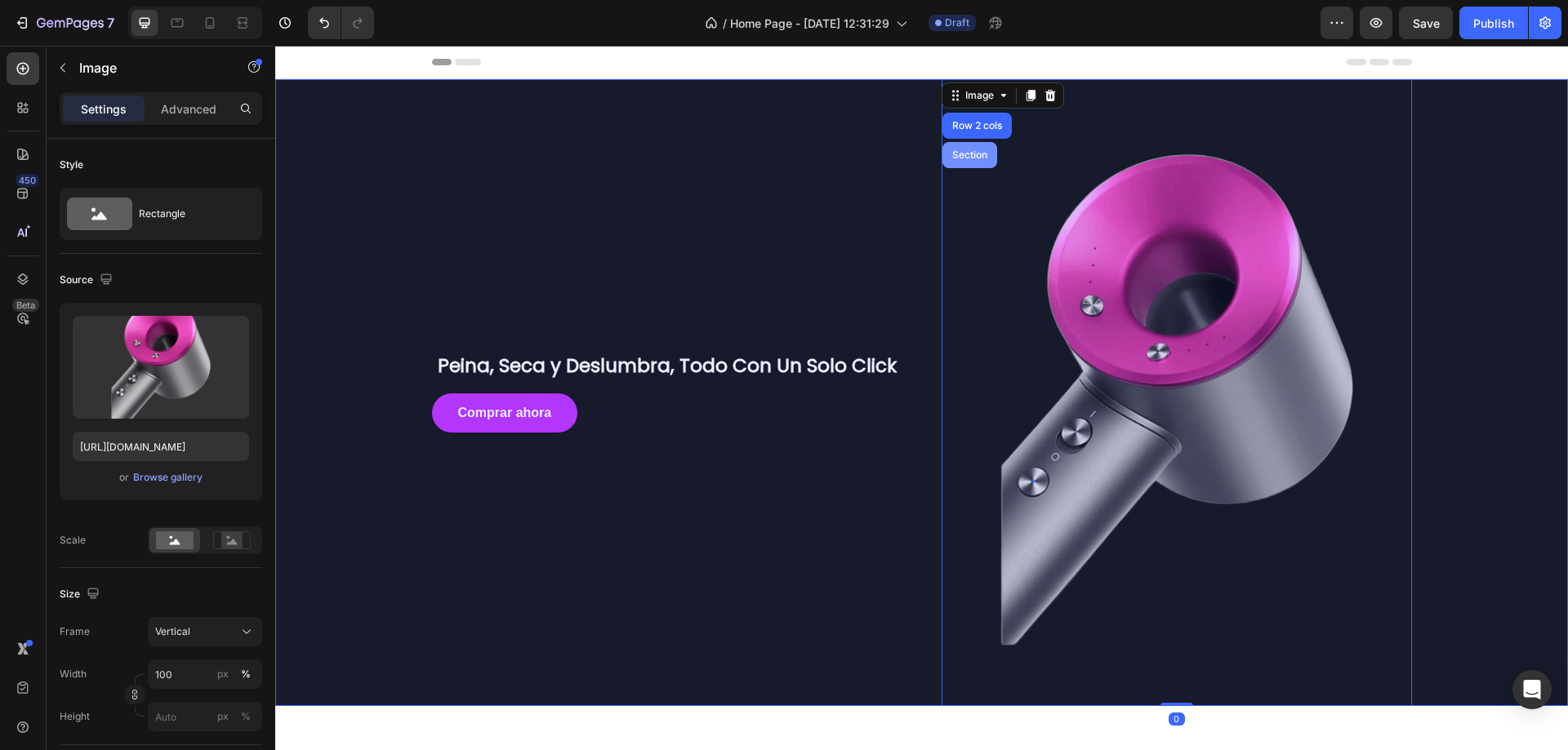
click at [958, 145] on div "Section" at bounding box center [969, 155] width 55 height 26
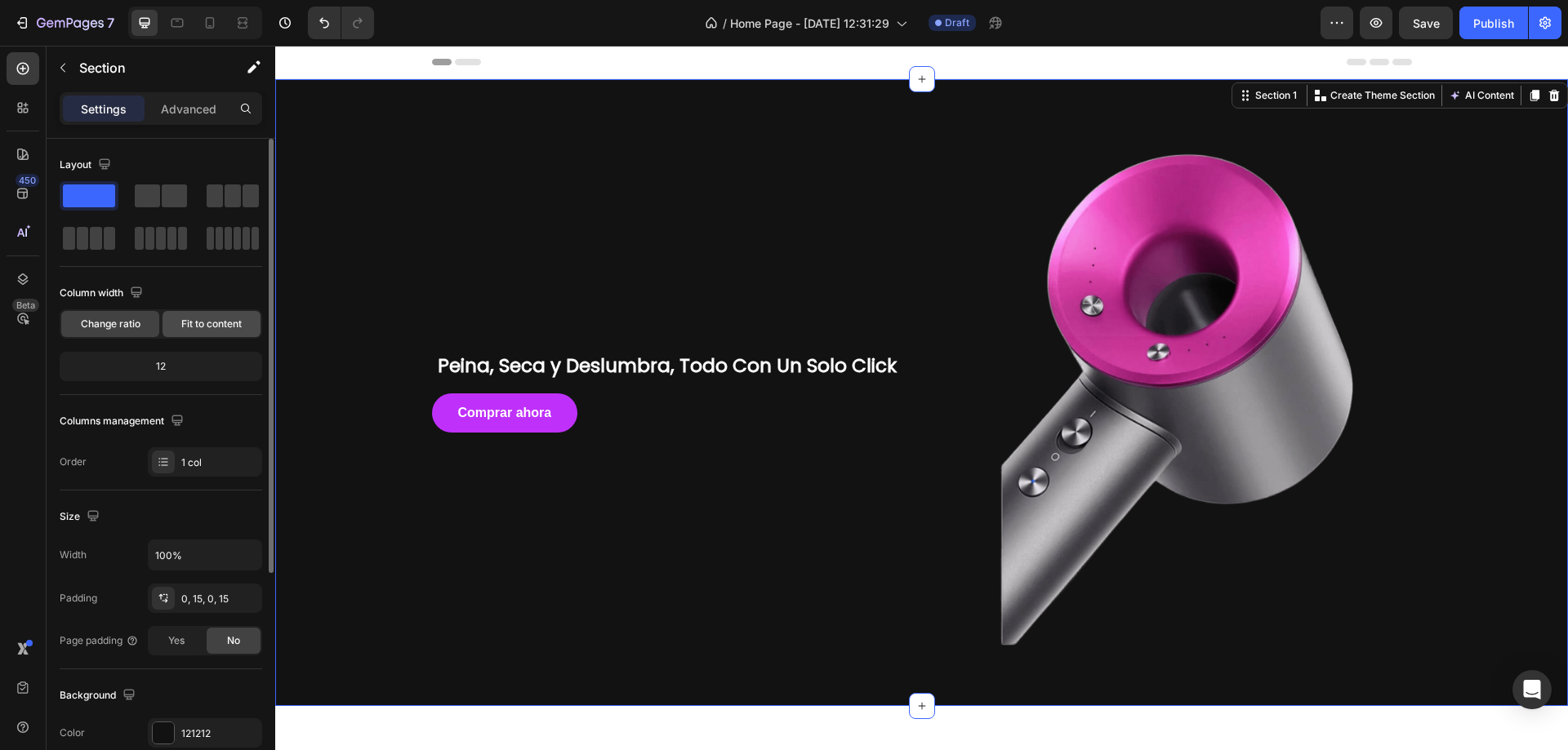
click at [225, 318] on span "Fit to content" at bounding box center [211, 324] width 60 height 15
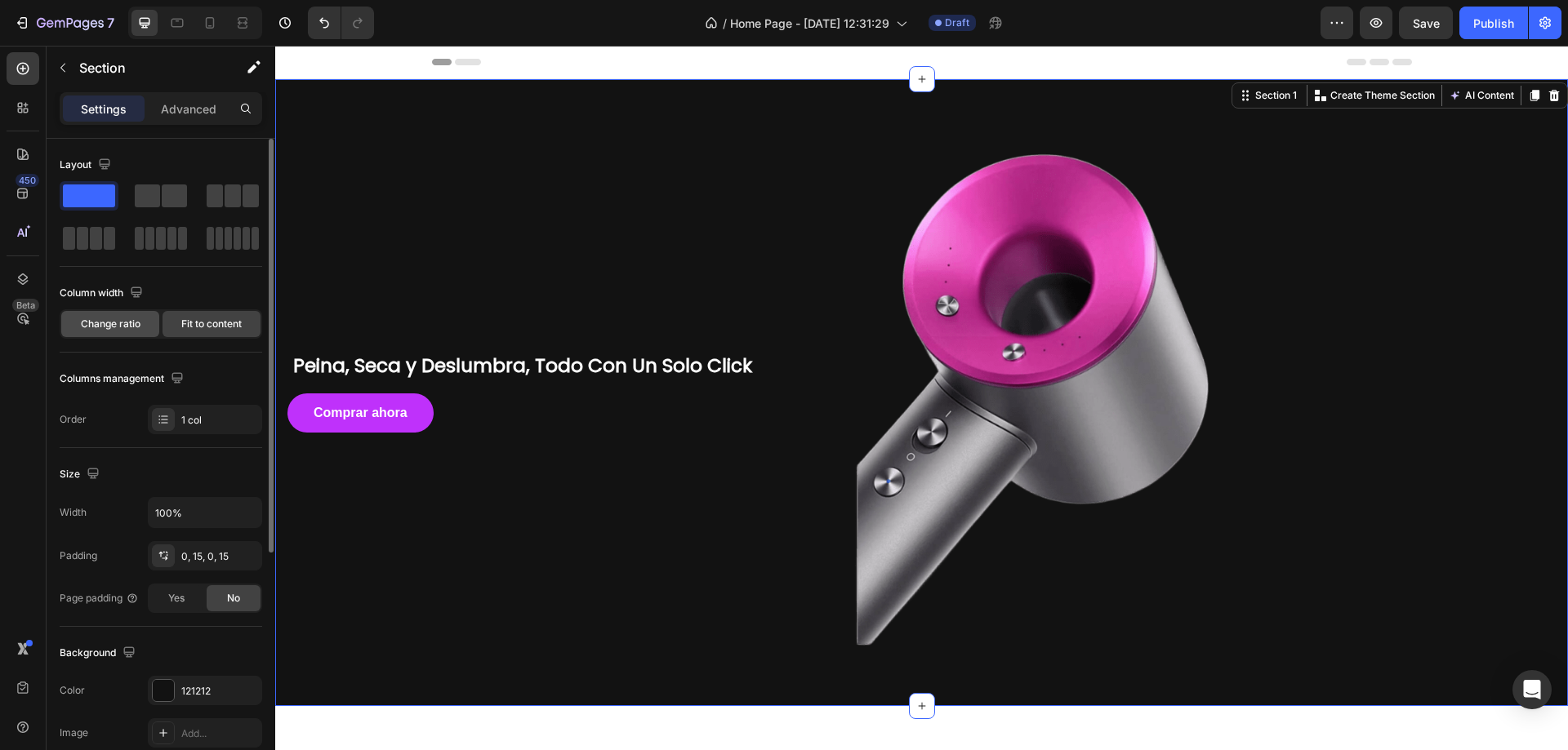
click at [101, 322] on span "Change ratio" at bounding box center [111, 324] width 59 height 15
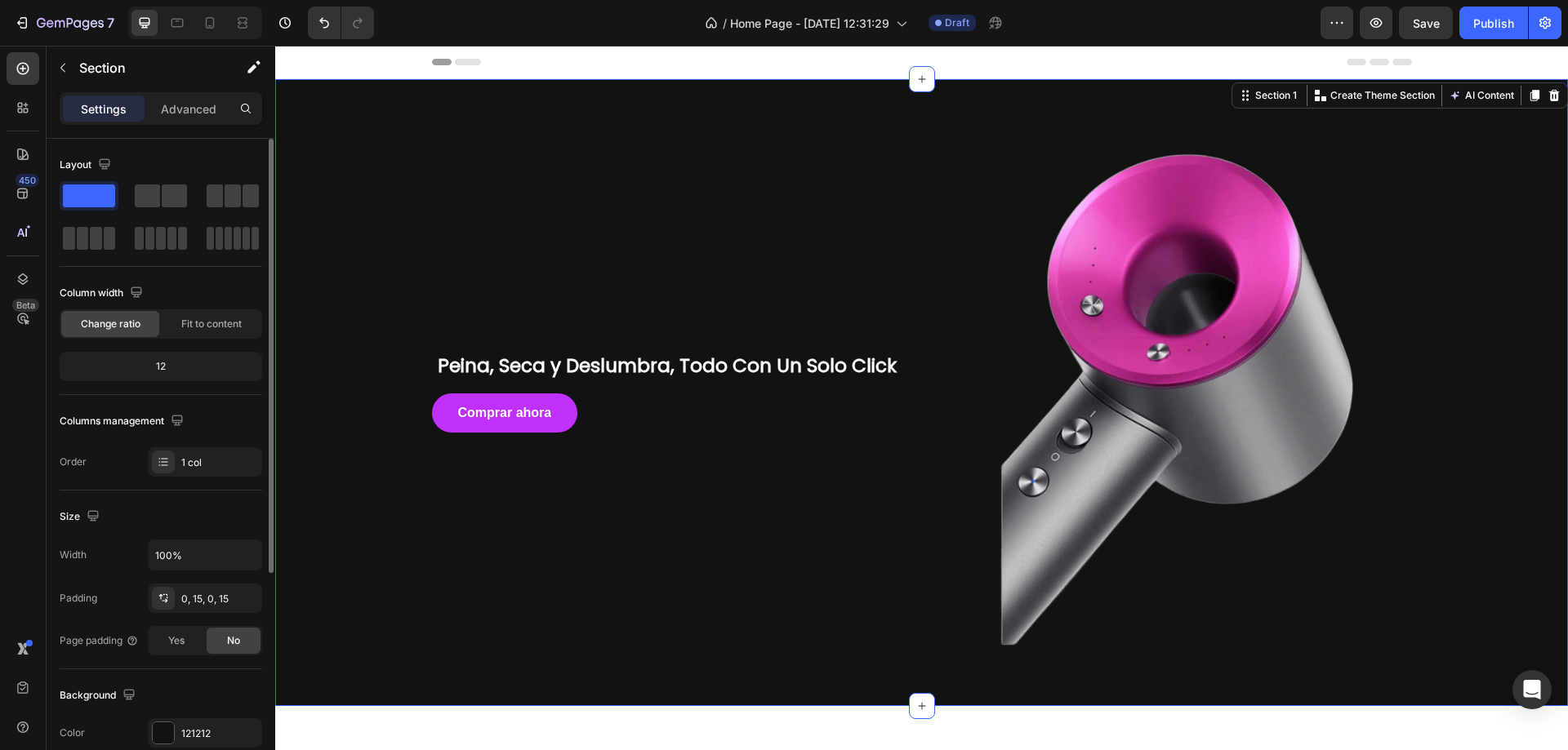
click at [162, 373] on div "12" at bounding box center [160, 367] width 196 height 23
click at [194, 328] on span "Fit to content" at bounding box center [211, 324] width 60 height 15
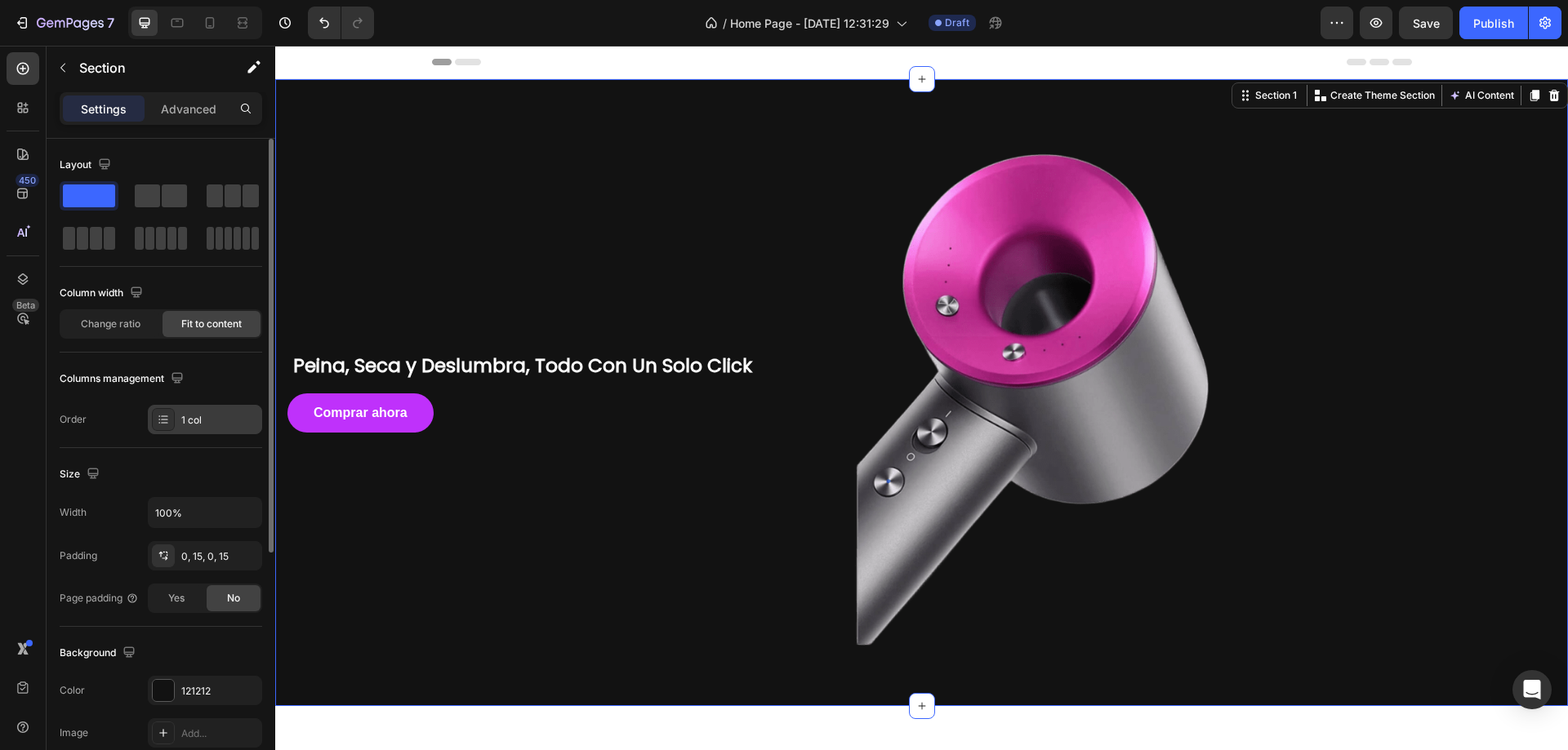
click at [193, 422] on div "1 col" at bounding box center [220, 420] width 77 height 15
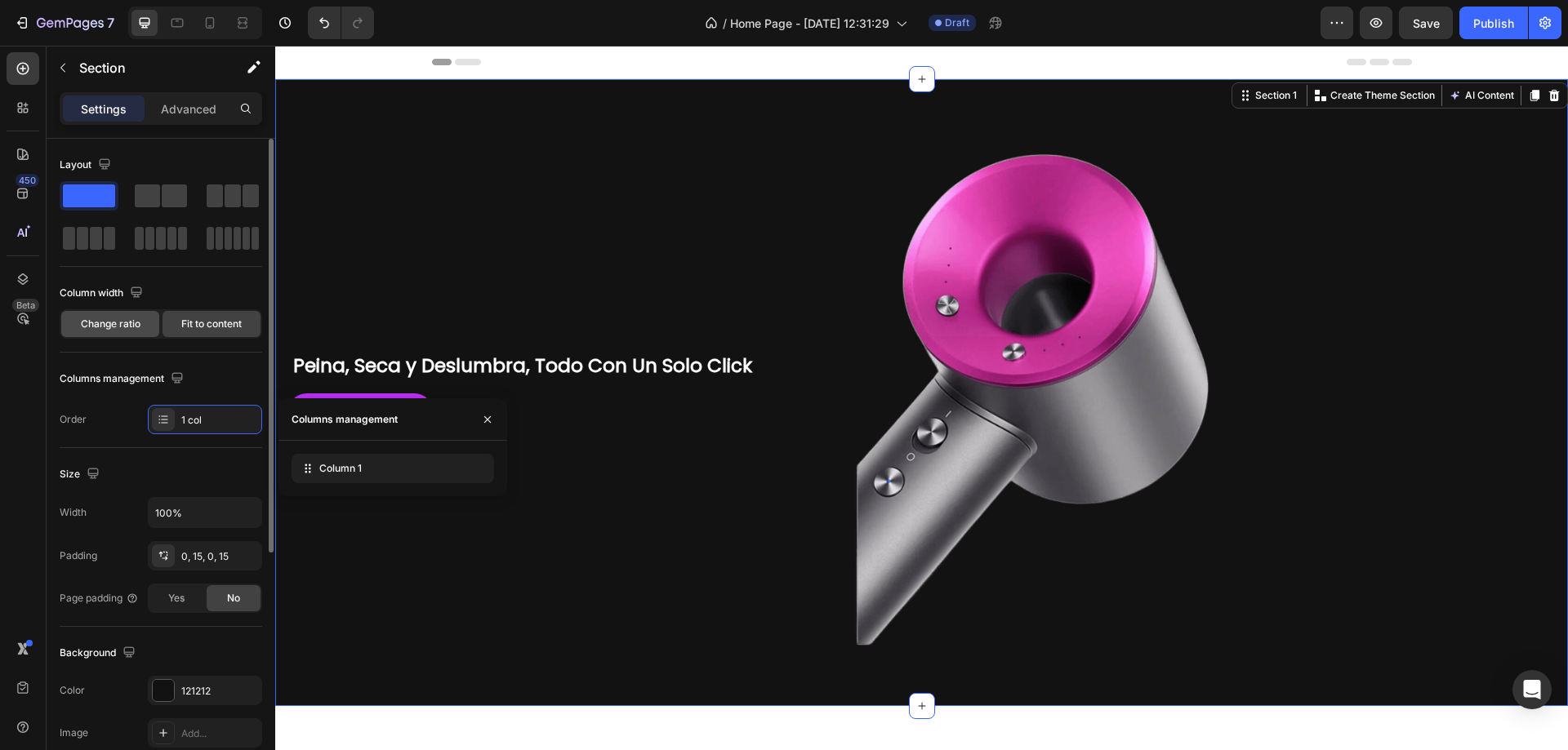
click at [132, 313] on div "Change ratio" at bounding box center [110, 324] width 98 height 26
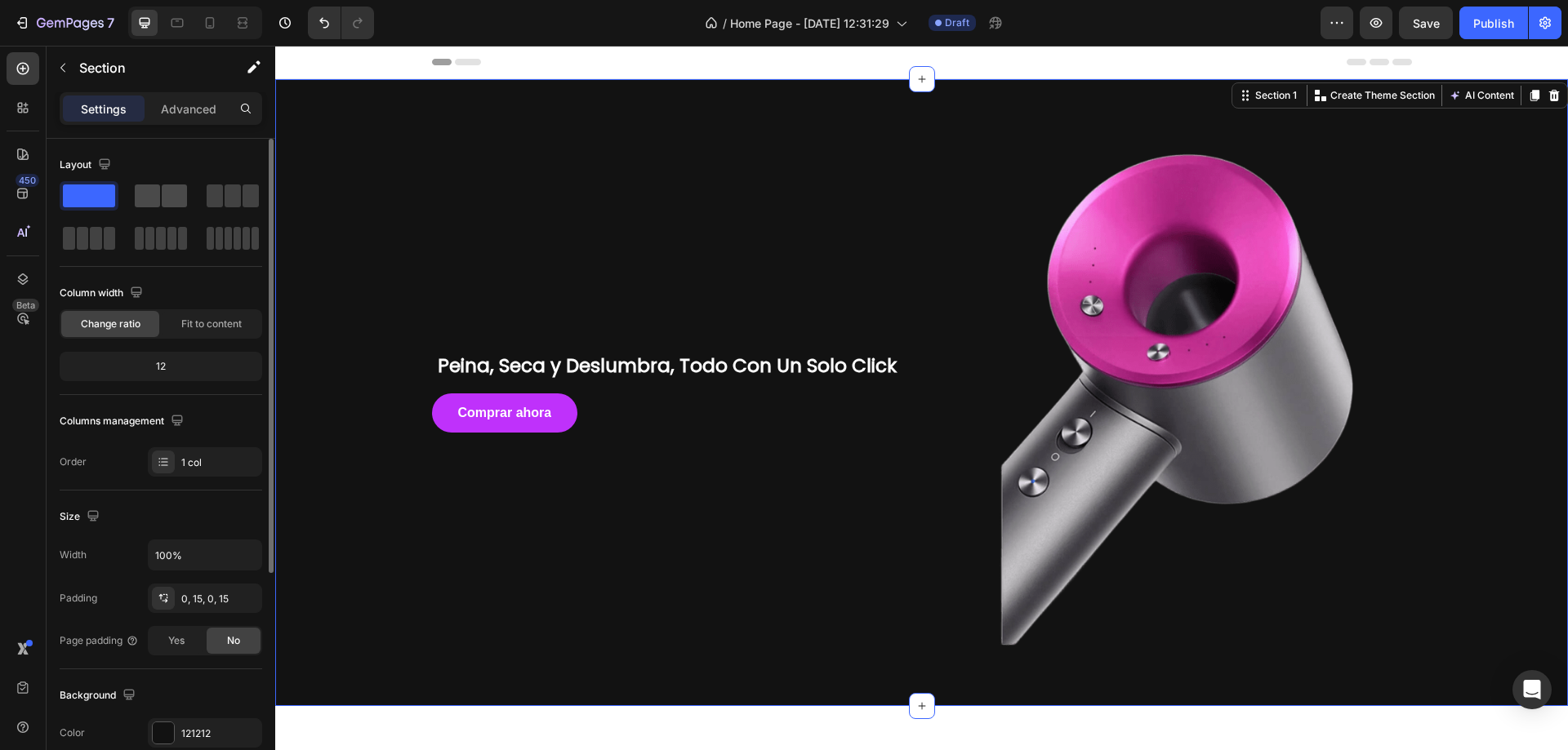
click at [178, 199] on span at bounding box center [174, 196] width 25 height 23
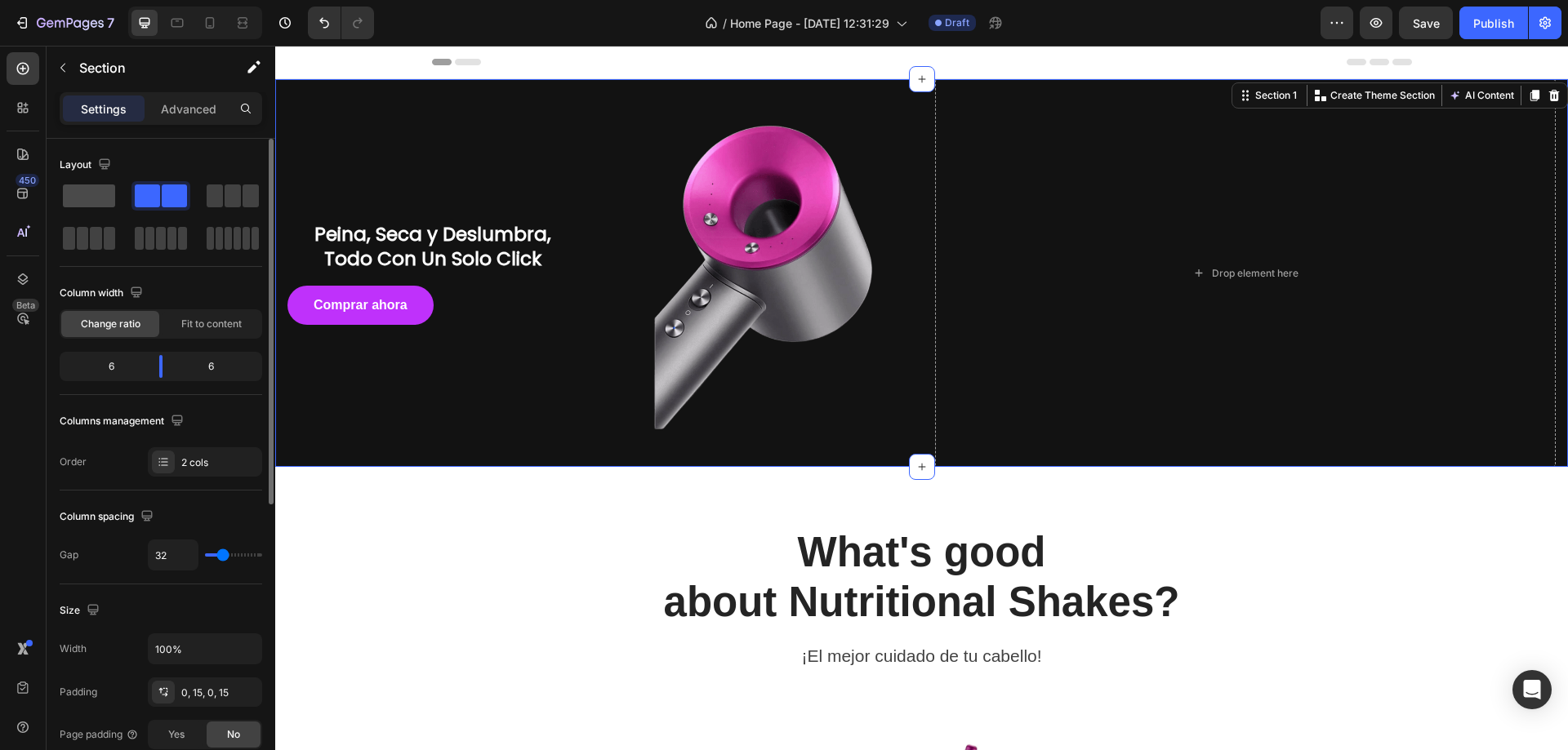
click at [69, 196] on span at bounding box center [89, 196] width 52 height 23
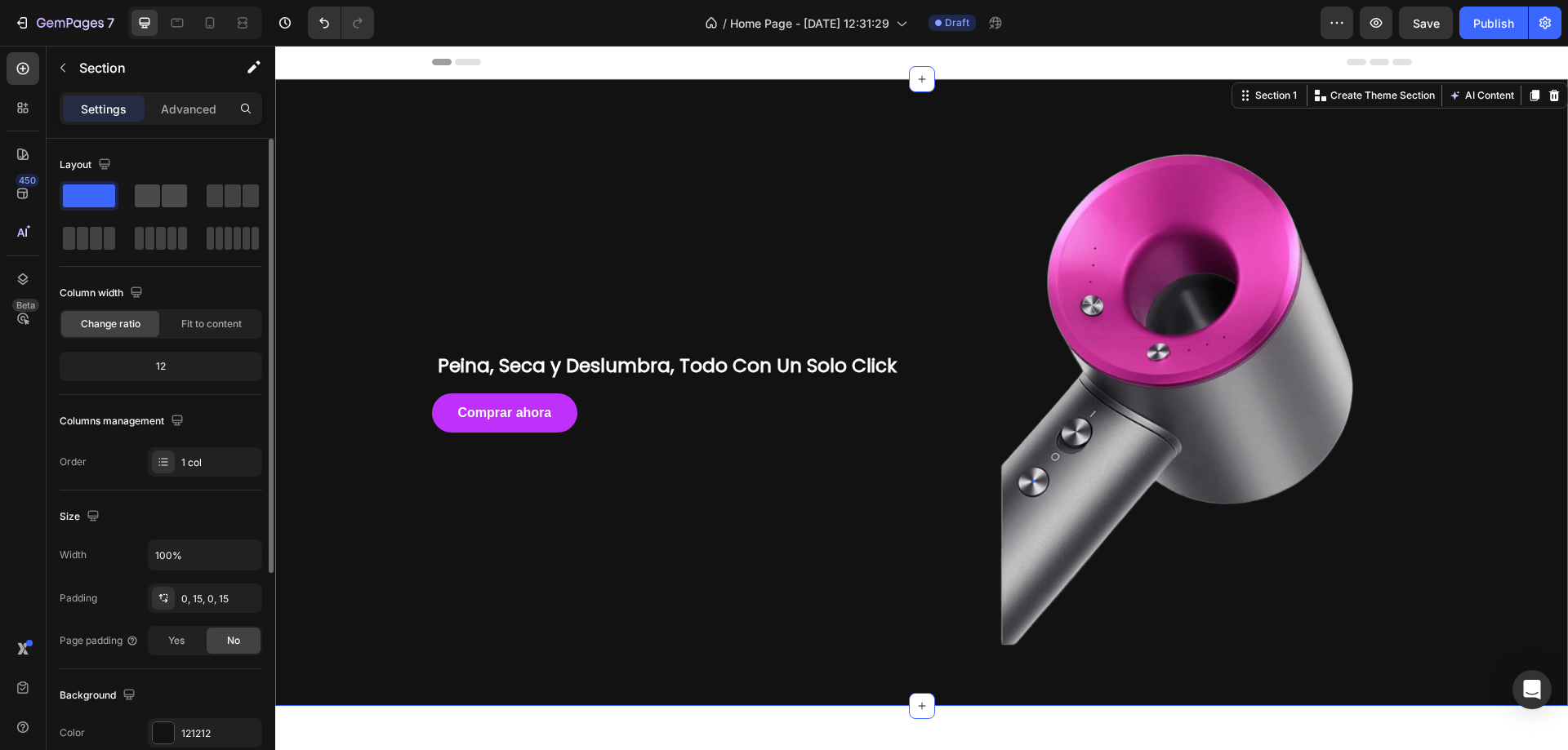
click at [146, 198] on span at bounding box center [147, 196] width 25 height 23
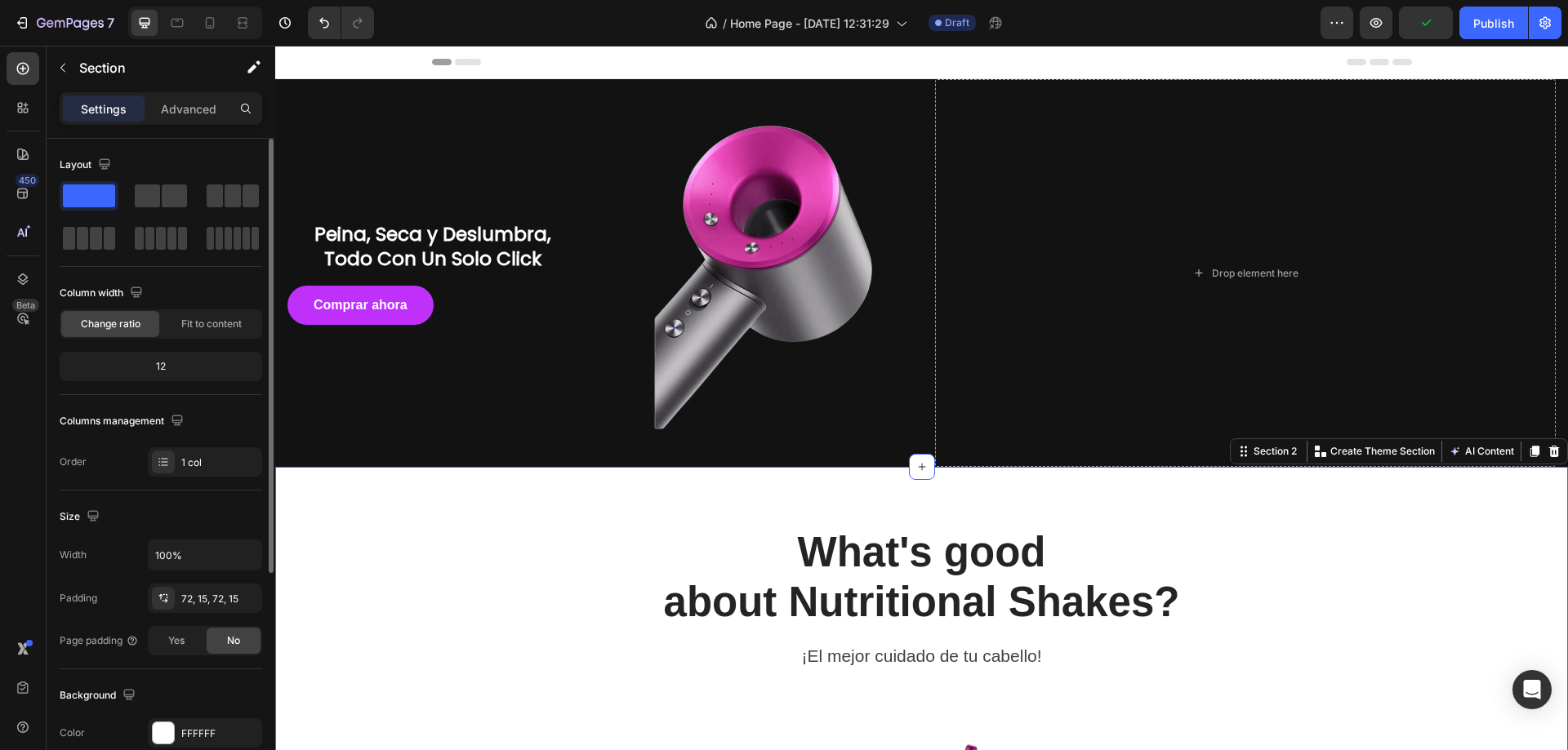
click at [95, 196] on span at bounding box center [89, 196] width 52 height 23
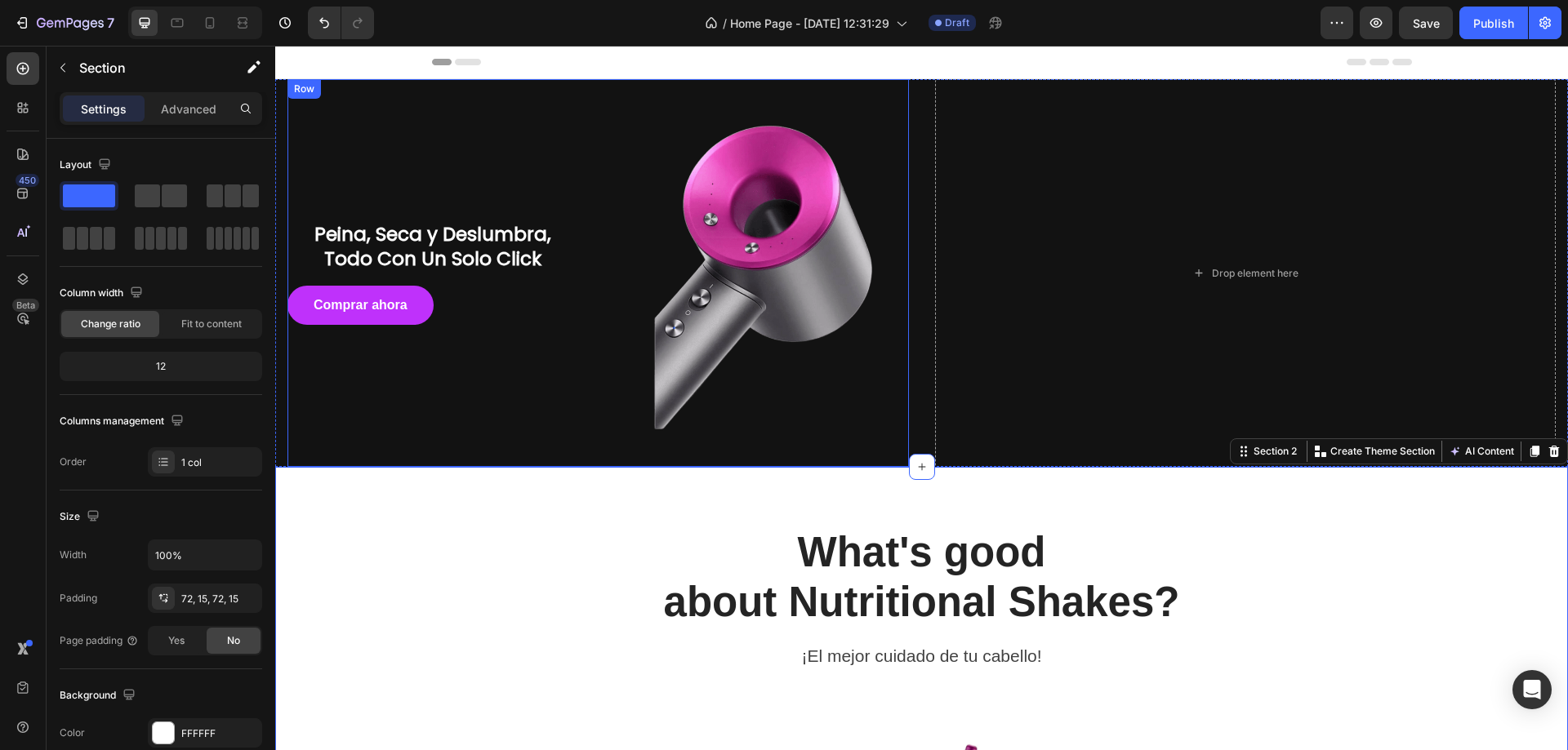
click at [577, 213] on div "Peina, Seca y Deslumbra, Todo Con Un Solo Click Heading Comprar ahora Button Ro…" at bounding box center [598, 273] width 621 height 388
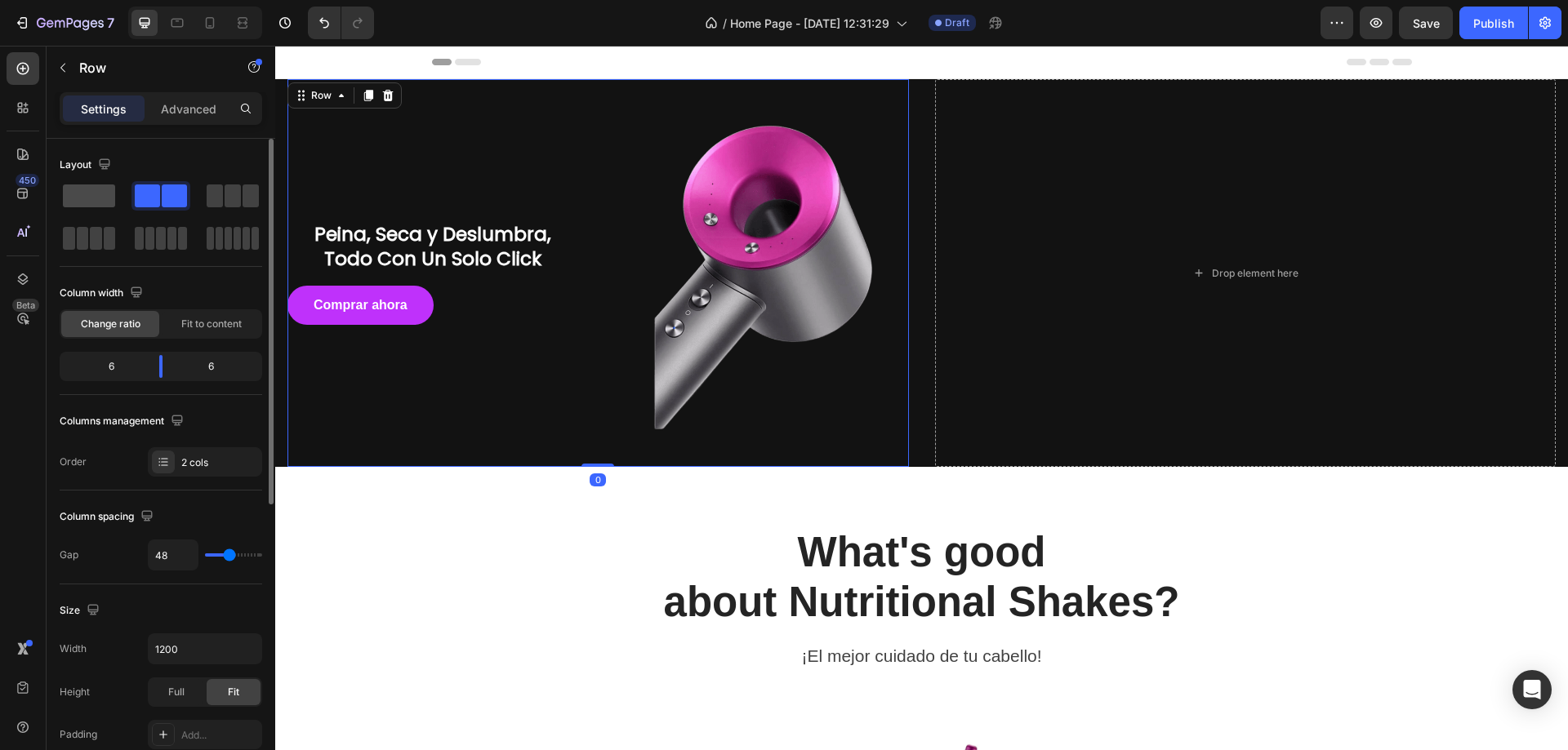
click at [132, 184] on div at bounding box center [160, 196] width 58 height 30
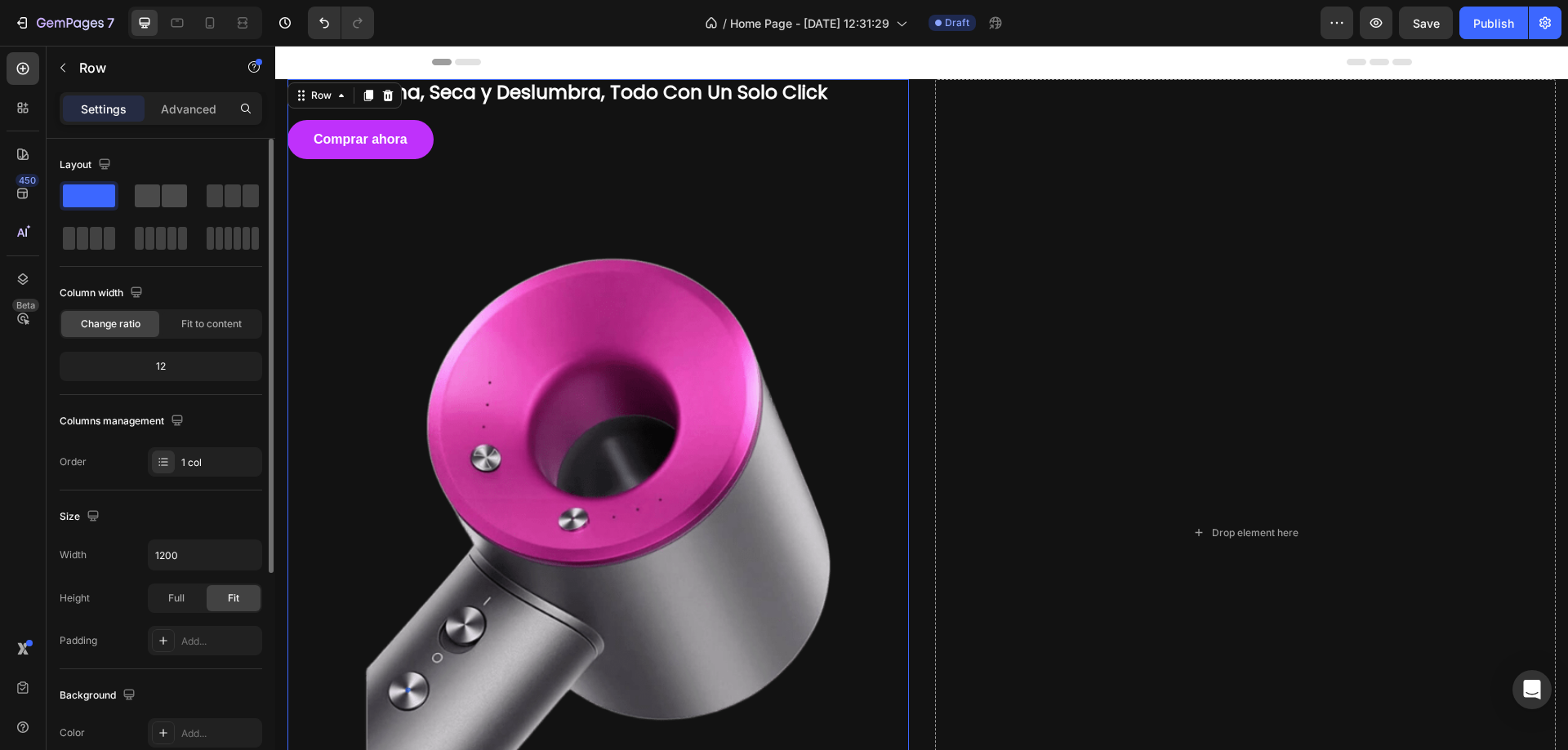
click at [165, 193] on span at bounding box center [174, 196] width 25 height 23
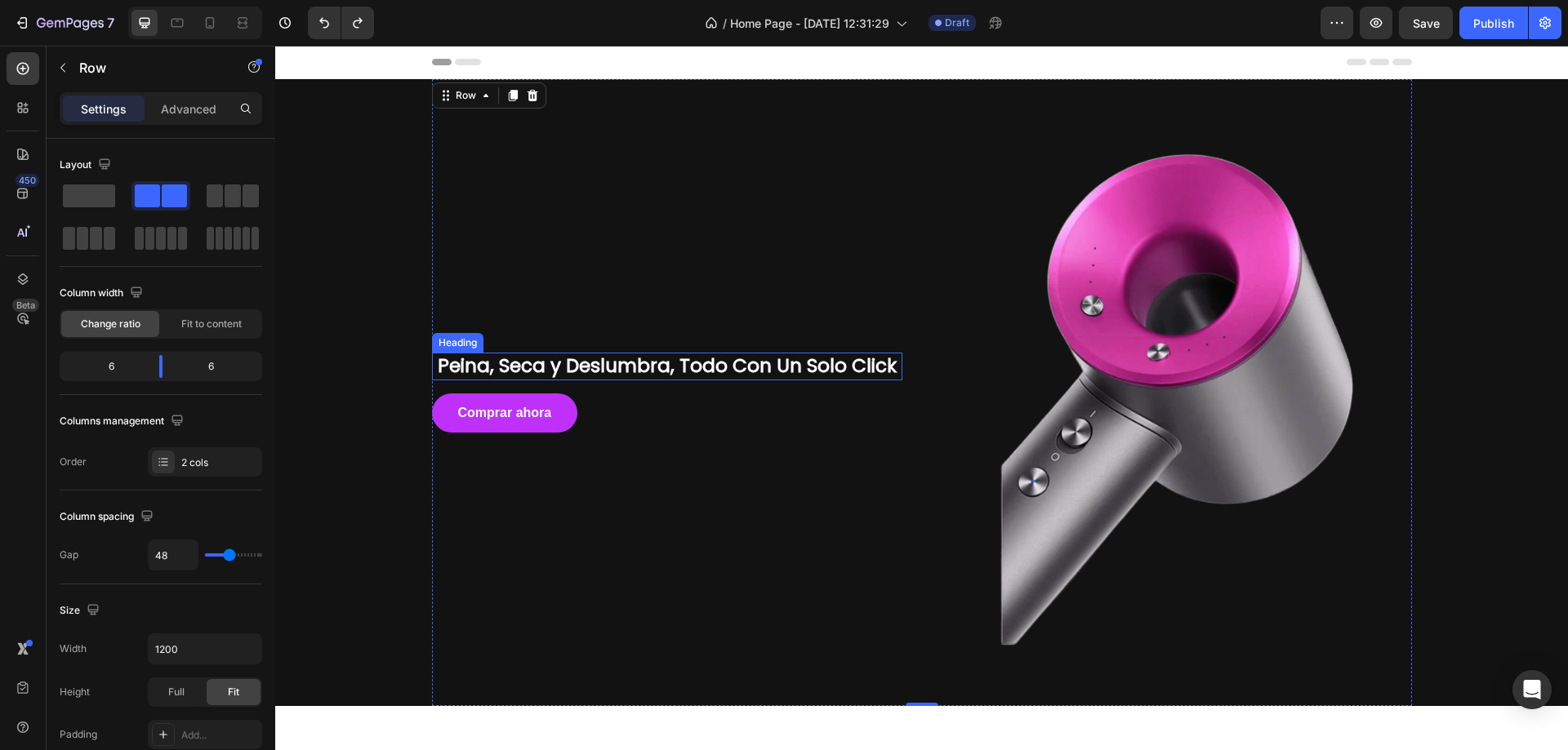
click at [757, 361] on h2 "Peina, Seca y Deslumbra, Todo Con Un Solo Click" at bounding box center [668, 367] width 471 height 28
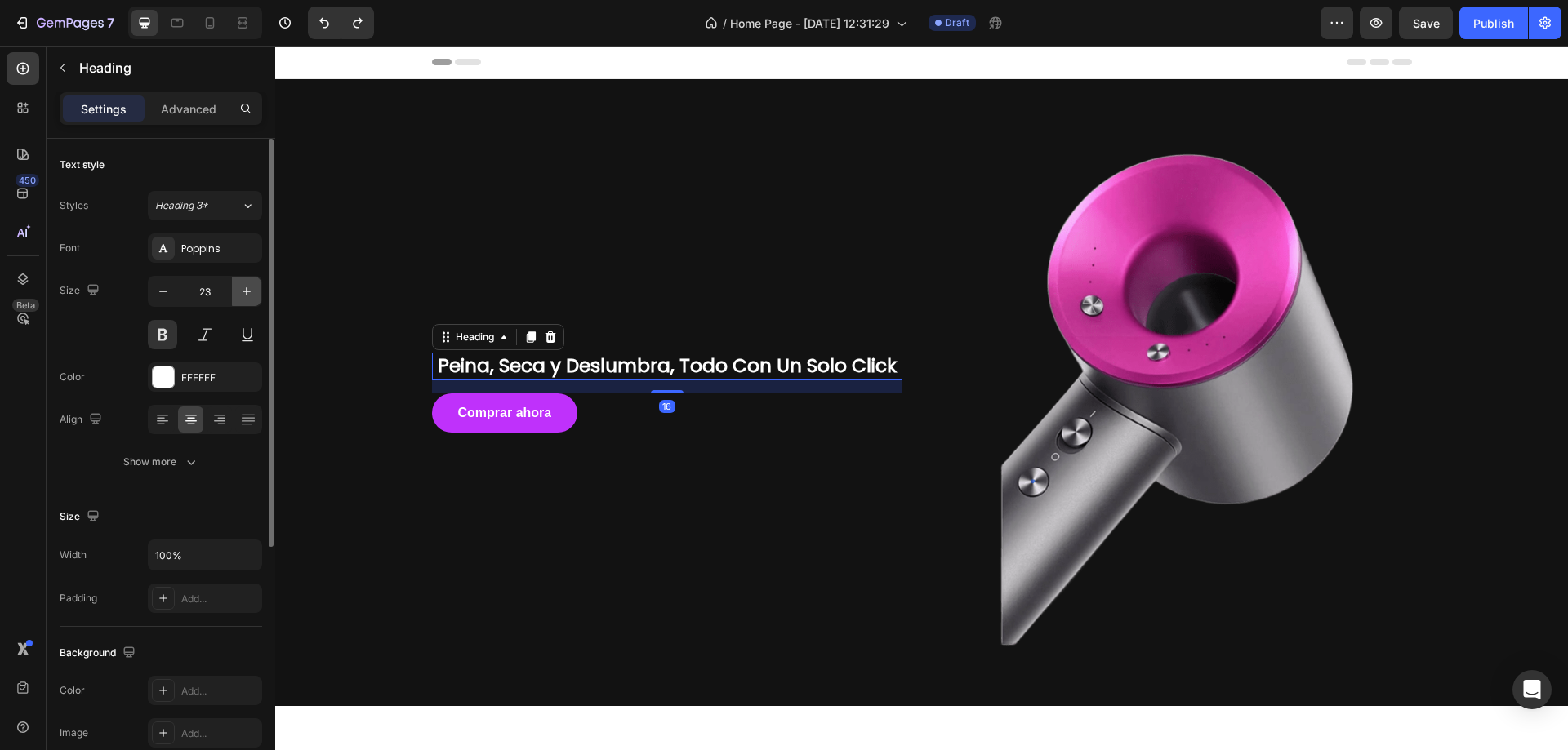
click at [239, 292] on icon "button" at bounding box center [247, 291] width 17 height 17
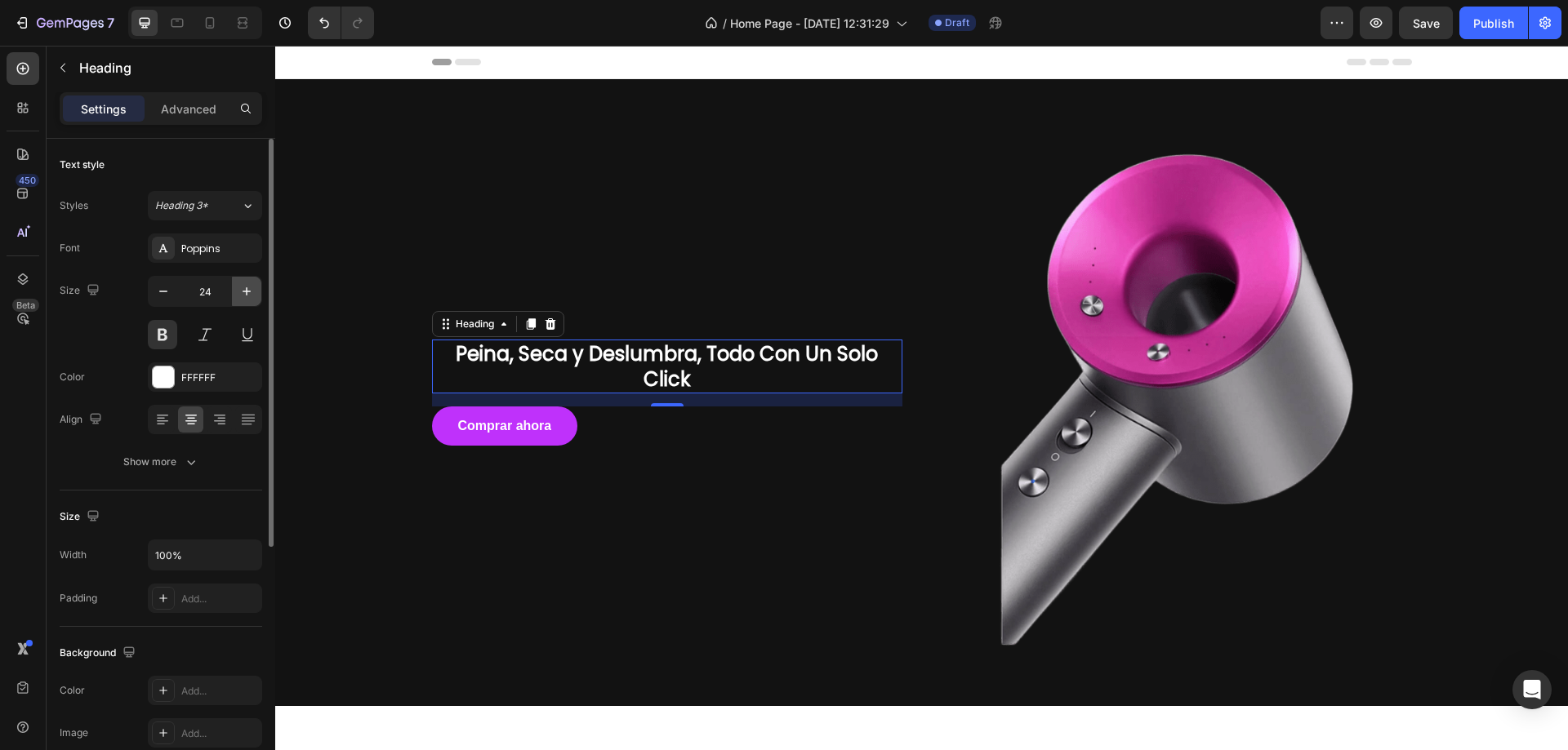
click at [239, 293] on icon "button" at bounding box center [247, 291] width 17 height 17
click at [239, 294] on icon "button" at bounding box center [247, 291] width 17 height 17
click at [239, 295] on icon "button" at bounding box center [247, 291] width 17 height 17
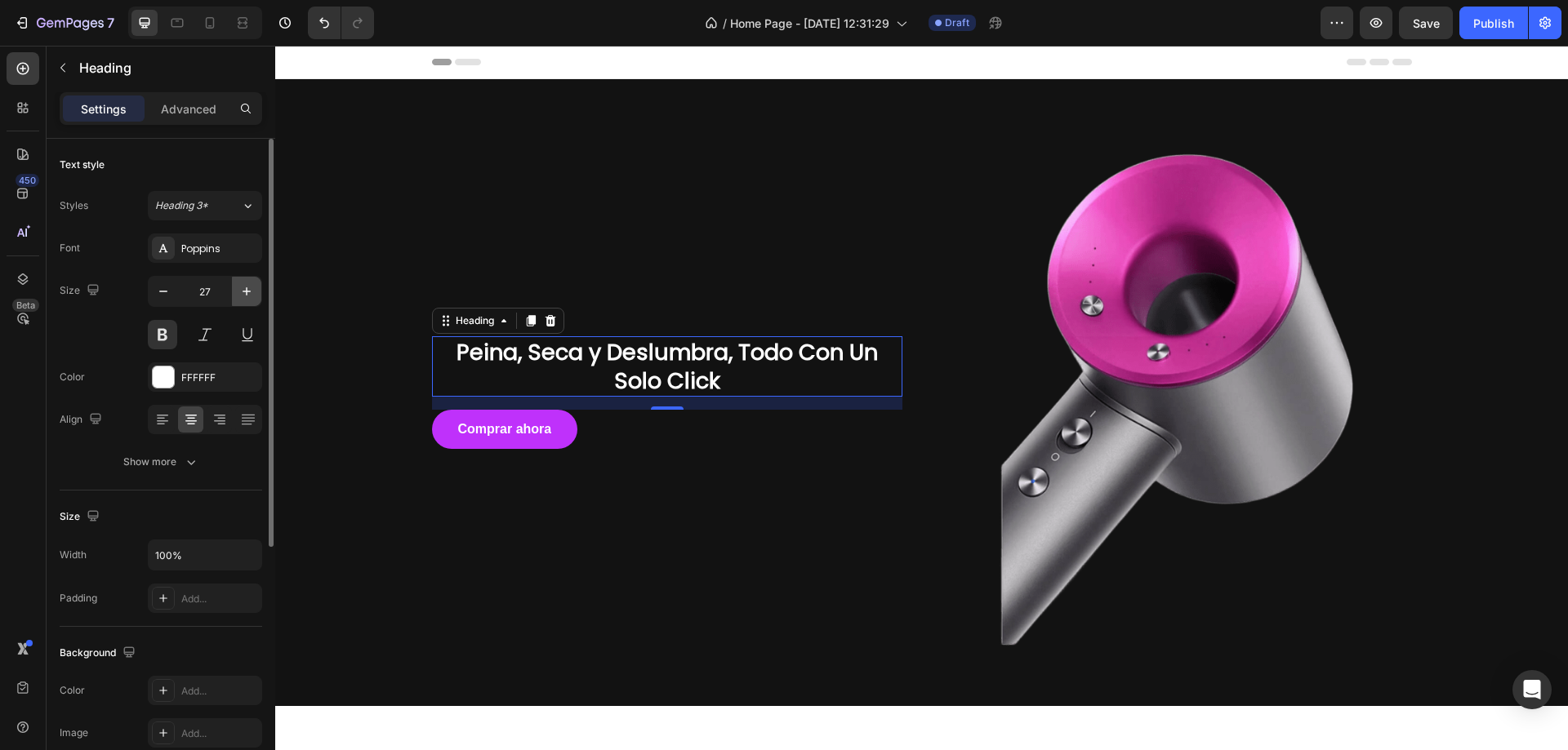
click at [237, 298] on button "button" at bounding box center [247, 292] width 30 height 30
click at [237, 299] on button "button" at bounding box center [247, 292] width 30 height 30
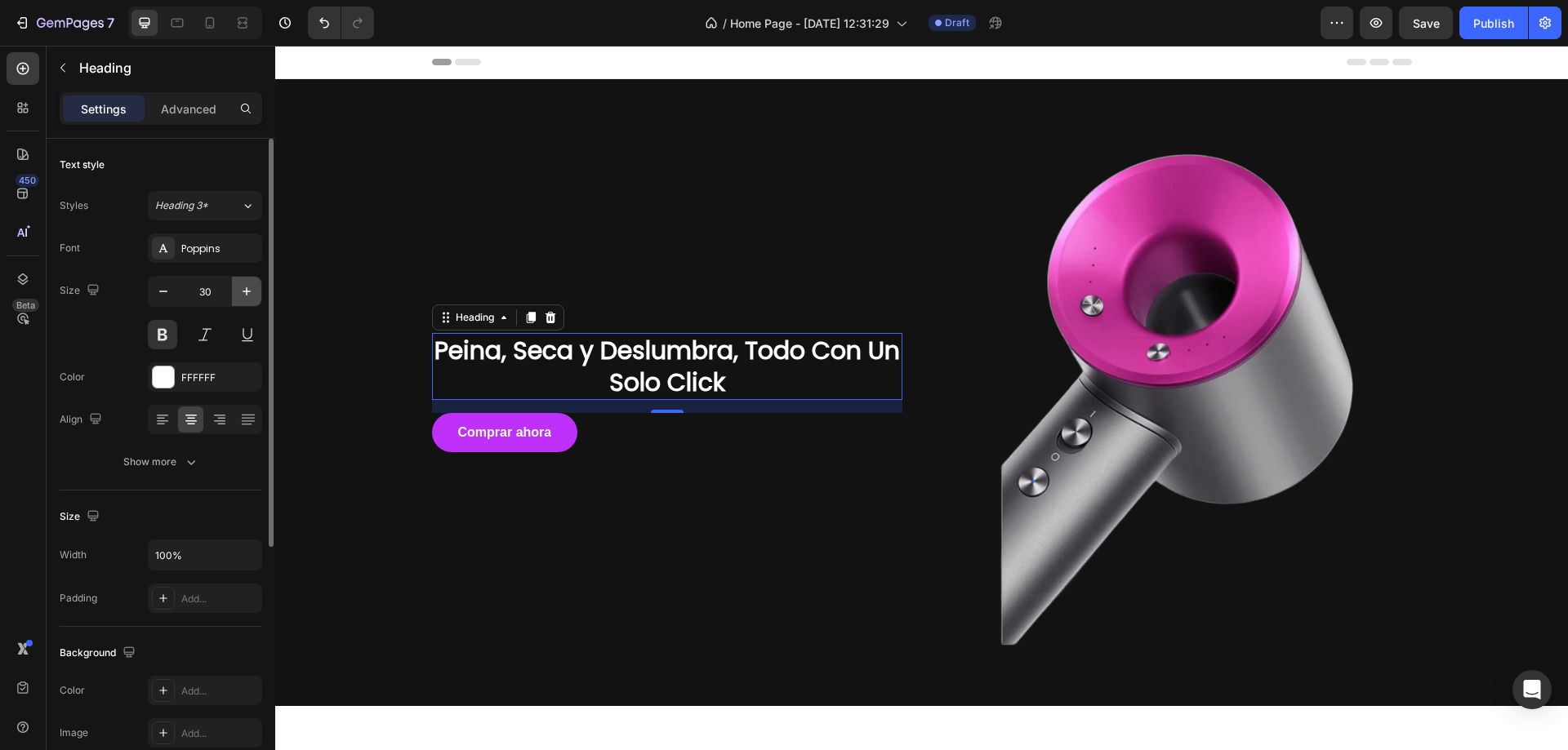
click at [237, 299] on button "button" at bounding box center [247, 292] width 30 height 30
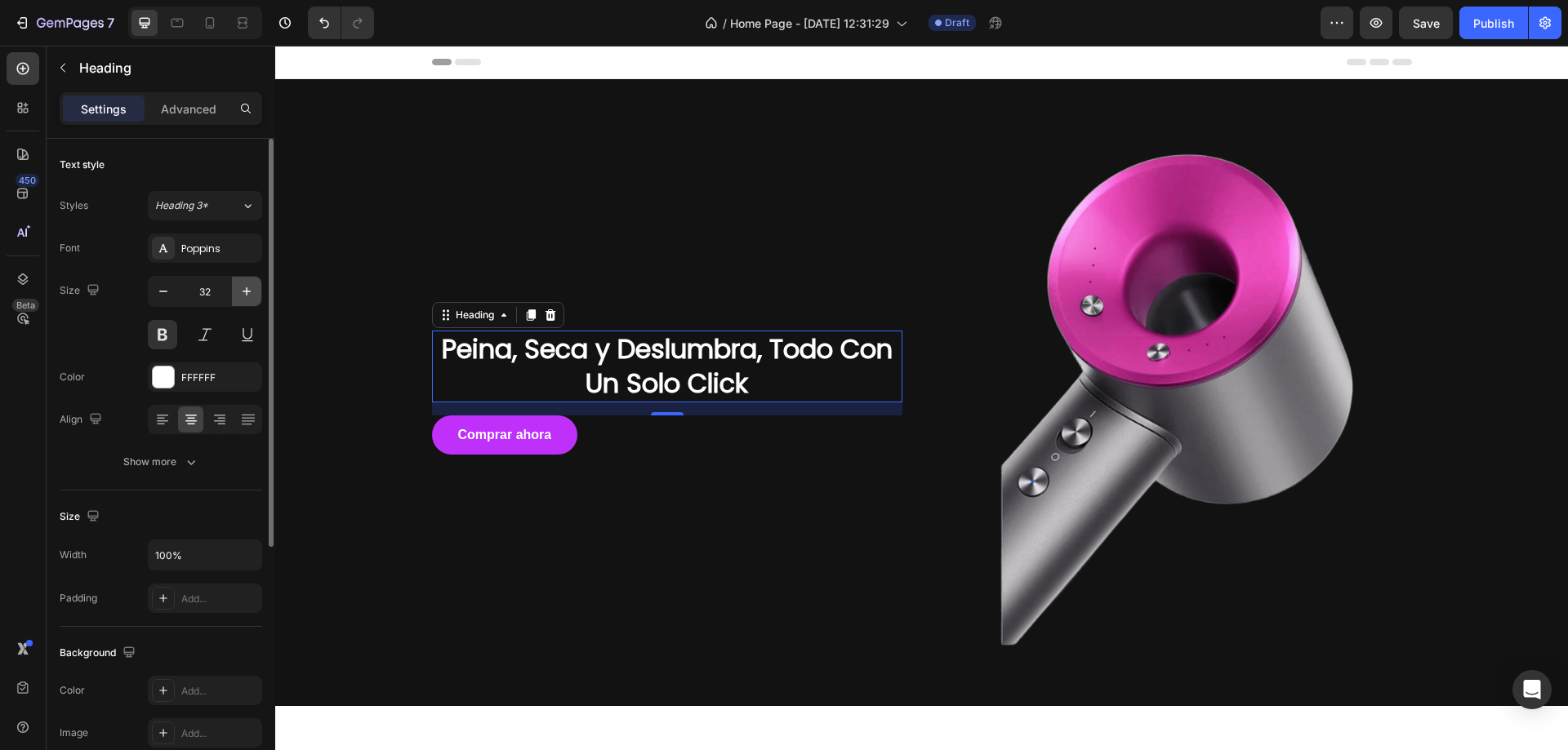
click at [237, 299] on button "button" at bounding box center [247, 292] width 30 height 30
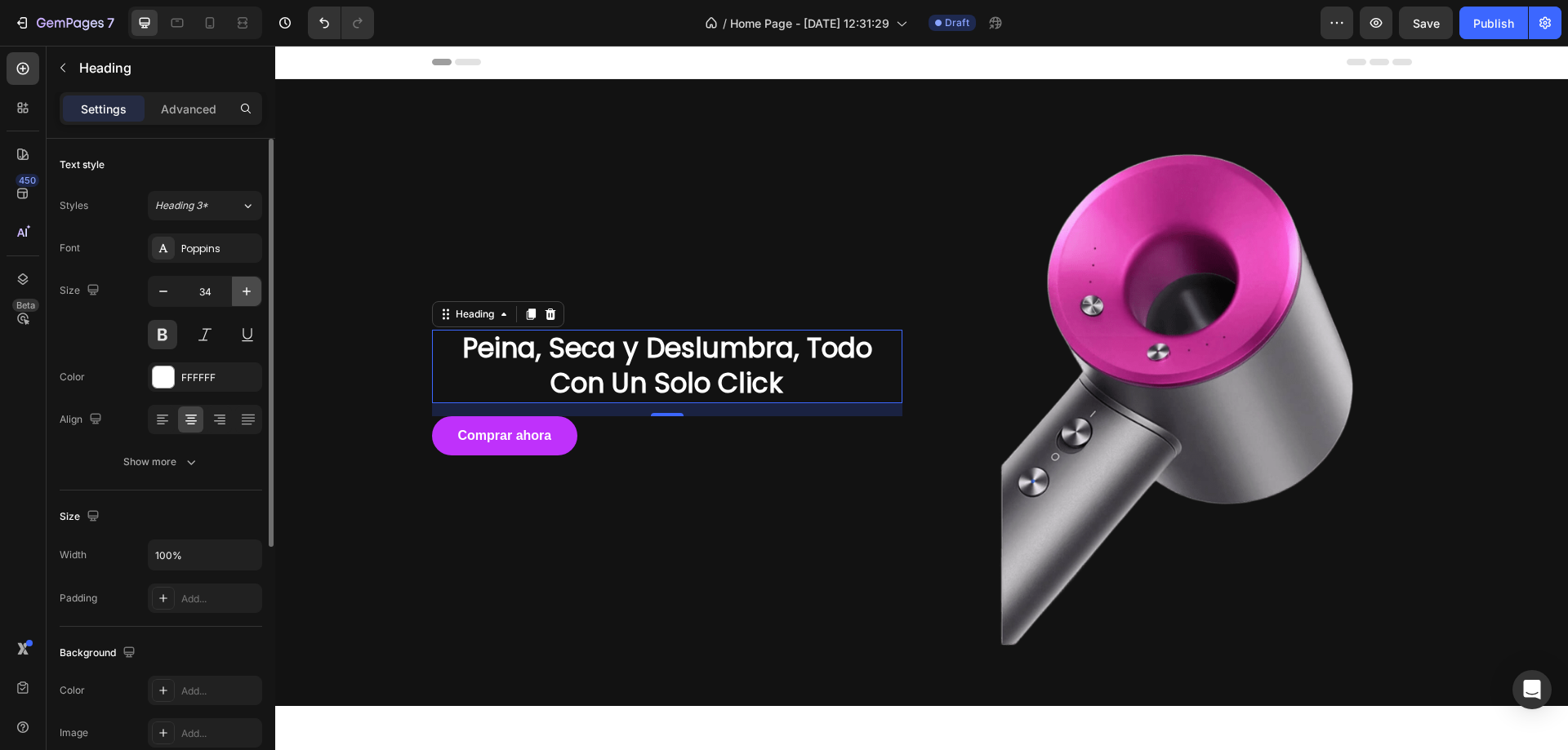
click at [237, 299] on button "button" at bounding box center [247, 292] width 30 height 30
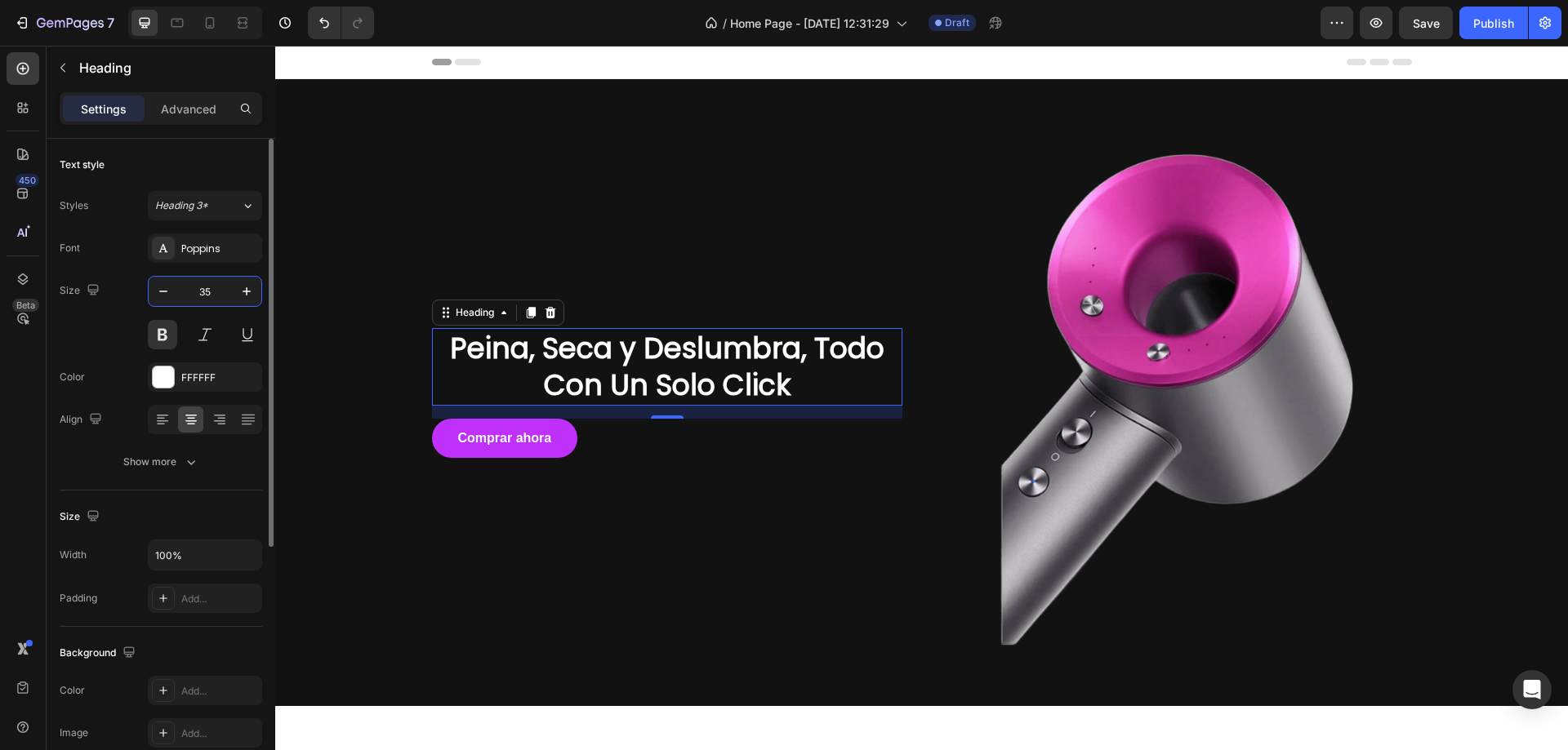
click at [196, 292] on input "35" at bounding box center [205, 292] width 54 height 30
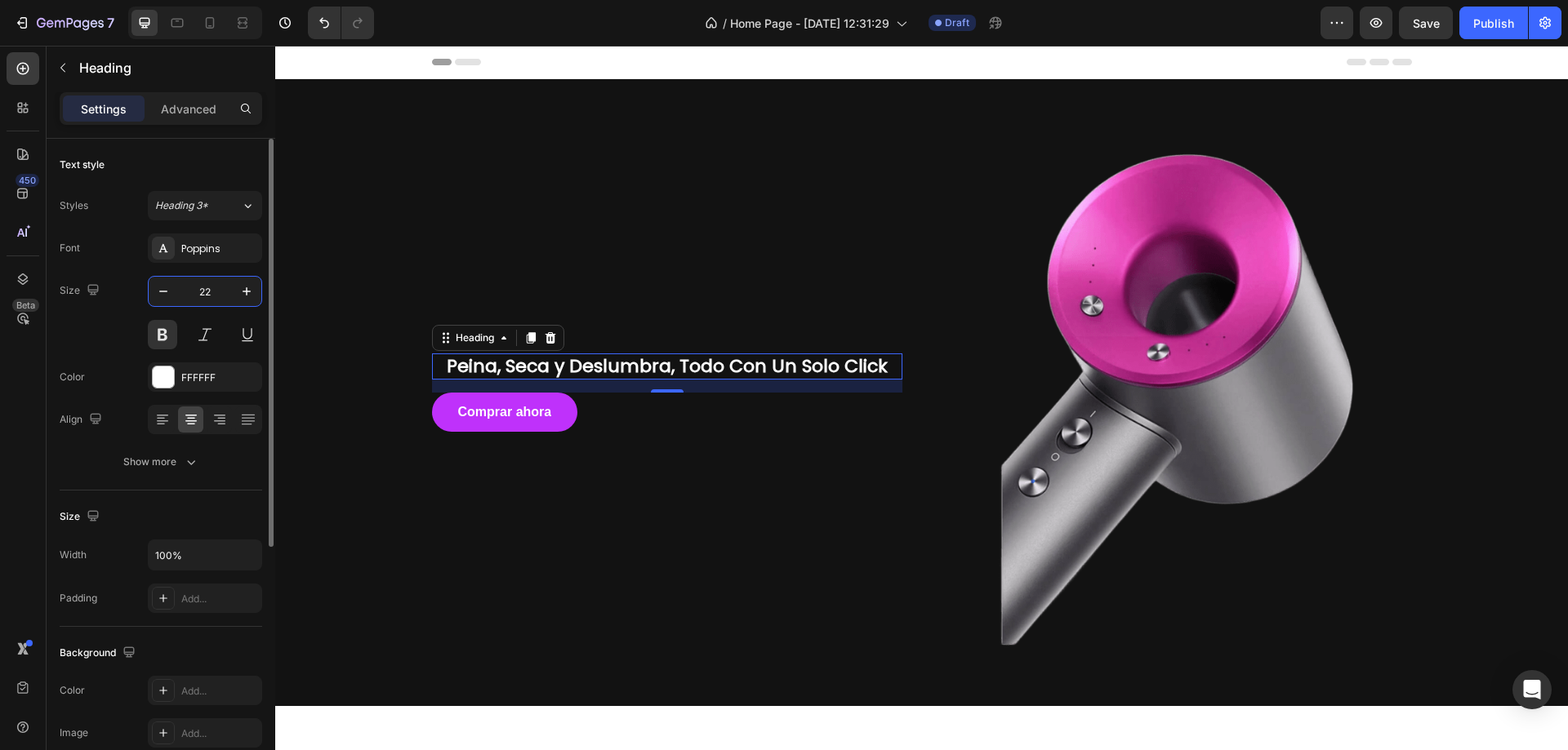
type input "22"
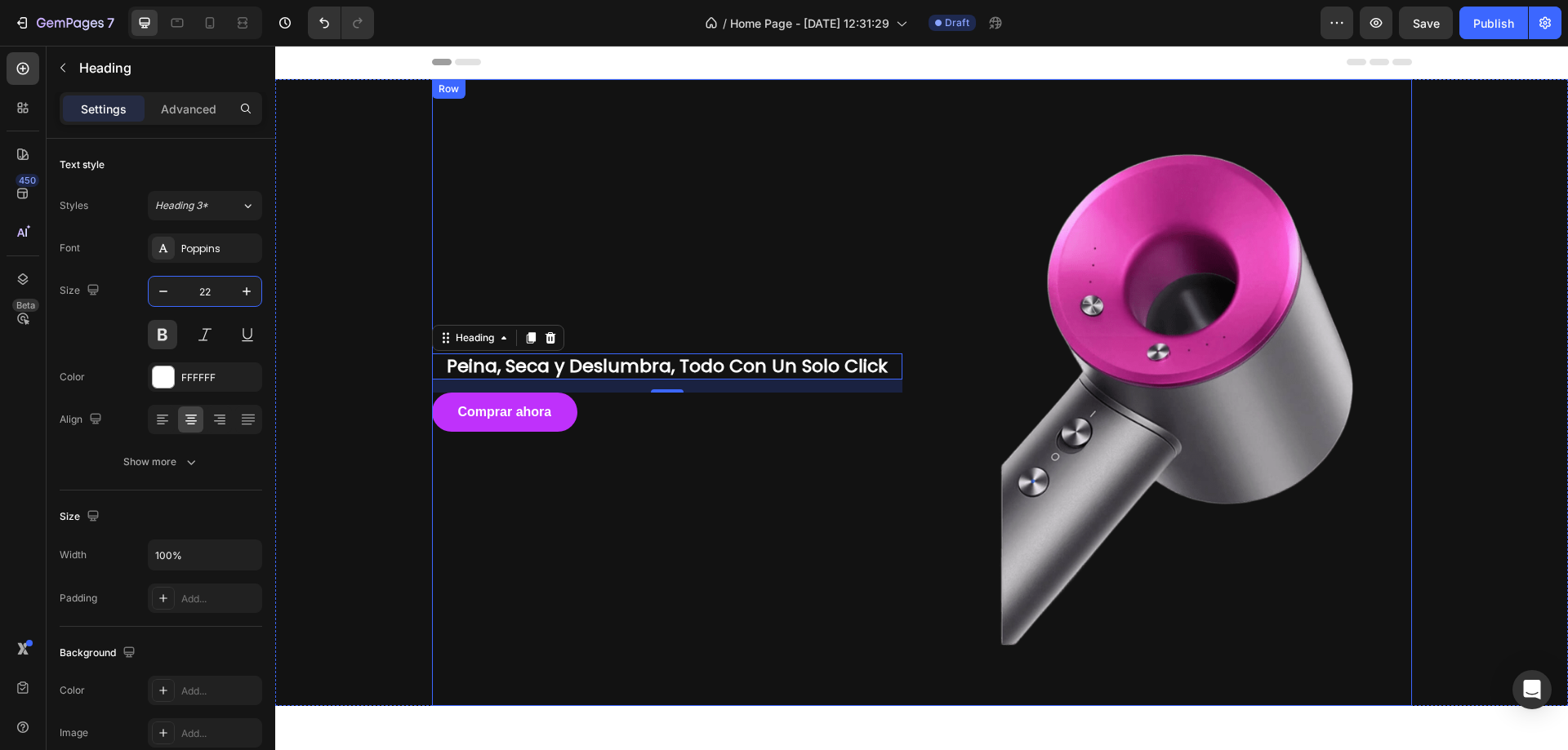
click at [703, 260] on div "Peina, Seca y Deslumbra, Todo Con Un Solo Click Heading 16 Comprar ahora Button…" at bounding box center [668, 393] width 471 height 627
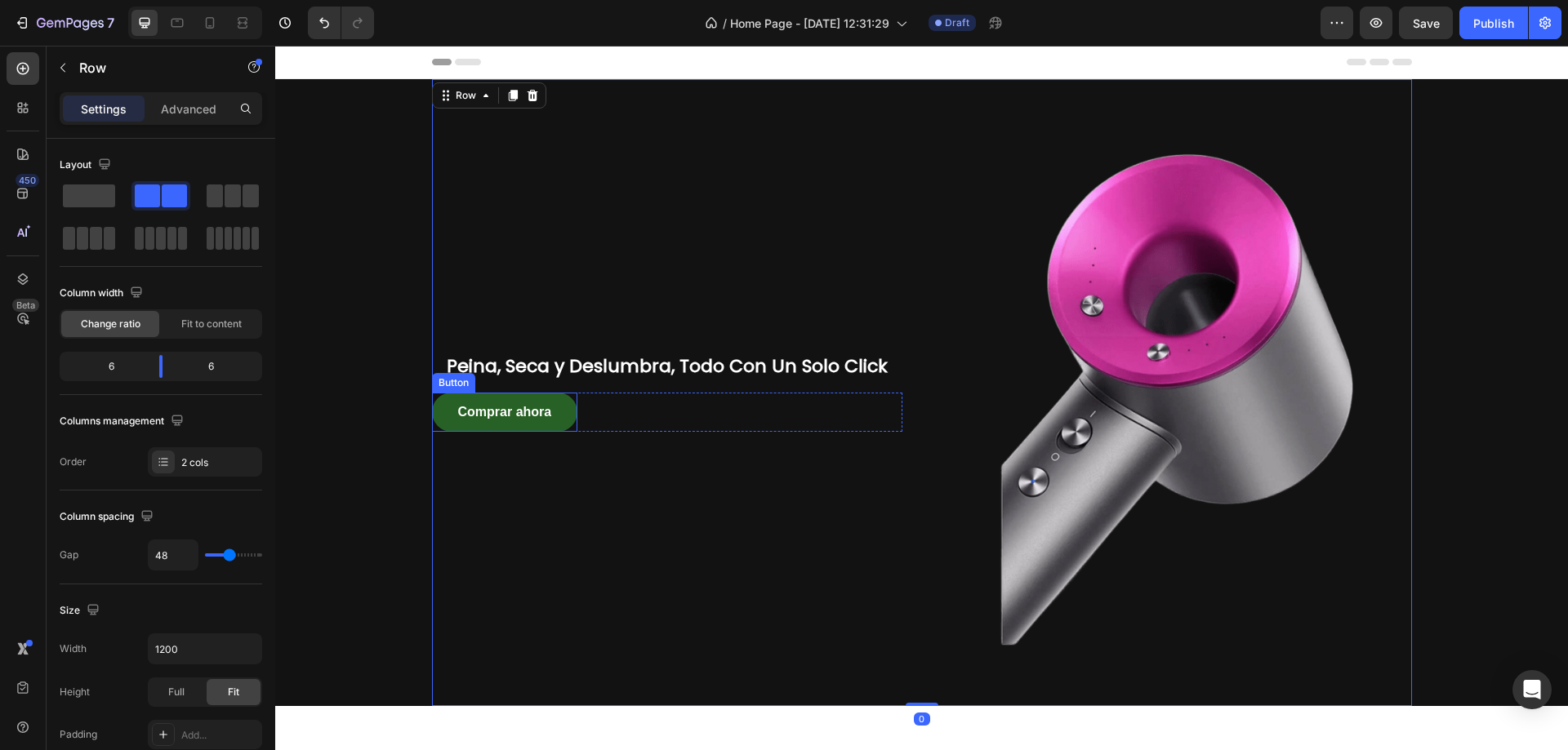
click at [560, 420] on button "Comprar ahora" at bounding box center [506, 412] width 146 height 39
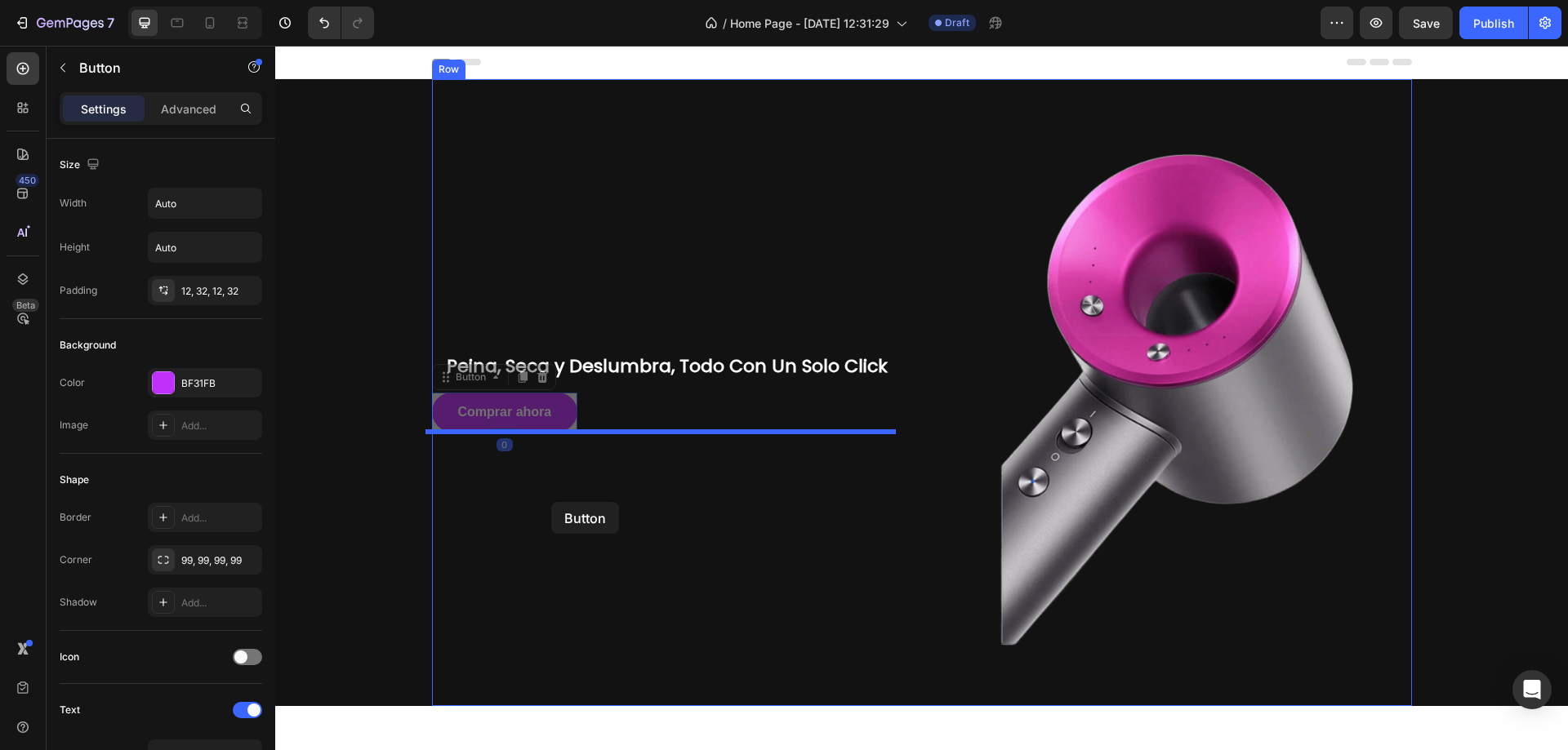
drag, startPoint x: 557, startPoint y: 427, endPoint x: 551, endPoint y: 515, distance: 88.2
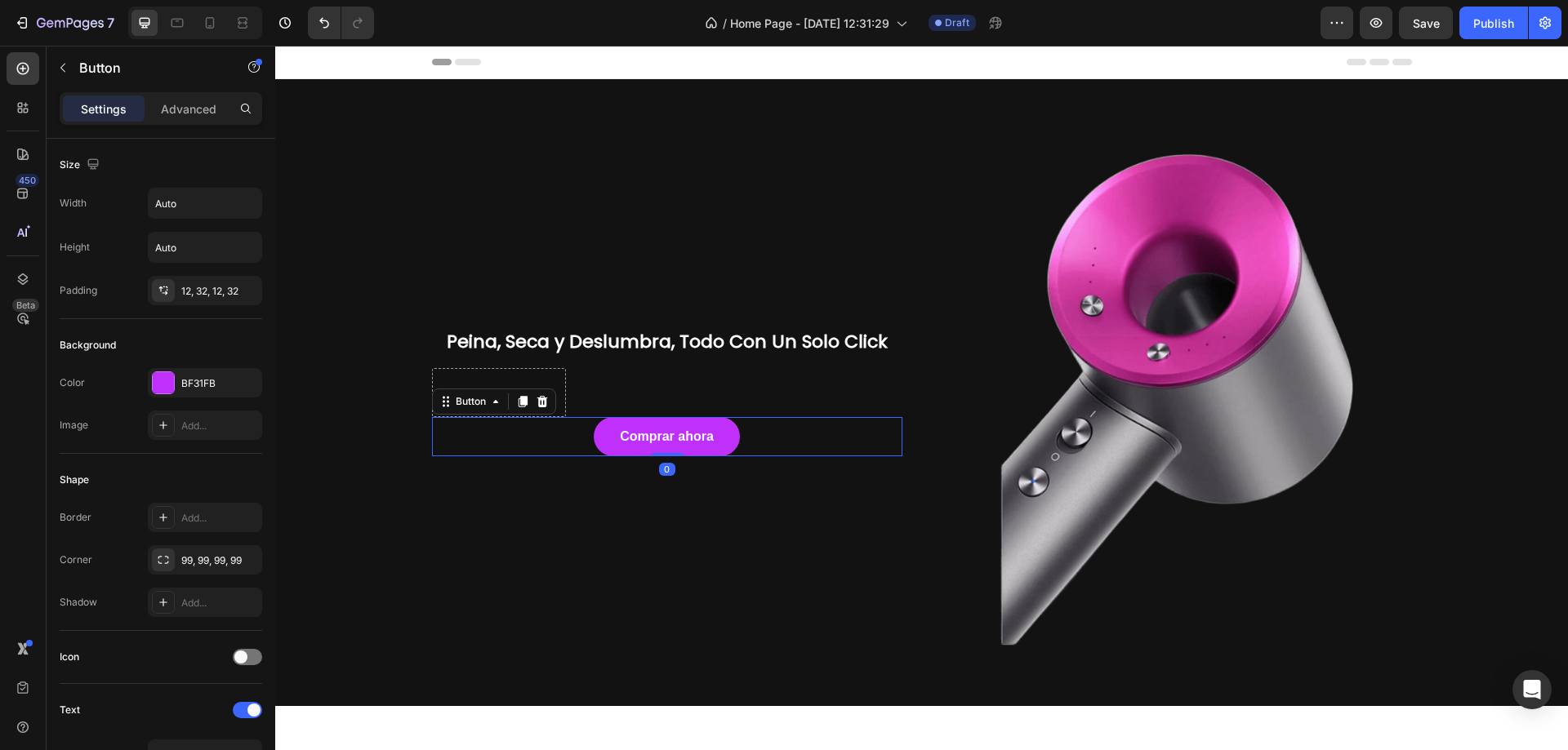
click at [764, 298] on div "Peina, Seca y Deslumbra, Todo Con Un Solo Click Heading Drop element here Row C…" at bounding box center [668, 393] width 471 height 627
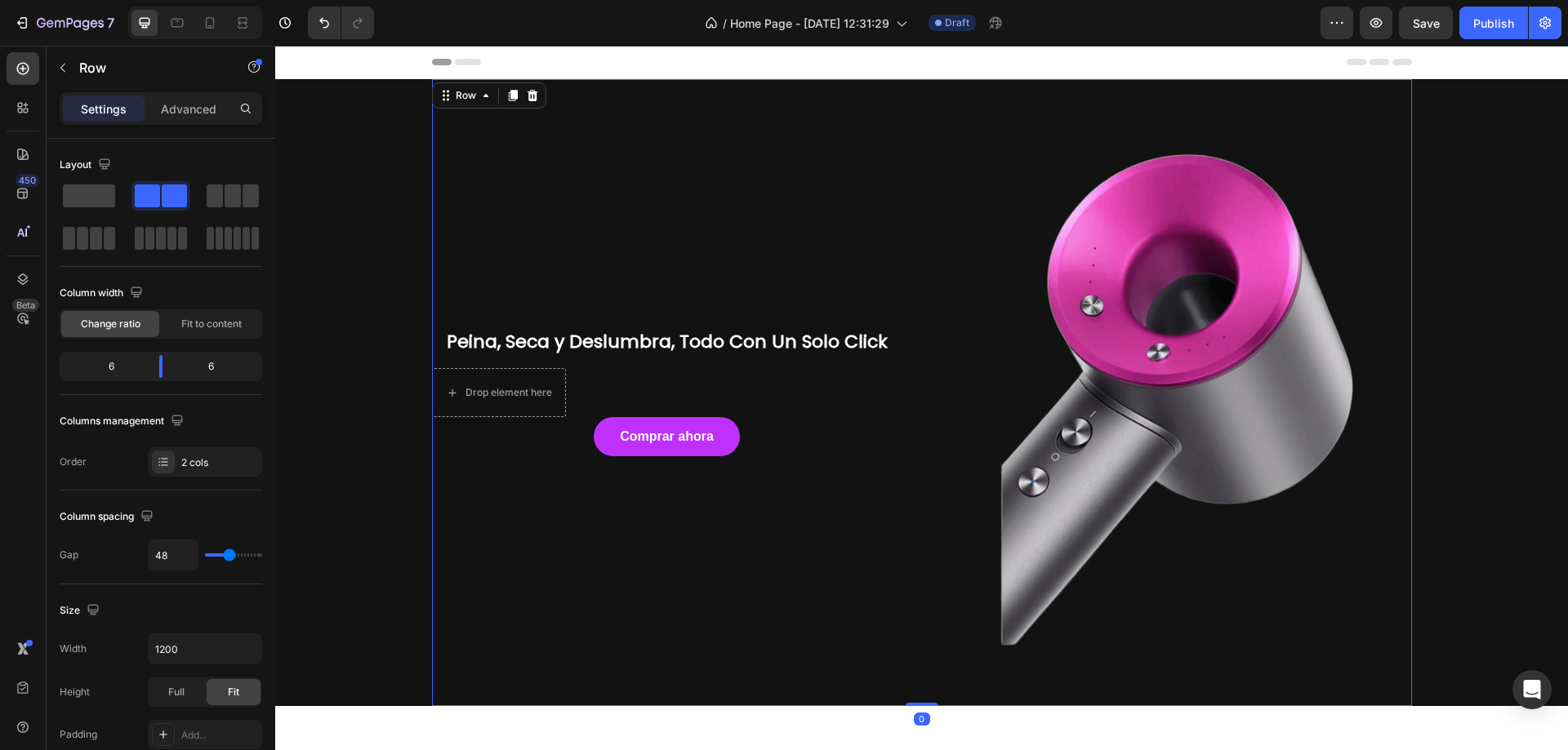
click at [790, 212] on div "Peina, Seca y Deslumbra, Todo Con Un Solo Click Heading Drop element here Row C…" at bounding box center [668, 393] width 471 height 627
click at [1504, 320] on div "Peina, Seca y Deslumbra, Todo Con Un Solo Click Heading Drop element here Row C…" at bounding box center [921, 393] width 1268 height 627
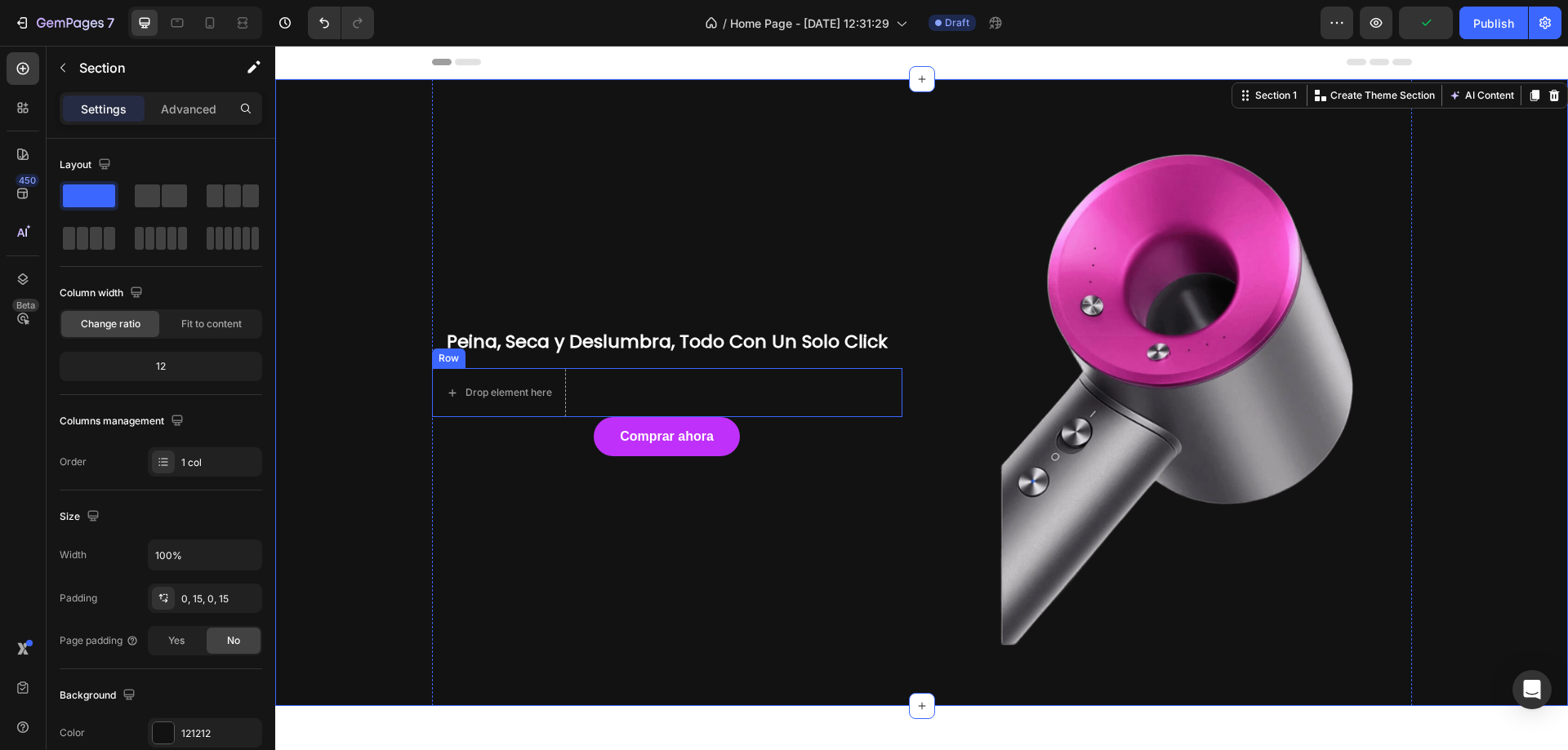
click at [560, 402] on div "Drop element here Row" at bounding box center [668, 393] width 471 height 49
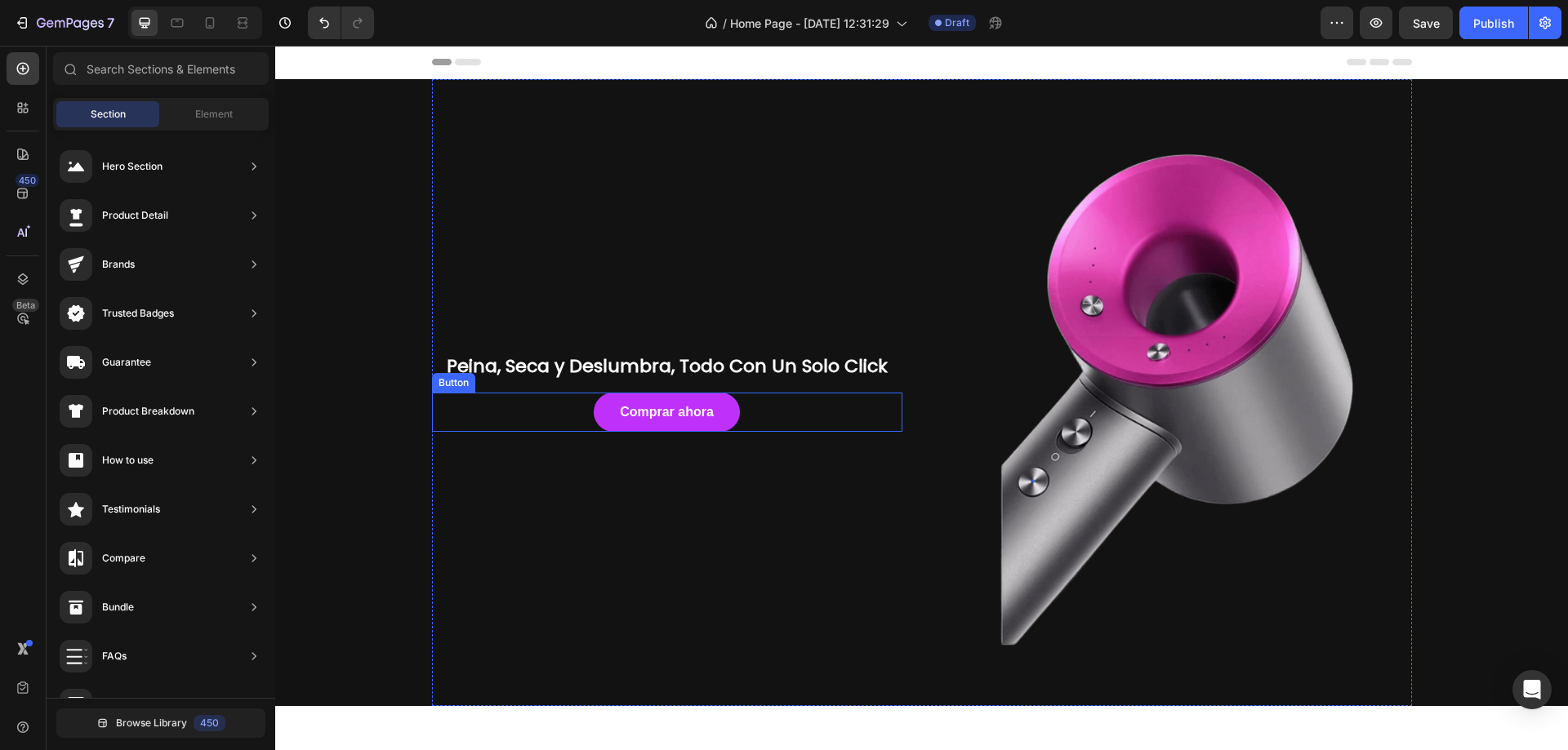
click at [780, 418] on div "Comprar ahora Button" at bounding box center [668, 412] width 471 height 39
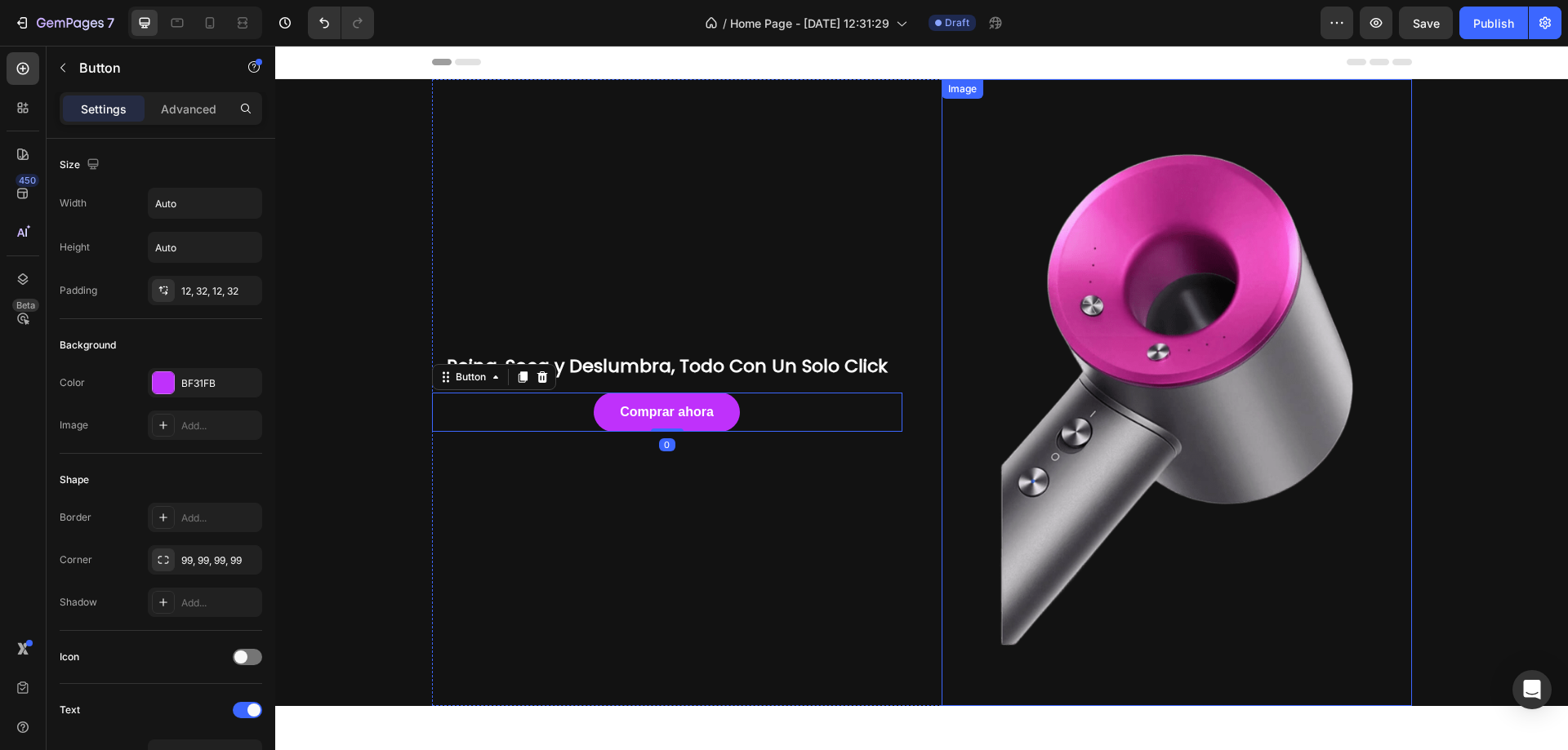
click at [1510, 367] on div "Peina, Seca y Deslumbra, Todo Con Un Solo Click Heading Comprar ahora Button 0 …" at bounding box center [921, 393] width 1268 height 627
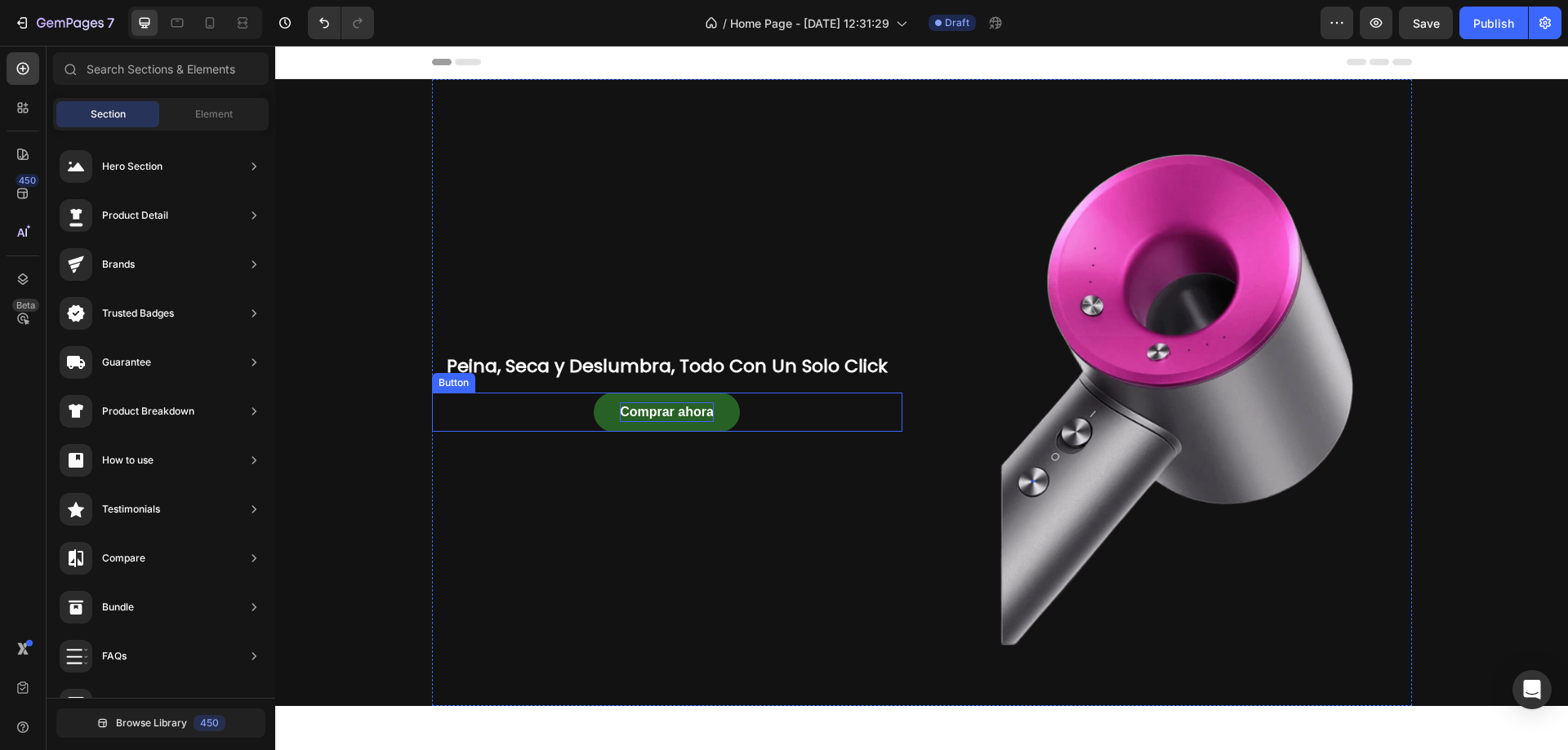
click at [692, 416] on p "Comprar ahora" at bounding box center [667, 412] width 94 height 19
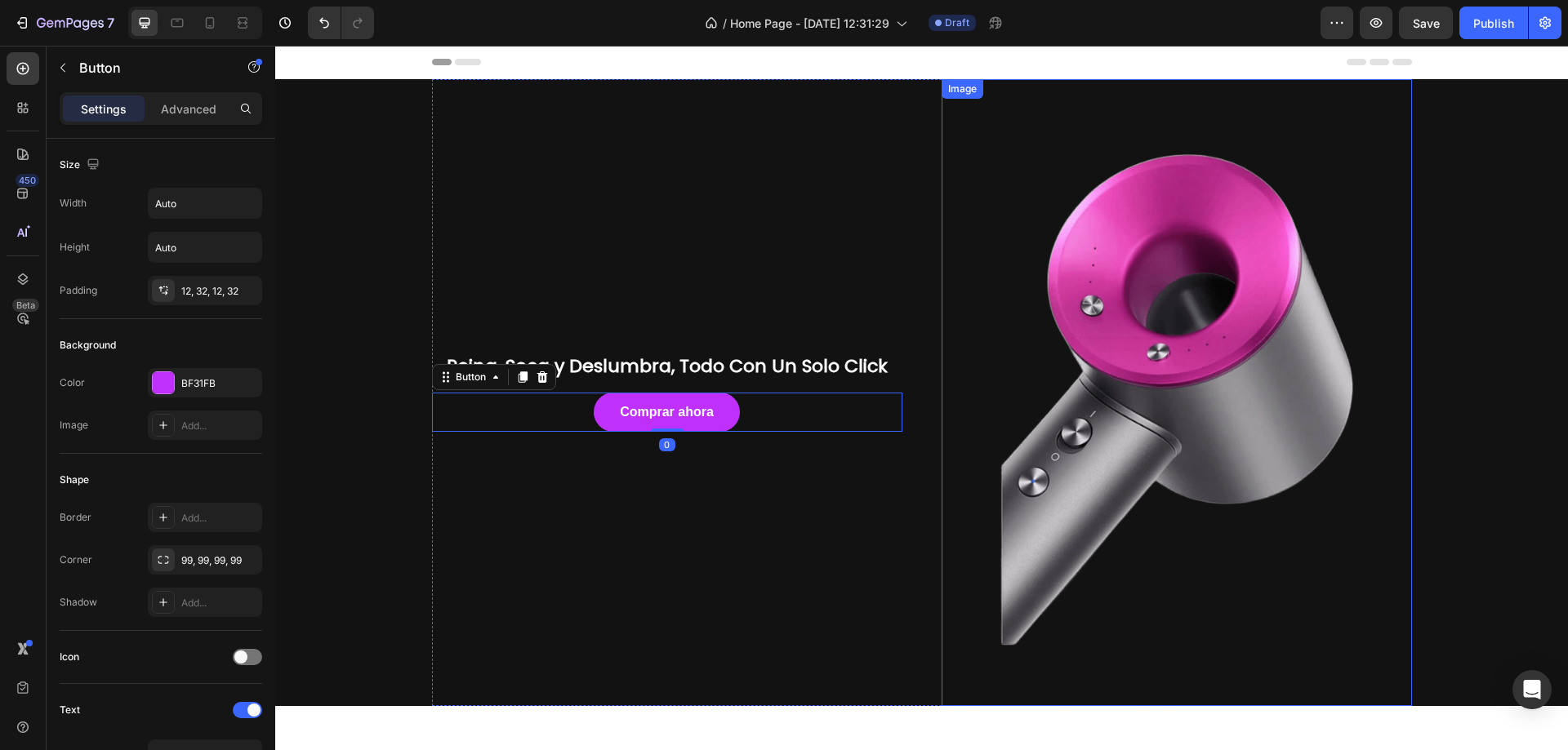
click at [1404, 426] on img at bounding box center [1178, 393] width 471 height 627
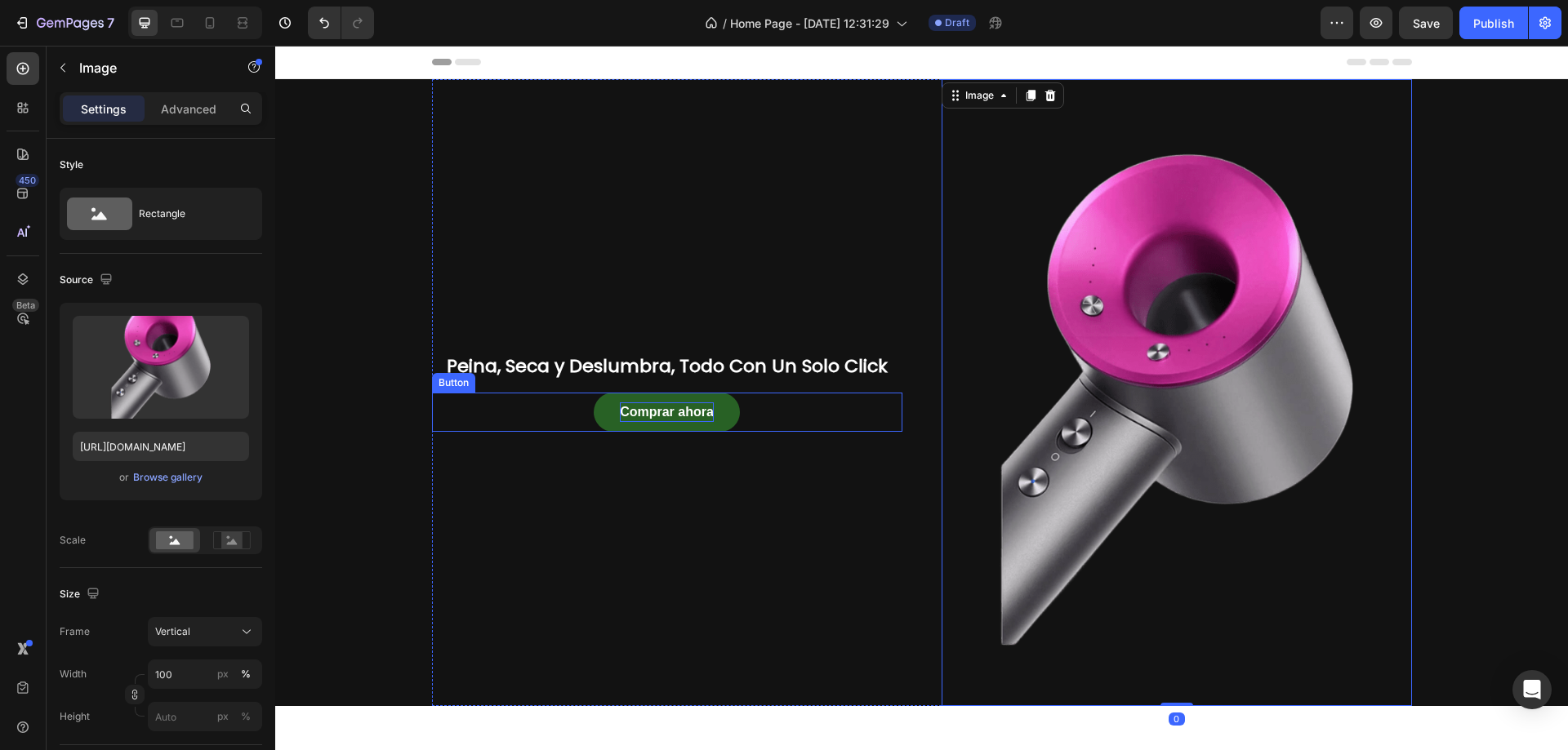
click at [703, 422] on p "Comprar ahora" at bounding box center [667, 412] width 94 height 19
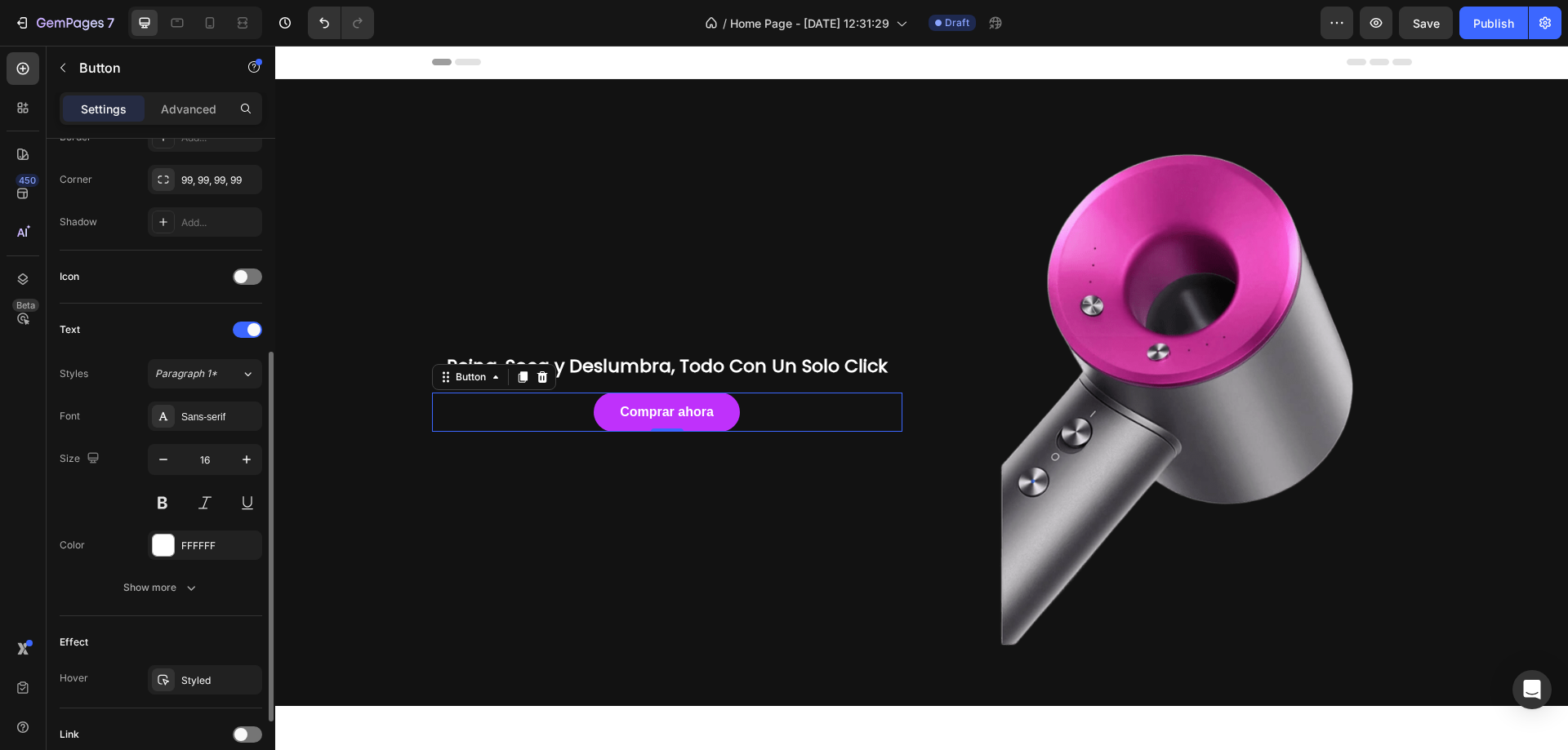
scroll to position [513, 0]
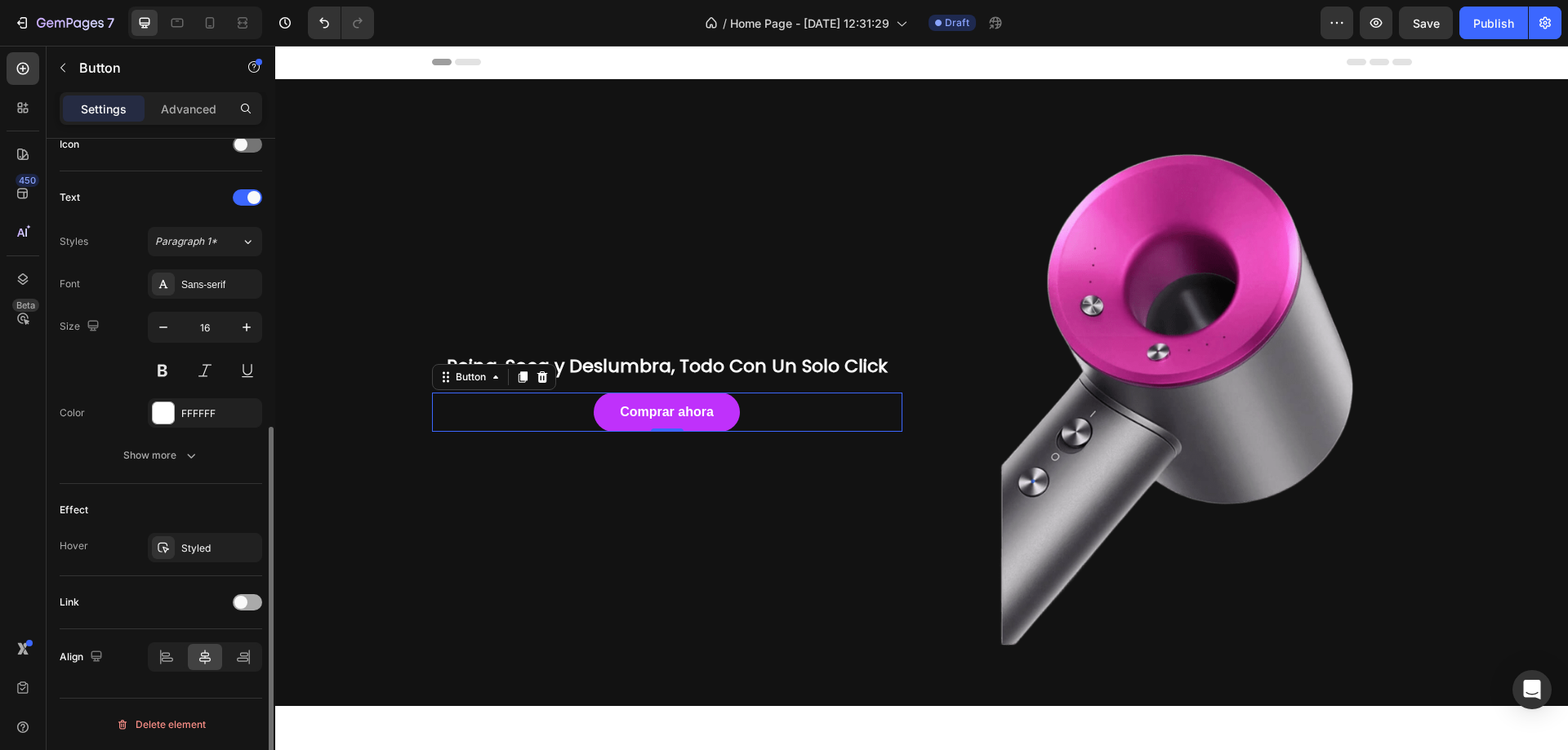
click at [240, 605] on span at bounding box center [241, 602] width 13 height 13
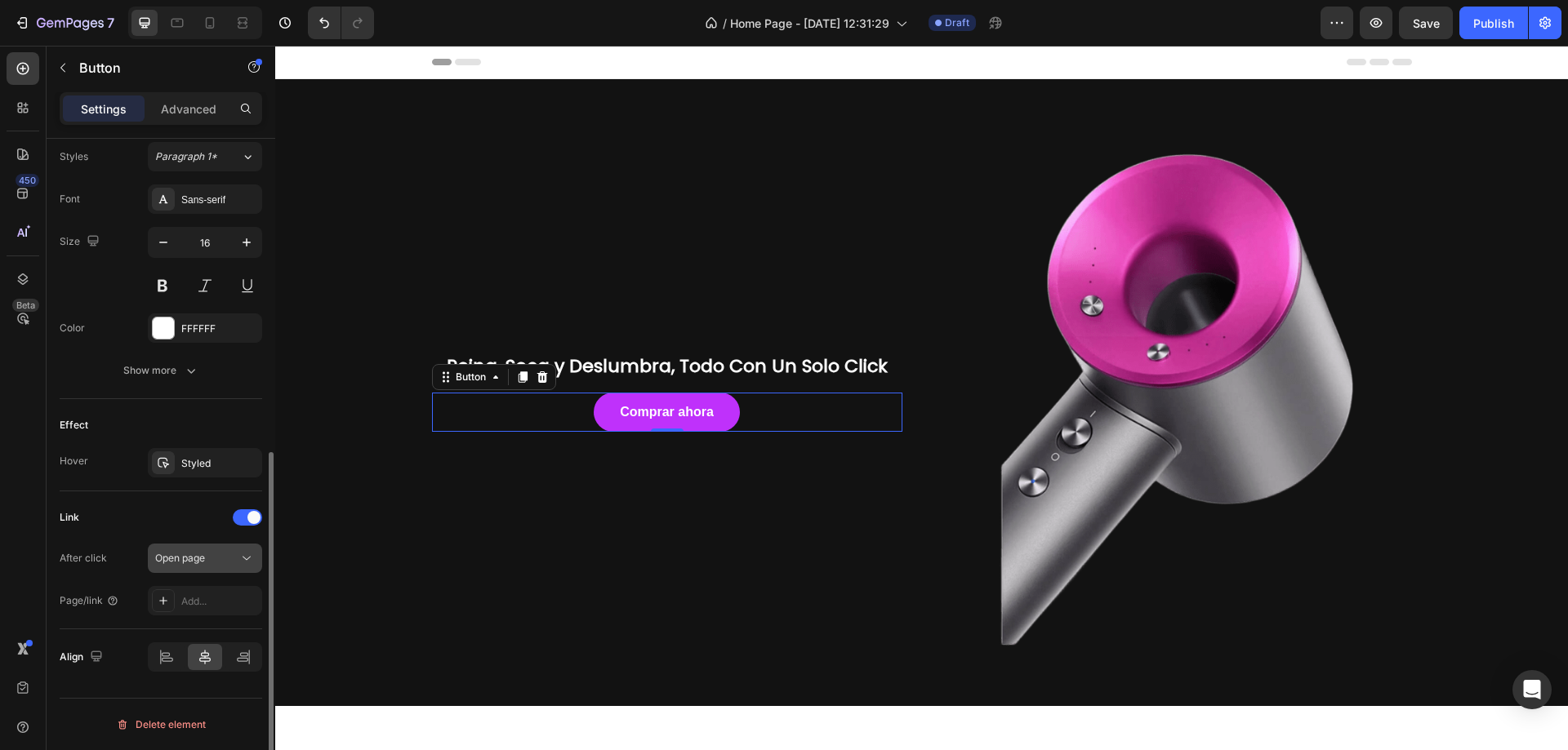
click at [218, 556] on div "Open page" at bounding box center [197, 558] width 84 height 15
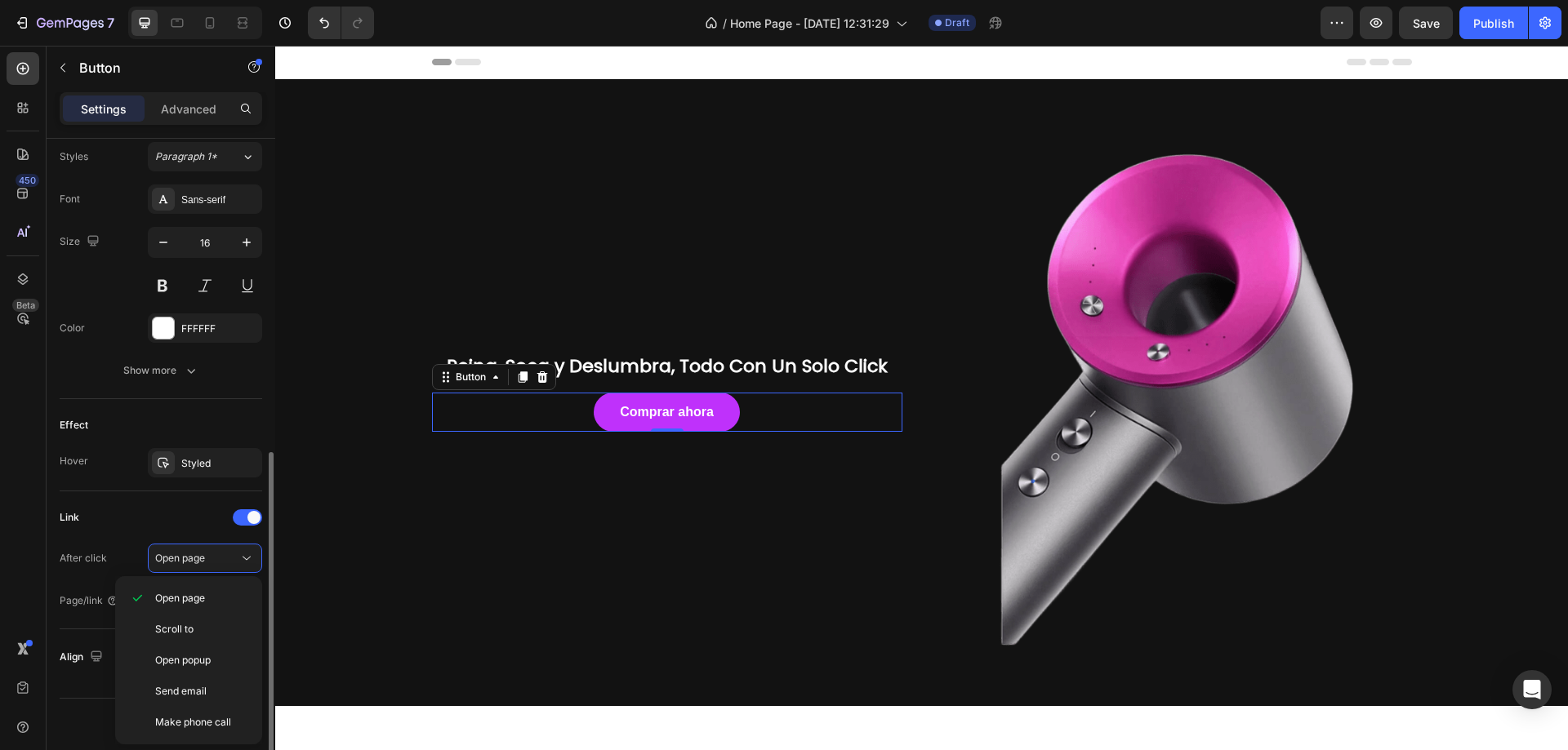
click at [141, 514] on div "Link" at bounding box center [160, 517] width 202 height 26
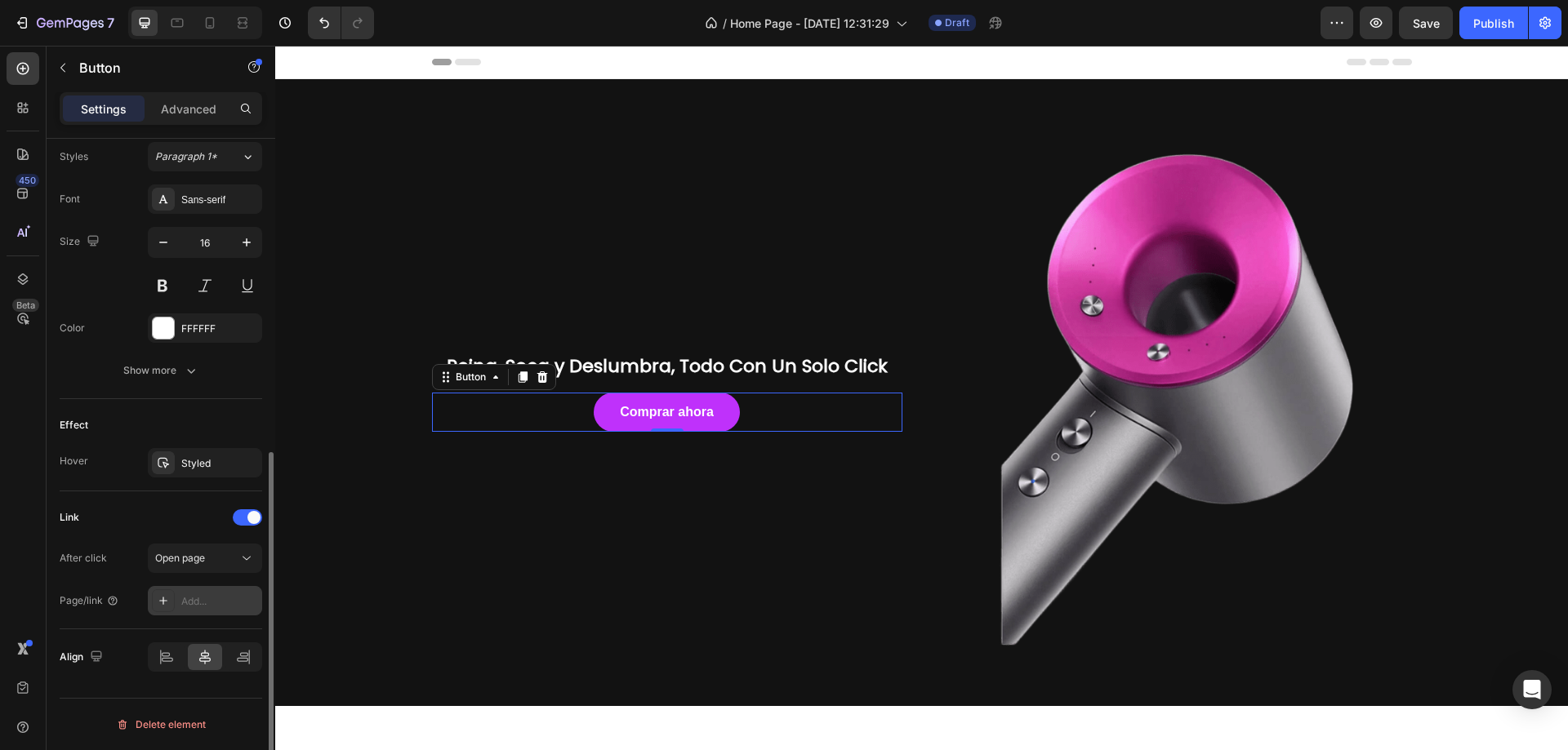
click at [200, 613] on div "Add..." at bounding box center [205, 601] width 114 height 30
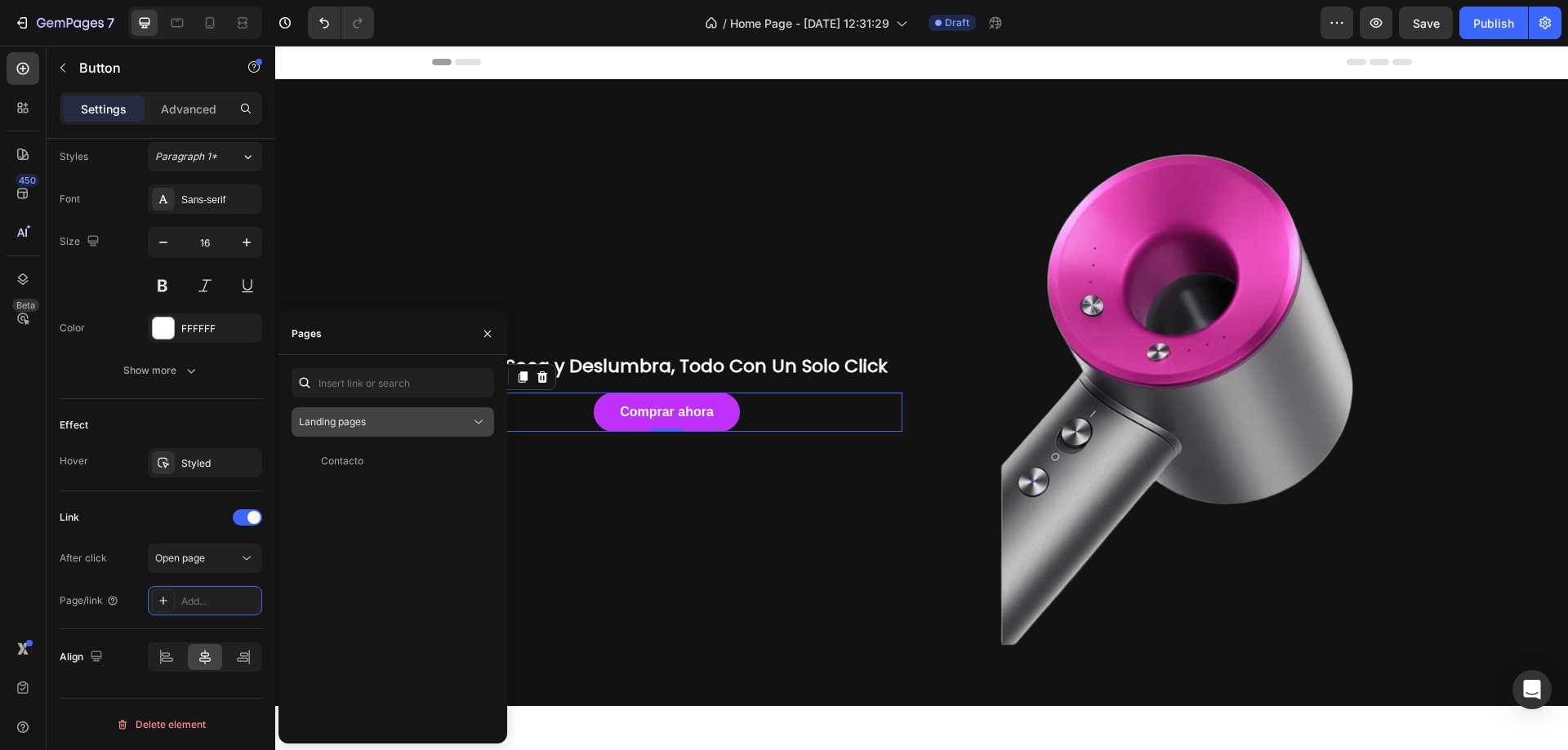
click at [356, 422] on span "Landing pages" at bounding box center [332, 422] width 67 height 12
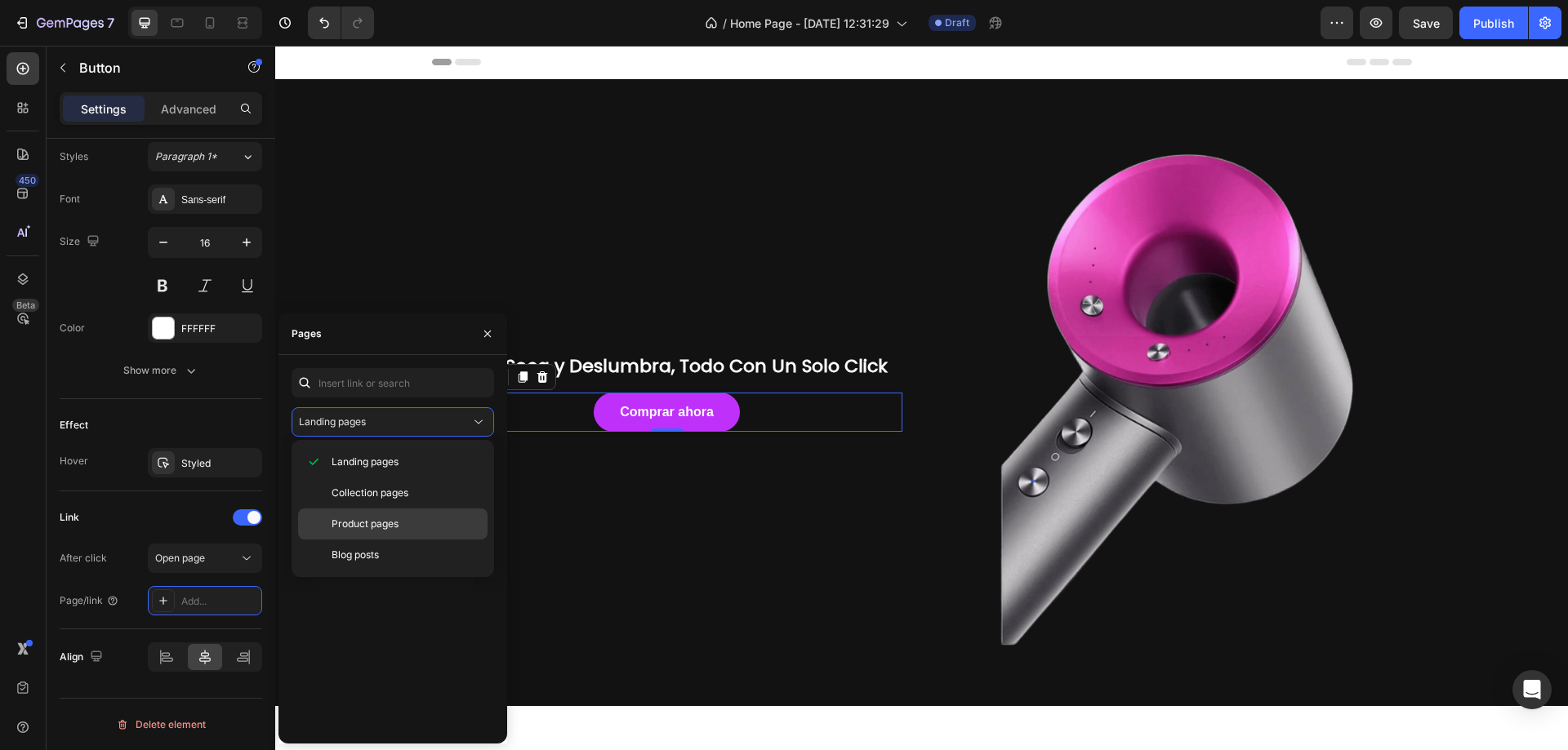
click at [376, 524] on span "Product pages" at bounding box center [364, 524] width 67 height 15
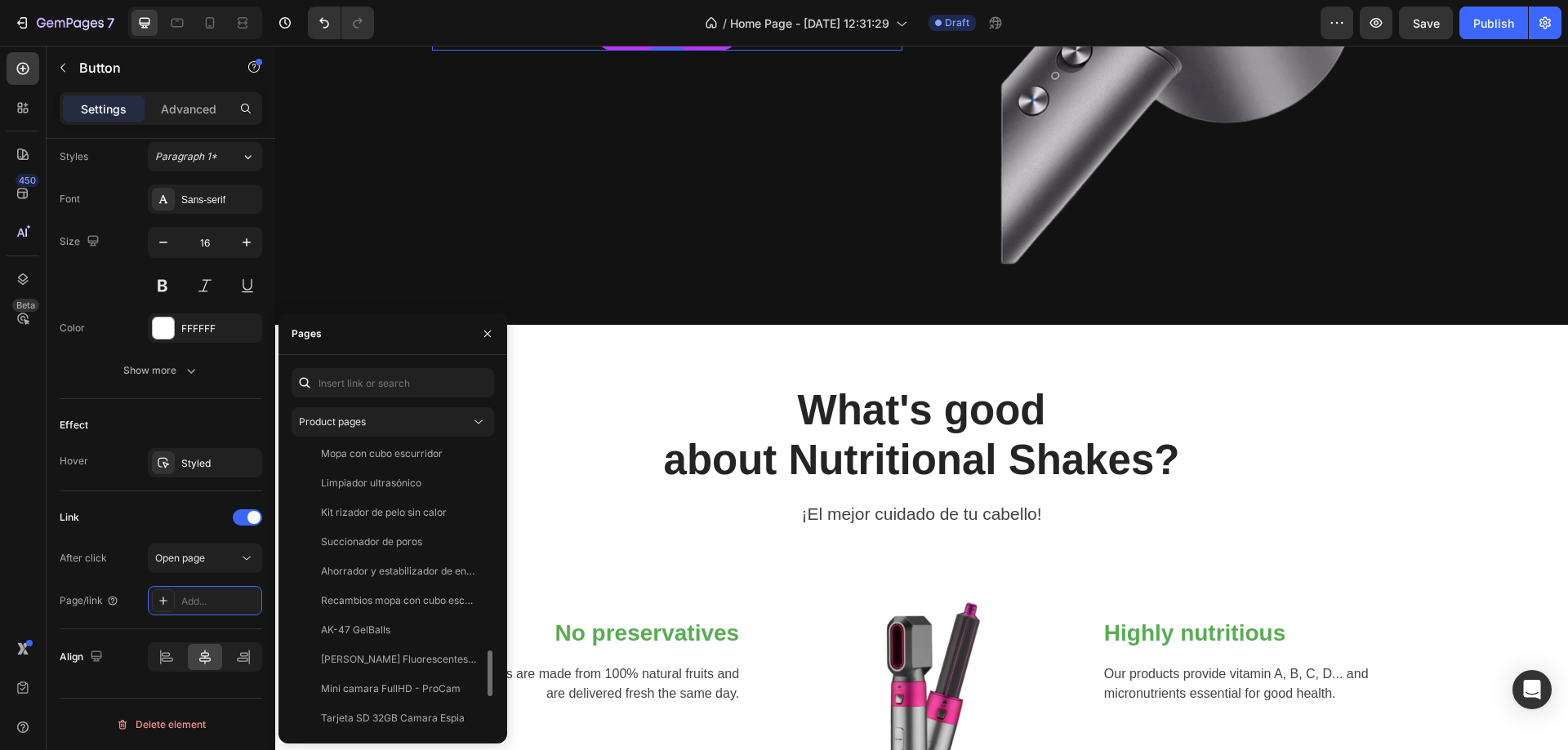
scroll to position [1479, 0]
click at [388, 382] on input "text" at bounding box center [393, 383] width 202 height 30
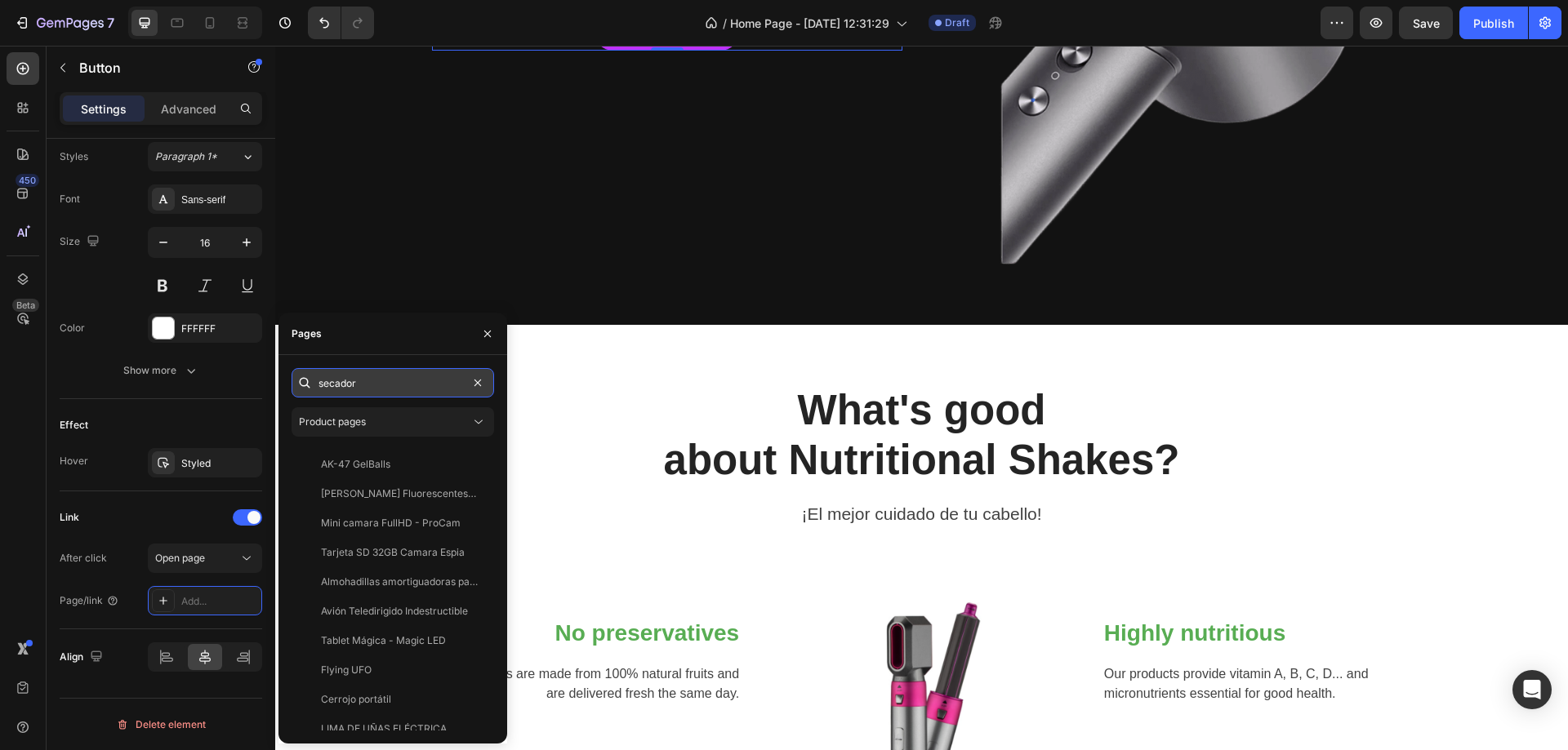
scroll to position [0, 0]
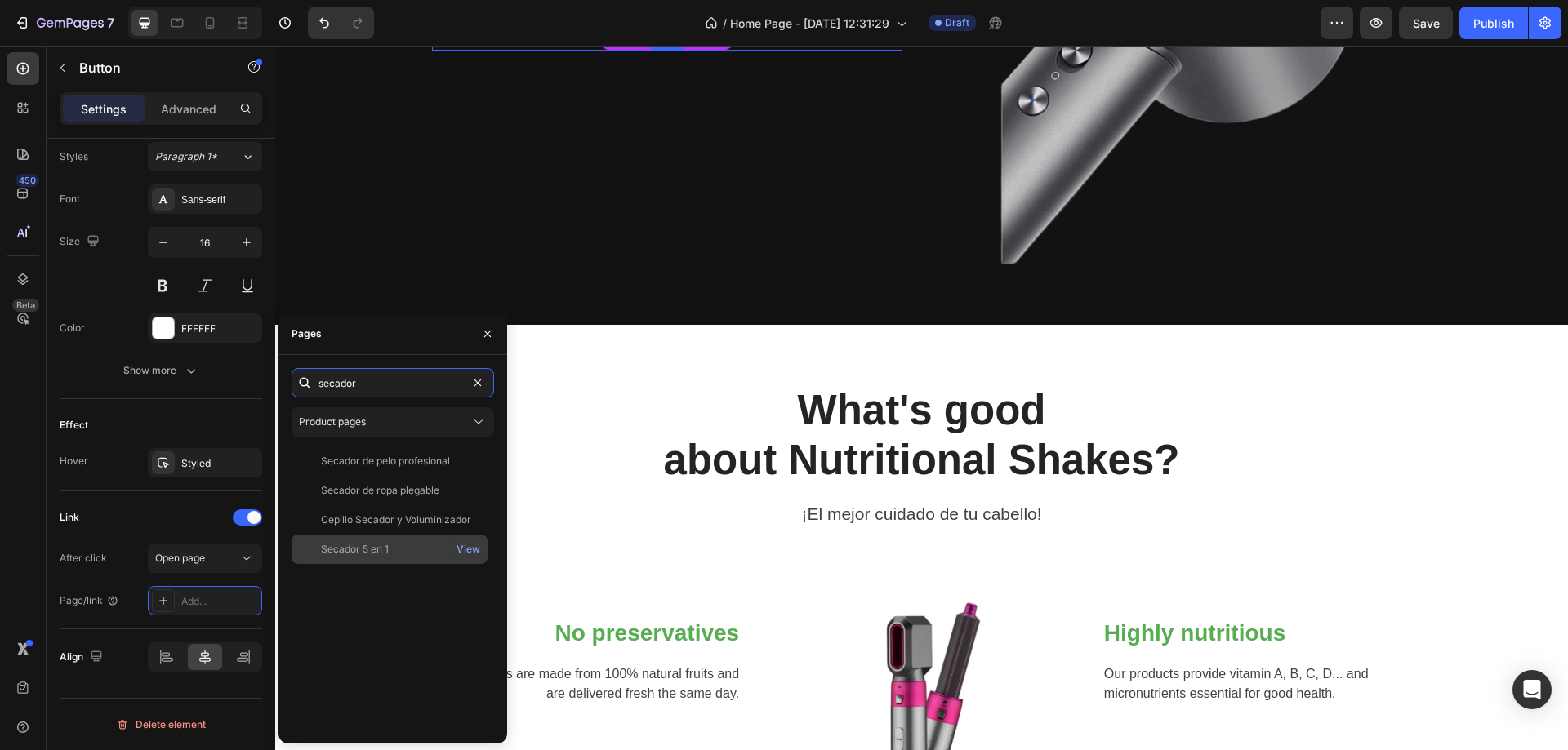
type input "secador"
click at [399, 561] on div "Secador 5 en 1 View" at bounding box center [390, 550] width 196 height 30
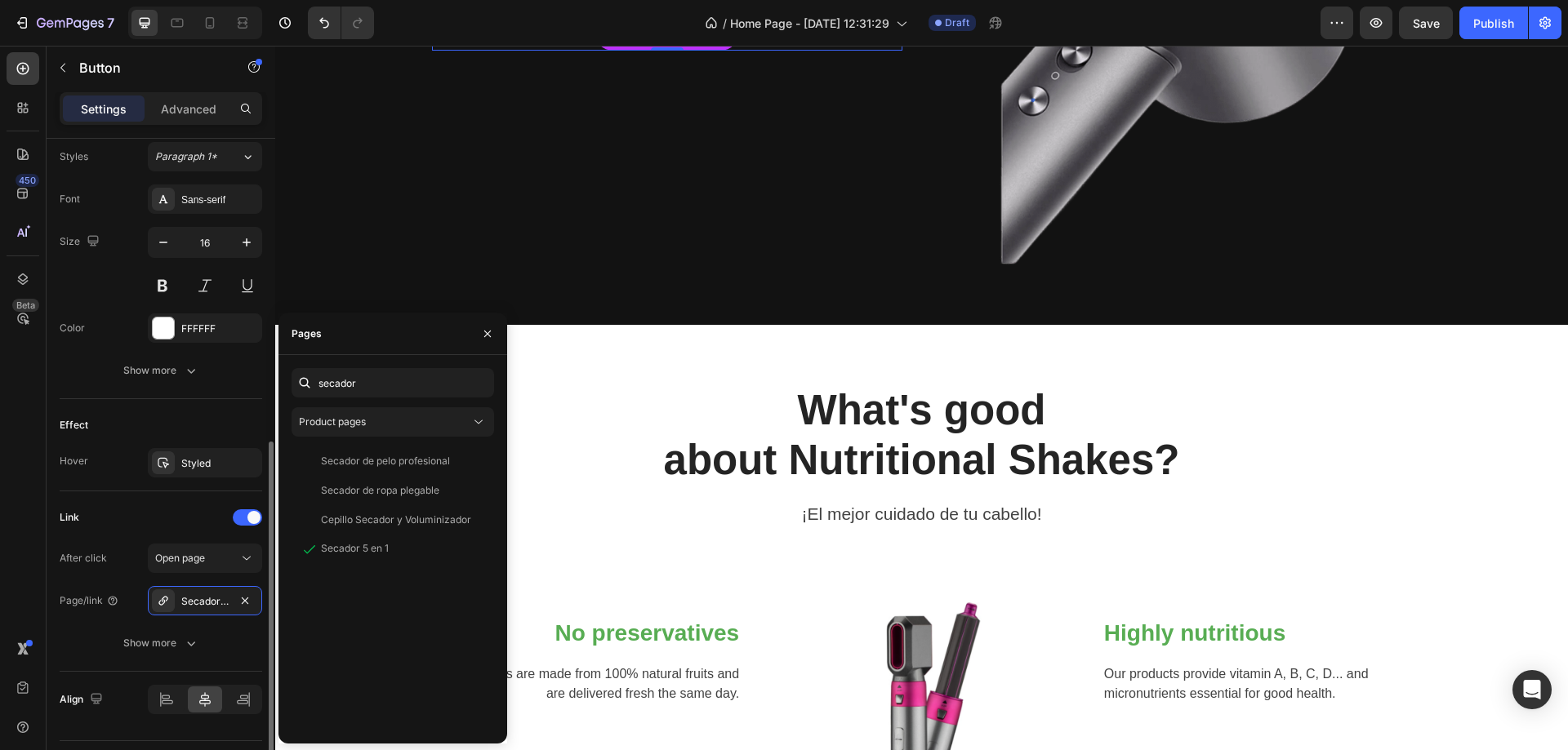
click at [64, 584] on div "After click Open page Page/link Secador 5 en 1 Show more" at bounding box center [160, 600] width 202 height 114
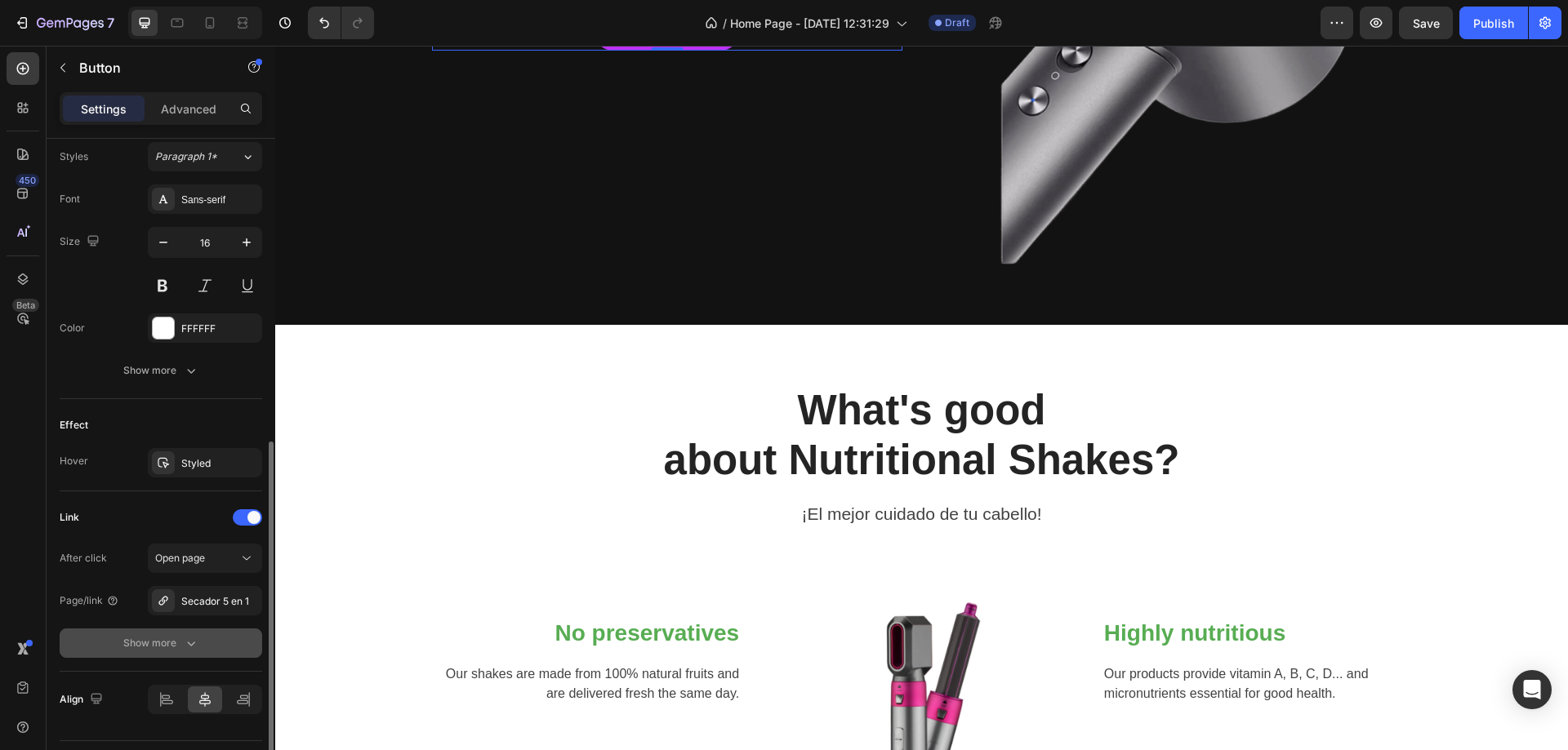
click at [156, 647] on div "Show more" at bounding box center [161, 643] width 76 height 17
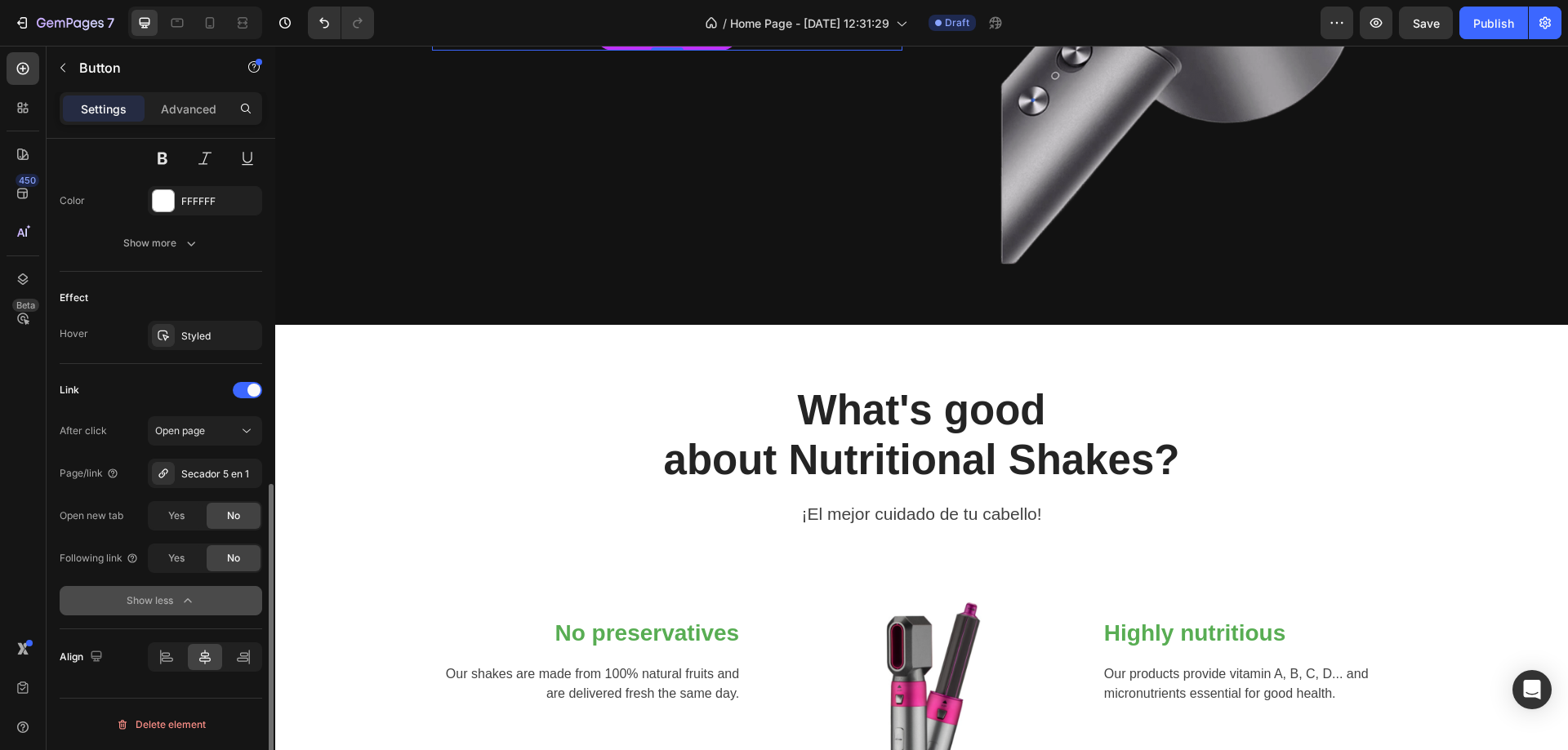
click at [139, 606] on div "Show less" at bounding box center [161, 600] width 70 height 17
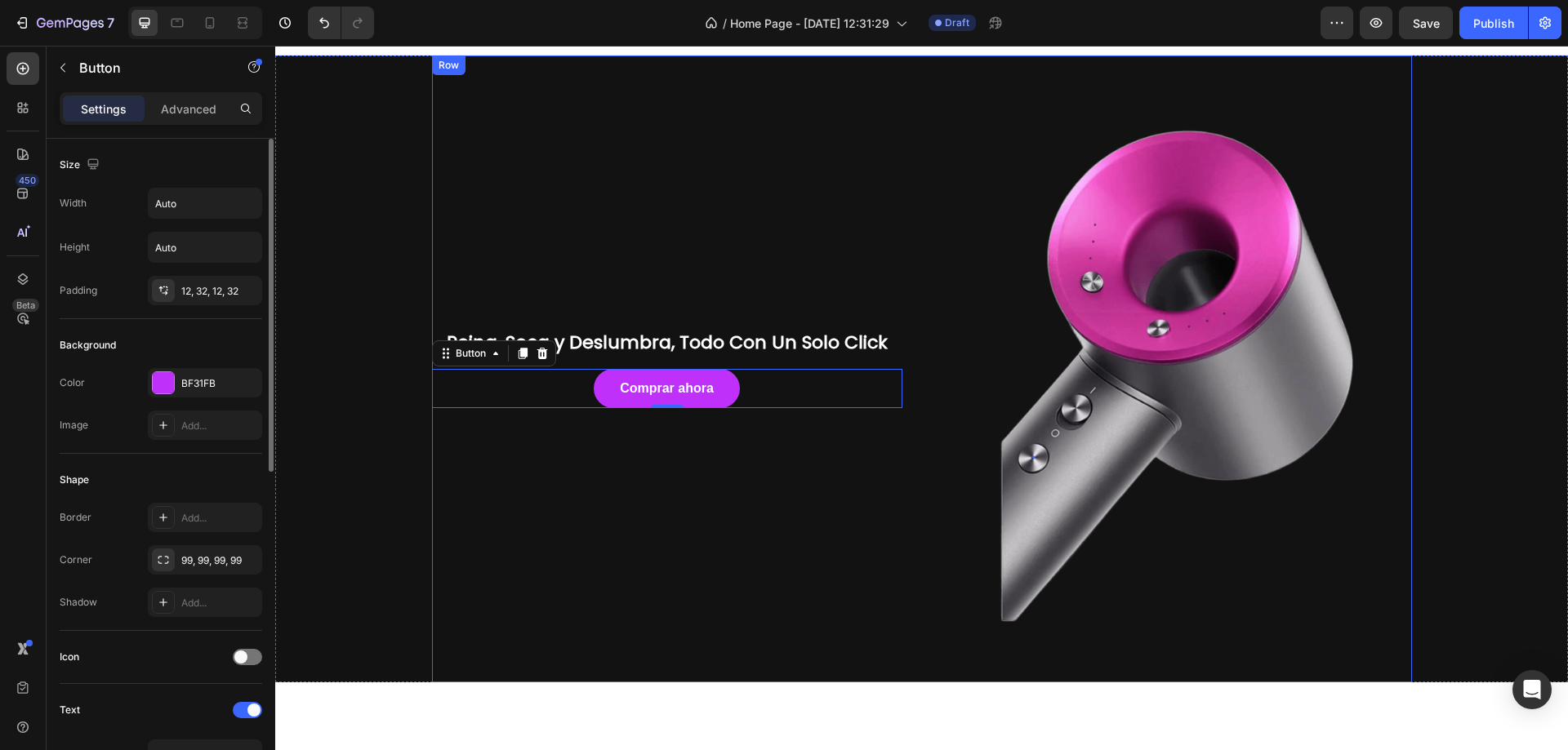
scroll to position [0, 0]
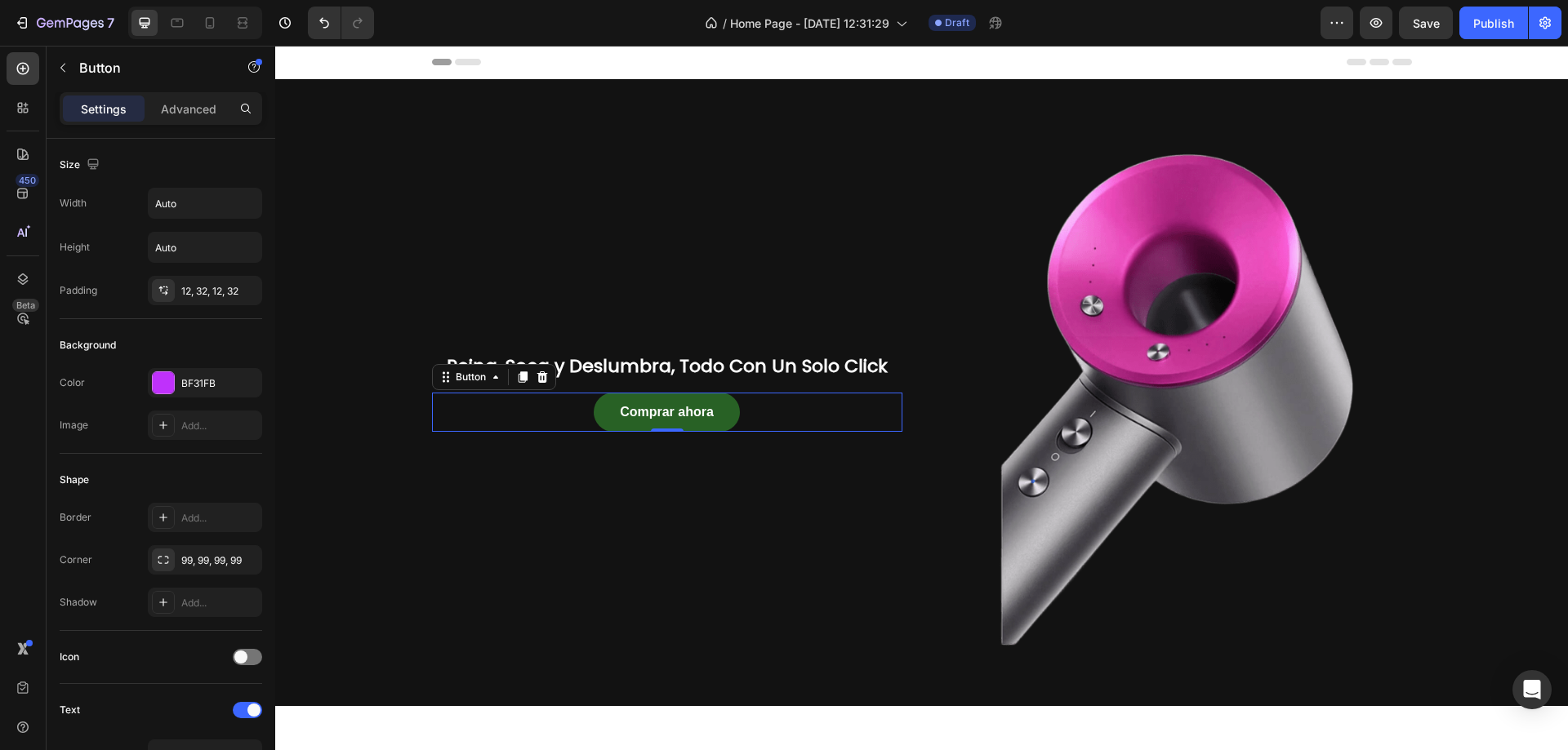
click at [698, 424] on link "Comprar ahora" at bounding box center [667, 412] width 146 height 39
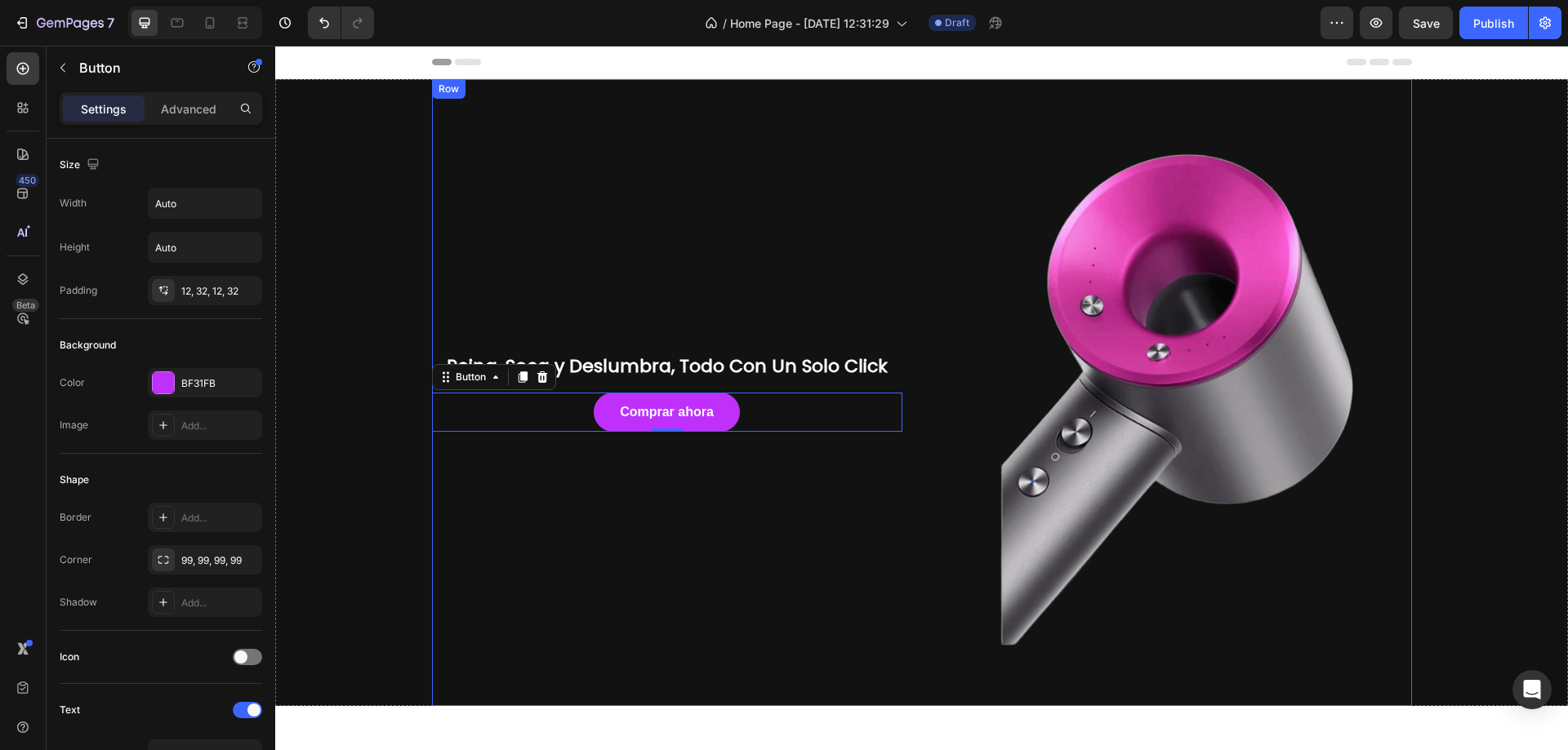
click at [890, 165] on div "Peina, Seca y Deslumbra, Todo Con Un Solo Click Heading Comprar ahora Button 0" at bounding box center [668, 393] width 471 height 627
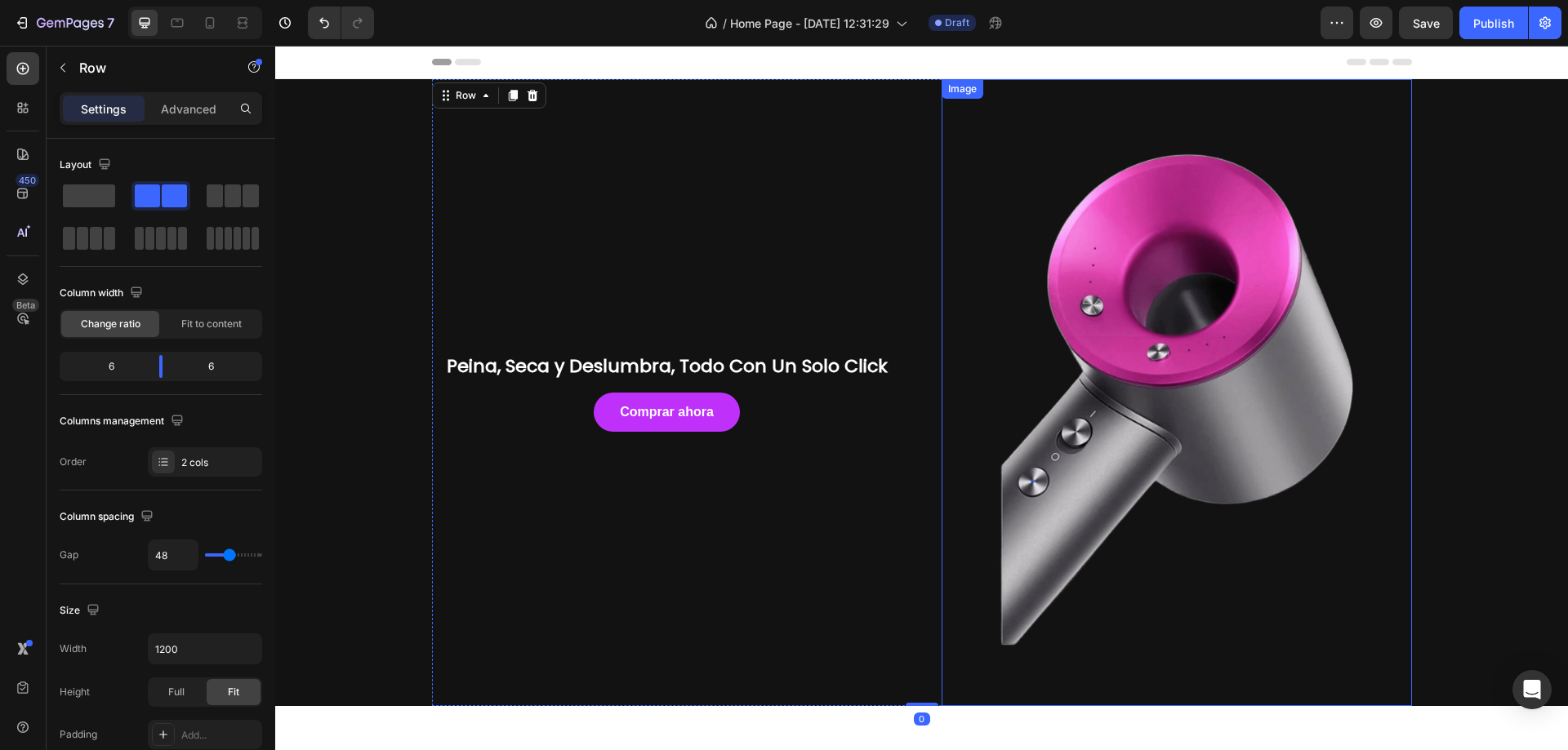
click at [1493, 212] on div "Peina, Seca y Deslumbra, Todo Con Un Solo Click Heading Comprar ahora Button Im…" at bounding box center [921, 393] width 1268 height 627
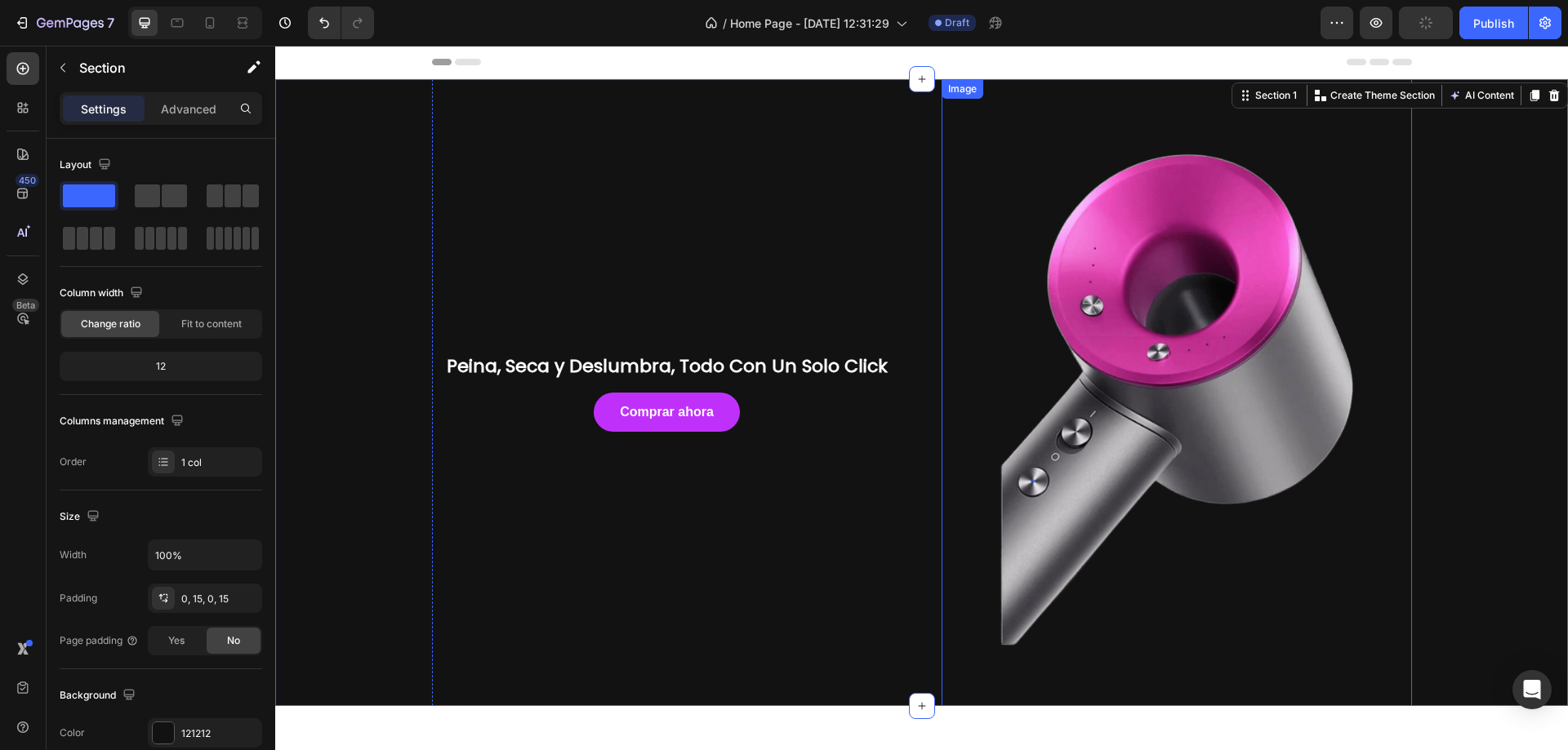
click at [1215, 398] on img at bounding box center [1178, 393] width 471 height 627
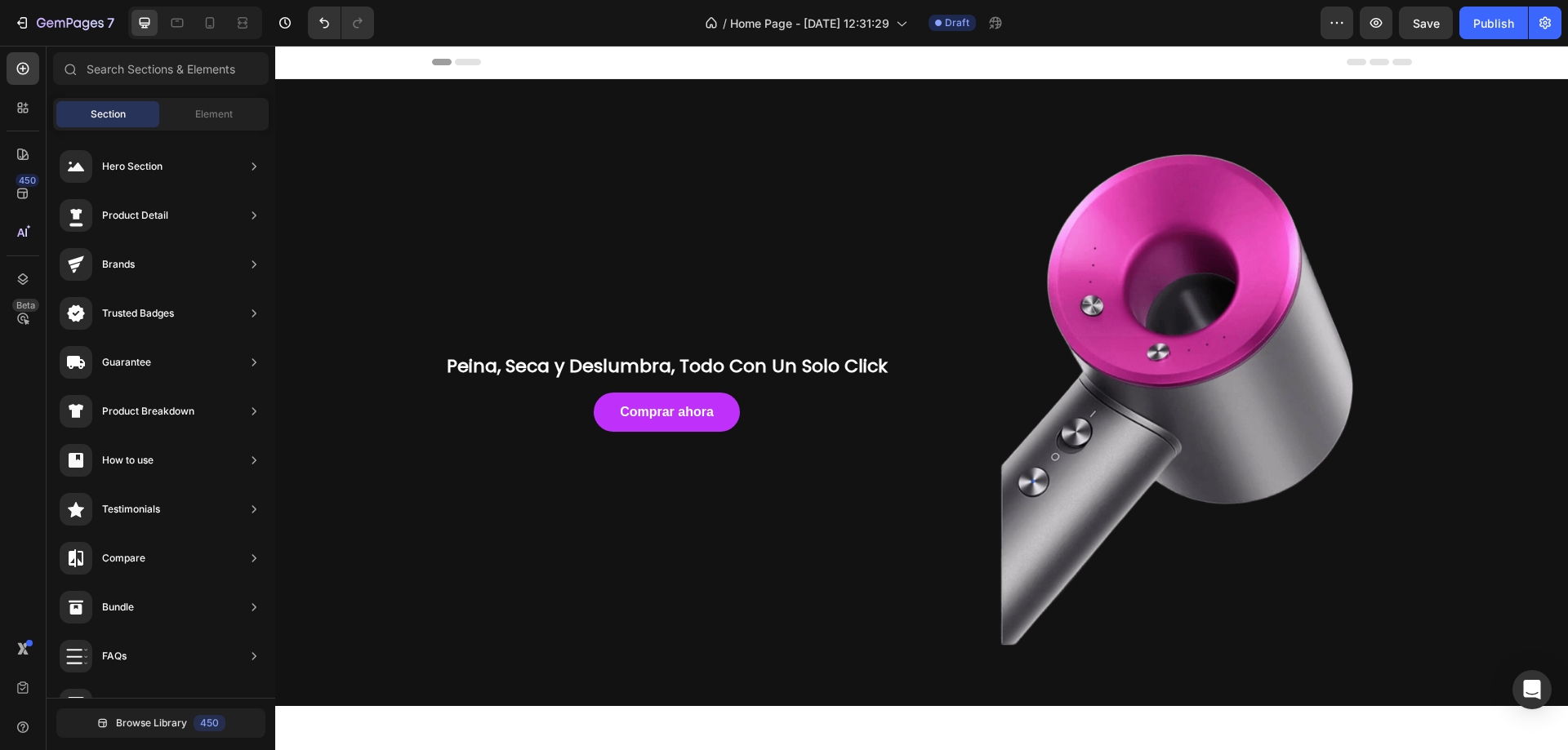
scroll to position [617, 0]
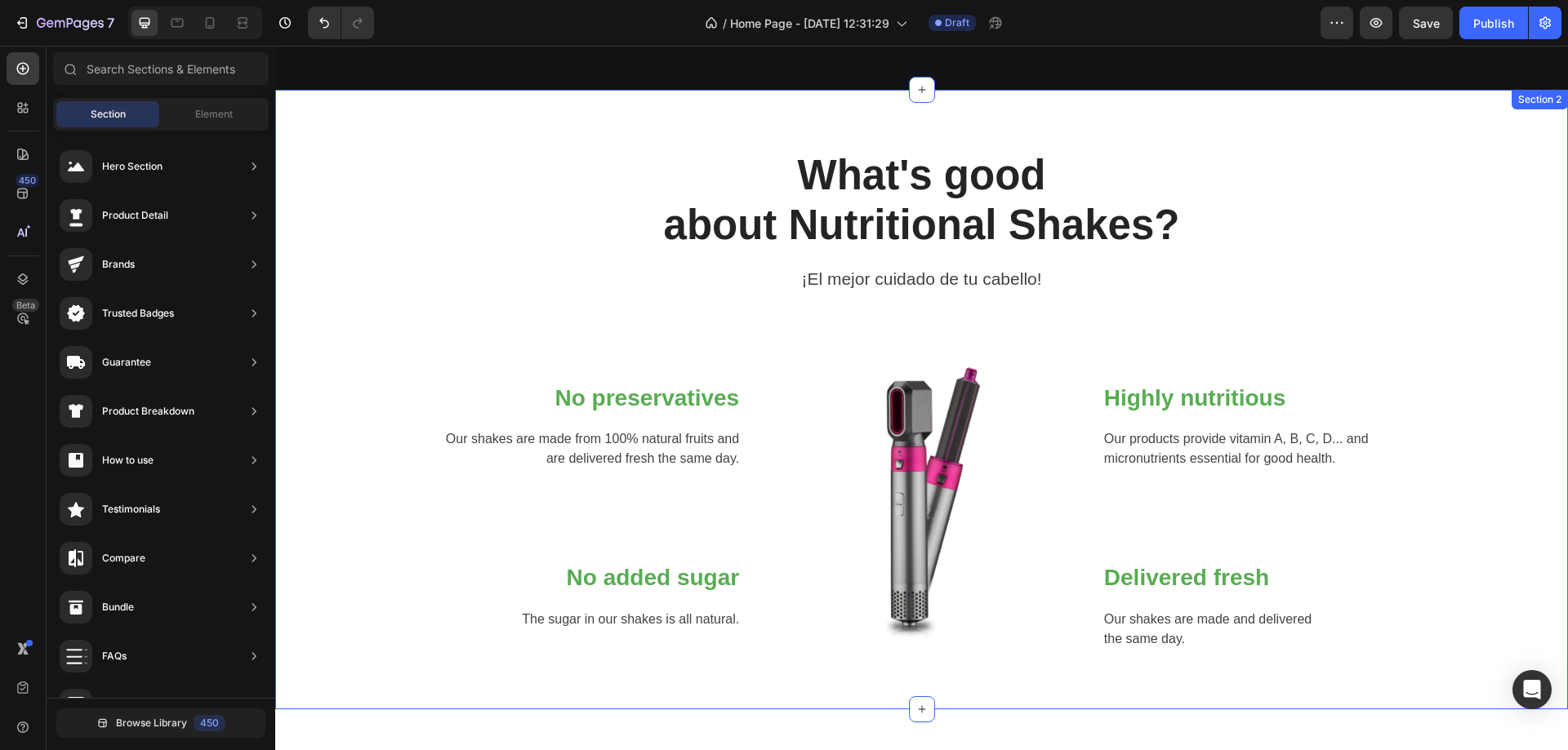
click at [1466, 382] on div "What's good about Nutritional Shakes? Heading ¡El mejor cuidado de tu [PERSON_N…" at bounding box center [921, 400] width 1268 height 502
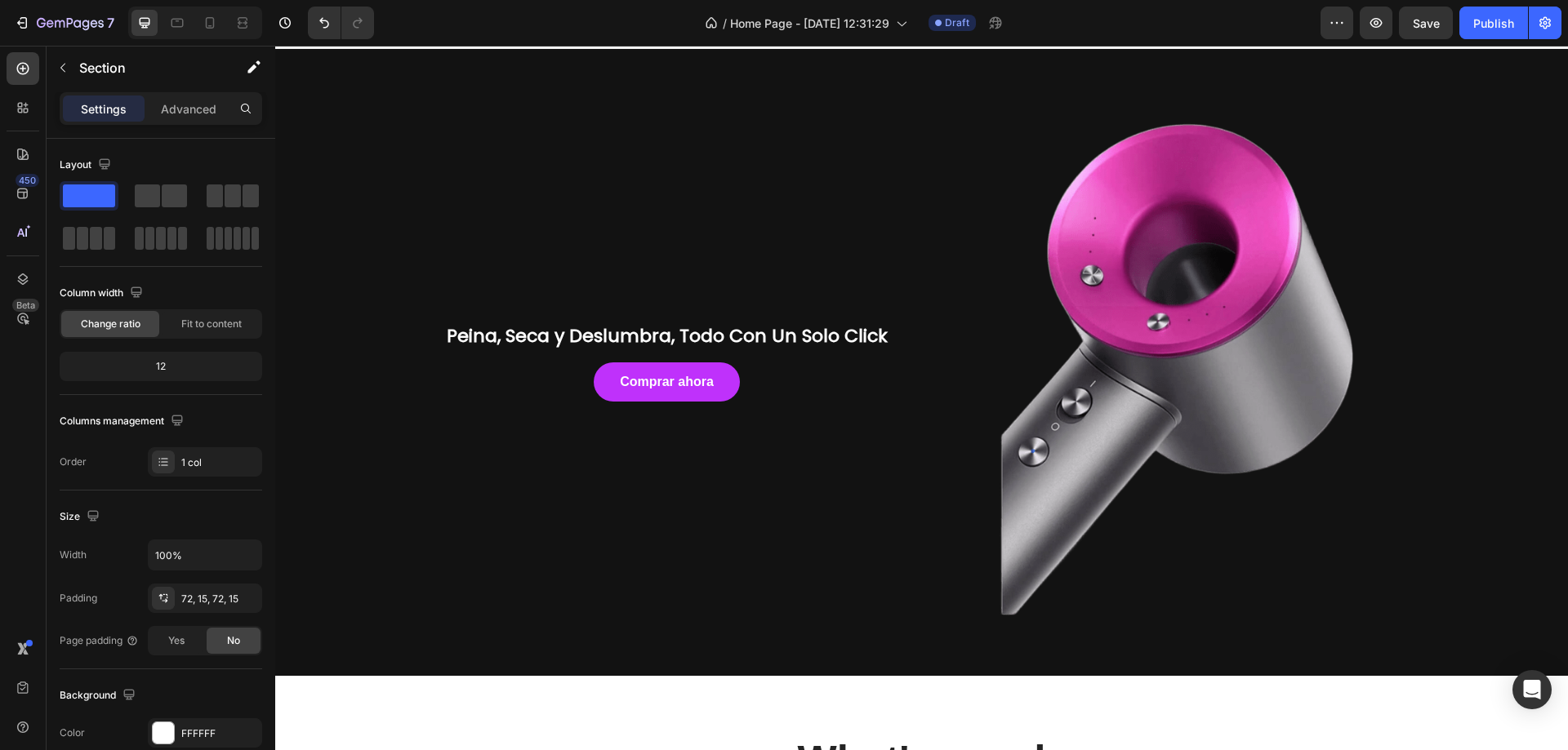
scroll to position [0, 0]
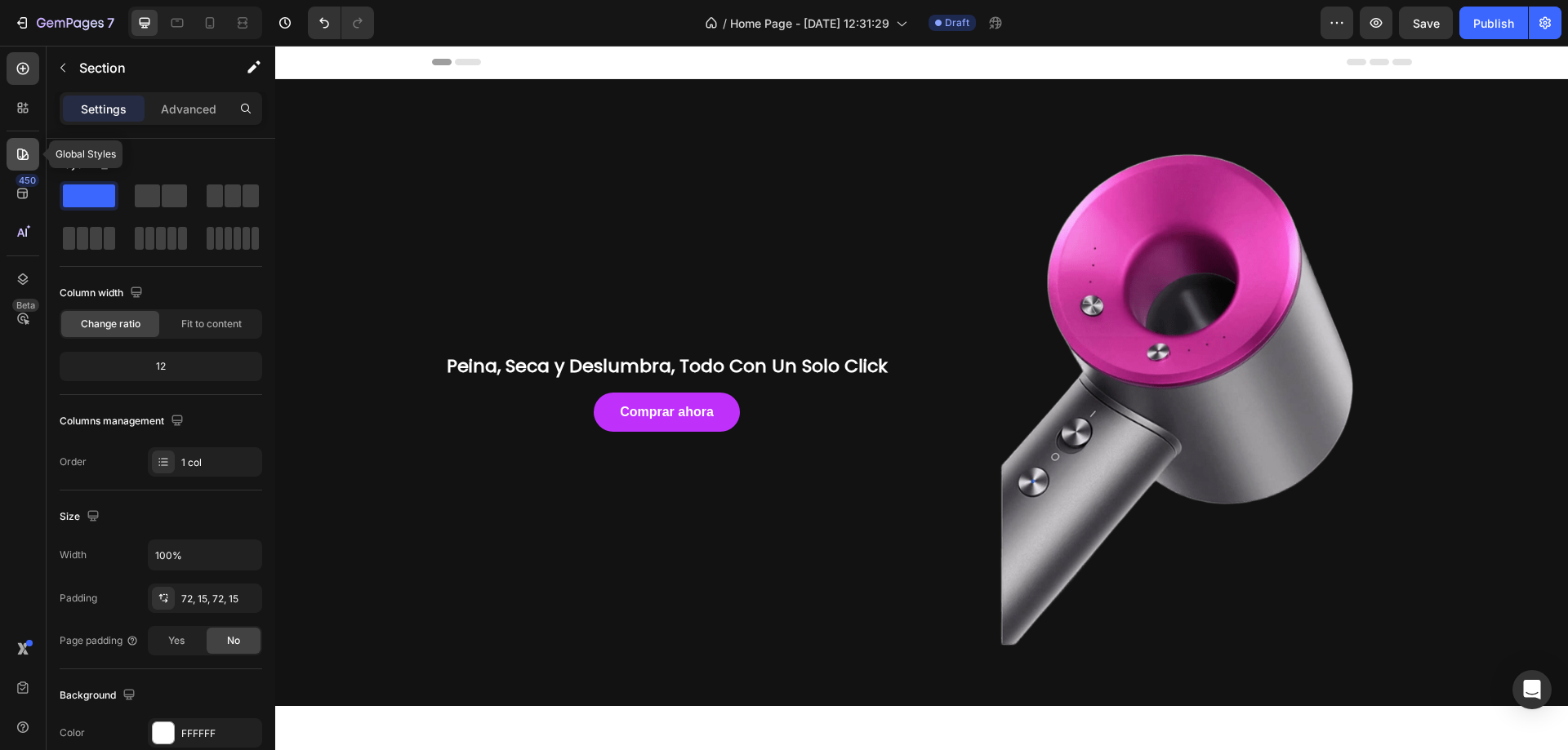
click at [20, 155] on icon at bounding box center [23, 154] width 17 height 17
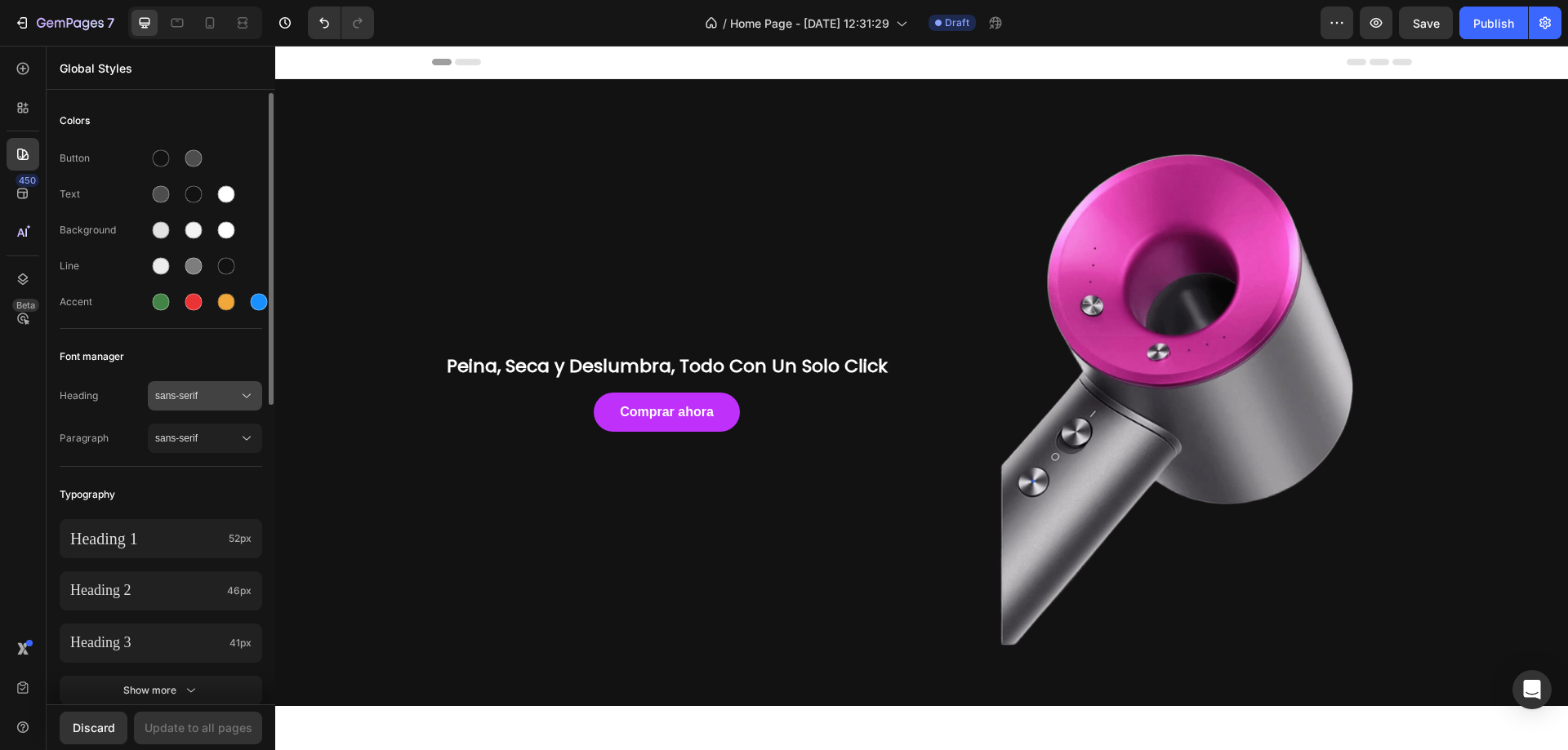
click at [225, 390] on span "sans-serif" at bounding box center [197, 395] width 84 height 15
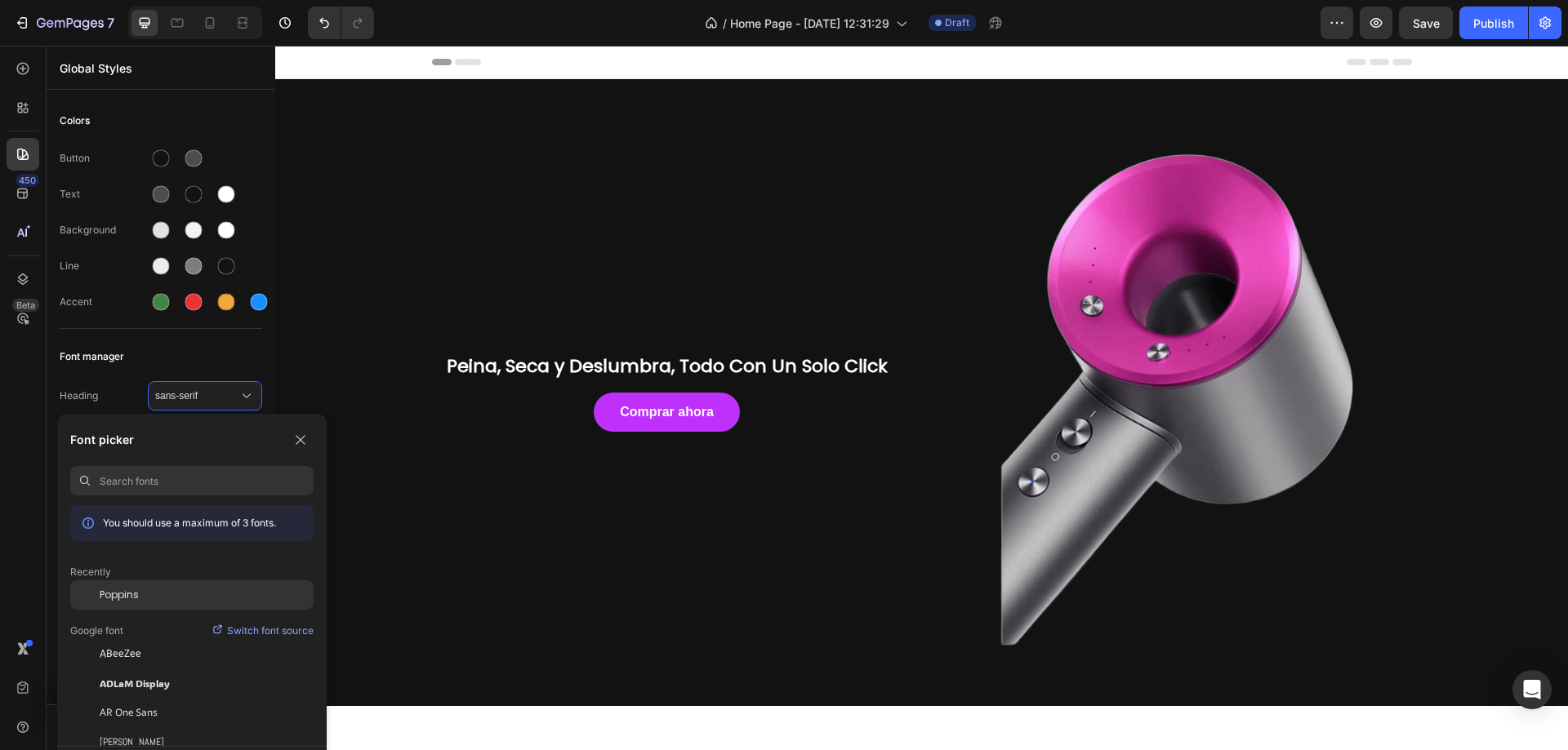
click at [147, 598] on div "Poppins" at bounding box center [207, 595] width 214 height 15
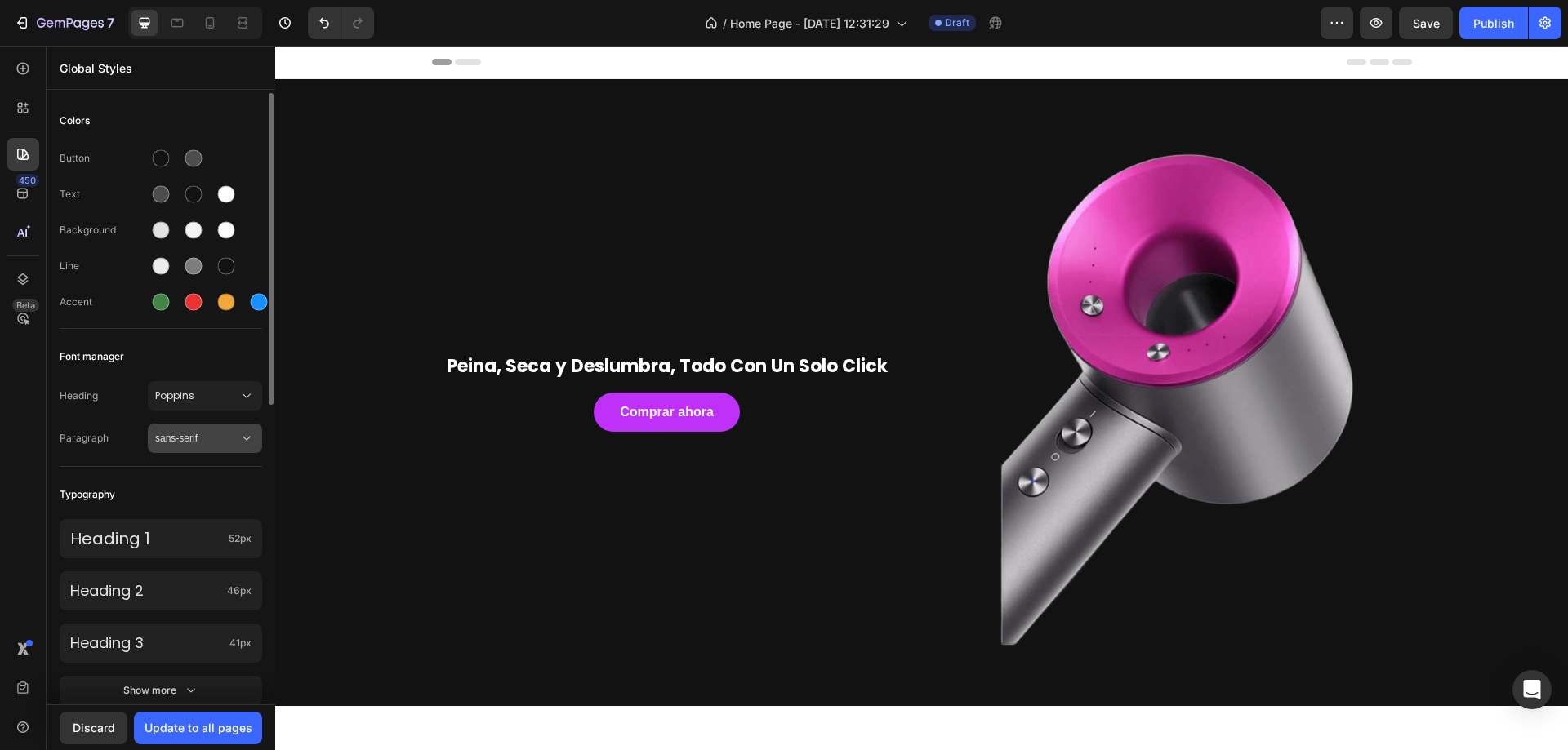
click at [200, 435] on span "sans-serif" at bounding box center [197, 438] width 84 height 15
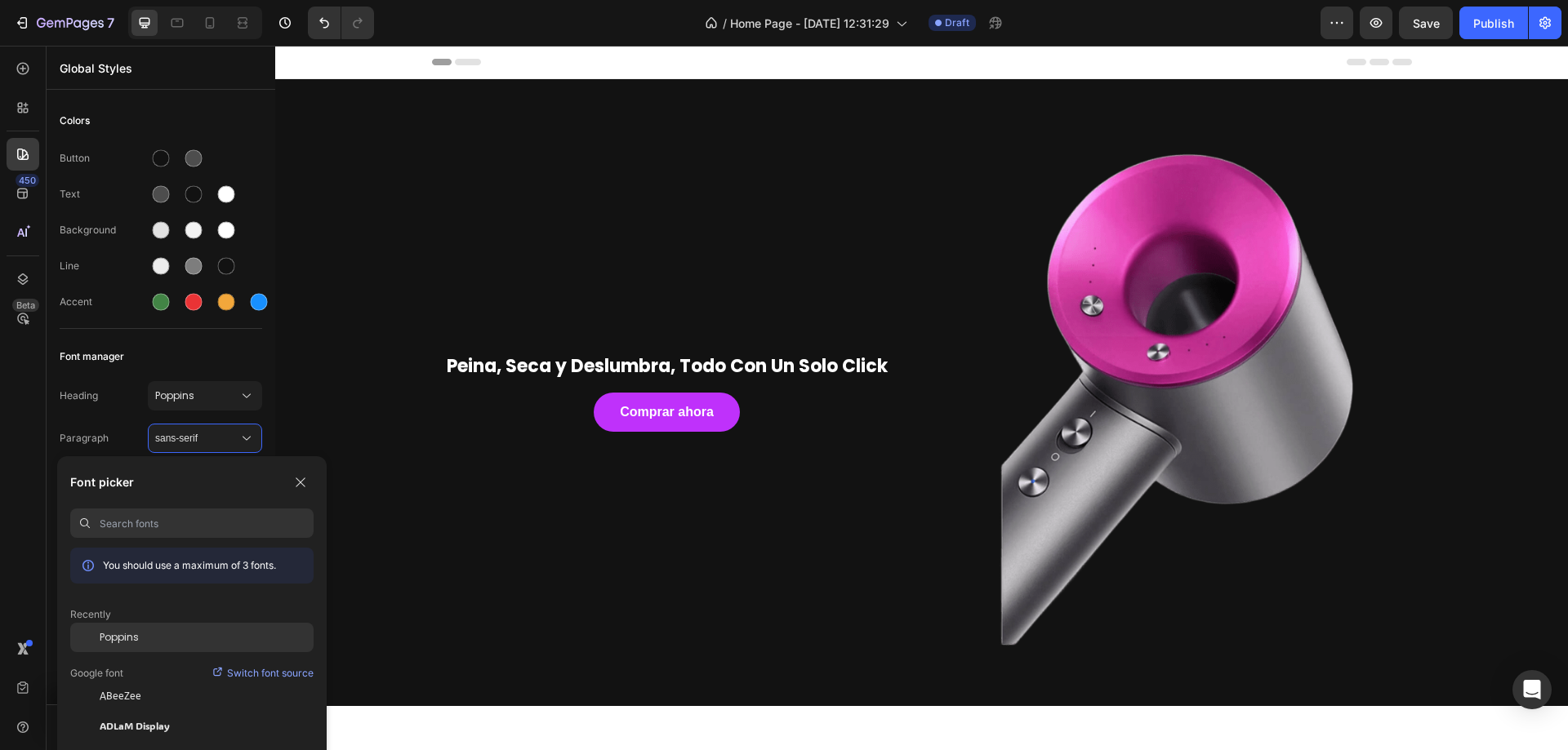
click at [166, 633] on div "Poppins" at bounding box center [207, 637] width 214 height 15
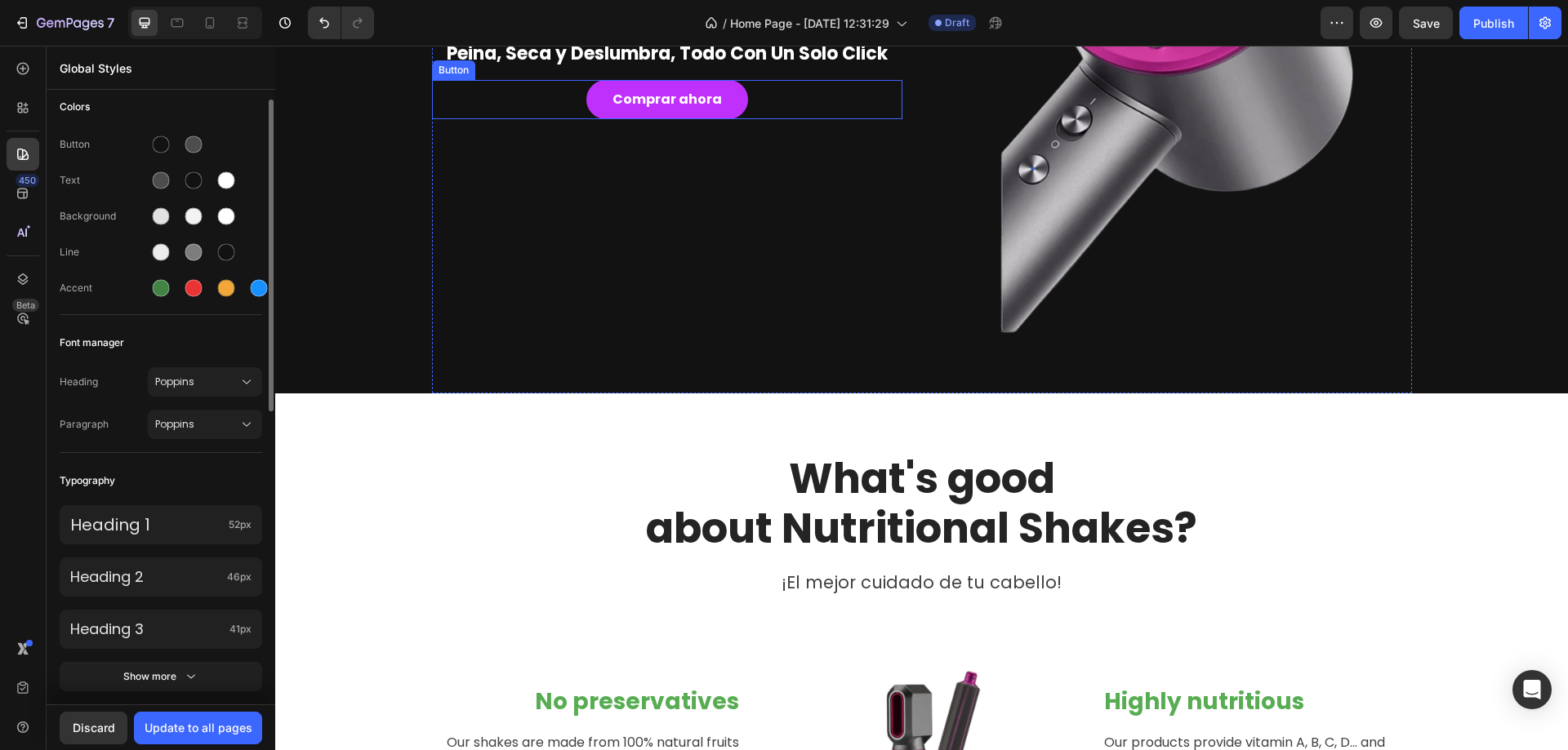
scroll to position [761, 0]
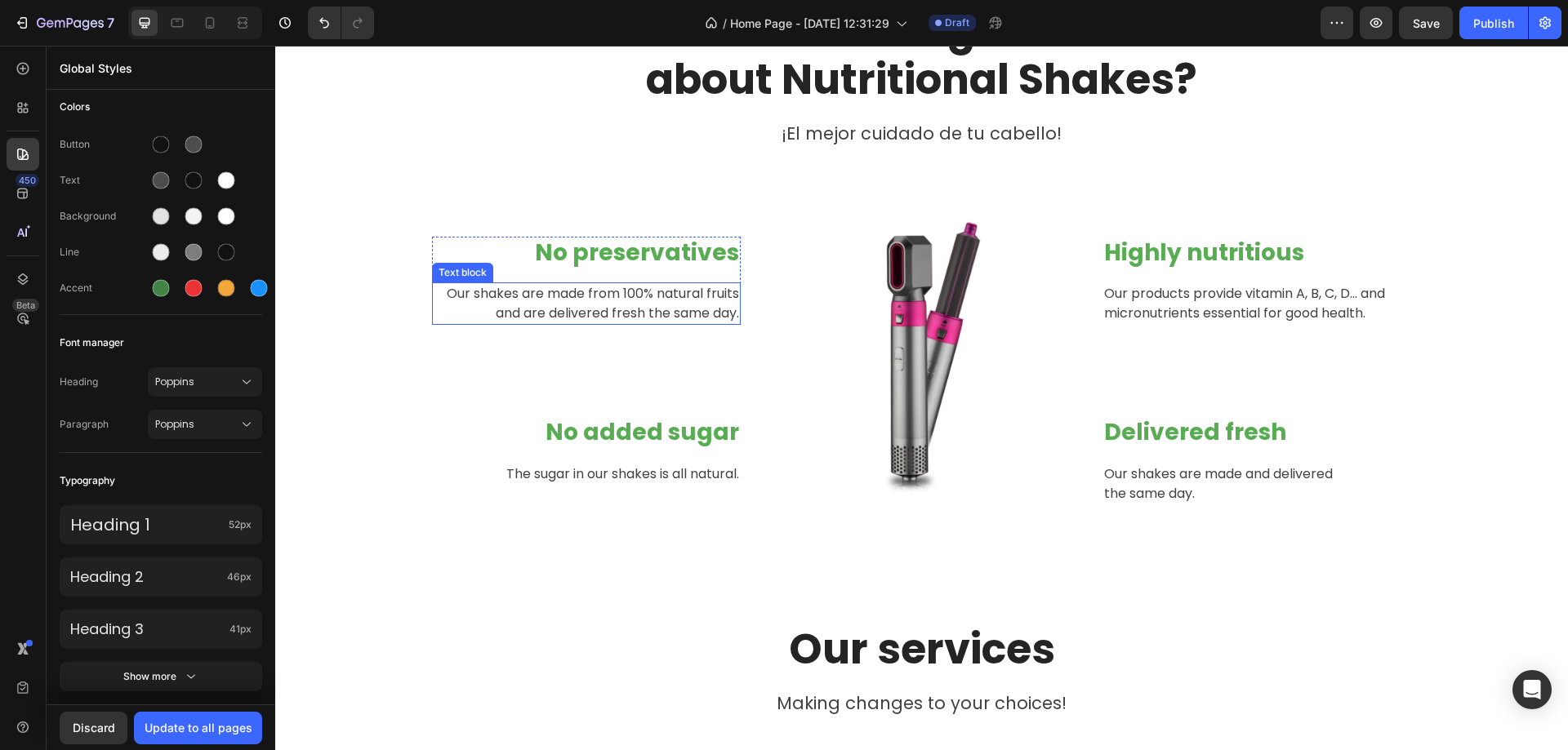
click at [555, 257] on p "No preservatives" at bounding box center [587, 253] width 306 height 30
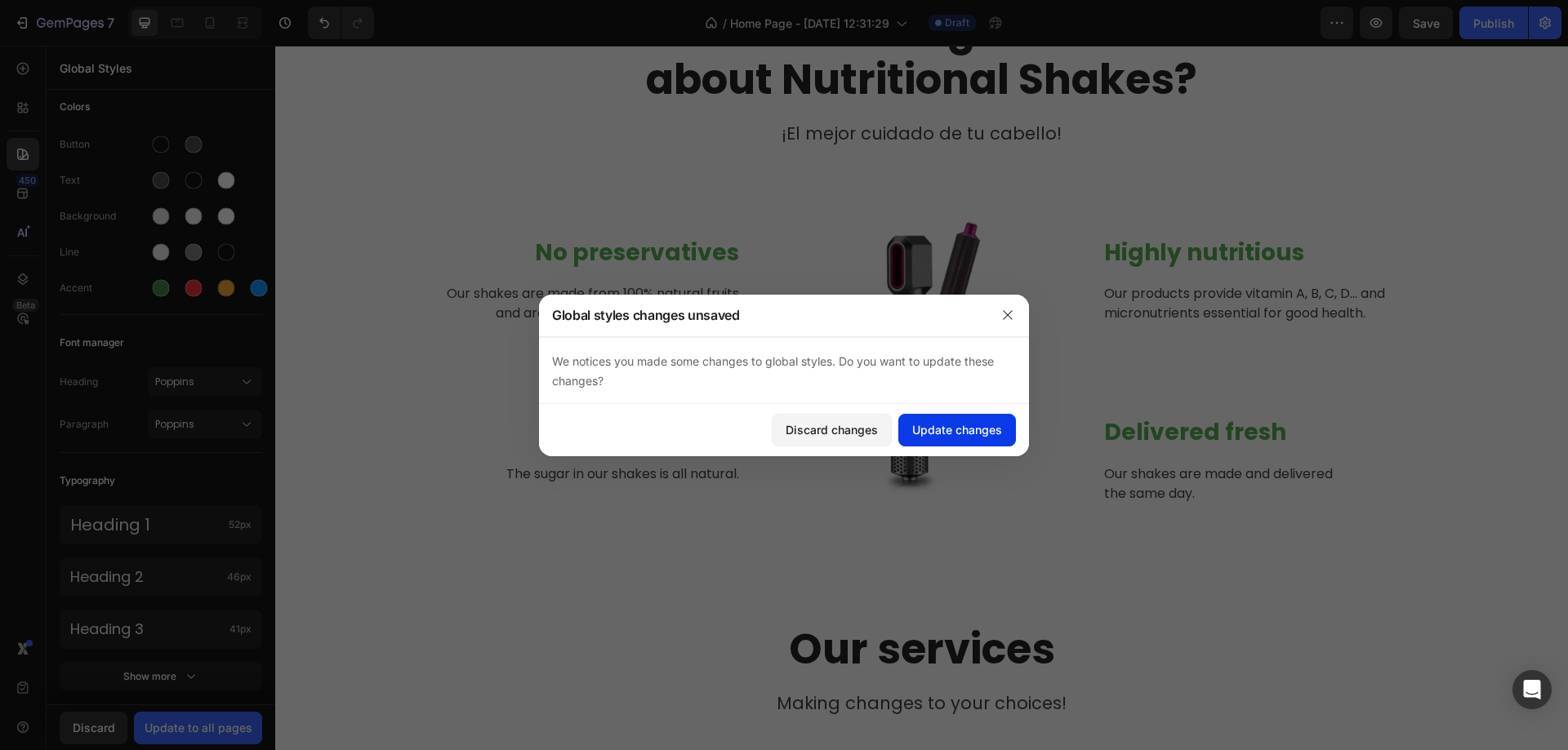
click at [982, 436] on div "Update changes" at bounding box center [957, 430] width 90 height 17
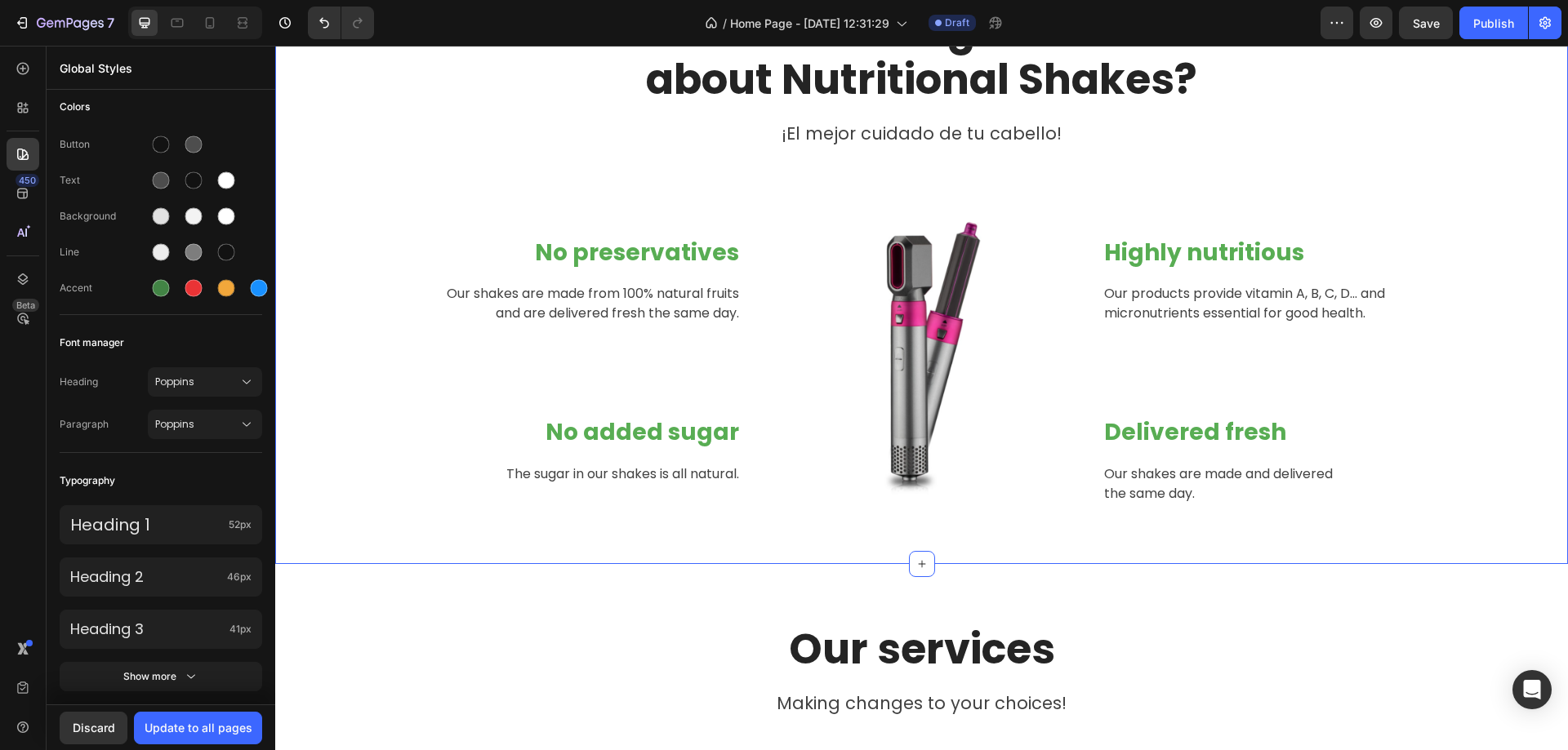
scroll to position [0, 0]
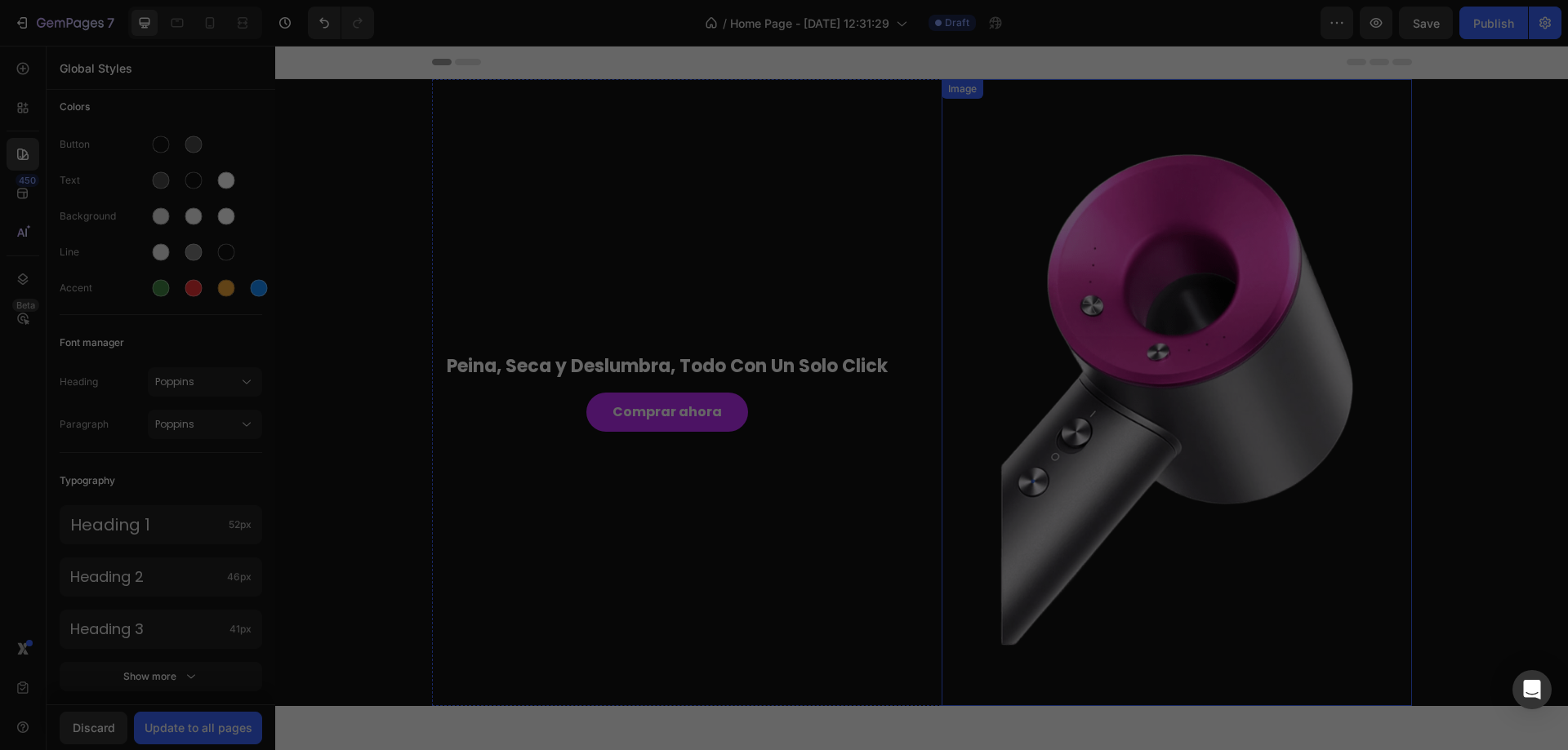
click at [1174, 380] on img at bounding box center [1178, 393] width 471 height 627
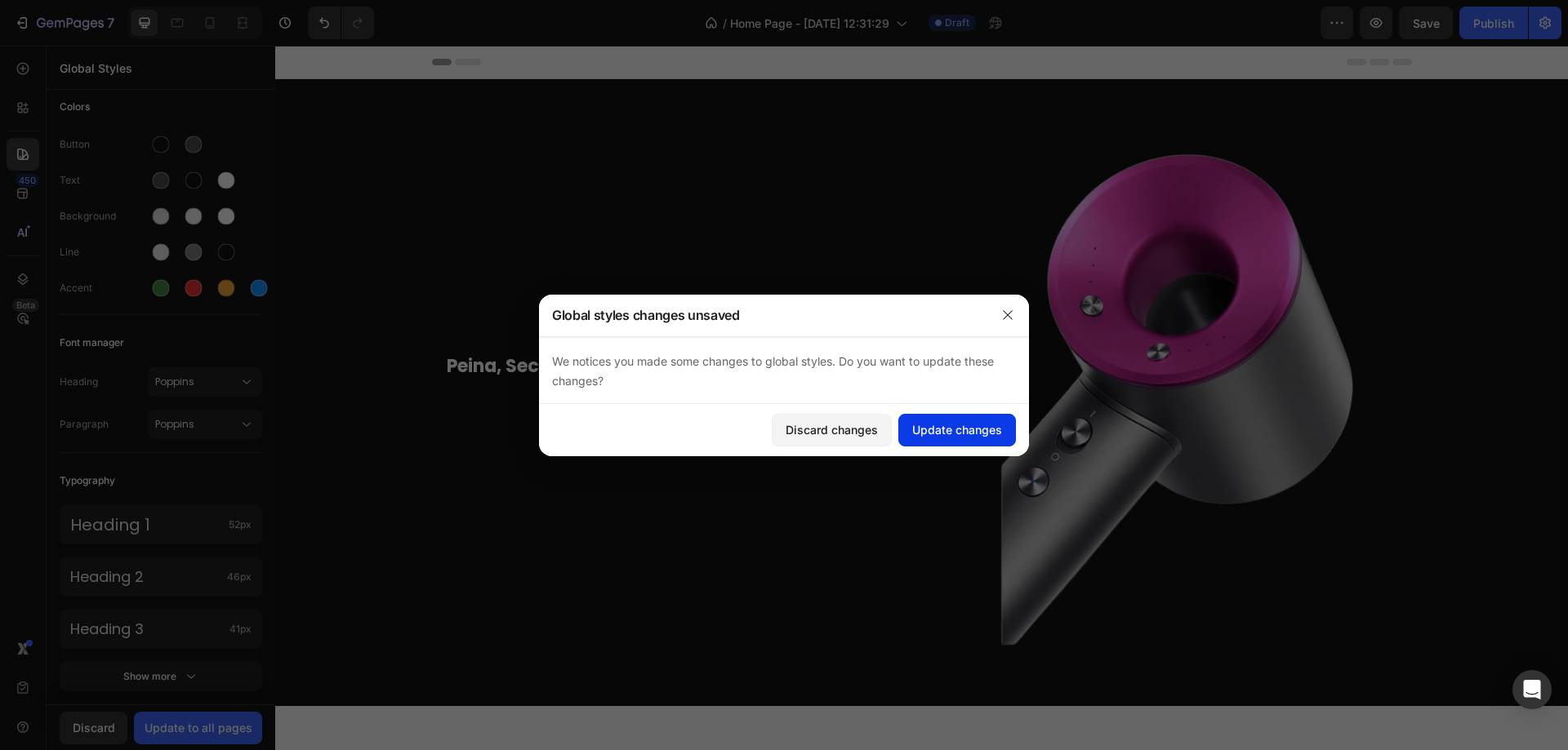
click at [1008, 434] on button "Update changes" at bounding box center [957, 429] width 118 height 32
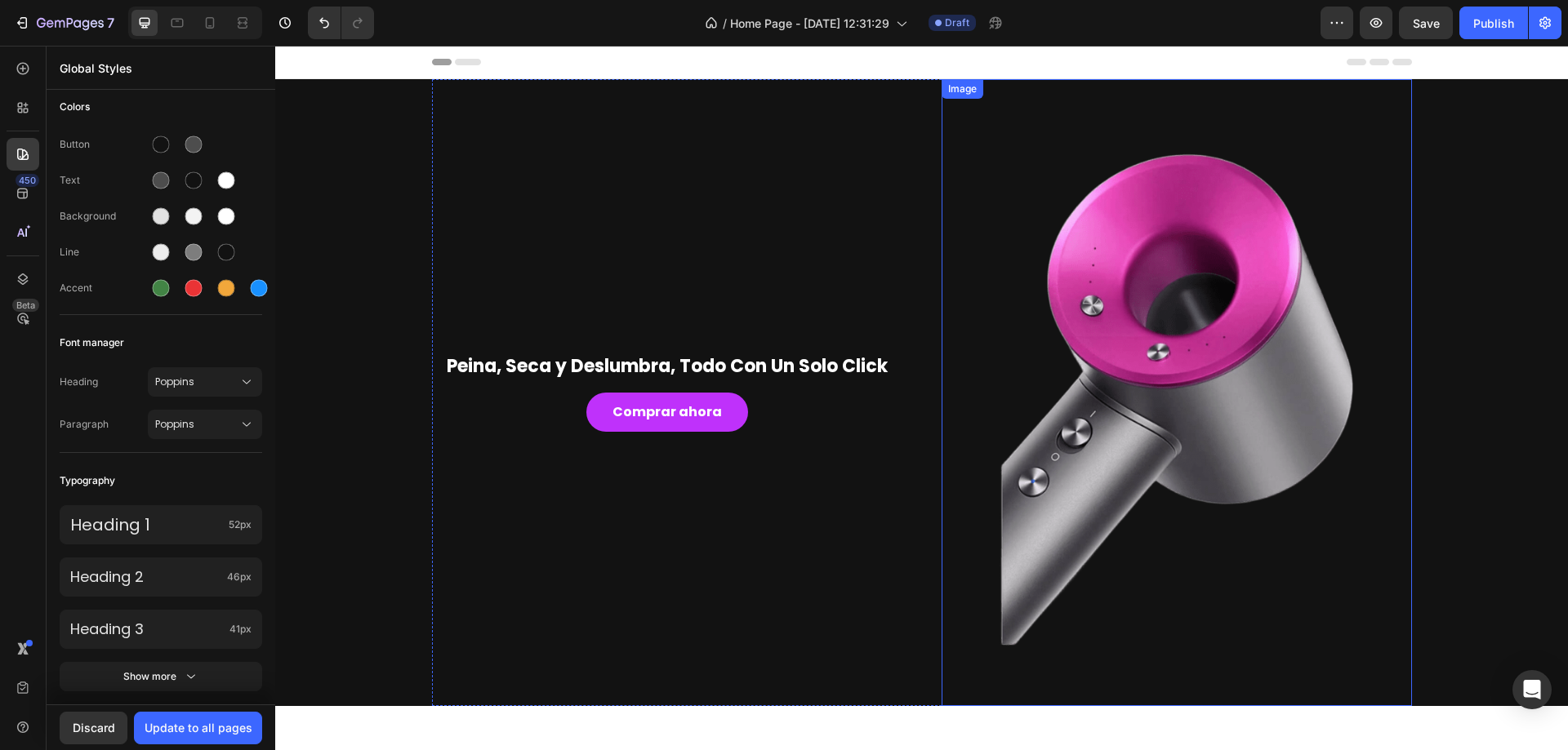
click at [1228, 367] on img at bounding box center [1178, 393] width 471 height 627
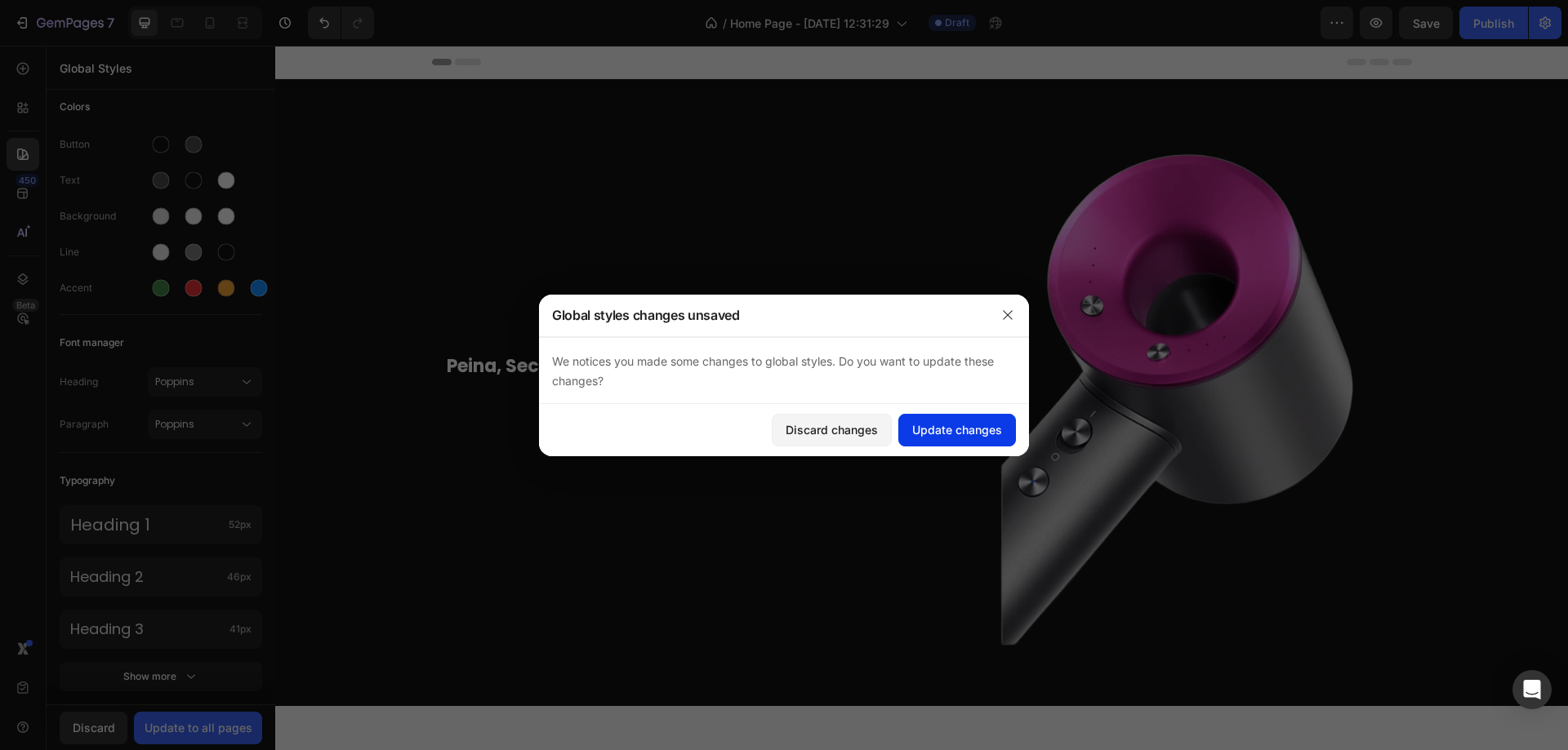
click at [925, 428] on div "Update changes" at bounding box center [957, 430] width 90 height 17
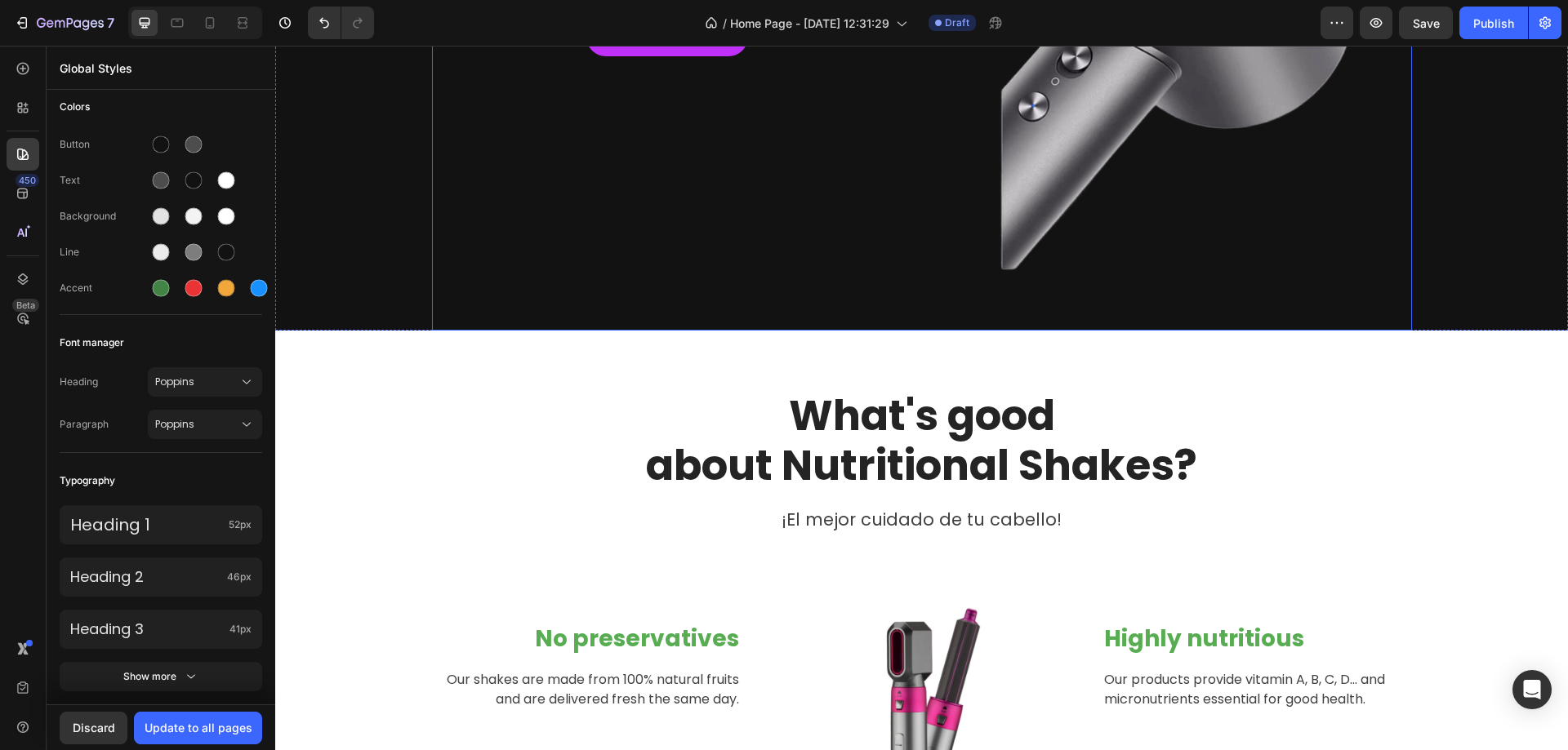
scroll to position [382, 0]
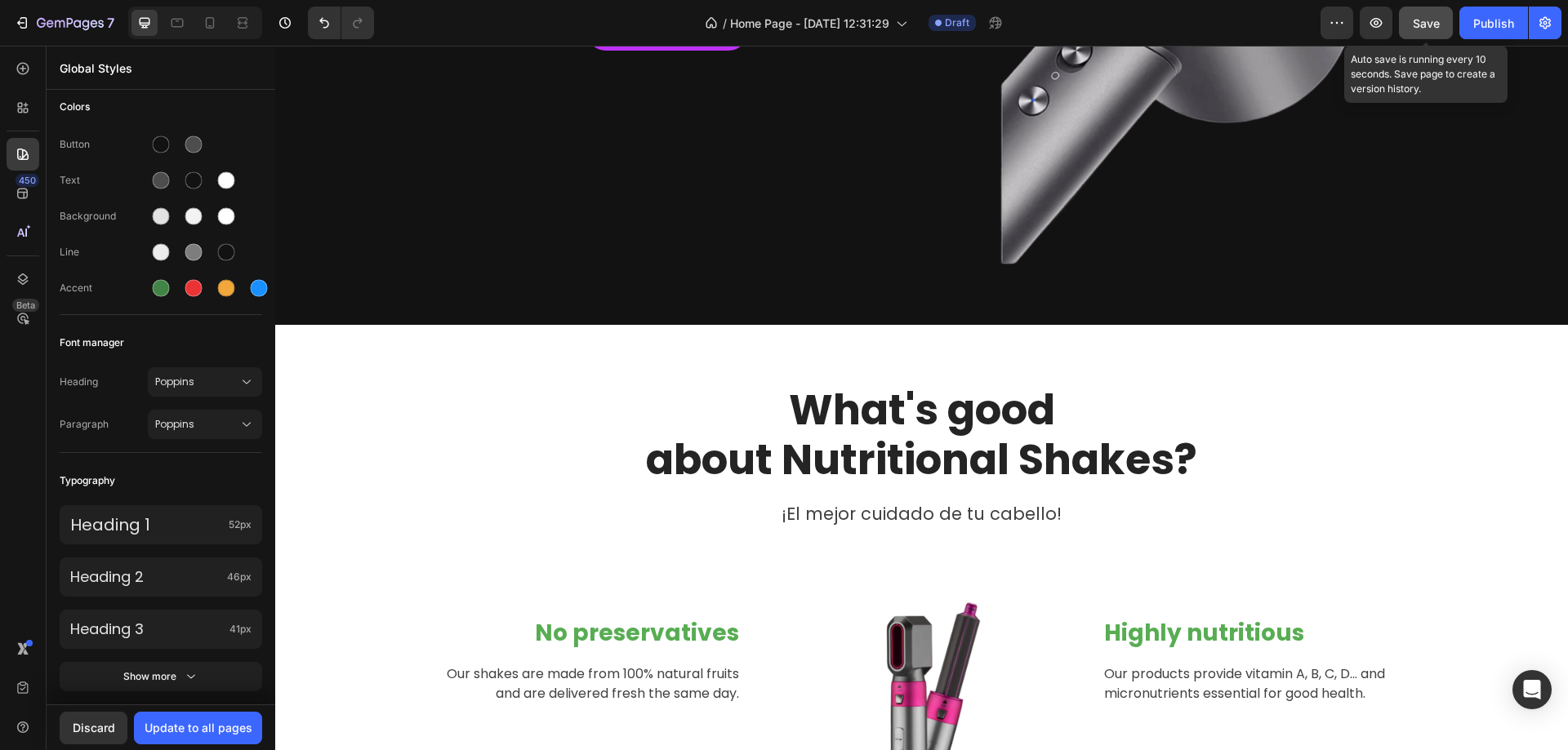
click at [1410, 30] on button "Save" at bounding box center [1426, 22] width 54 height 32
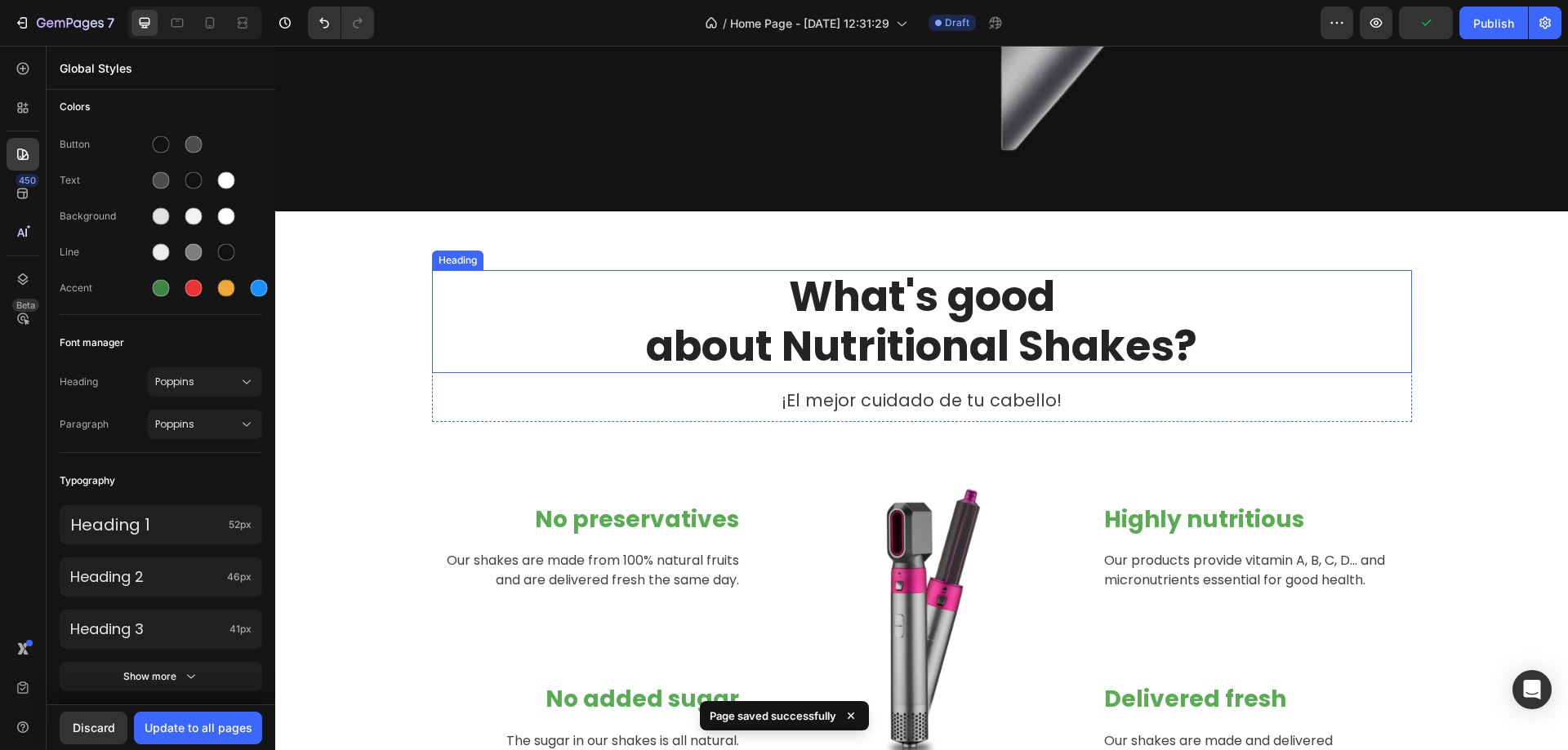
scroll to position [571, 0]
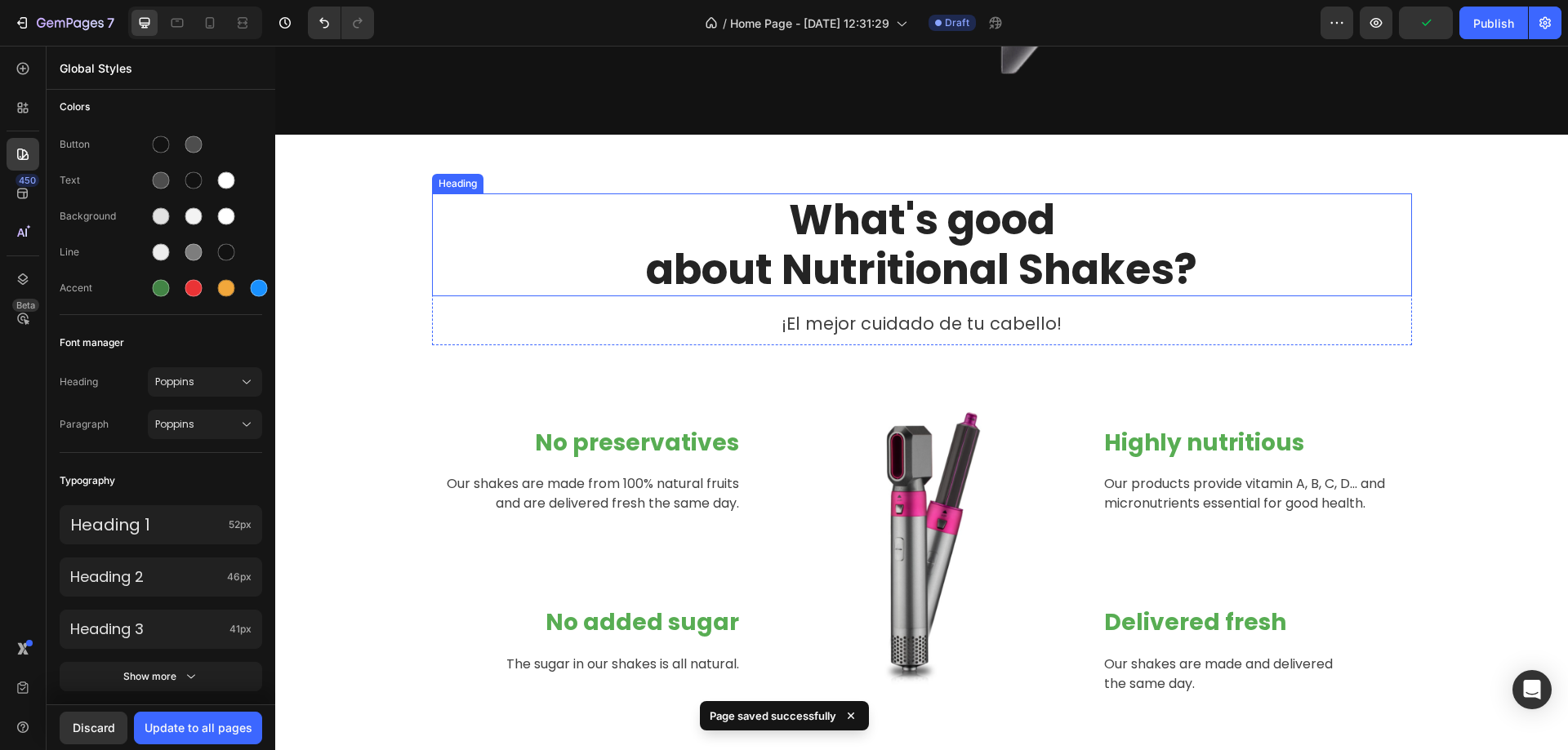
click at [1139, 409] on div "Highly nutritious Heading Our products provide vitamin A, B, C, D... and micron…" at bounding box center [1257, 539] width 309 height 311
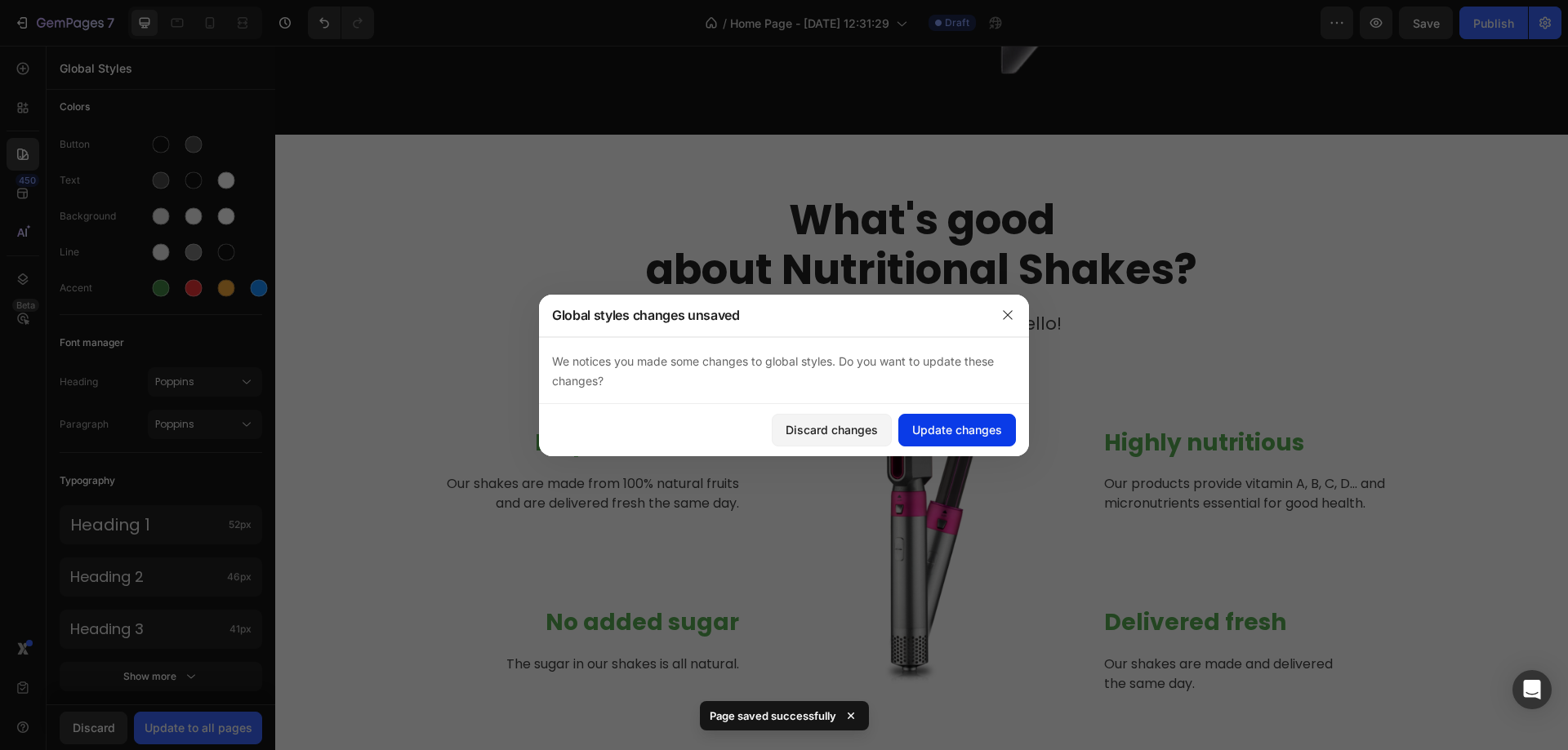
click at [954, 430] on div "Update changes" at bounding box center [957, 430] width 90 height 17
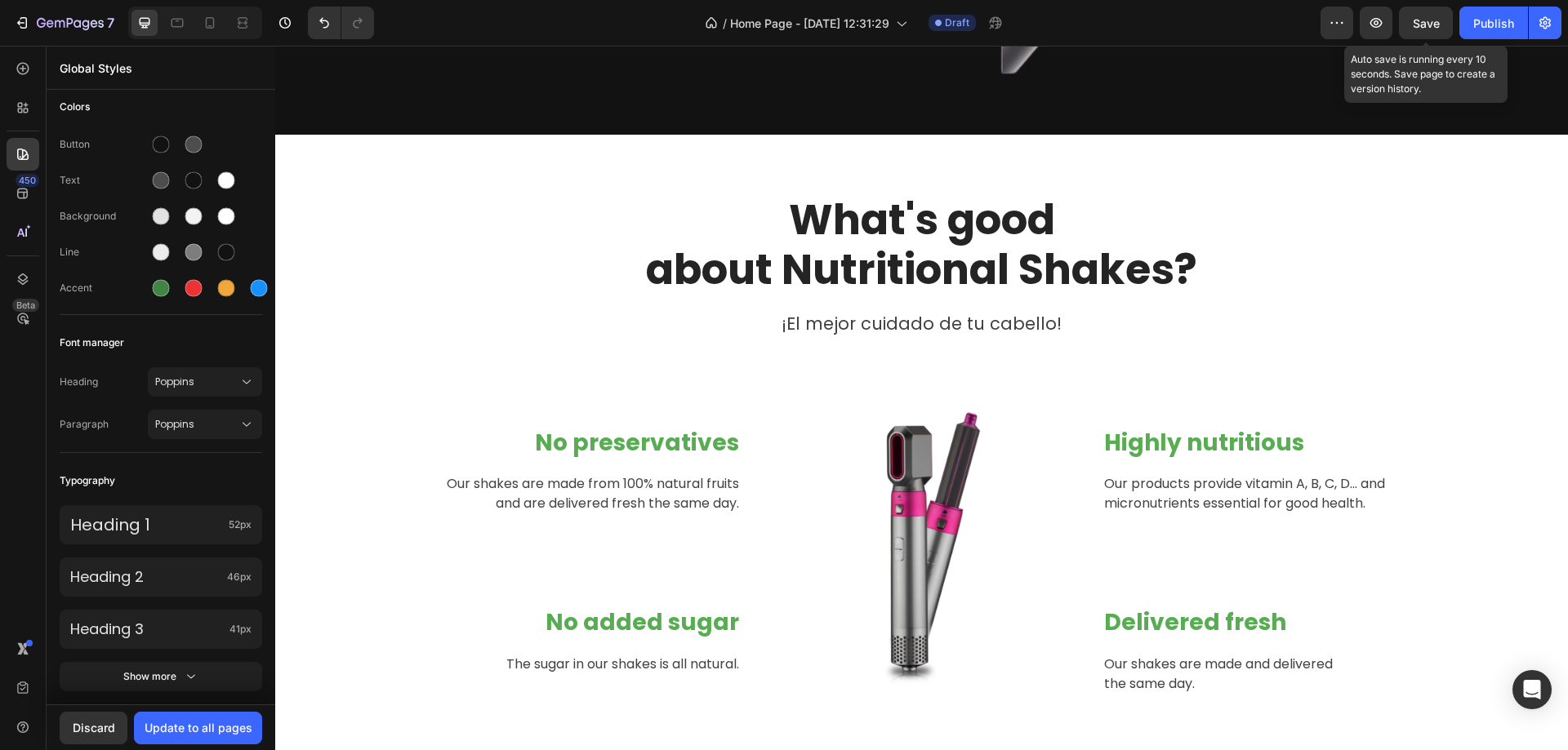
click at [1398, 28] on div "Preview Save Auto save is running every 10 seconds. Save page to create a versi…" at bounding box center [1441, 22] width 241 height 32
click at [1417, 22] on span "Save" at bounding box center [1426, 24] width 27 height 14
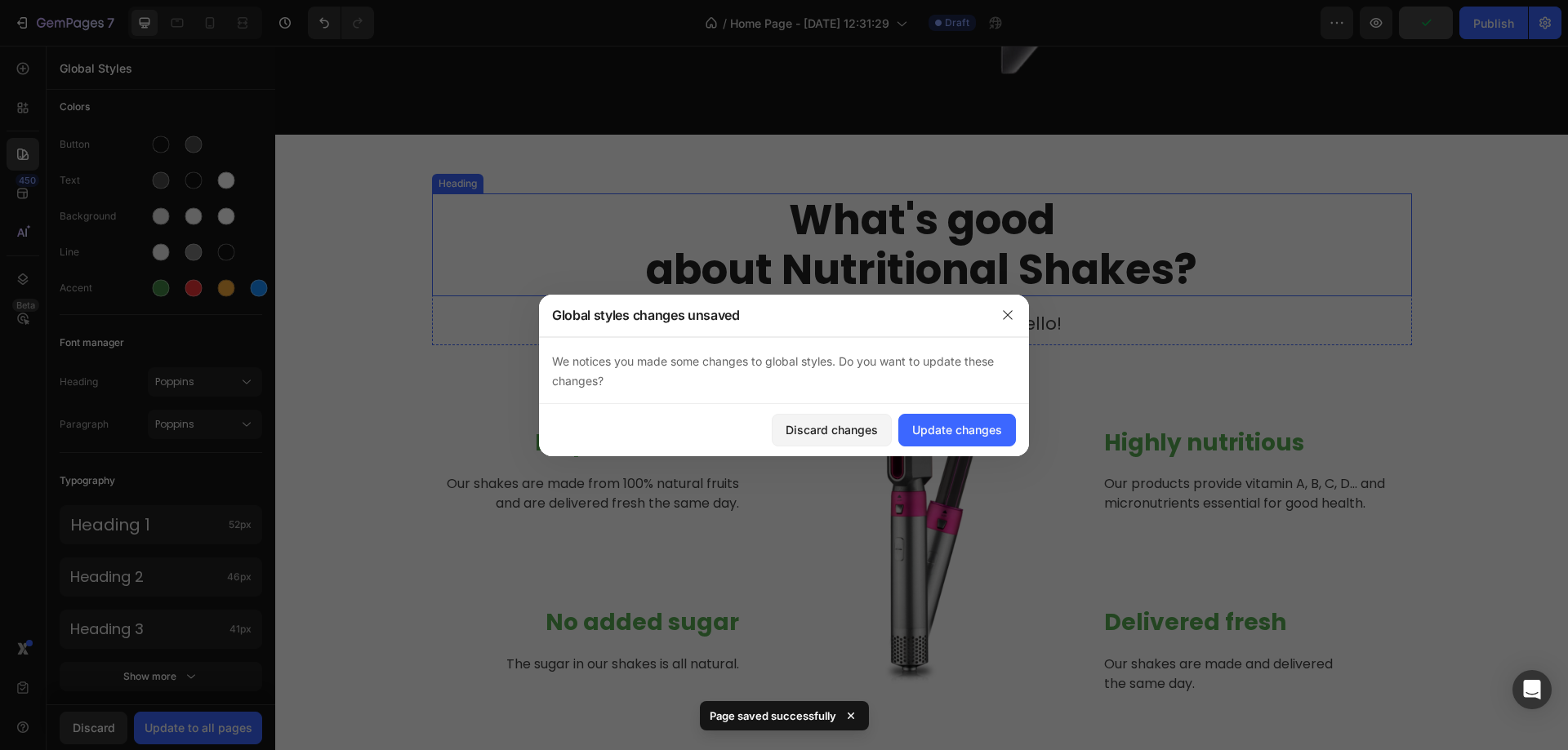
drag, startPoint x: 1143, startPoint y: 257, endPoint x: 1405, endPoint y: 317, distance: 268.8
click at [1143, 257] on p "What's good about Nutritional Shakes?" at bounding box center [922, 245] width 977 height 99
click at [949, 437] on div "Update changes" at bounding box center [957, 430] width 90 height 17
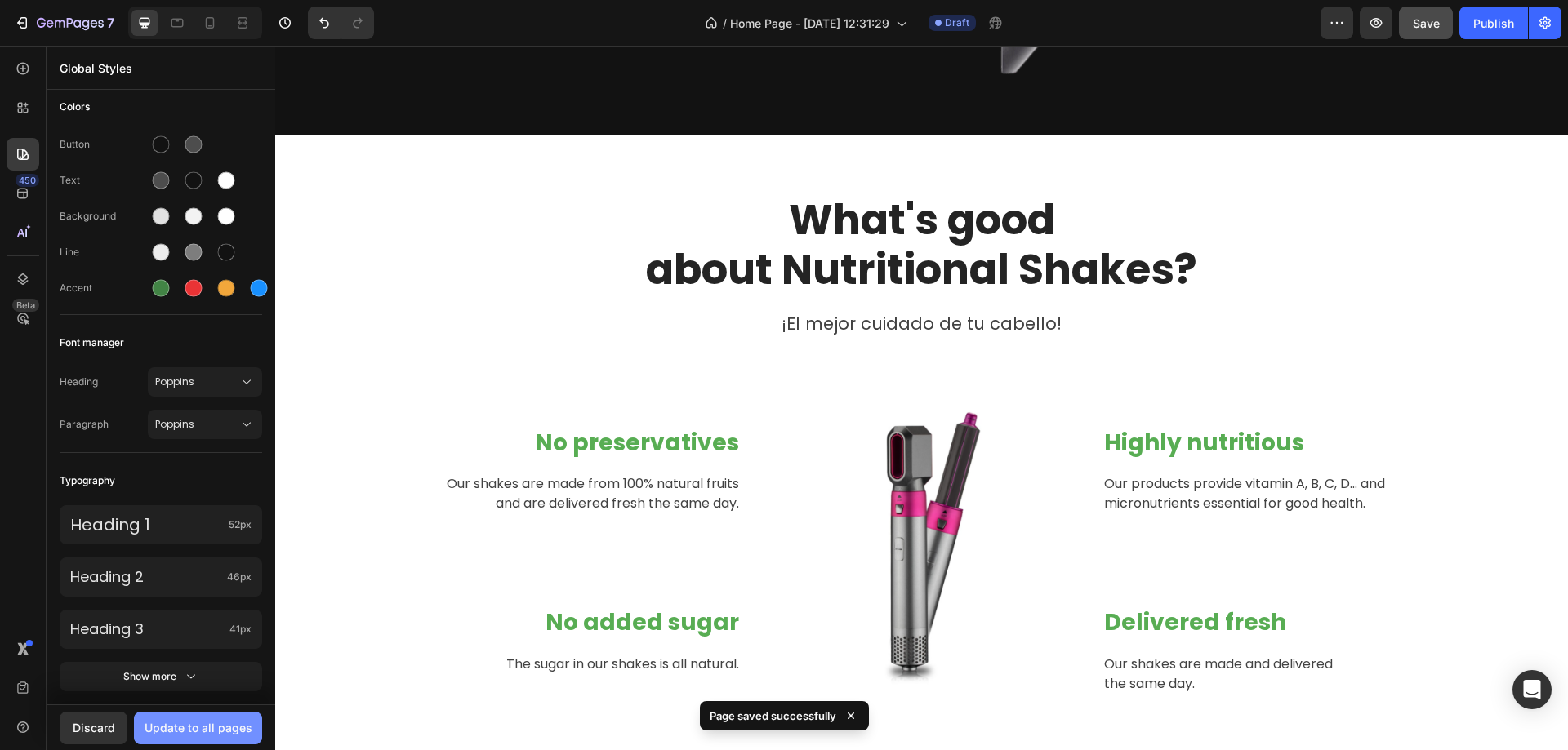
click at [197, 724] on div "Update to all pages" at bounding box center [199, 728] width 108 height 17
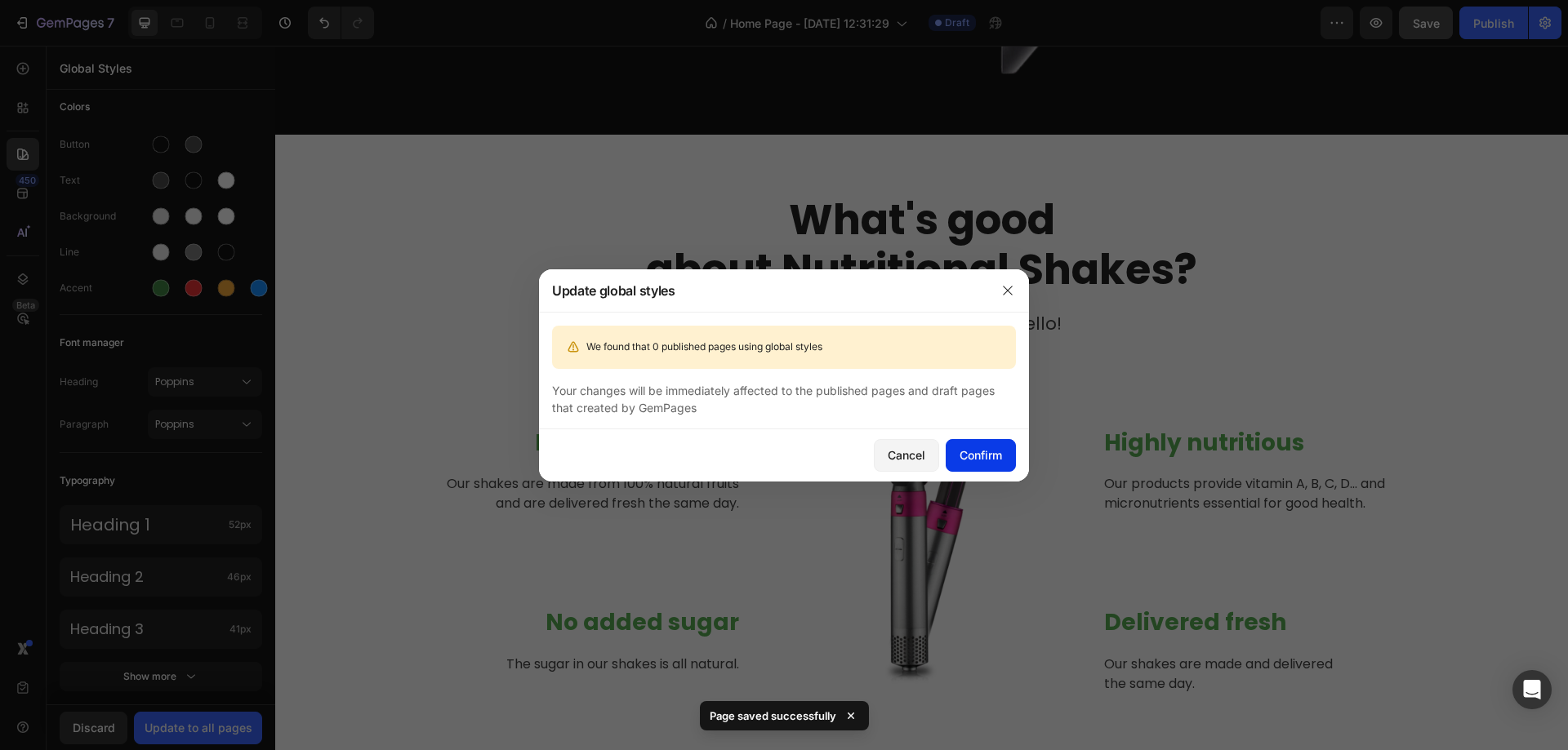
click at [981, 445] on button "Confirm" at bounding box center [981, 455] width 71 height 32
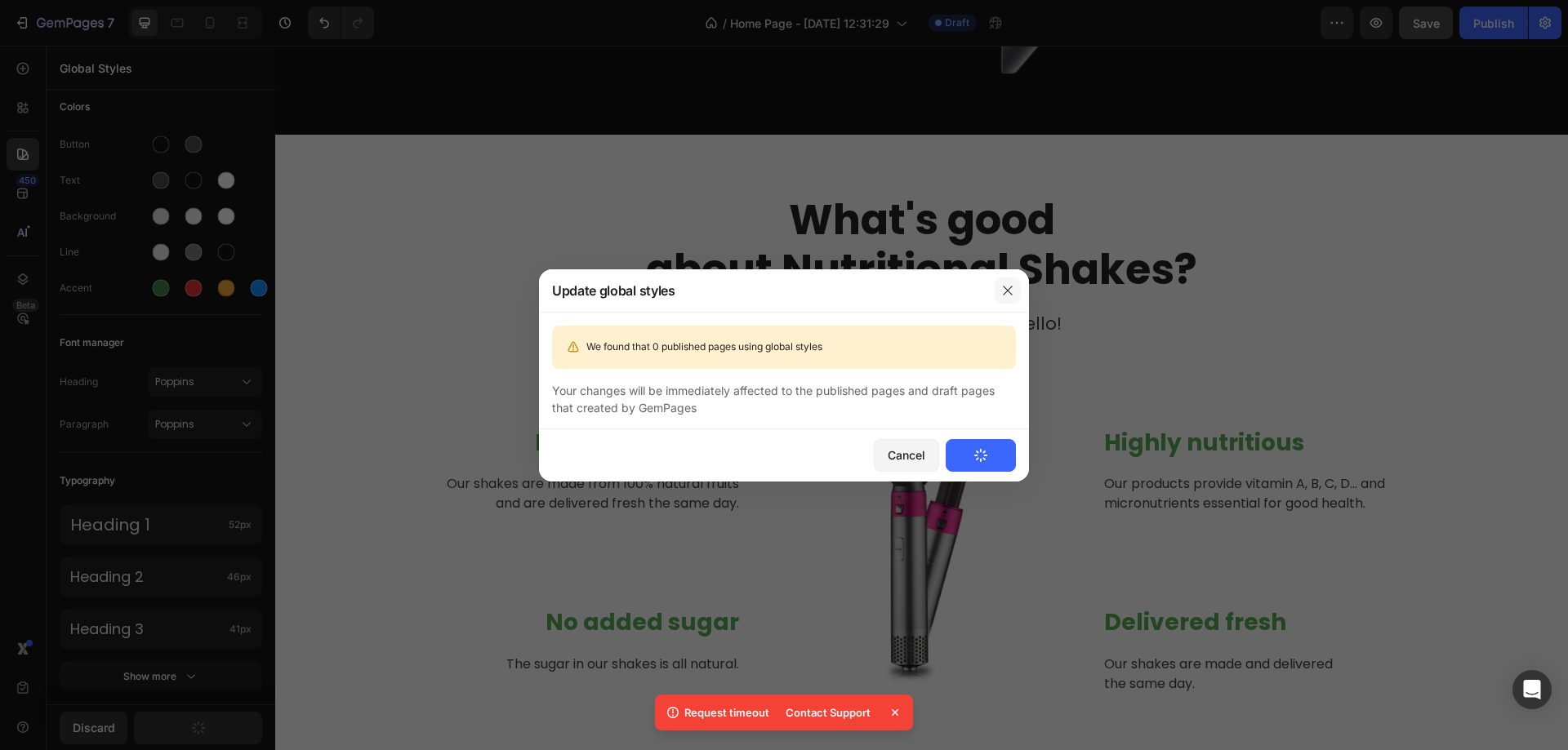
click at [1001, 288] on button "button" at bounding box center [1008, 291] width 26 height 26
click at [1002, 291] on icon "button" at bounding box center [1008, 290] width 13 height 13
click at [920, 463] on div "Cancel" at bounding box center [906, 456] width 37 height 17
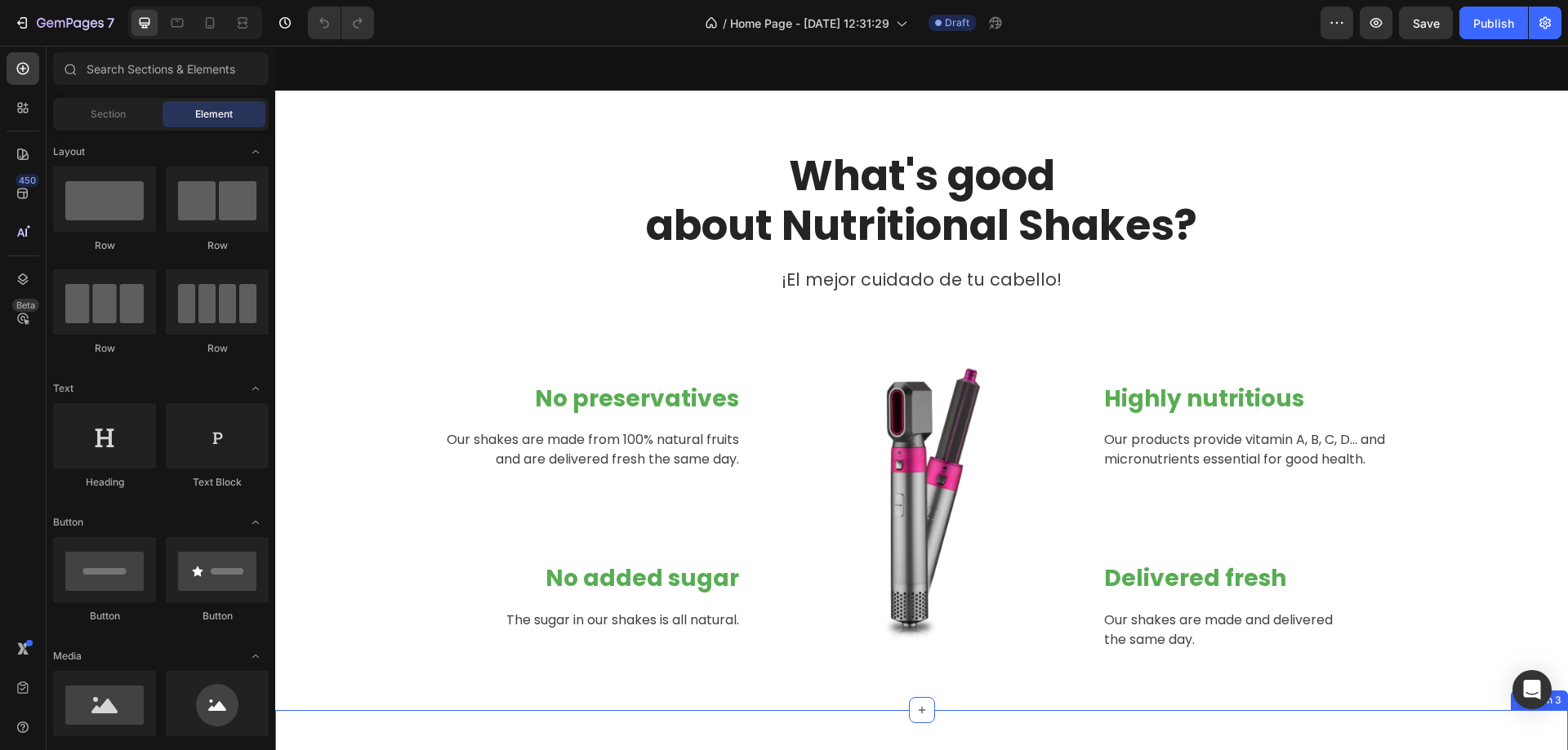
scroll to position [953, 0]
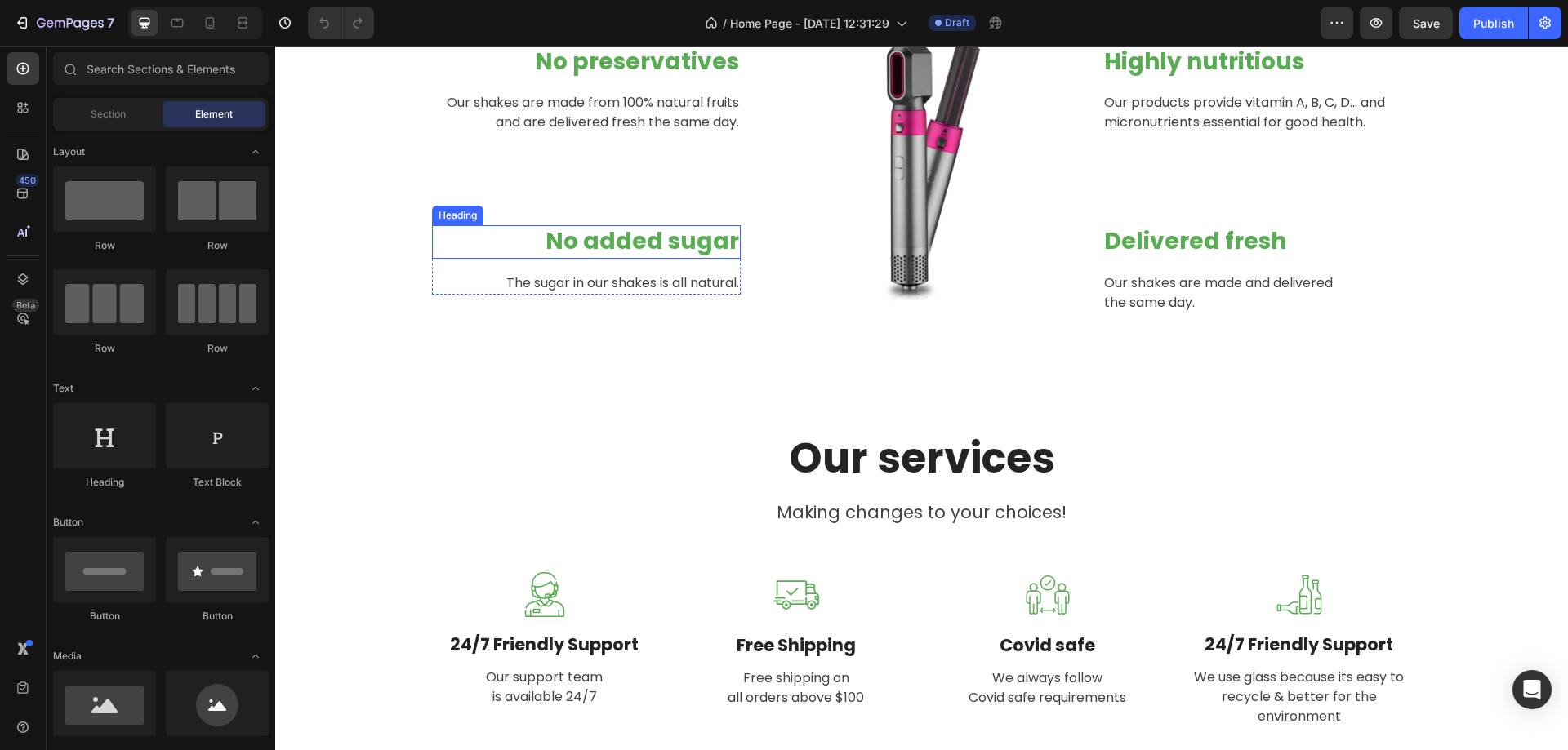
click at [641, 227] on p "No added sugar" at bounding box center [587, 242] width 306 height 30
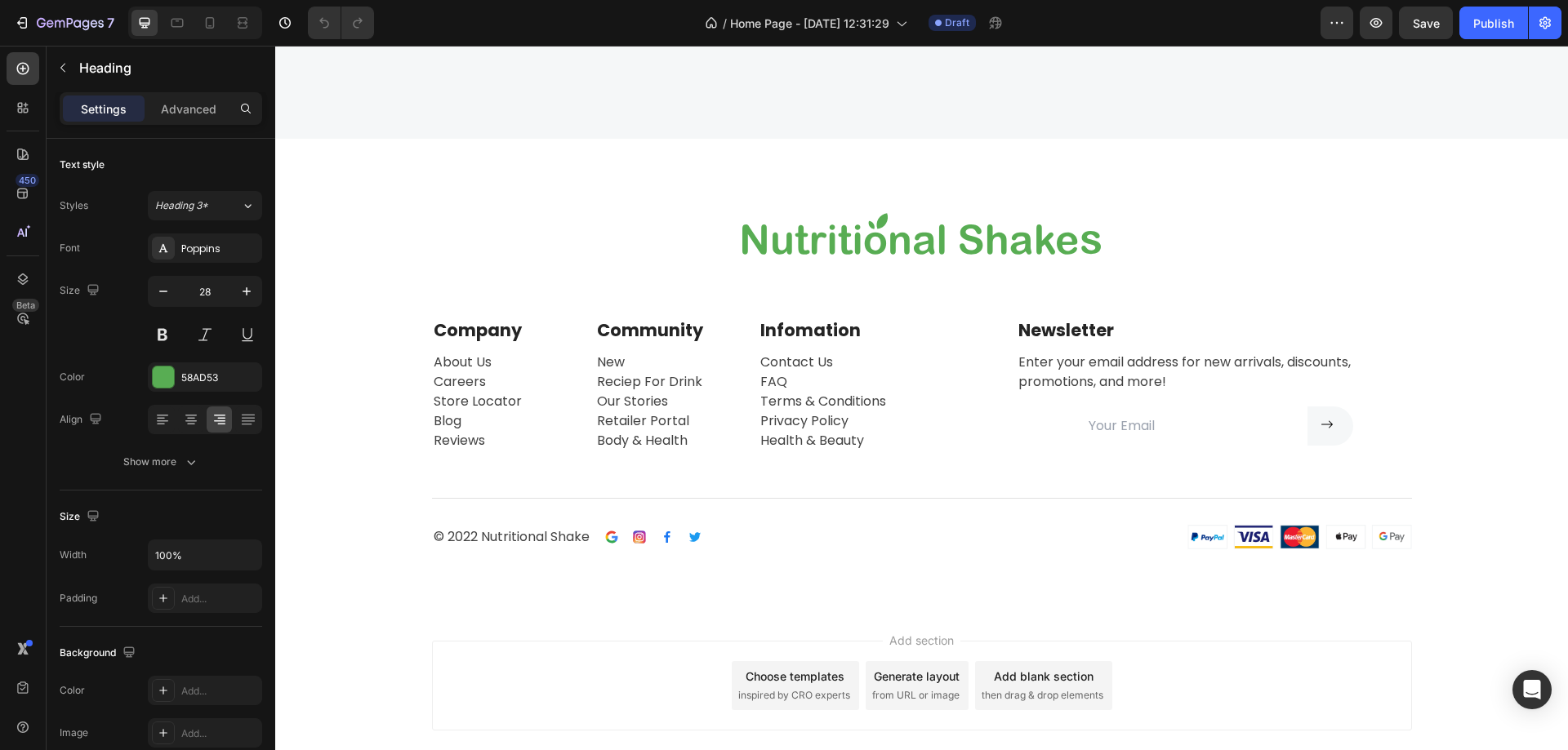
scroll to position [3766, 0]
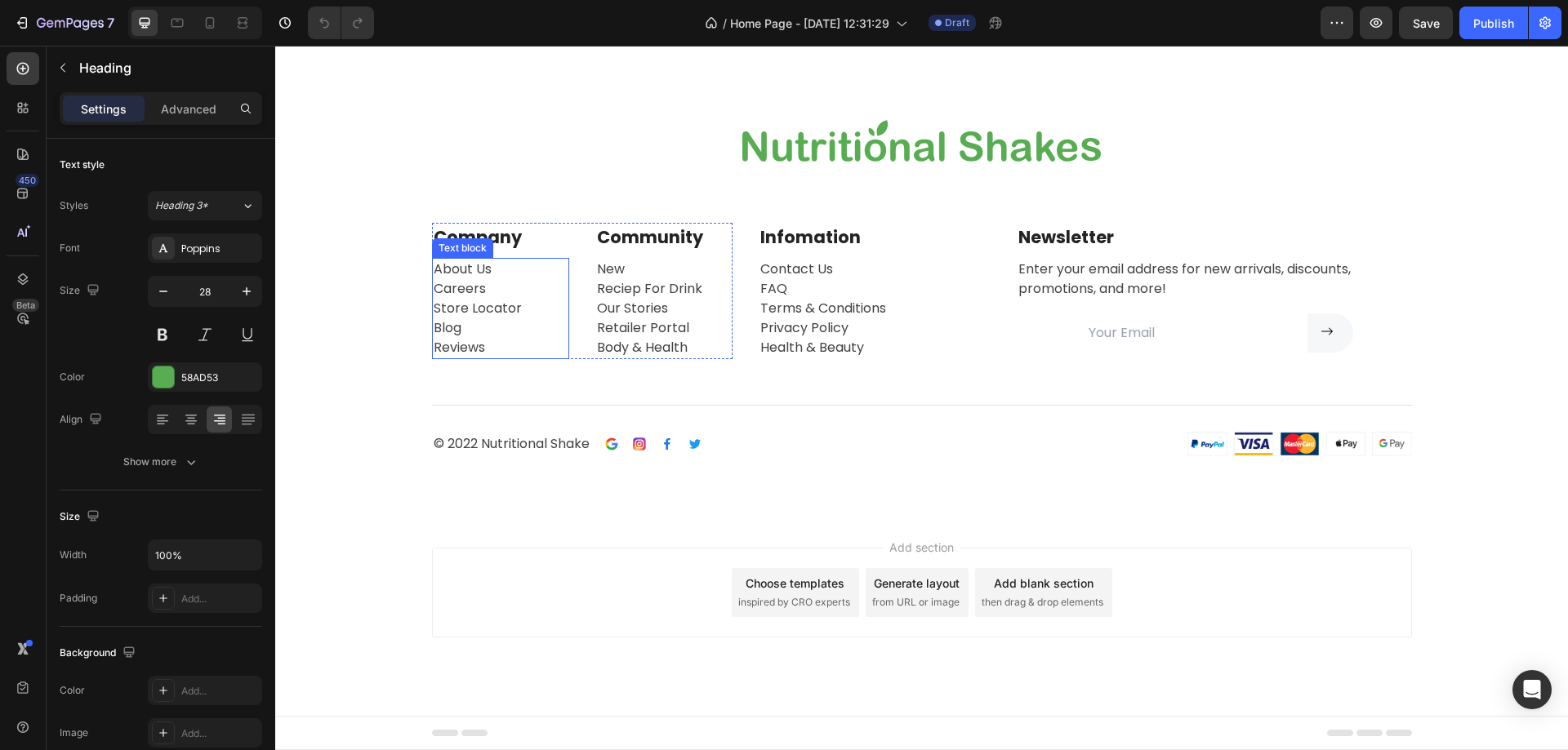
click at [472, 280] on p "About Us Careers Store Locator Blog Reviews" at bounding box center [501, 308] width 134 height 98
click at [469, 291] on p "About Us Careers Store Locator Blog Reviews" at bounding box center [501, 308] width 134 height 98
click at [472, 315] on p "About Us Careers Store Locator Blog Reviews" at bounding box center [501, 308] width 134 height 98
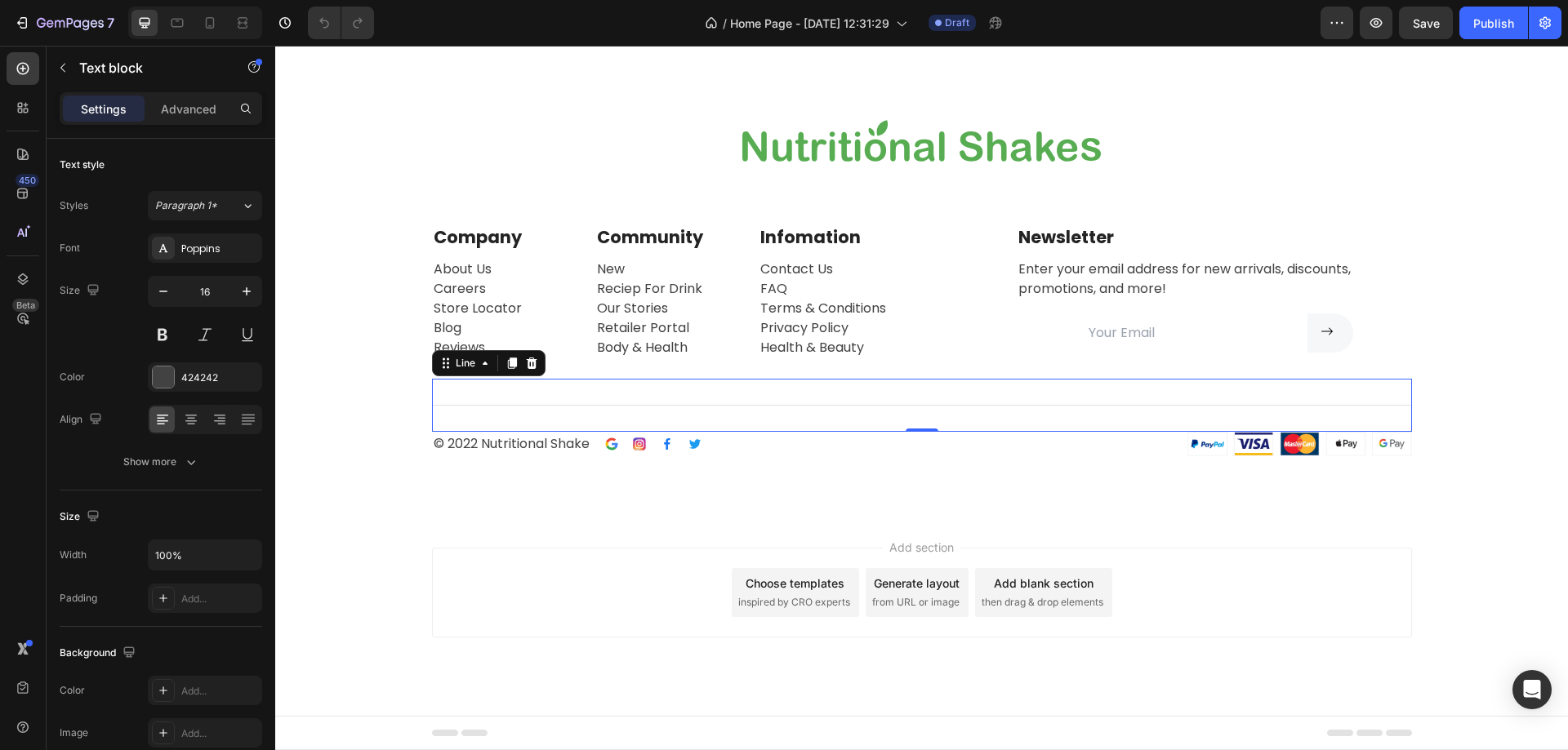
click at [531, 397] on div "Title Line 0" at bounding box center [922, 405] width 981 height 53
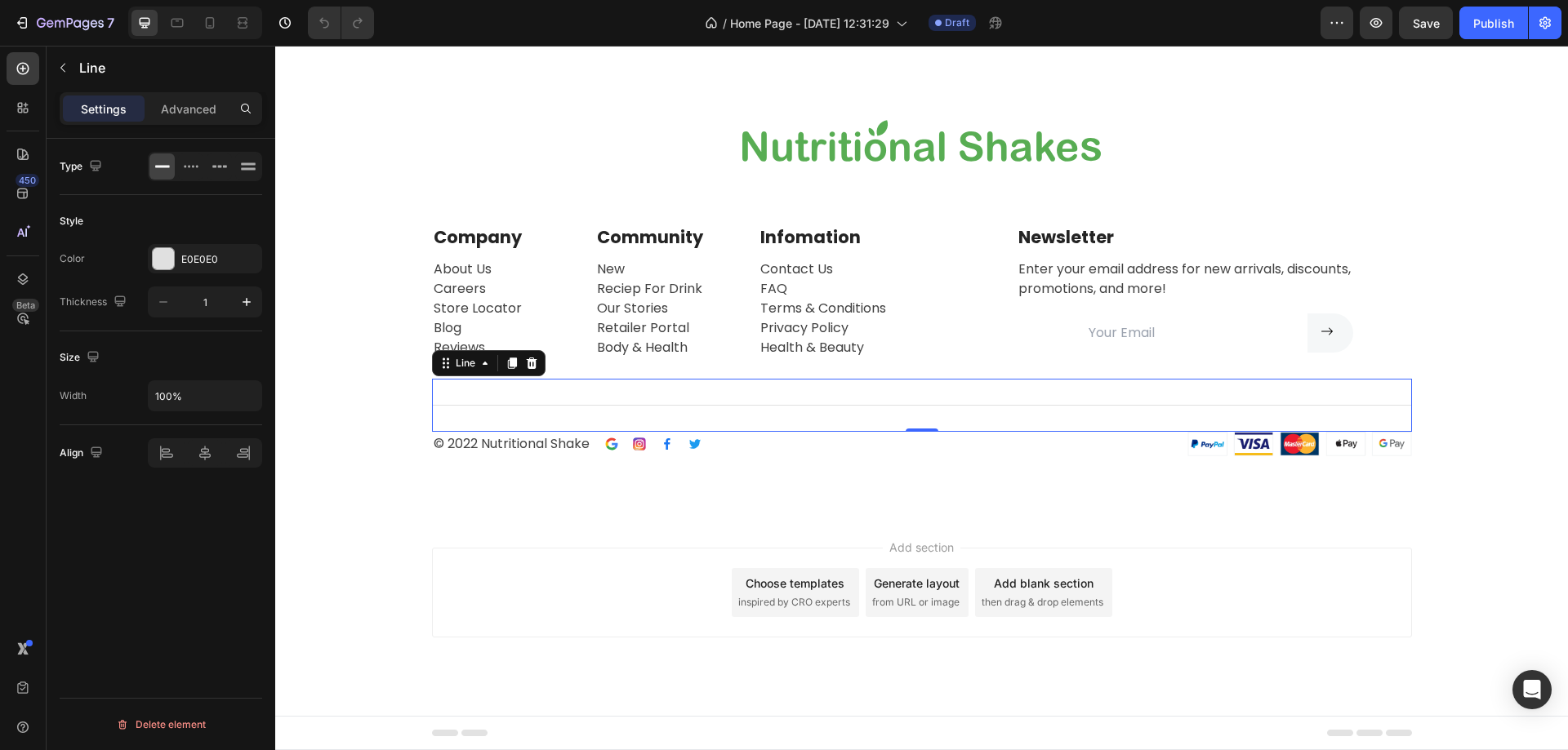
click at [373, 338] on div "Image Row Company Text block About Us Careers Store Locator Blog Reviews Text b…" at bounding box center [921, 280] width 1268 height 352
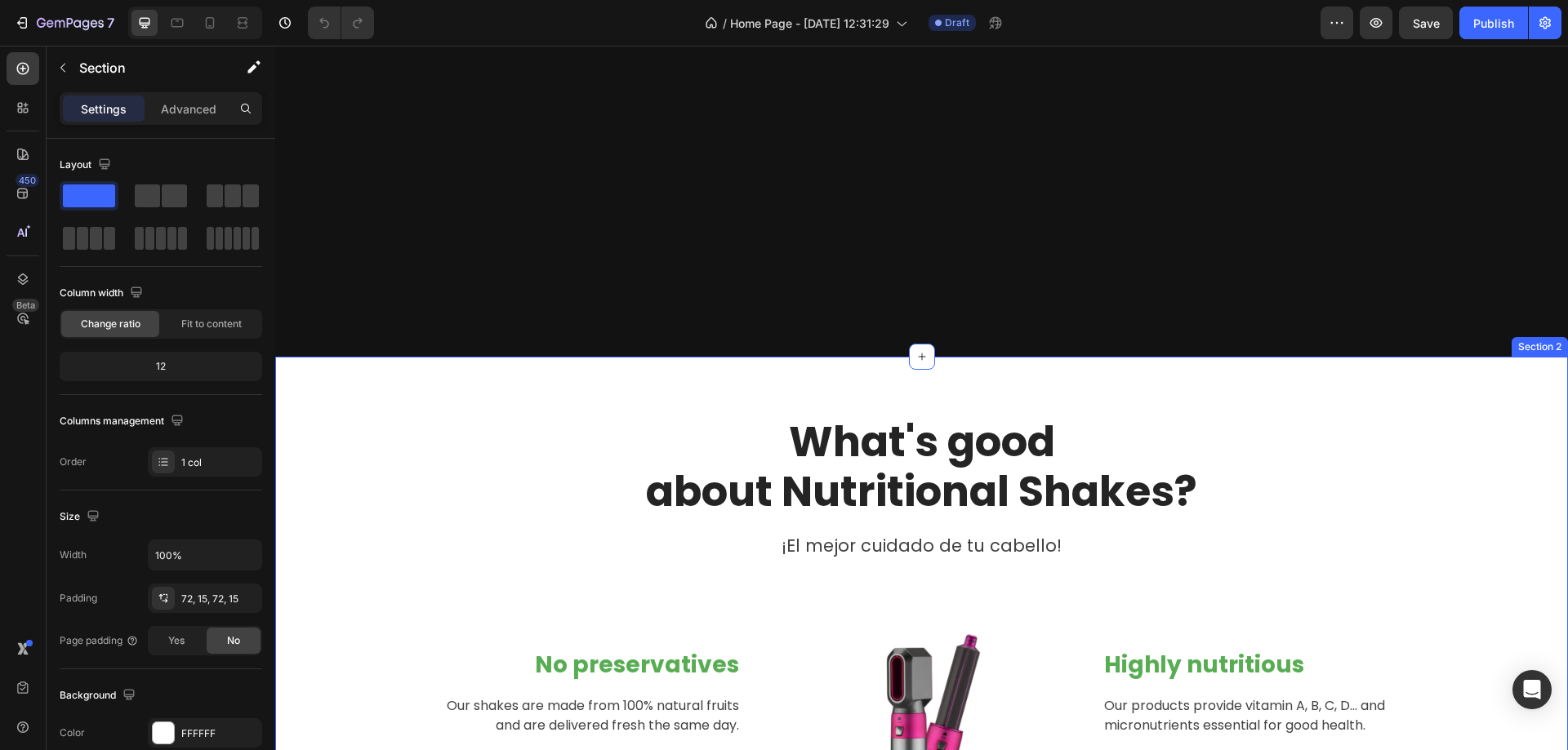
scroll to position [1333, 0]
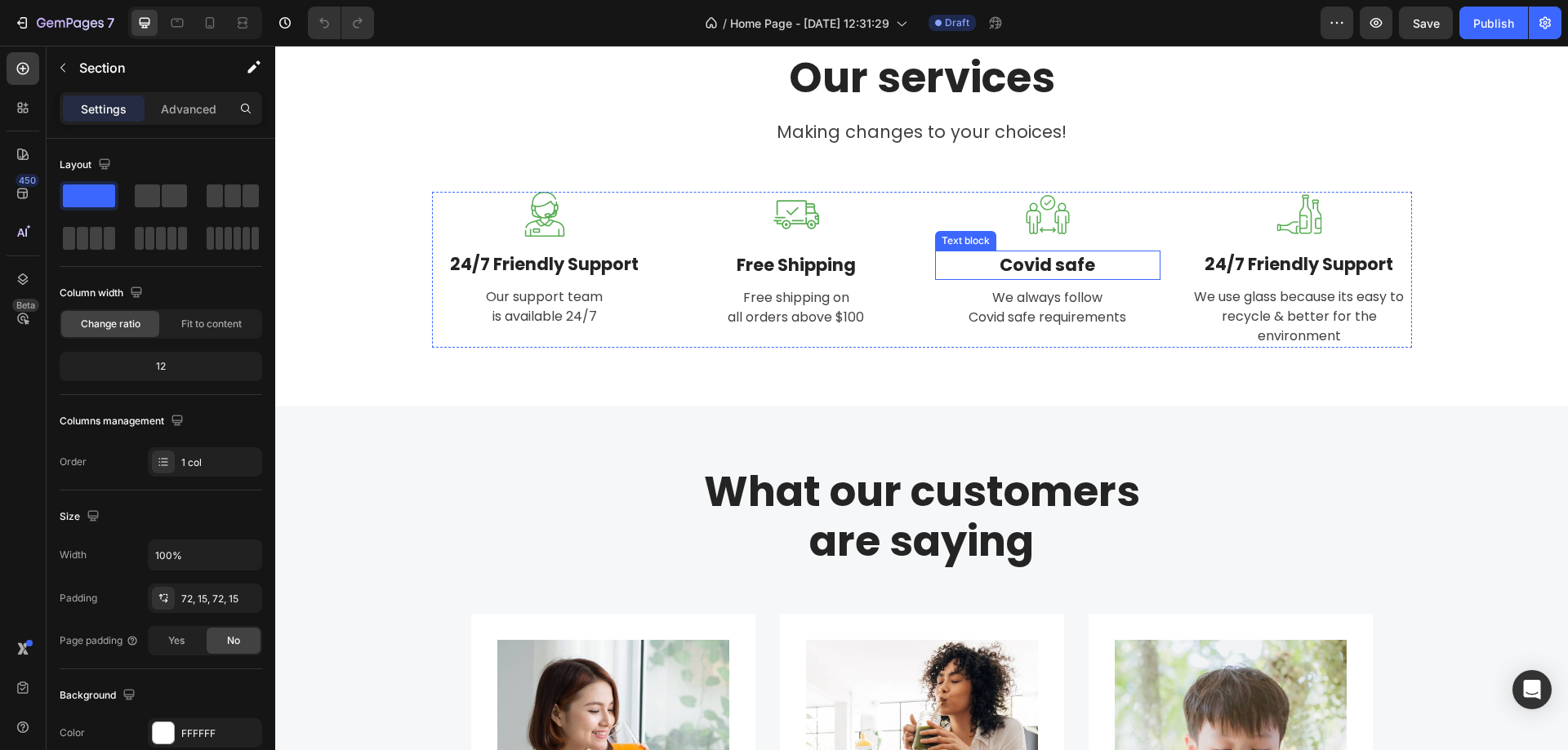
click at [1070, 272] on p "Covid safe" at bounding box center [1048, 266] width 222 height 26
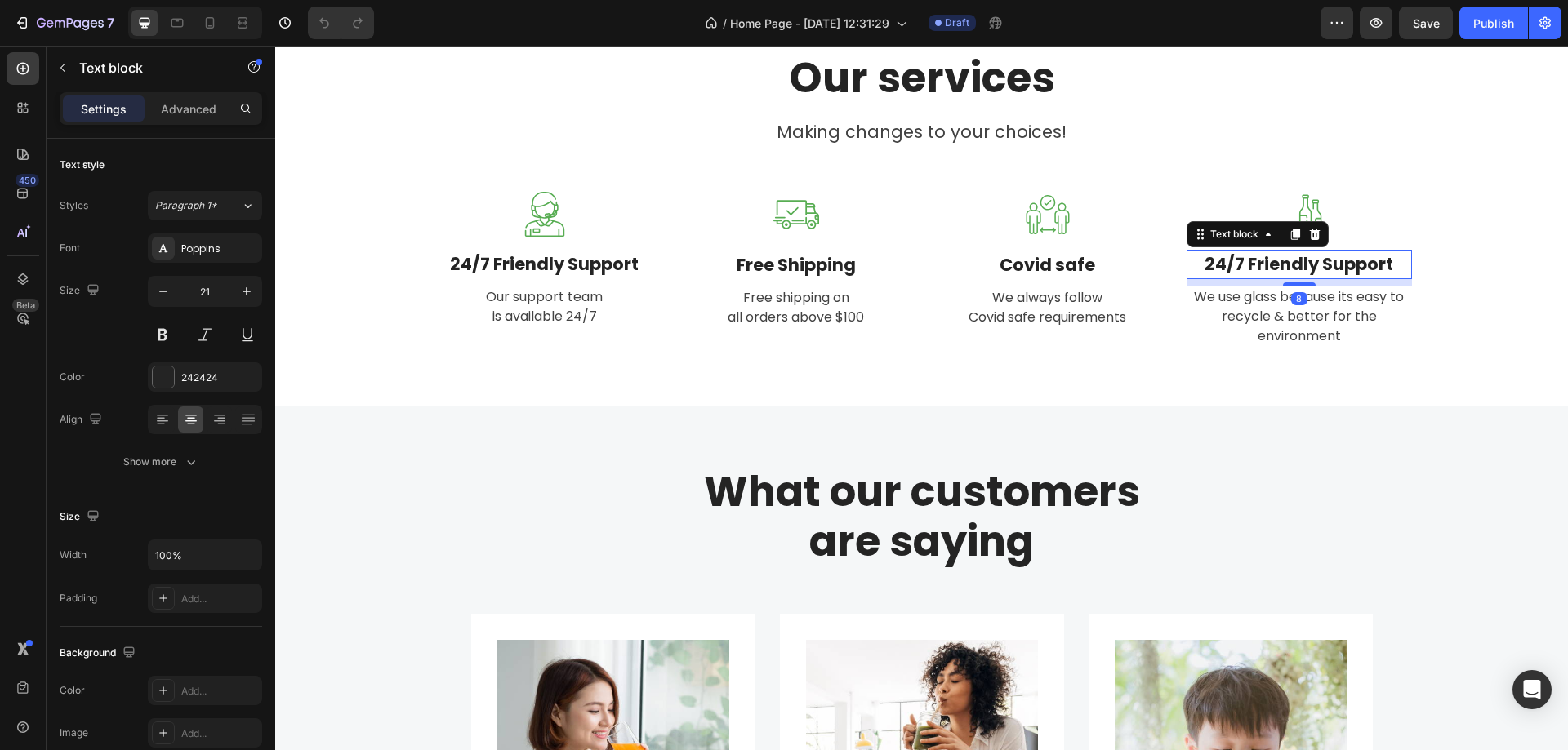
click at [1287, 276] on p "24/7 Friendly Support" at bounding box center [1300, 265] width 222 height 26
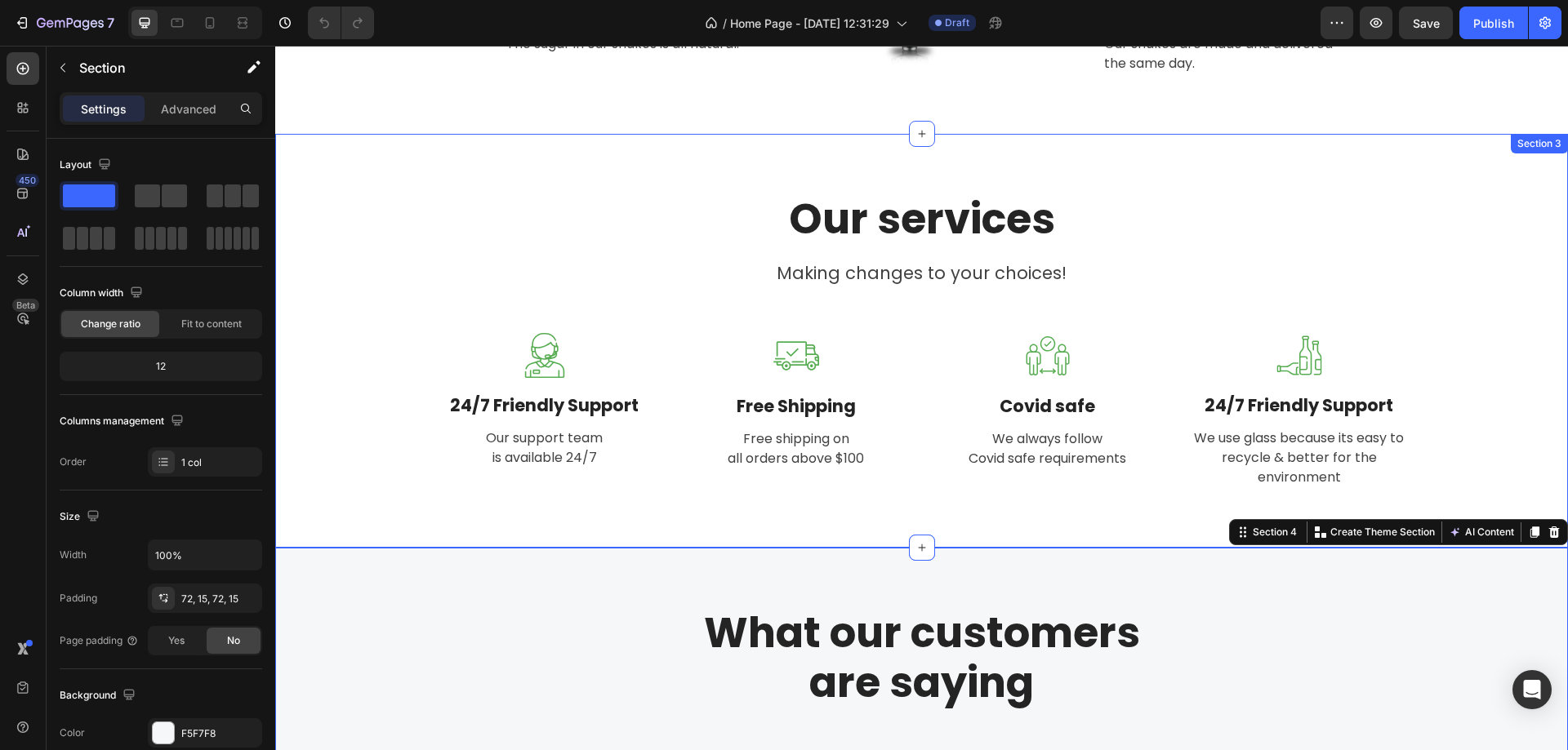
scroll to position [1143, 0]
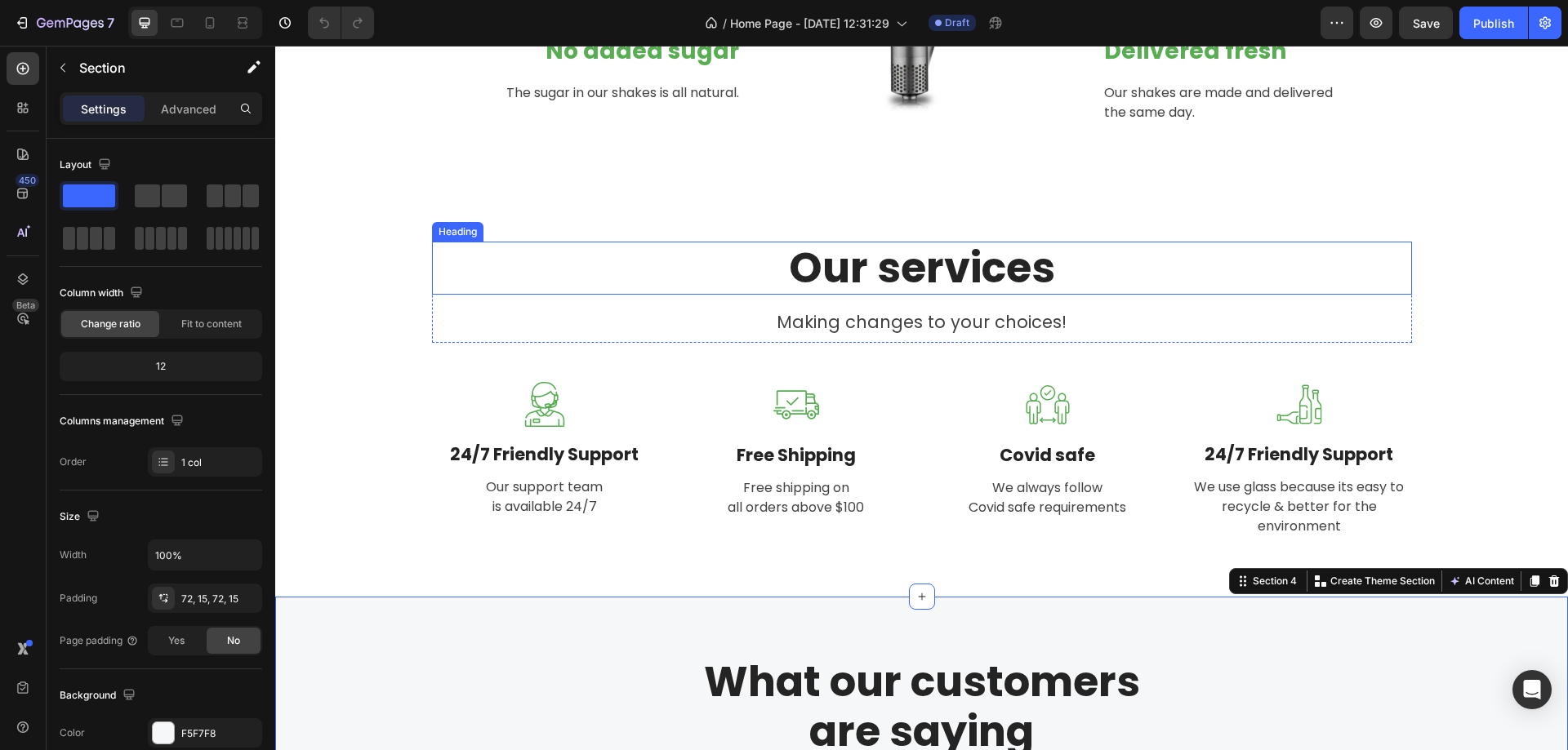
click at [1049, 263] on p "Our services" at bounding box center [922, 267] width 977 height 50
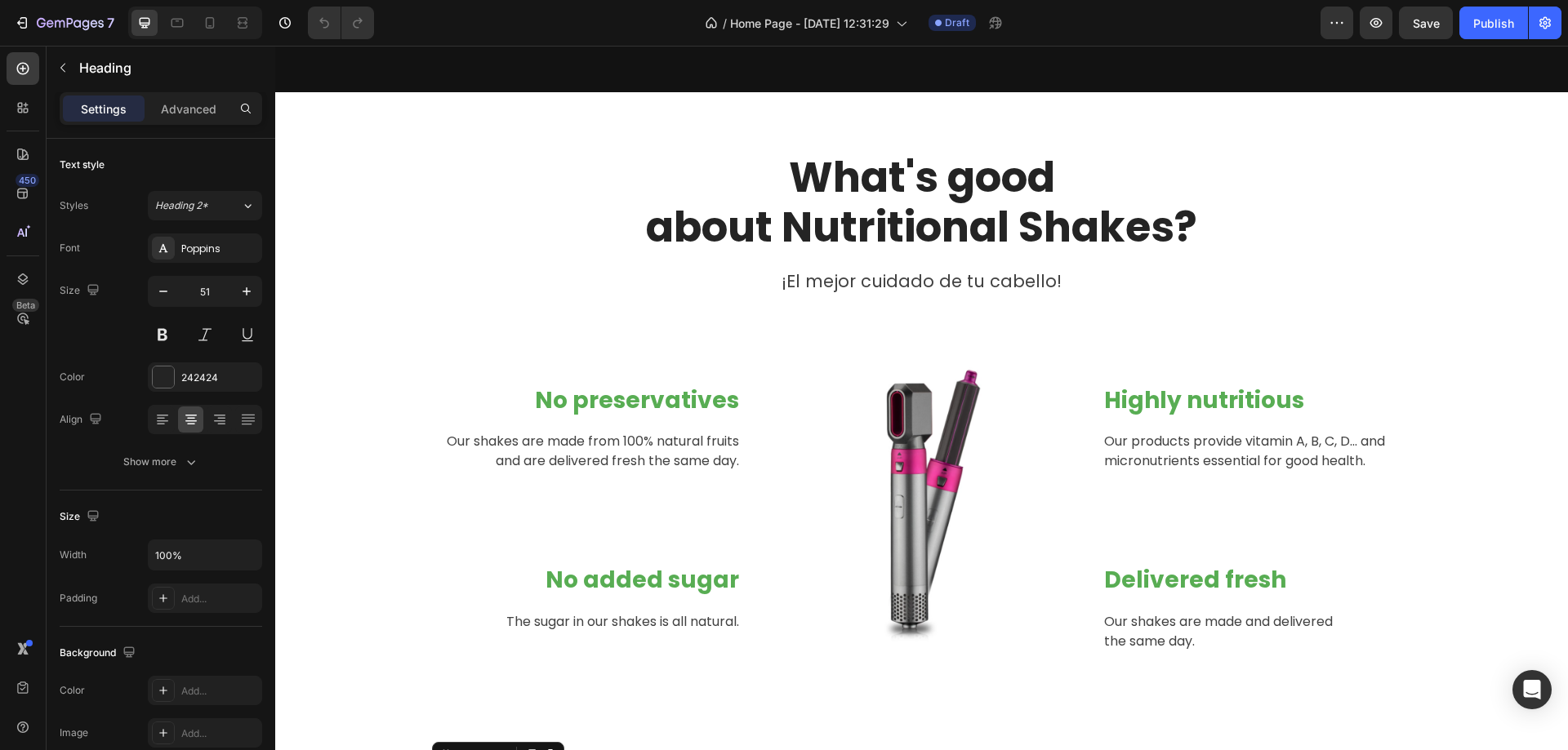
scroll to position [571, 0]
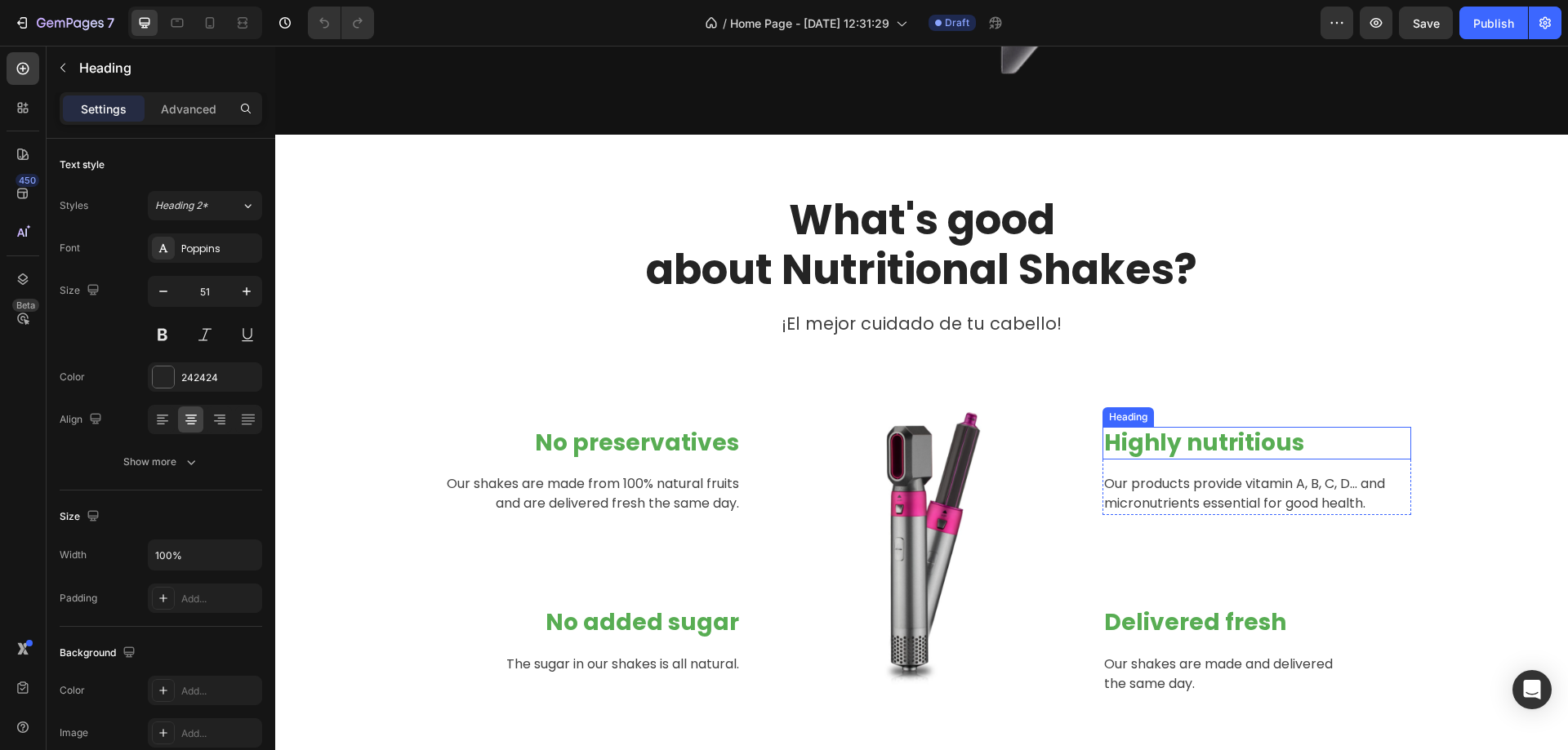
click at [1199, 446] on p "Highly nutritious" at bounding box center [1257, 443] width 306 height 30
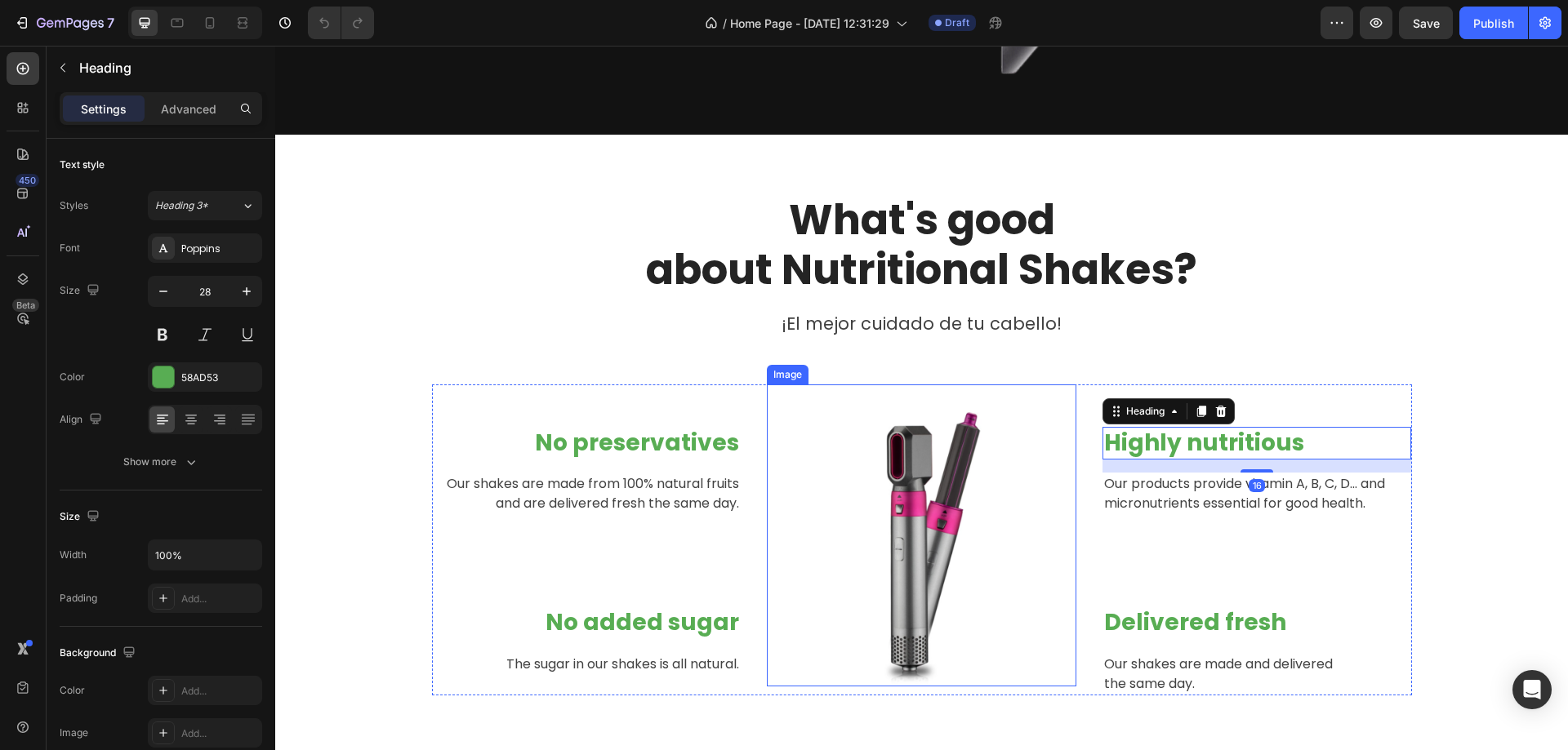
click at [945, 524] on img at bounding box center [921, 535] width 302 height 302
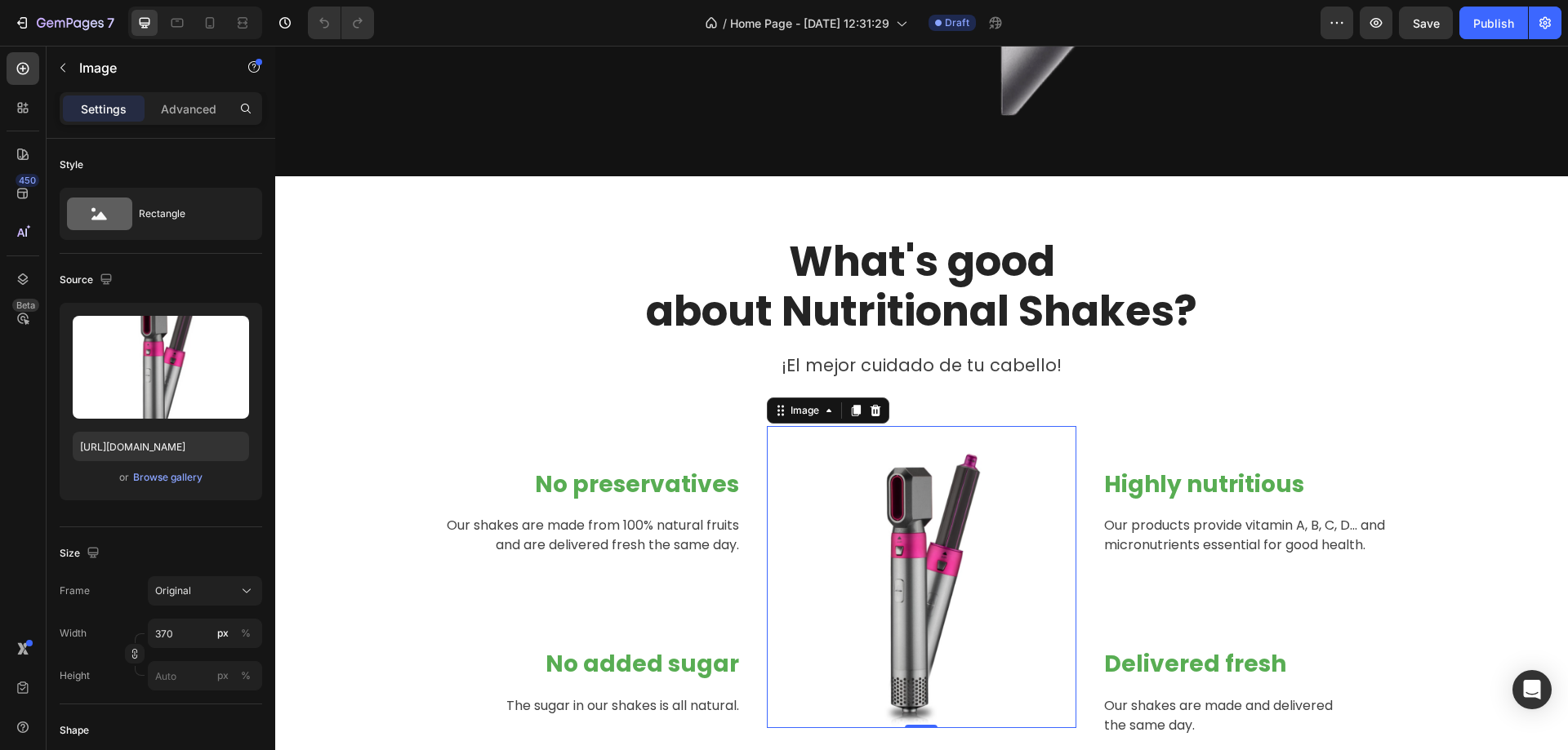
scroll to position [0, 0]
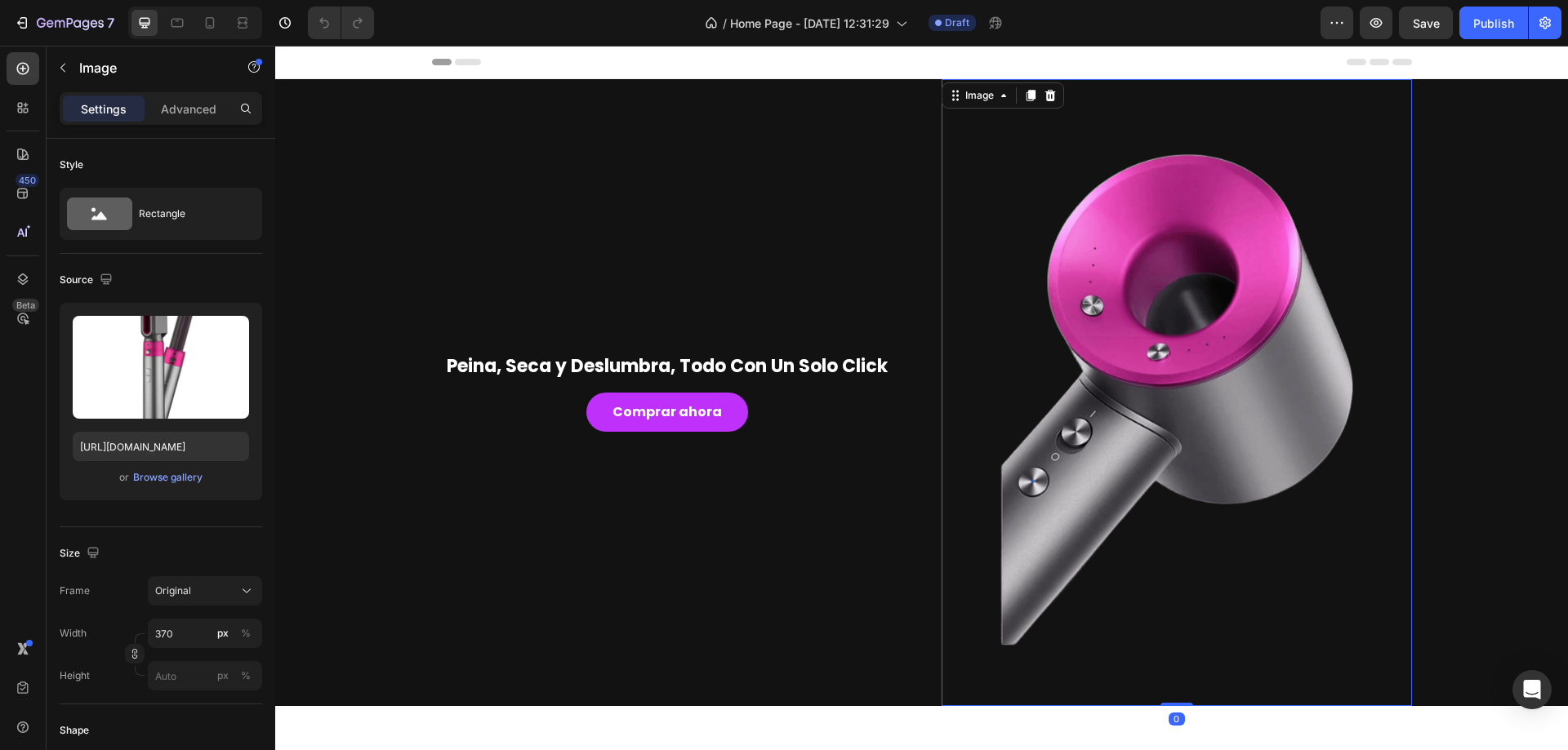
click at [1202, 436] on img at bounding box center [1178, 393] width 471 height 627
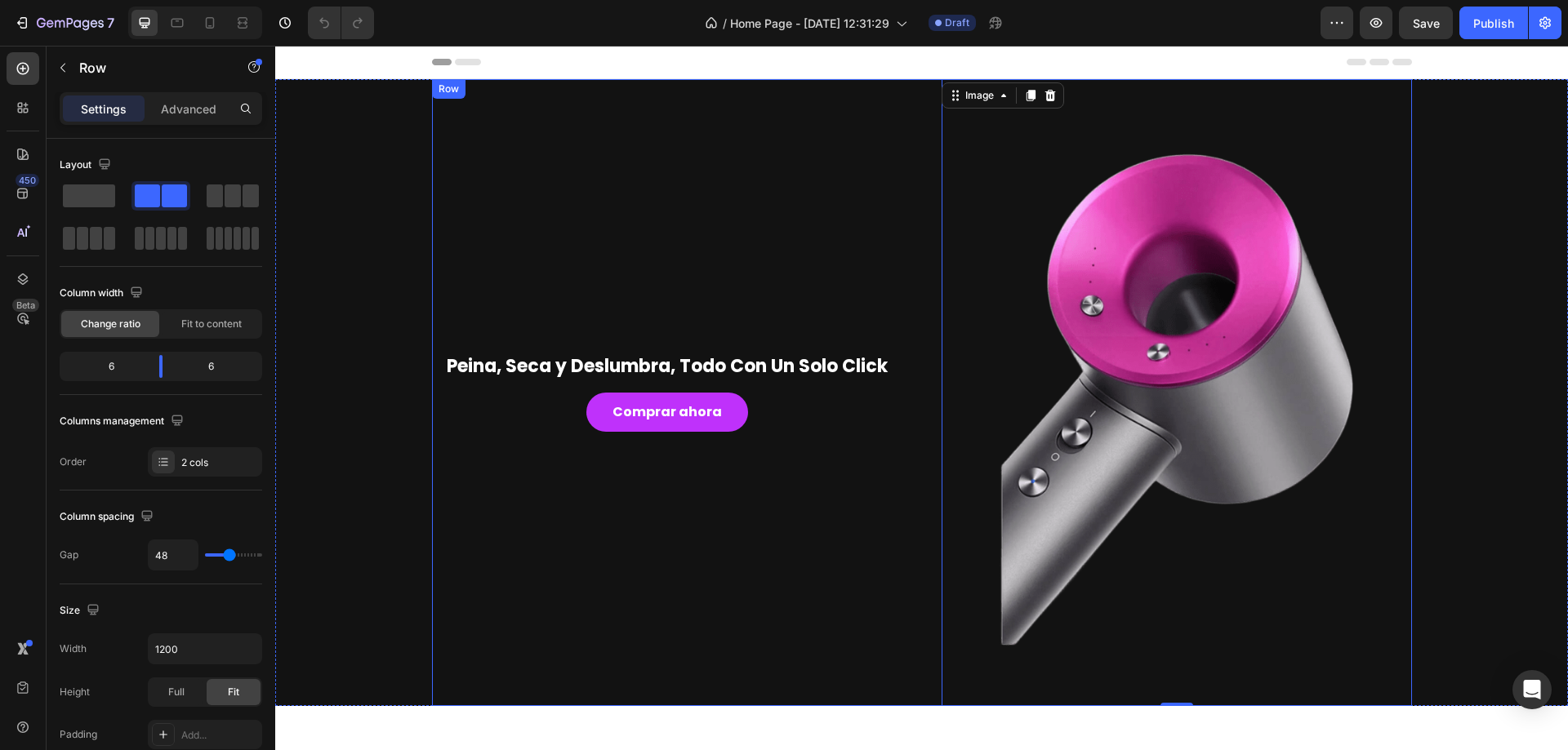
click at [750, 596] on div "Peina, Seca y Deslumbra, Todo Con Un Solo Click Heading Comprar ahora Button" at bounding box center [668, 393] width 471 height 627
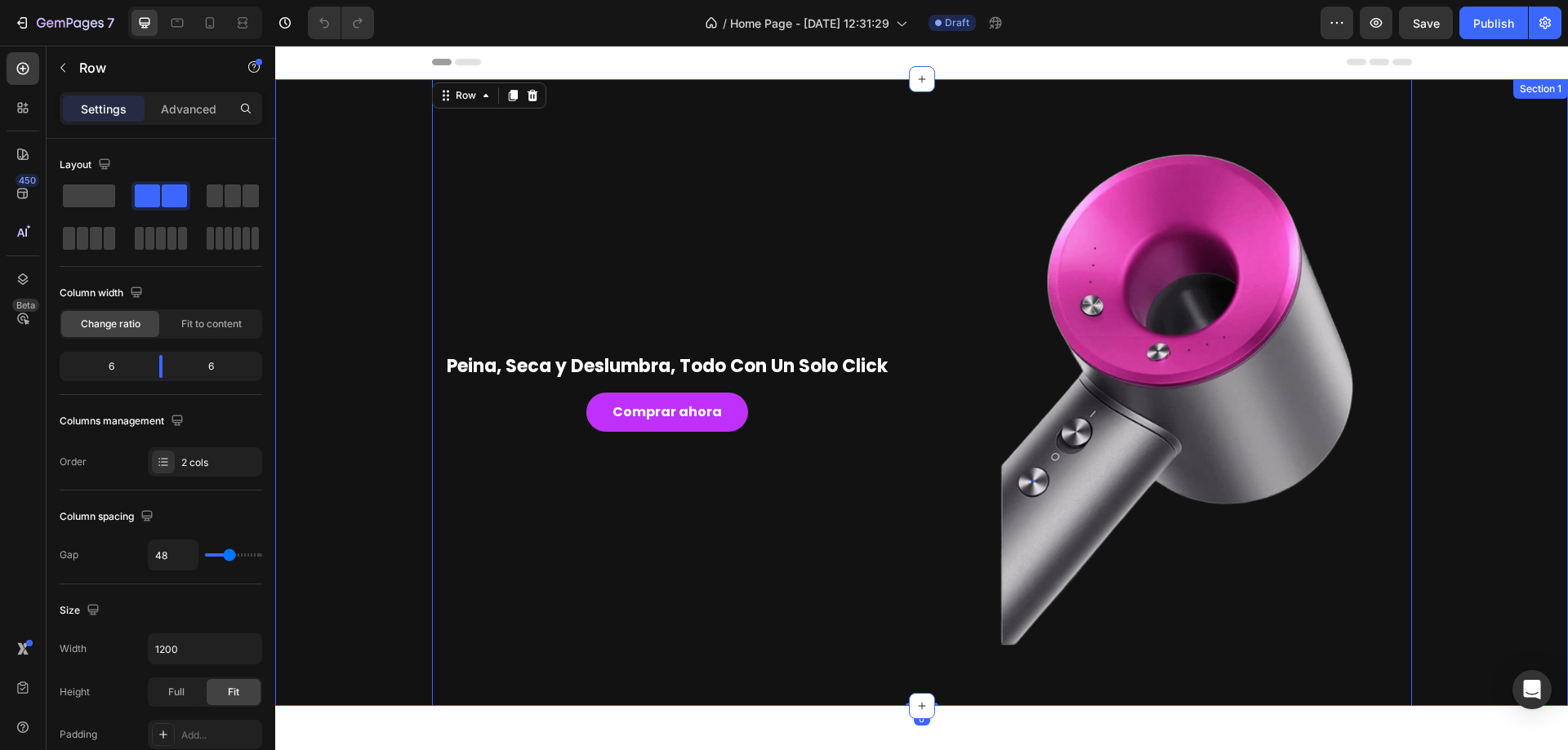
click at [1458, 399] on div "Peina, Seca y Deslumbra, Todo Con Un Solo Click Heading Comprar ahora Button Im…" at bounding box center [921, 393] width 1268 height 627
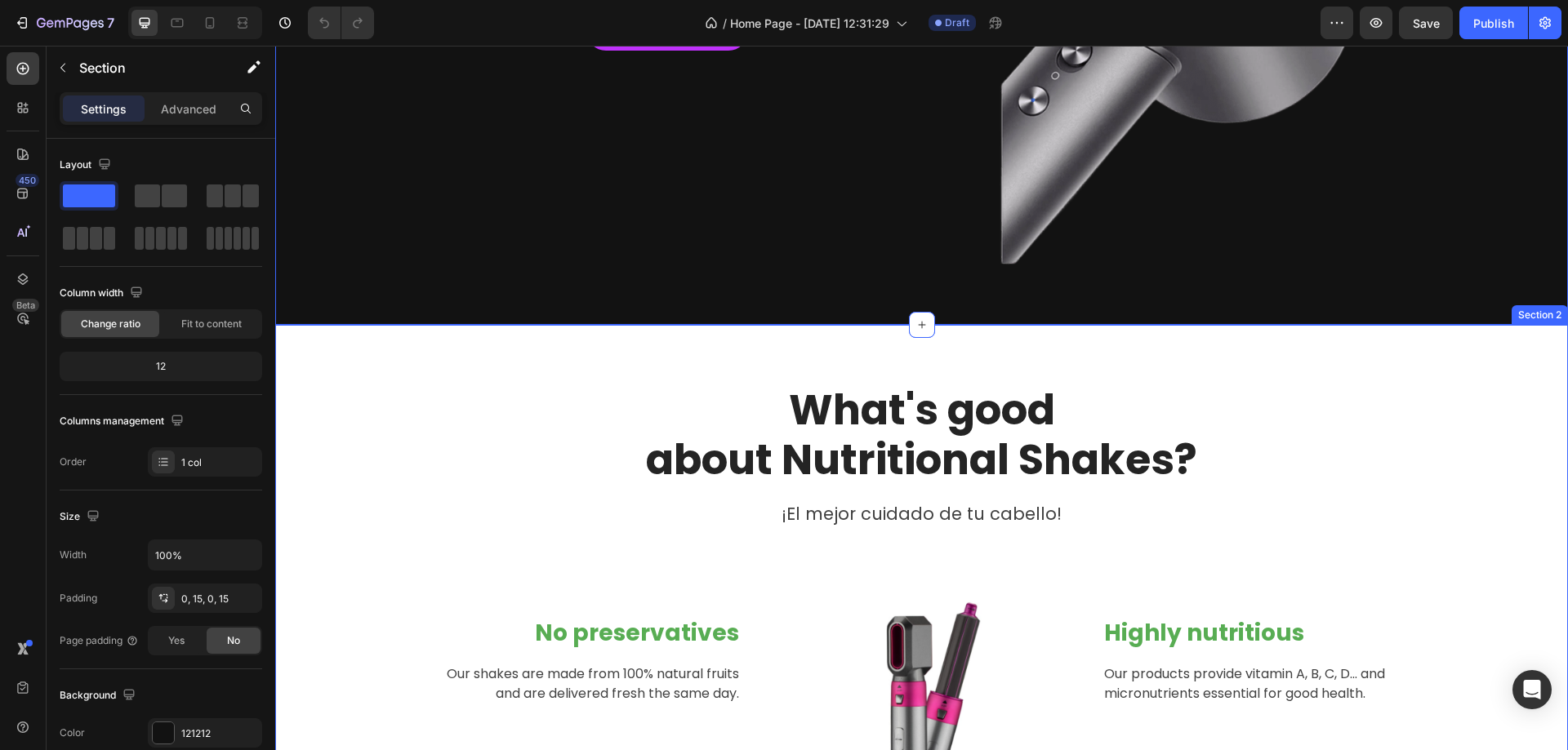
scroll to position [571, 0]
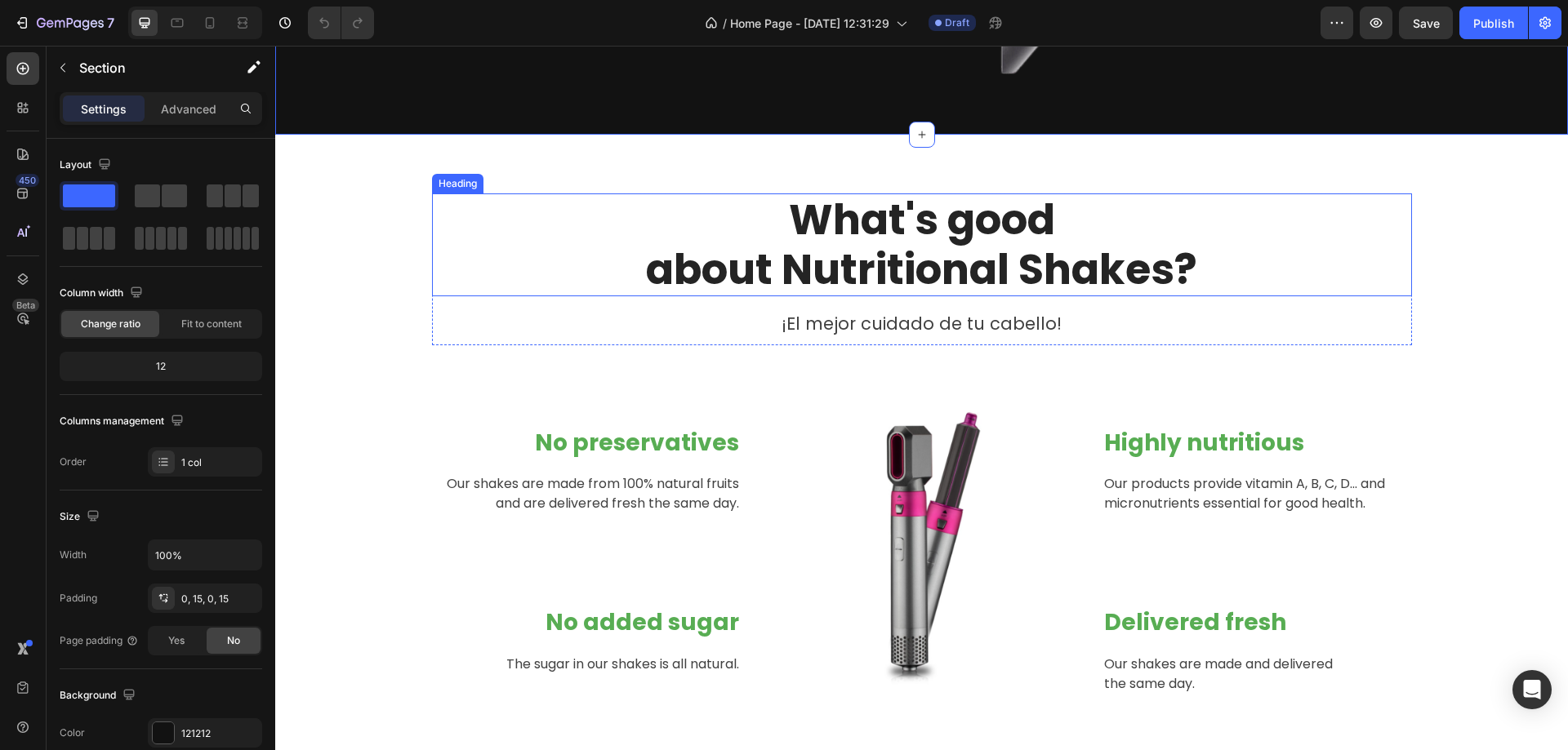
click at [907, 232] on p "What's good about Nutritional Shakes?" at bounding box center [922, 245] width 977 height 99
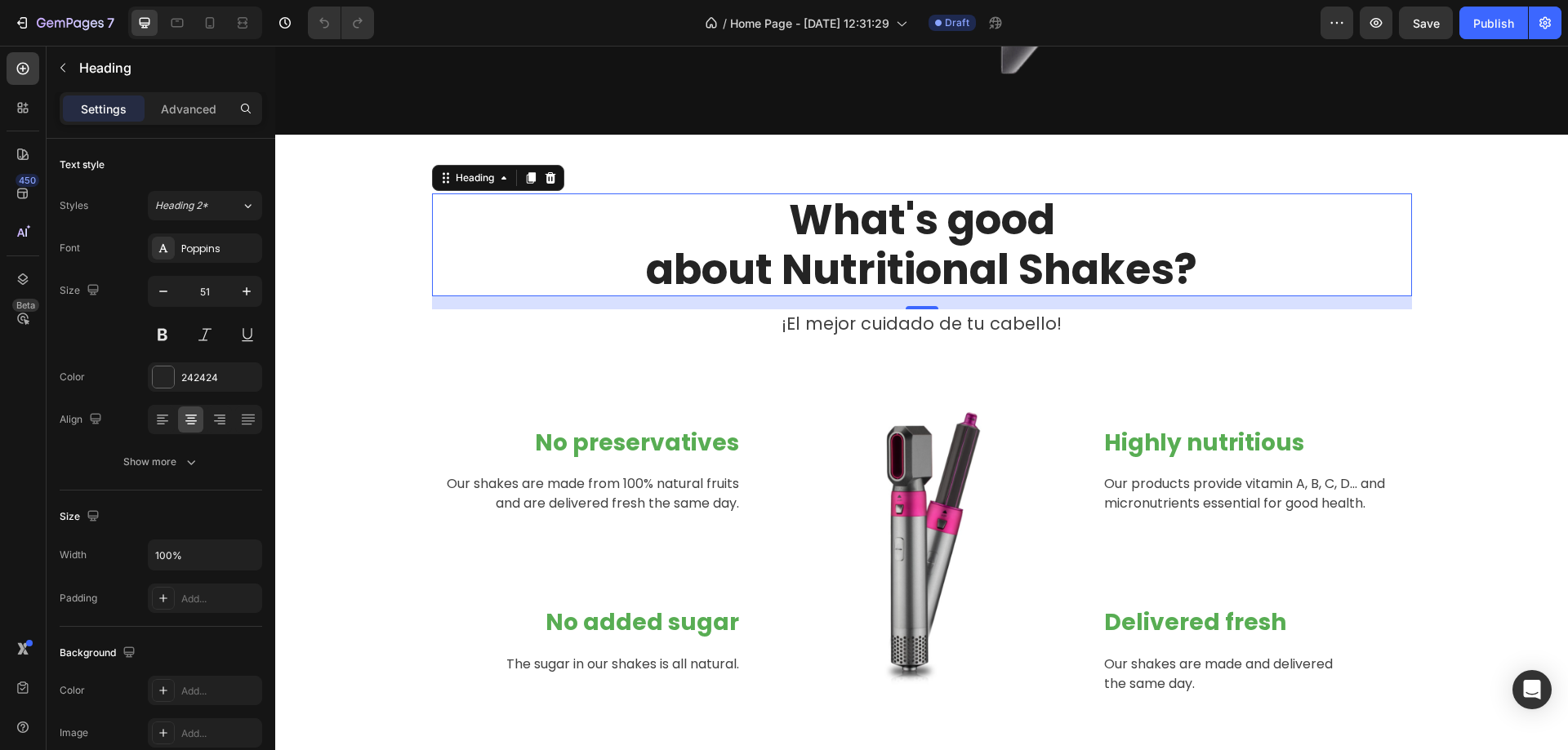
click at [892, 242] on p "What's good about Nutritional Shakes?" at bounding box center [922, 245] width 977 height 99
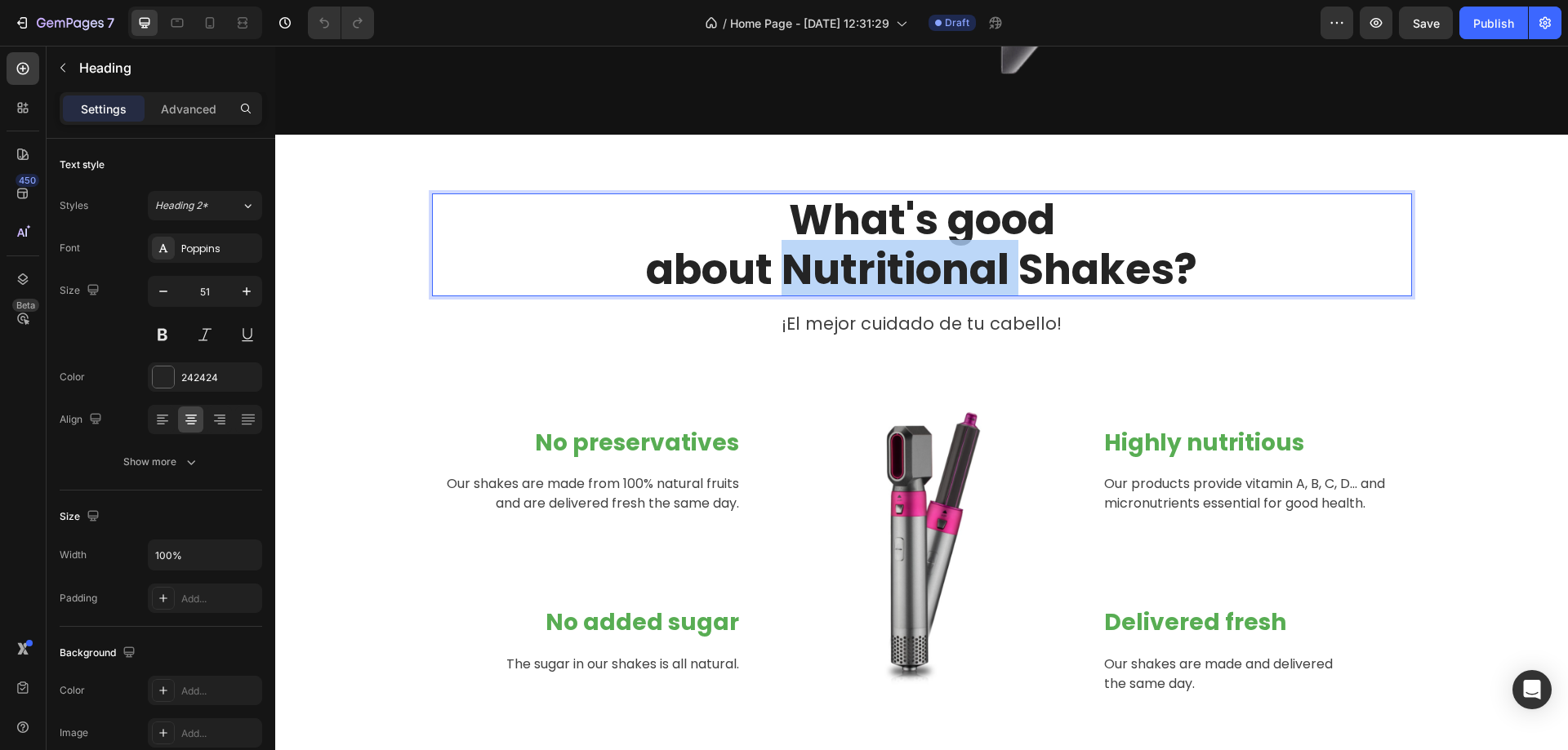
click at [892, 242] on p "What's good about Nutritional Shakes?" at bounding box center [922, 245] width 977 height 99
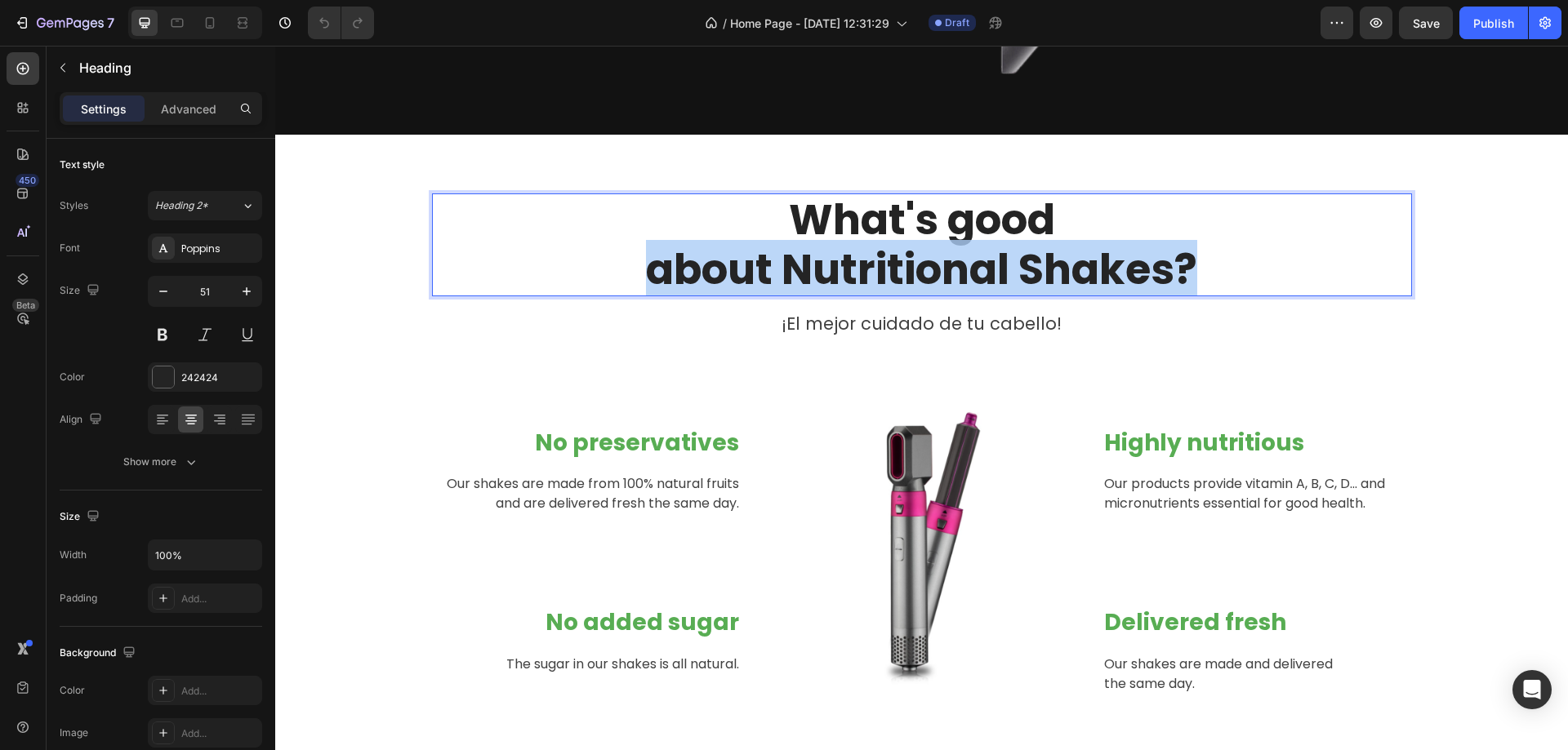
click at [892, 242] on p "What's good about Nutritional Shakes?" at bounding box center [922, 245] width 977 height 99
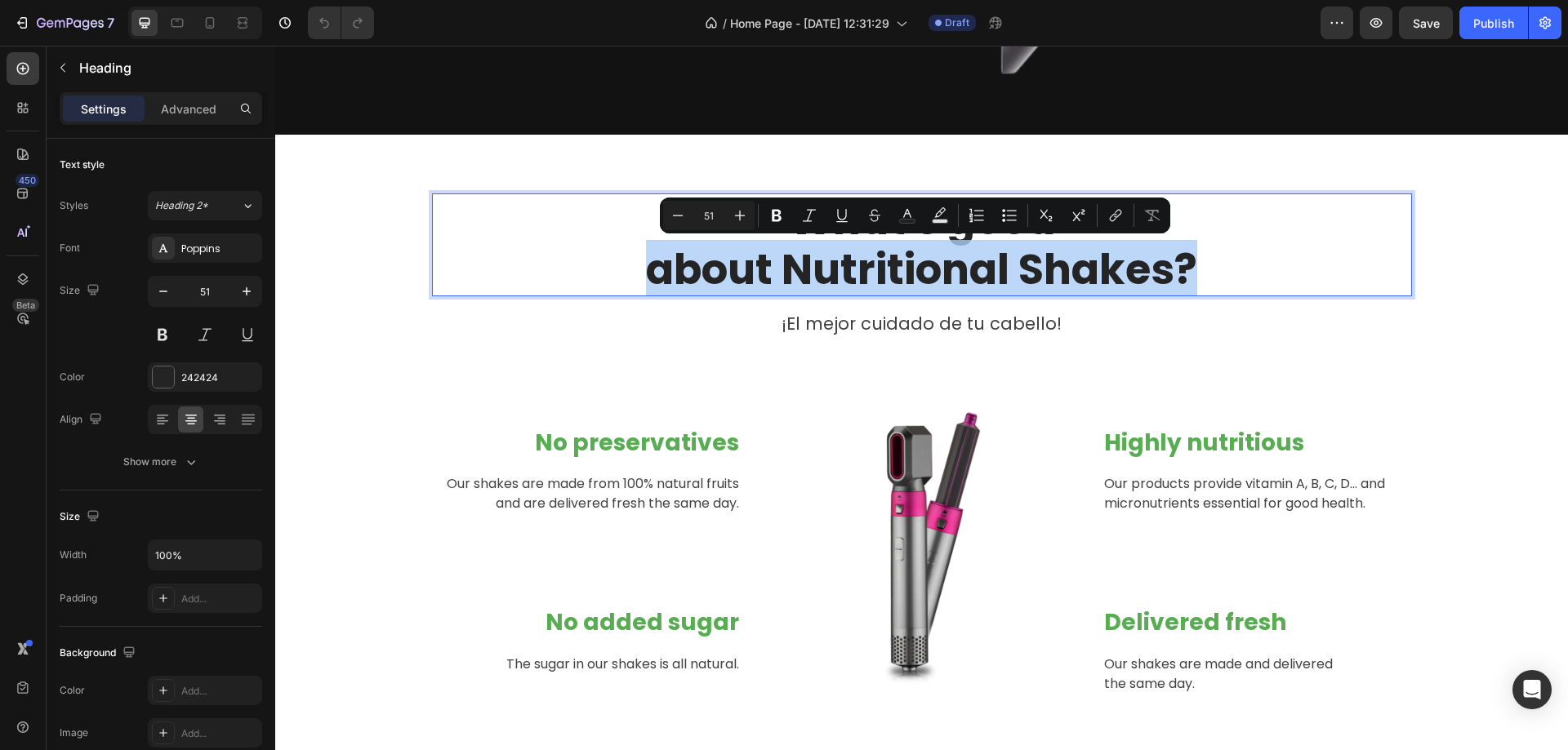
click at [1252, 247] on p "What's good about Nutritional Shakes?" at bounding box center [922, 245] width 977 height 99
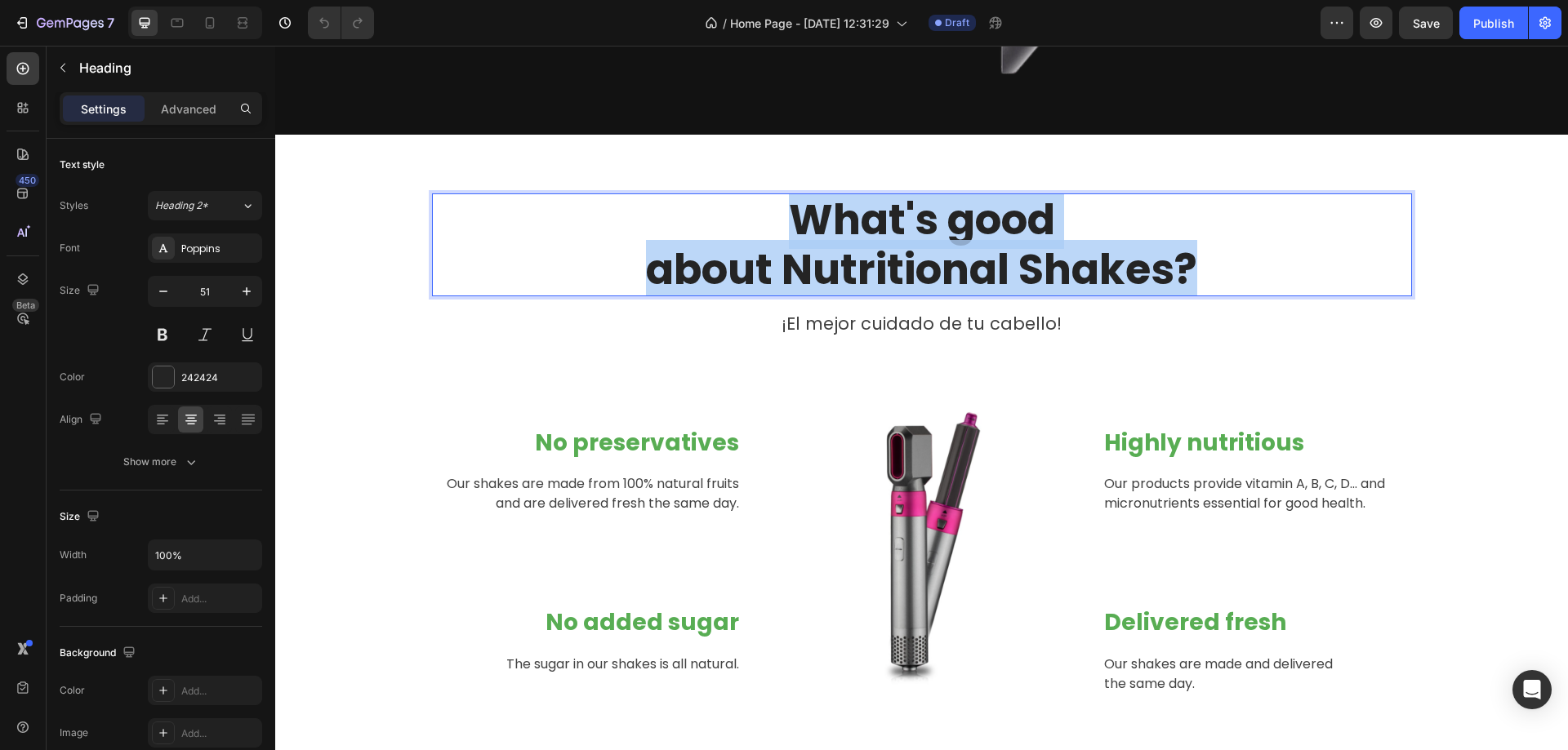
drag, startPoint x: 1190, startPoint y: 274, endPoint x: 742, endPoint y: 204, distance: 453.4
click at [742, 204] on p "What's good about Nutritional Shakes?" at bounding box center [922, 245] width 977 height 99
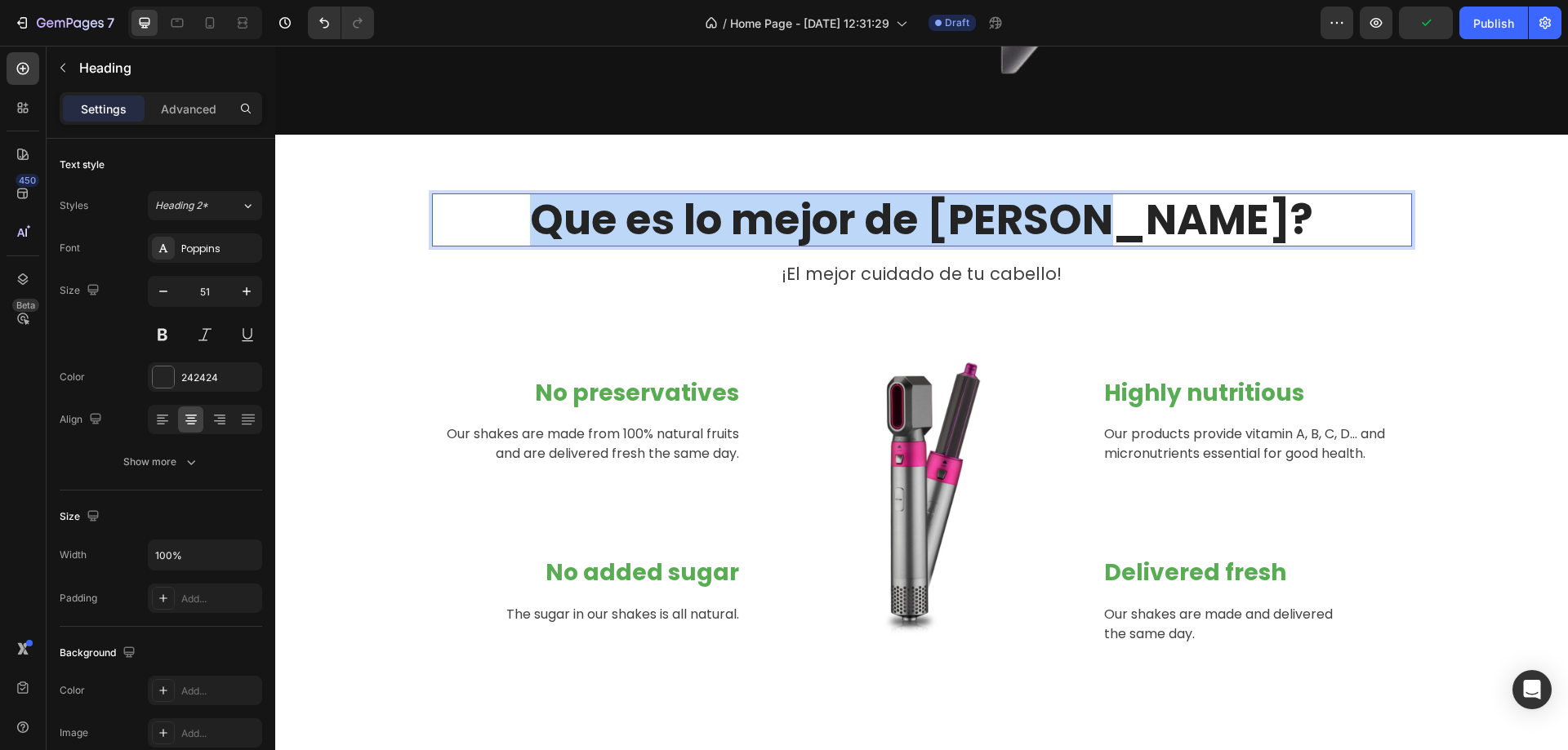
drag, startPoint x: 1195, startPoint y: 222, endPoint x: 565, endPoint y: 210, distance: 630.1
click at [565, 210] on p "Que es lo mejor de Volyne?" at bounding box center [922, 220] width 977 height 50
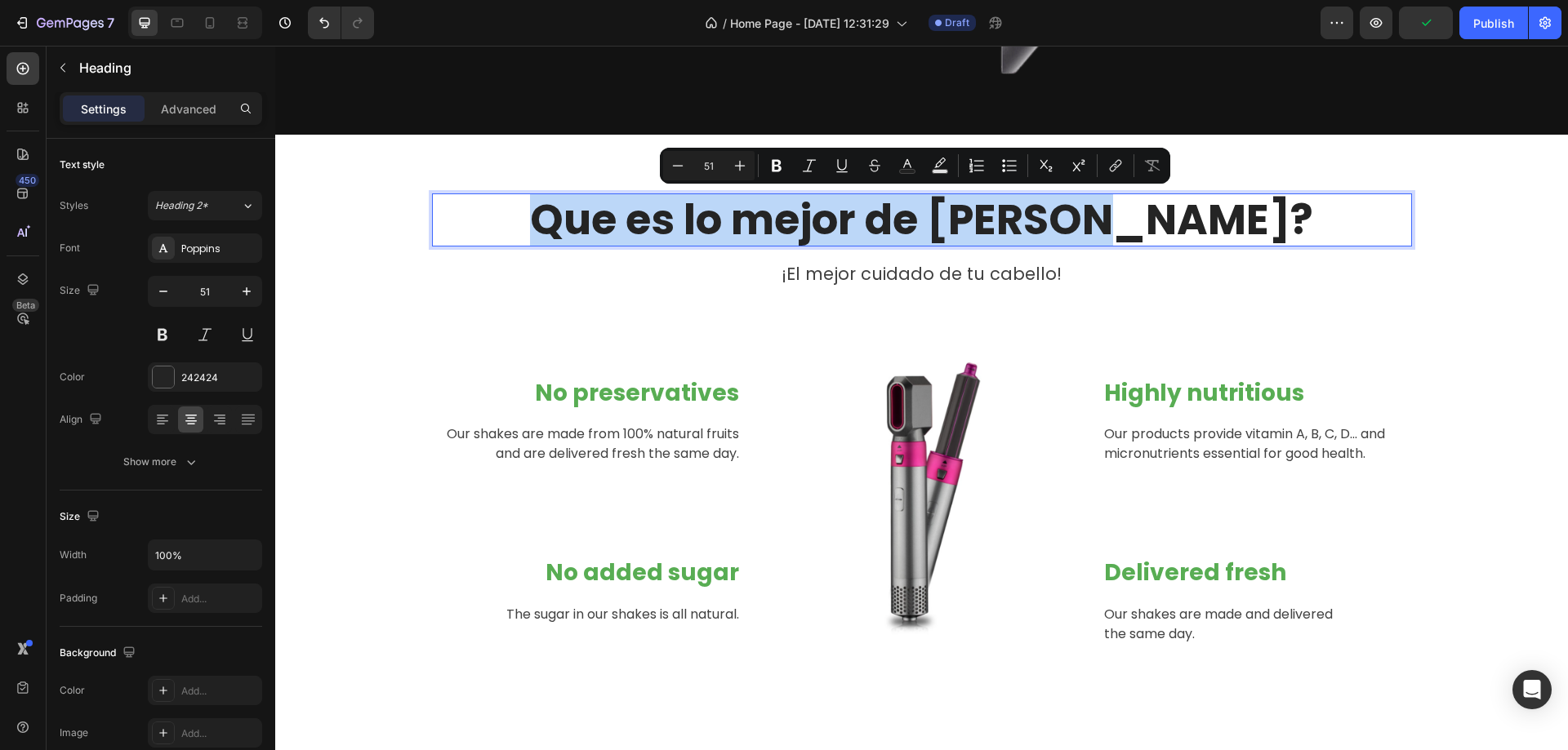
copy p "Que es lo mejor de Volyne?"
click at [618, 206] on p "Que es lo mejor de Volyne?" at bounding box center [922, 220] width 977 height 50
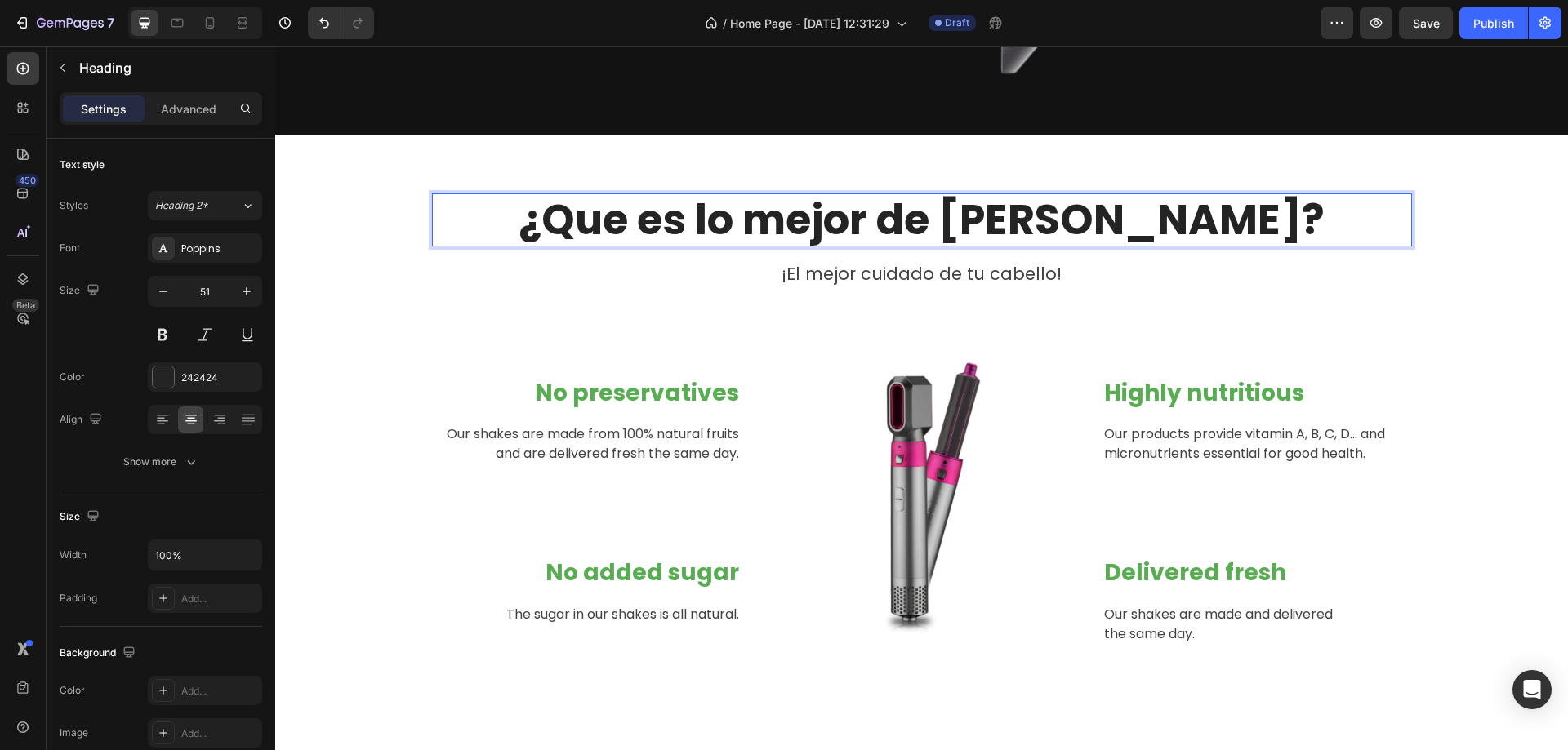
click at [718, 218] on p "¿Que es lo mejor de Volyne?" at bounding box center [922, 220] width 977 height 50
click at [1085, 262] on p "¡El mejor cuidado de tu cabello!" at bounding box center [922, 274] width 977 height 26
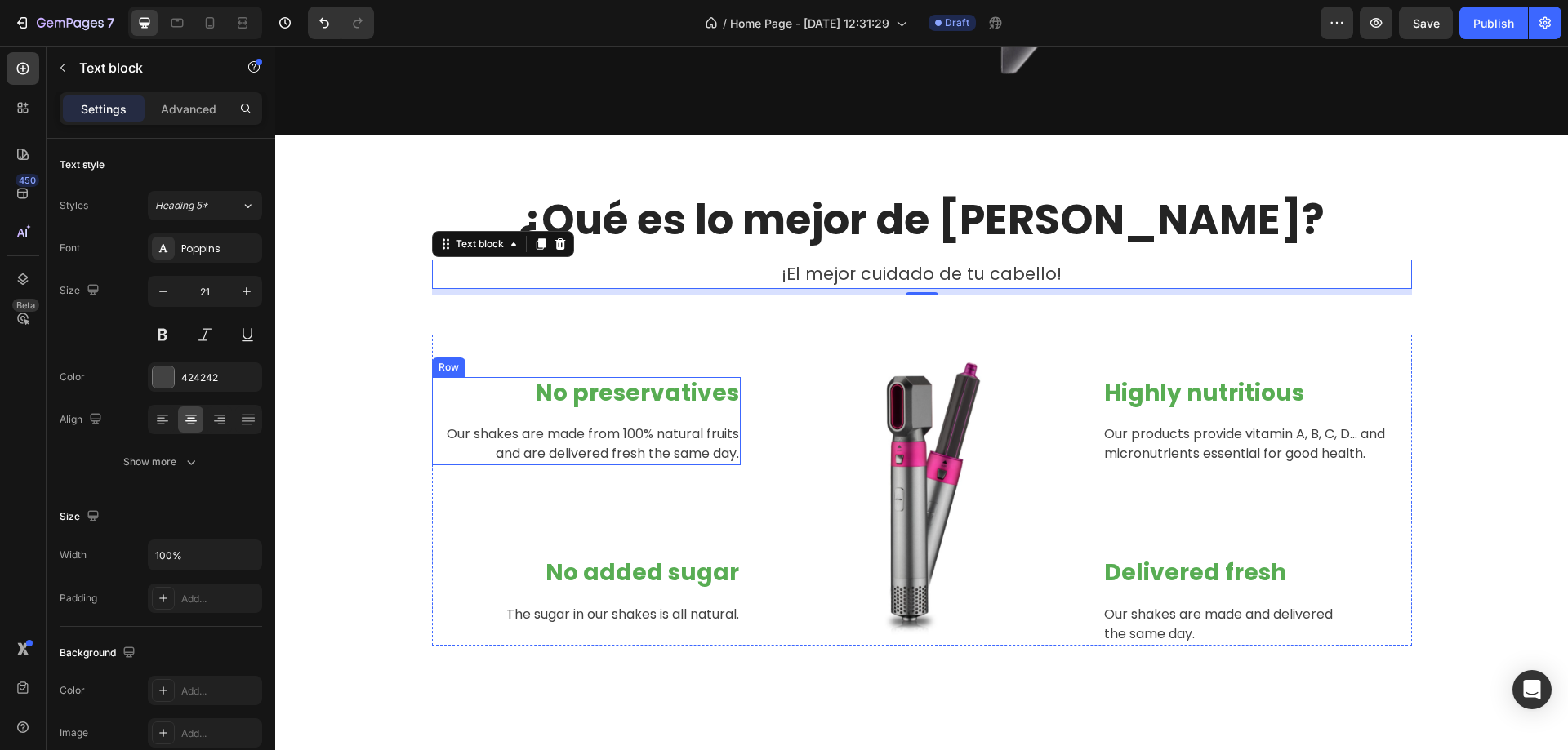
click at [669, 422] on div "No preservatives Heading Our shakes are made from 100% natural fruits and are d…" at bounding box center [587, 421] width 309 height 88
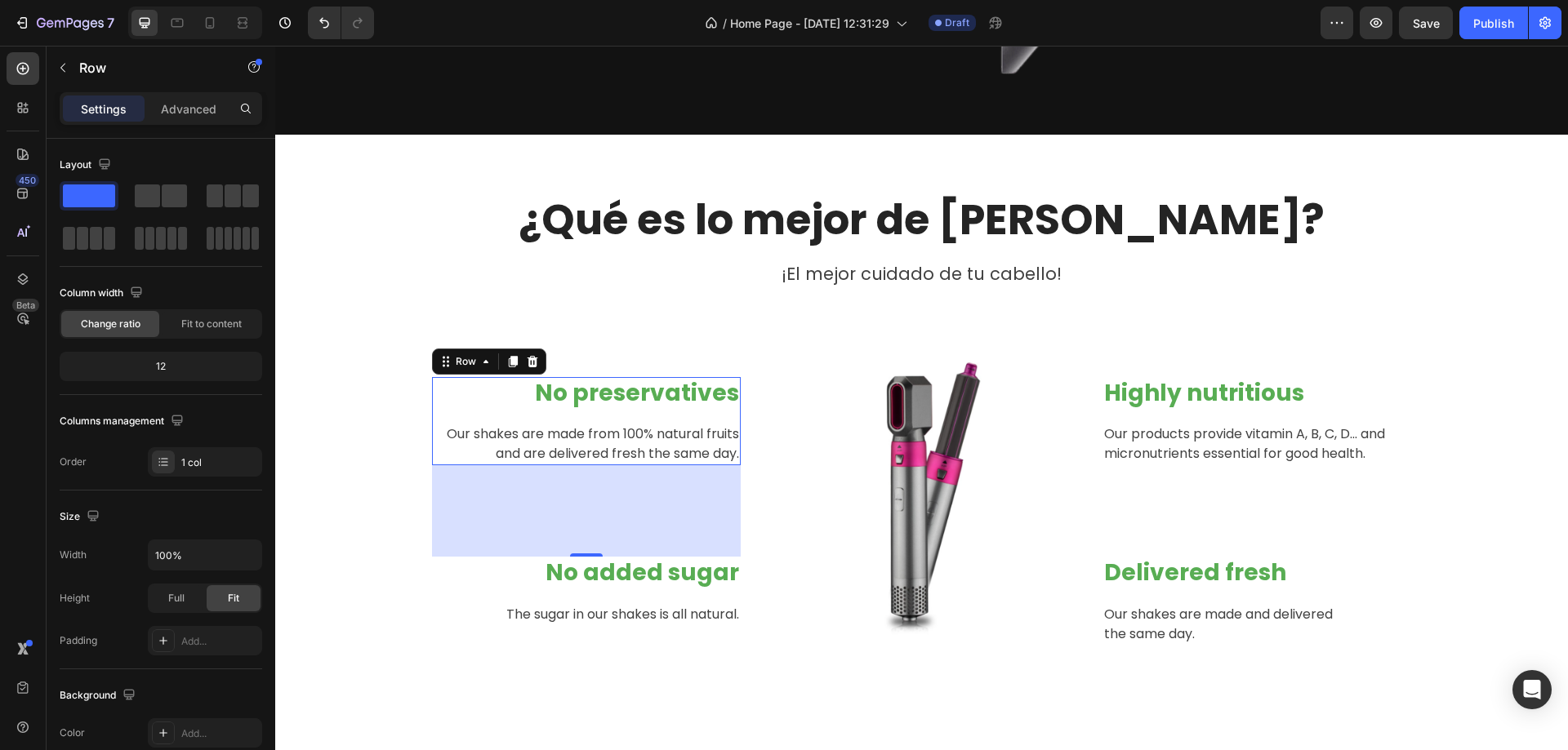
click at [625, 420] on div "No preservatives Heading Our shakes are made from 100% natural fruits and are d…" at bounding box center [587, 421] width 309 height 88
click at [639, 399] on p "No preservatives" at bounding box center [587, 394] width 306 height 30
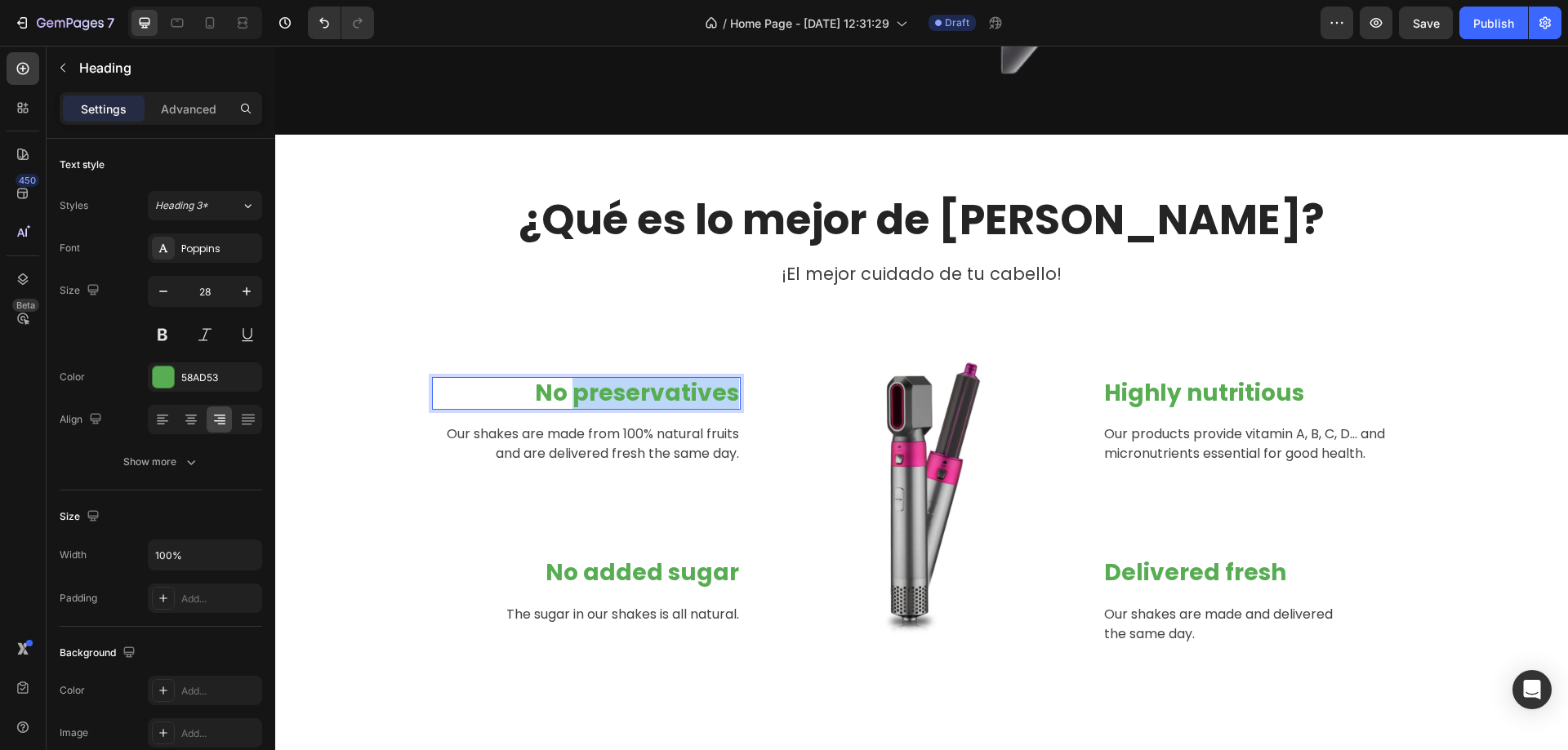
click at [639, 399] on p "No preservatives" at bounding box center [587, 394] width 306 height 30
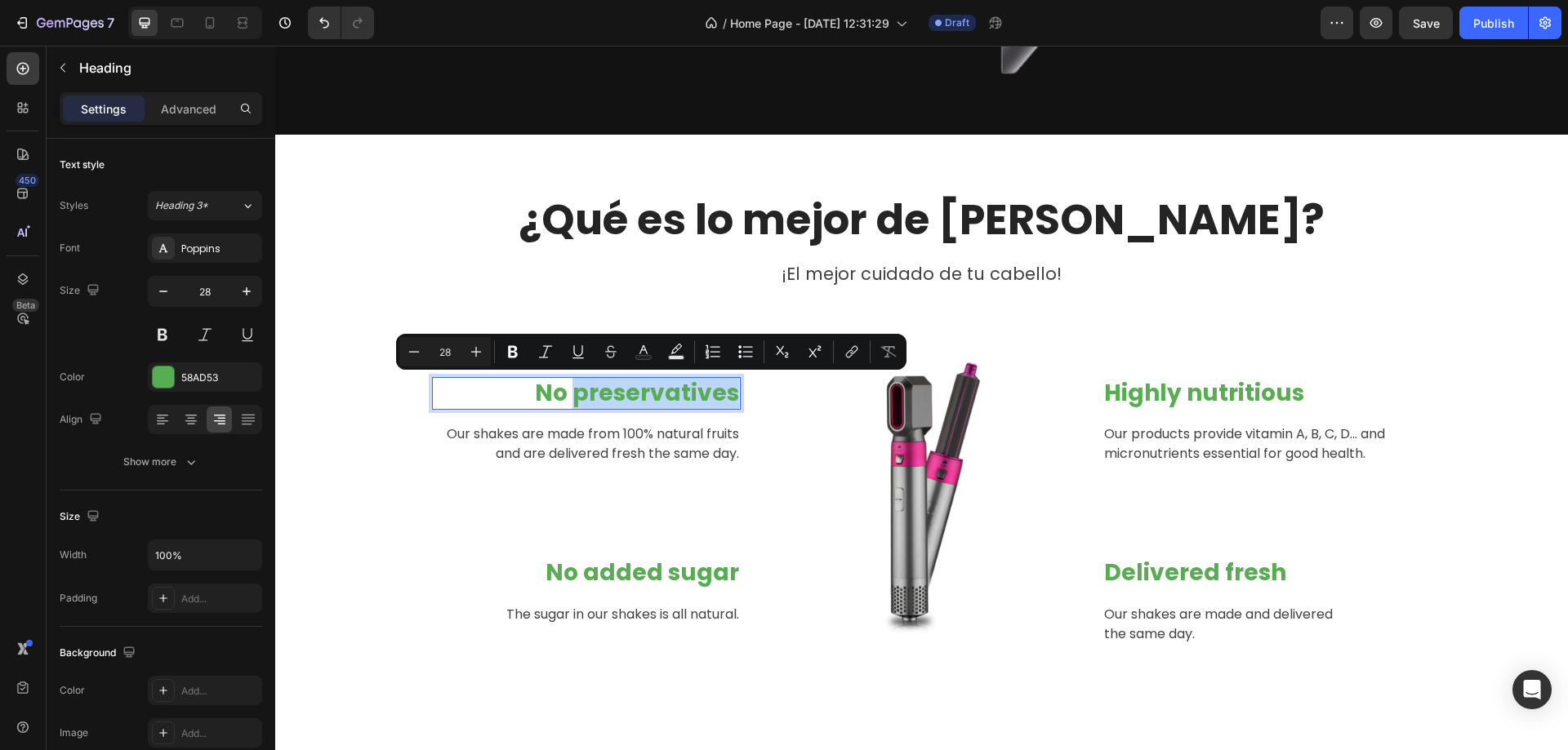
click at [640, 396] on p "No preservatives" at bounding box center [587, 394] width 306 height 30
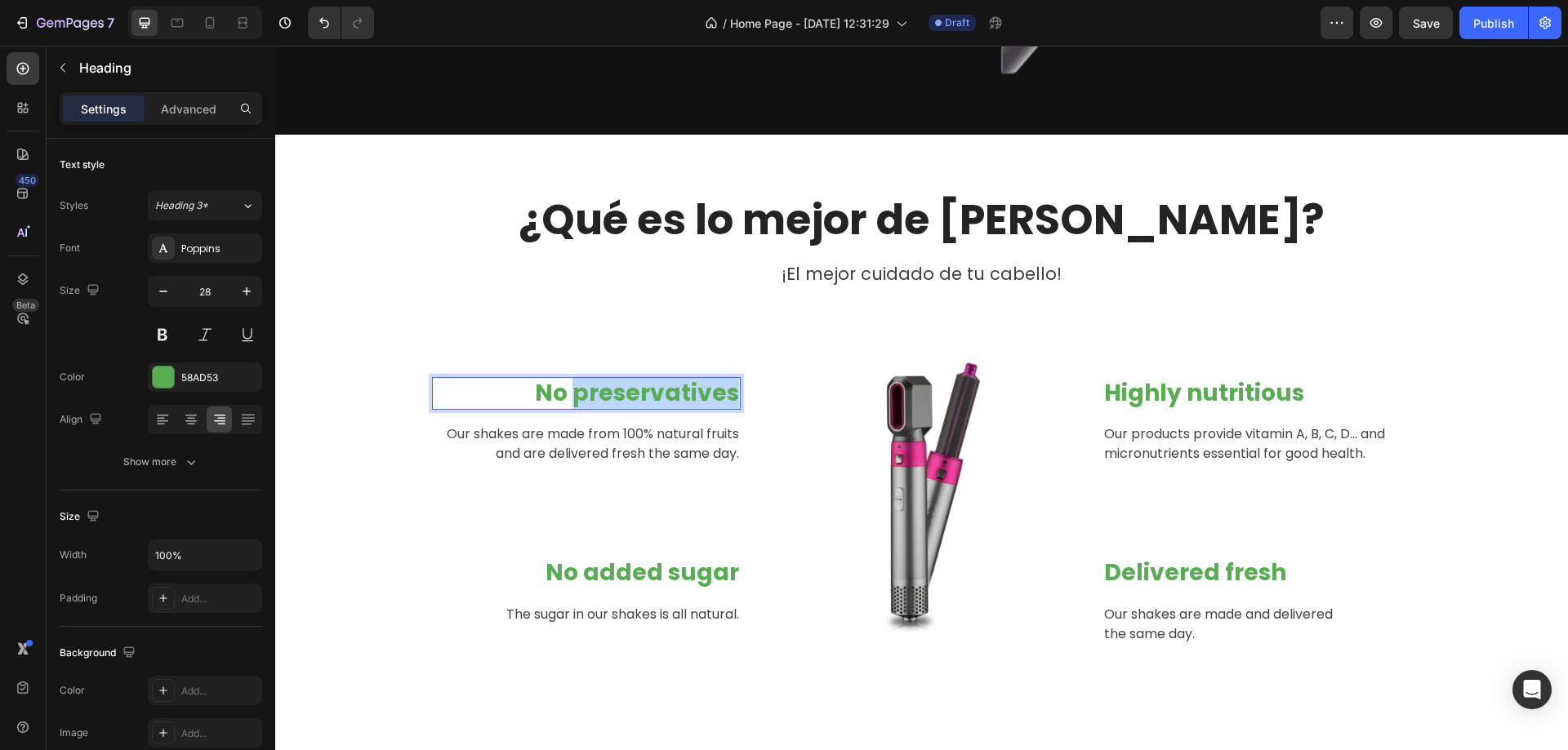
click at [640, 396] on p "No preservatives" at bounding box center [587, 394] width 306 height 30
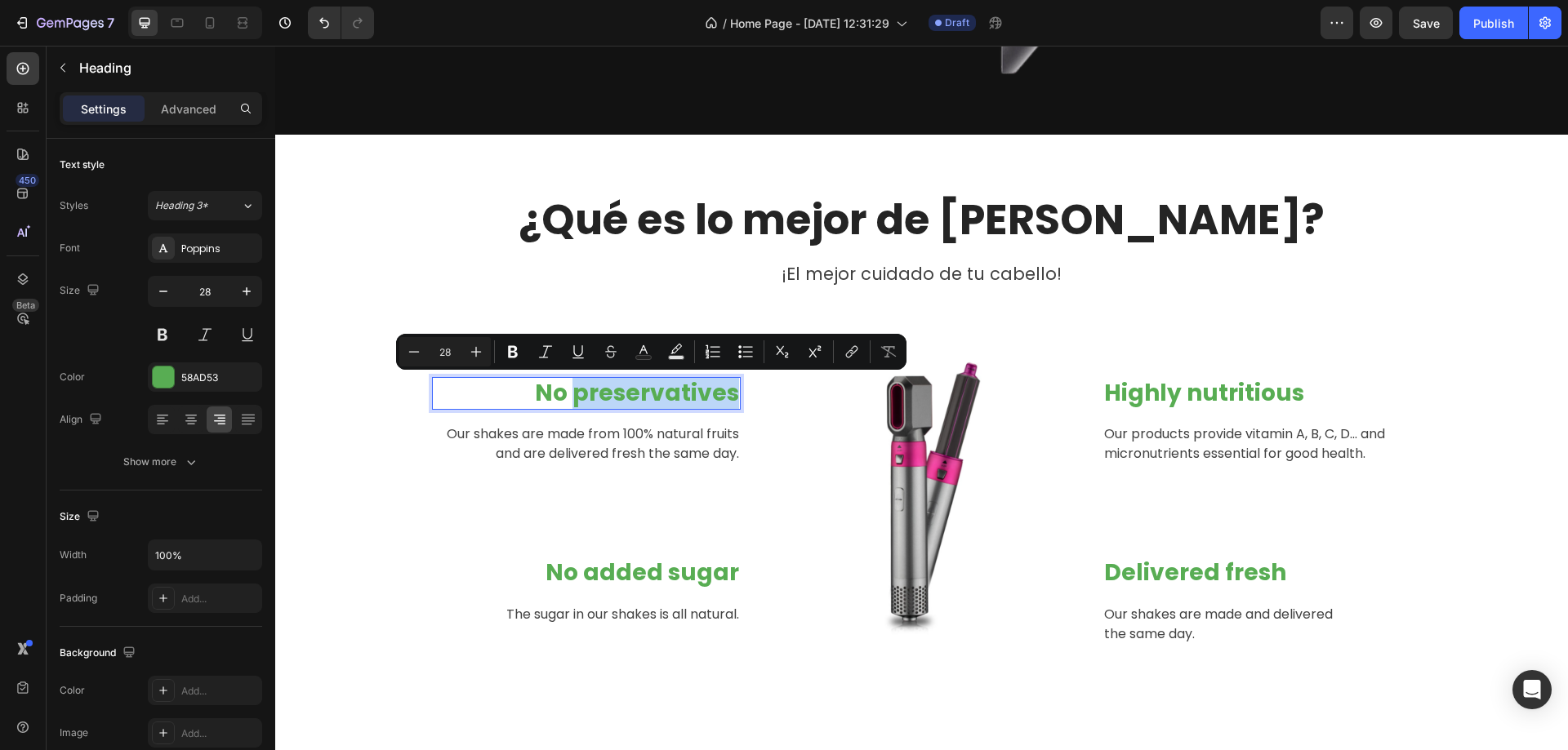
click at [640, 396] on p "No preservatives" at bounding box center [587, 394] width 306 height 30
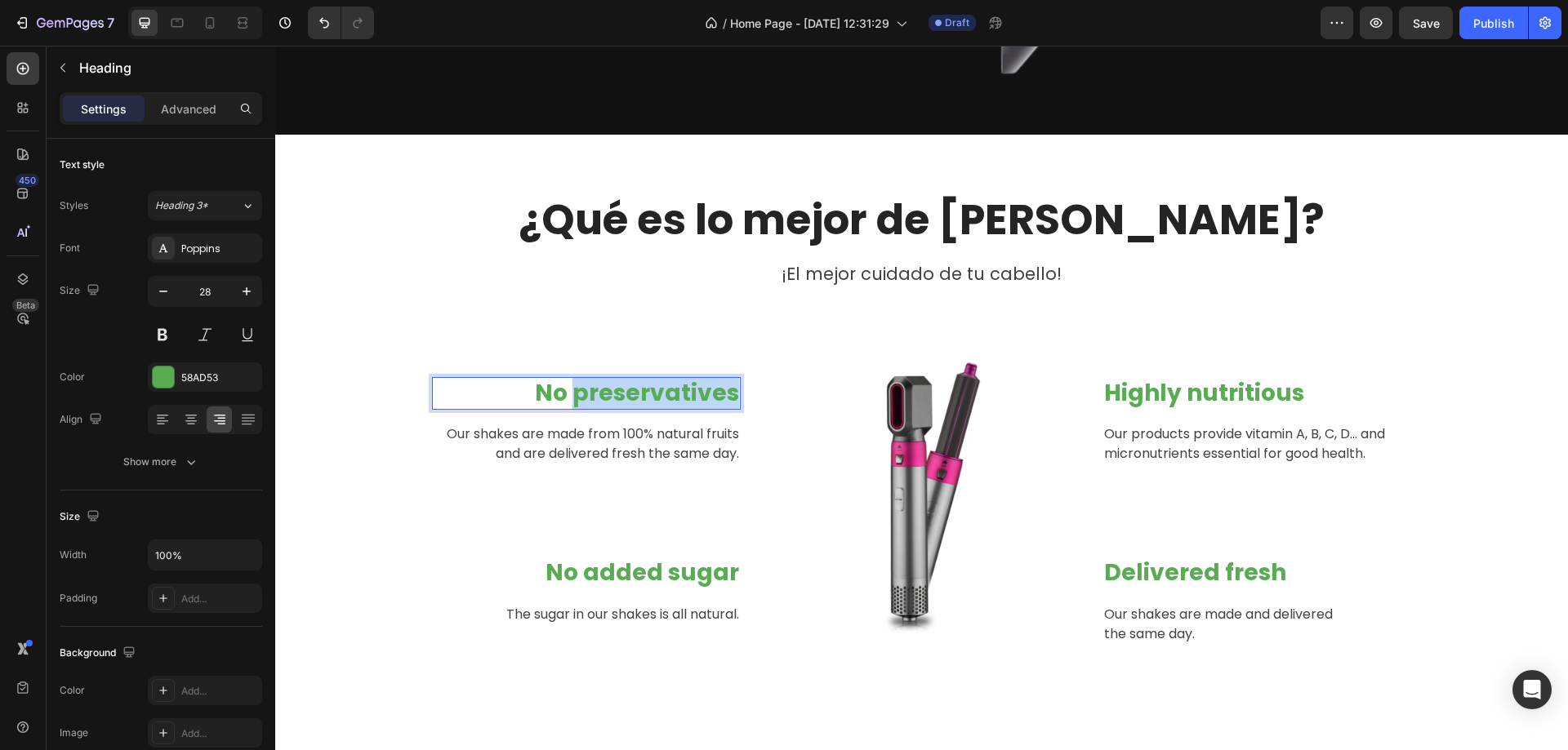
click at [640, 396] on p "No preservatives" at bounding box center [587, 394] width 306 height 30
click at [644, 566] on p "No added sugar" at bounding box center [587, 573] width 306 height 30
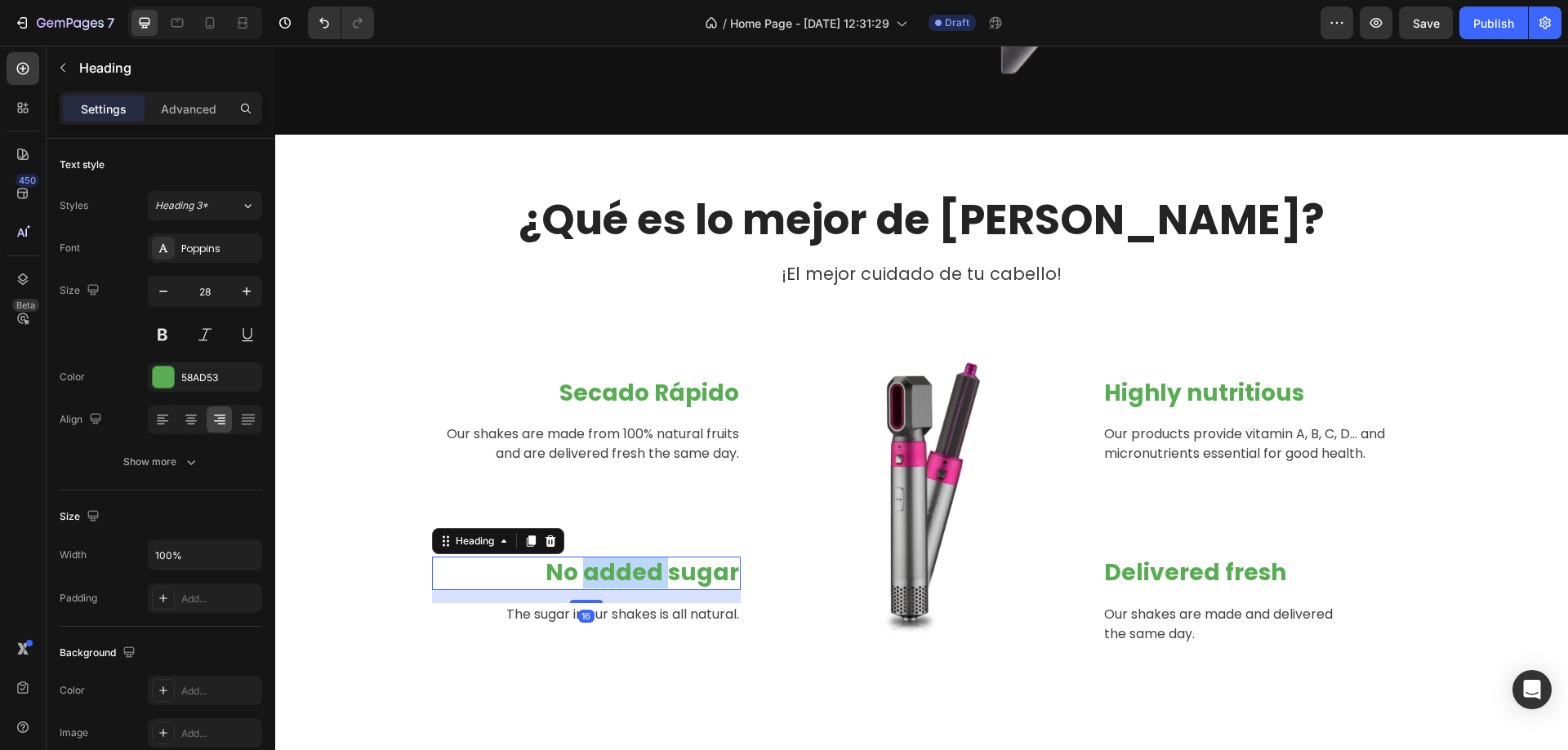
click at [644, 566] on p "No added sugar" at bounding box center [587, 573] width 306 height 30
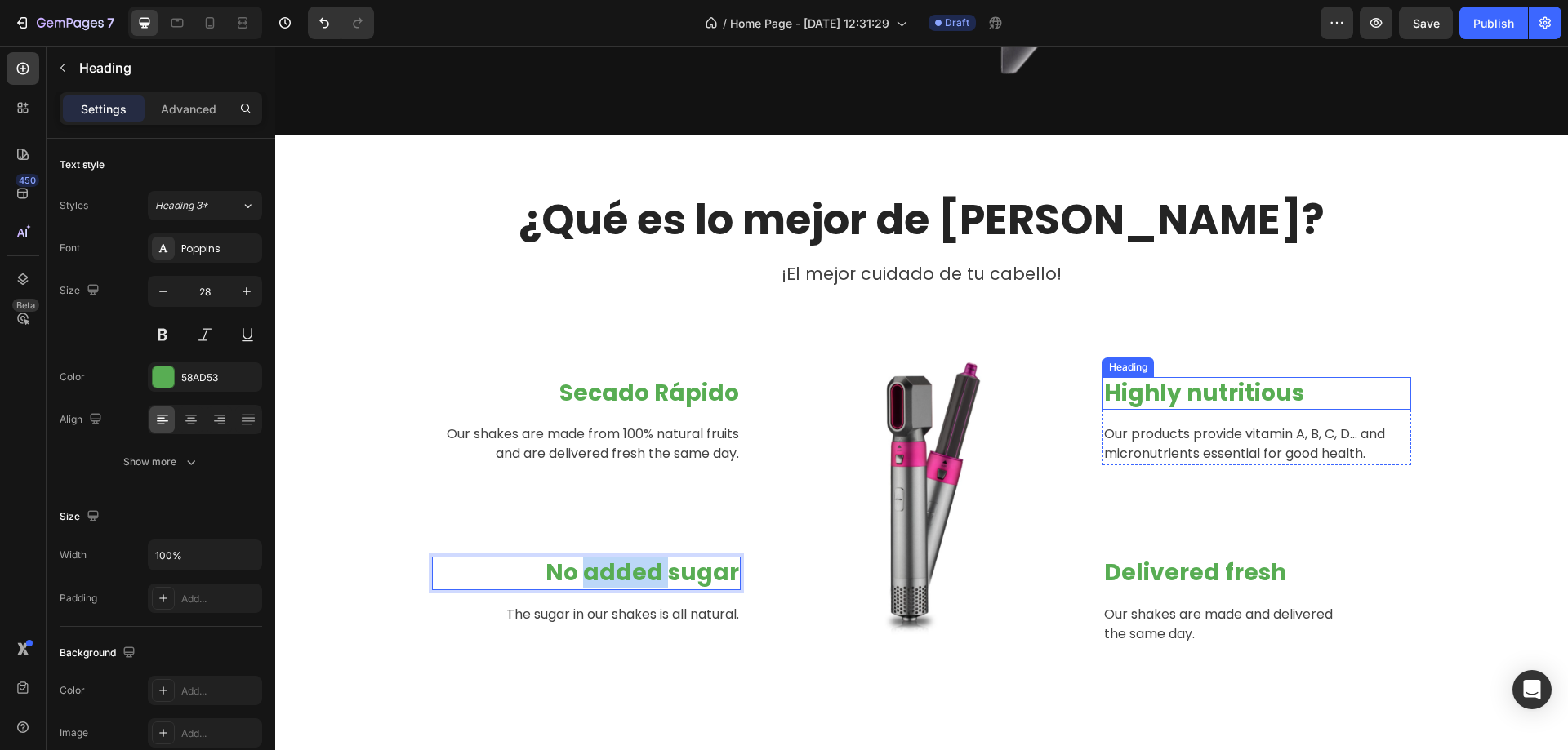
click at [1202, 392] on p "Highly nutritious" at bounding box center [1257, 394] width 306 height 30
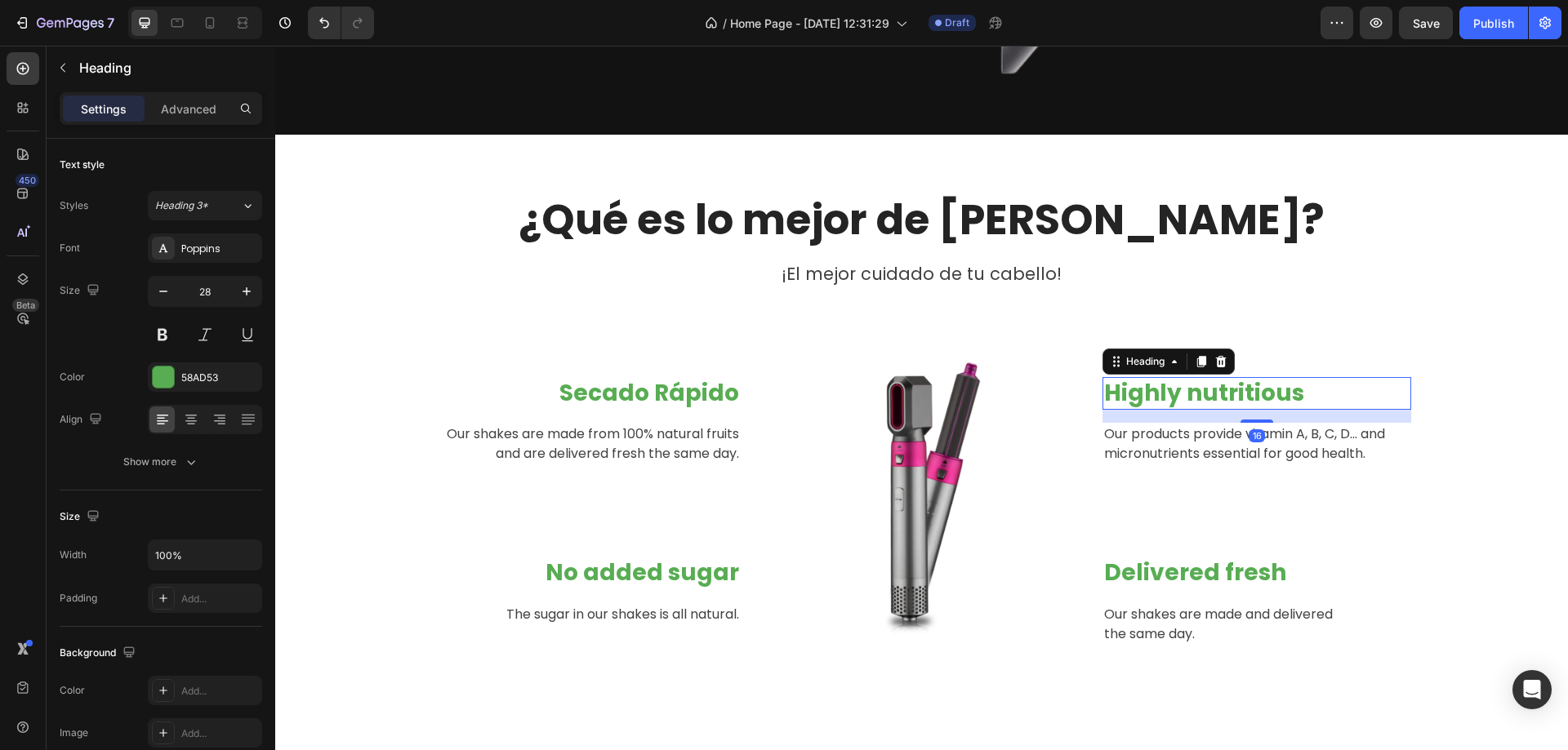
click at [1202, 392] on p "Highly nutritious" at bounding box center [1257, 394] width 306 height 30
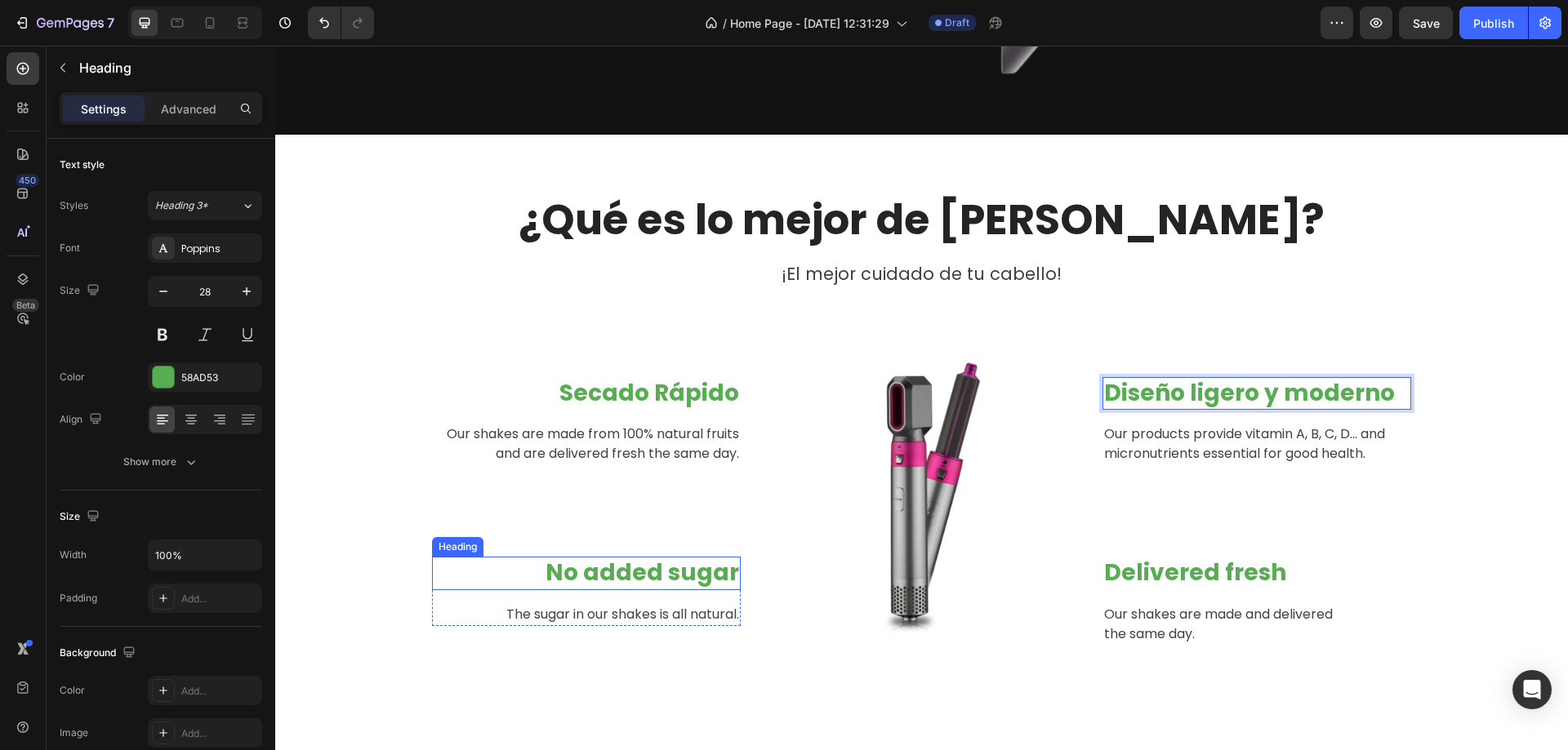
click at [709, 585] on p "No added sugar" at bounding box center [587, 573] width 306 height 30
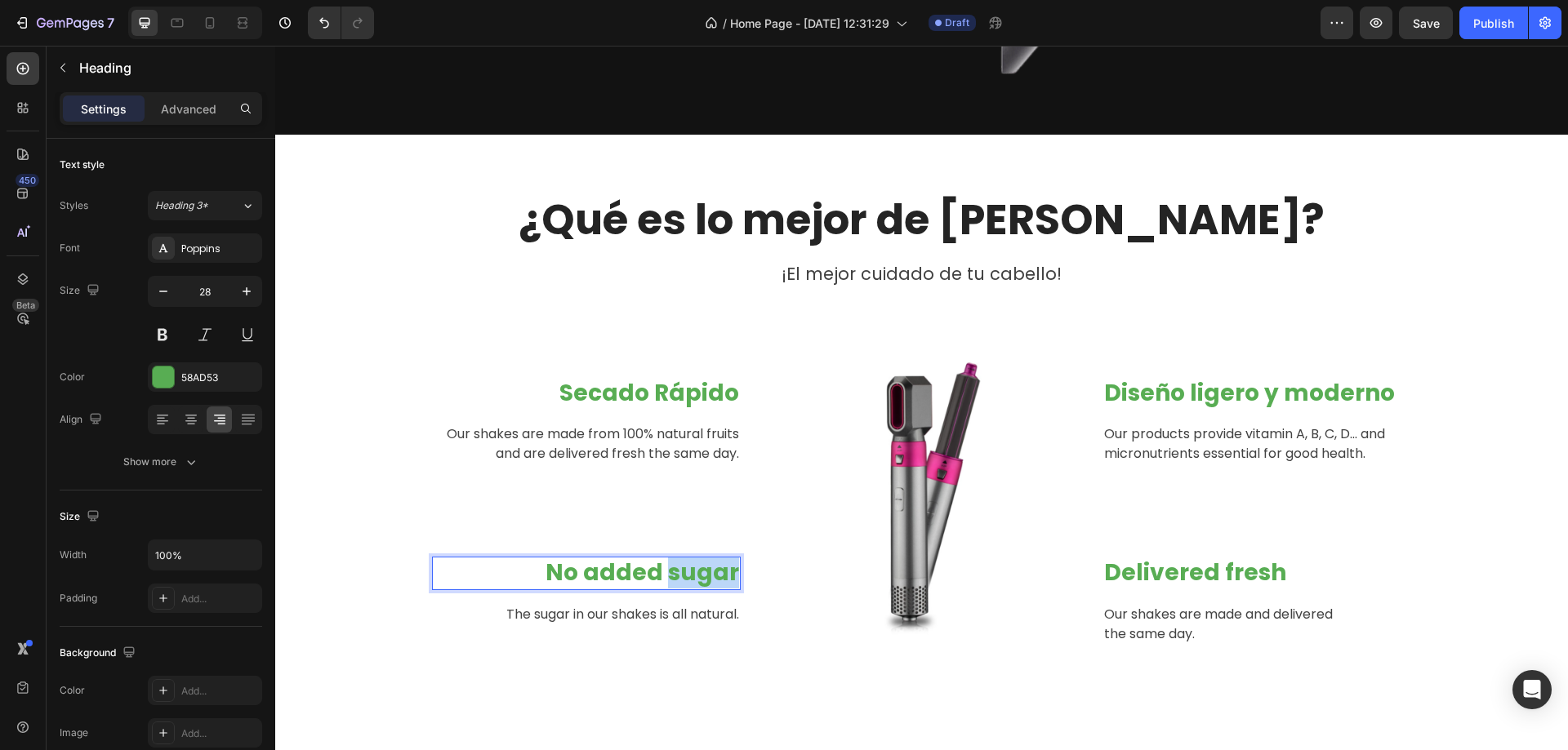
click at [687, 564] on p "No added sugar" at bounding box center [587, 573] width 306 height 30
click at [1174, 564] on p "Delivered fresh" at bounding box center [1257, 573] width 306 height 30
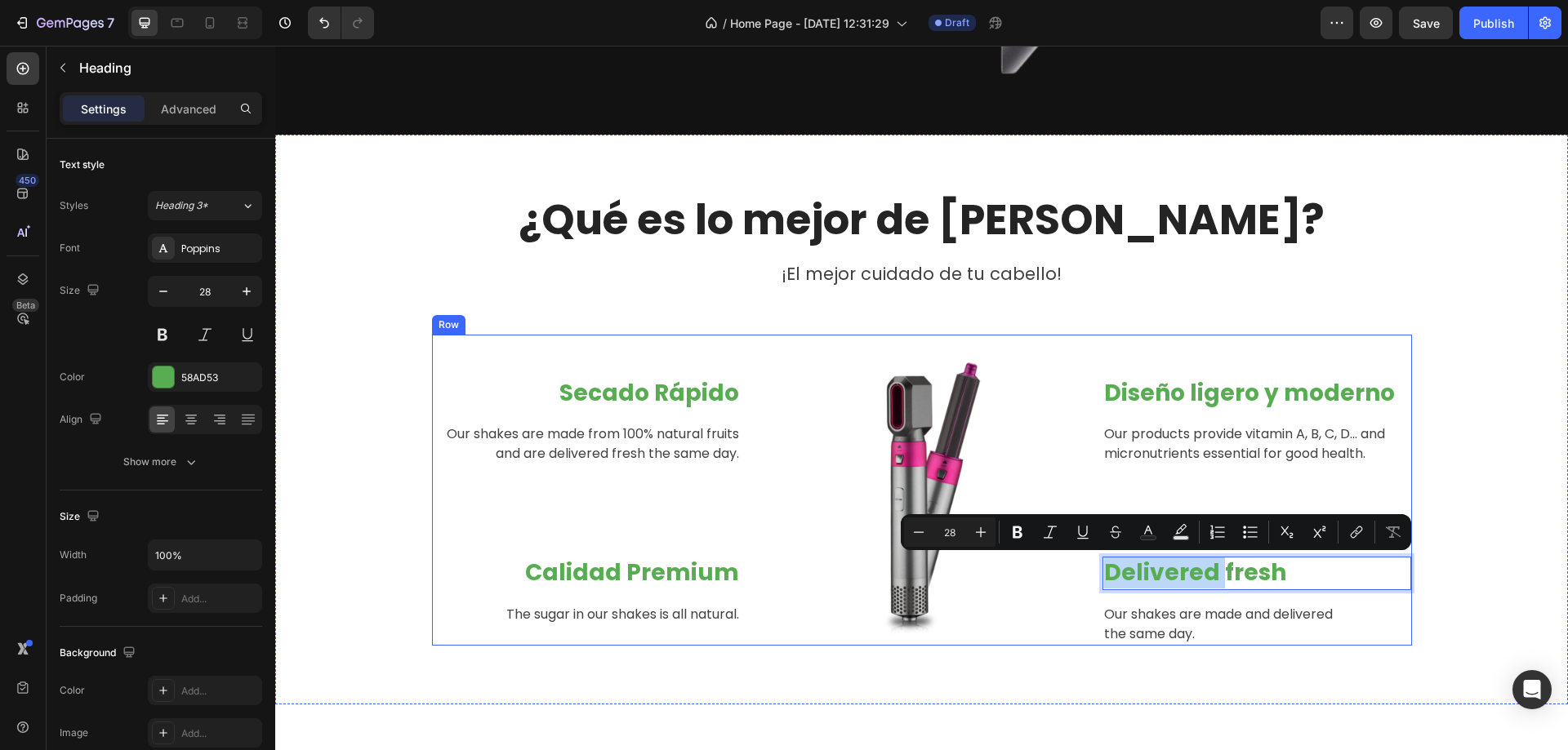
click at [604, 617] on p "The sugar in our shakes is all natural." at bounding box center [587, 614] width 306 height 19
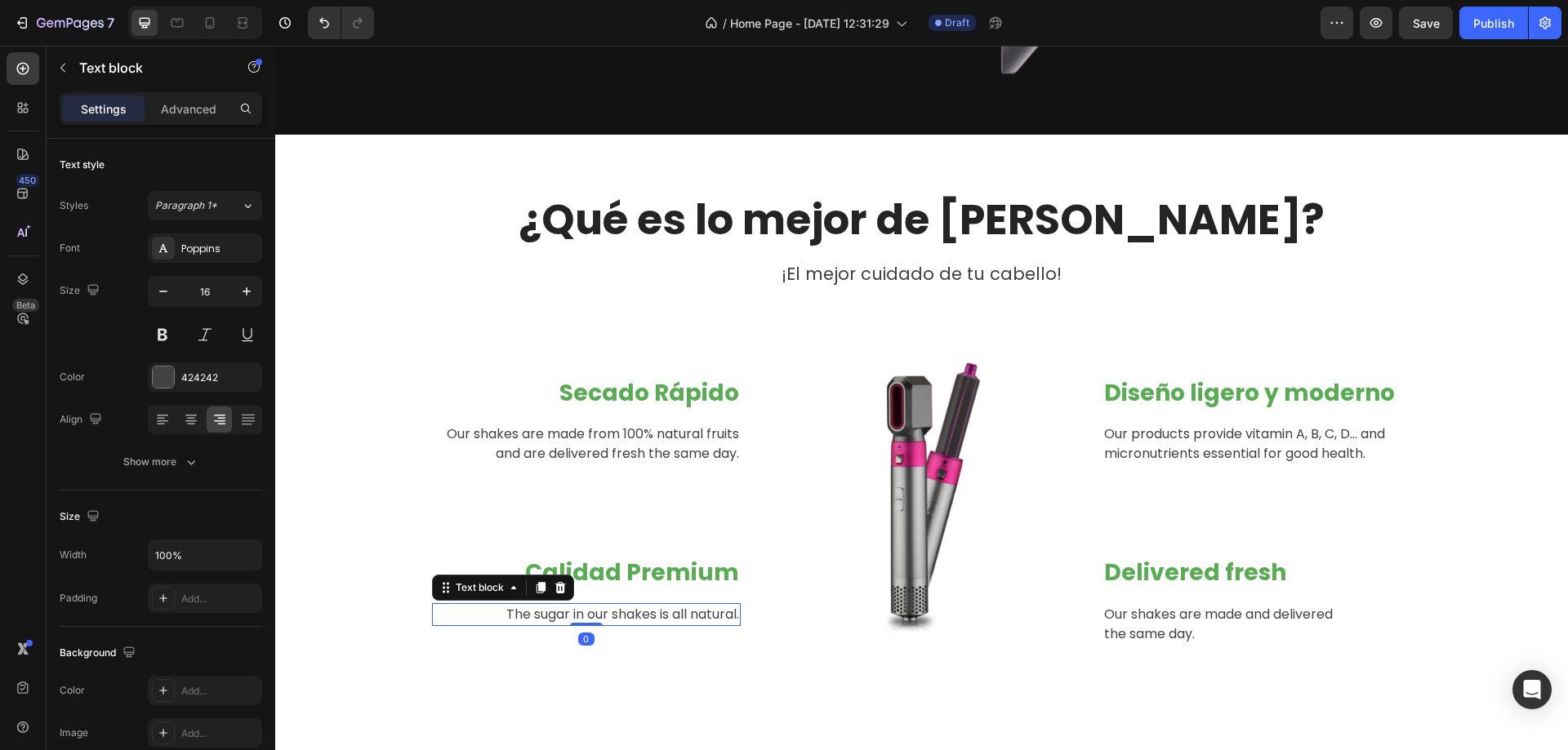
click at [604, 616] on p "The sugar in our shakes is all natural." at bounding box center [587, 614] width 306 height 19
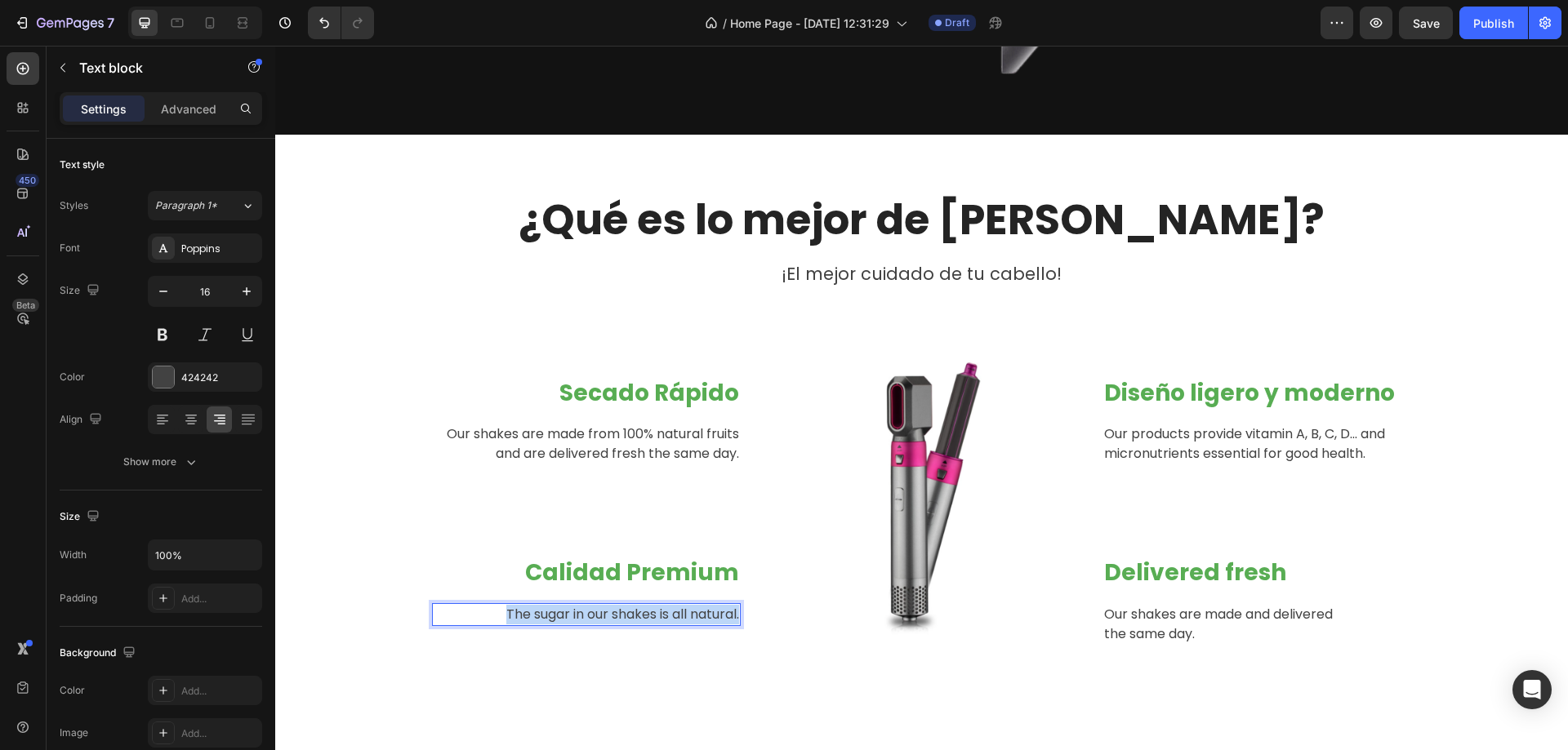
click at [604, 616] on p "The sugar in our shakes is all natural." at bounding box center [587, 614] width 306 height 19
click at [662, 446] on p "Our shakes are made from 100% natural fruits and are delivered fresh the same d…" at bounding box center [587, 443] width 306 height 39
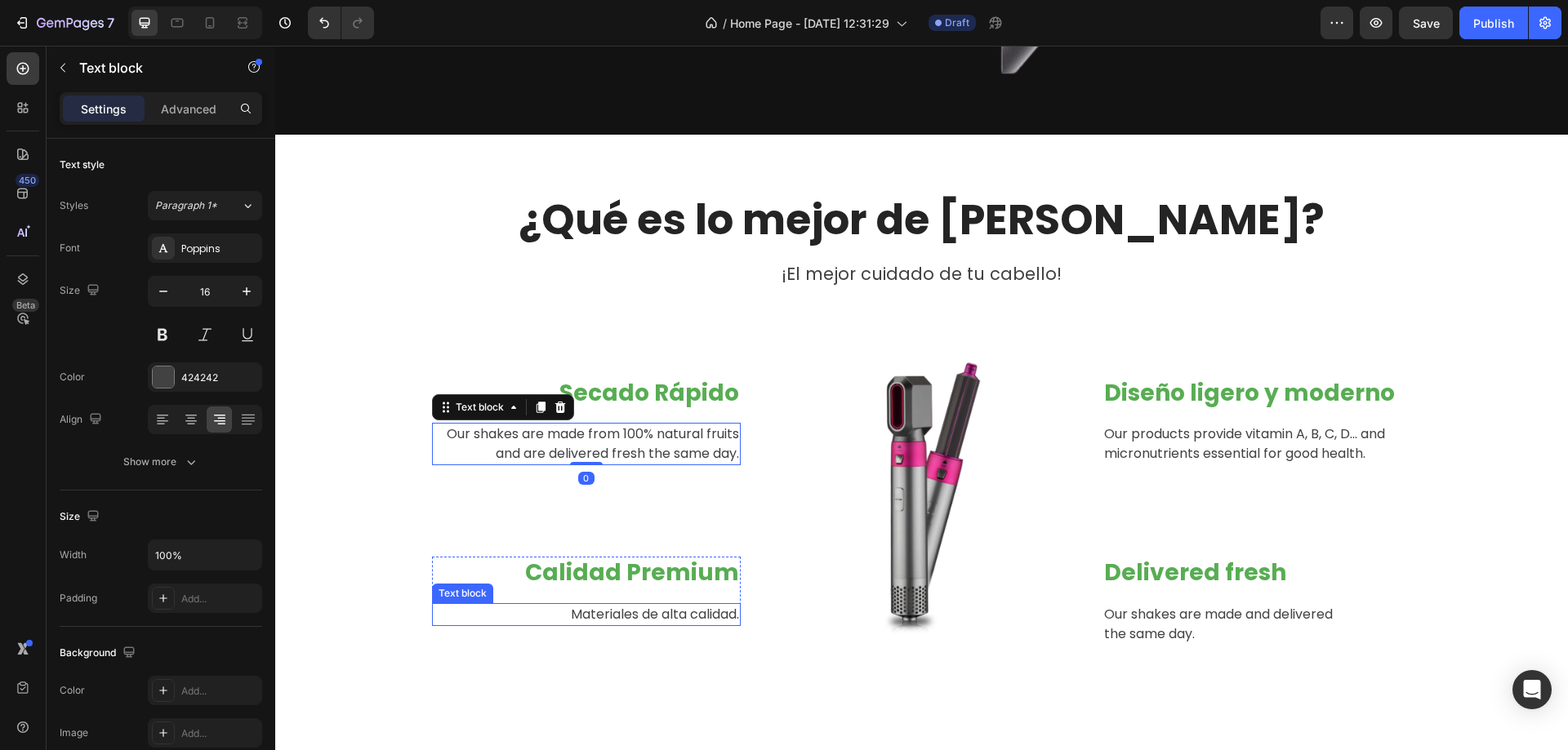
click at [667, 620] on p "Materiales de alta calidad." at bounding box center [587, 614] width 306 height 19
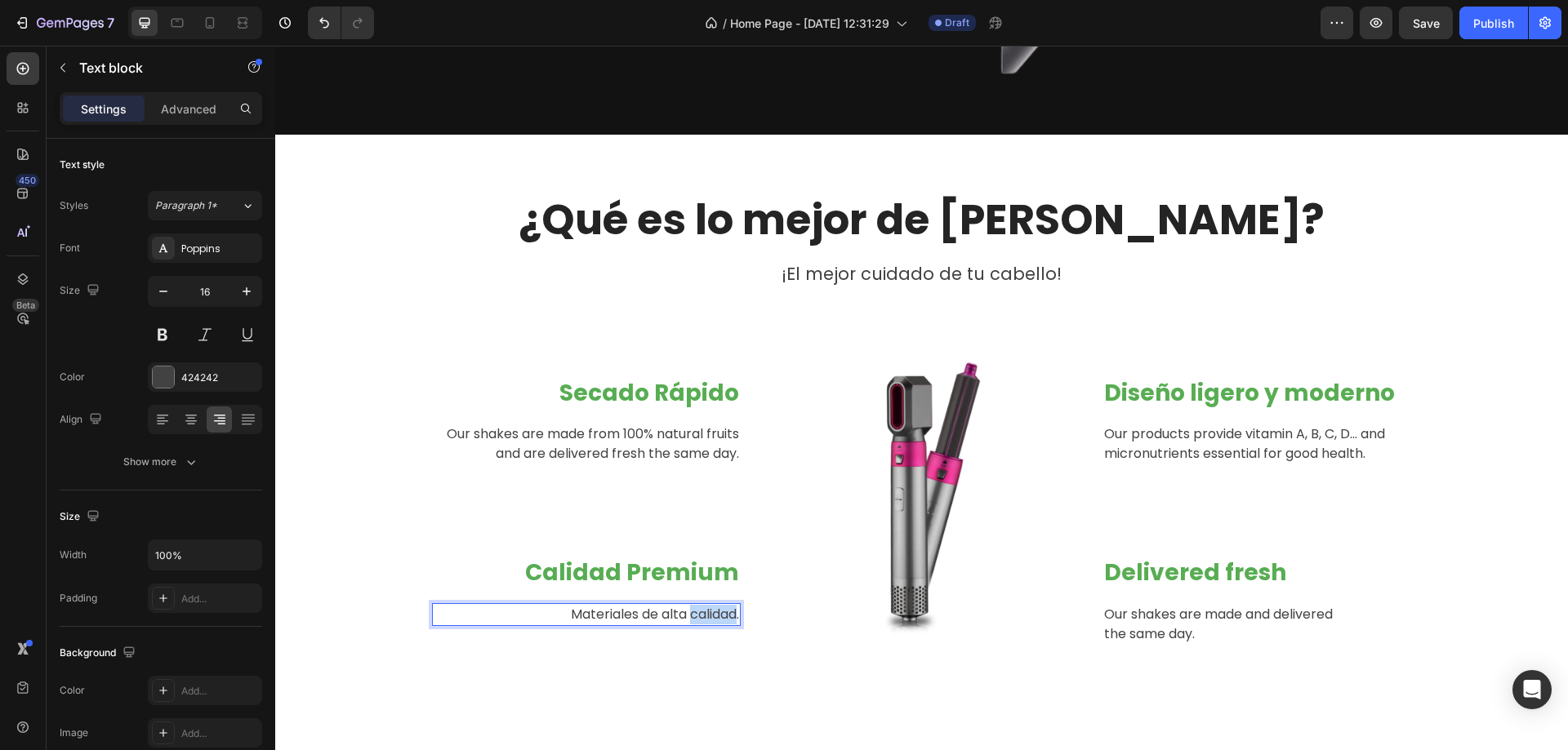
click at [684, 618] on p "Materiales de alta calidad." at bounding box center [587, 614] width 306 height 19
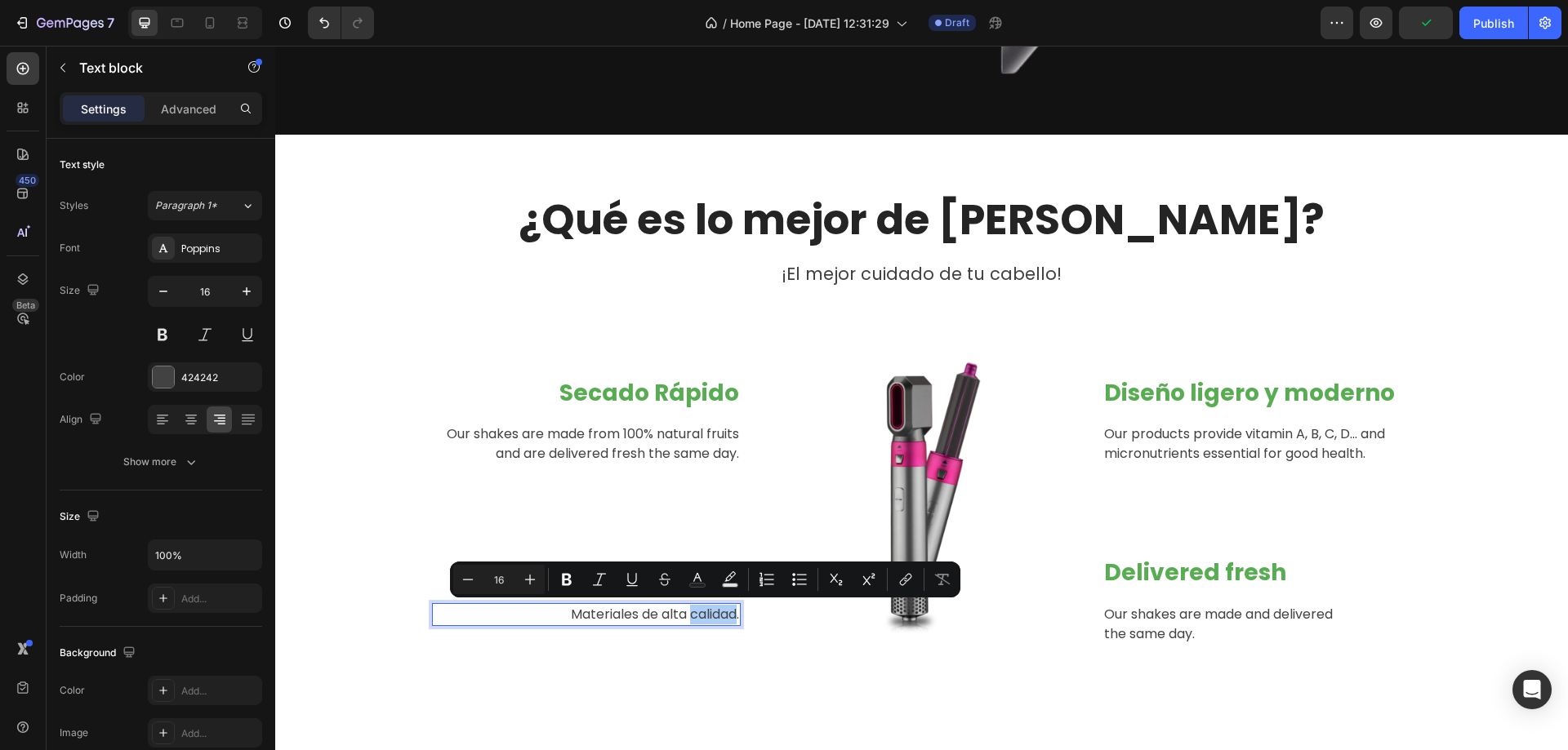
click at [740, 613] on div "Secado Rápido Heading Our shakes are made from 100% natural fruits and are deli…" at bounding box center [922, 490] width 981 height 311
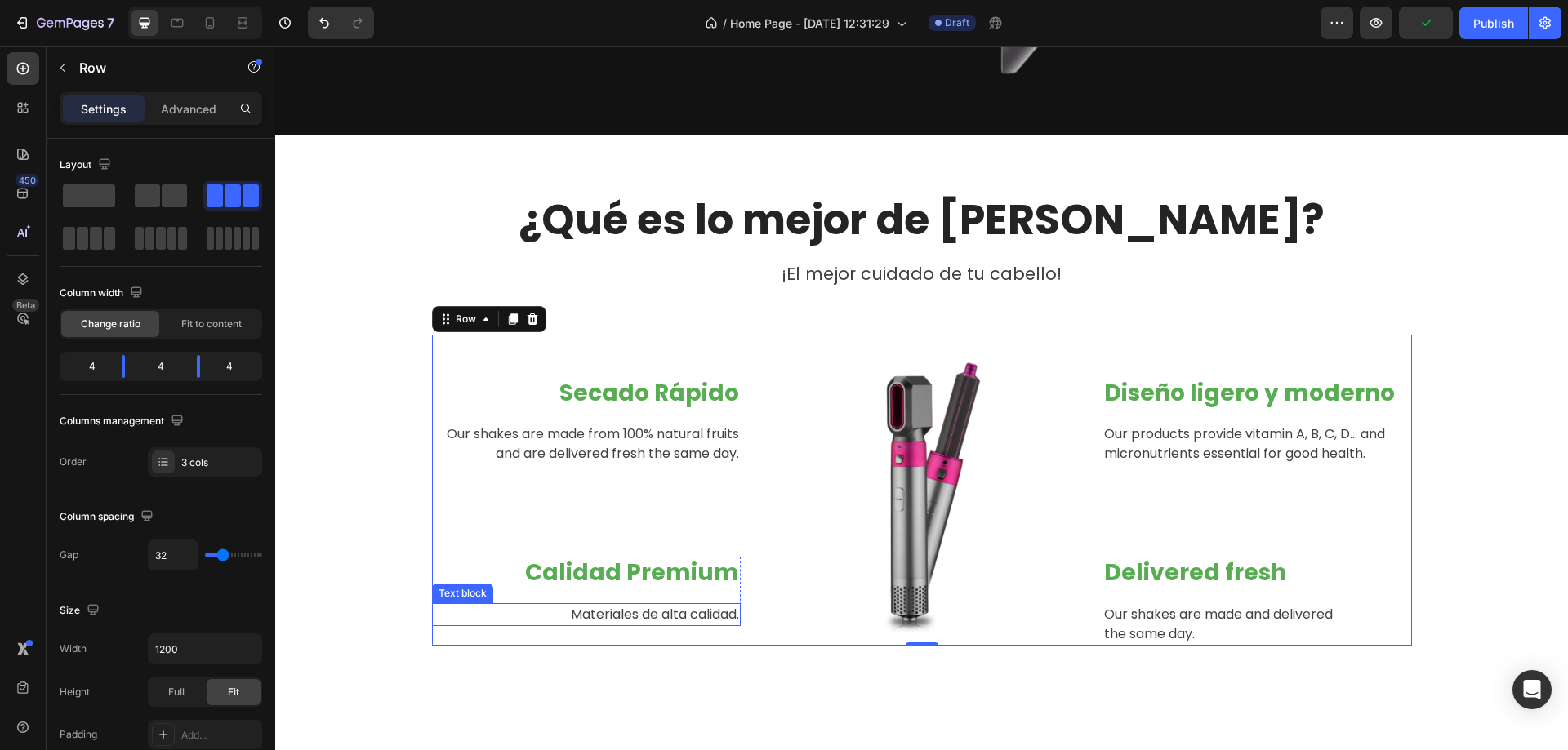
click at [725, 614] on p "Materiales de alta calidad." at bounding box center [587, 614] width 306 height 19
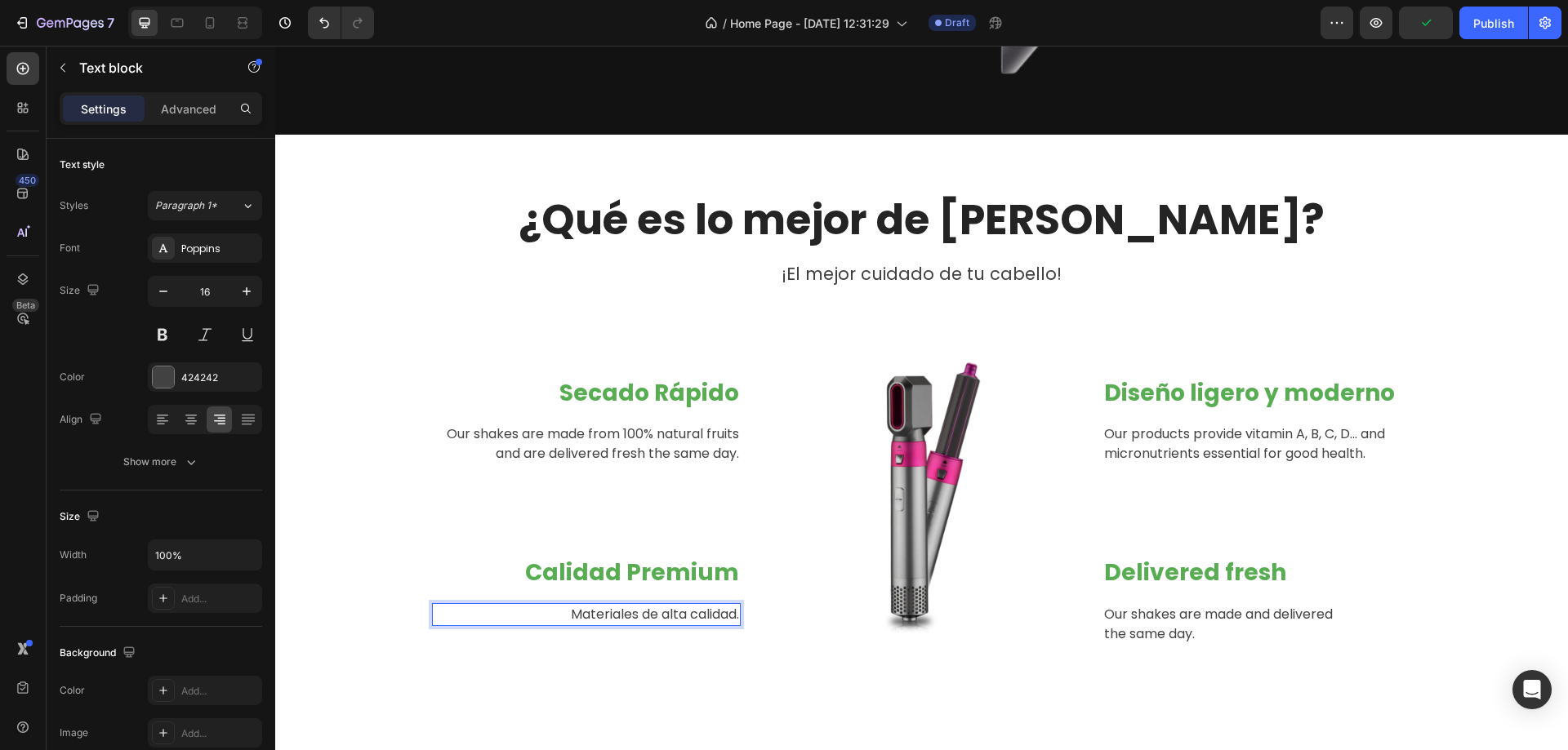
click at [726, 618] on p "Materiales de alta calidad." at bounding box center [587, 614] width 306 height 19
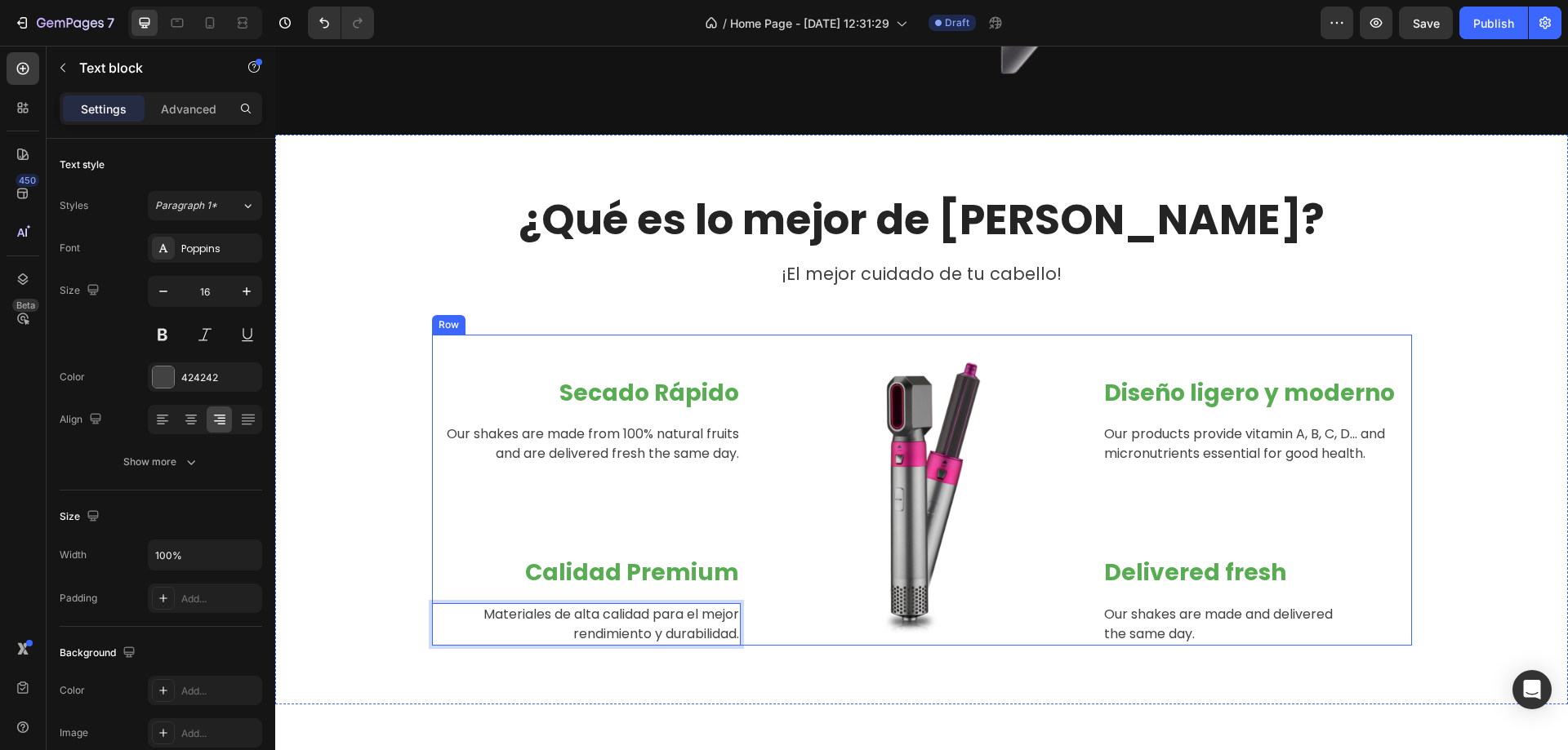
click at [767, 467] on div at bounding box center [921, 485] width 309 height 302
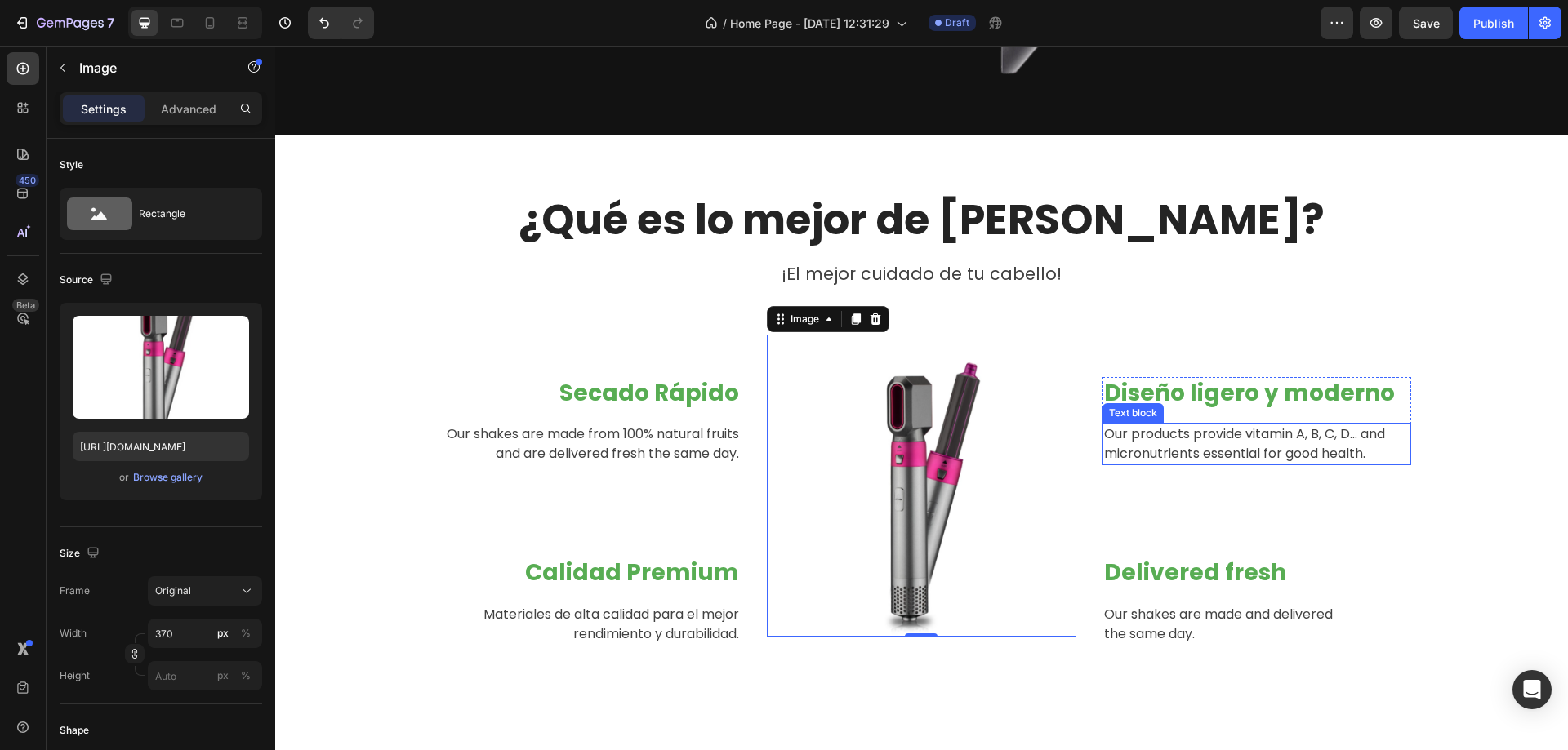
click at [1248, 463] on p "Our products provide vitamin A, B, C, D... and micronutrients essential for goo…" at bounding box center [1257, 443] width 306 height 39
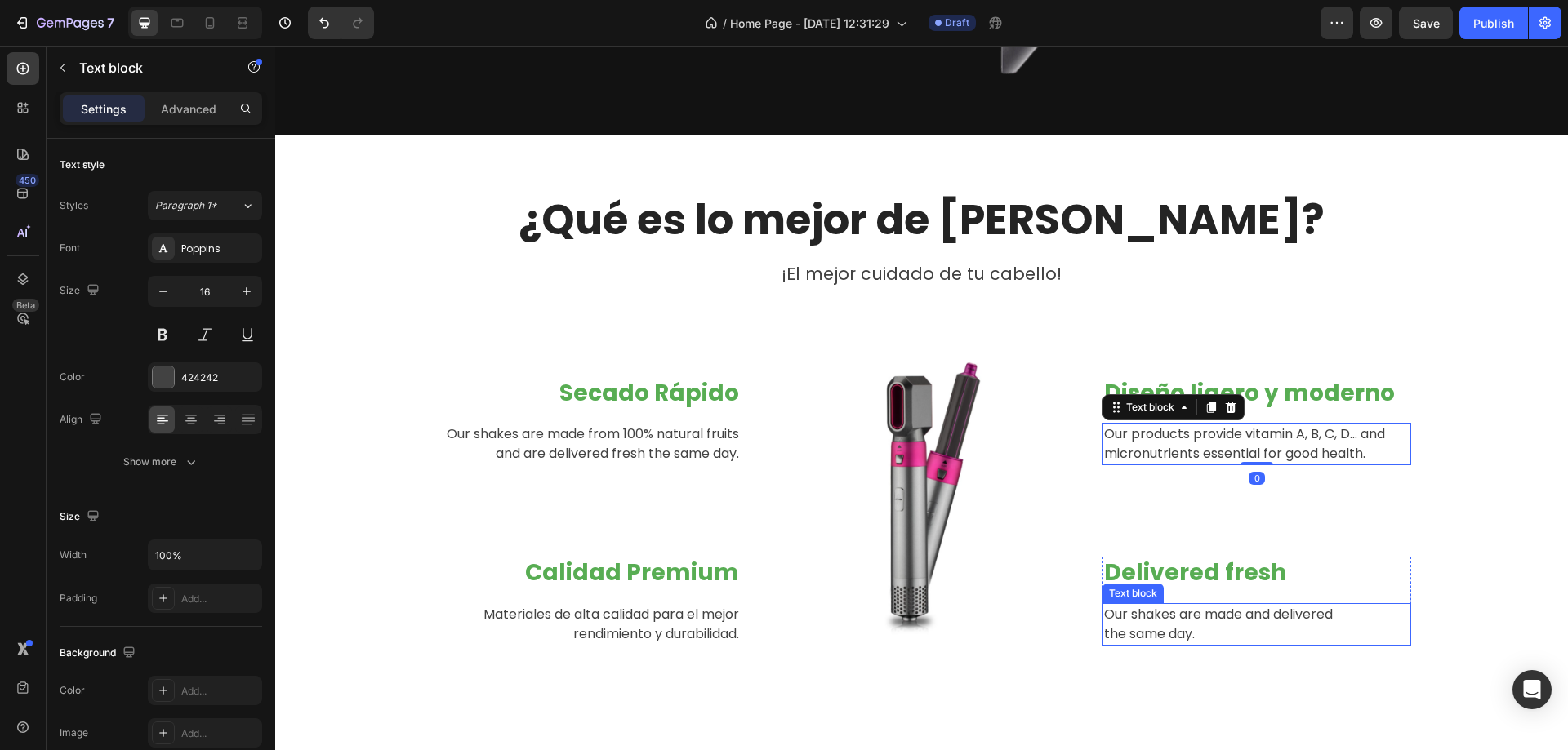
click at [1171, 631] on p "Our shakes are made and delivered the same day." at bounding box center [1257, 624] width 306 height 39
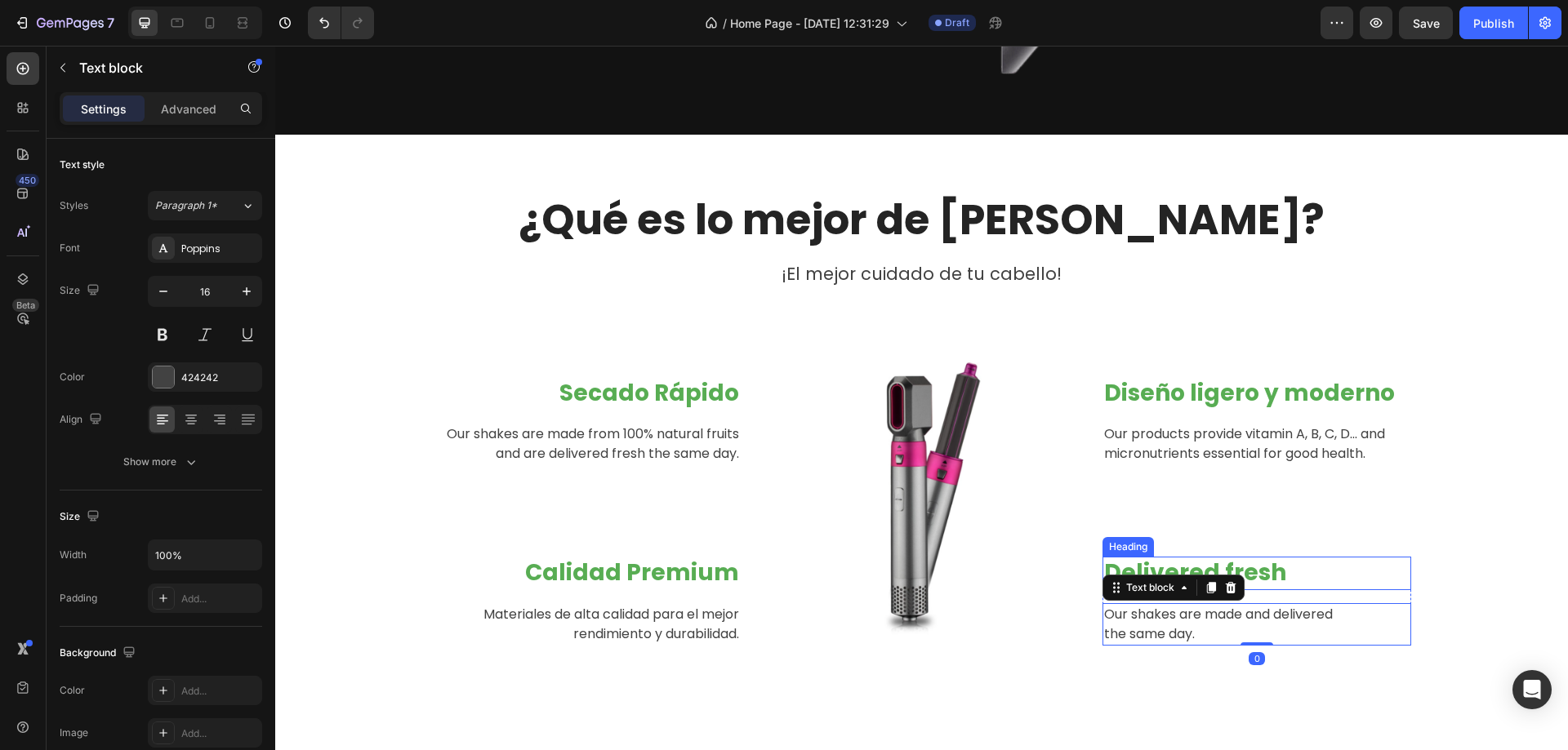
click at [1115, 569] on p "Delivered fresh" at bounding box center [1257, 573] width 306 height 30
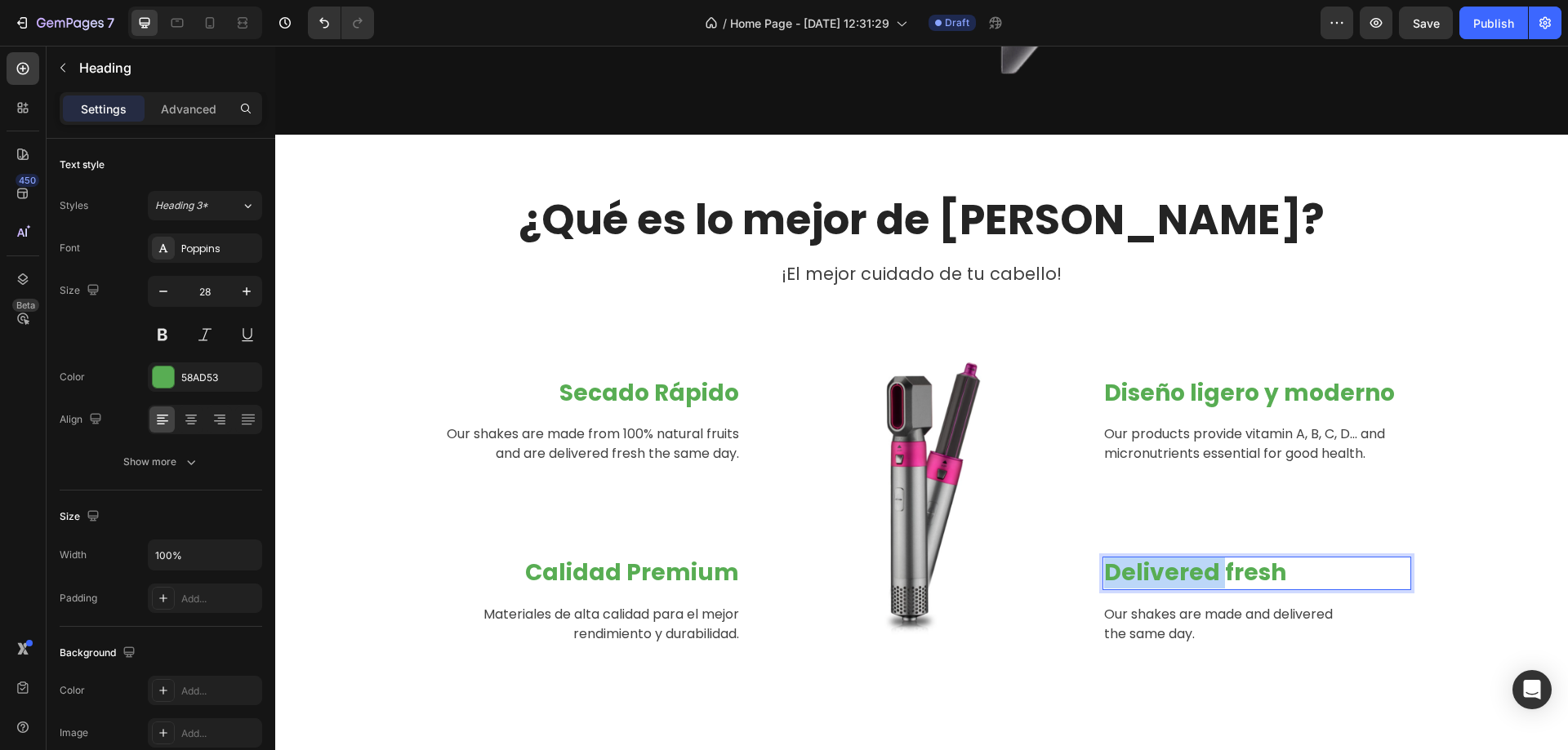
click at [1121, 570] on p "Delivered fresh" at bounding box center [1257, 573] width 306 height 30
click at [1273, 579] on p "Tecnología innovadora" at bounding box center [1257, 573] width 306 height 30
click at [1200, 628] on p "Our shakes are made and delivered the same day." at bounding box center [1257, 624] width 306 height 39
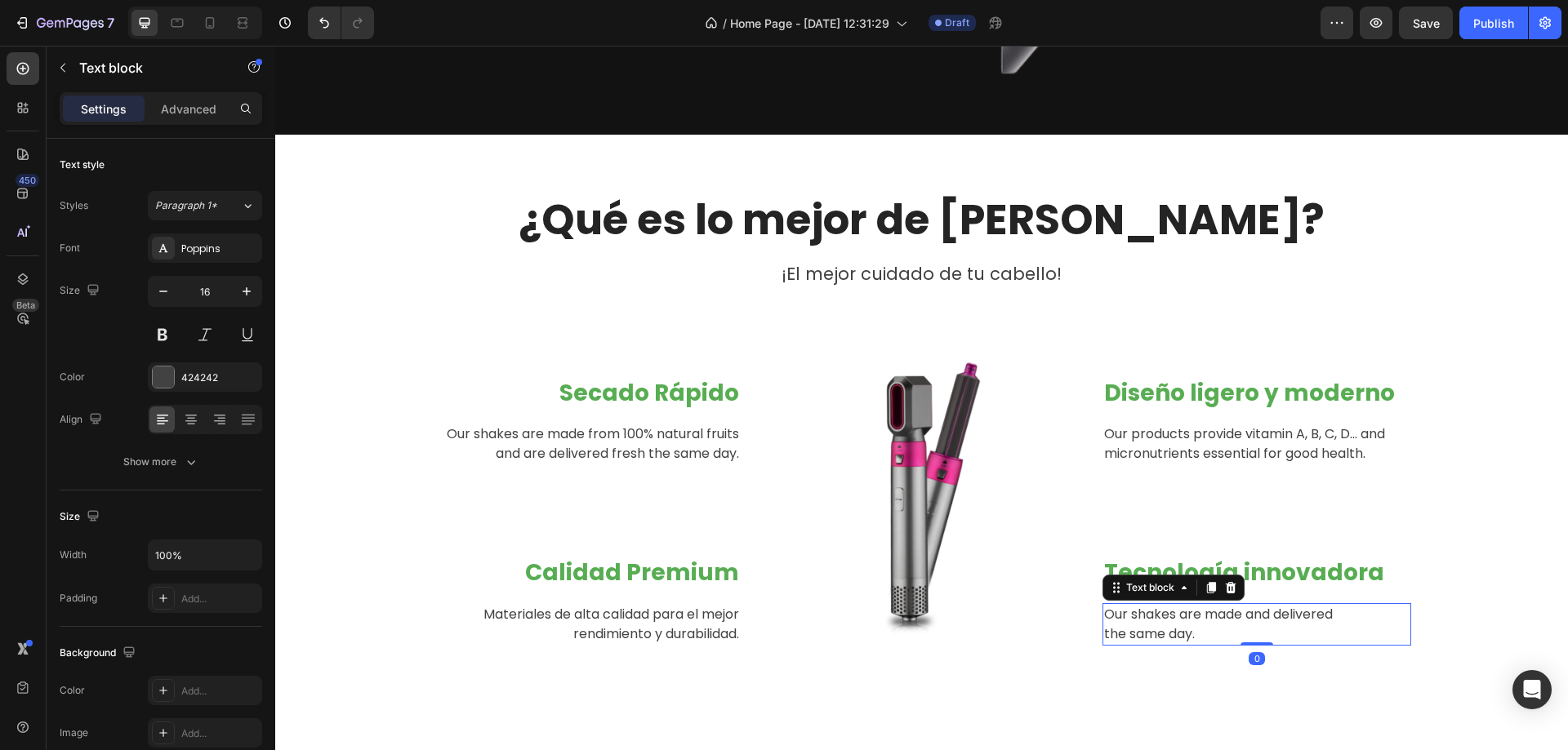
click at [1200, 628] on p "Our shakes are made and delivered the same day." at bounding box center [1257, 624] width 306 height 39
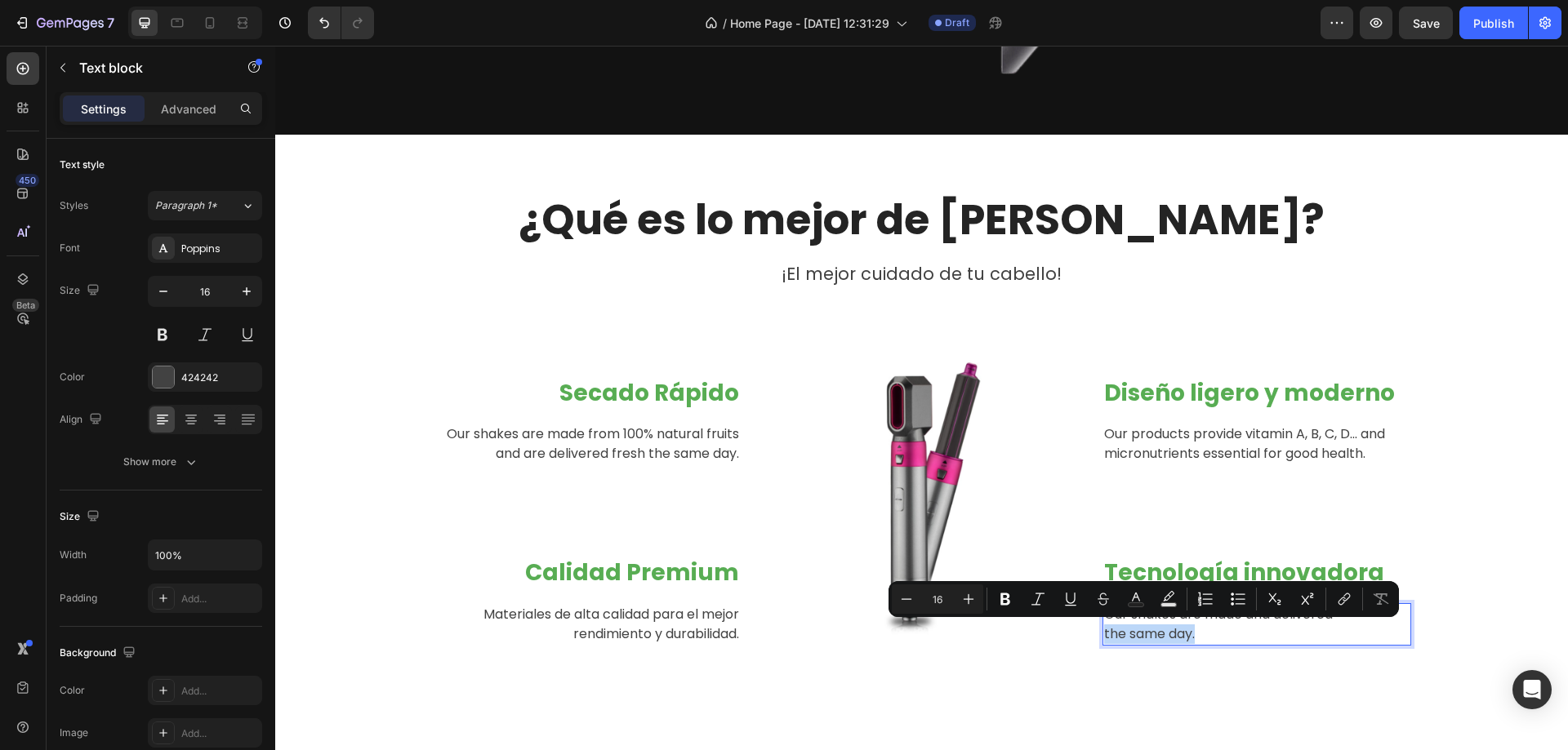
click at [1200, 628] on p "Our shakes are made and delivered the same day." at bounding box center [1257, 624] width 306 height 39
click at [1237, 640] on p "Our shakes are made and delivered the same day." at bounding box center [1257, 624] width 306 height 39
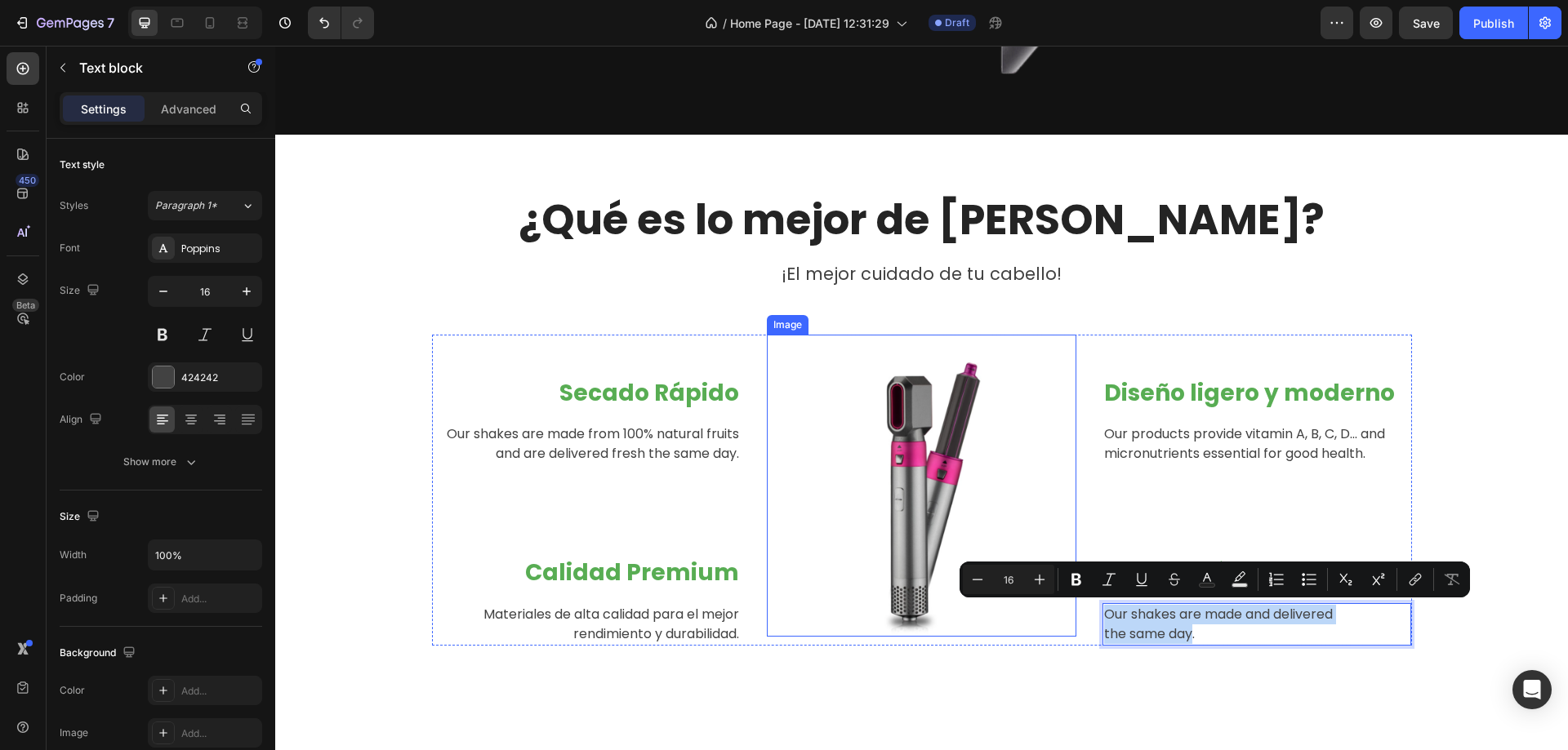
drag, startPoint x: 1188, startPoint y: 639, endPoint x: 1070, endPoint y: 614, distance: 120.6
click at [1070, 614] on div "Secado Rápido Heading Our shakes are made from 100% natural fruits and are deli…" at bounding box center [922, 490] width 981 height 311
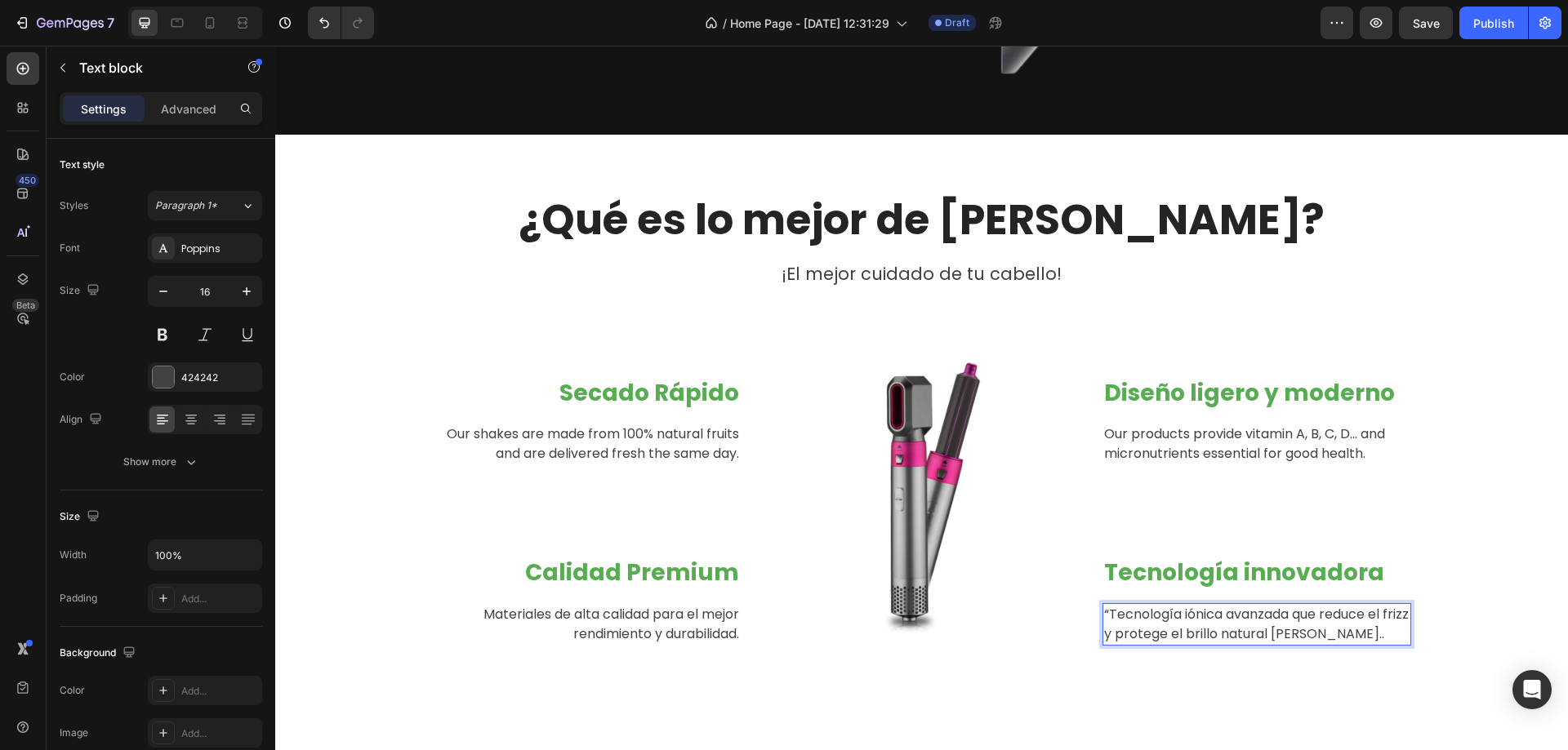
click at [1176, 618] on p "“Tecnología iónica avanzada que reduce el frizz y protege el brillo natural del…" at bounding box center [1257, 624] width 306 height 39
click at [1104, 611] on p "“Tecnología iónica avanzada que reduce el frizz y protege el brillo natural del…" at bounding box center [1257, 624] width 306 height 39
click at [1104, 612] on p "“Tecnología iónica avanzada que reduce el frizz y protege el brillo natural del…" at bounding box center [1257, 624] width 306 height 39
click at [1123, 631] on p "Tecnología iónica avanzada que reduce el frizz y protege el brillo natural del …" at bounding box center [1257, 624] width 306 height 39
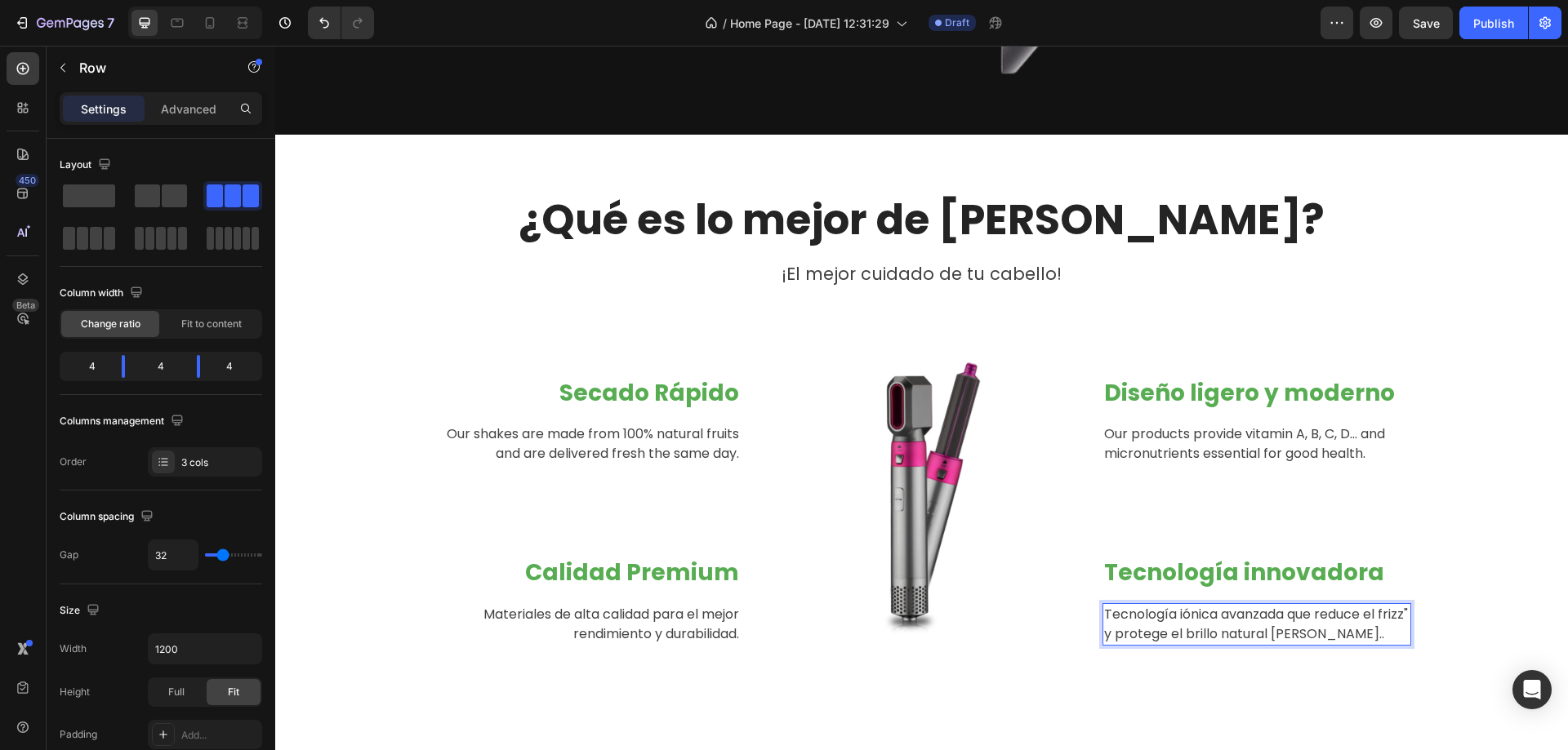
click at [1096, 630] on div "Secado Rápido Heading Our shakes are made from 100% natural fruits and are deli…" at bounding box center [922, 490] width 981 height 311
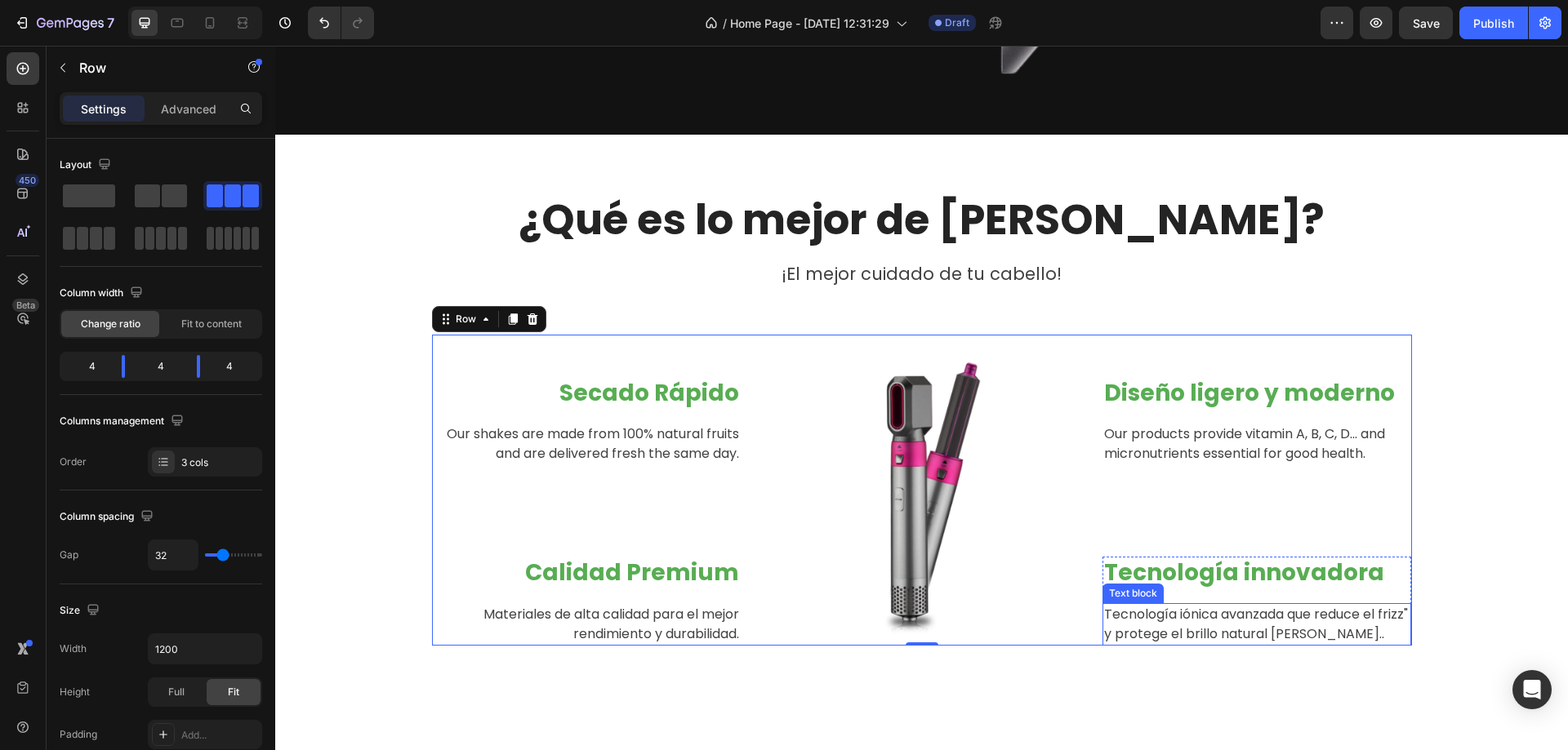
click at [1104, 632] on p "Tecnología iónica avanzada que reduce el frizz" y protege el brillo natural del…" at bounding box center [1257, 624] width 306 height 39
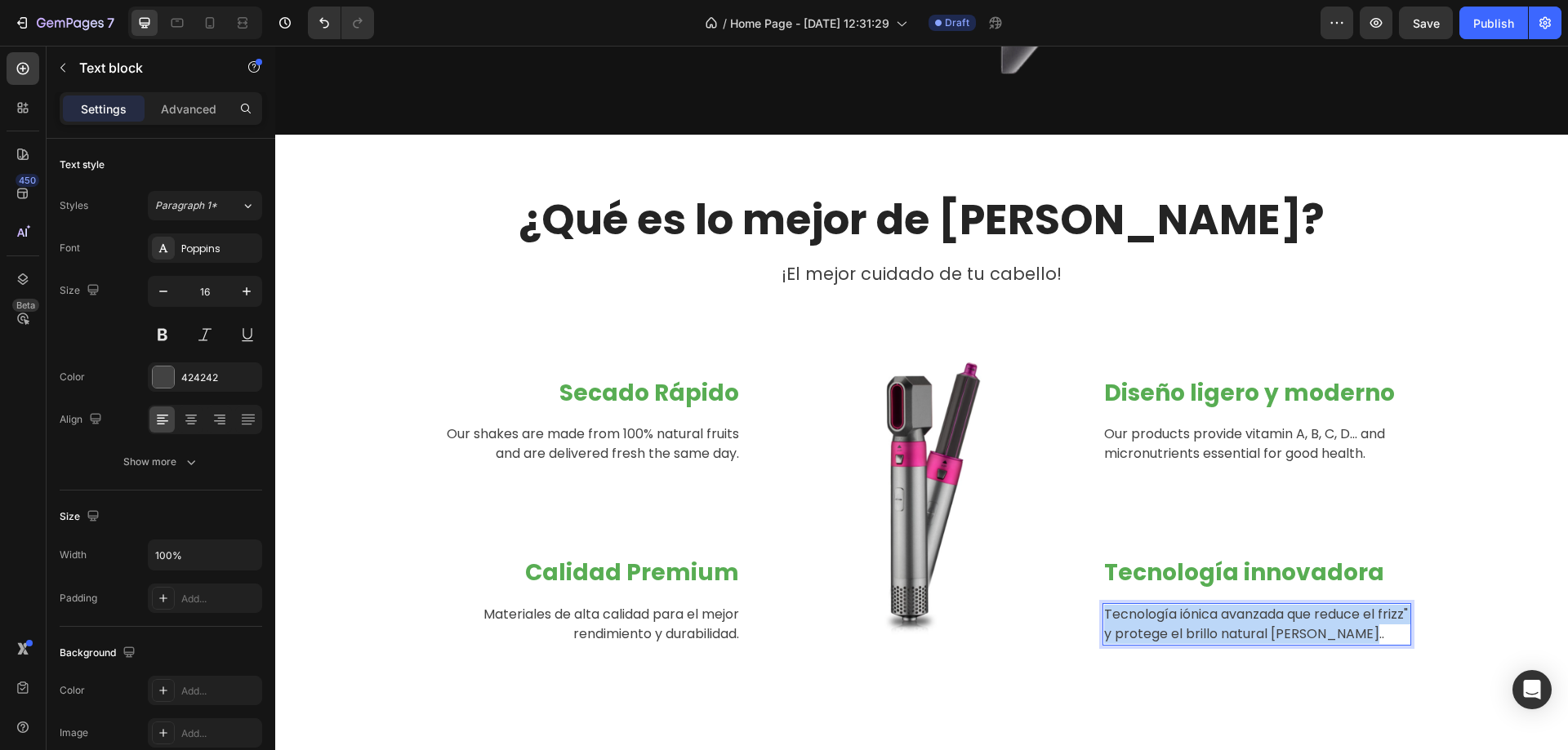
click at [1104, 632] on p "Tecnología iónica avanzada que reduce el frizz" y protege el brillo natural del…" at bounding box center [1257, 624] width 306 height 39
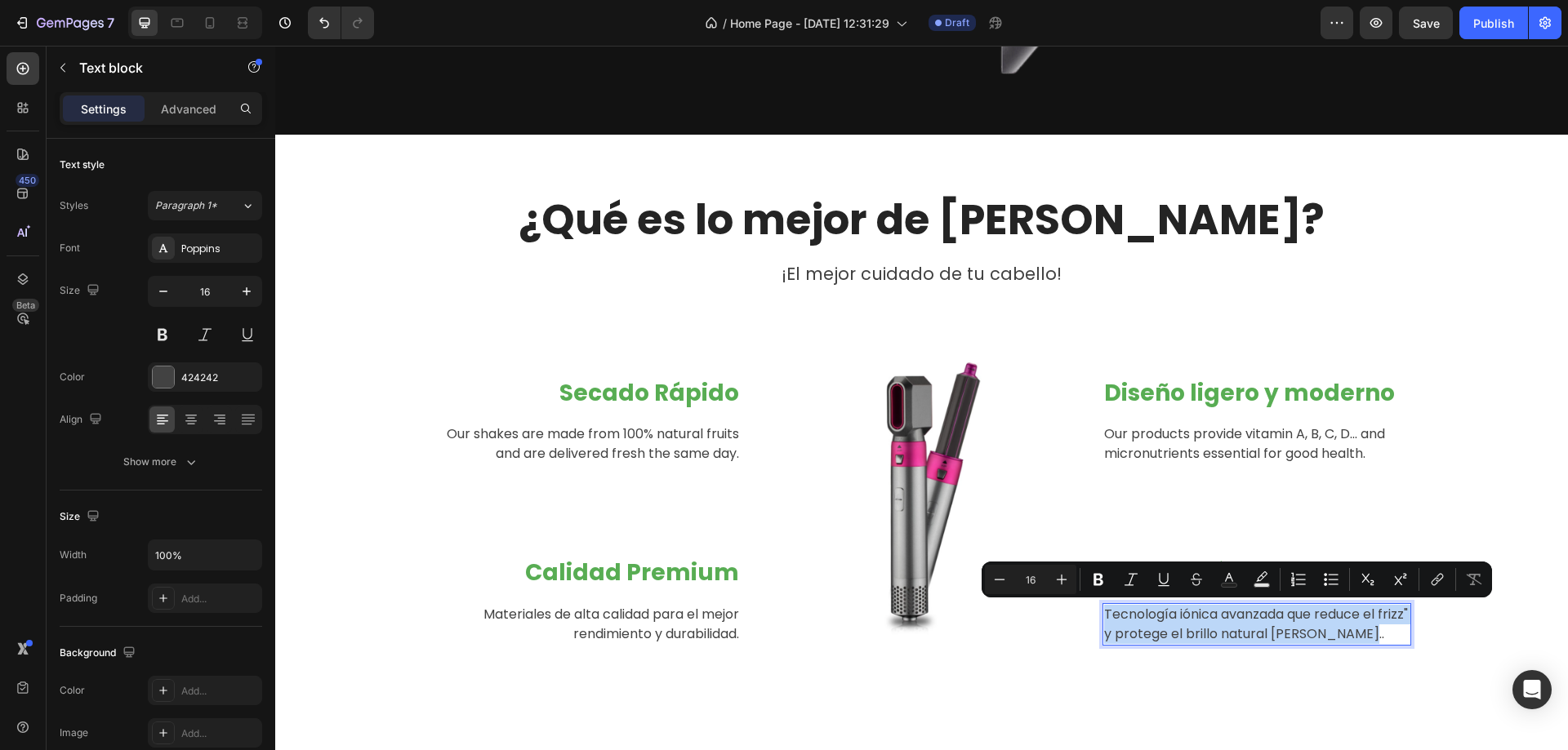
click at [1104, 632] on p "Tecnología iónica avanzada que reduce el frizz" y protege el brillo natural del…" at bounding box center [1257, 624] width 306 height 39
click at [1104, 633] on p "Tecnología iónica avanzada que reduce el frizz" y protege el brillo natural del…" at bounding box center [1257, 624] width 306 height 39
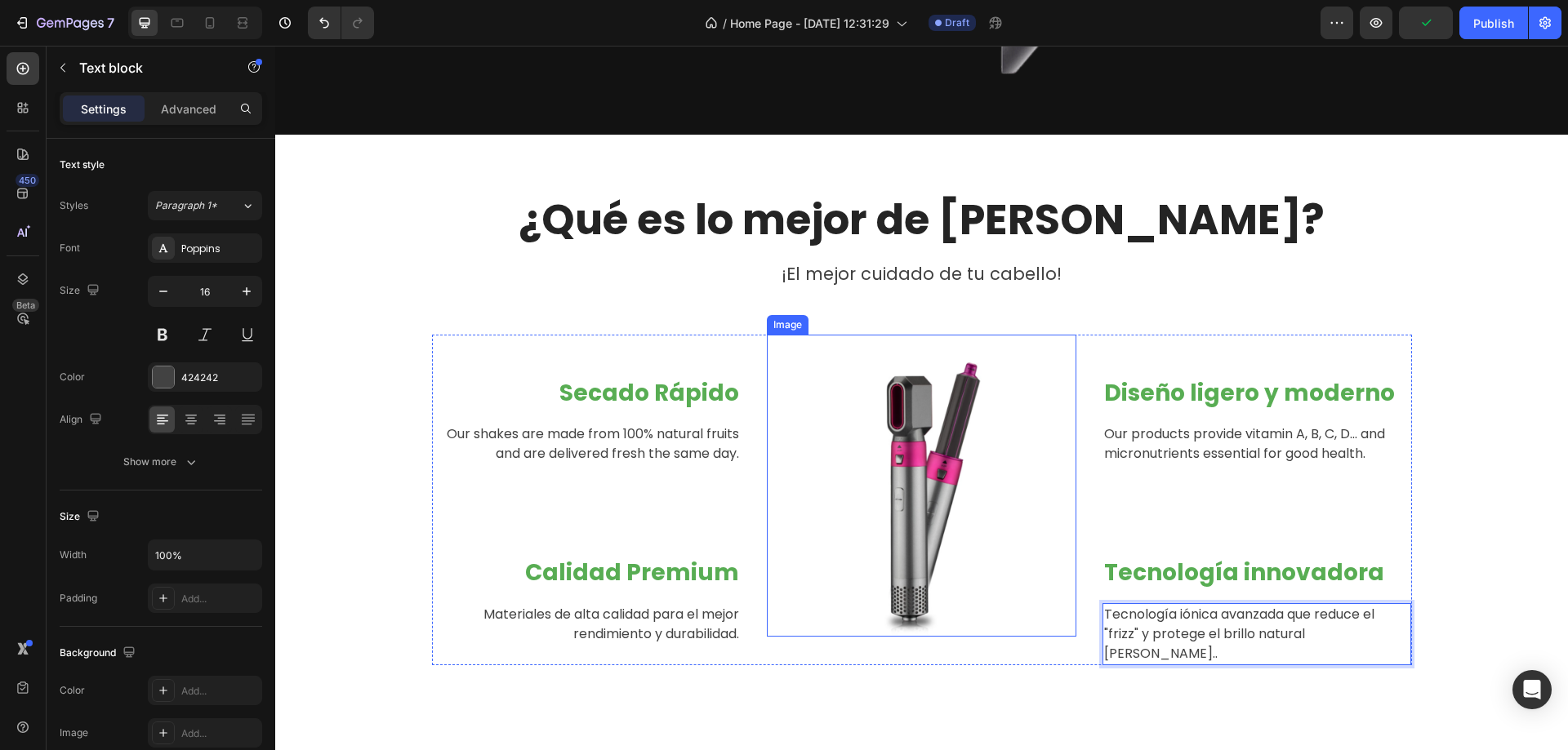
click at [948, 363] on img at bounding box center [921, 485] width 302 height 302
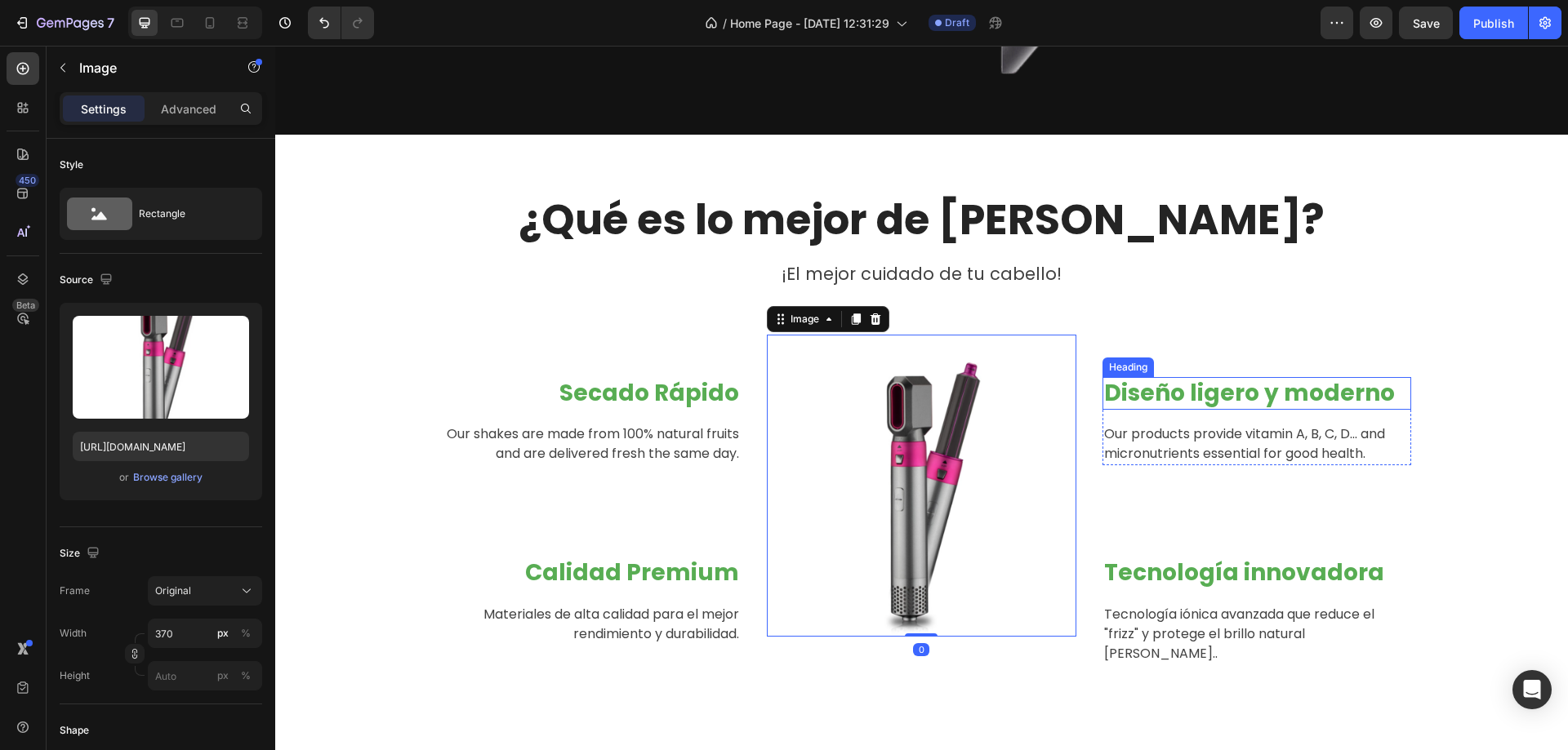
click at [1197, 385] on p "Diseño ligero y moderno" at bounding box center [1257, 394] width 306 height 30
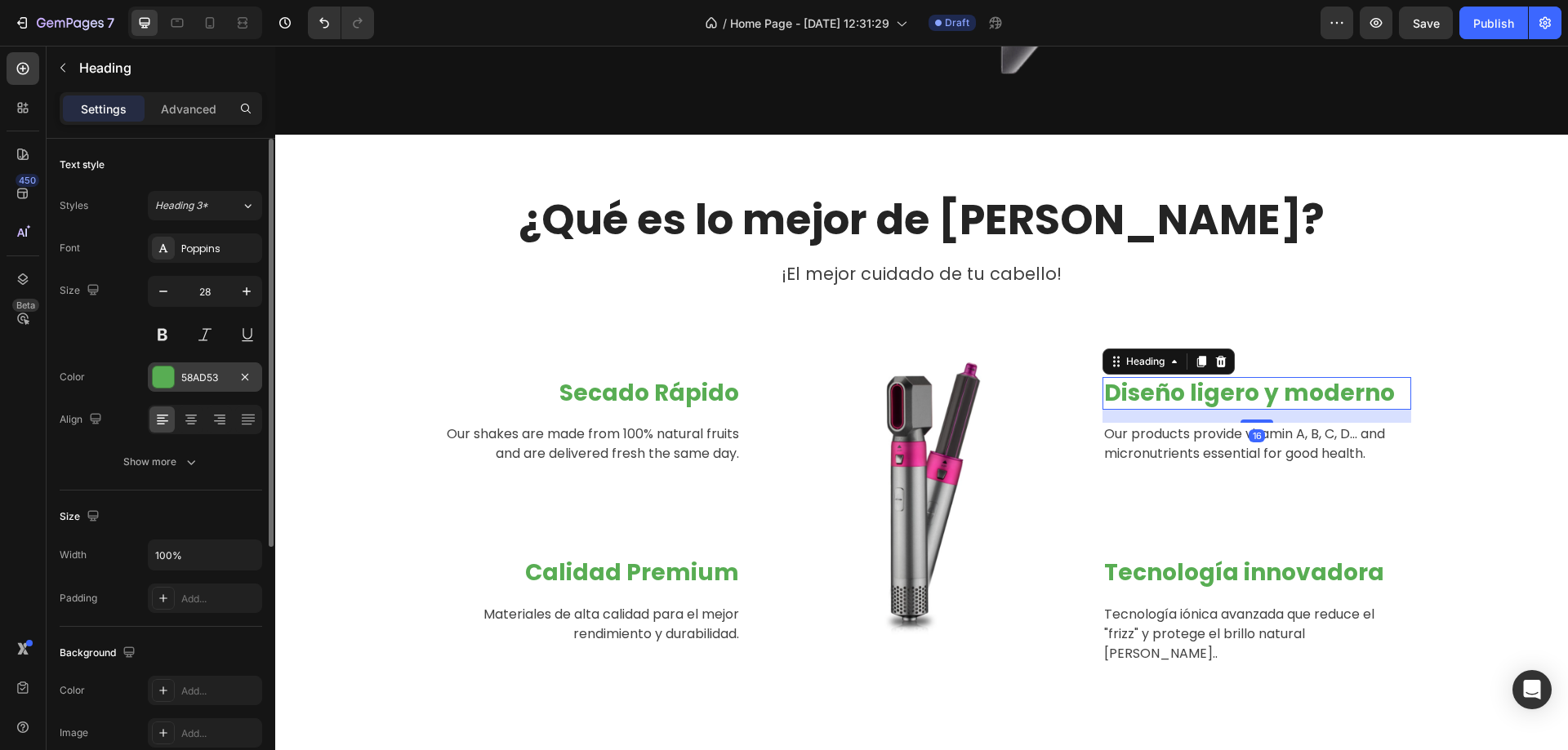
click at [198, 383] on div "58AD53" at bounding box center [205, 377] width 47 height 15
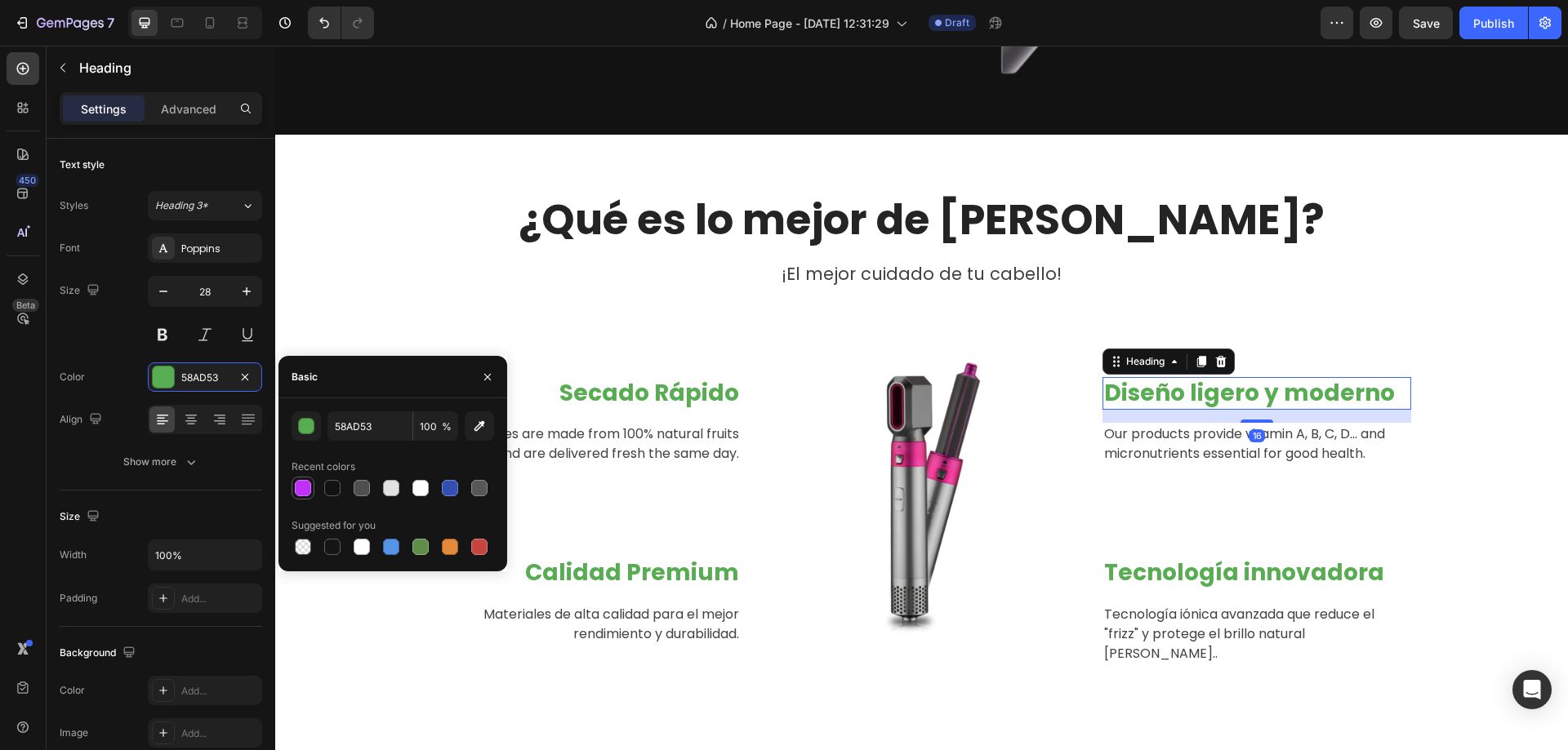
click at [304, 483] on div at bounding box center [302, 488] width 17 height 17
type input "BF31FB"
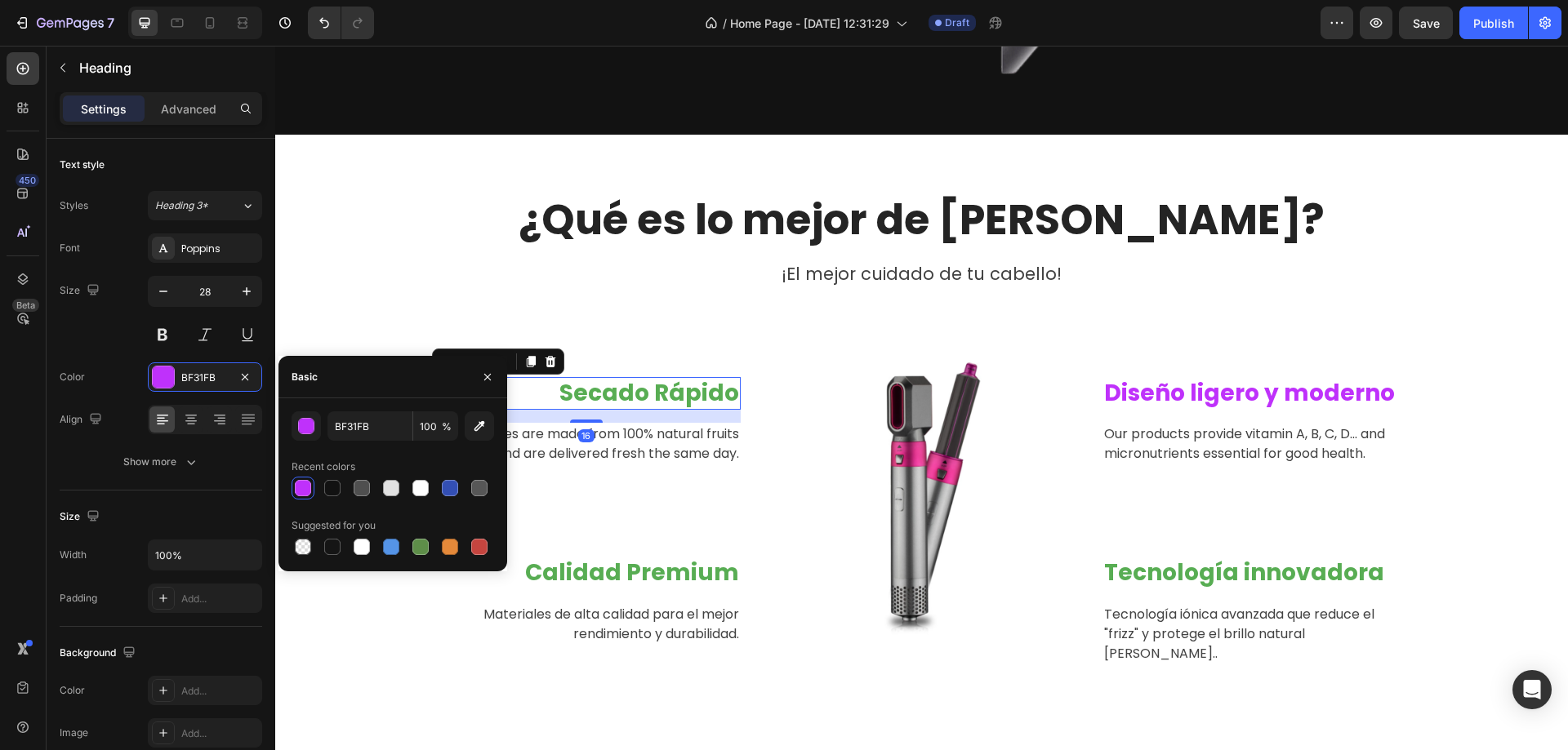
click at [640, 387] on p "Secado Rápido" at bounding box center [587, 394] width 306 height 30
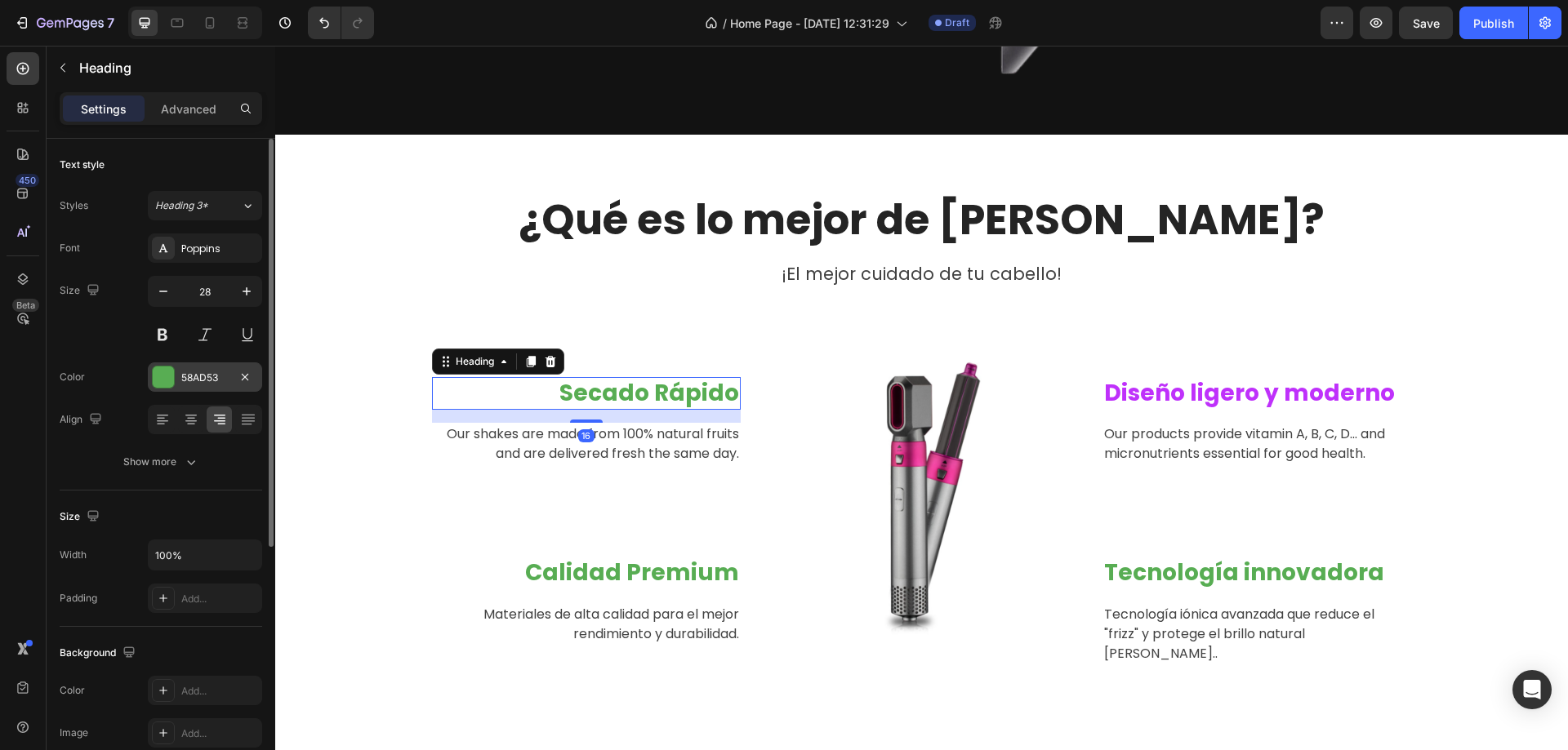
click at [188, 378] on div "58AD53" at bounding box center [205, 377] width 47 height 15
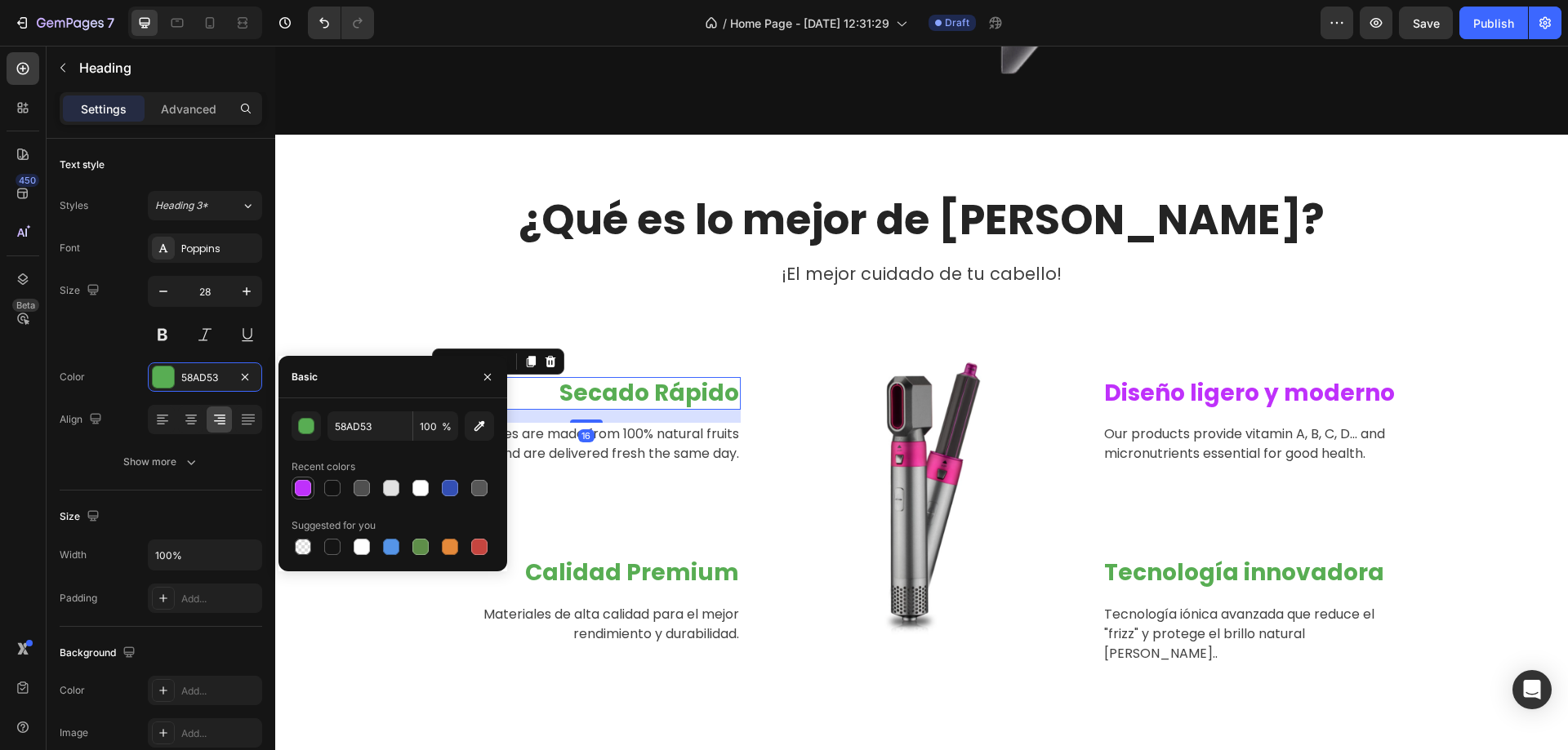
click at [304, 483] on div at bounding box center [302, 488] width 17 height 17
type input "BF31FB"
click at [627, 566] on p "Calidad Premium" at bounding box center [587, 573] width 306 height 30
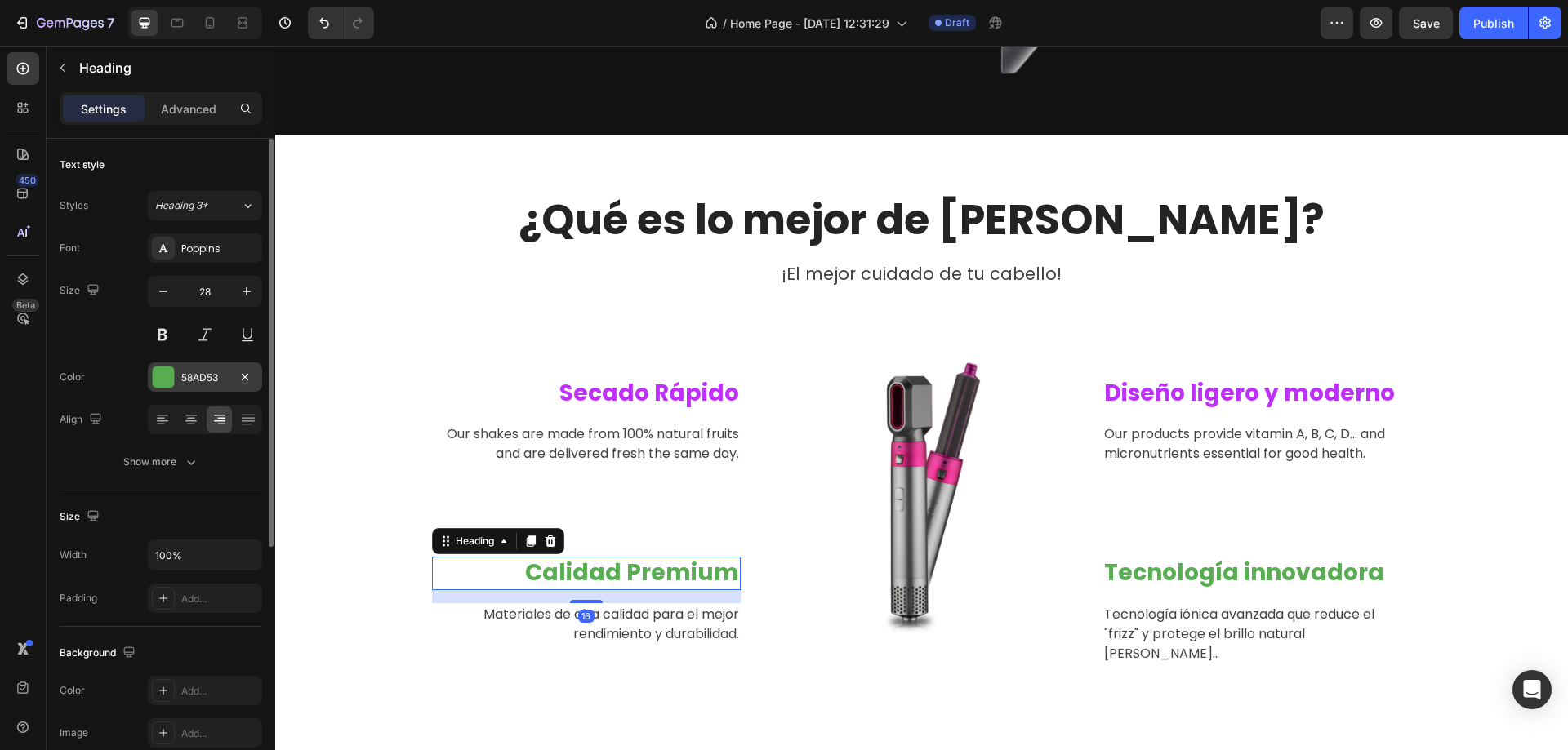
click at [206, 389] on div "58AD53" at bounding box center [205, 377] width 114 height 30
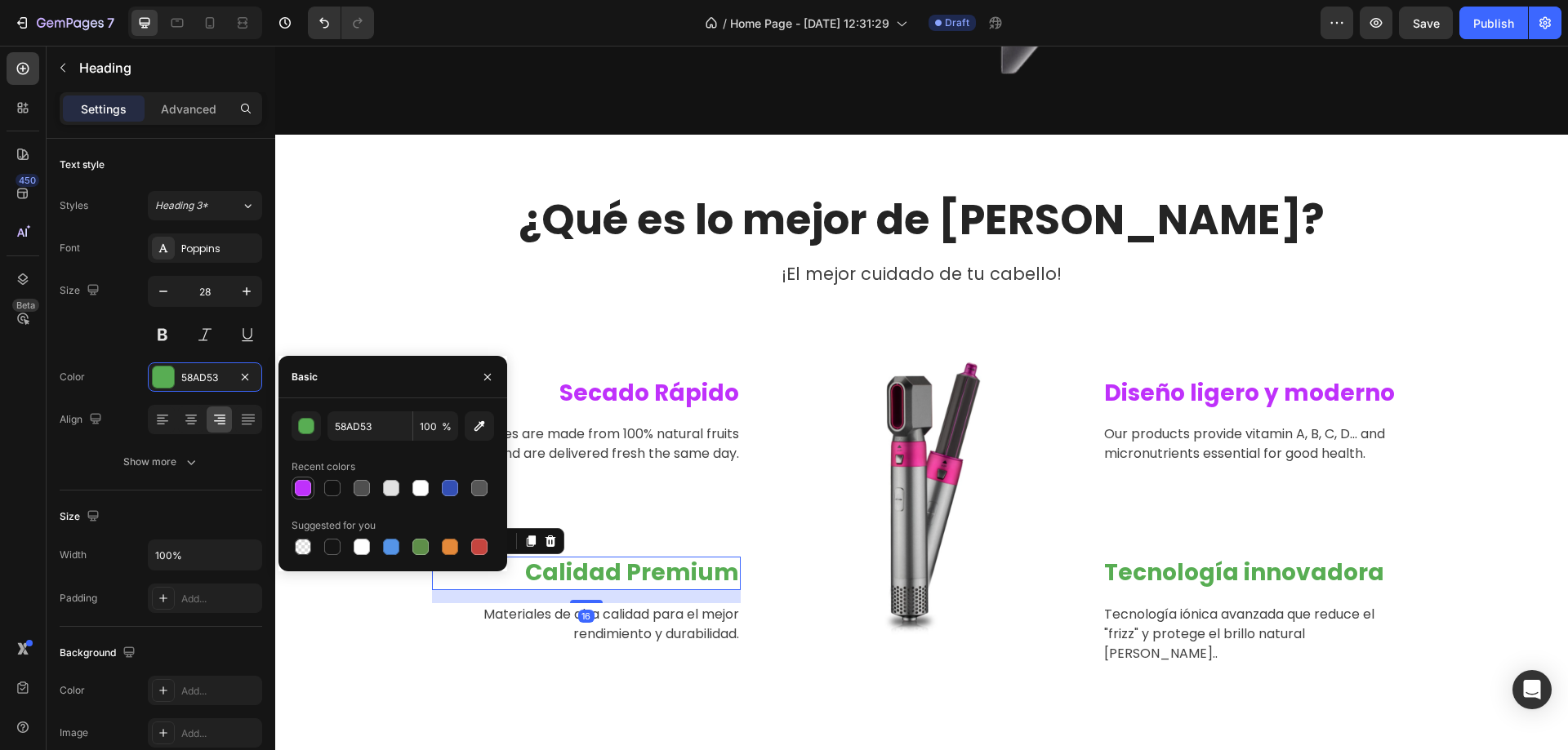
click at [306, 481] on div at bounding box center [302, 488] width 17 height 17
type input "BF31FB"
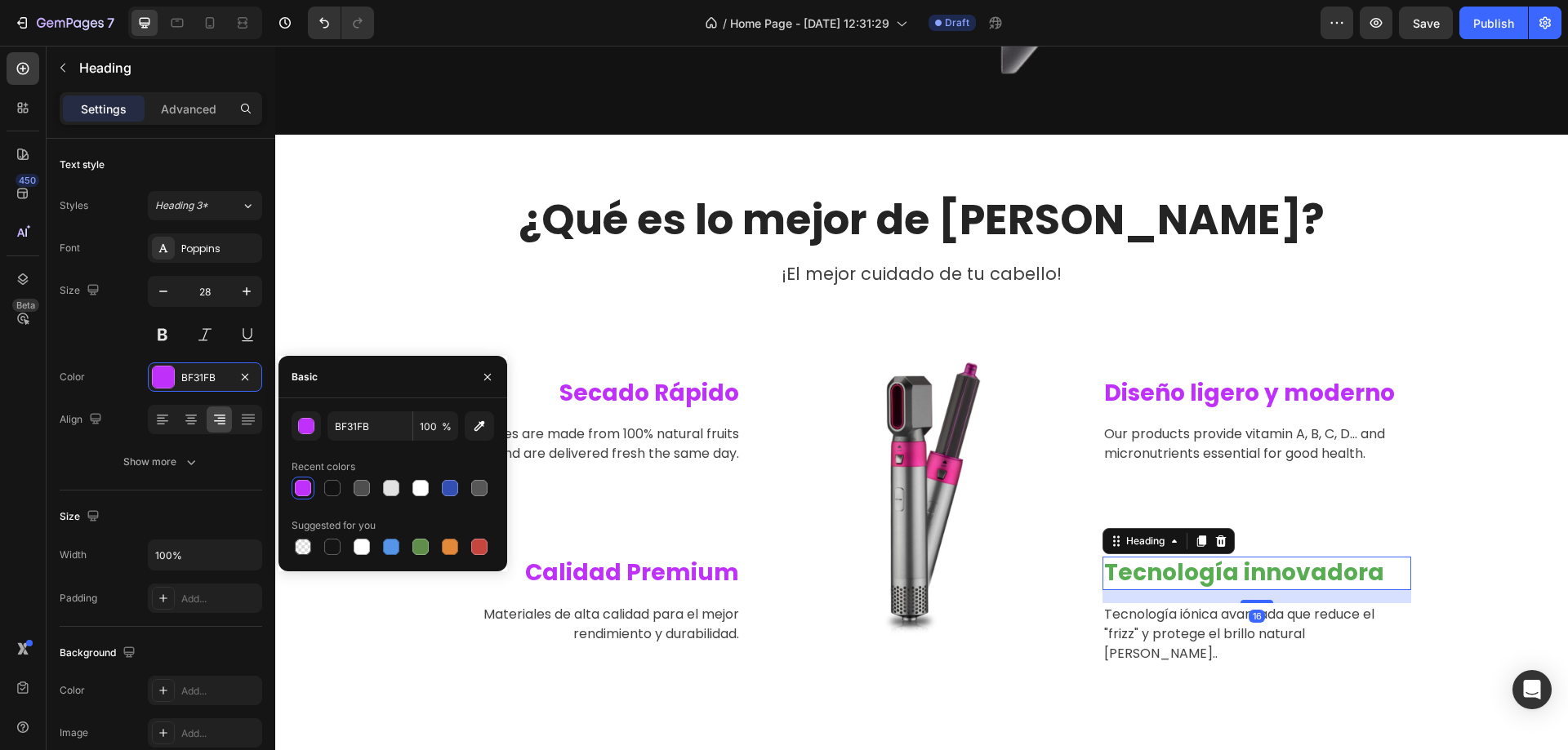
click at [1177, 575] on p "Tecnología innovadora" at bounding box center [1257, 573] width 306 height 30
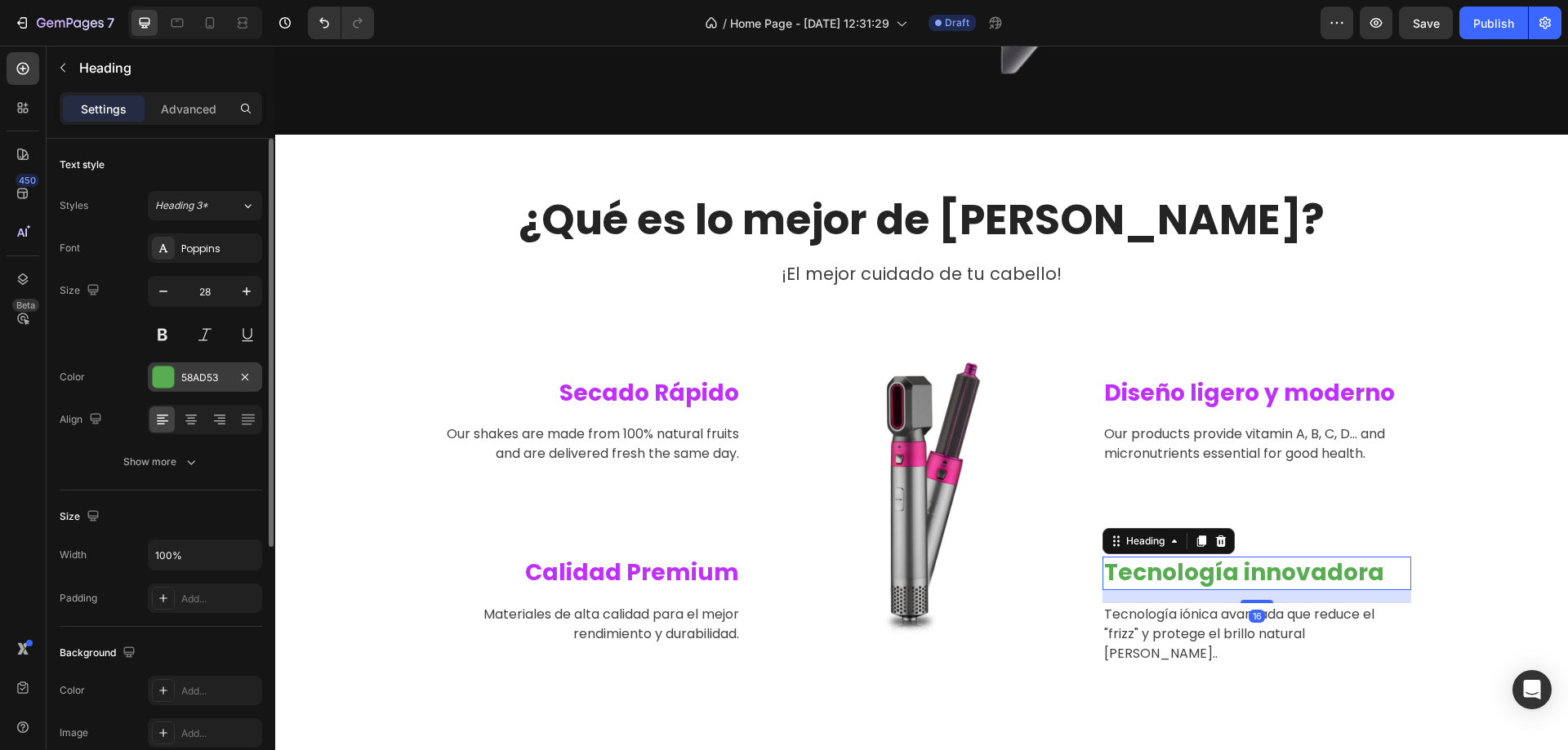
click at [170, 370] on div at bounding box center [163, 377] width 21 height 21
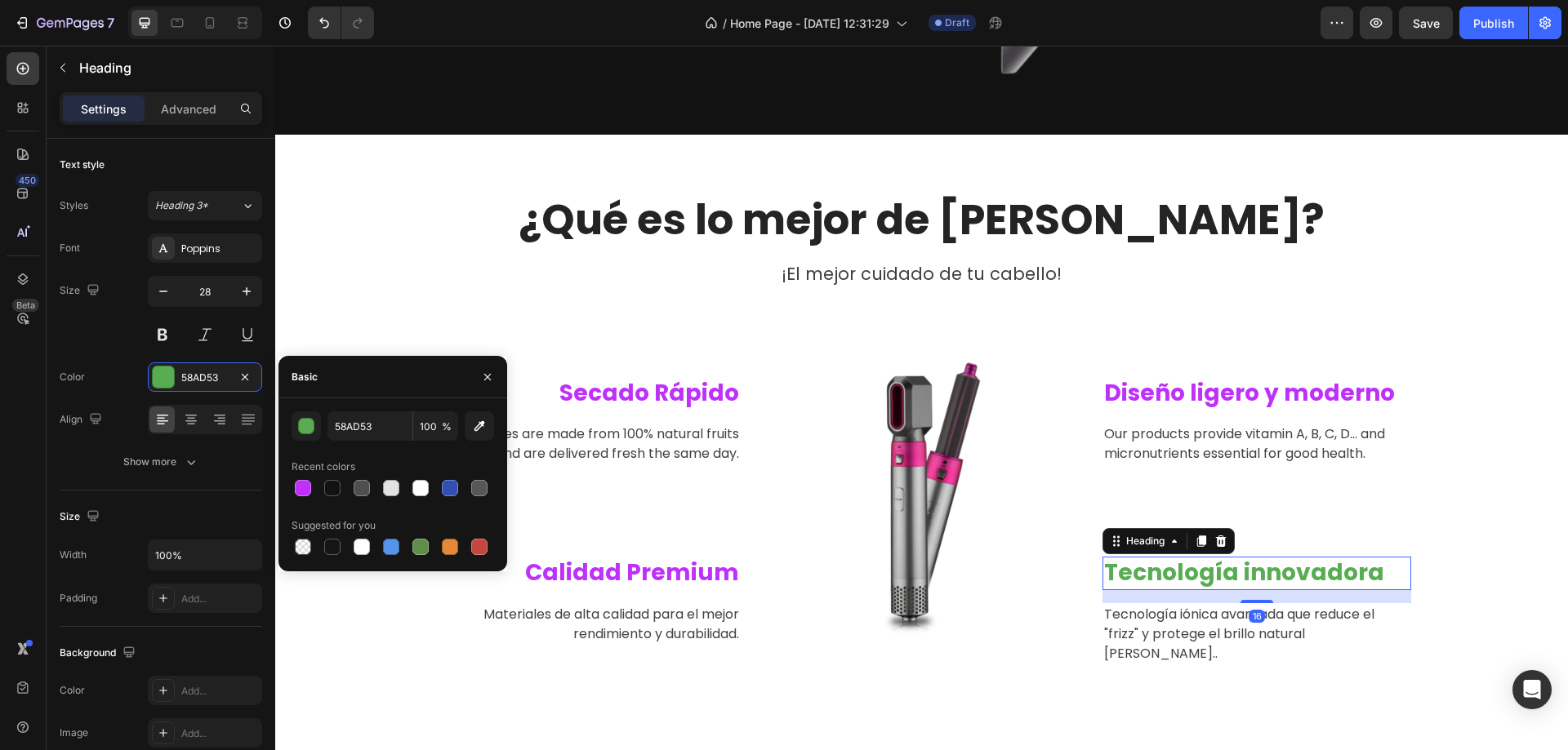
click at [291, 483] on div "58AD53 100 % Recent colors Suggested for you" at bounding box center [393, 484] width 228 height 147
click at [303, 482] on div at bounding box center [302, 488] width 17 height 17
type input "BF31FB"
click at [655, 205] on p "¿Qué es lo mejor de Volyne?" at bounding box center [922, 220] width 977 height 50
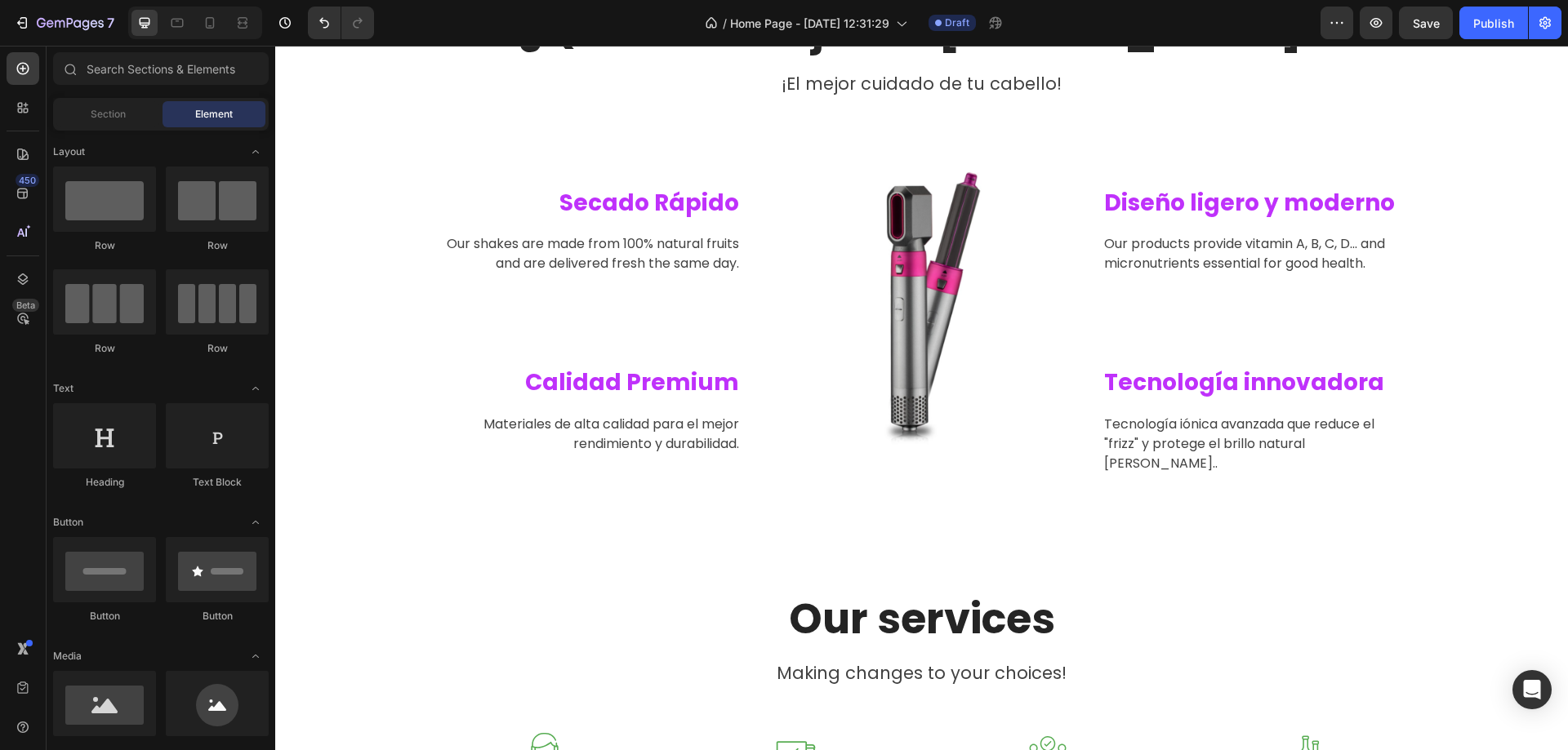
scroll to position [1378, 0]
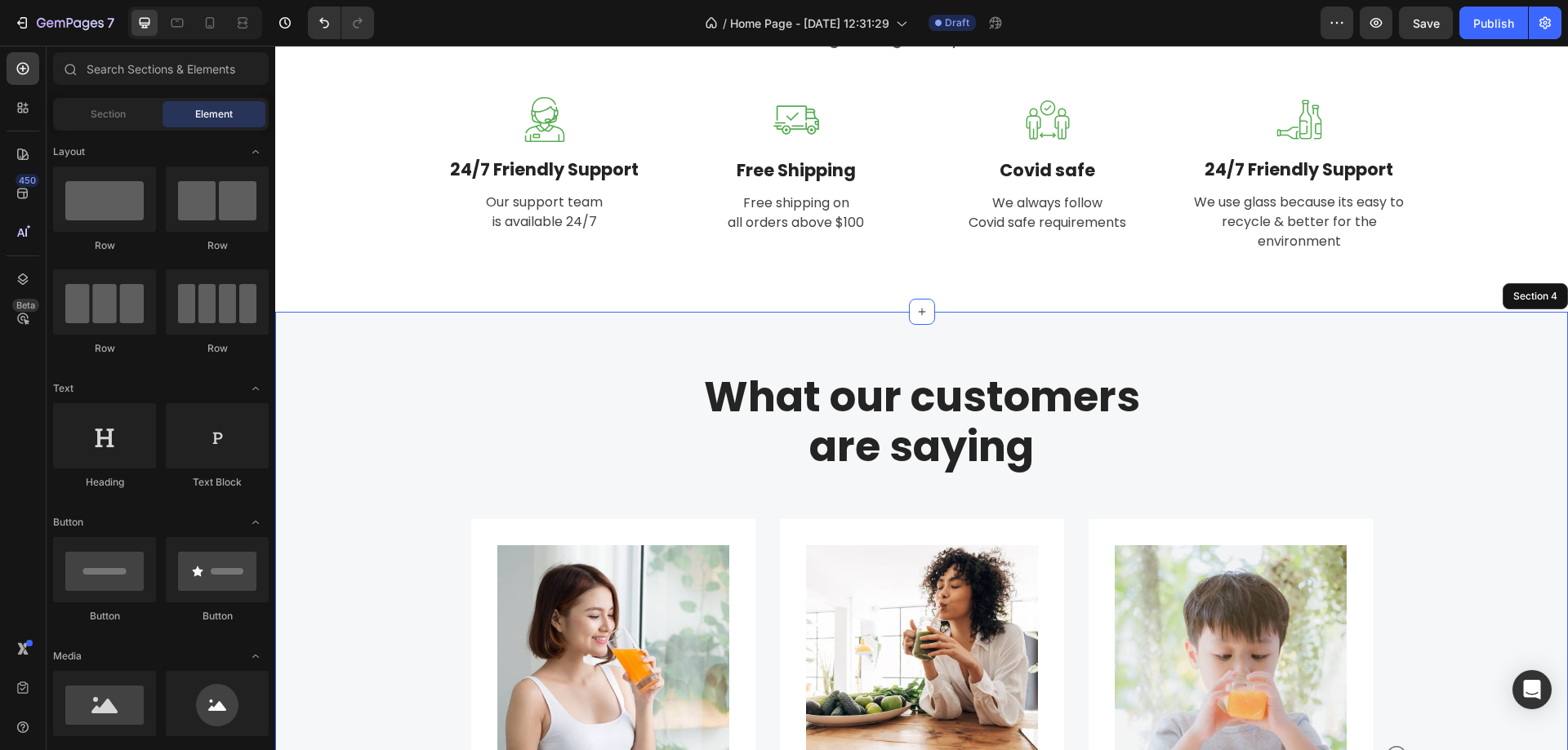
click at [1459, 406] on div "What our customers are saying Heading Row Image Image Jennifer Cobb Text block …" at bounding box center [921, 687] width 1268 height 635
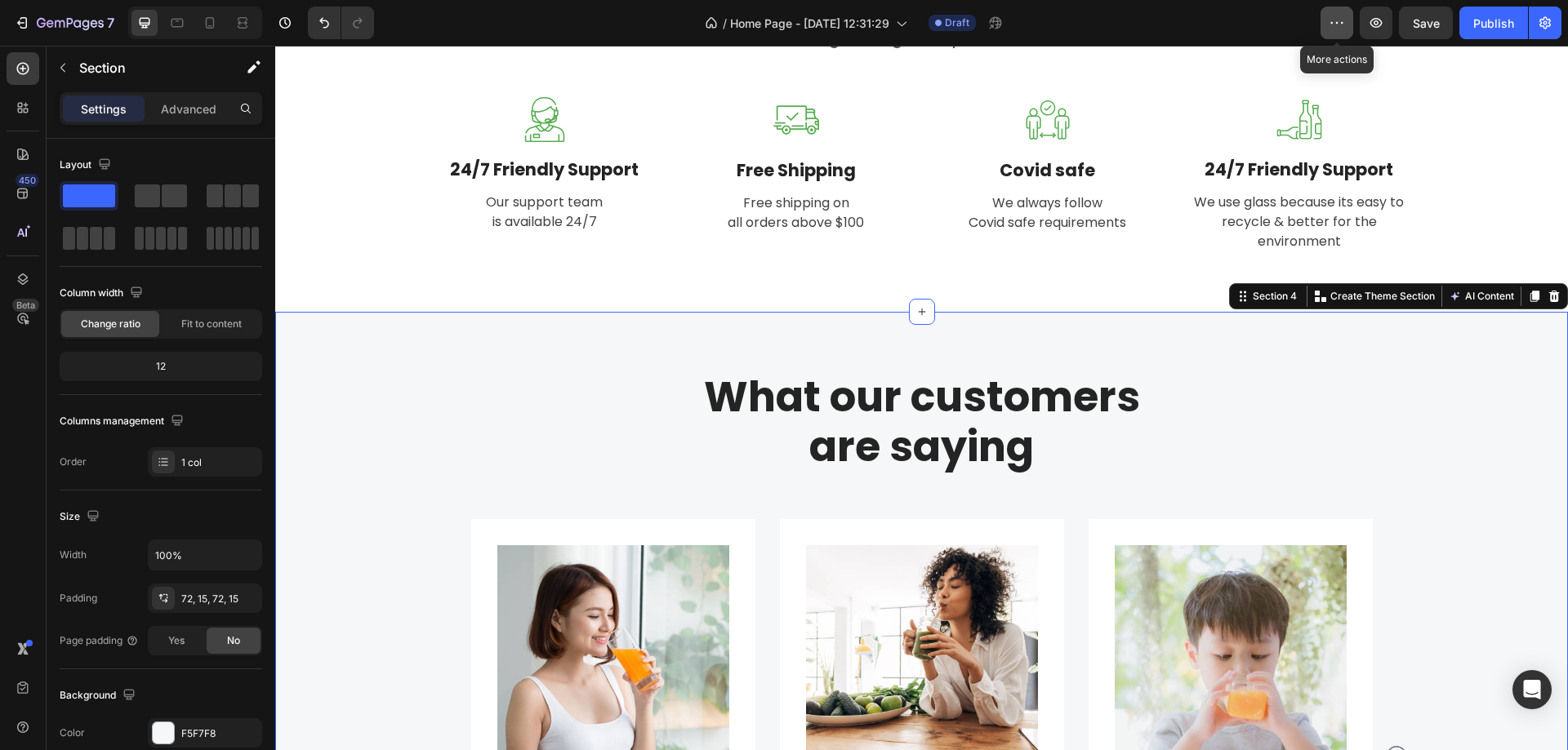
click at [1334, 17] on icon "button" at bounding box center [1337, 23] width 17 height 17
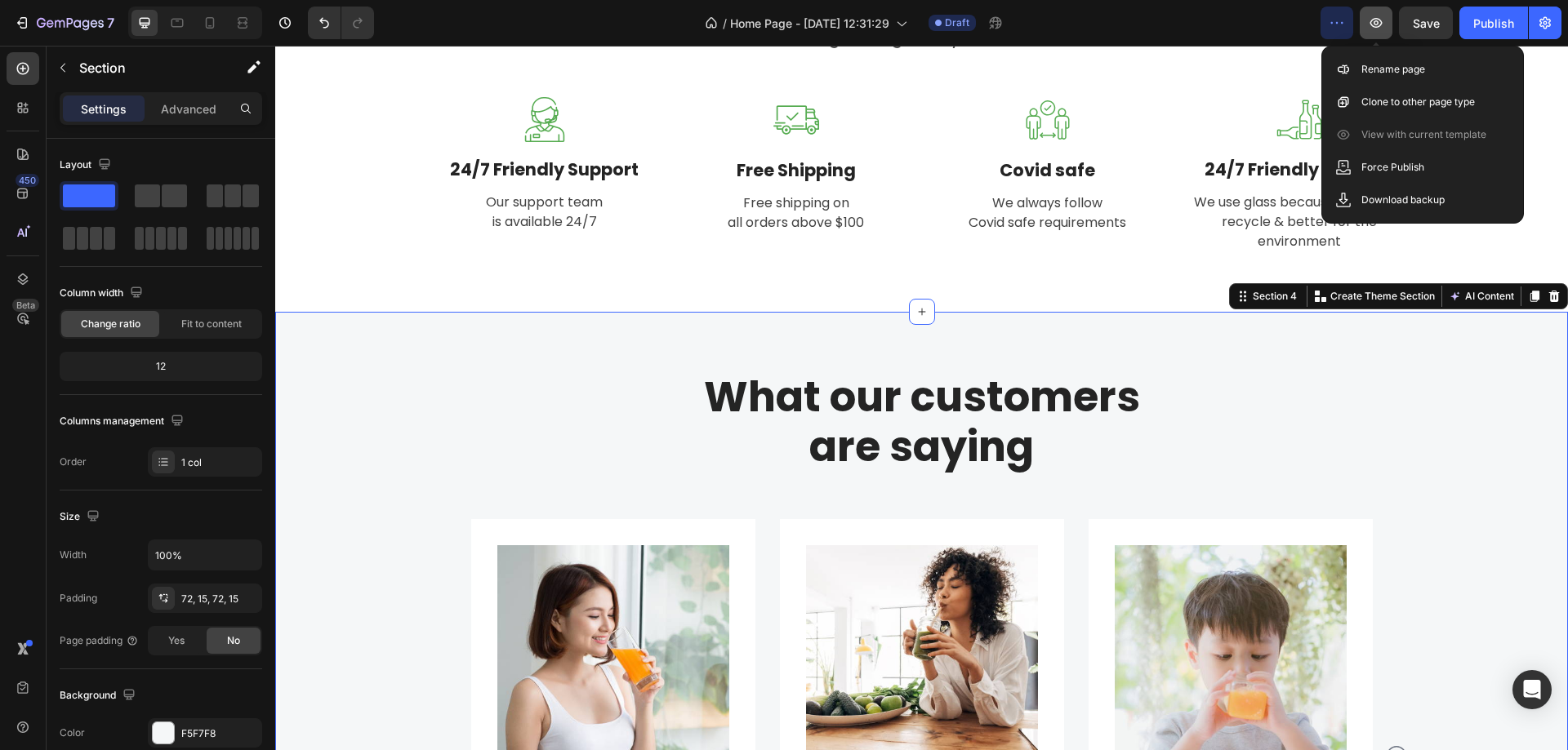
click at [1372, 18] on icon "button" at bounding box center [1376, 23] width 17 height 17
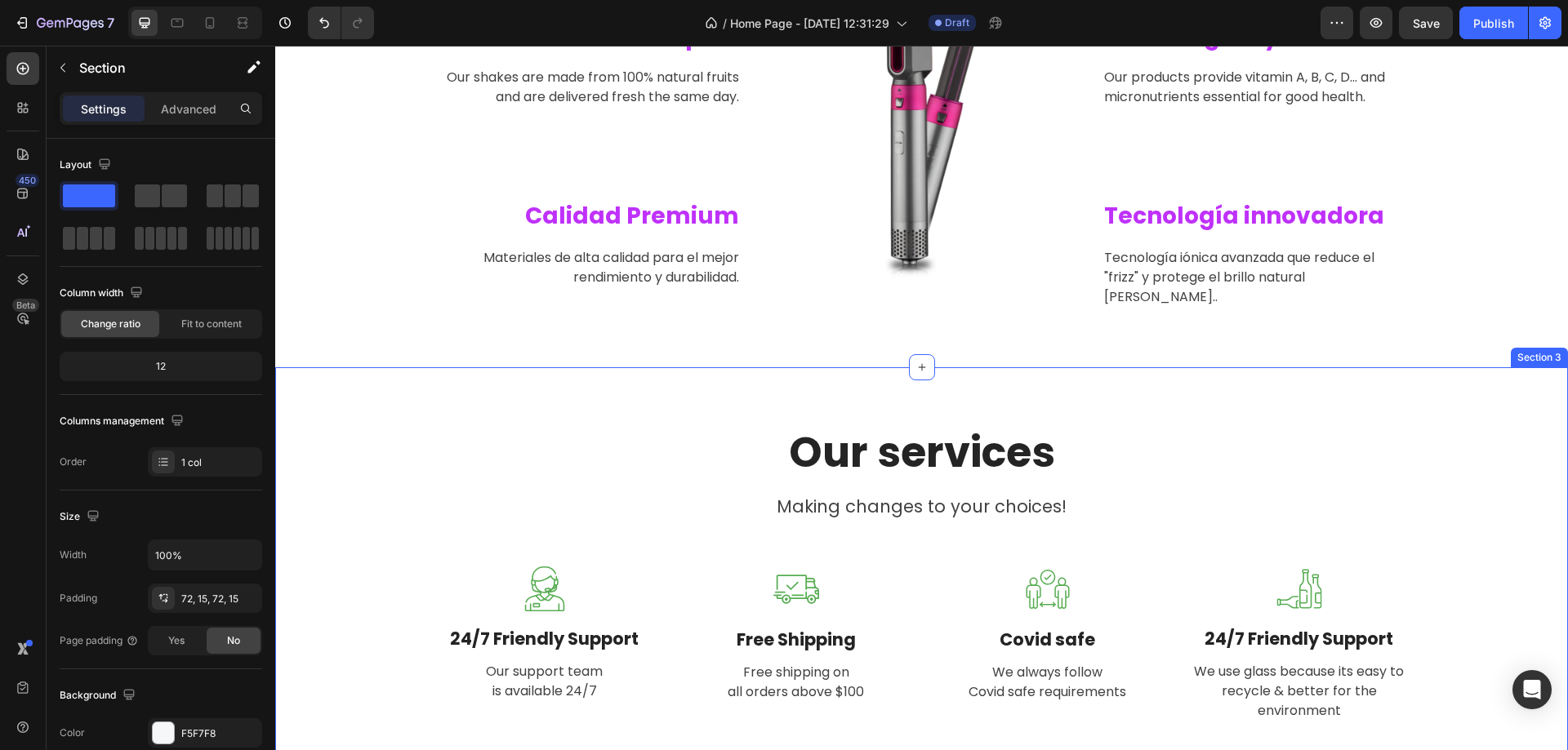
scroll to position [997, 0]
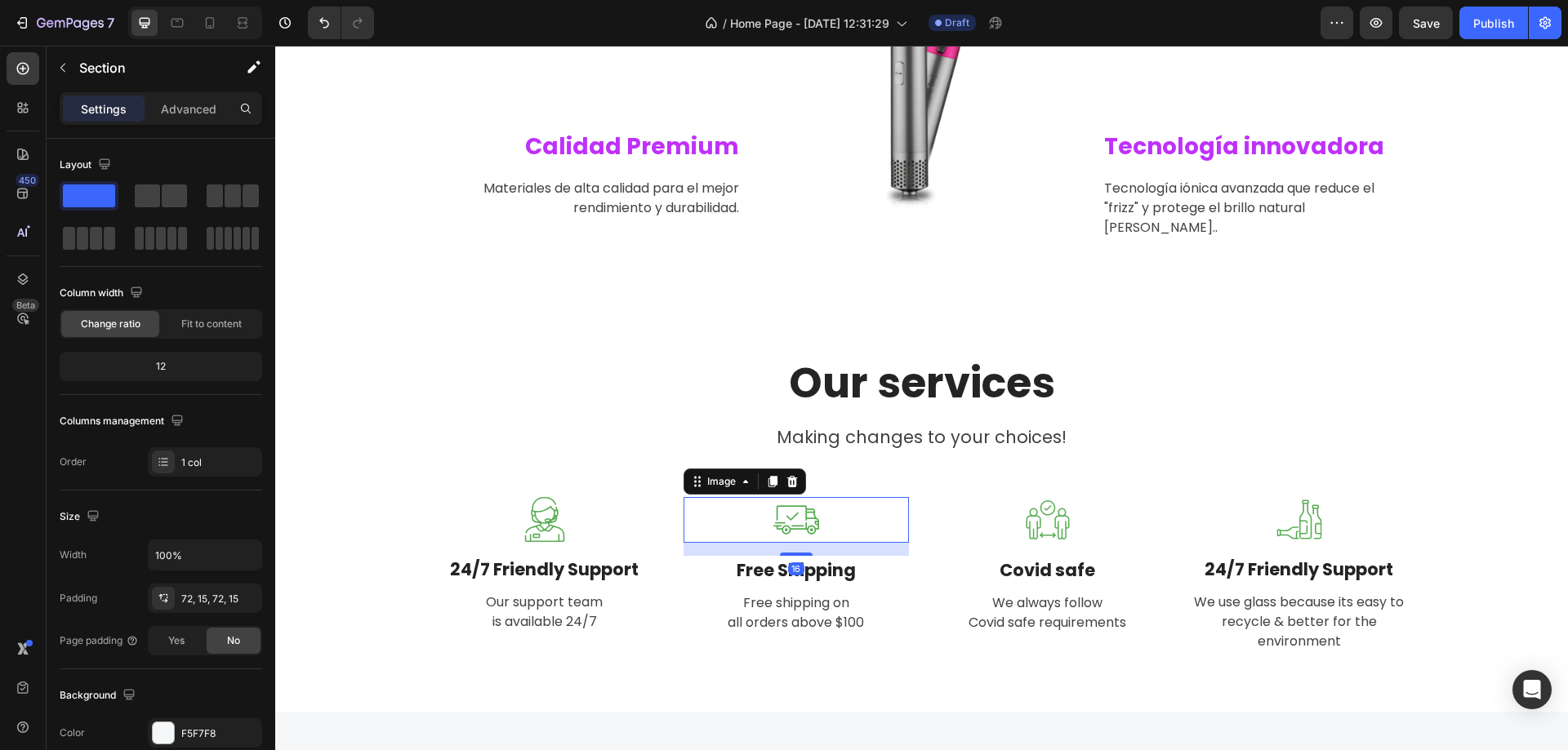
click at [795, 501] on img at bounding box center [796, 520] width 45 height 45
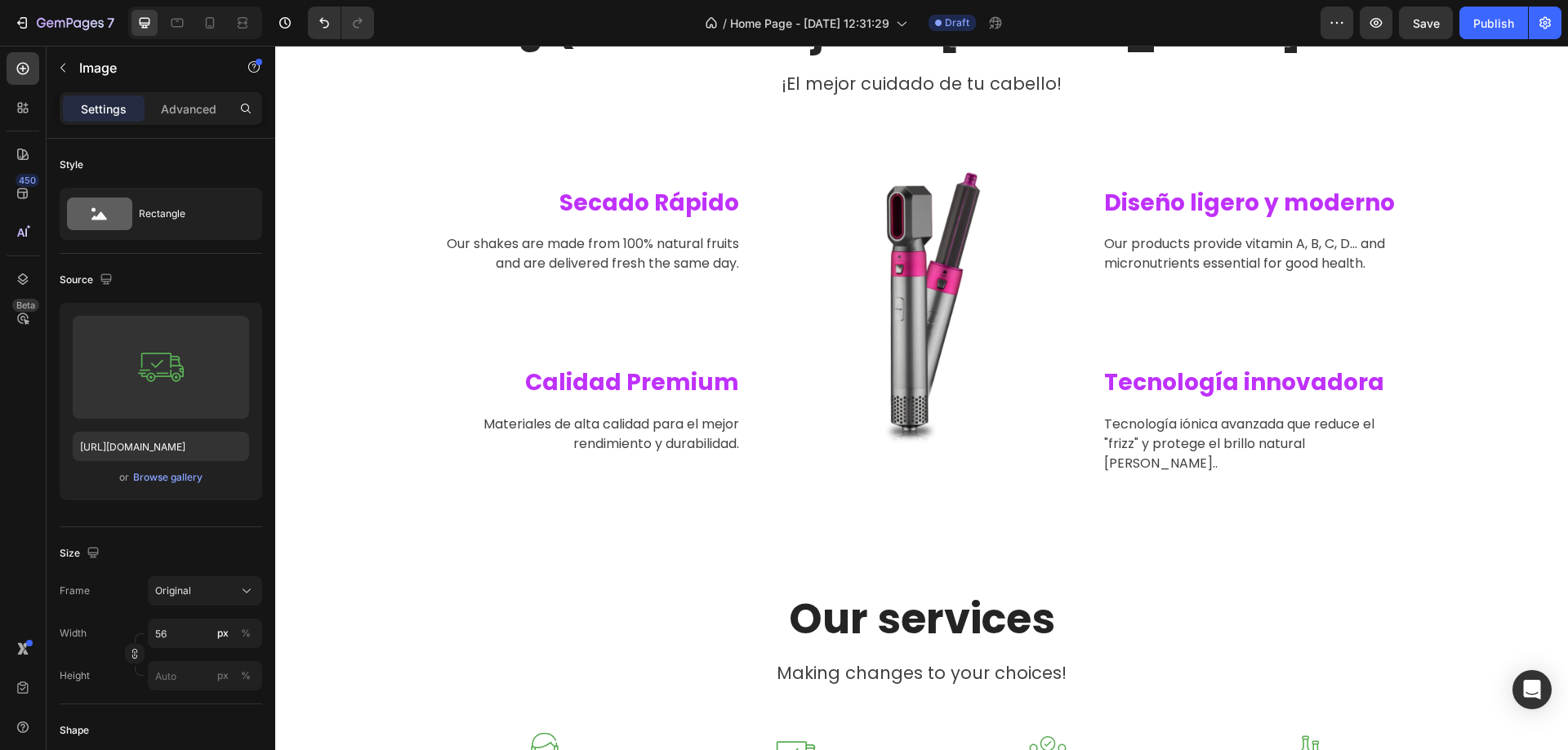
scroll to position [1333, 0]
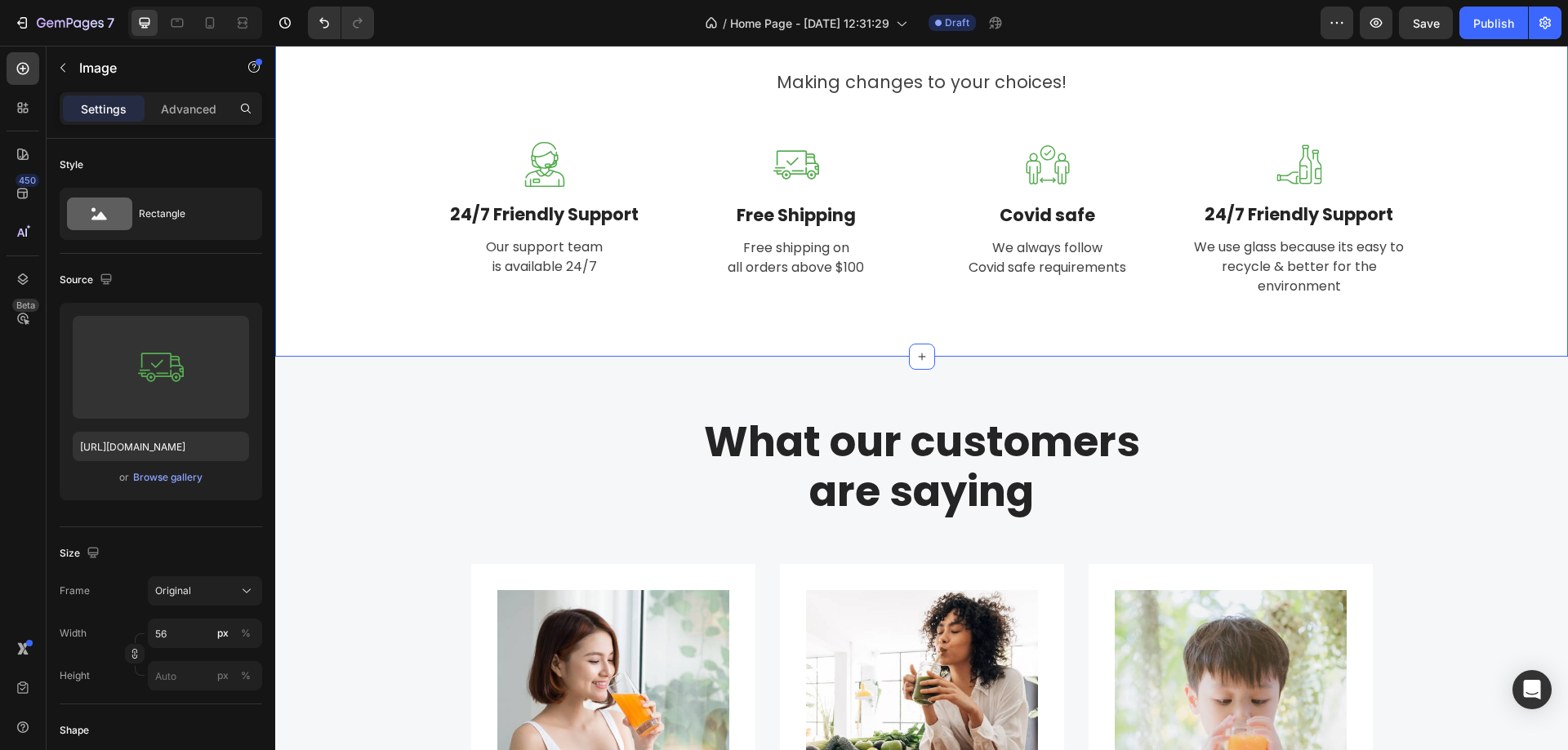
click at [315, 124] on div "Our services Heading Making changes to your choices! Text block Row Image 24/7 …" at bounding box center [921, 150] width 1268 height 296
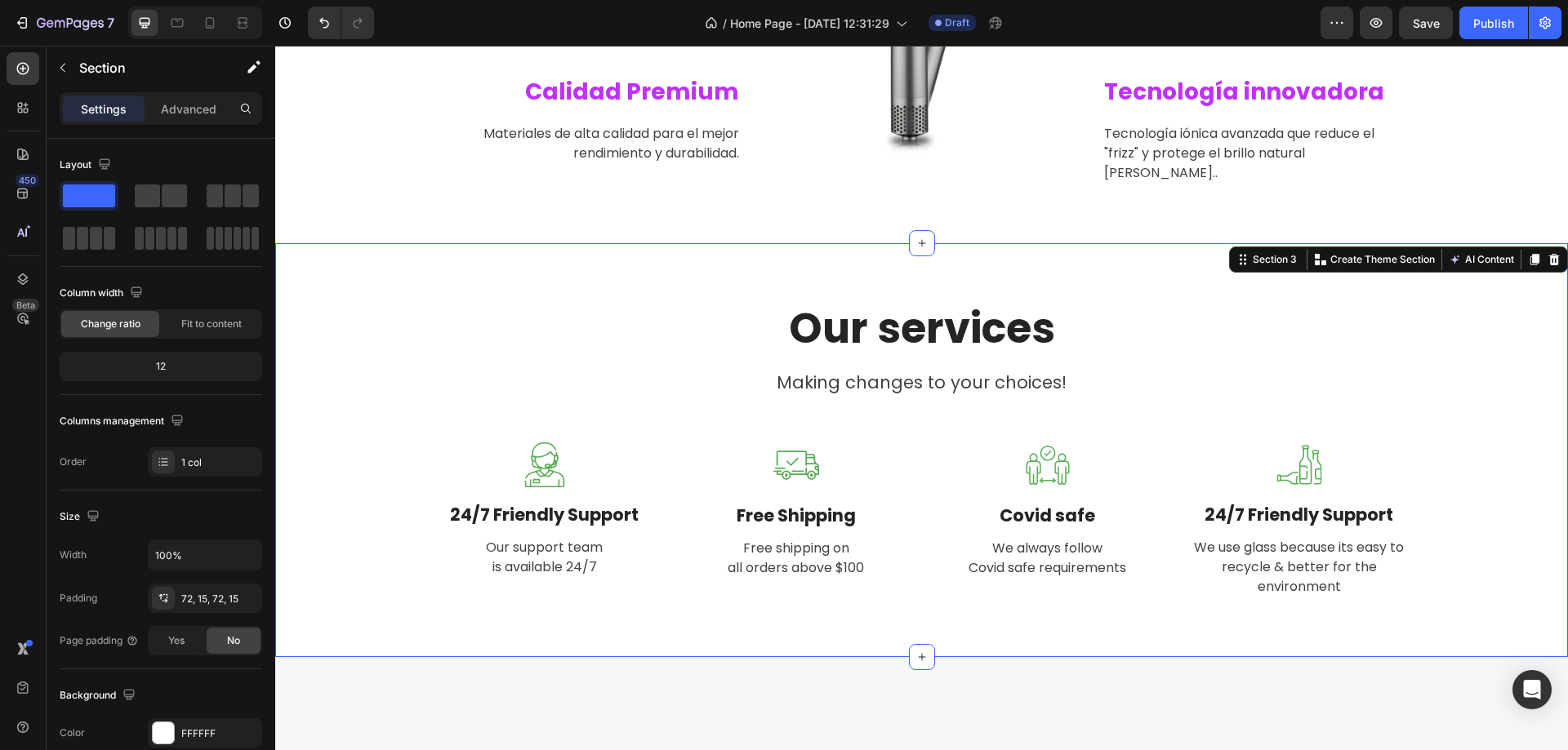
scroll to position [761, 0]
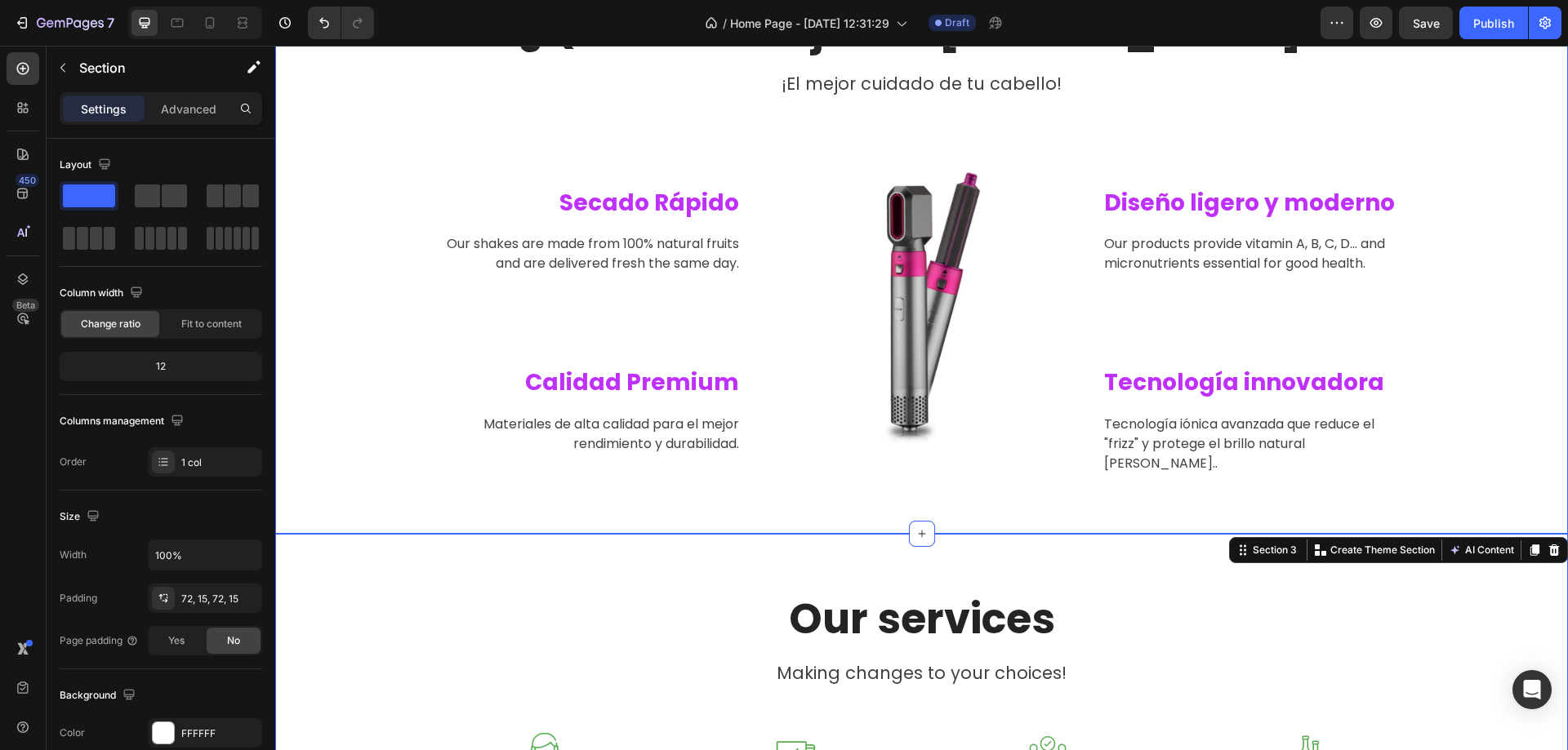
click at [1470, 235] on div "¿Qué es lo mejor de Volyne? Heading ¡El mejor cuidado de tu cabello! Text block…" at bounding box center [921, 240] width 1268 height 472
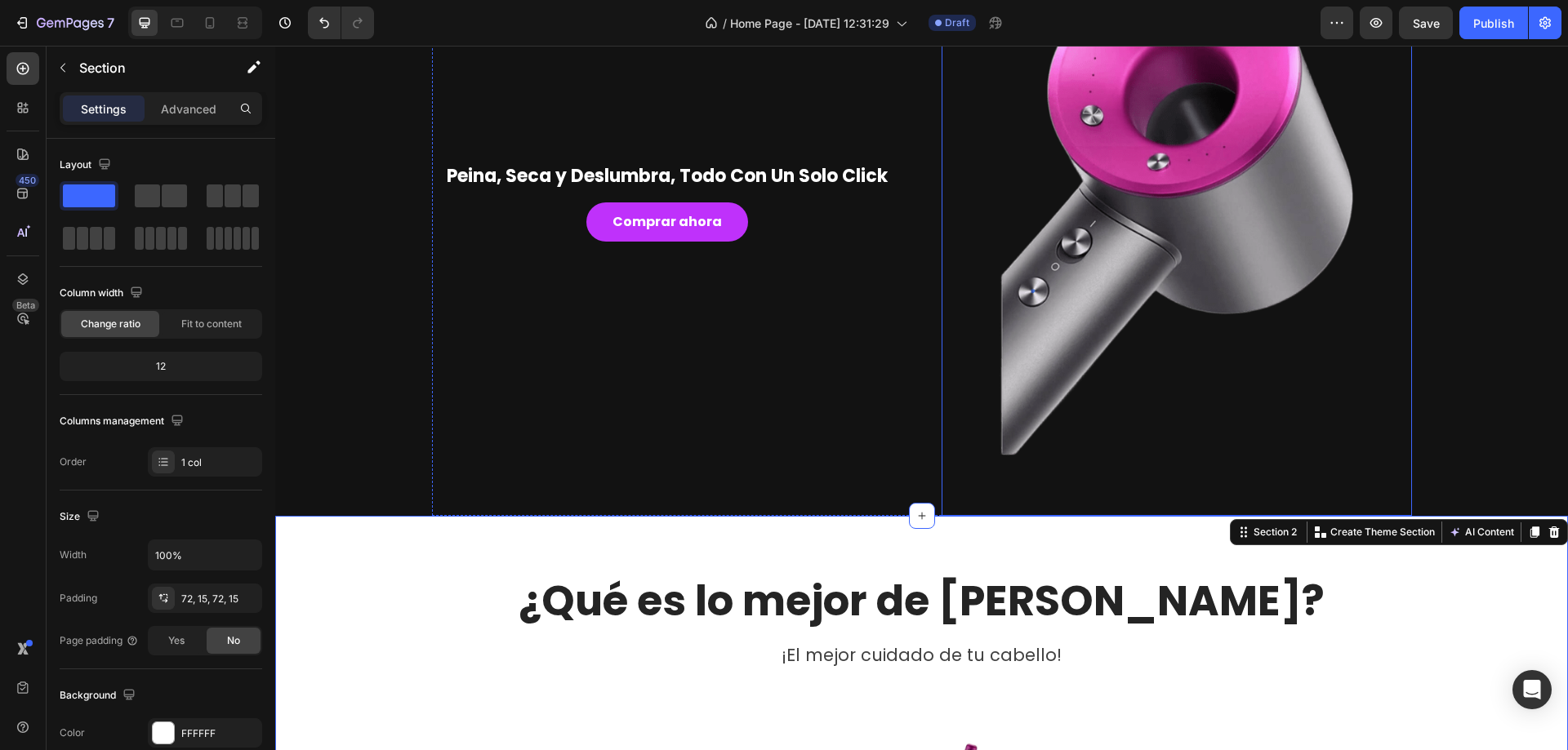
scroll to position [0, 0]
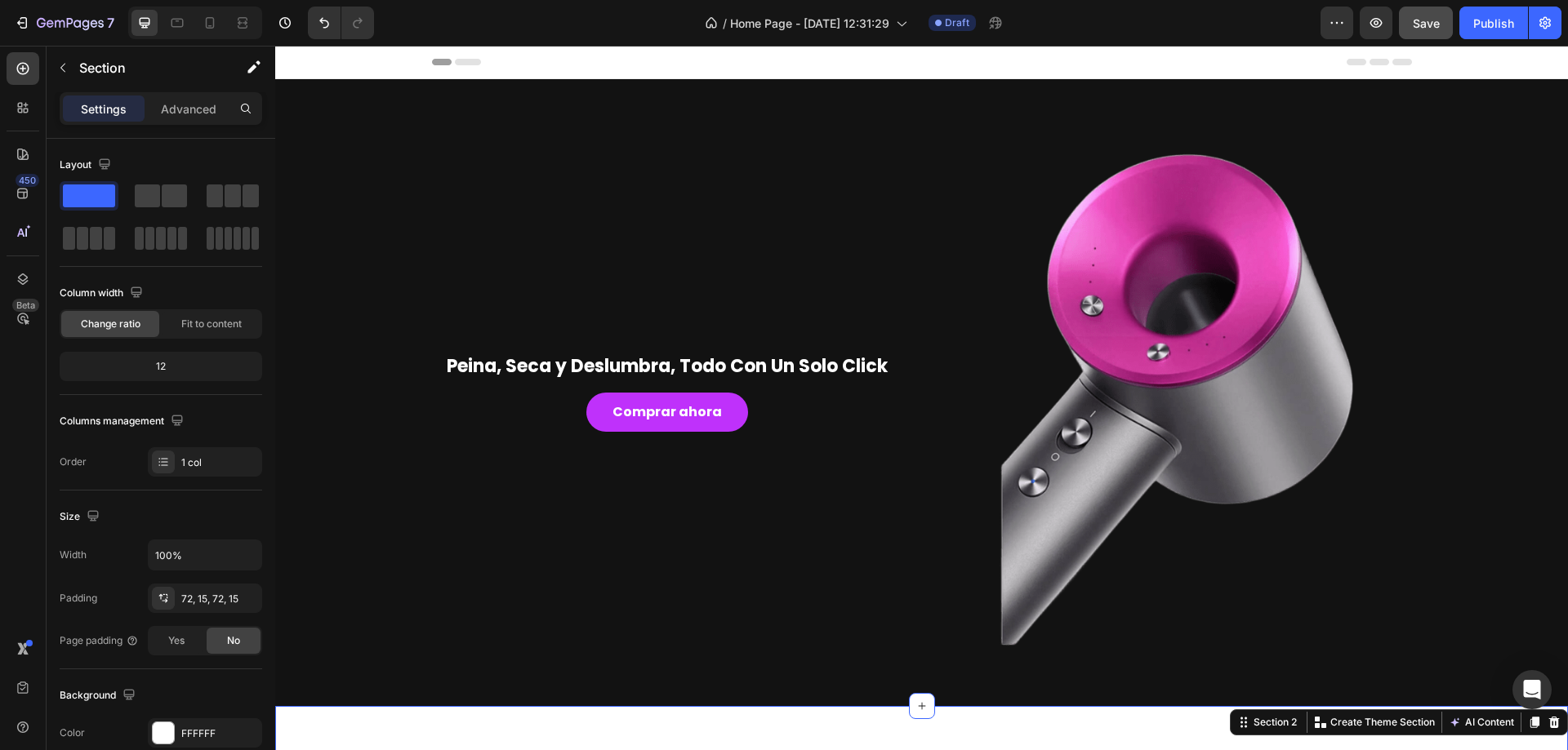
click at [1402, 24] on button "Save" at bounding box center [1426, 22] width 54 height 32
